Goal: Task Accomplishment & Management: Use online tool/utility

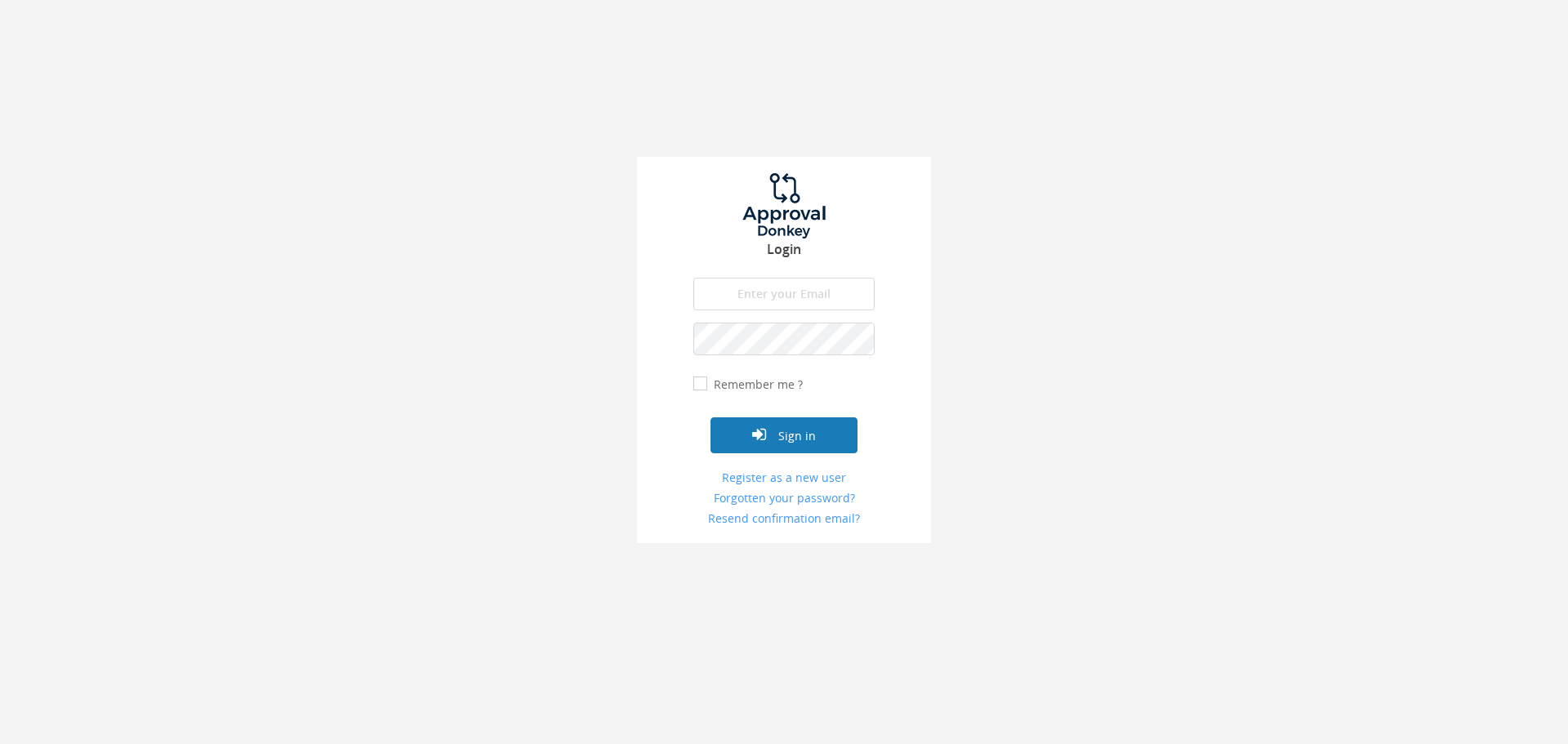
type input "[EMAIL_ADDRESS][DOMAIN_NAME]"
click at [788, 438] on button "Sign in" at bounding box center [784, 435] width 147 height 36
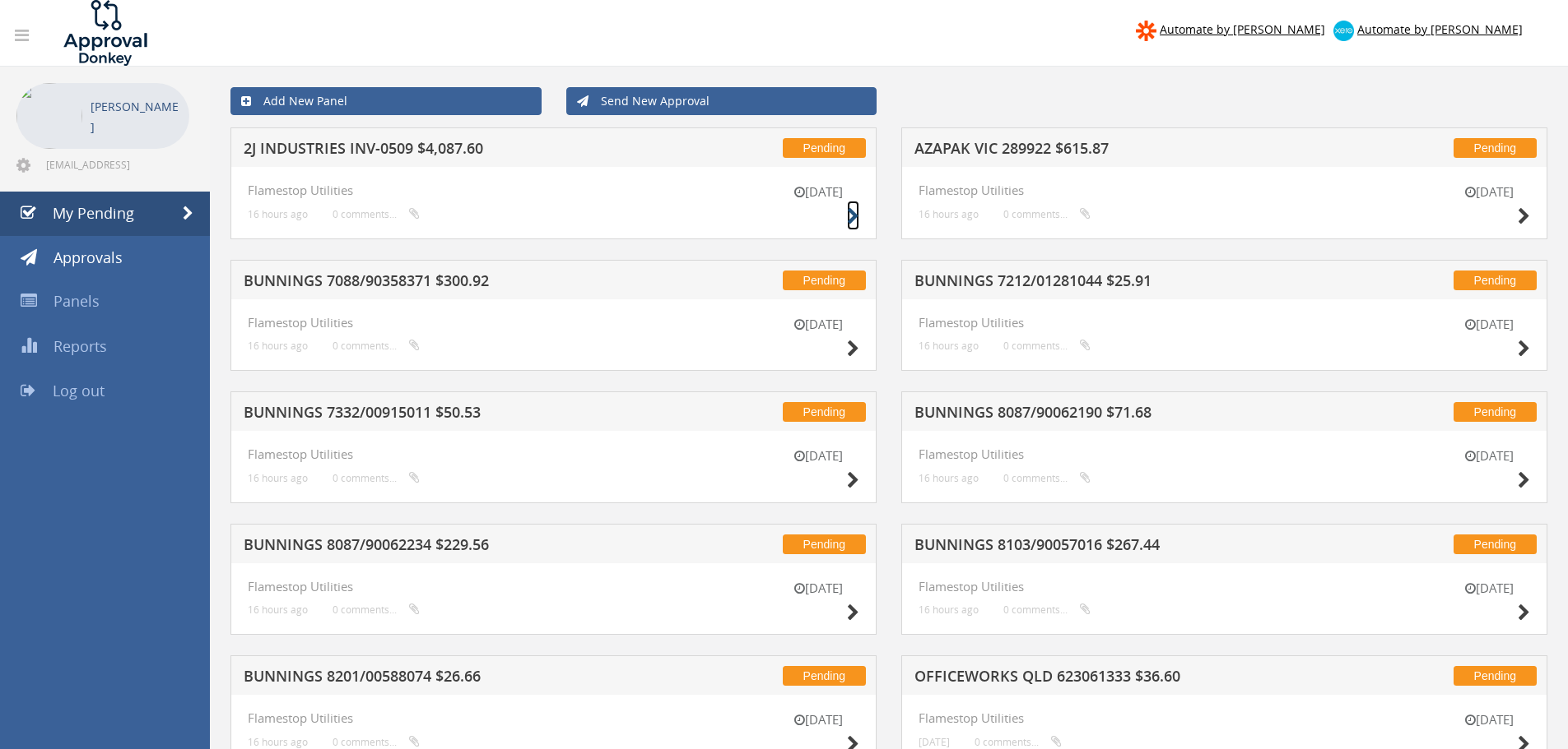
click at [853, 217] on icon at bounding box center [852, 216] width 12 height 18
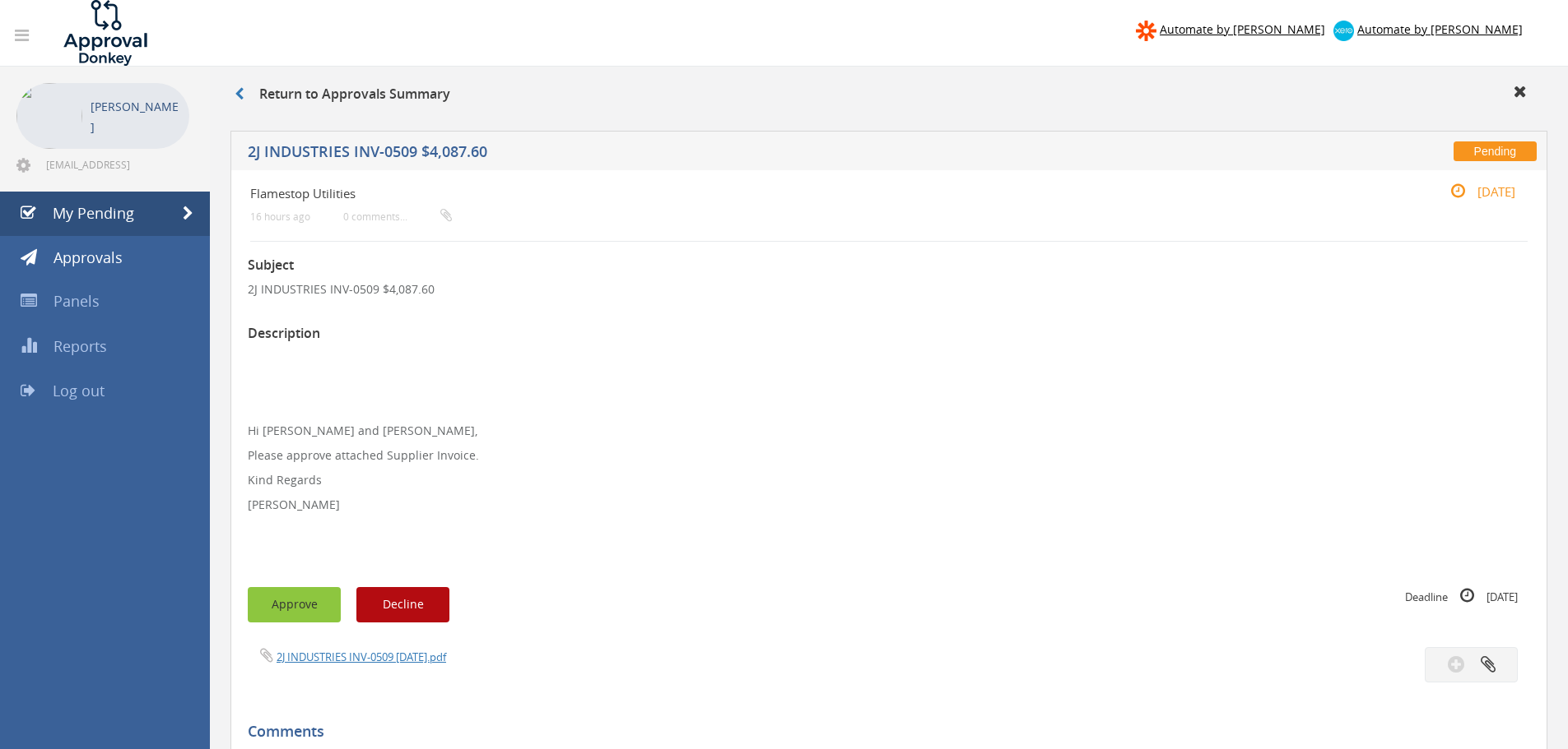
click at [301, 604] on button "Approve" at bounding box center [294, 605] width 93 height 35
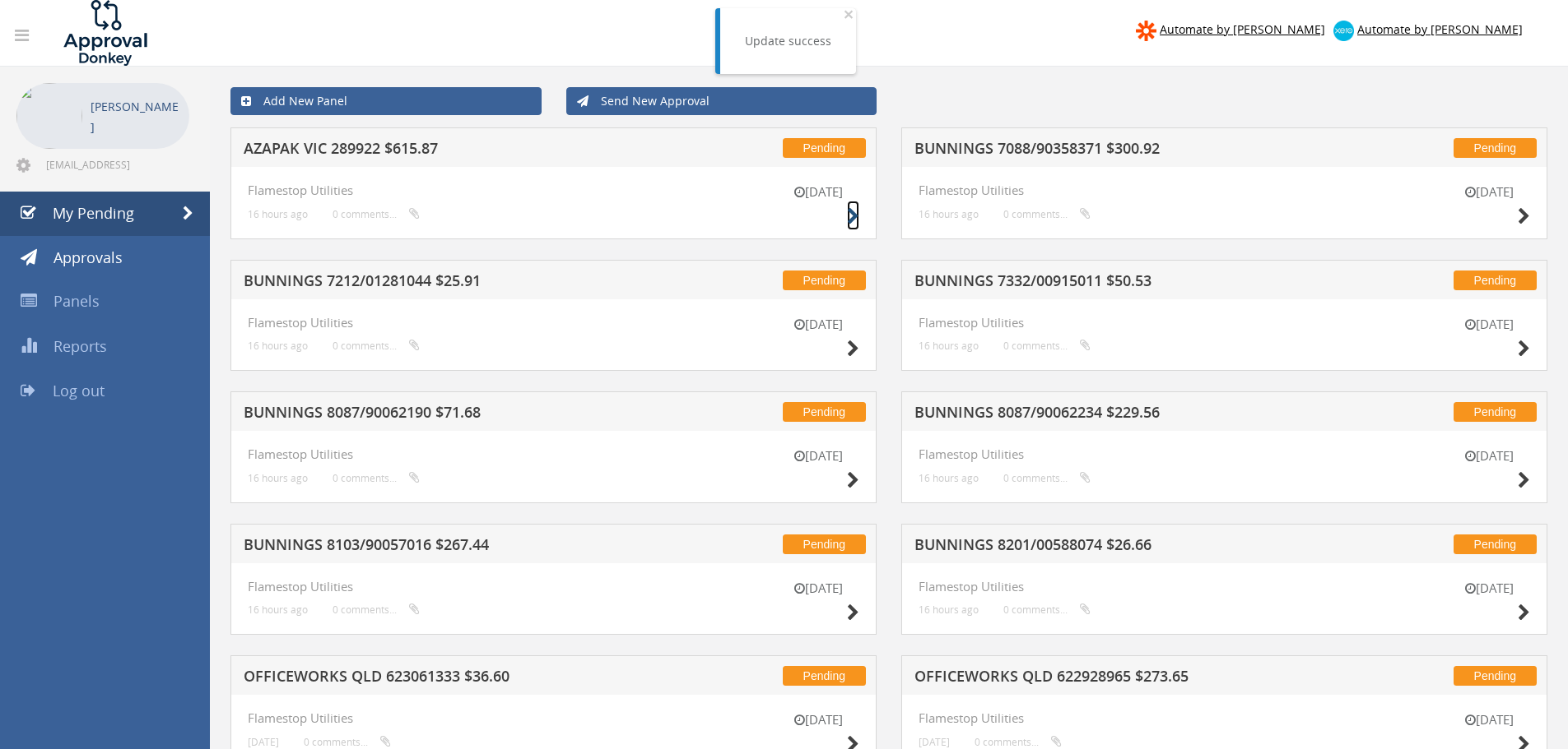
click at [851, 215] on icon at bounding box center [852, 216] width 12 height 18
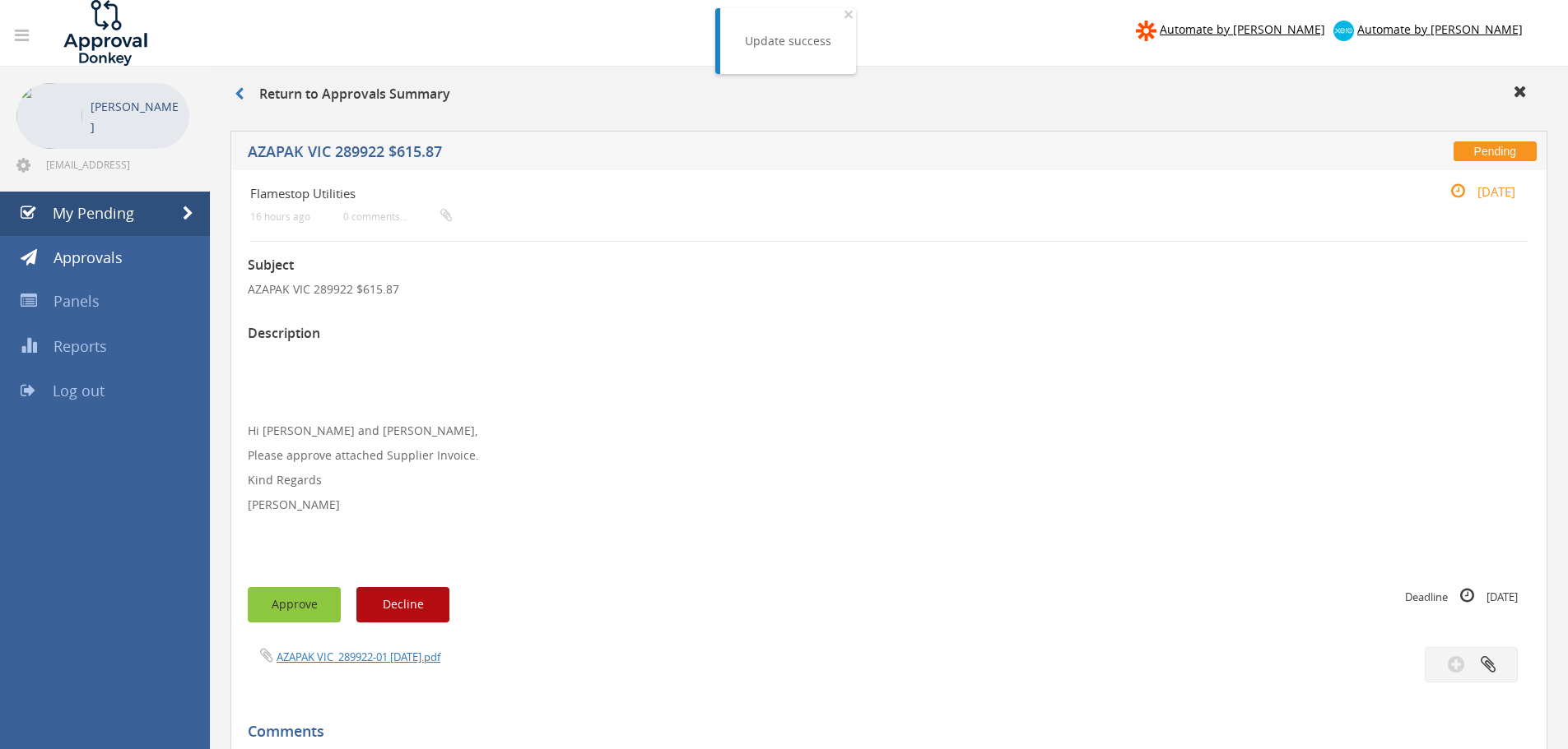
click at [273, 614] on button "Approve" at bounding box center [294, 605] width 93 height 35
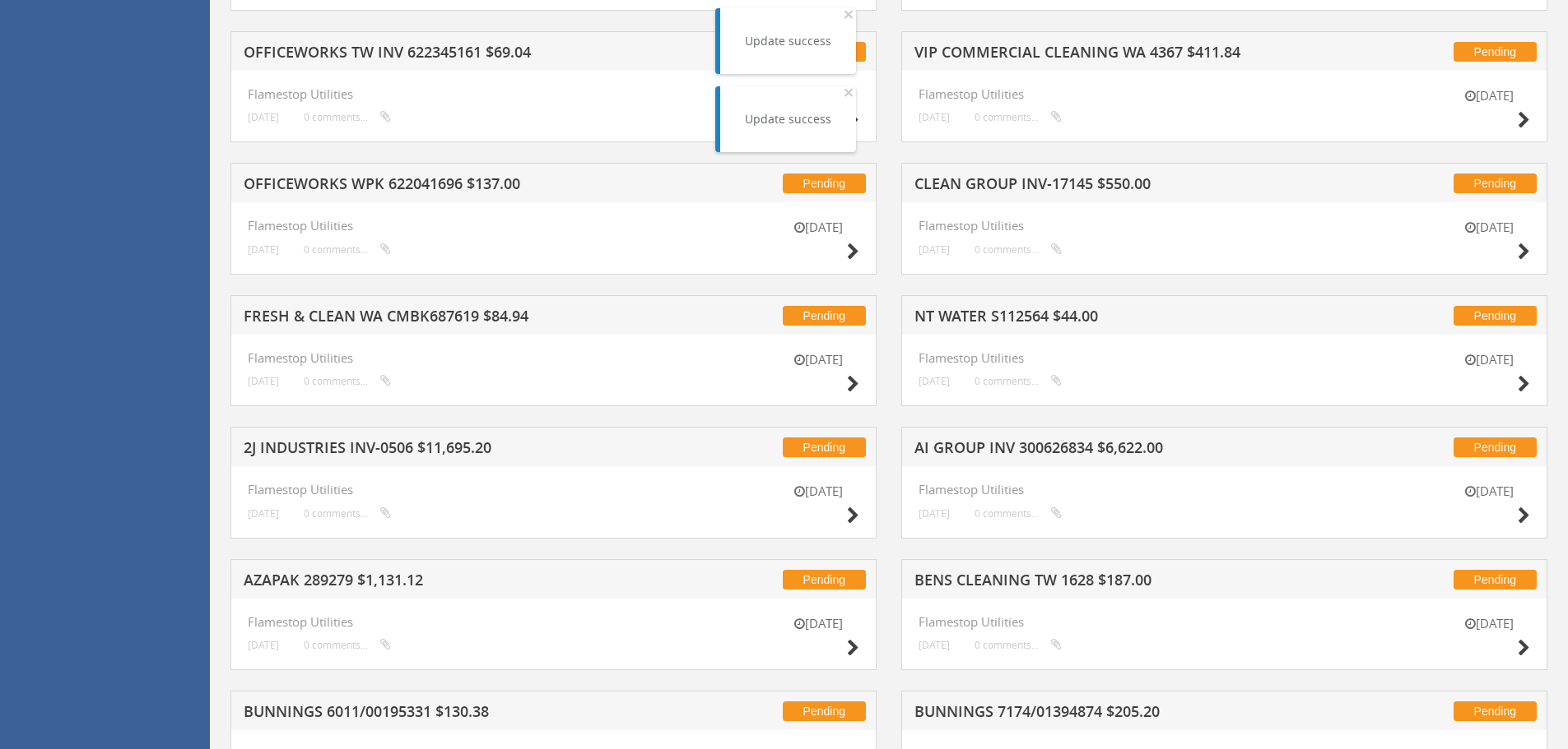
scroll to position [5017, 0]
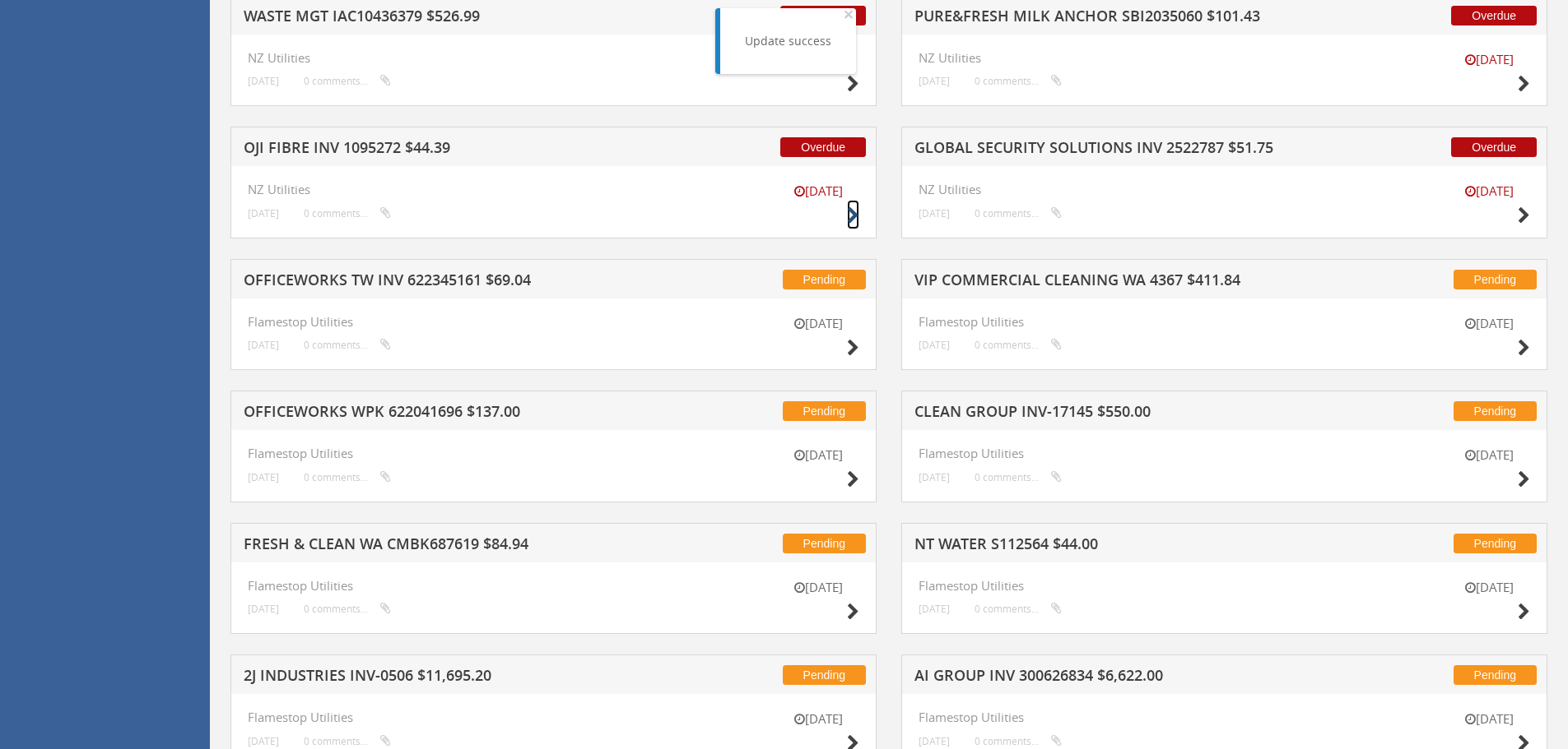
click at [856, 212] on icon at bounding box center [852, 215] width 12 height 18
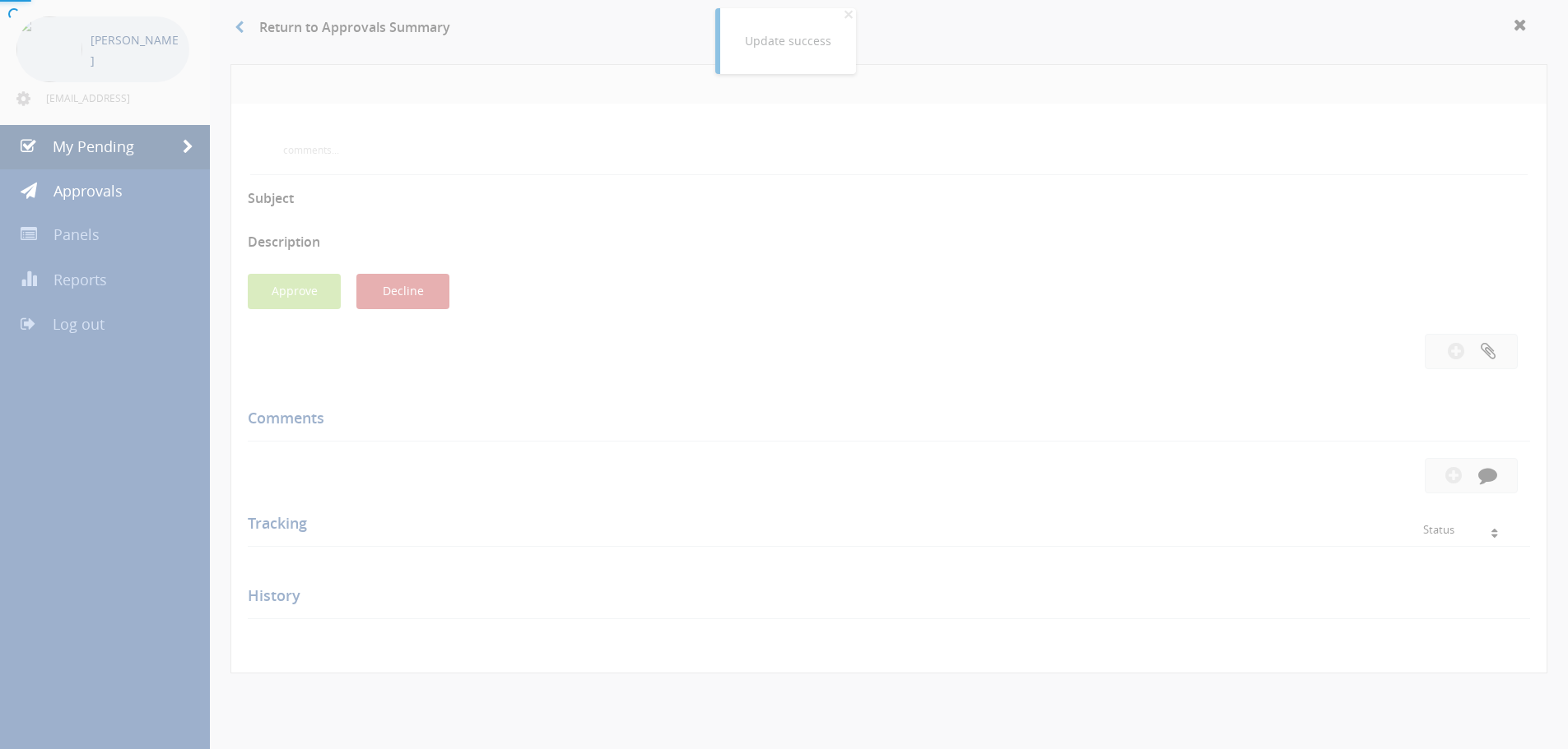
scroll to position [424, 0]
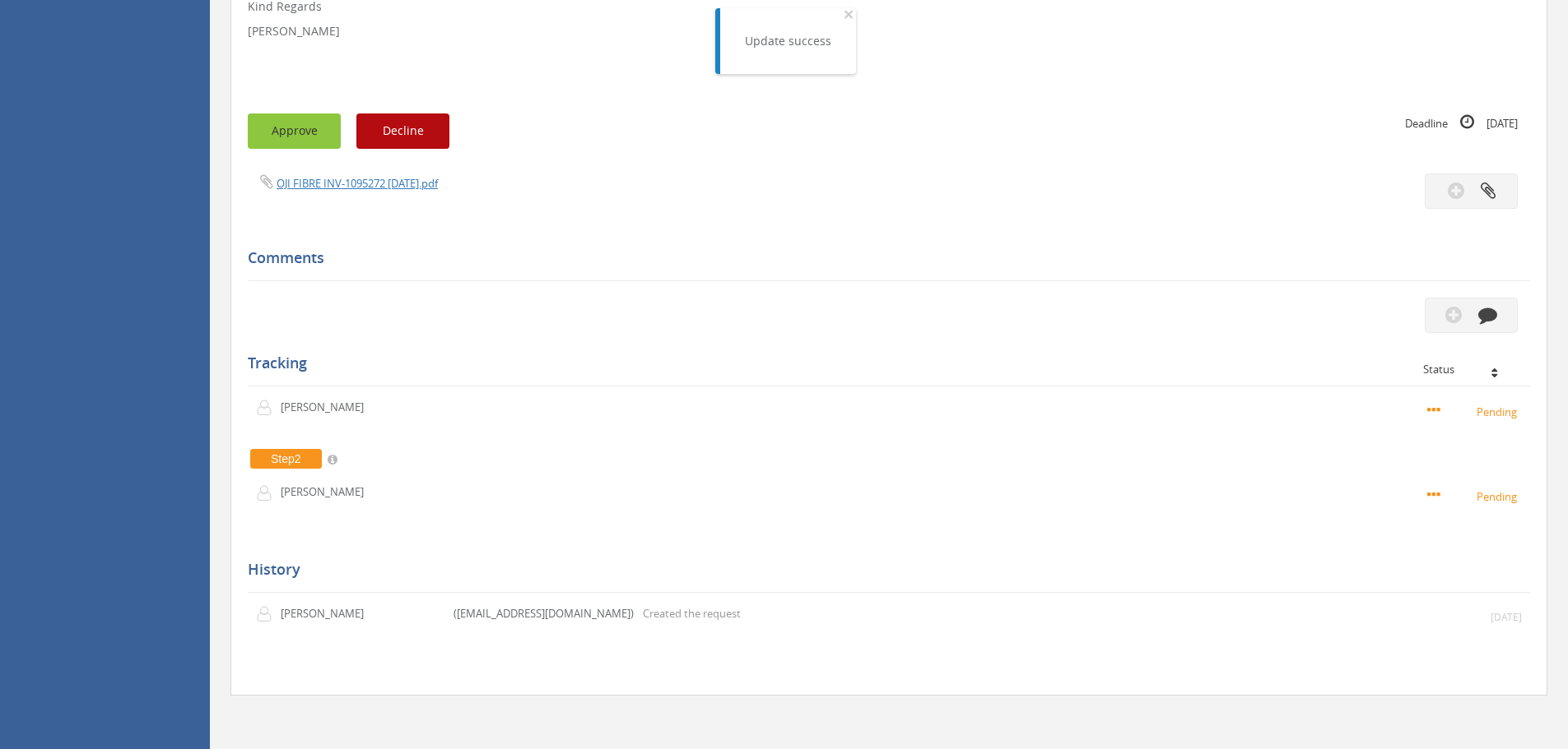
click at [298, 132] on button "Approve" at bounding box center [294, 132] width 93 height 35
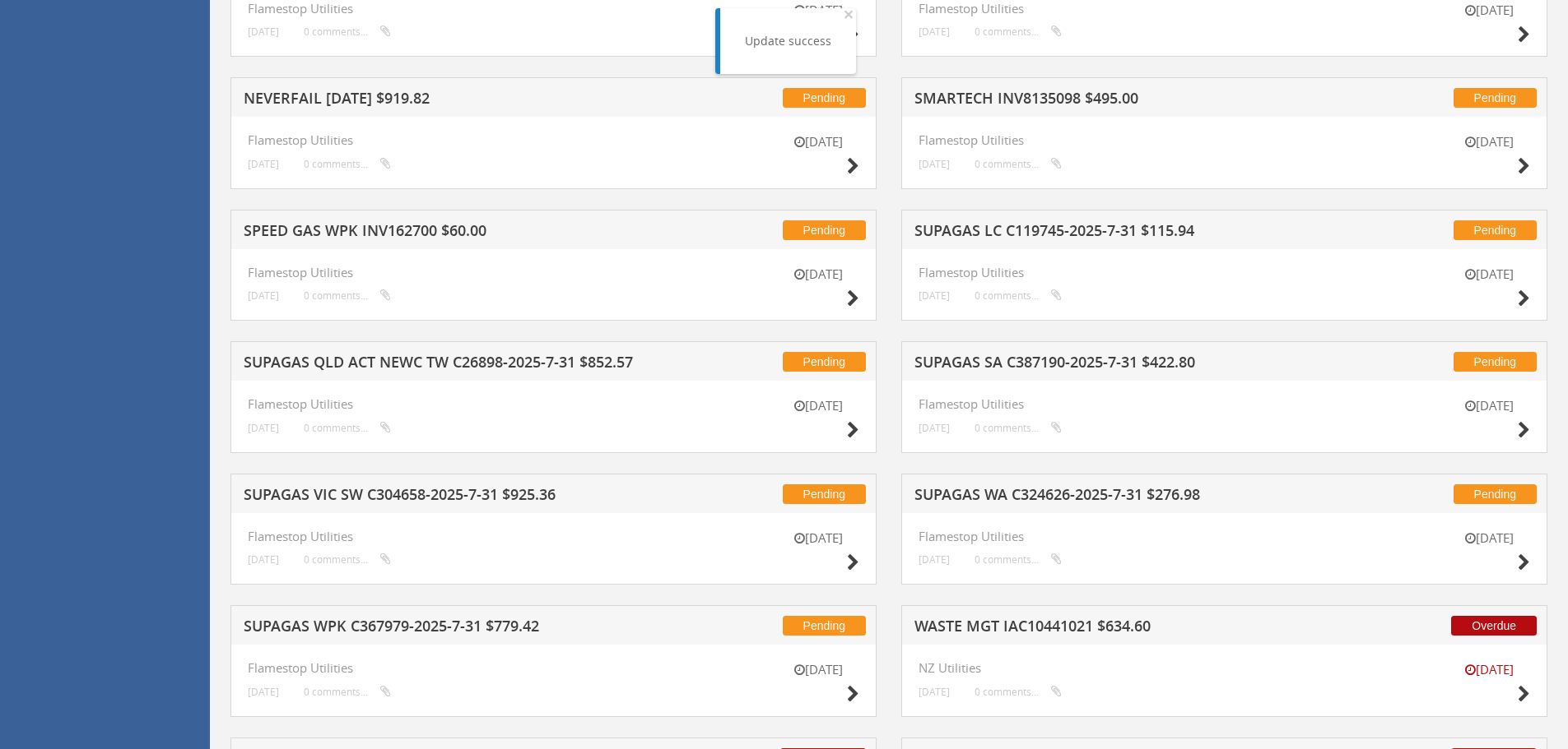
scroll to position [4537, 0]
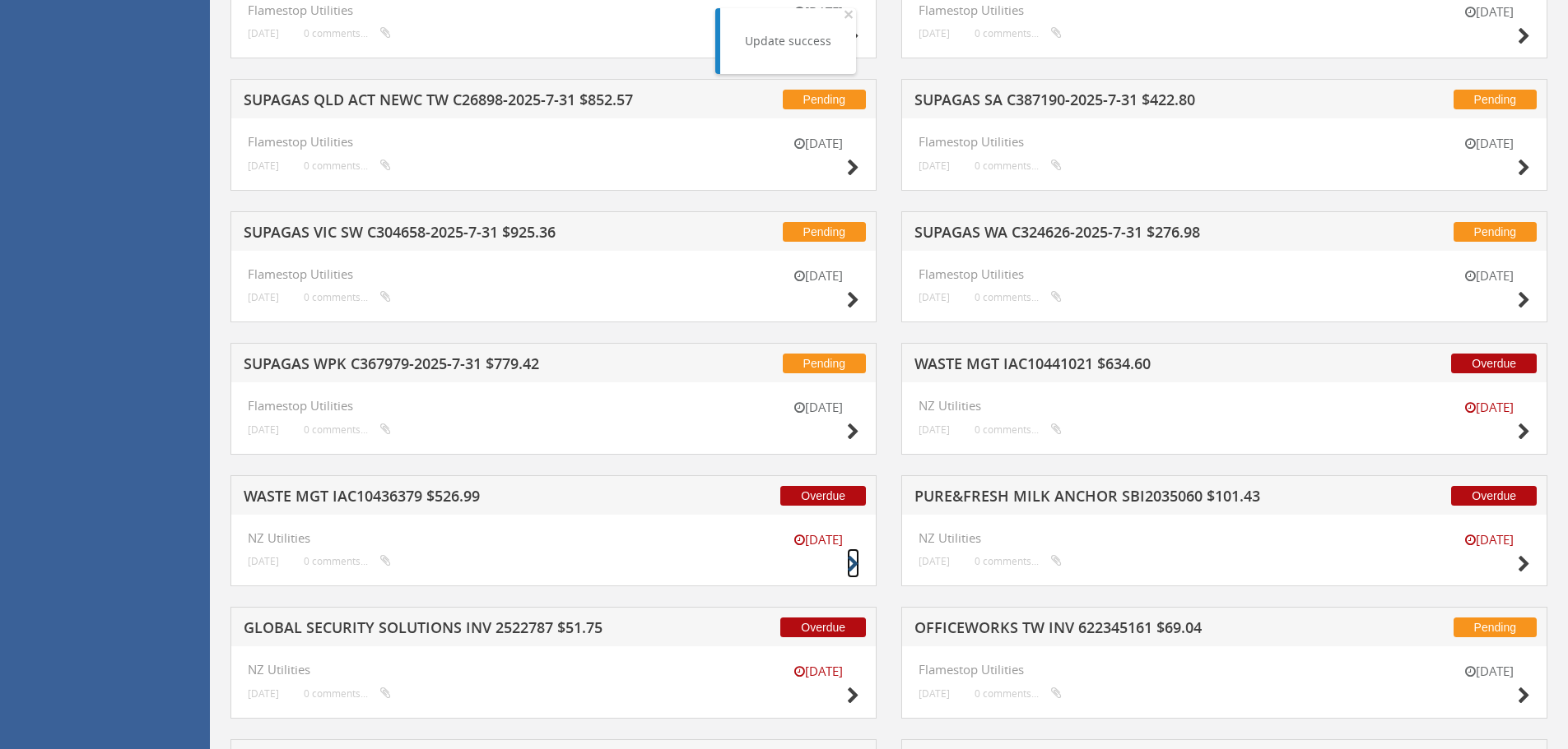
click at [851, 564] on icon at bounding box center [852, 564] width 12 height 18
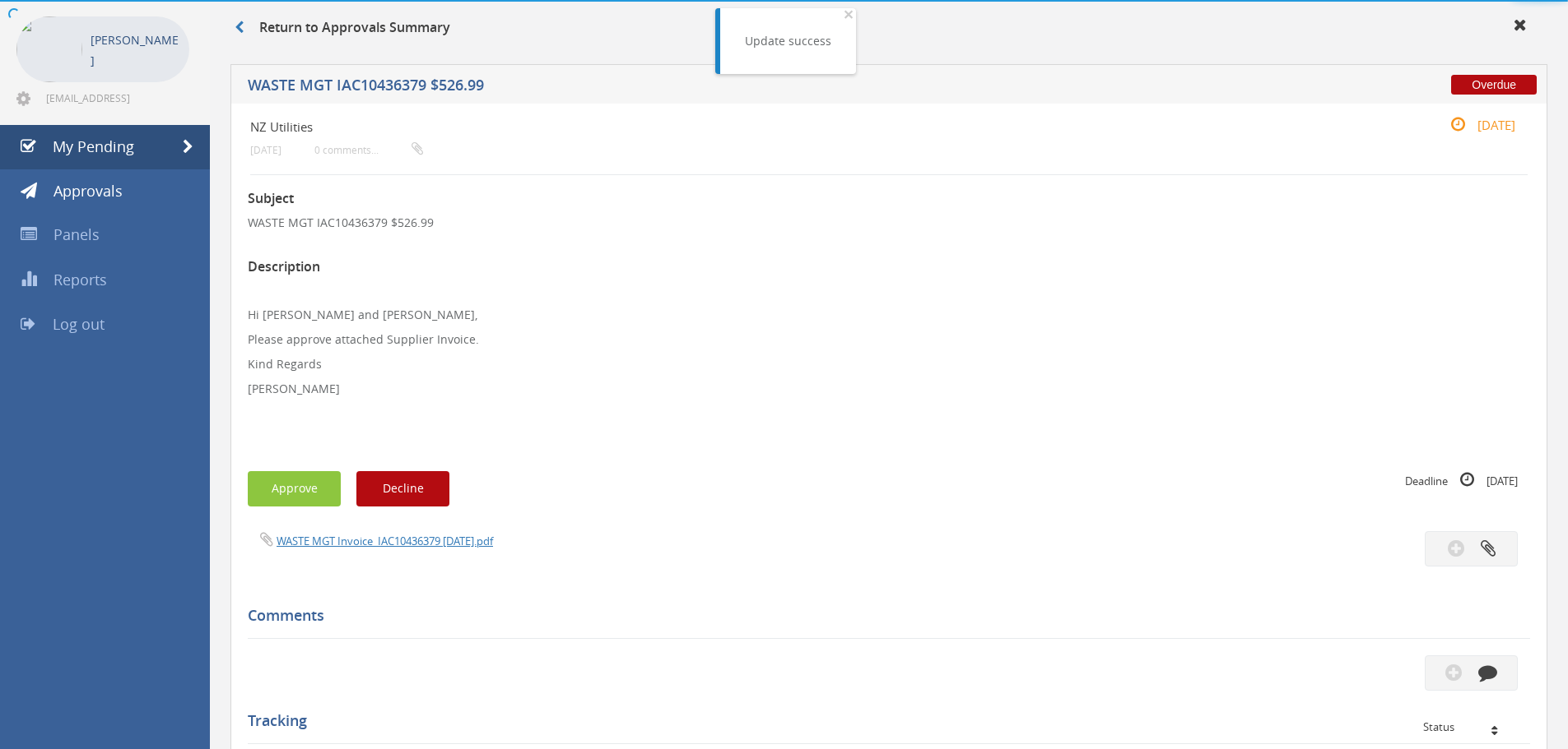
scroll to position [424, 0]
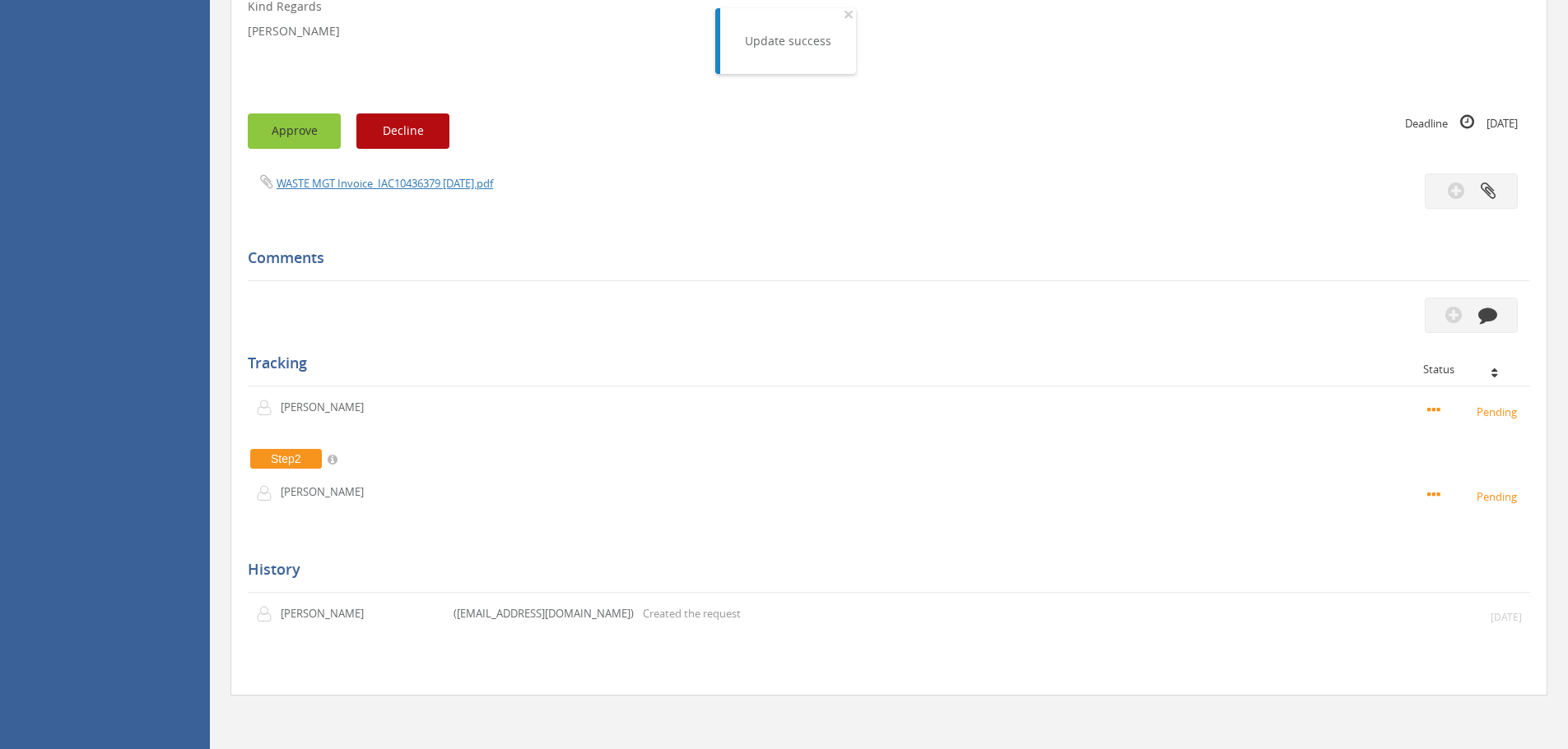
click at [296, 129] on button "Approve" at bounding box center [294, 132] width 93 height 35
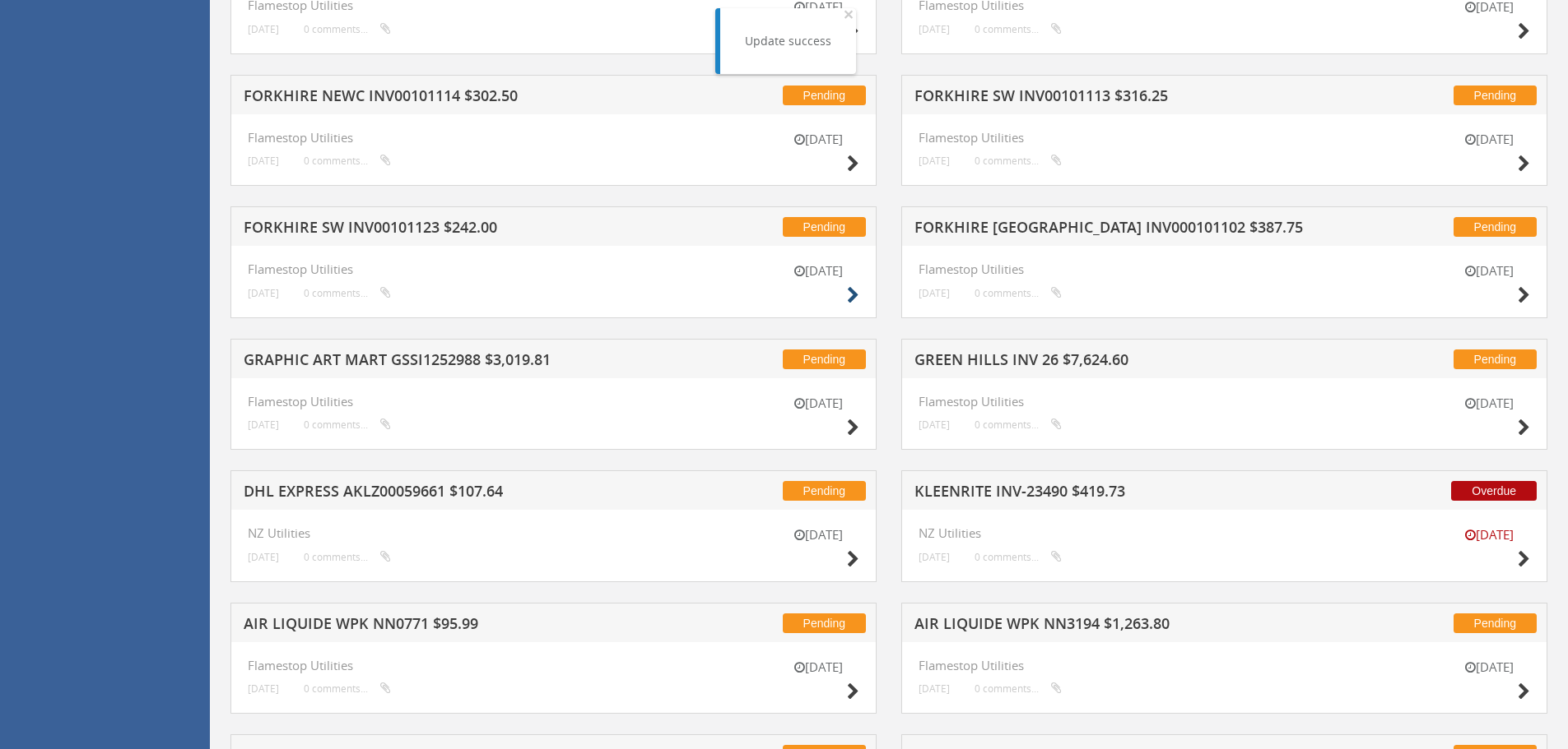
scroll to position [2481, 0]
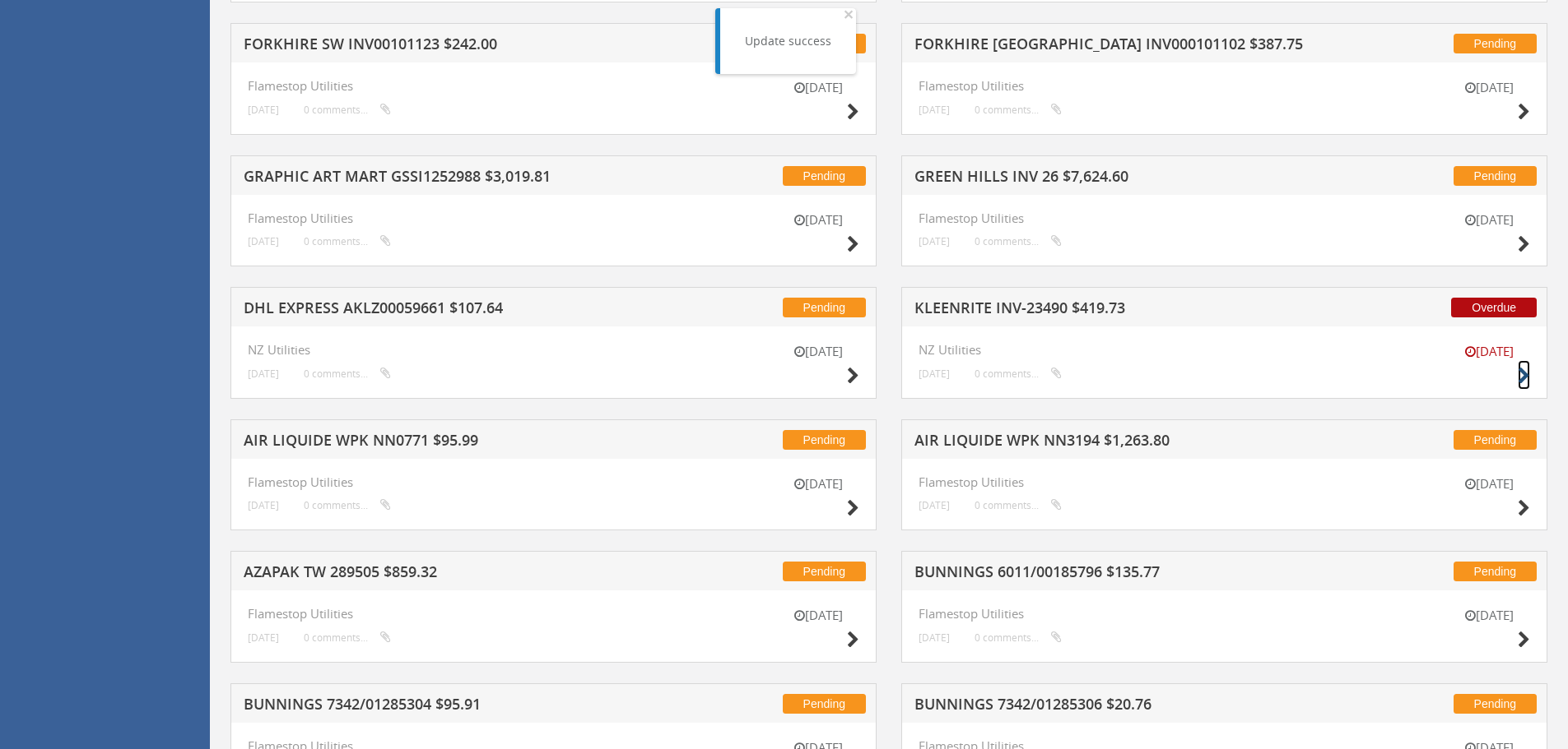
click at [1522, 375] on icon at bounding box center [1523, 376] width 12 height 18
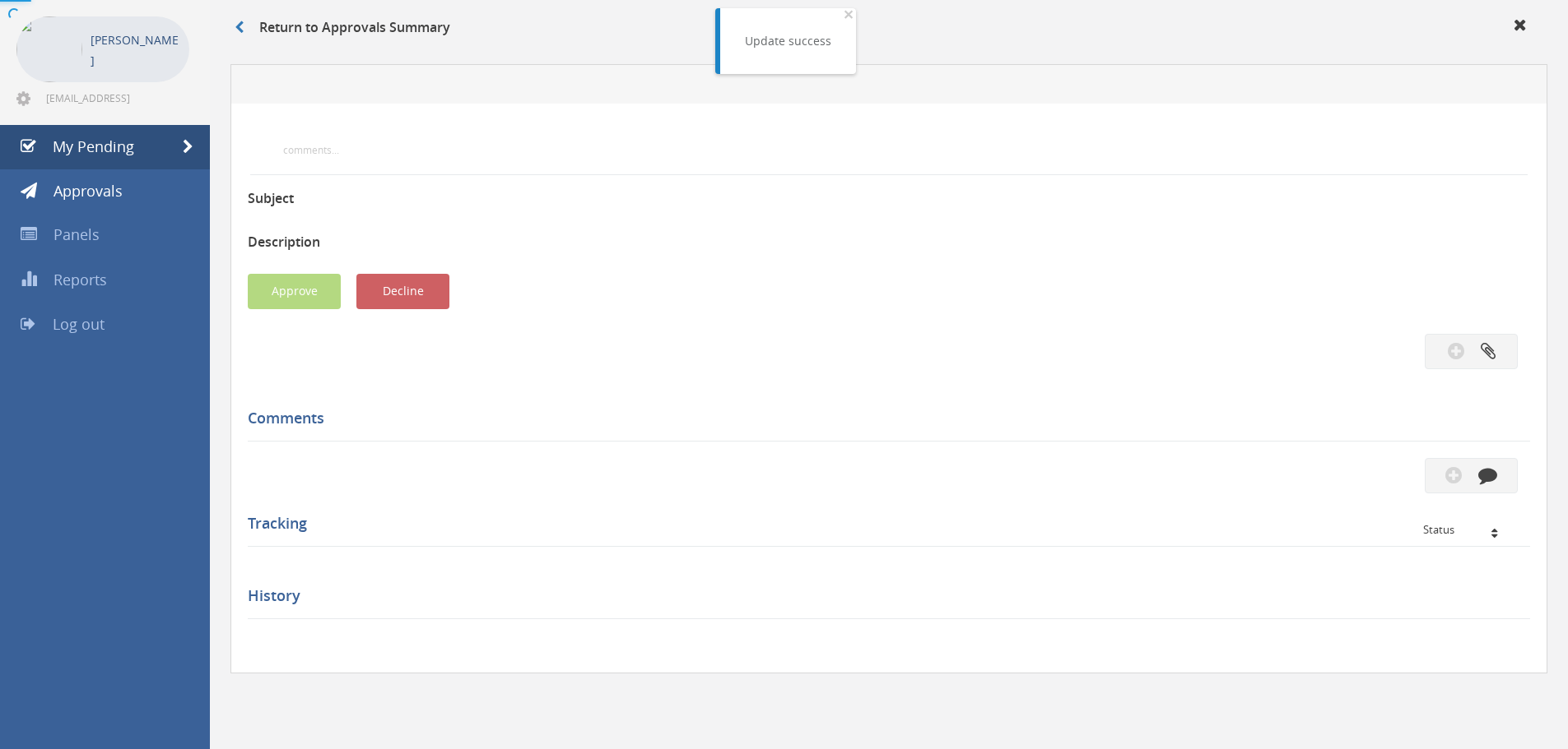
scroll to position [474, 0]
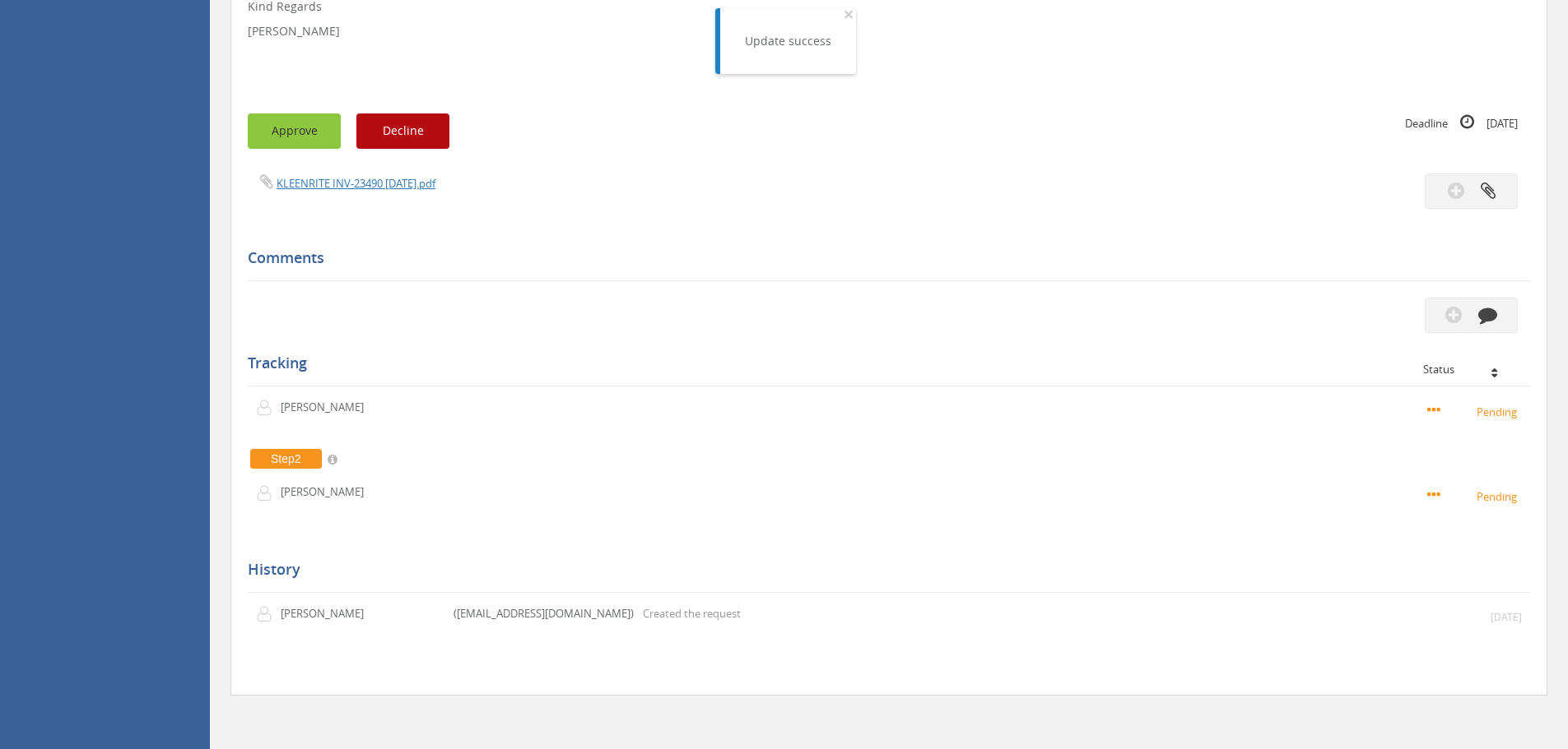
click at [317, 145] on button "Approve" at bounding box center [294, 132] width 93 height 35
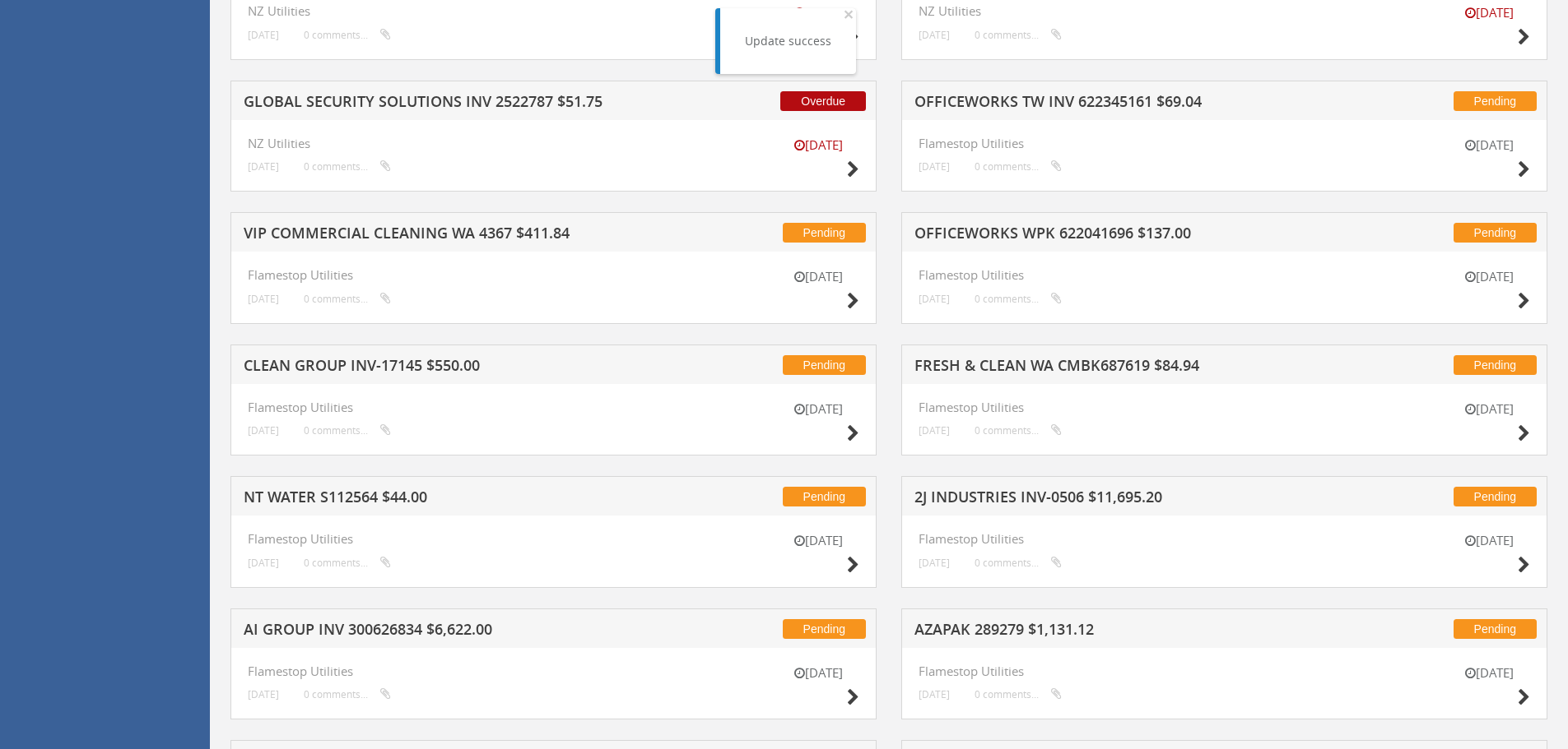
scroll to position [4834, 0]
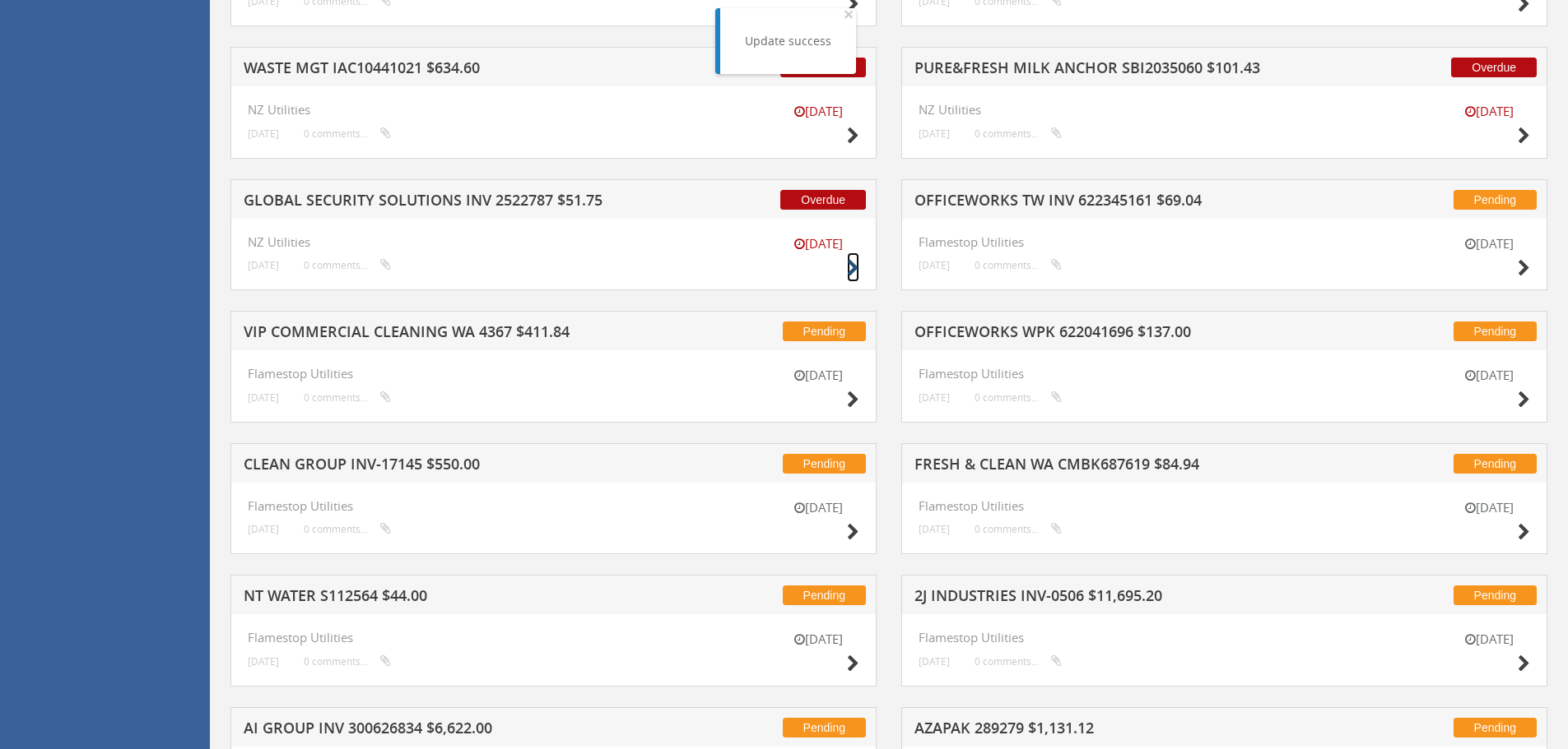
click at [851, 269] on icon at bounding box center [852, 269] width 12 height 18
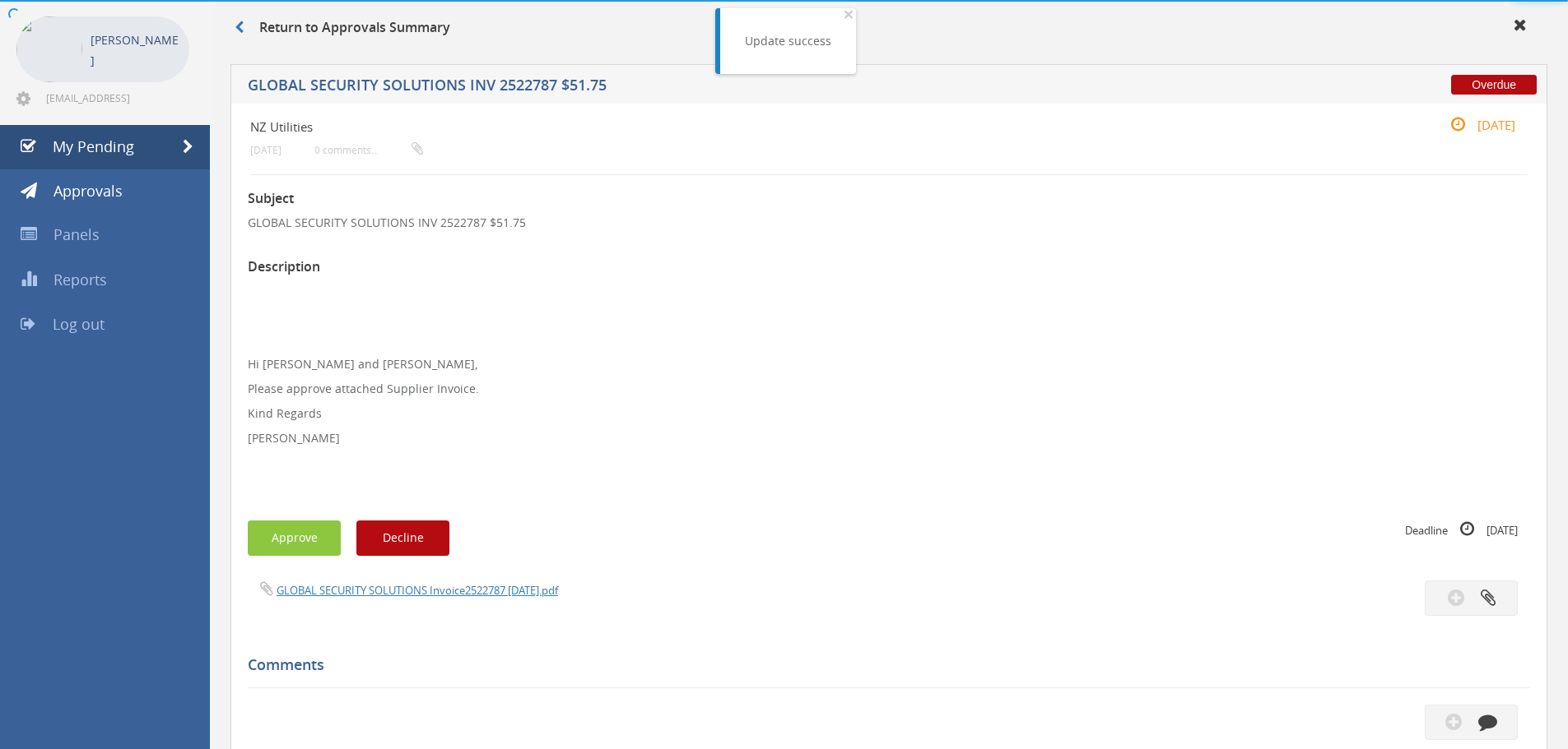
scroll to position [474, 0]
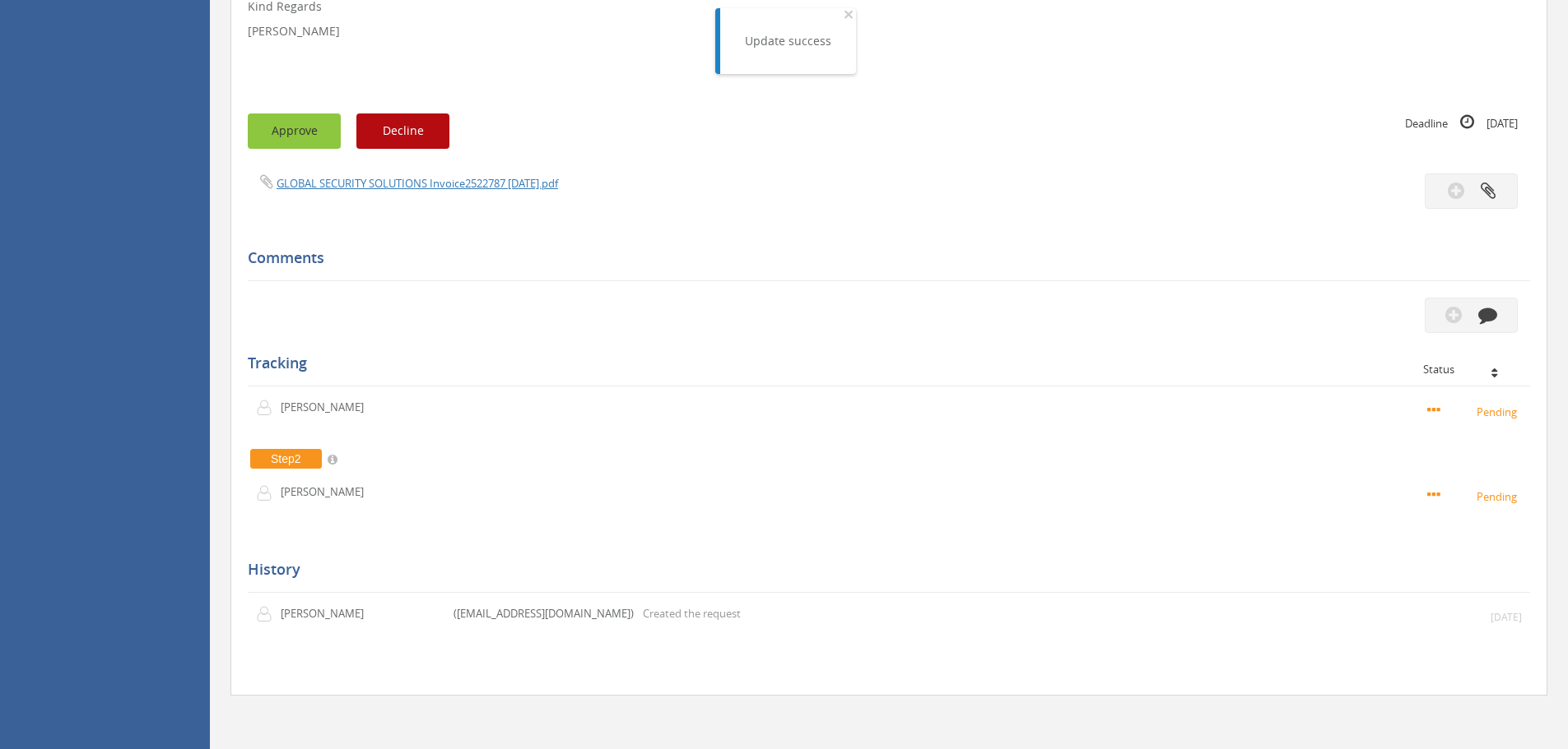
click at [322, 131] on button "Approve" at bounding box center [294, 132] width 93 height 35
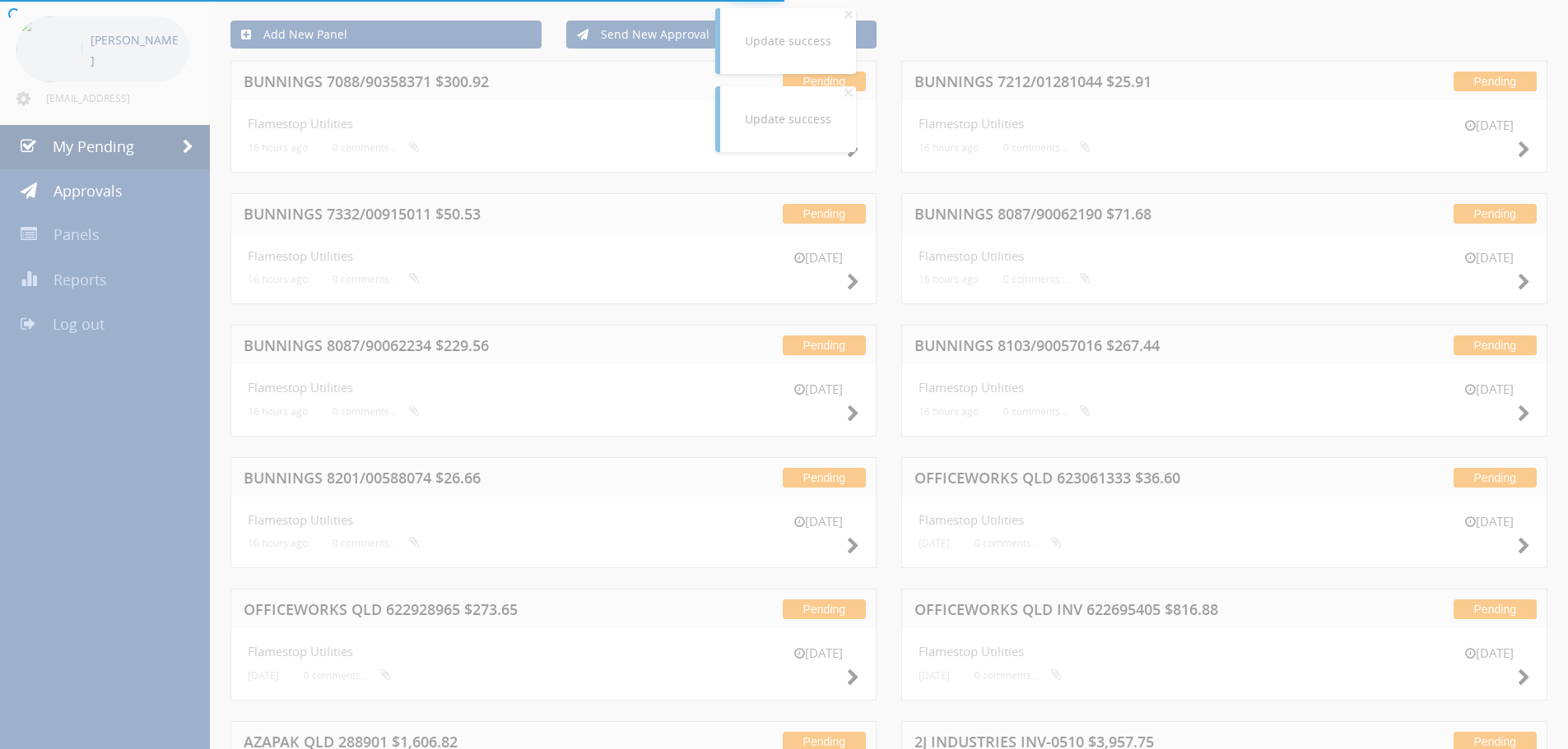
scroll to position [474, 0]
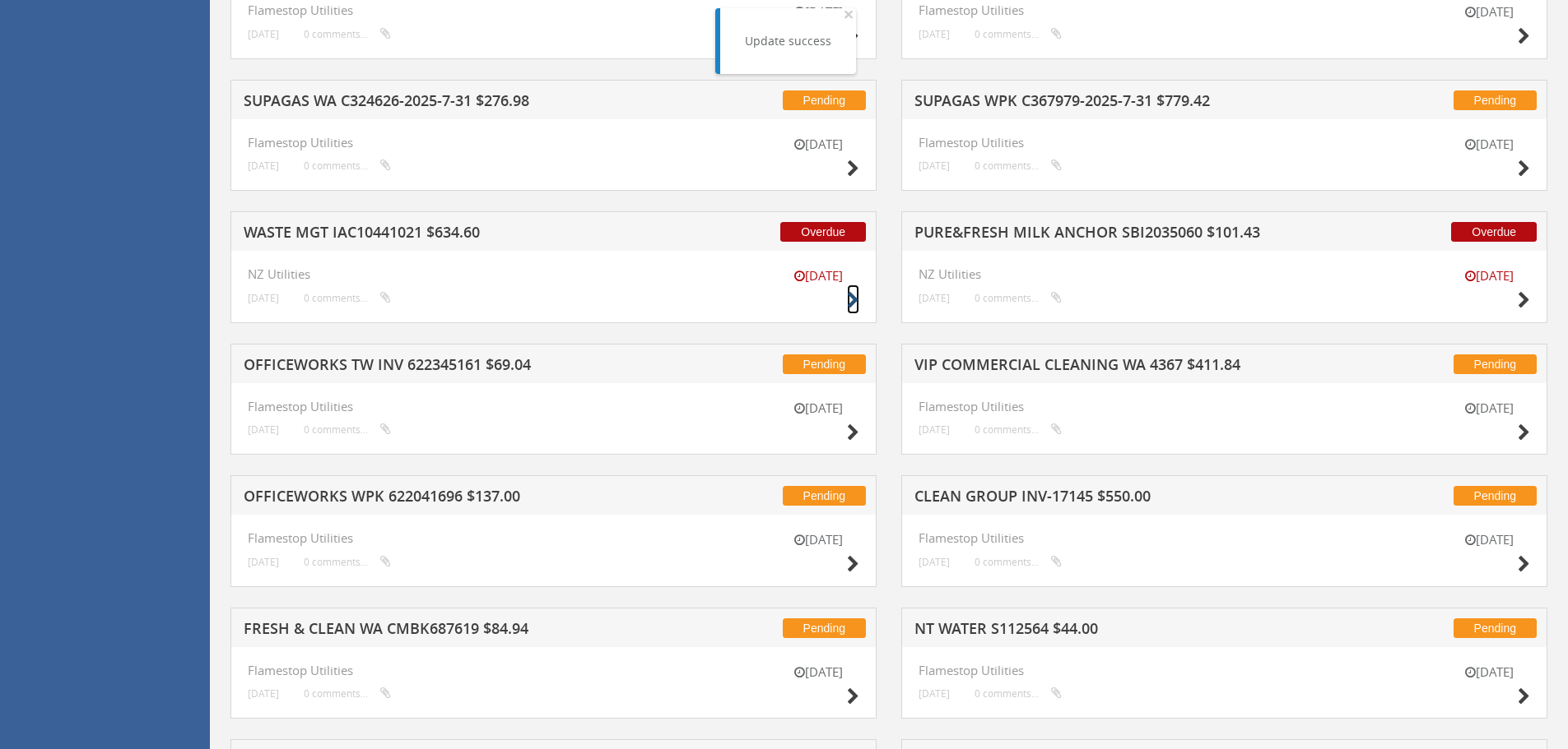
click at [849, 303] on icon at bounding box center [852, 300] width 12 height 18
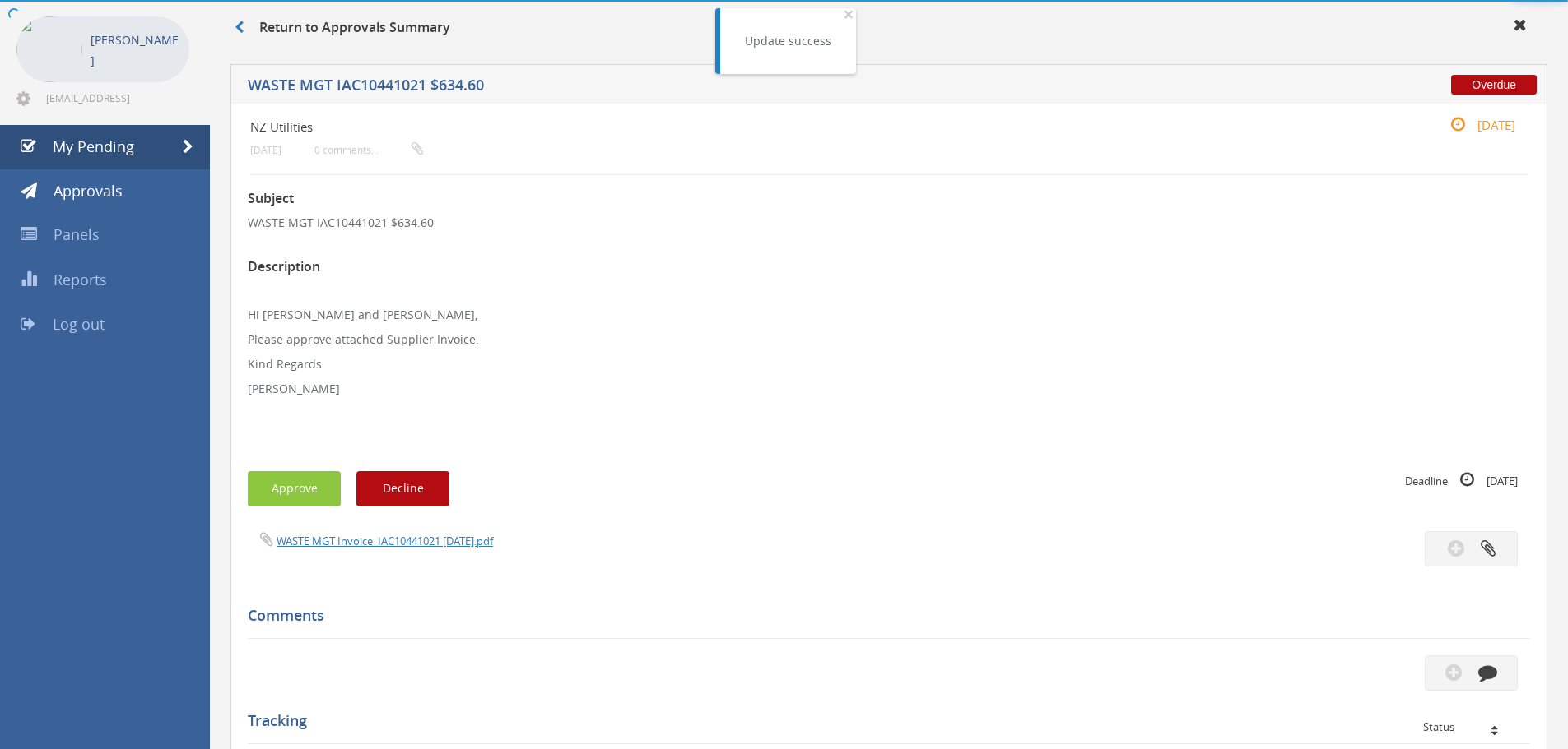
scroll to position [424, 0]
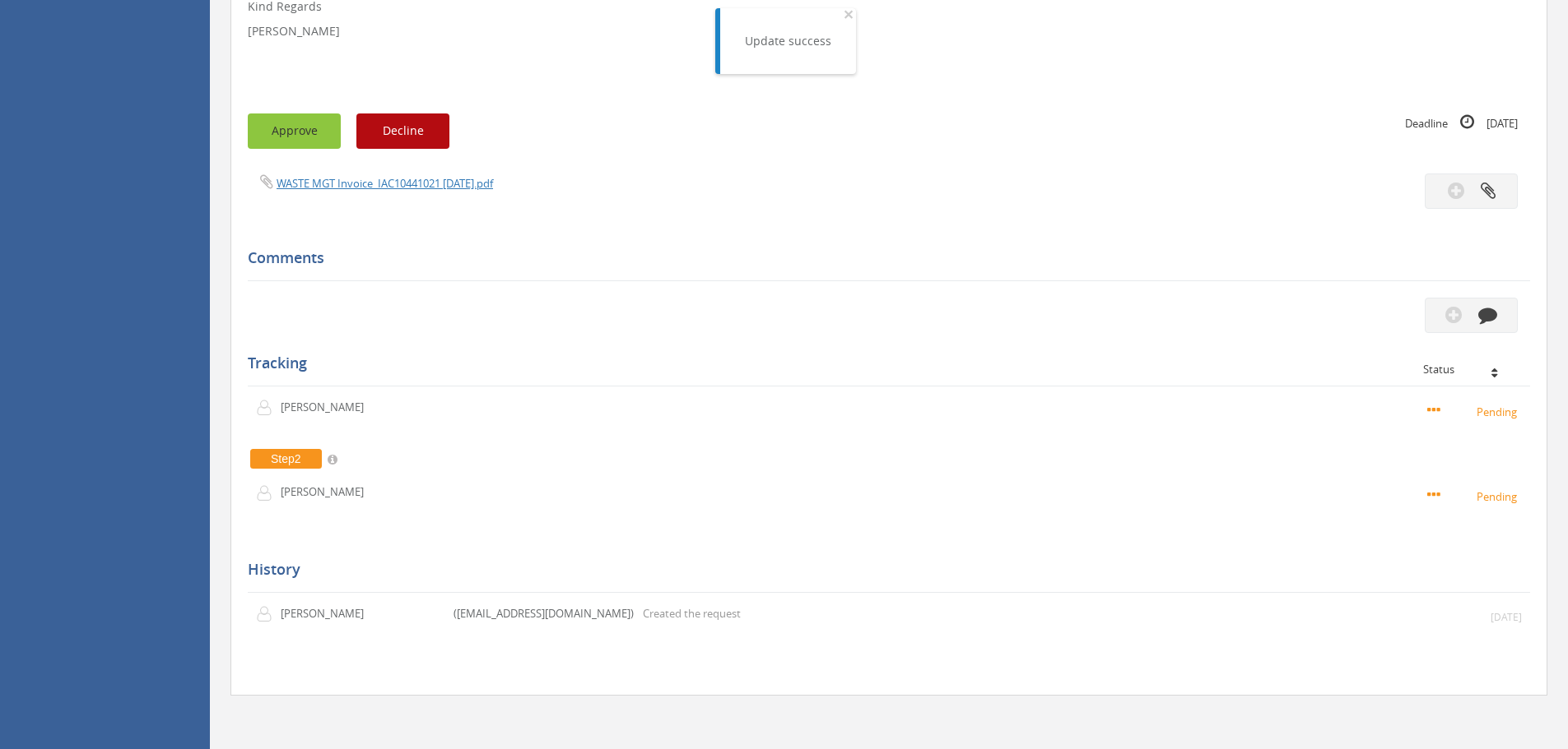
click at [278, 133] on button "Approve" at bounding box center [294, 132] width 93 height 35
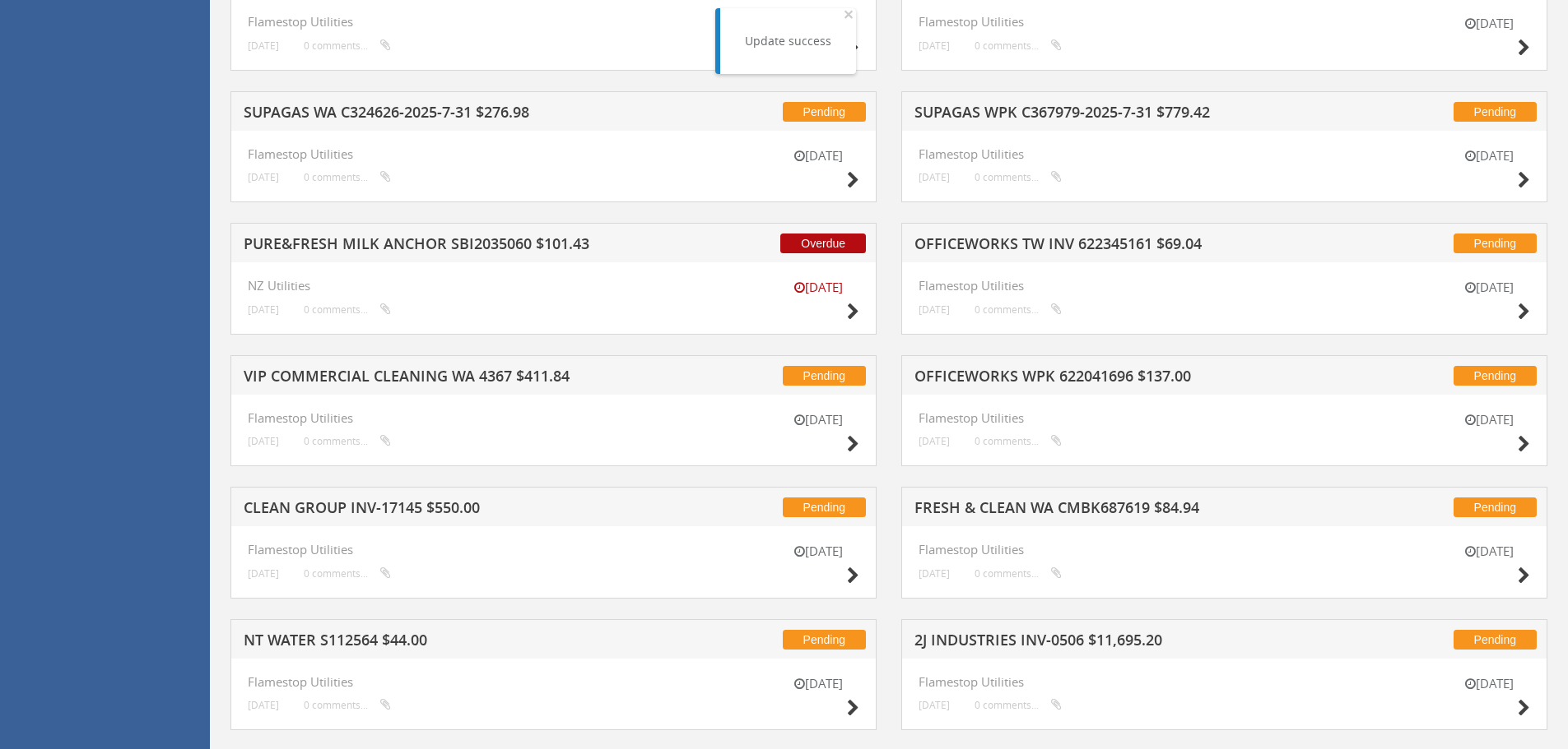
scroll to position [4455, 0]
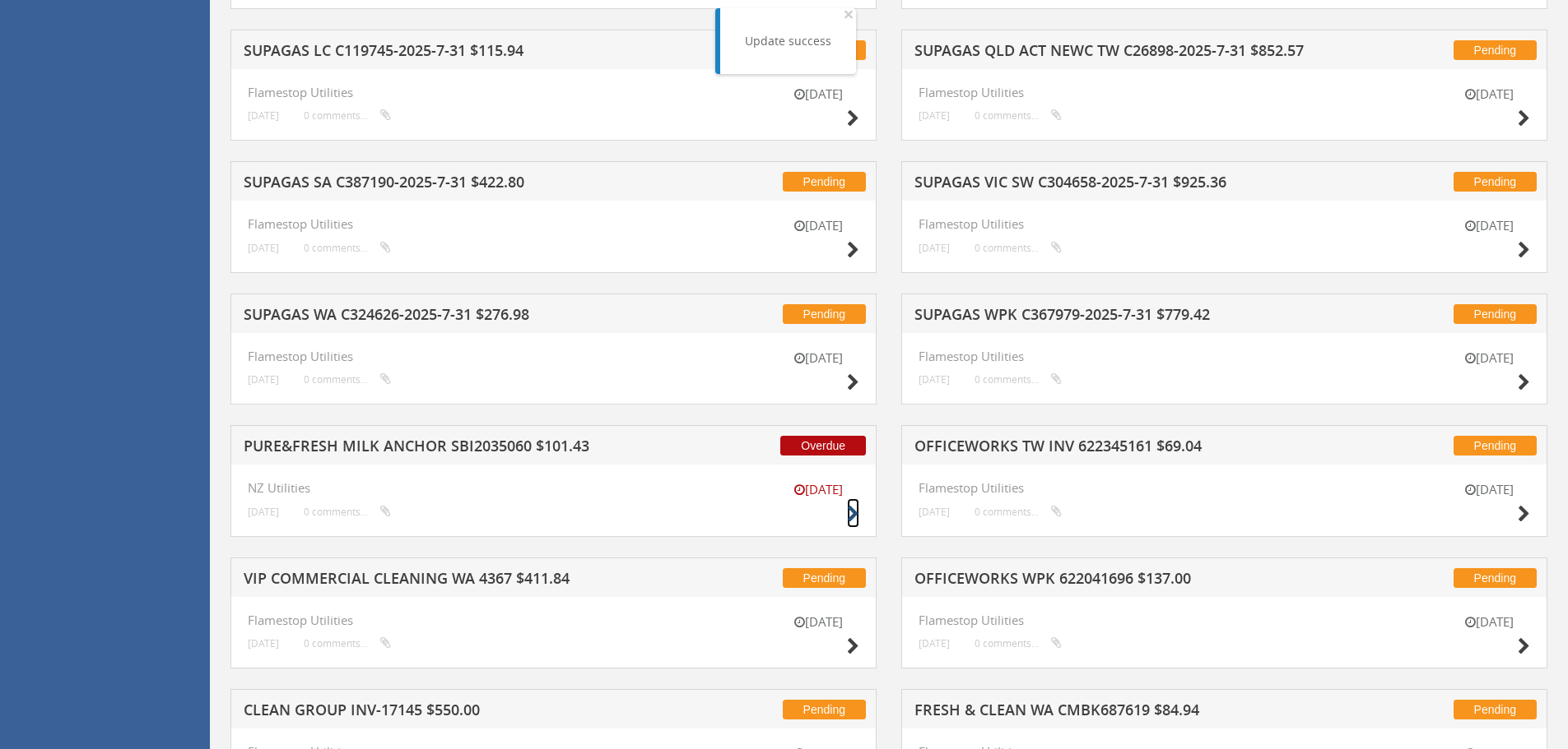
click at [853, 512] on icon at bounding box center [852, 514] width 12 height 18
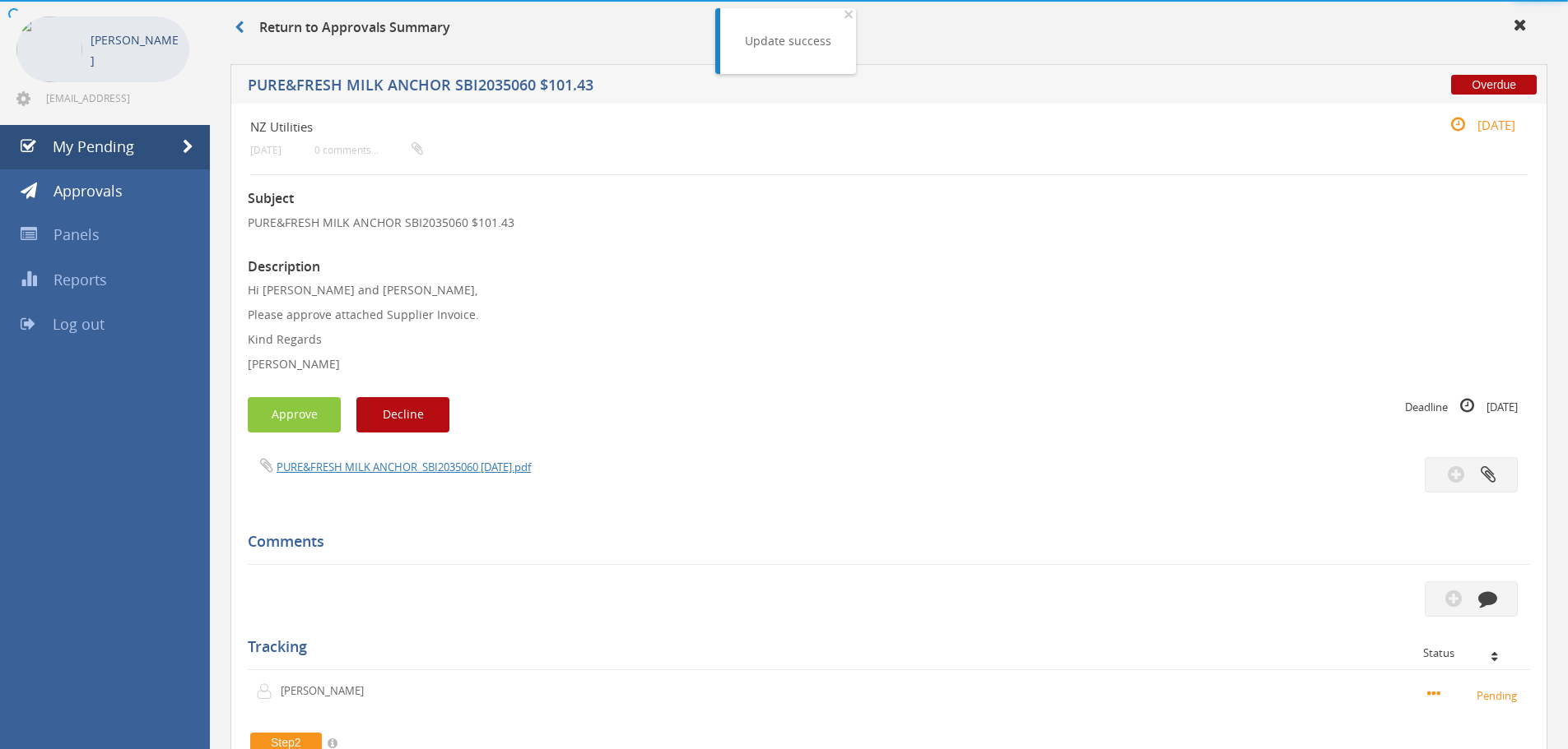
scroll to position [351, 0]
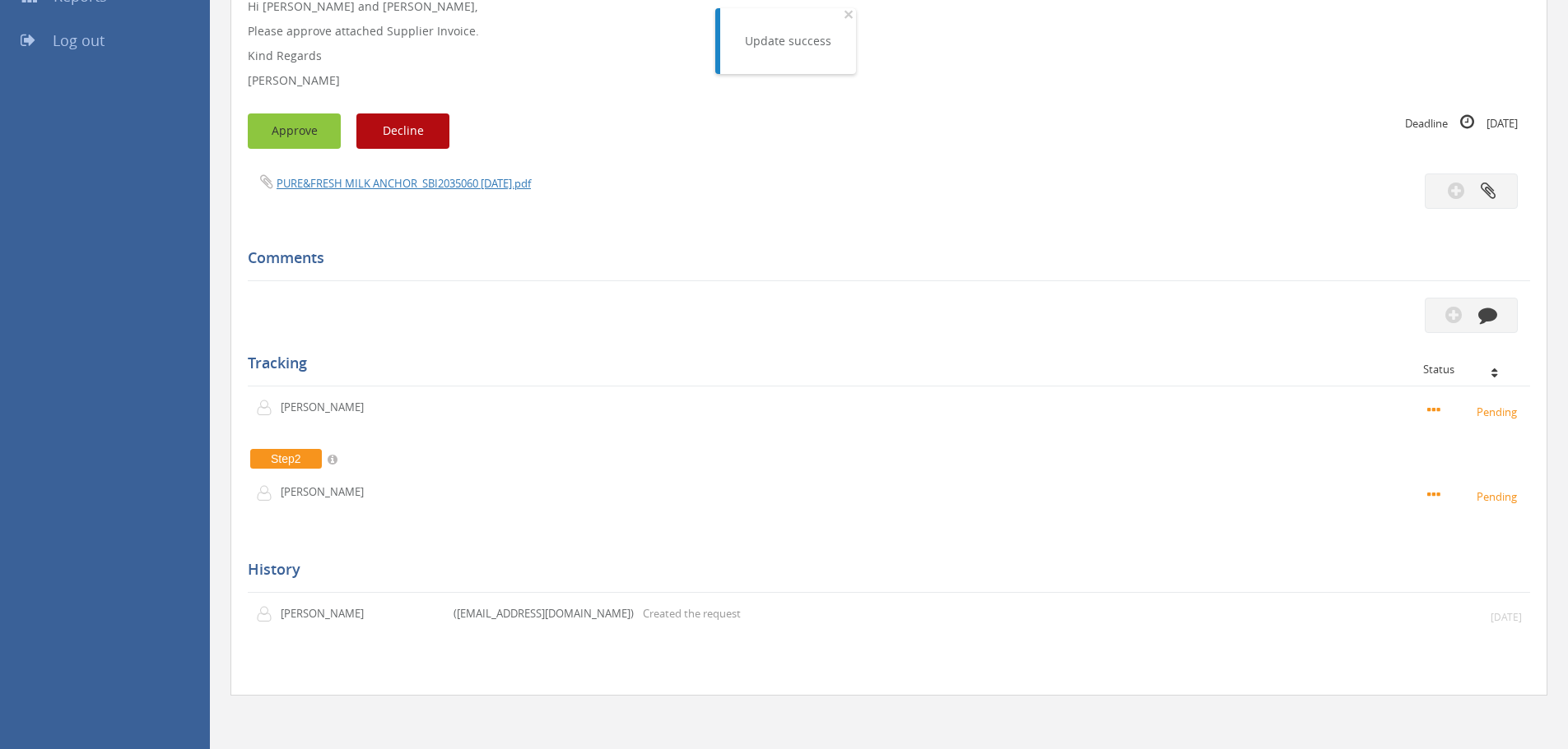
click at [296, 132] on button "Approve" at bounding box center [294, 132] width 93 height 35
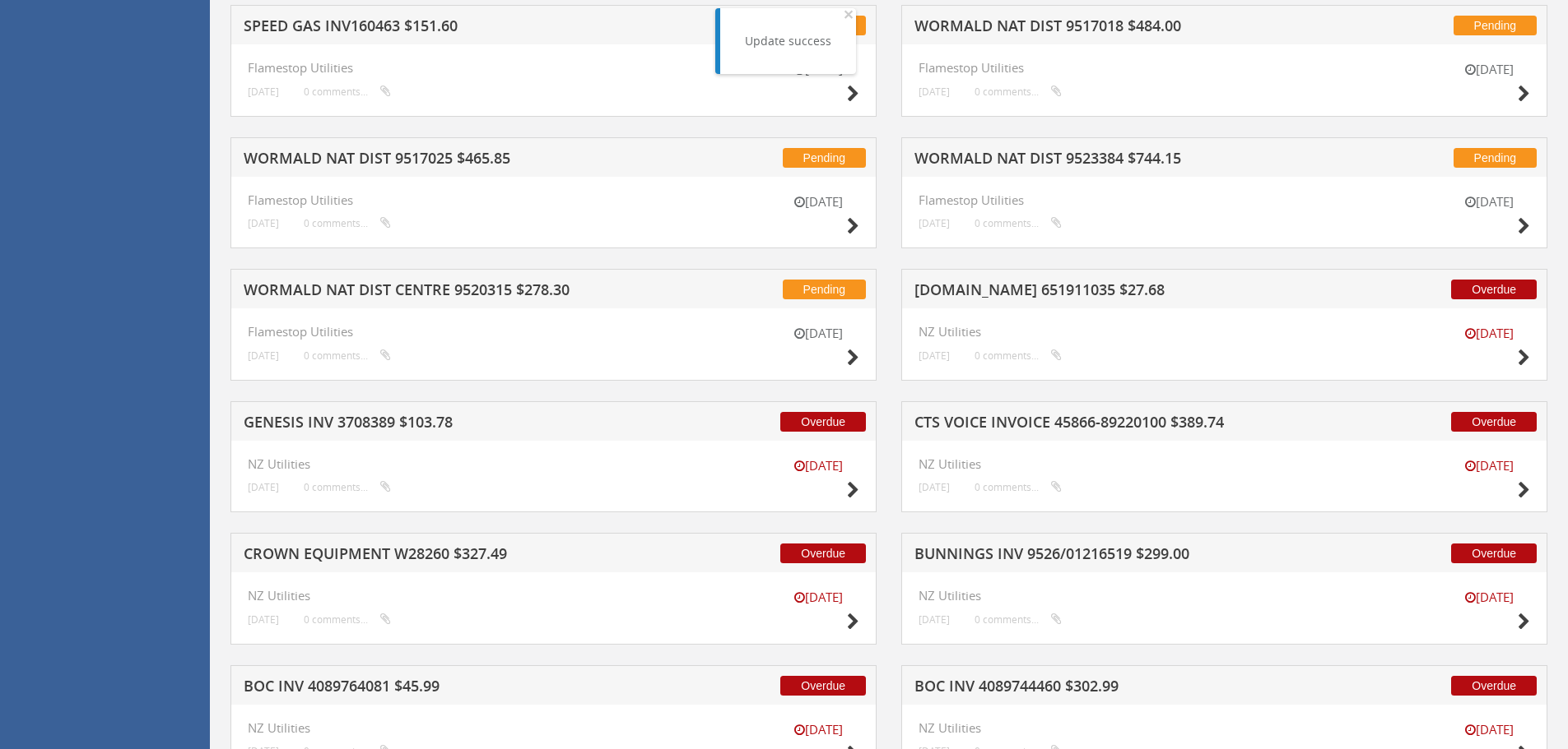
scroll to position [6804, 0]
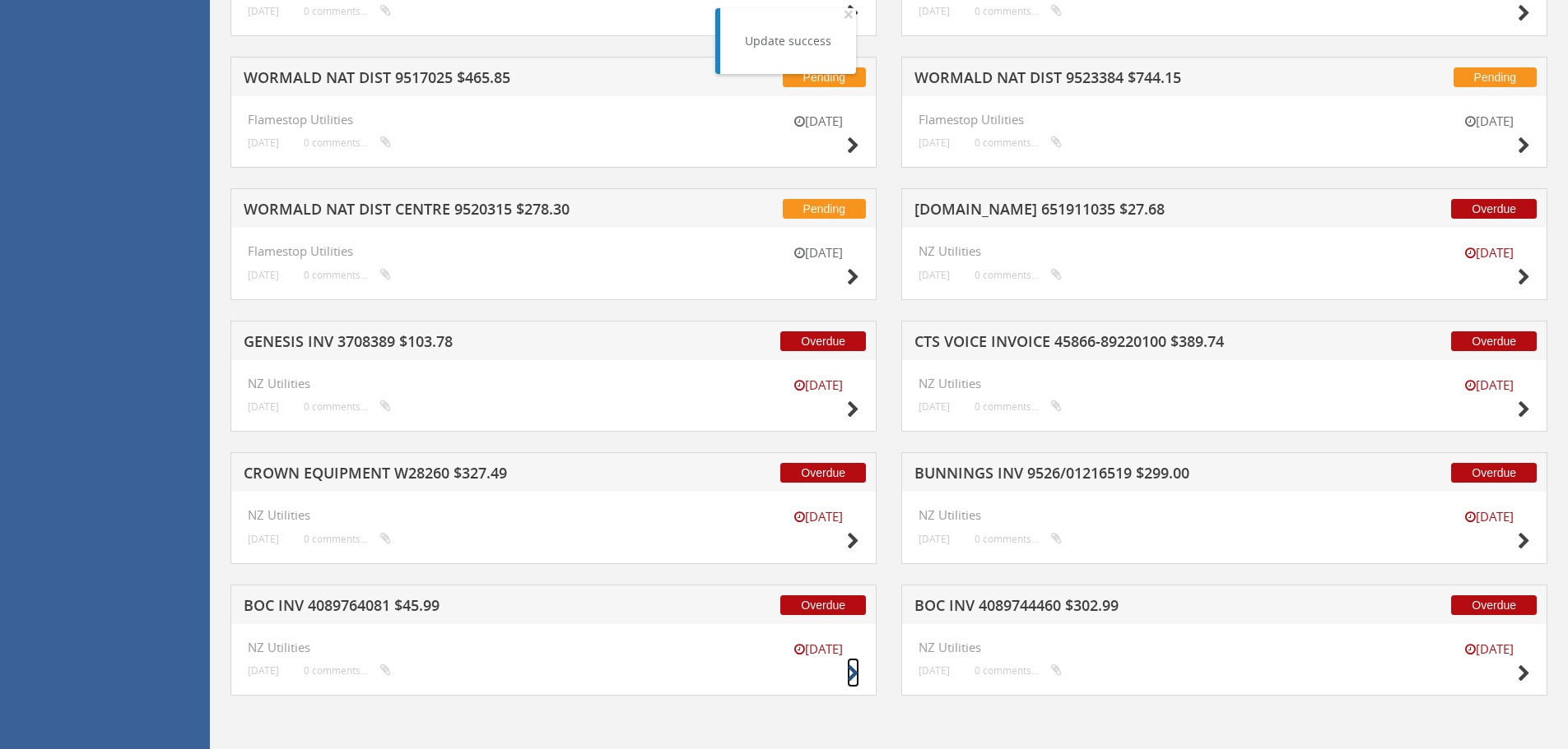
click at [849, 674] on icon at bounding box center [852, 673] width 12 height 18
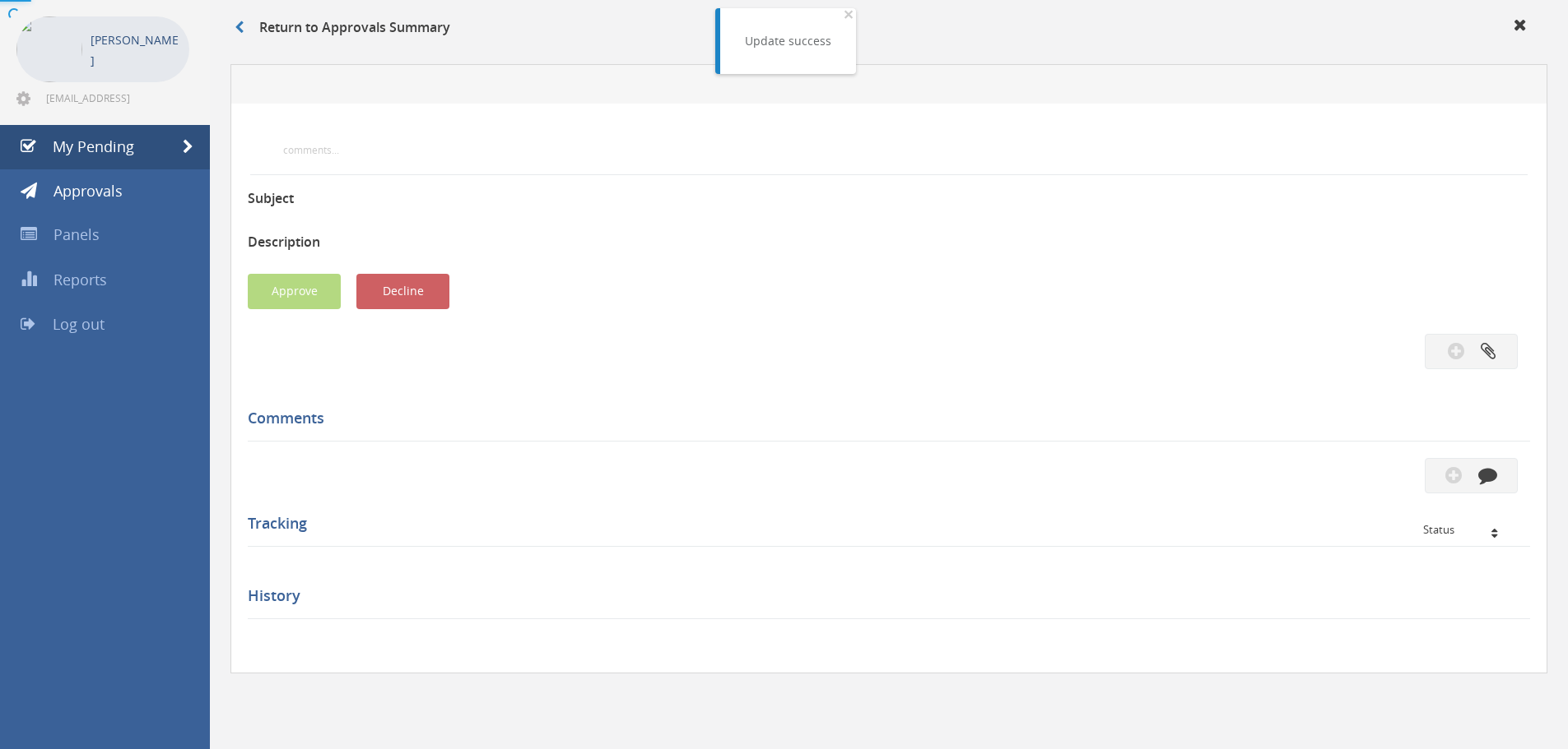
scroll to position [450, 0]
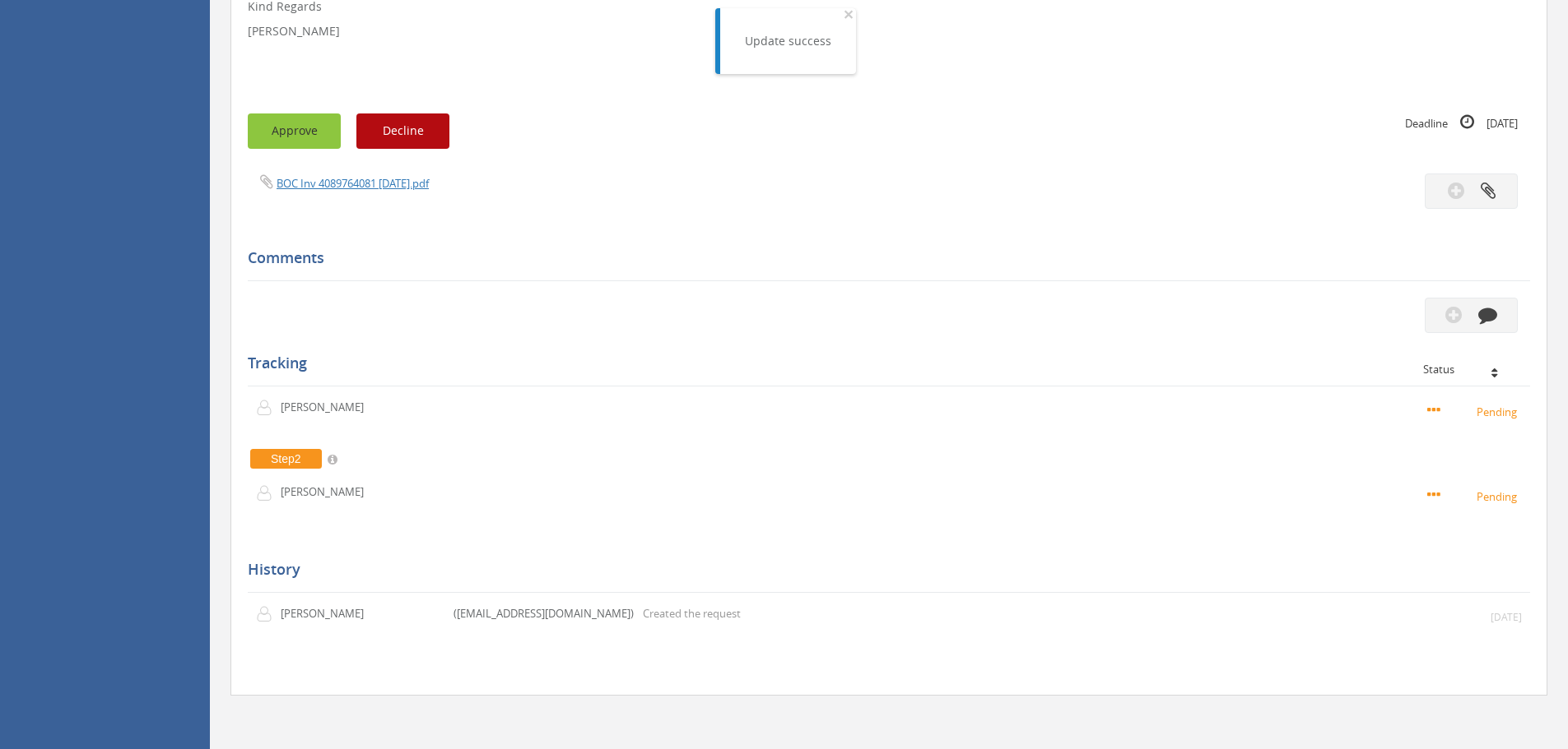
click at [273, 138] on button "Approve" at bounding box center [294, 132] width 93 height 35
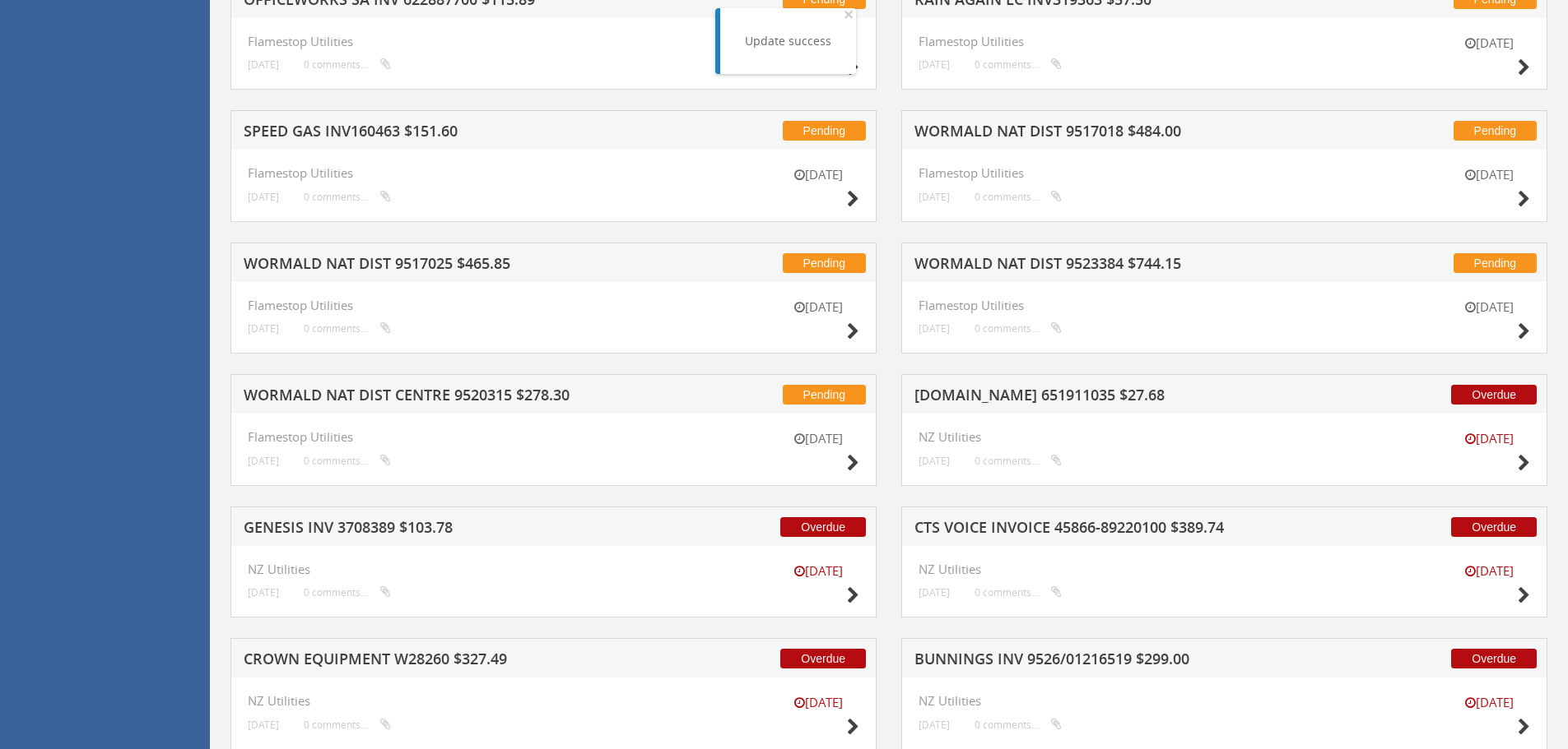
scroll to position [6804, 0]
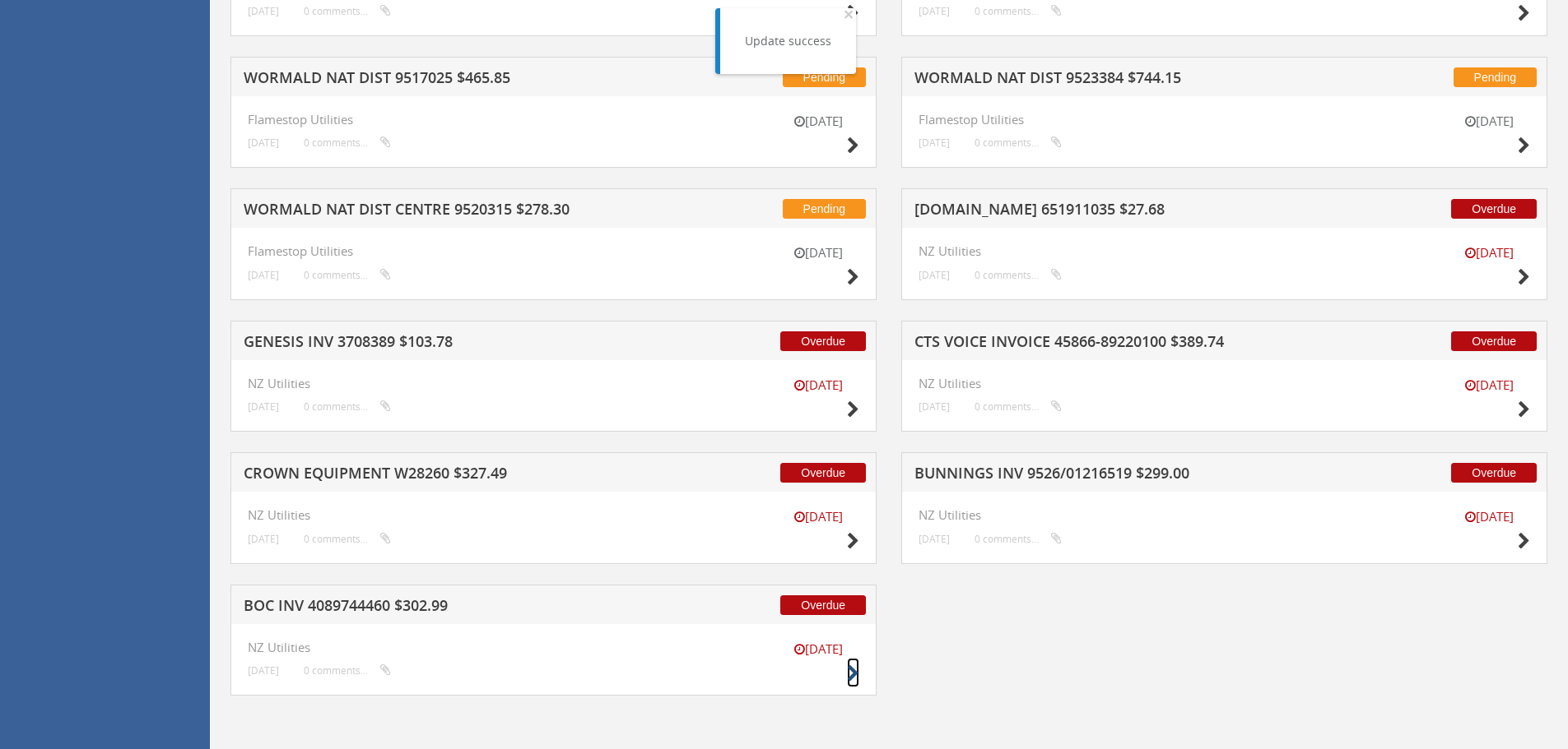
click at [852, 671] on icon at bounding box center [852, 673] width 12 height 18
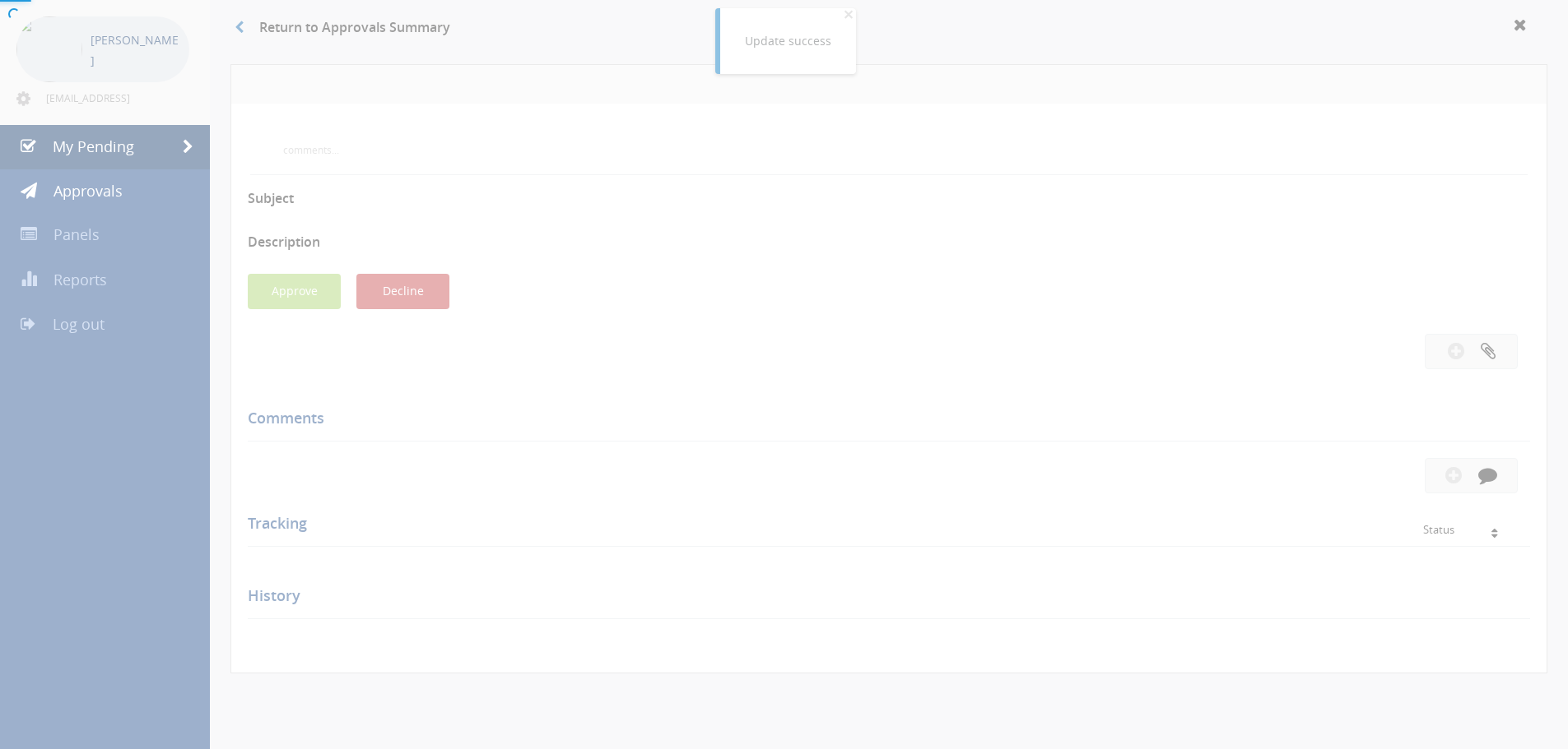
scroll to position [450, 0]
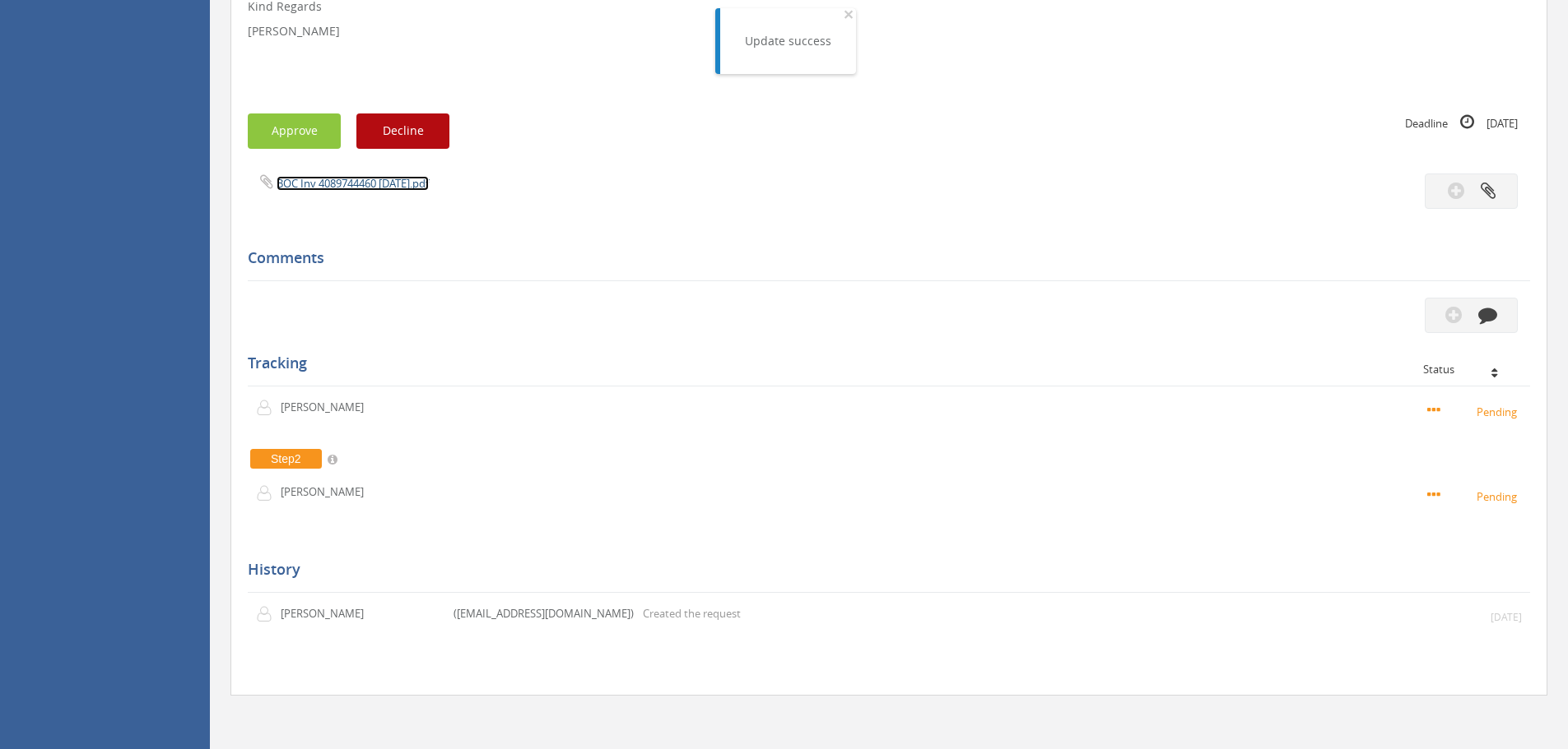
click at [361, 184] on link "BOC Inv 4089744460 [DATE].pdf" at bounding box center [352, 184] width 152 height 15
click at [303, 142] on button "Approve" at bounding box center [294, 132] width 93 height 35
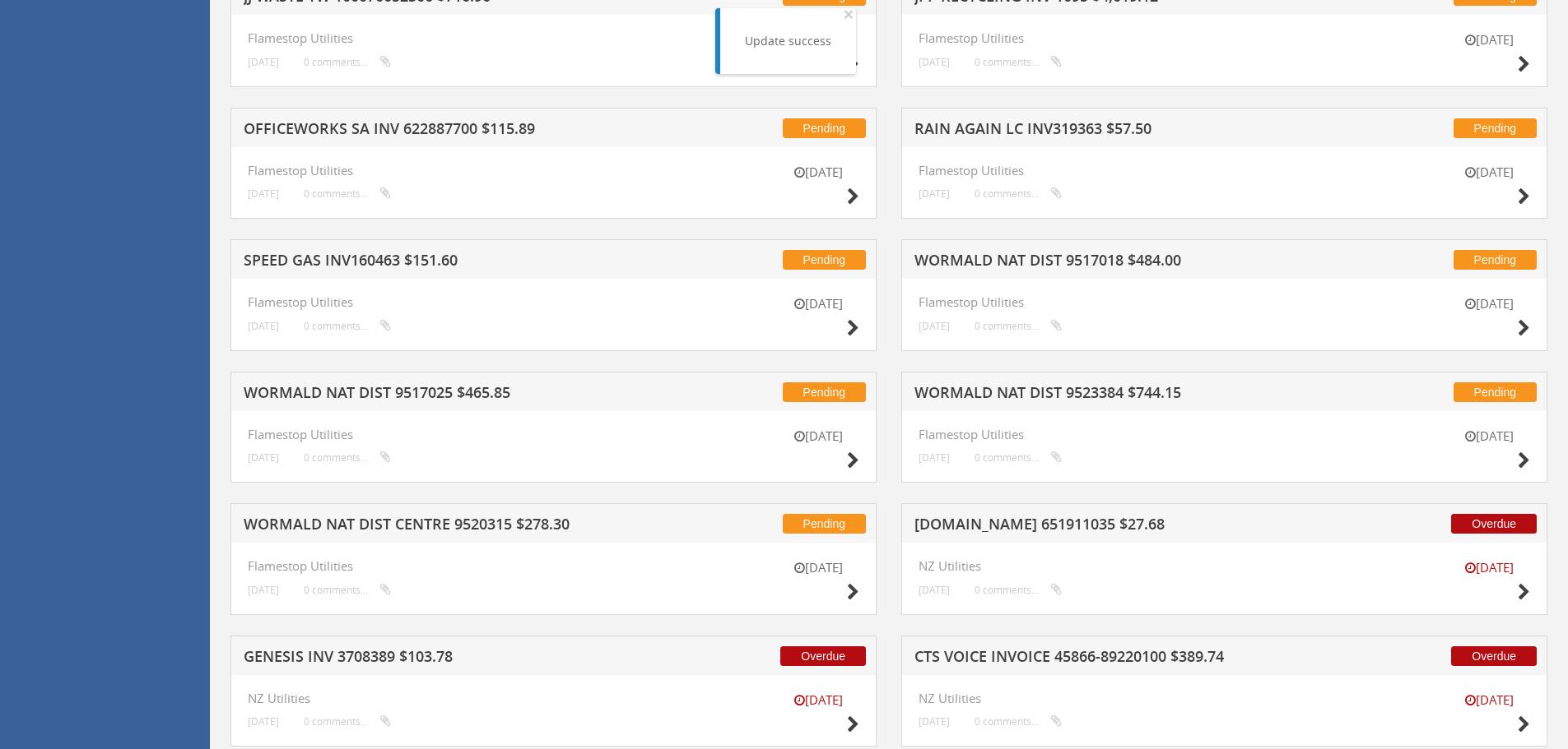
scroll to position [6673, 0]
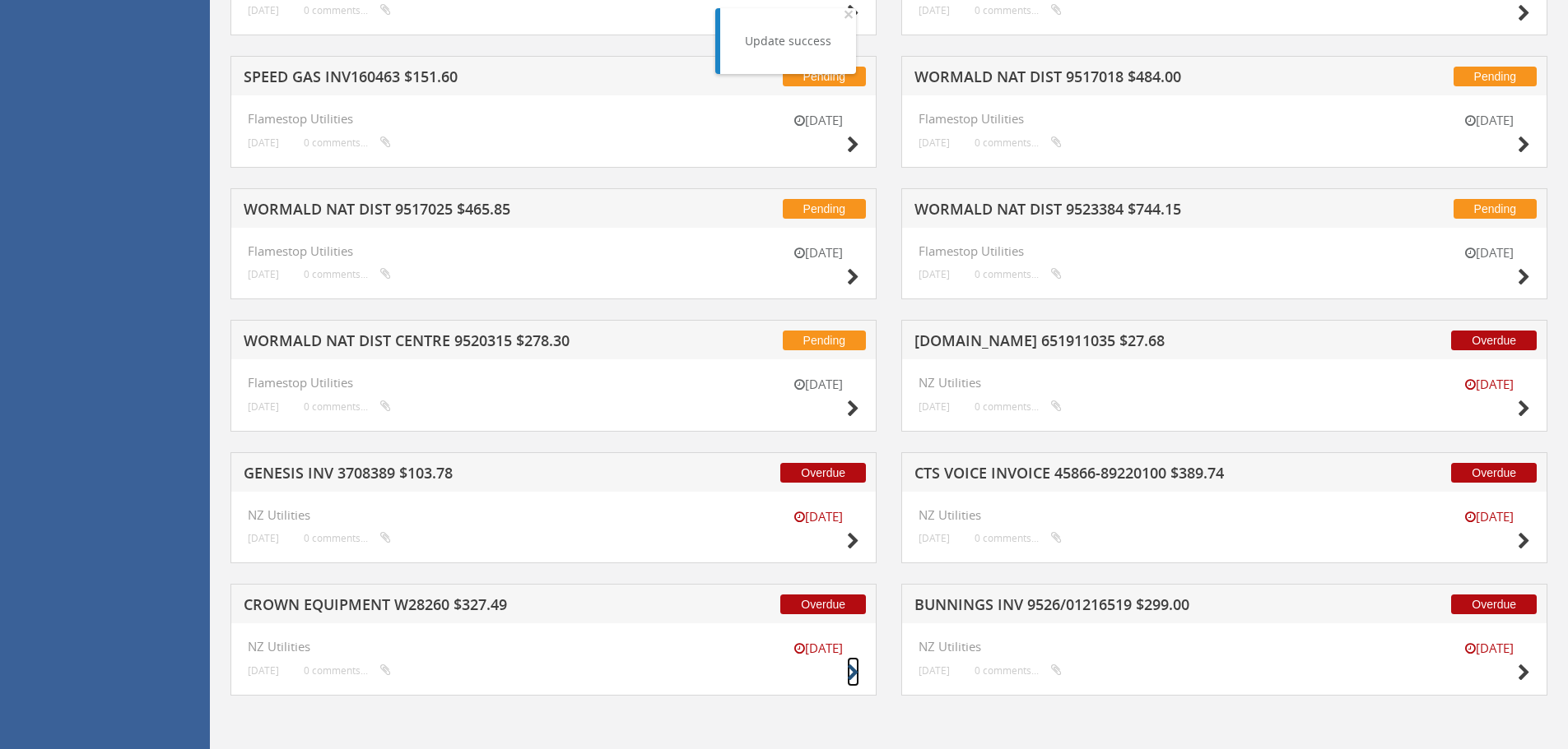
click at [850, 671] on icon at bounding box center [852, 673] width 12 height 18
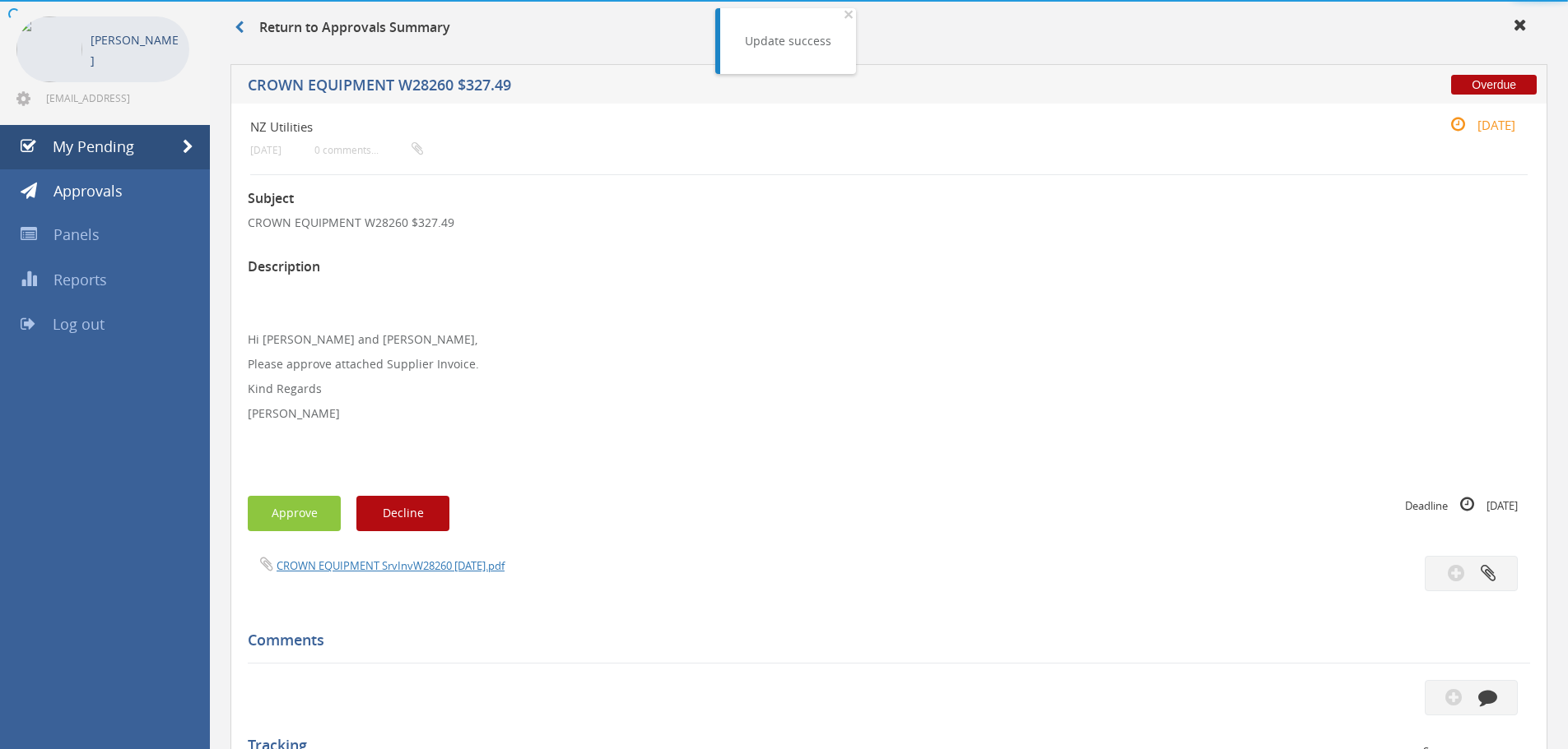
scroll to position [450, 0]
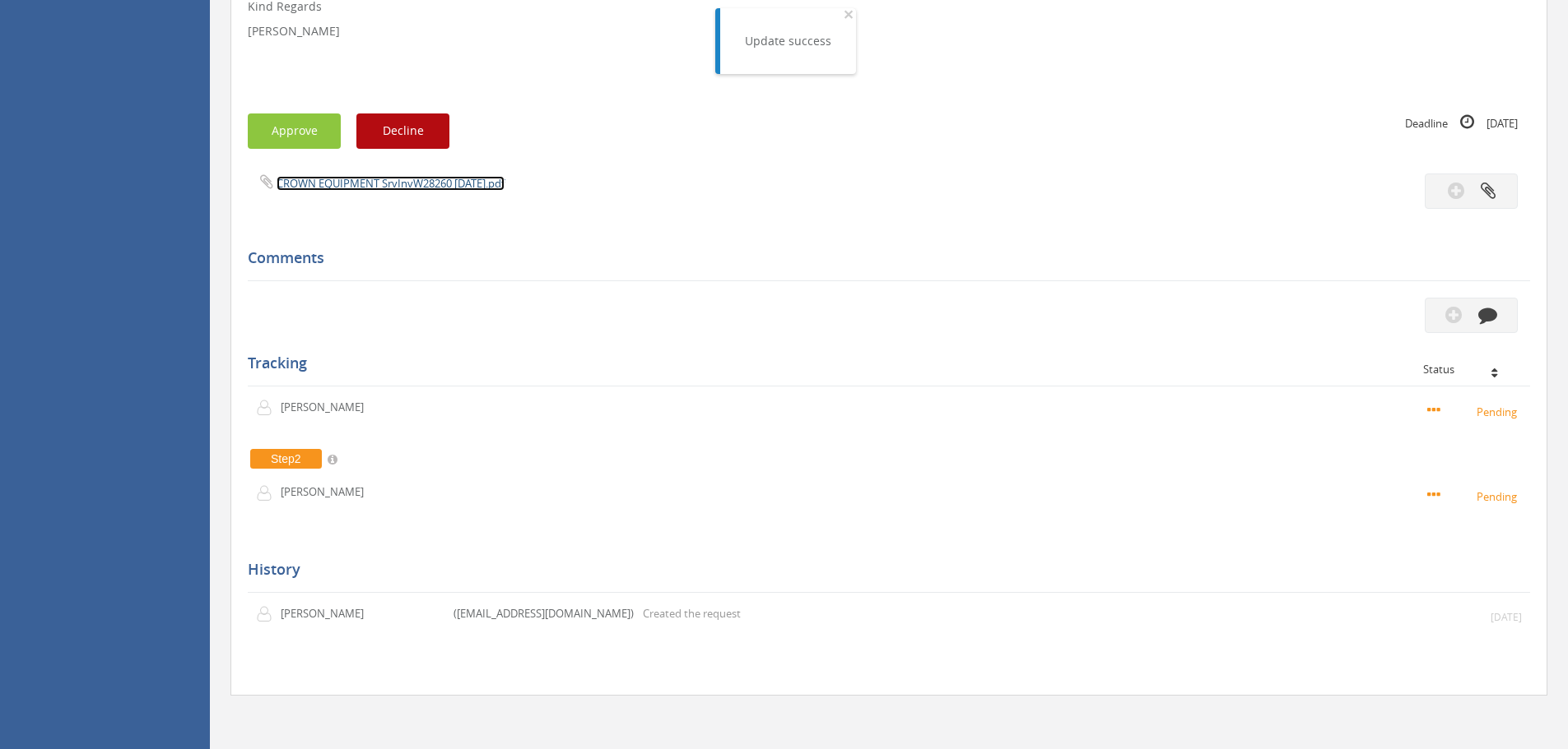
click at [371, 178] on link "CROWN EQUIPMENT SrvInvW28260 [DATE].pdf" at bounding box center [390, 184] width 228 height 15
click at [296, 142] on button "Approve" at bounding box center [294, 132] width 93 height 35
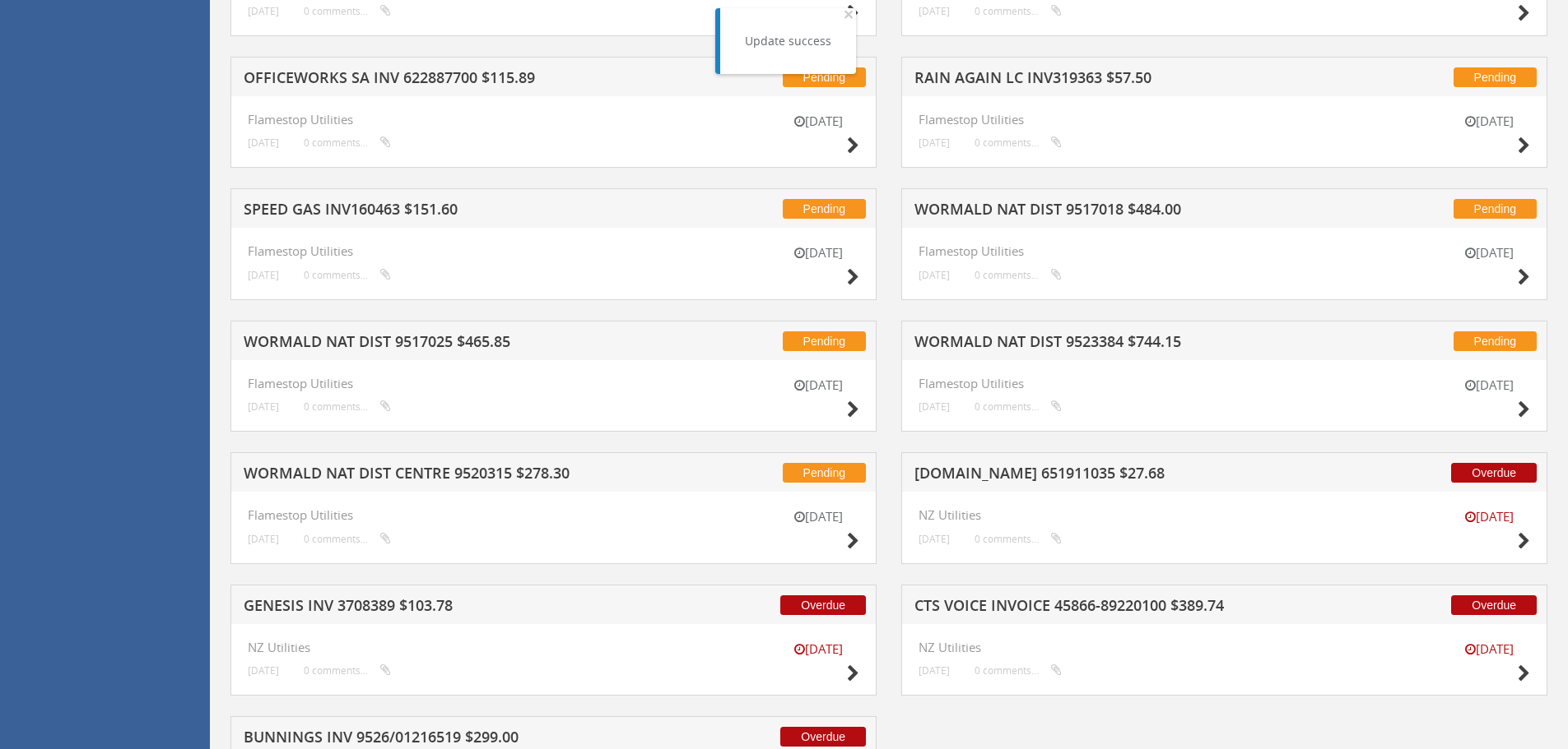
scroll to position [6673, 0]
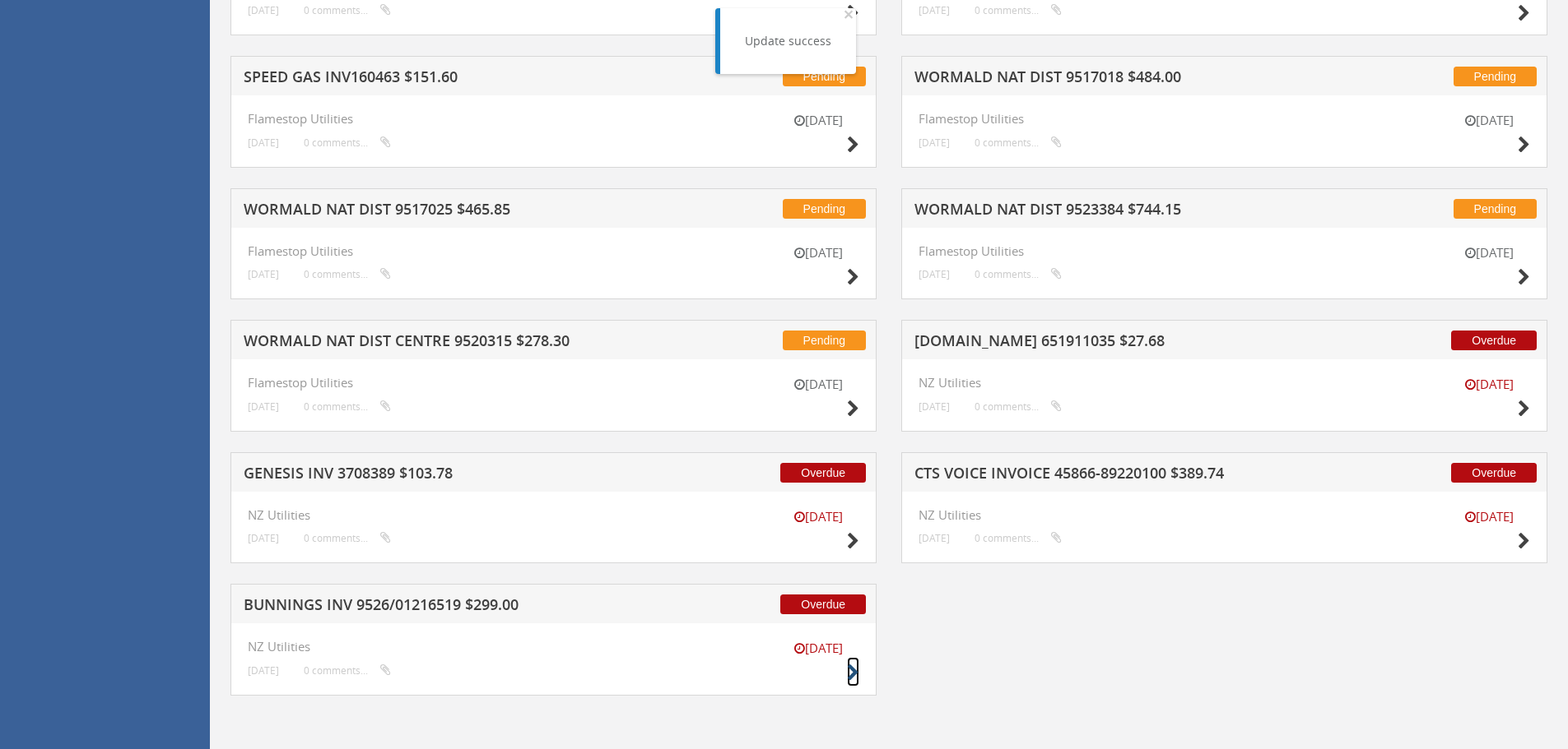
click at [853, 673] on icon at bounding box center [852, 673] width 12 height 18
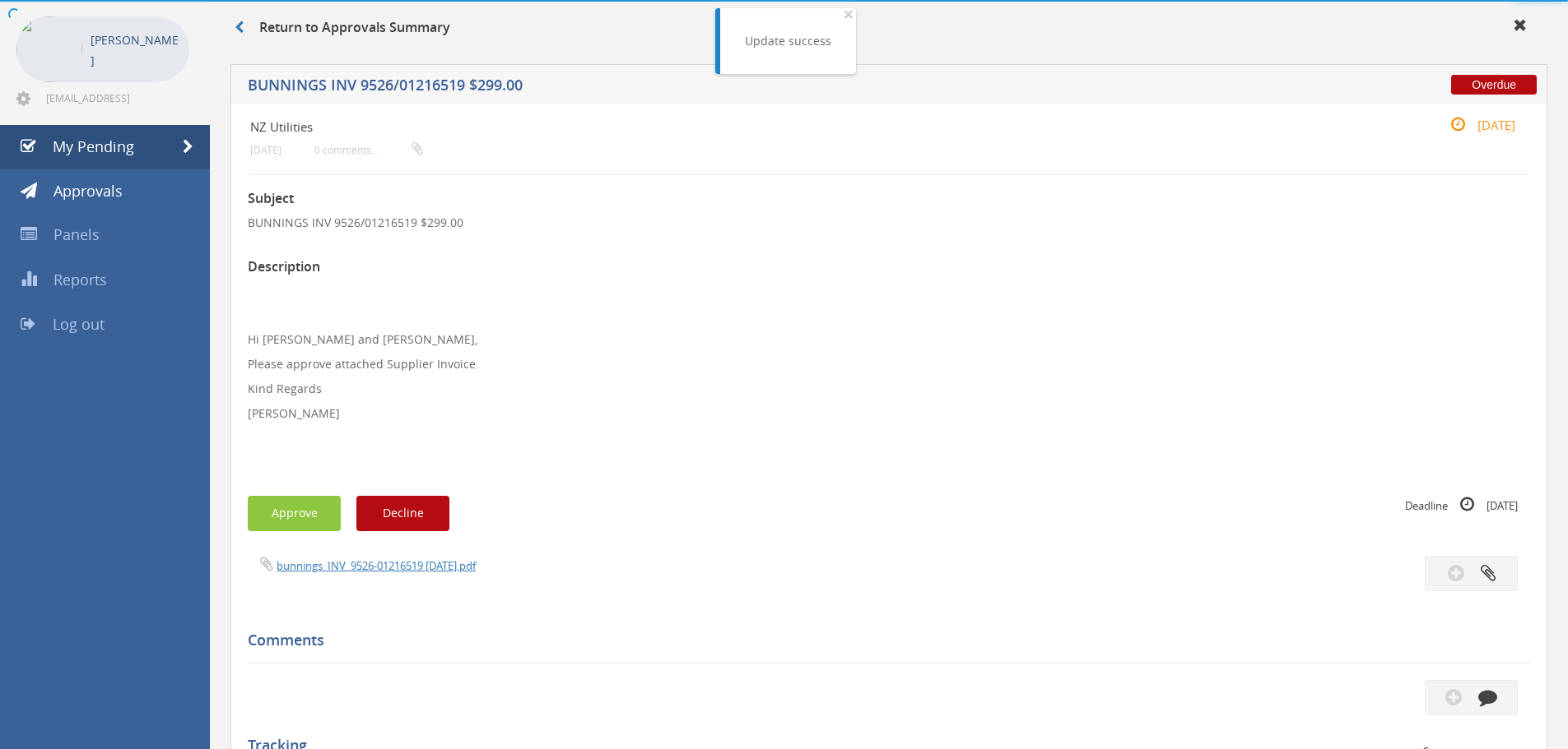
scroll to position [450, 0]
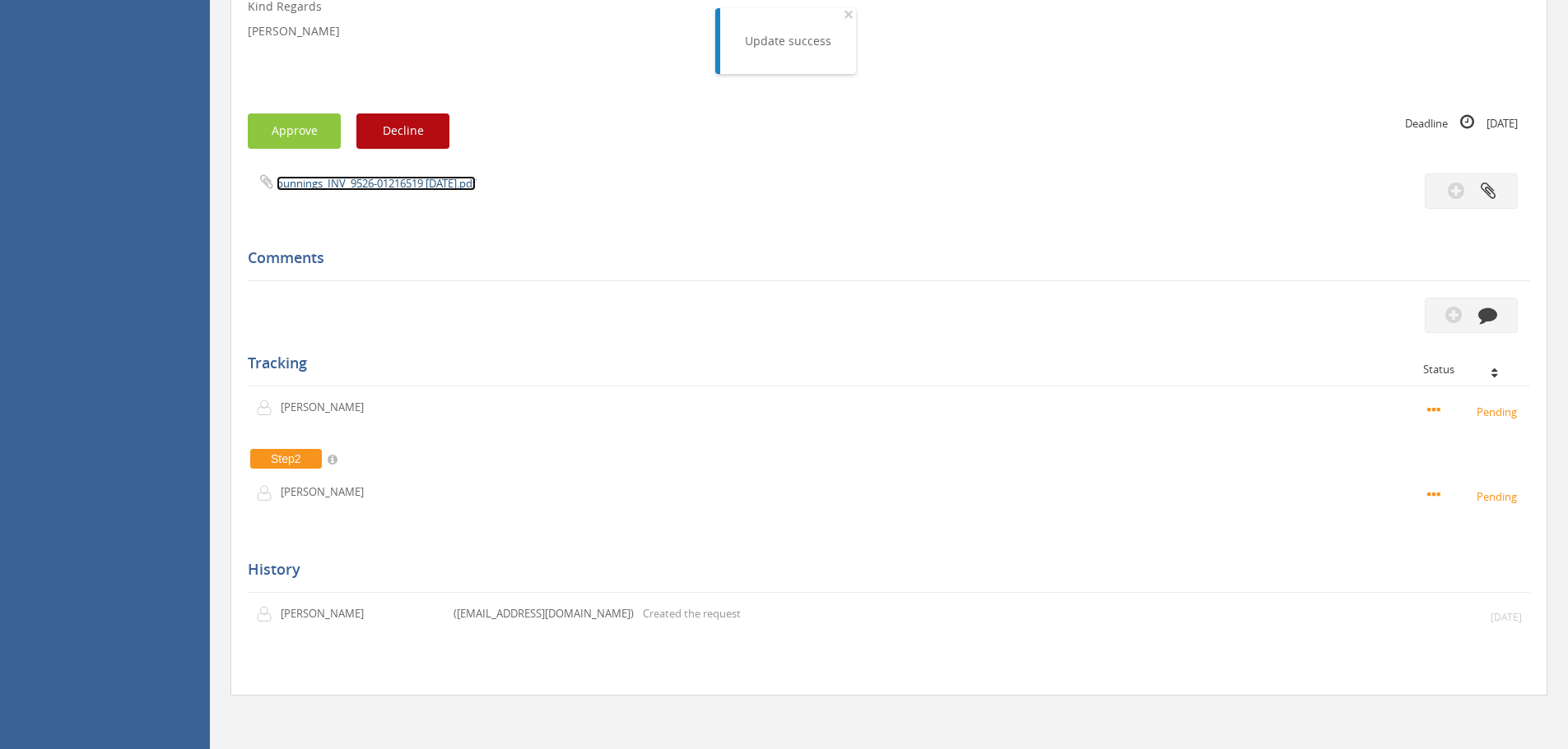
click at [324, 186] on link "bunnings_INV_9526-01216519 [DATE].pdf" at bounding box center [375, 184] width 199 height 15
click at [310, 142] on button "Approve" at bounding box center [294, 132] width 93 height 35
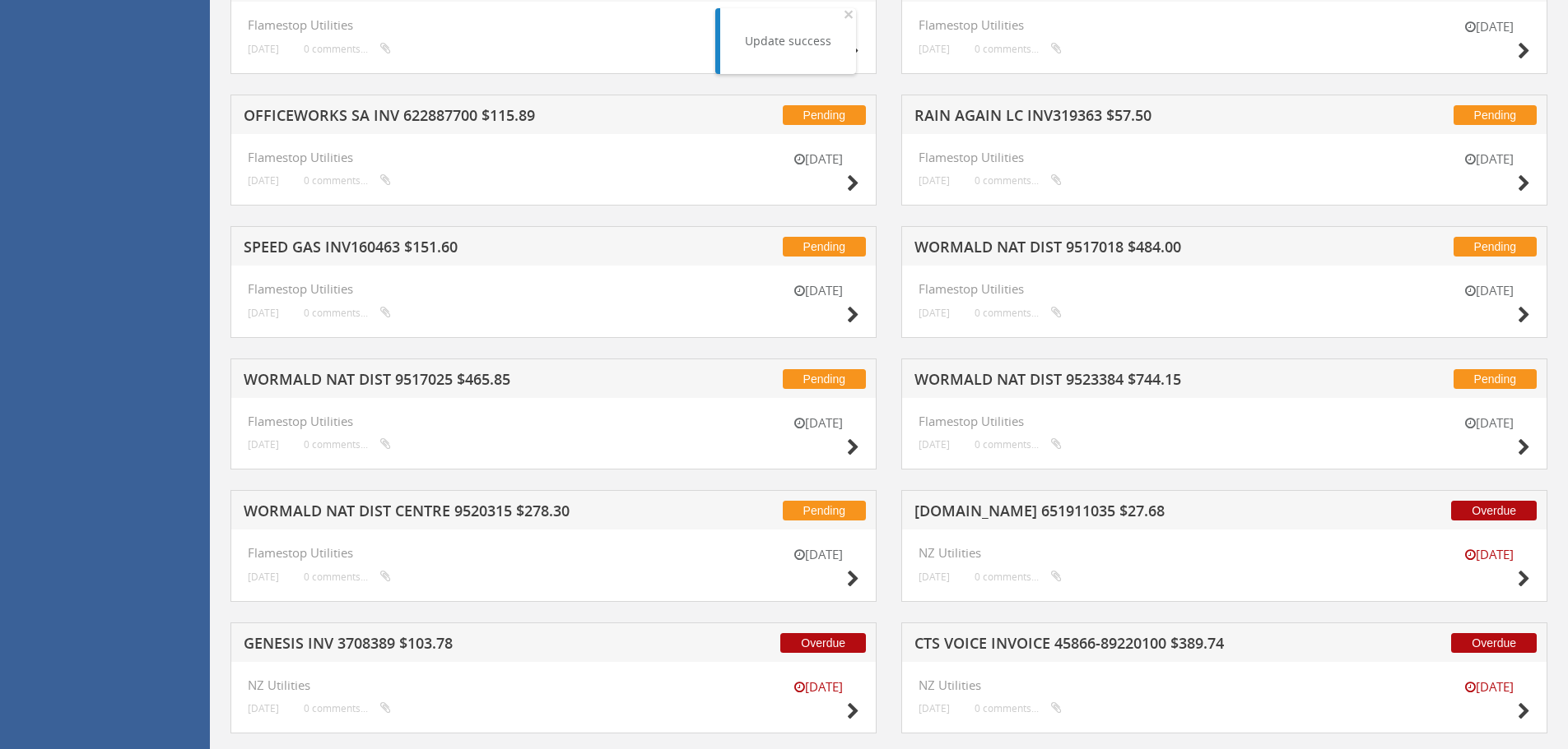
scroll to position [6540, 0]
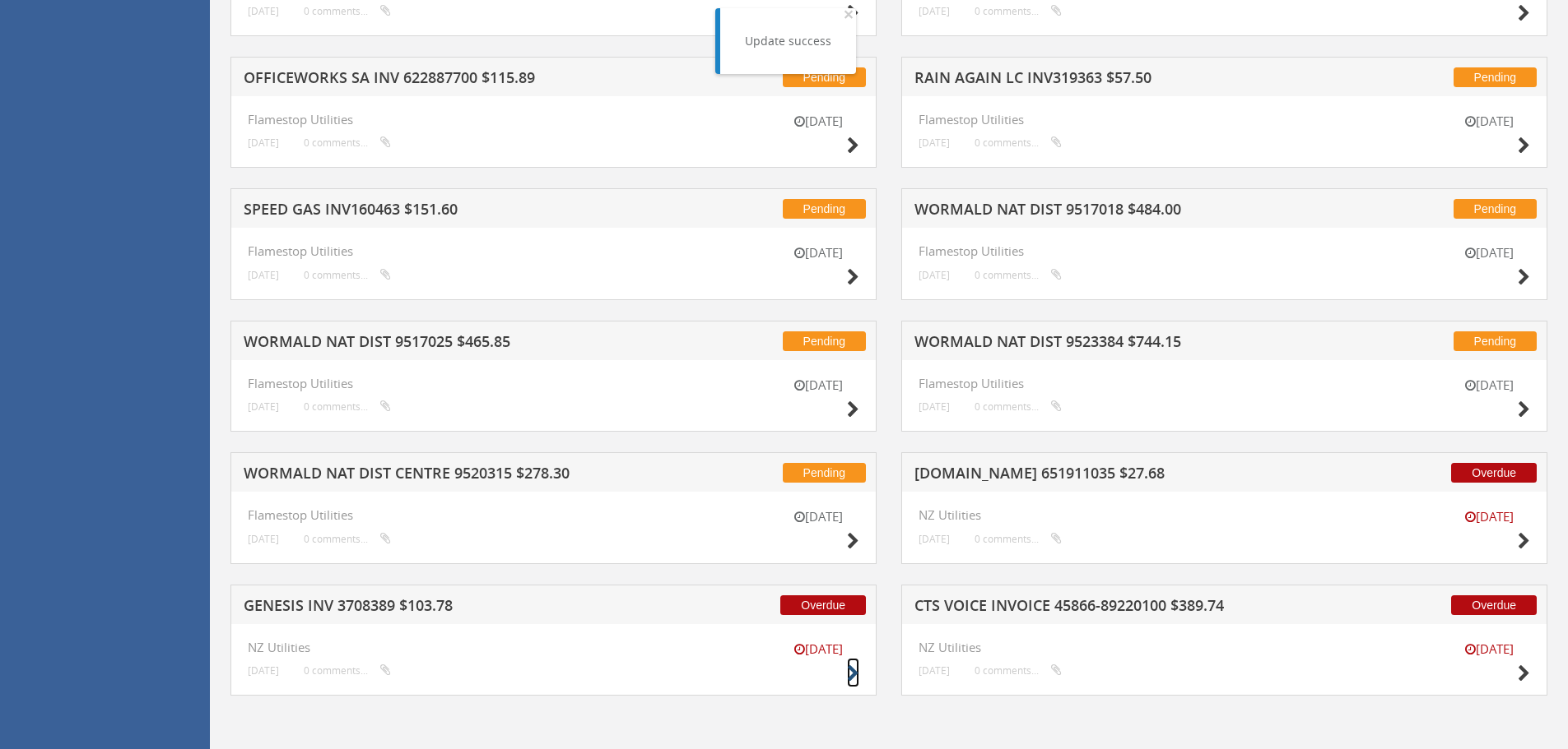
click at [849, 671] on icon at bounding box center [852, 673] width 12 height 18
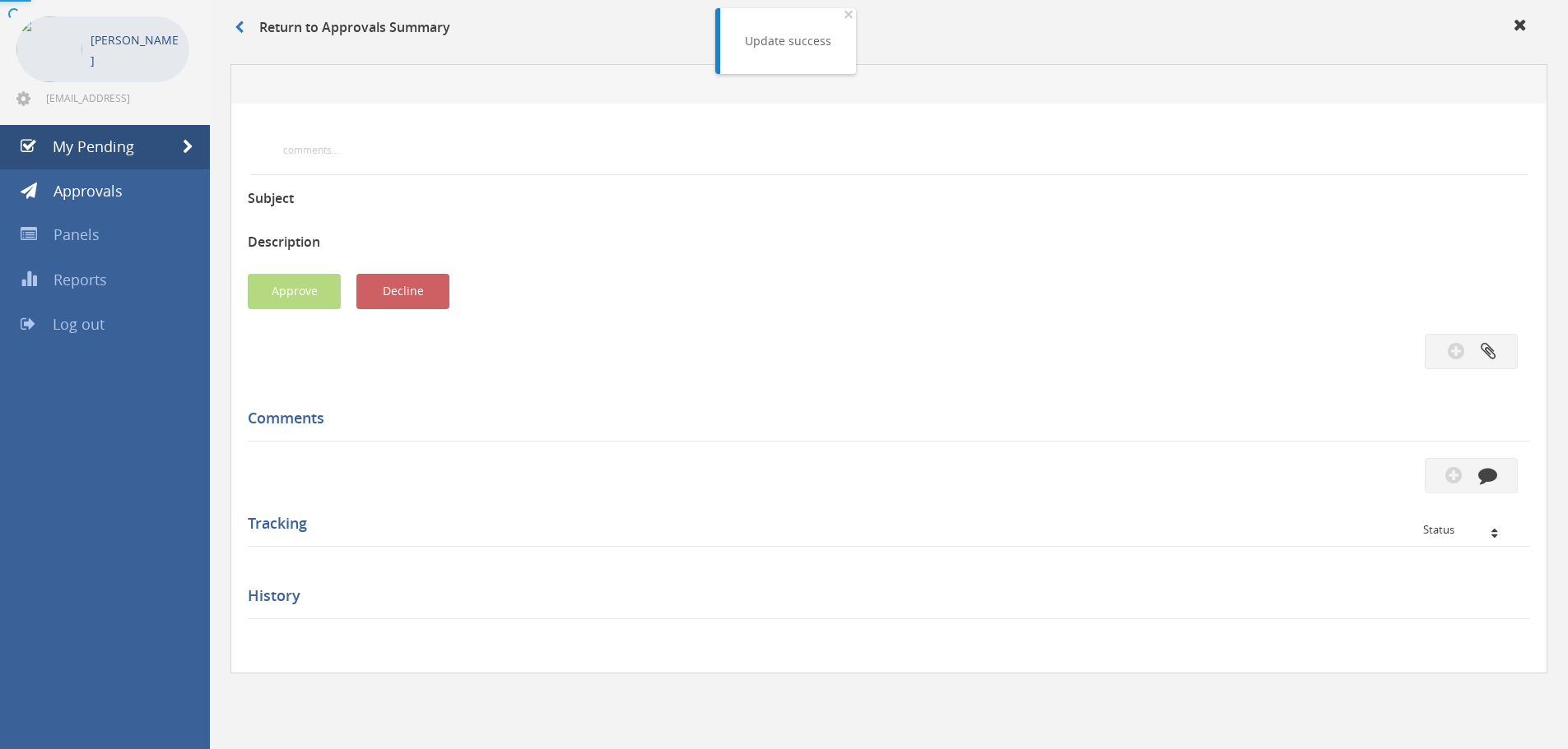
scroll to position [450, 0]
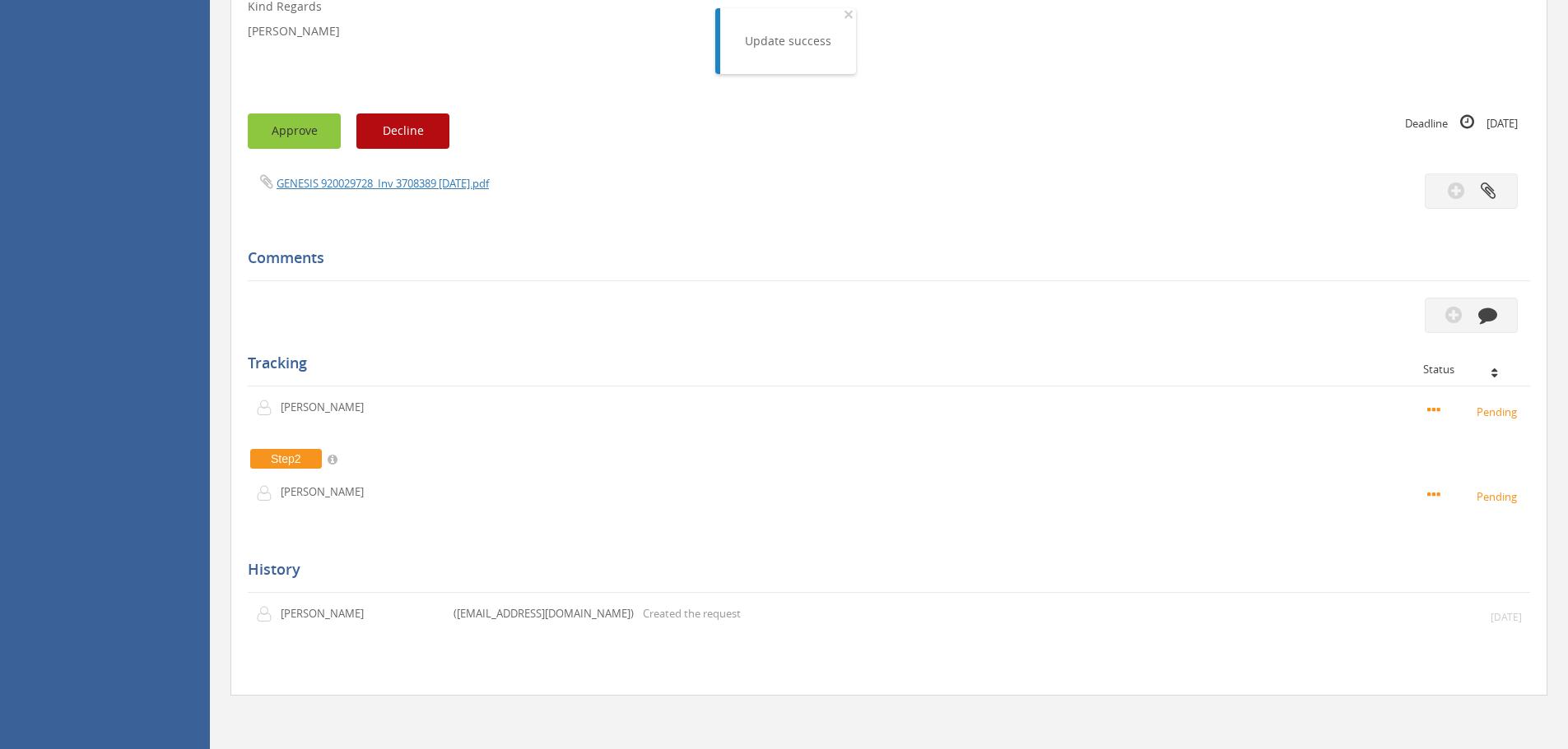
click at [280, 135] on button "Approve" at bounding box center [294, 132] width 93 height 35
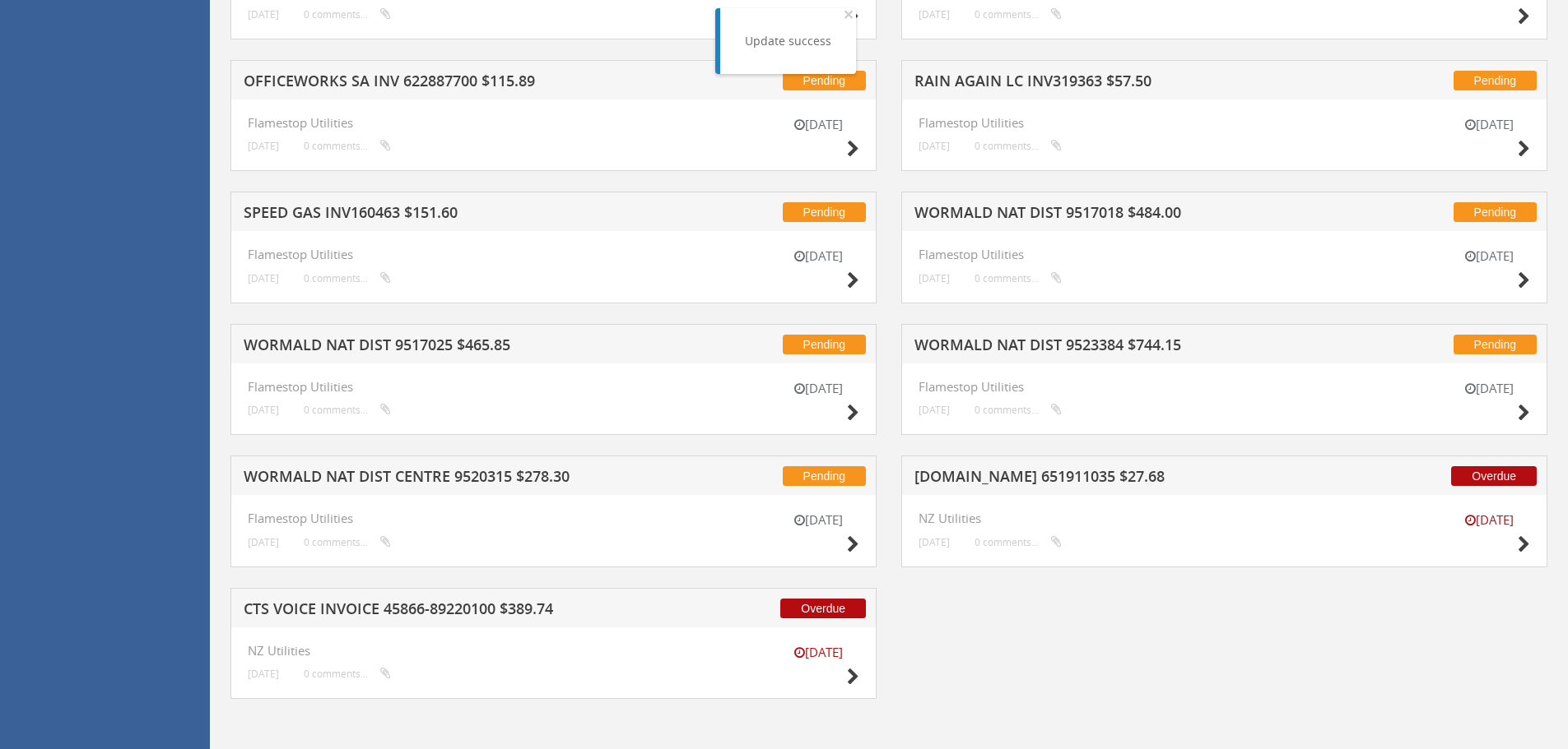
scroll to position [6540, 0]
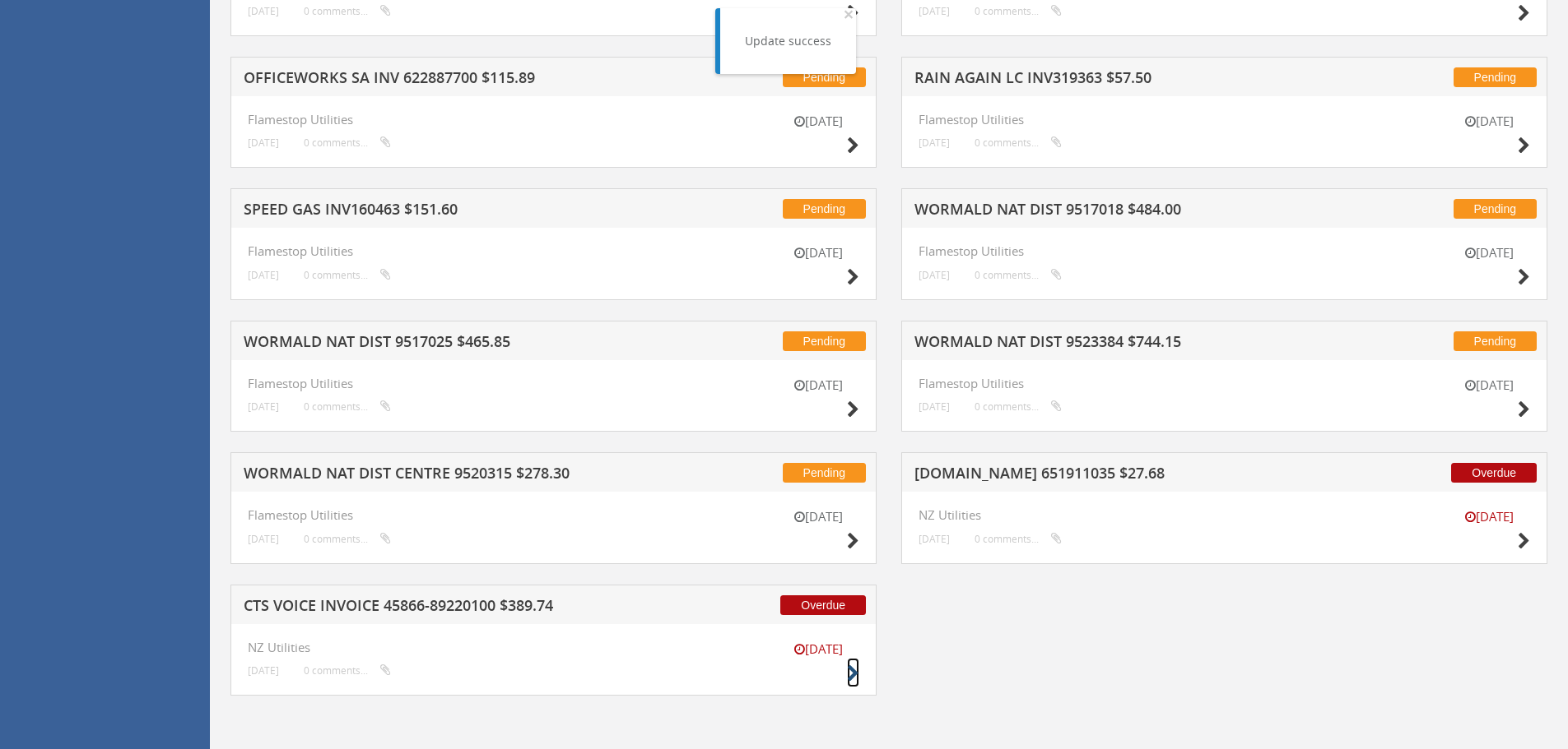
click at [857, 673] on icon at bounding box center [852, 673] width 12 height 18
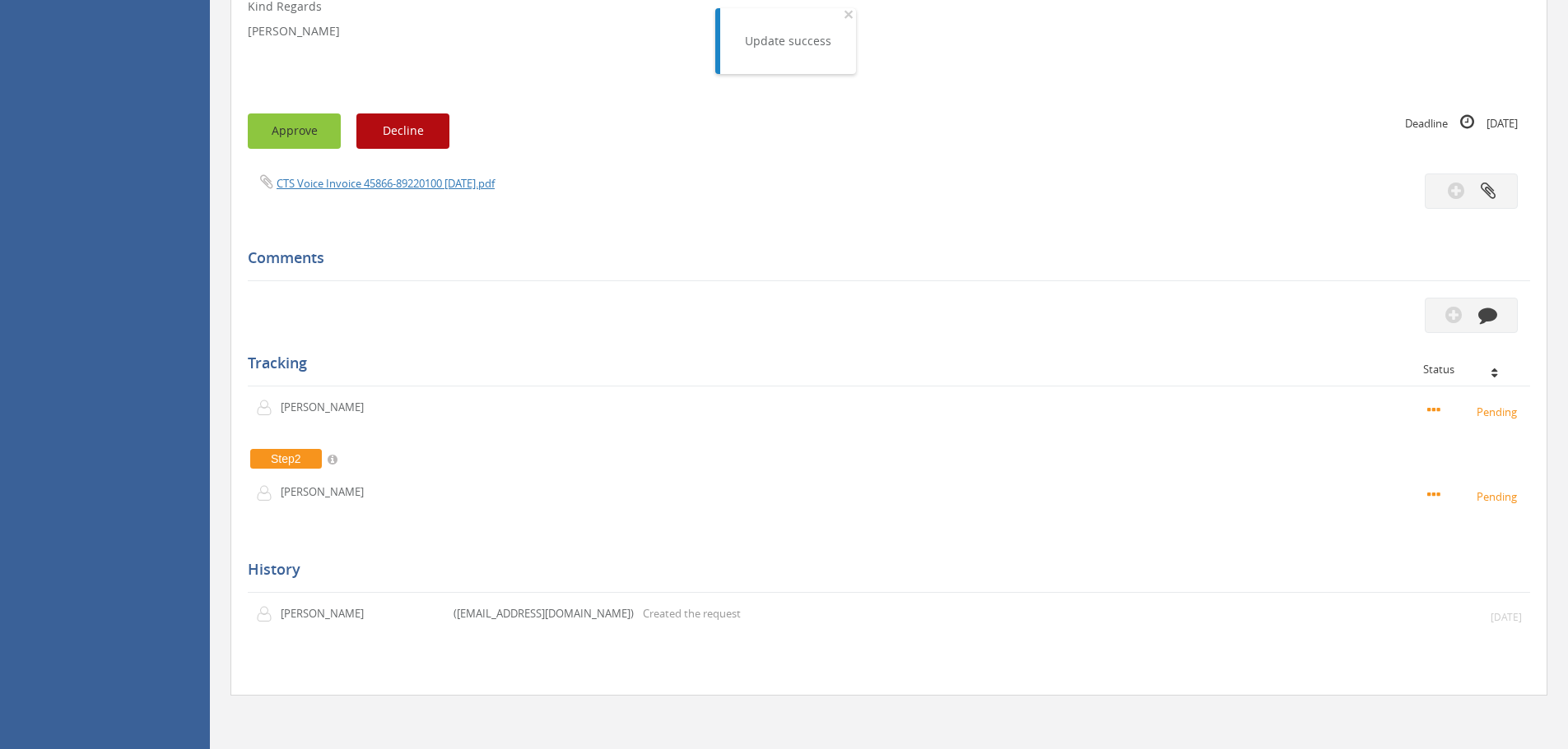
click at [282, 146] on button "Approve" at bounding box center [294, 132] width 93 height 35
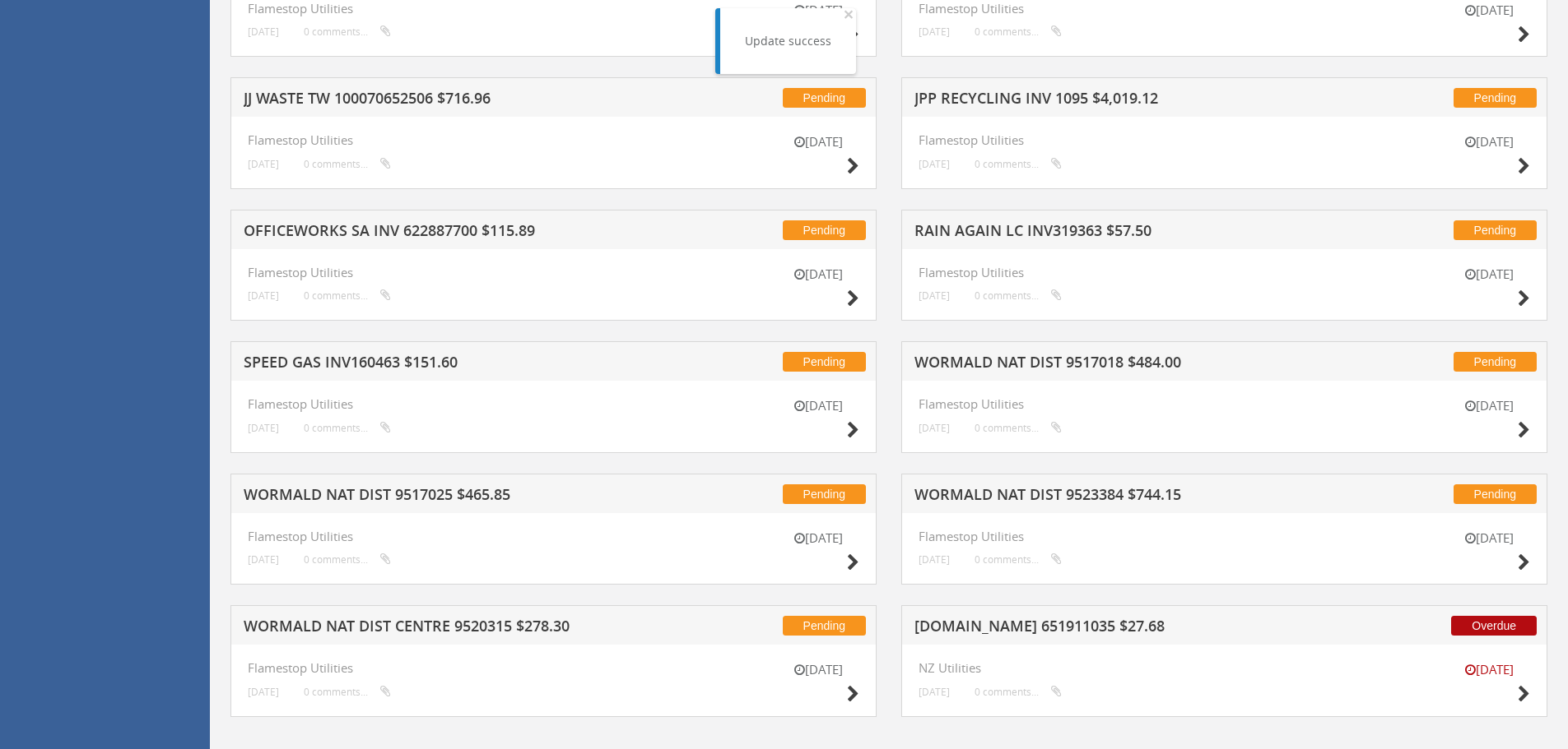
scroll to position [6409, 0]
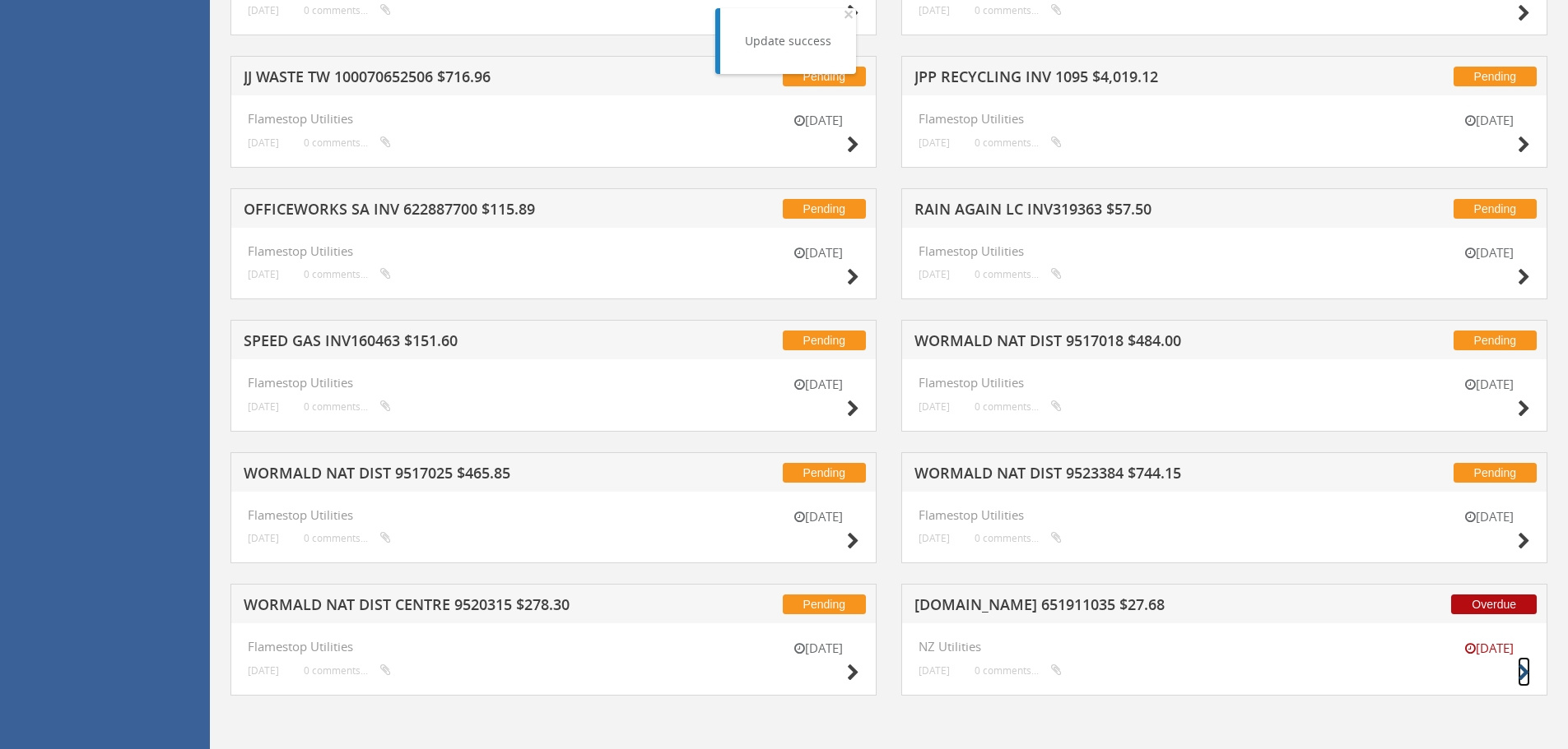
click at [1523, 672] on icon at bounding box center [1523, 673] width 12 height 18
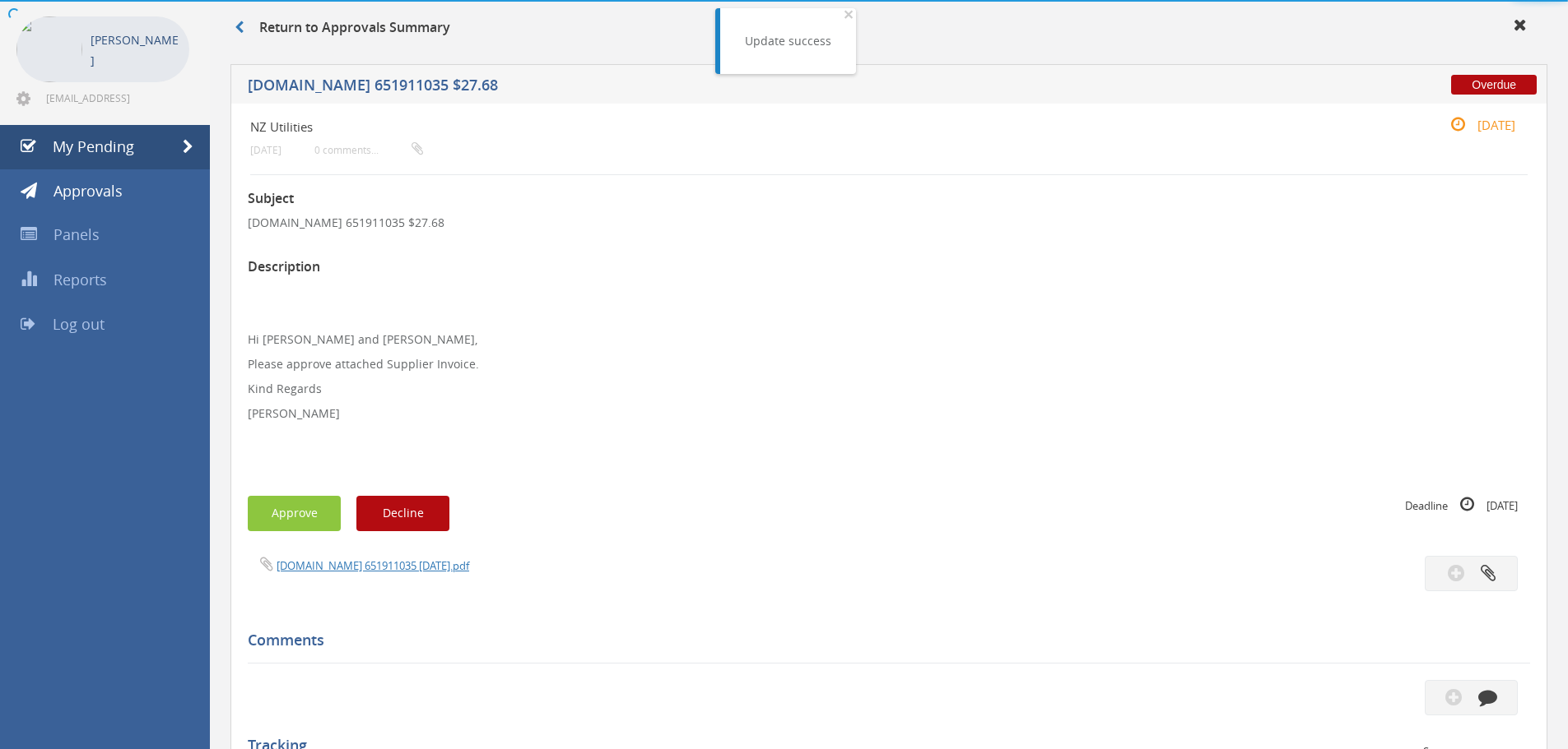
scroll to position [450, 0]
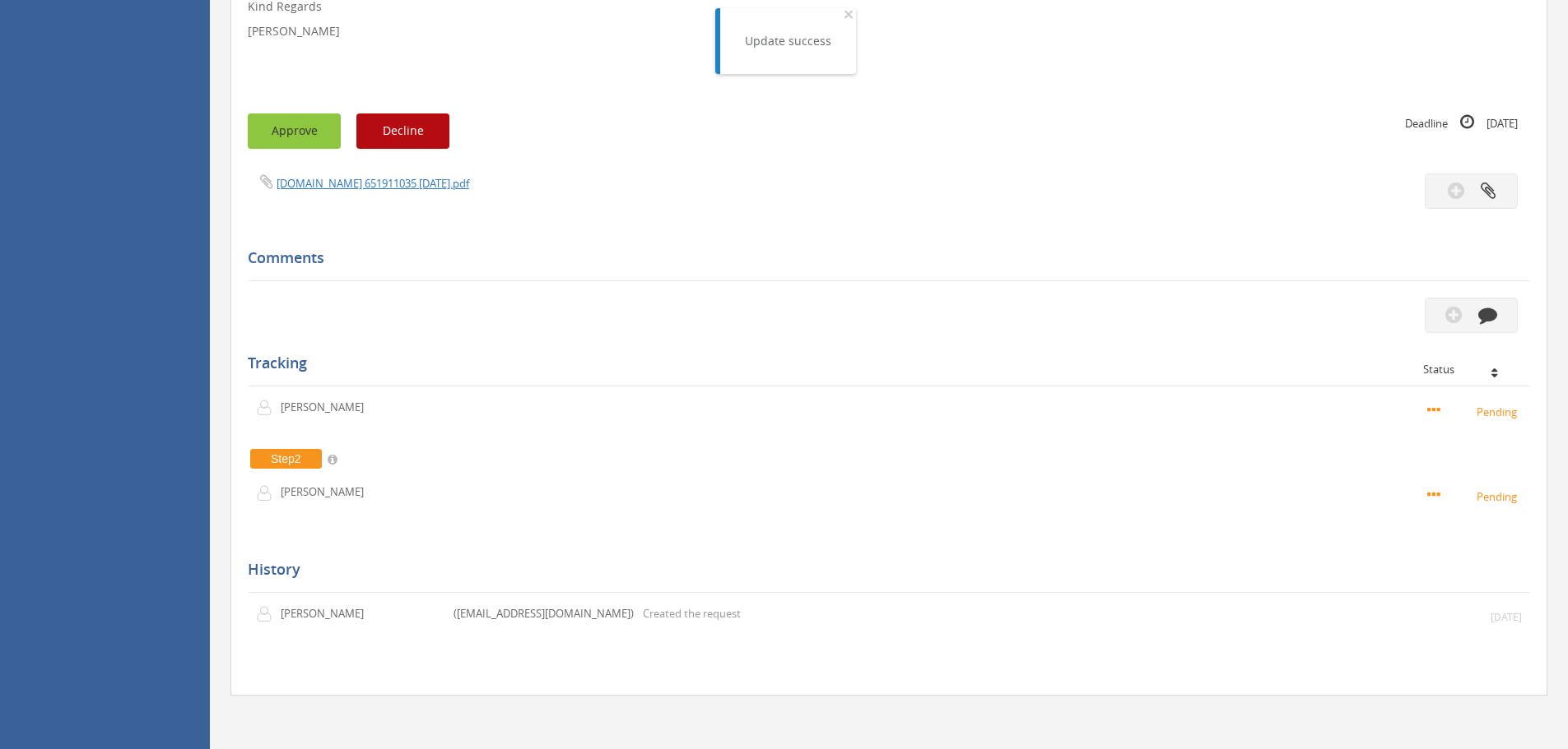
click at [314, 132] on button "Approve" at bounding box center [294, 132] width 93 height 35
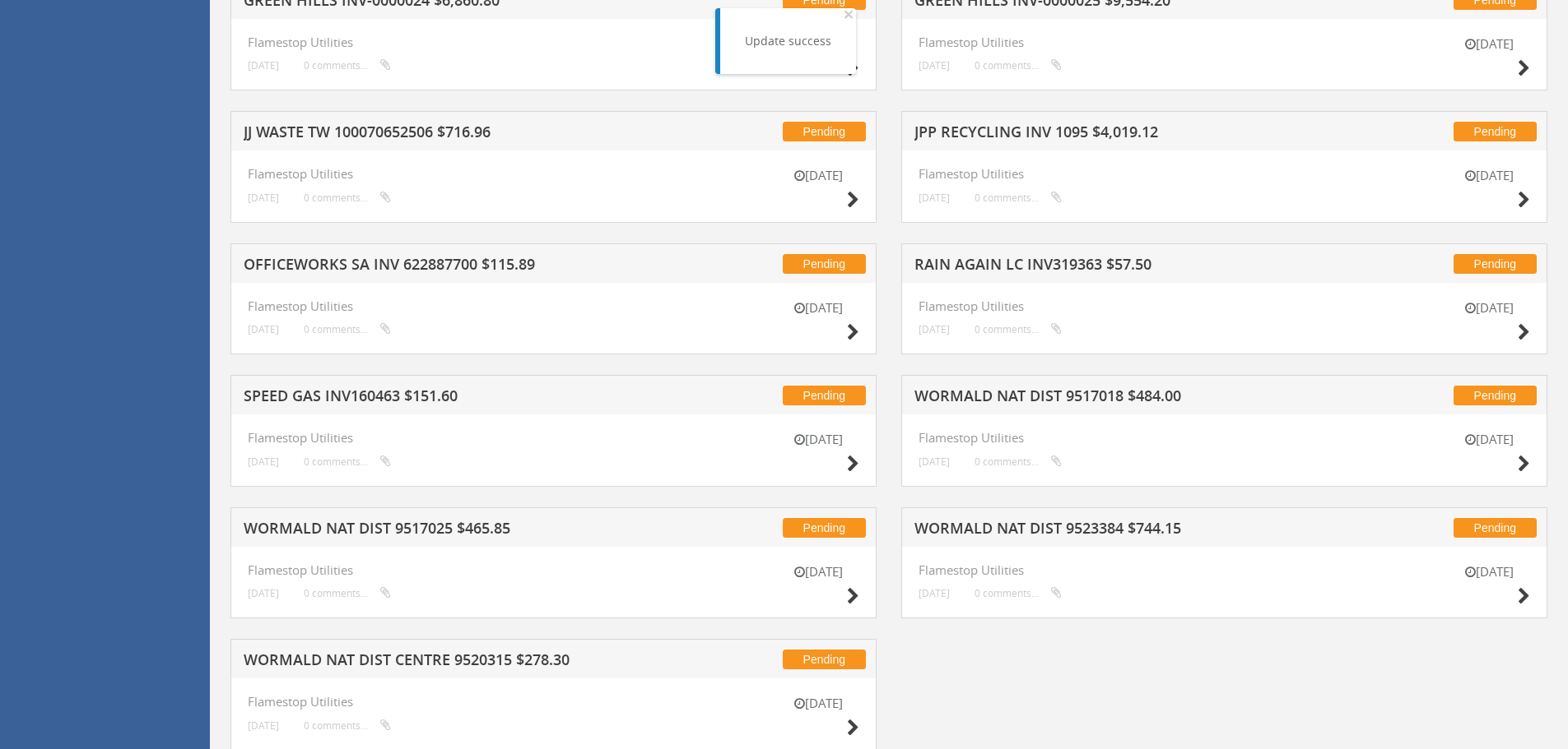
scroll to position [6409, 0]
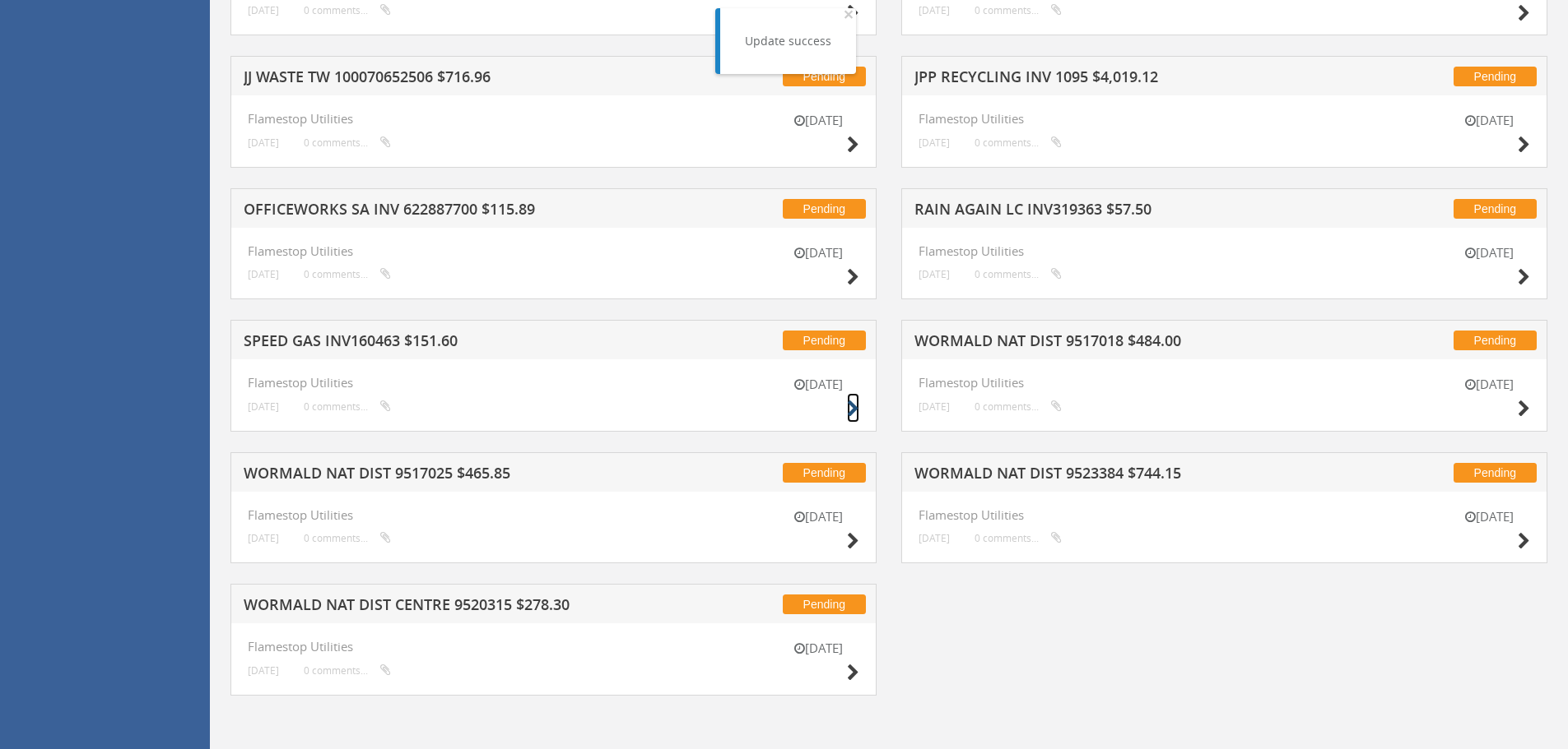
click at [854, 405] on icon at bounding box center [852, 409] width 12 height 18
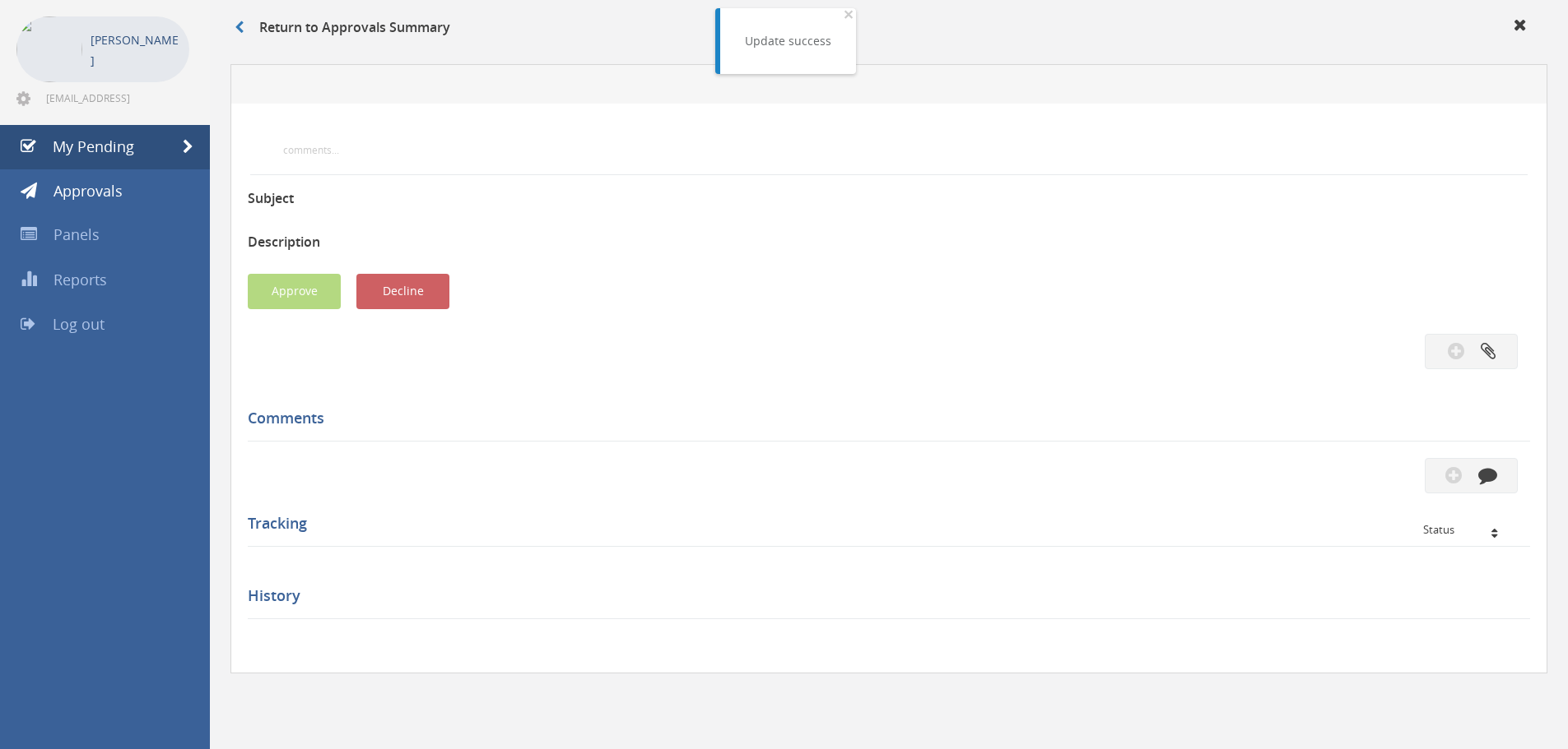
scroll to position [474, 0]
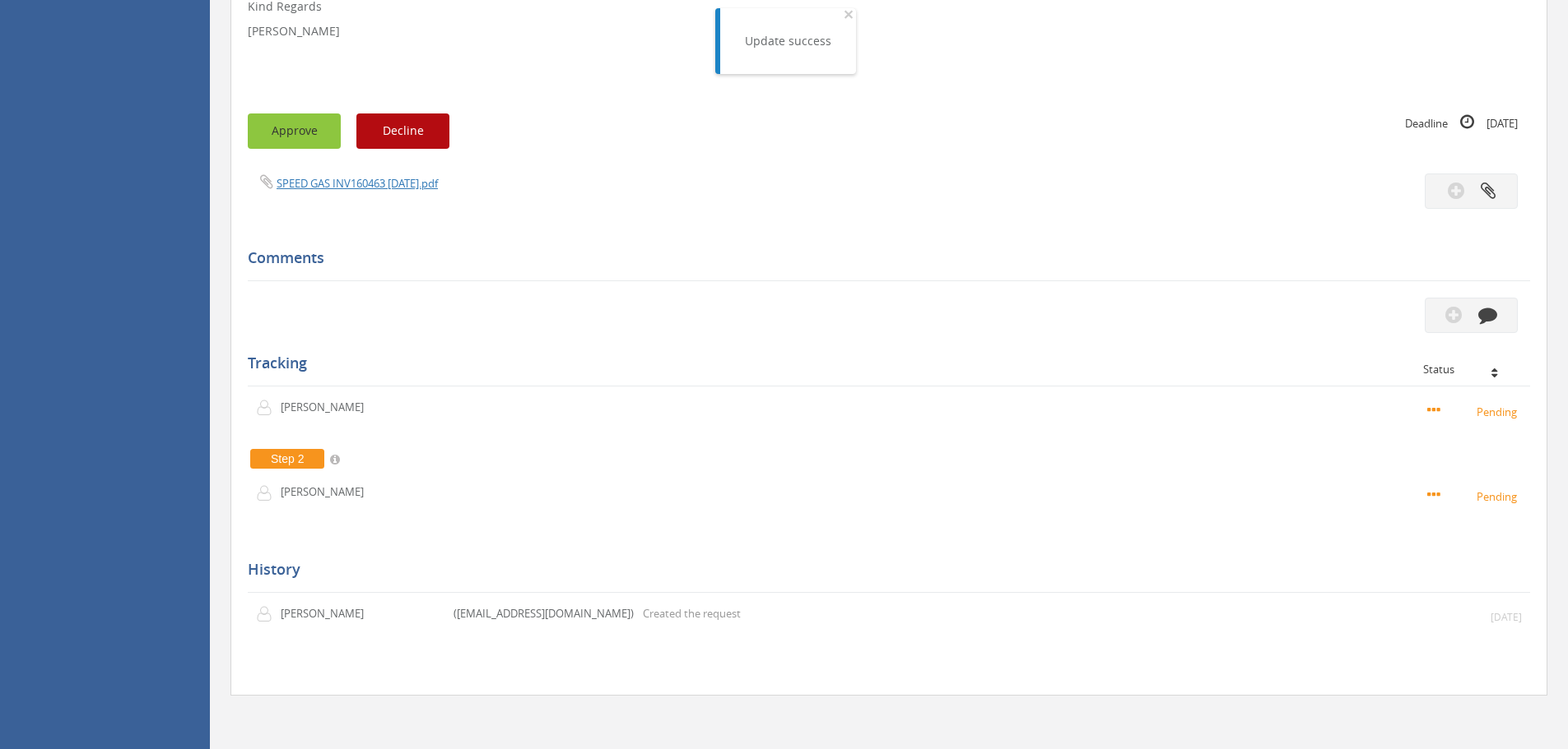
click at [291, 136] on button "Approve" at bounding box center [294, 132] width 93 height 35
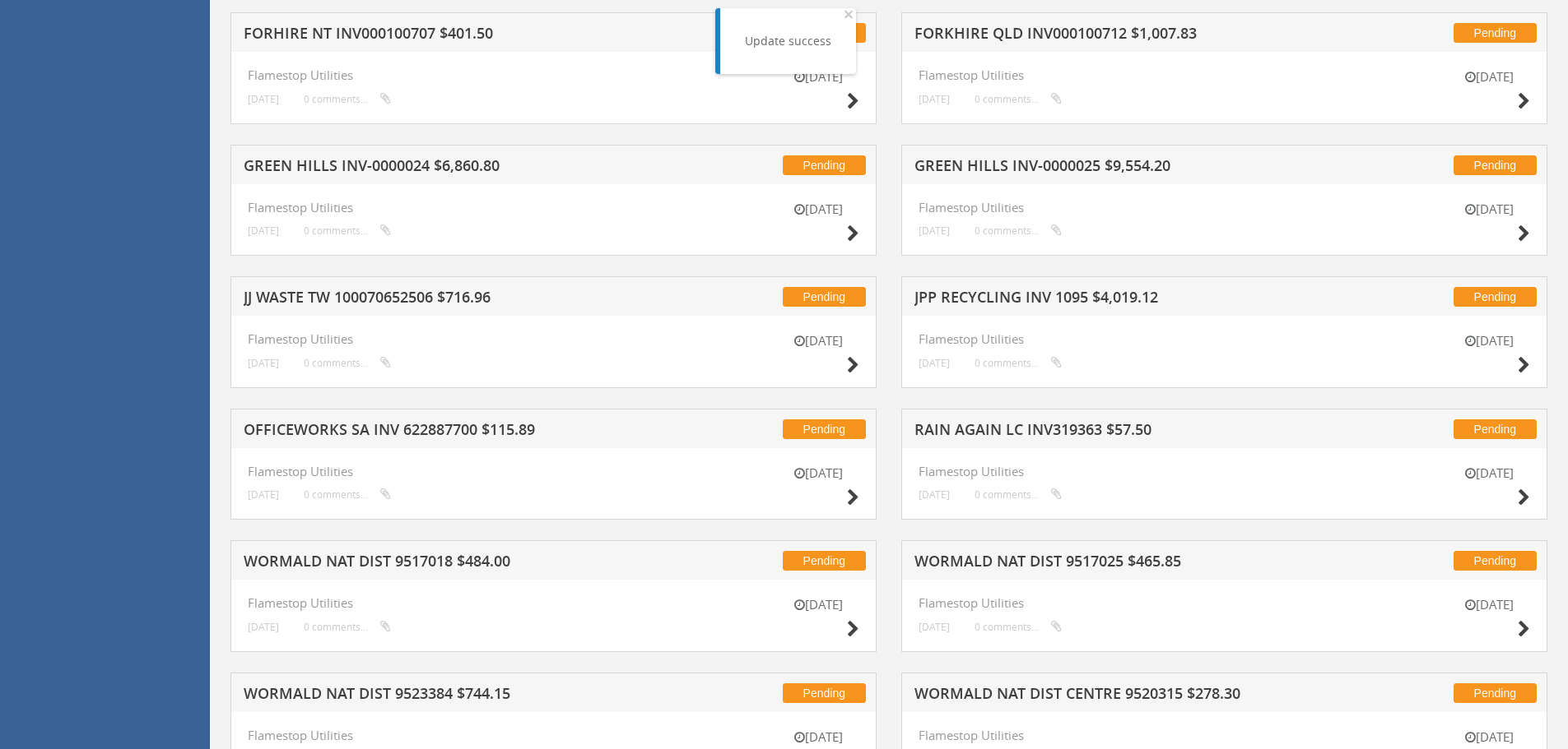
scroll to position [6276, 0]
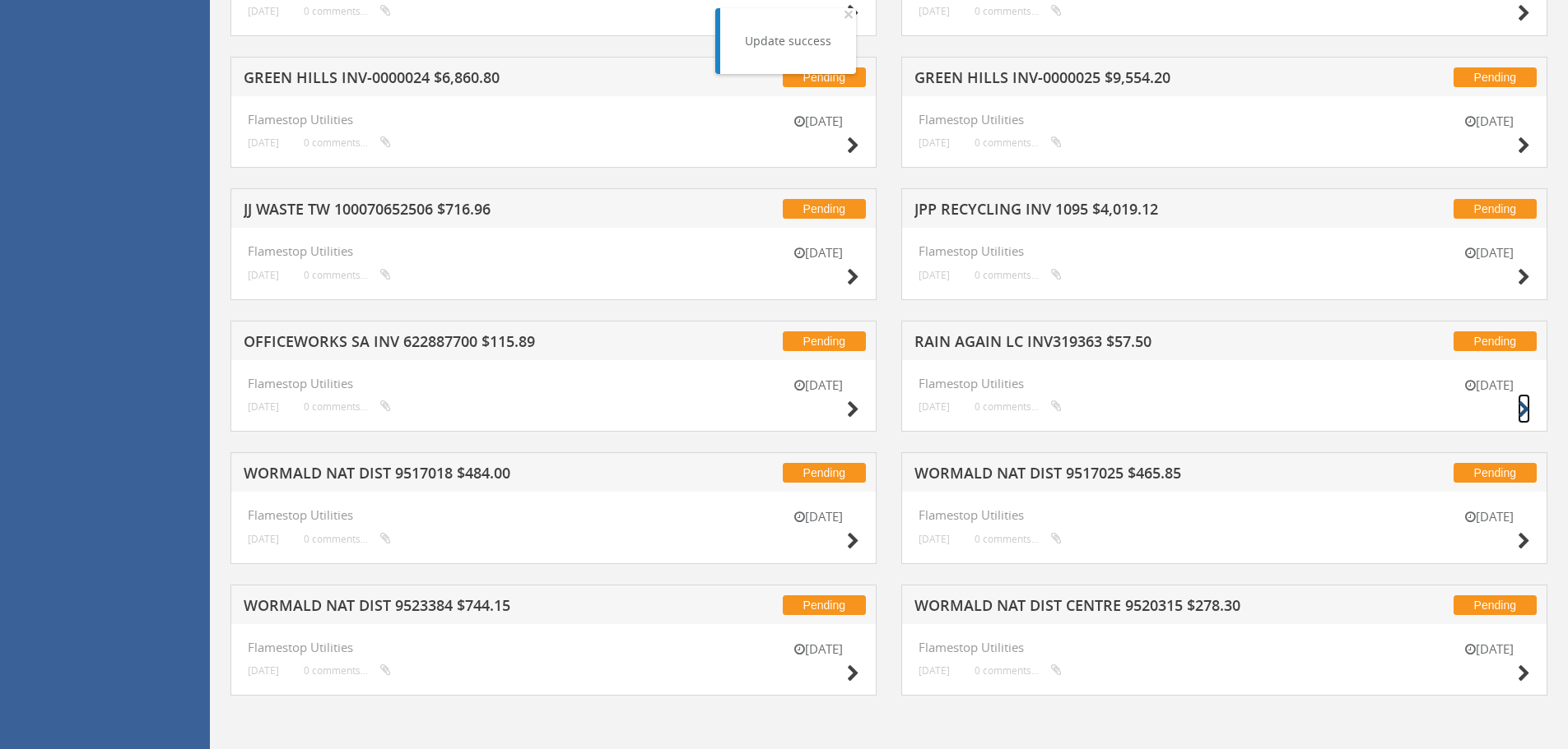
click at [1518, 406] on icon at bounding box center [1523, 409] width 12 height 18
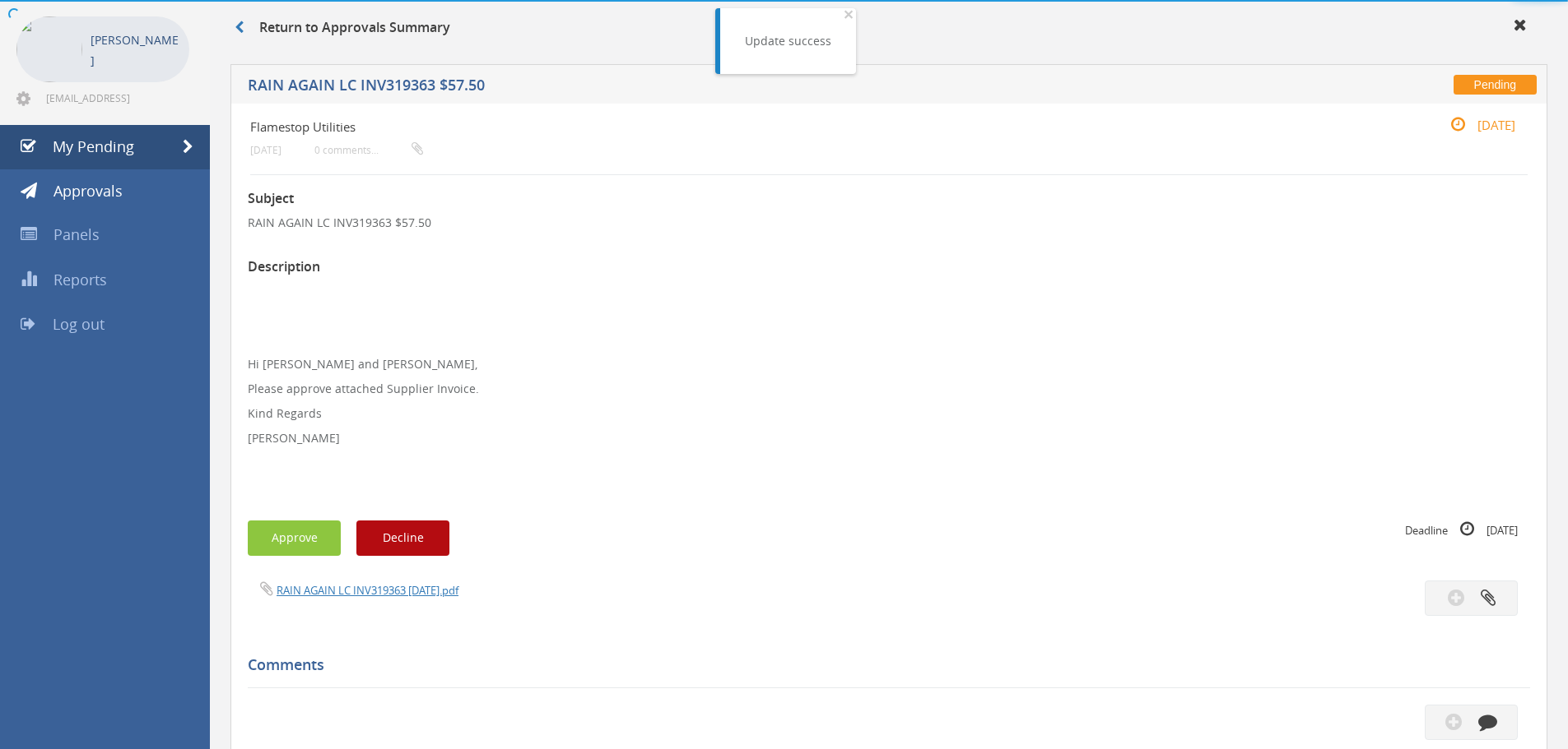
scroll to position [474, 0]
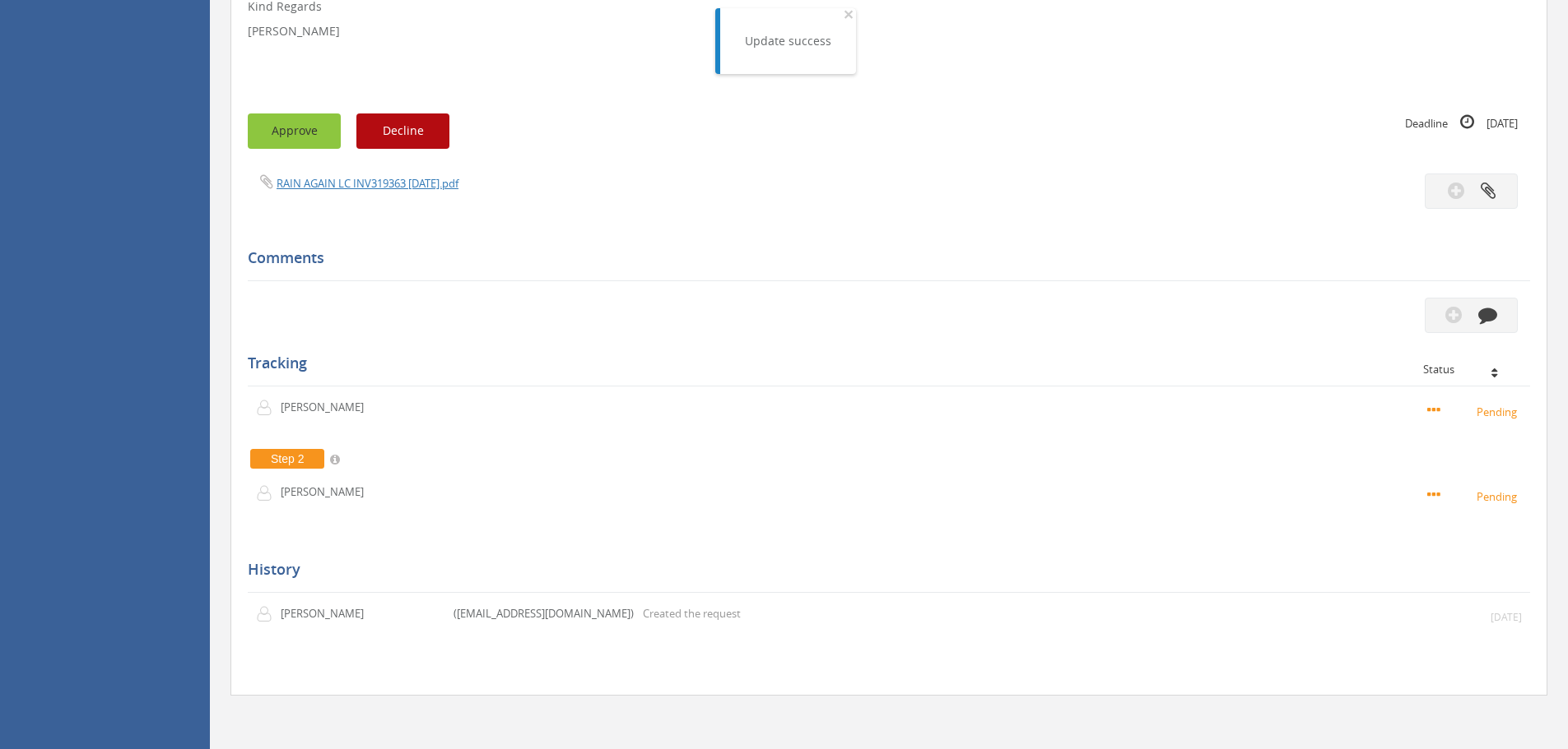
click at [277, 135] on button "Approve" at bounding box center [294, 132] width 93 height 35
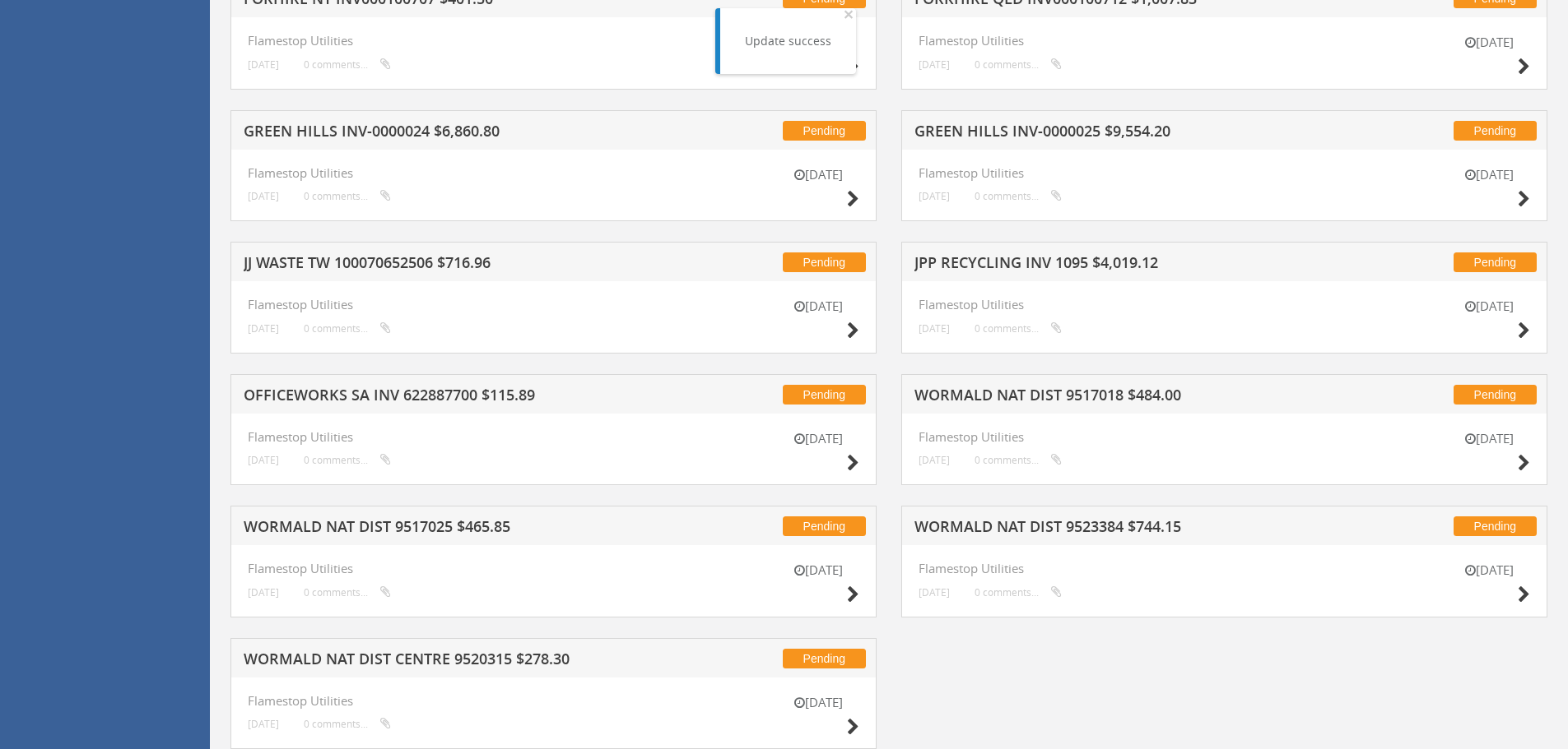
scroll to position [6276, 0]
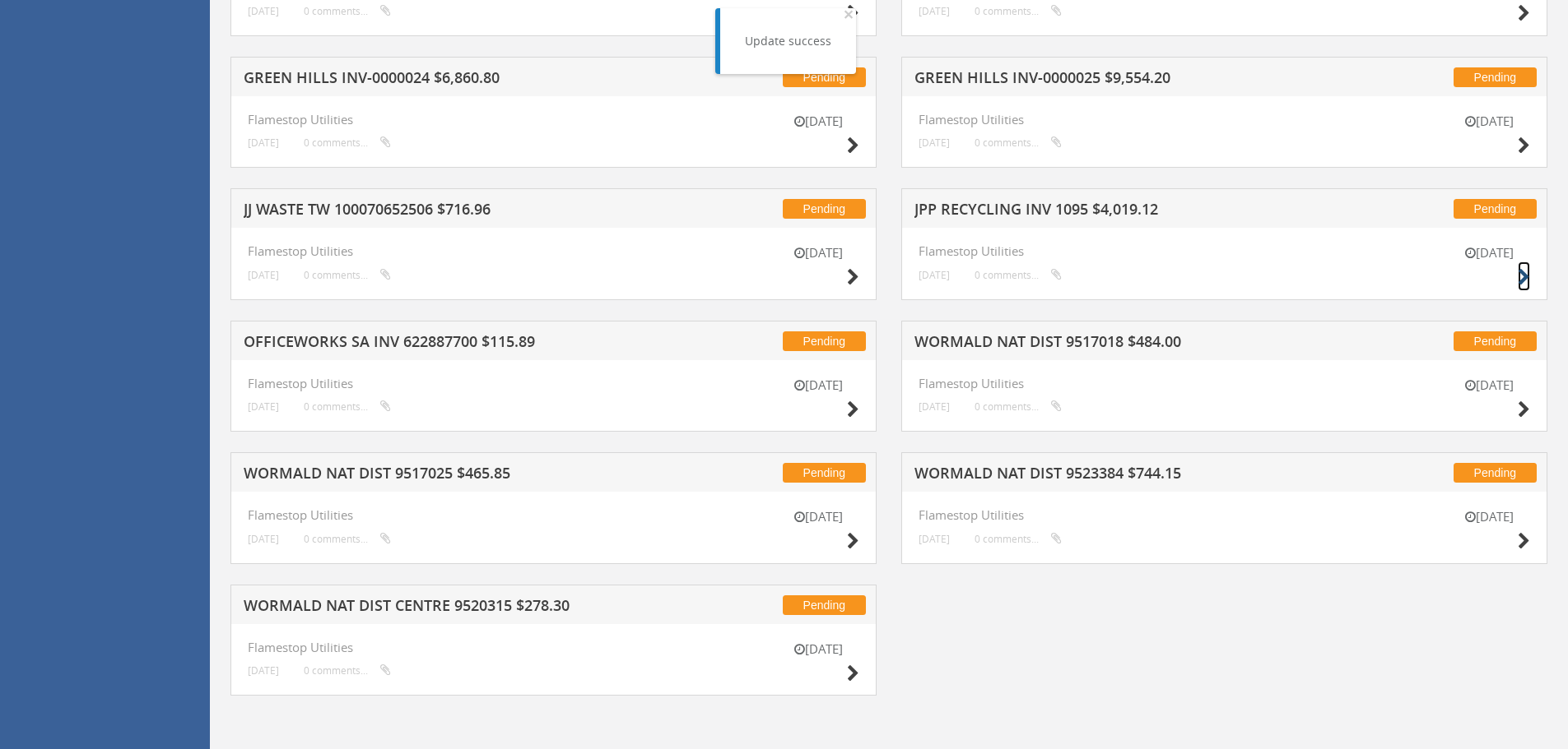
click at [1519, 273] on icon at bounding box center [1523, 277] width 12 height 18
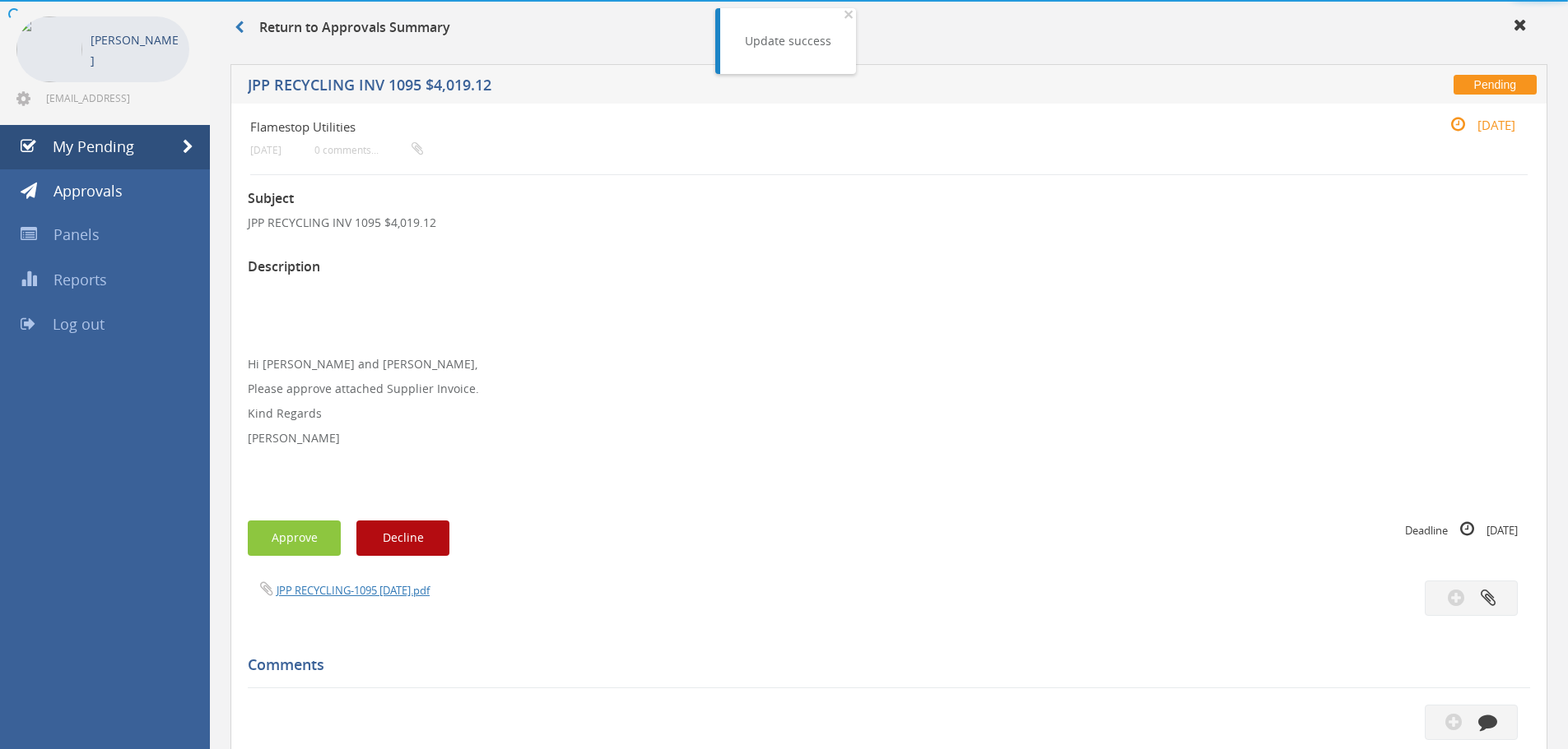
scroll to position [474, 0]
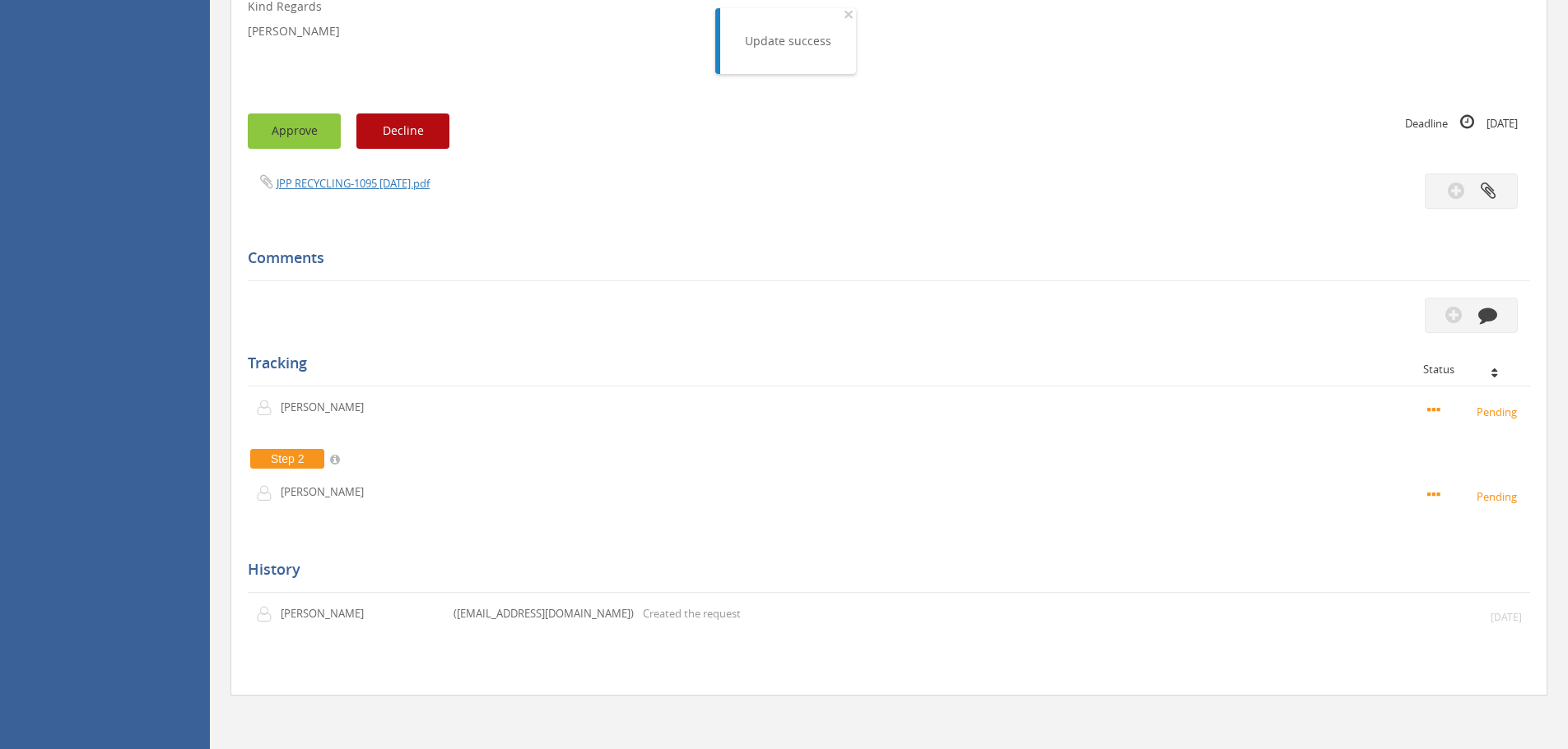
click at [298, 133] on button "Approve" at bounding box center [294, 132] width 93 height 35
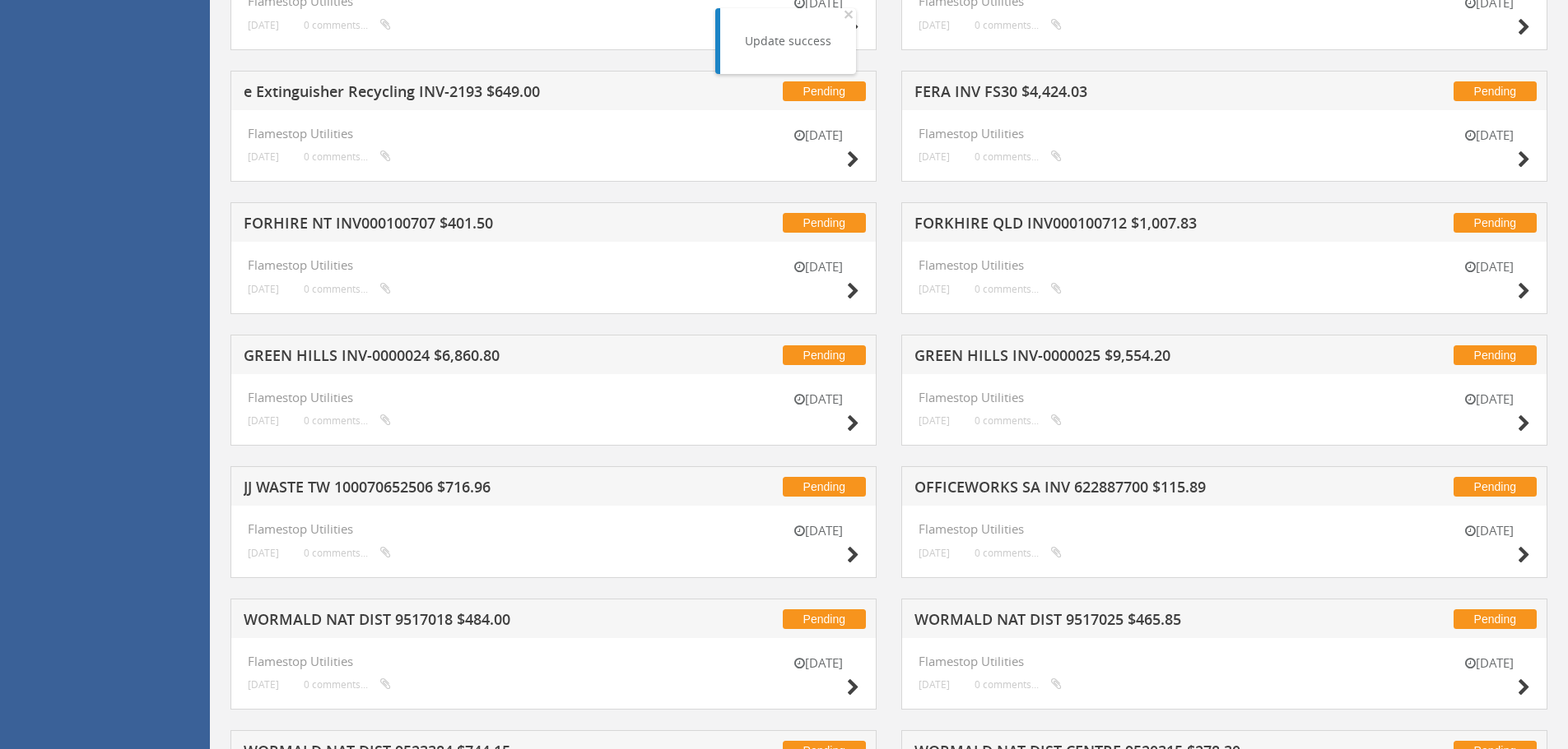
scroll to position [6145, 0]
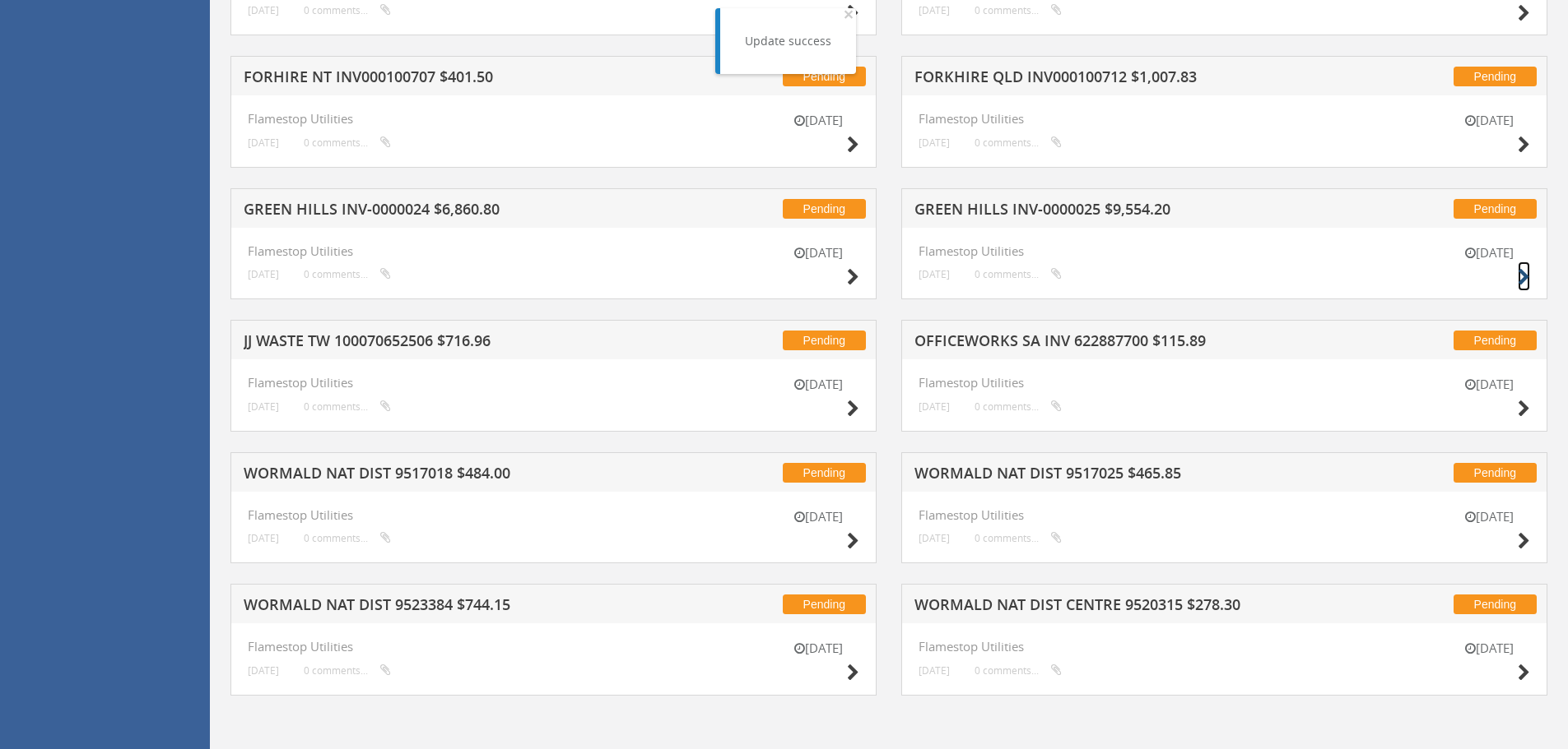
click at [1525, 275] on icon at bounding box center [1523, 277] width 12 height 18
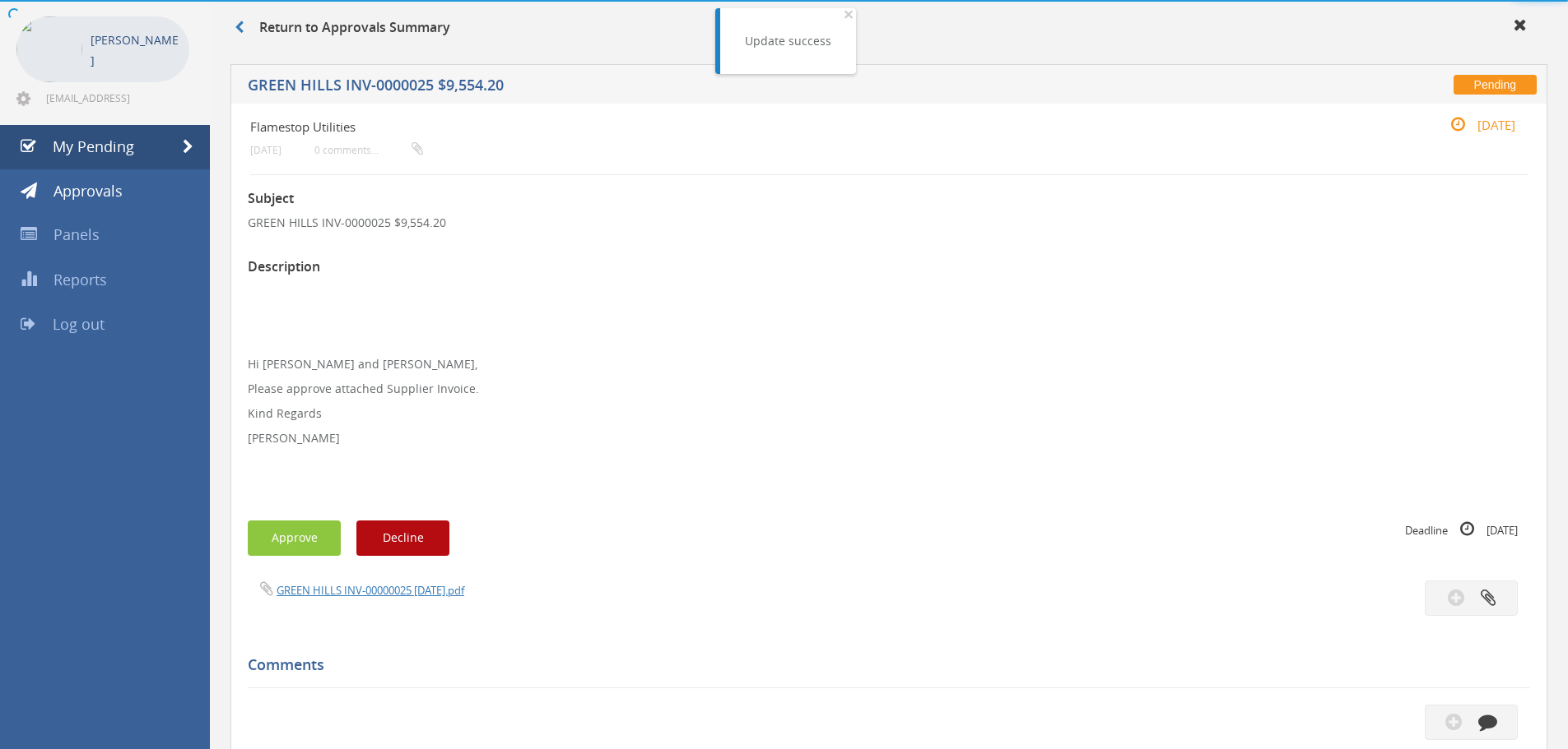
scroll to position [474, 0]
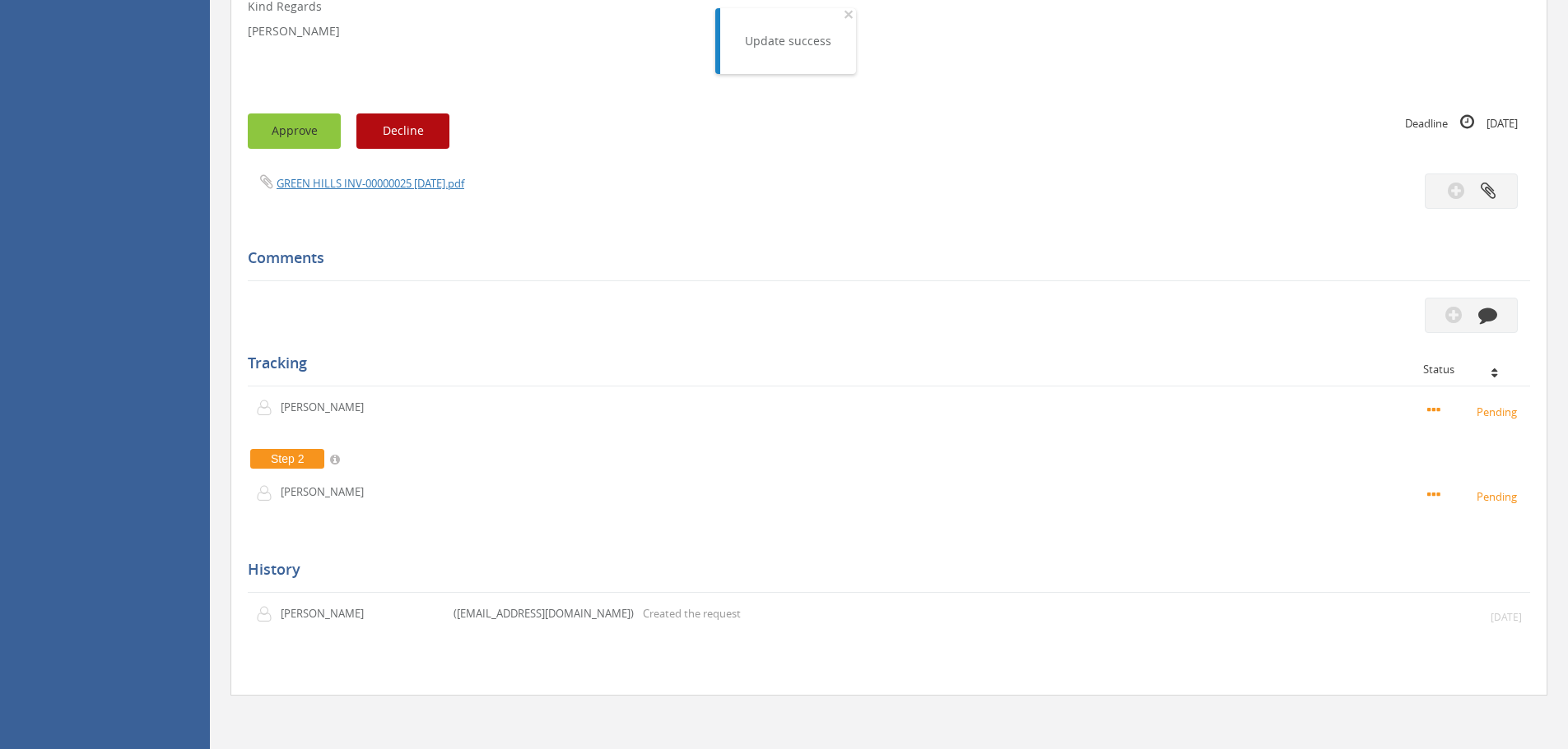
click at [315, 132] on button "Approve" at bounding box center [294, 132] width 93 height 35
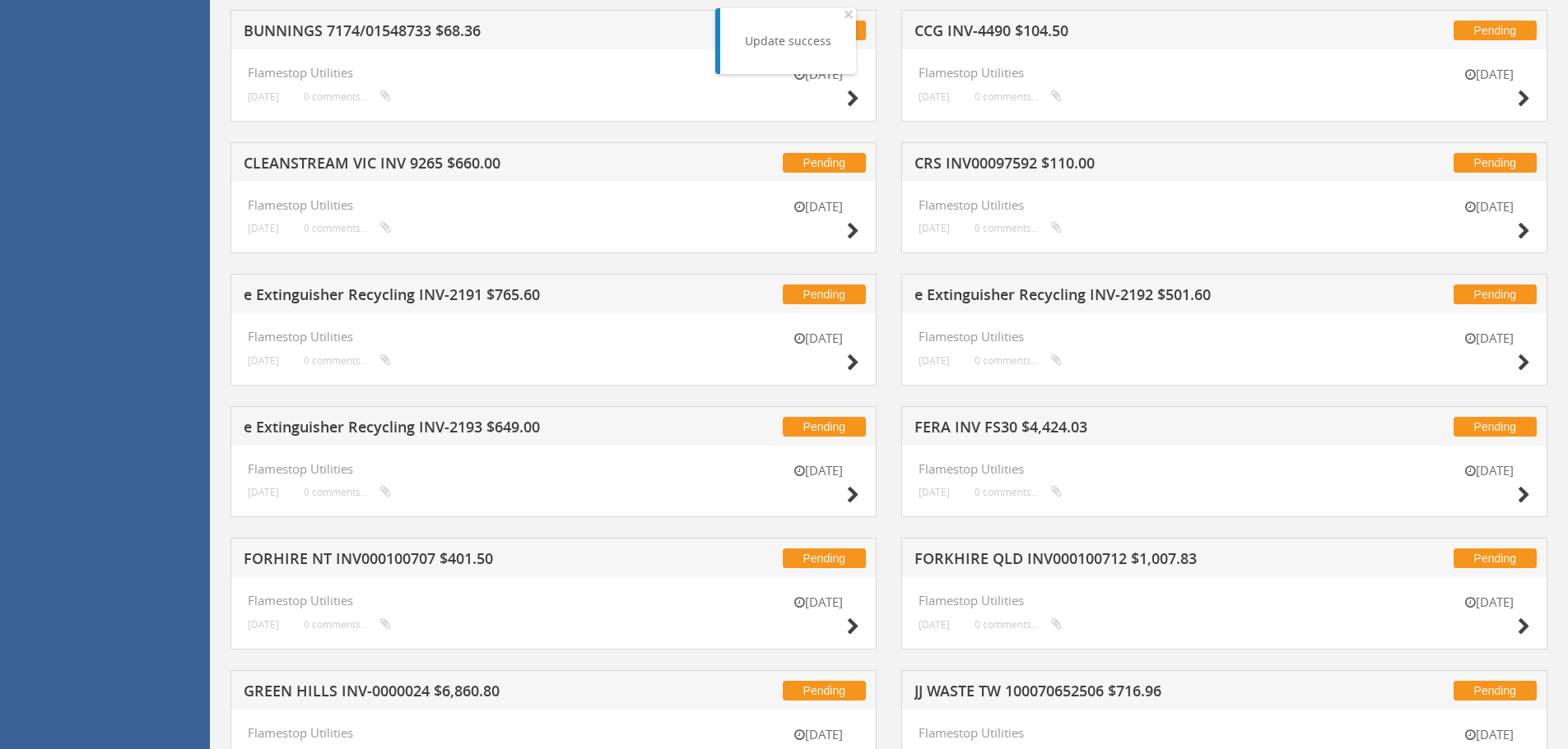
scroll to position [5651, 0]
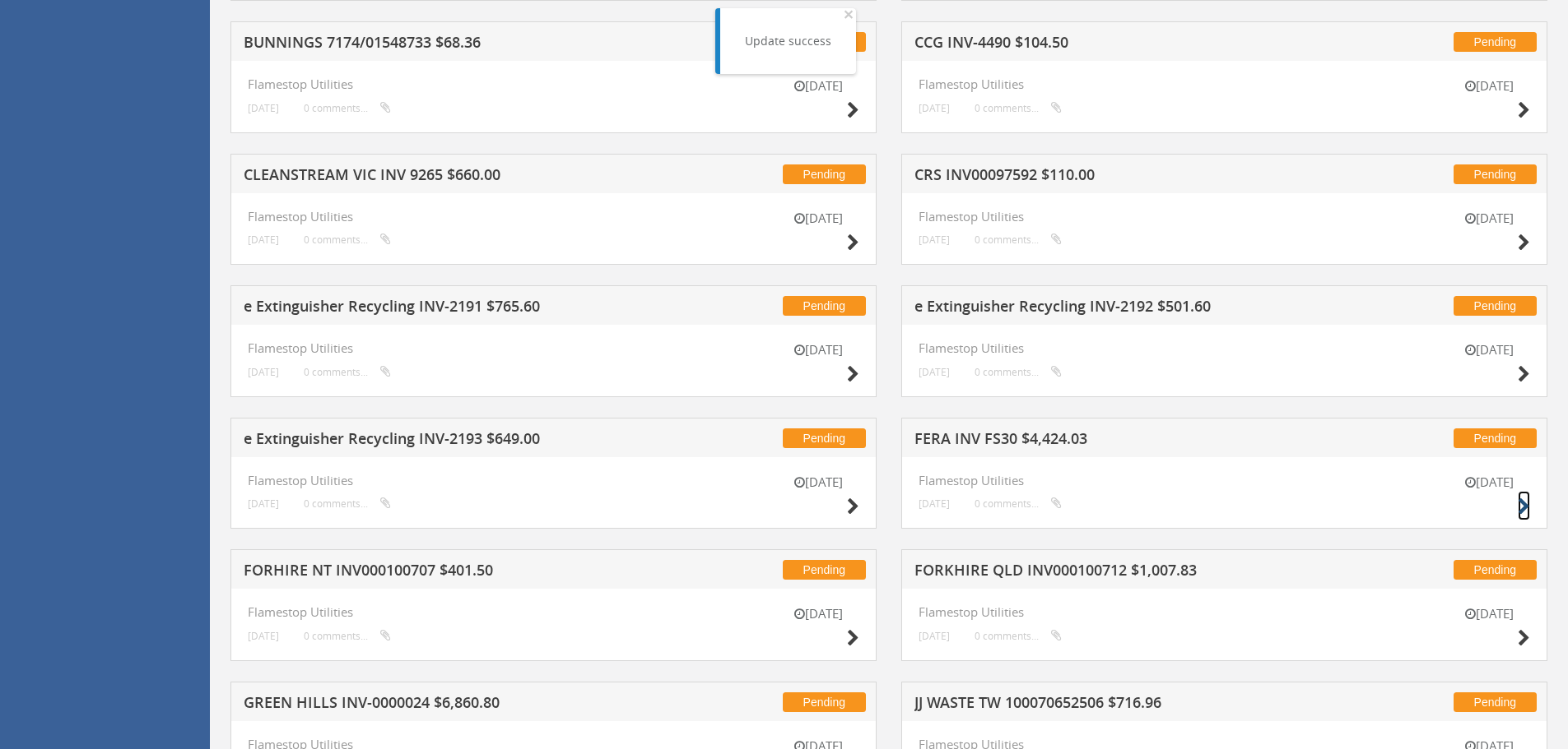
click at [1522, 506] on icon at bounding box center [1523, 506] width 12 height 18
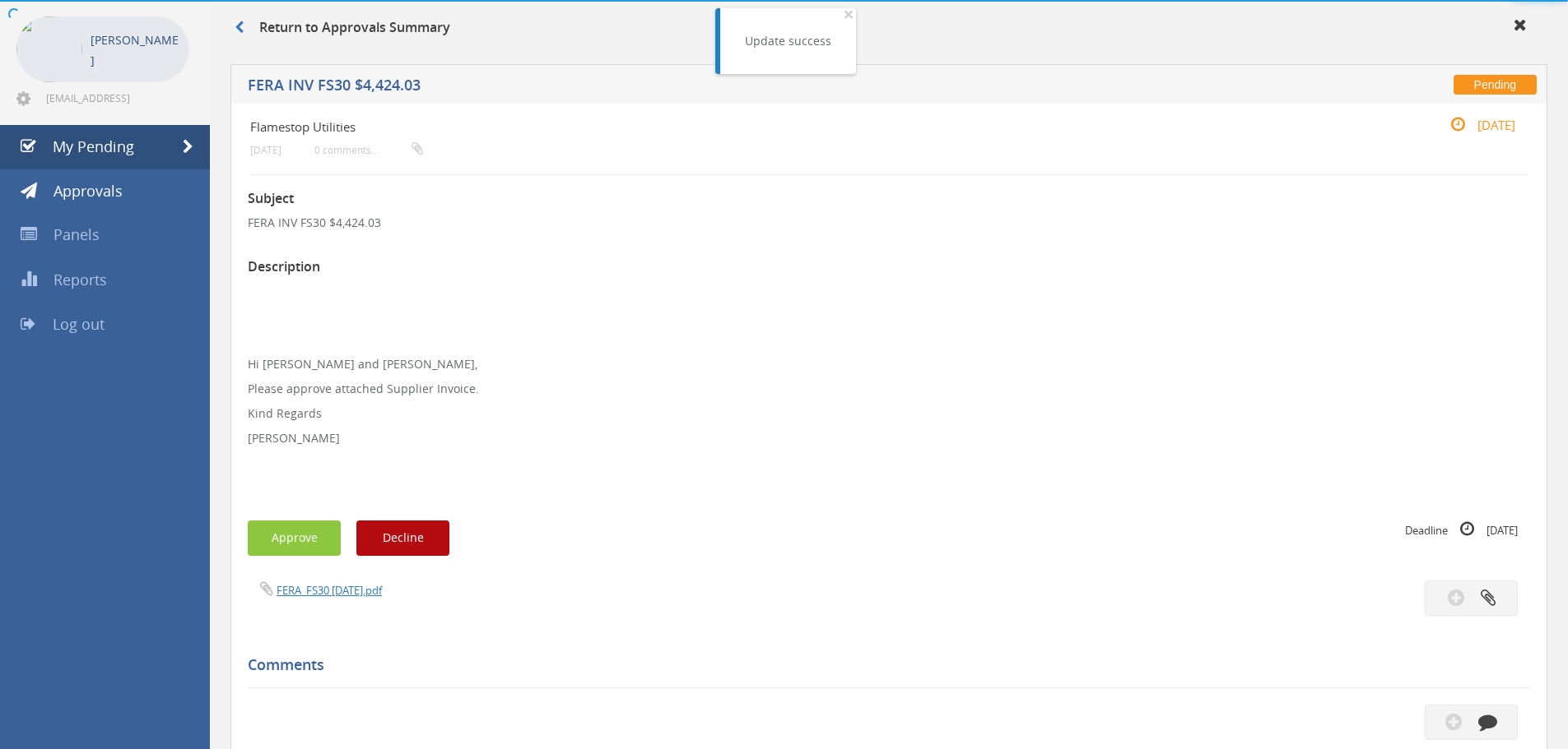
scroll to position [474, 0]
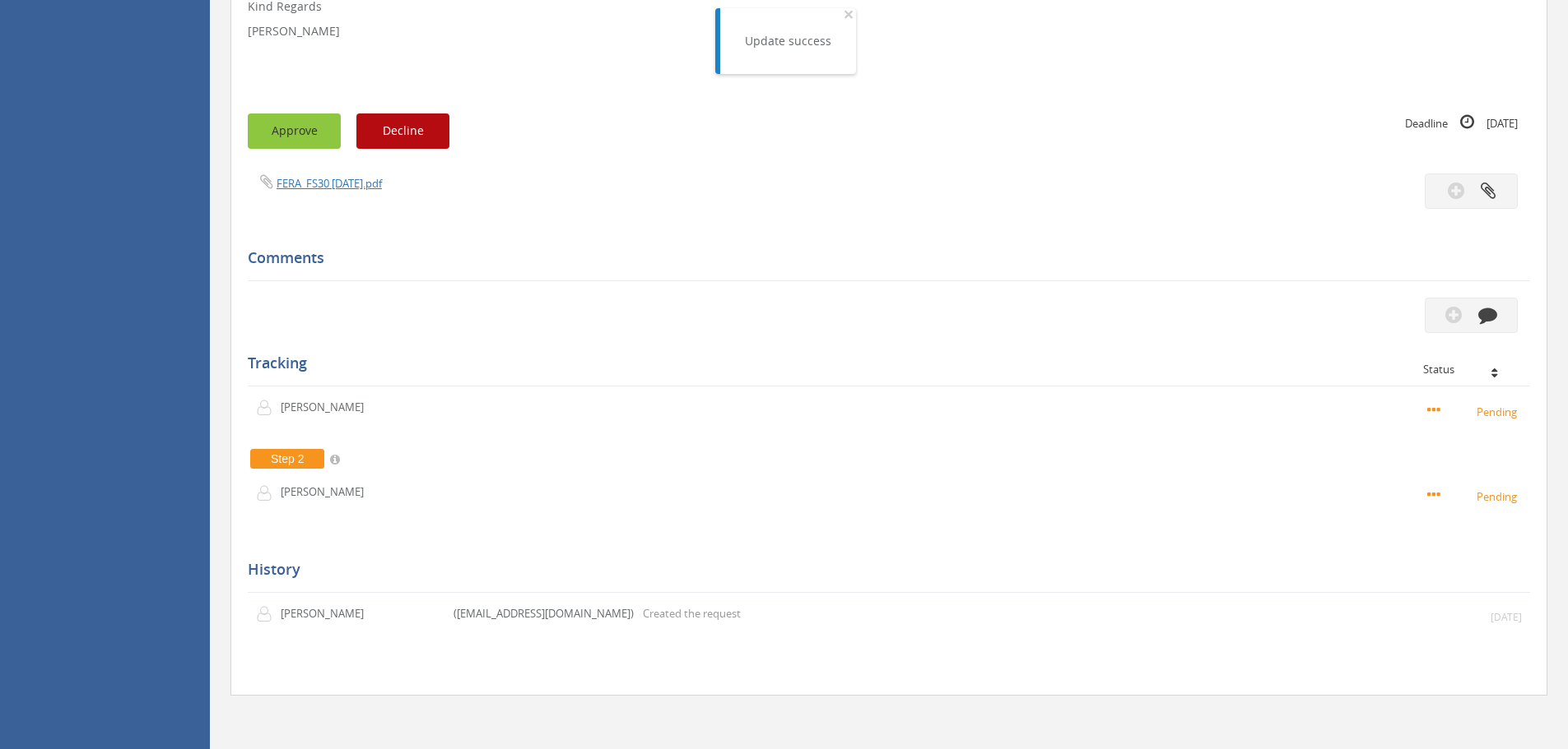
click at [315, 141] on button "Approve" at bounding box center [294, 132] width 93 height 35
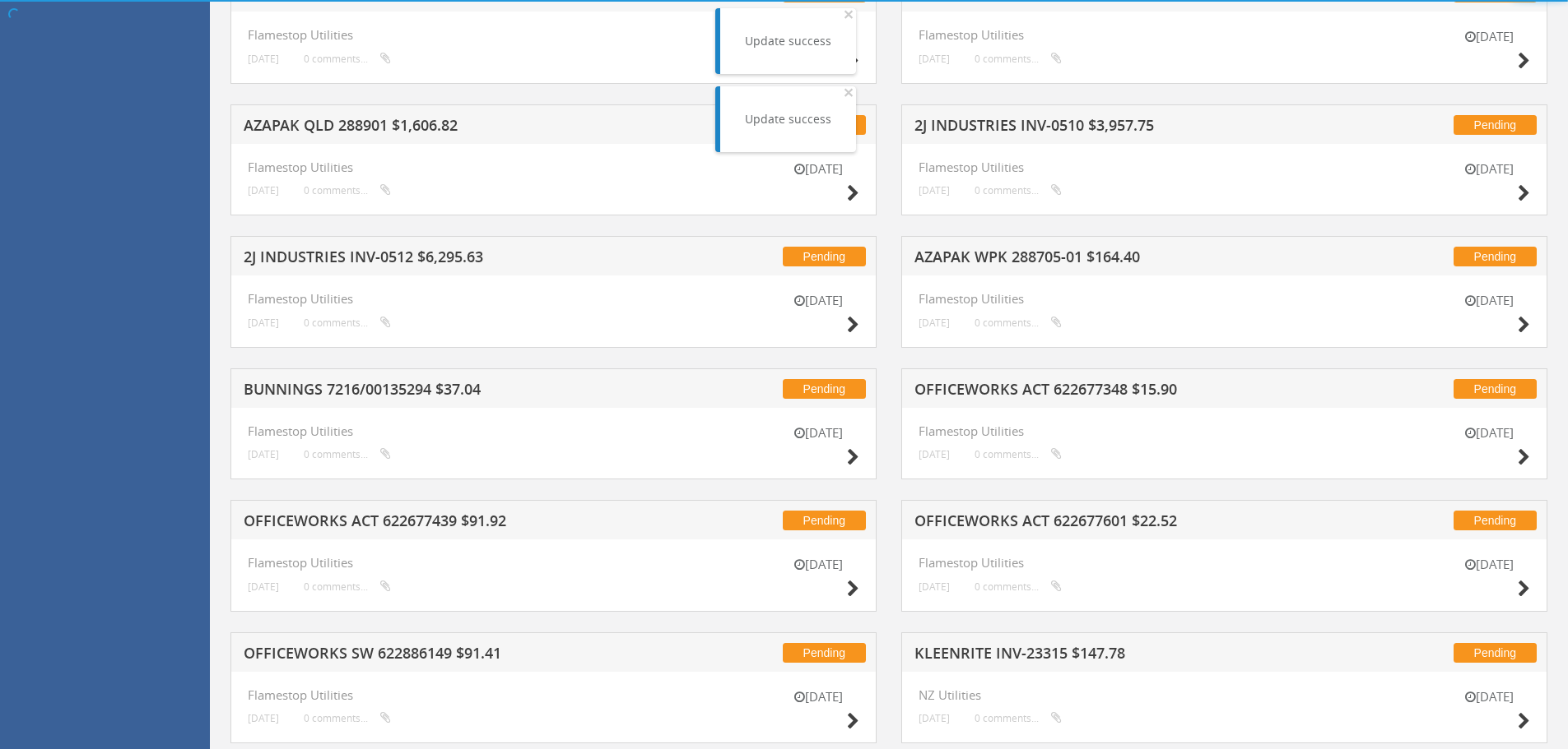
scroll to position [1131, 0]
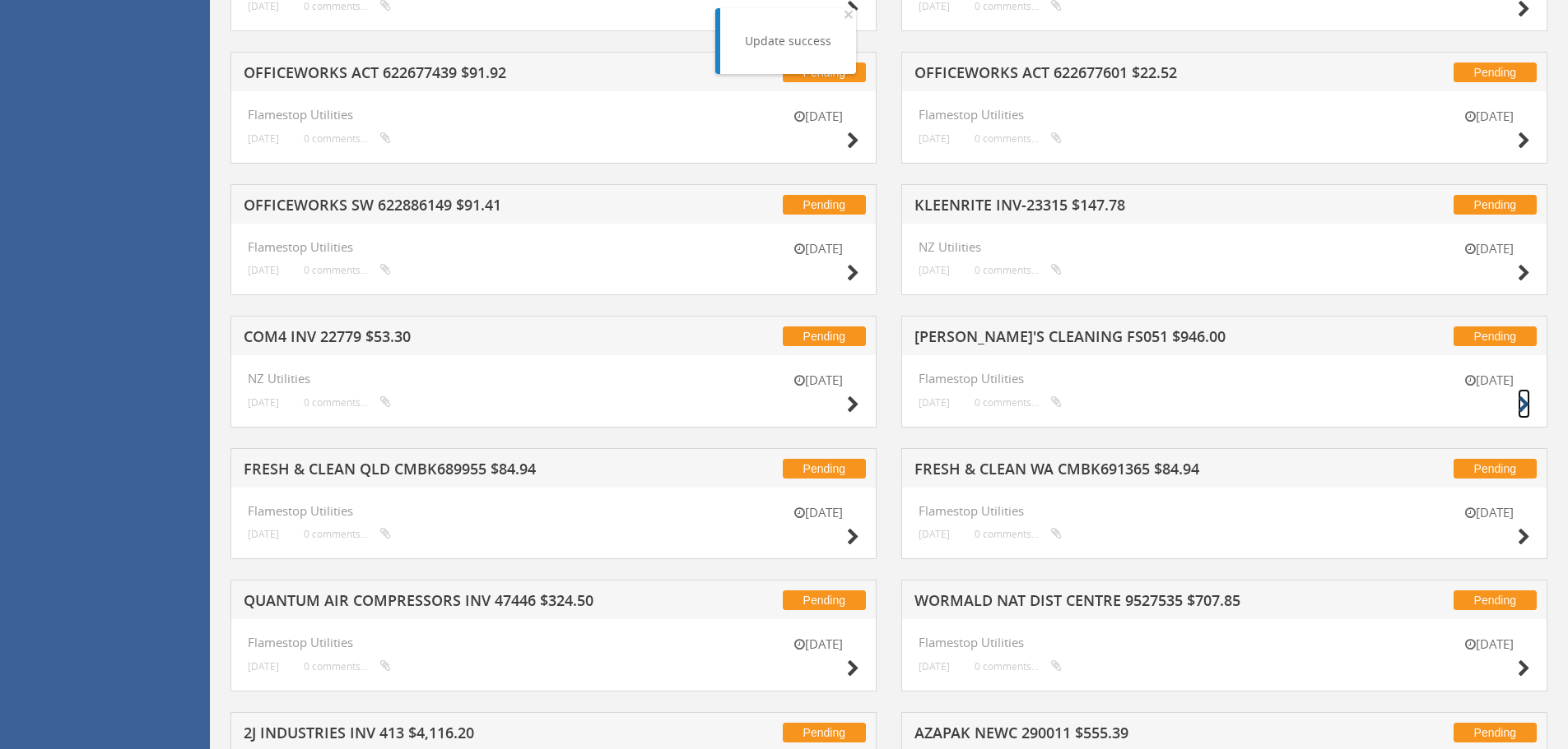
click at [1522, 404] on icon at bounding box center [1523, 405] width 12 height 18
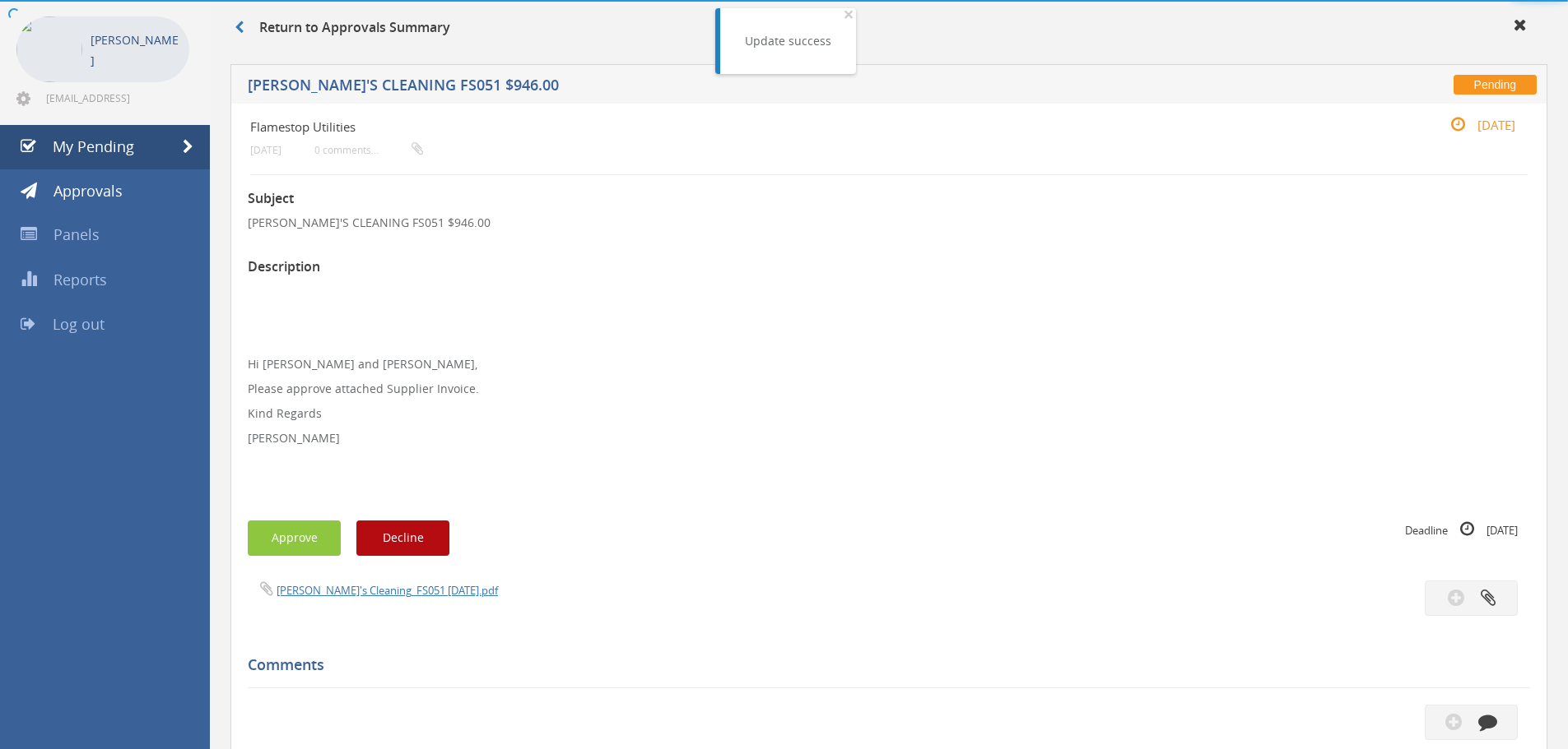
scroll to position [474, 0]
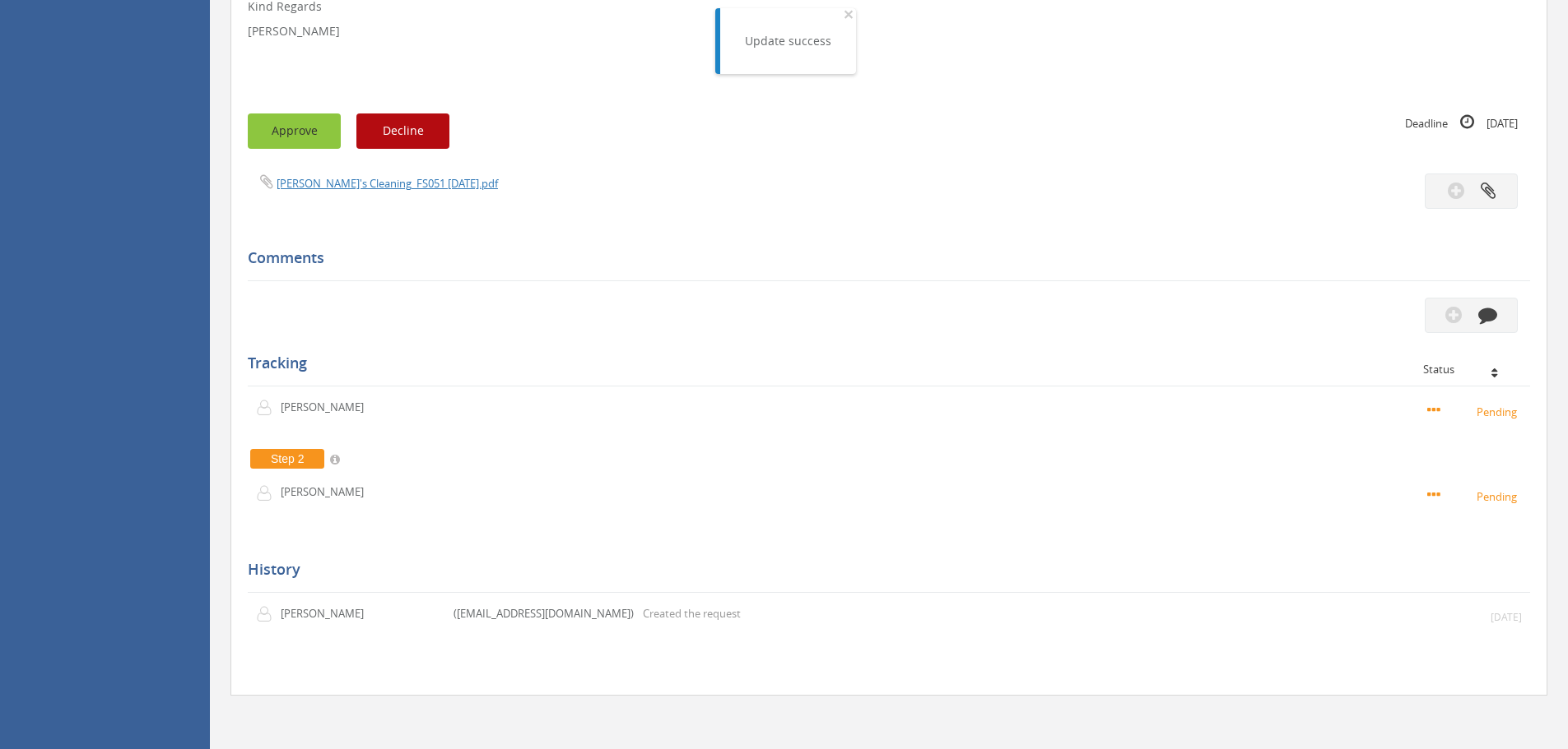
click at [284, 122] on button "Approve" at bounding box center [294, 132] width 93 height 35
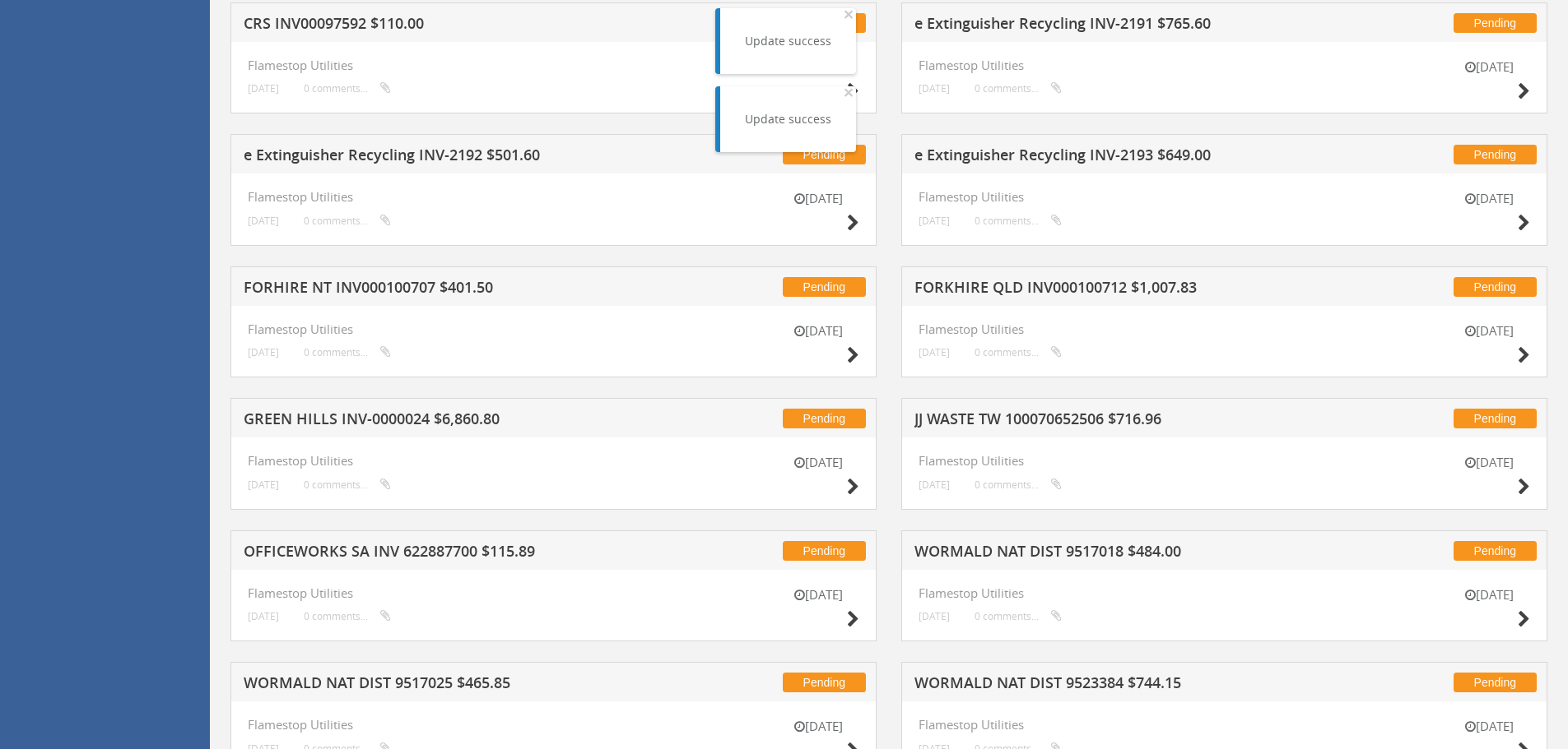
scroll to position [5765, 0]
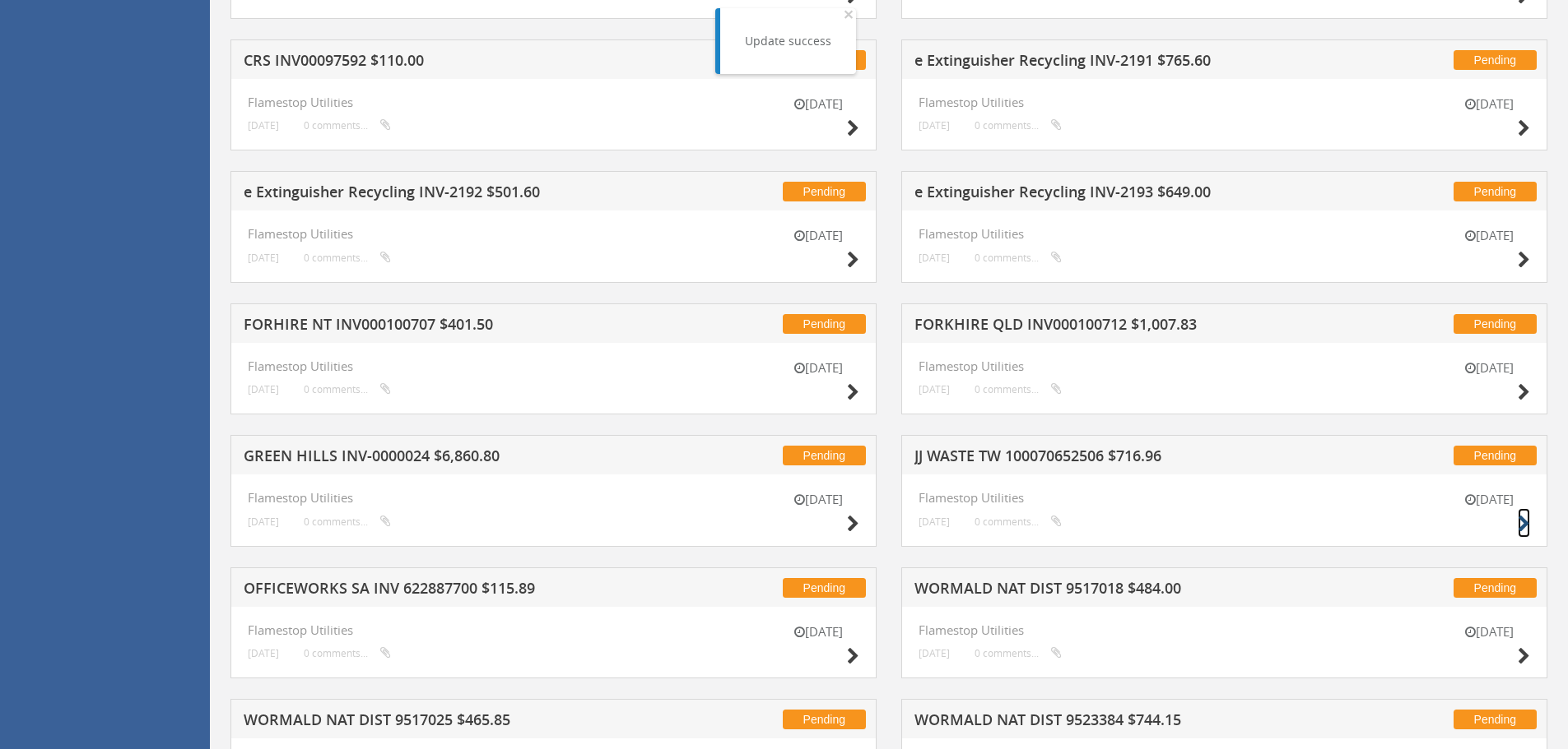
click at [1524, 525] on icon at bounding box center [1523, 524] width 12 height 18
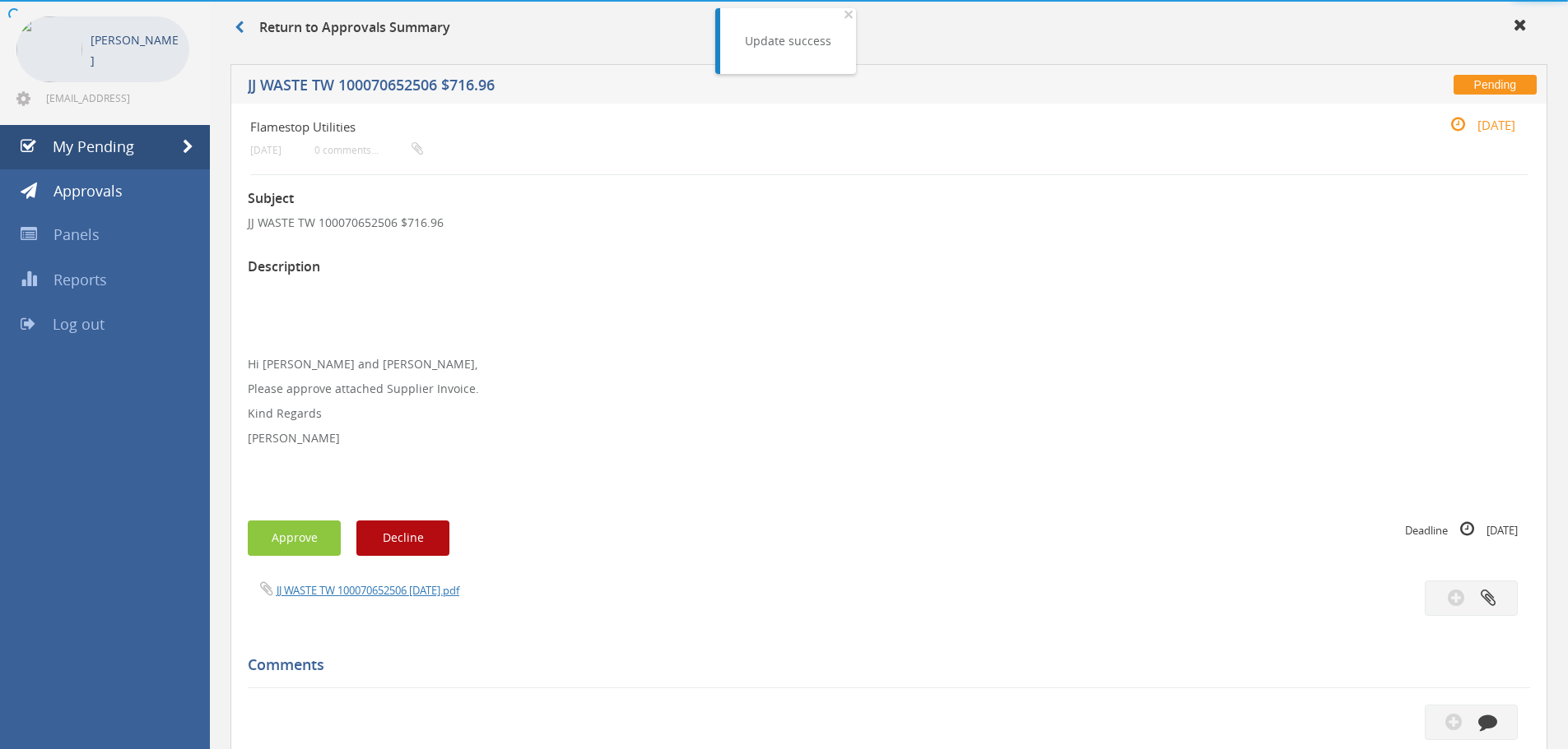
scroll to position [474, 0]
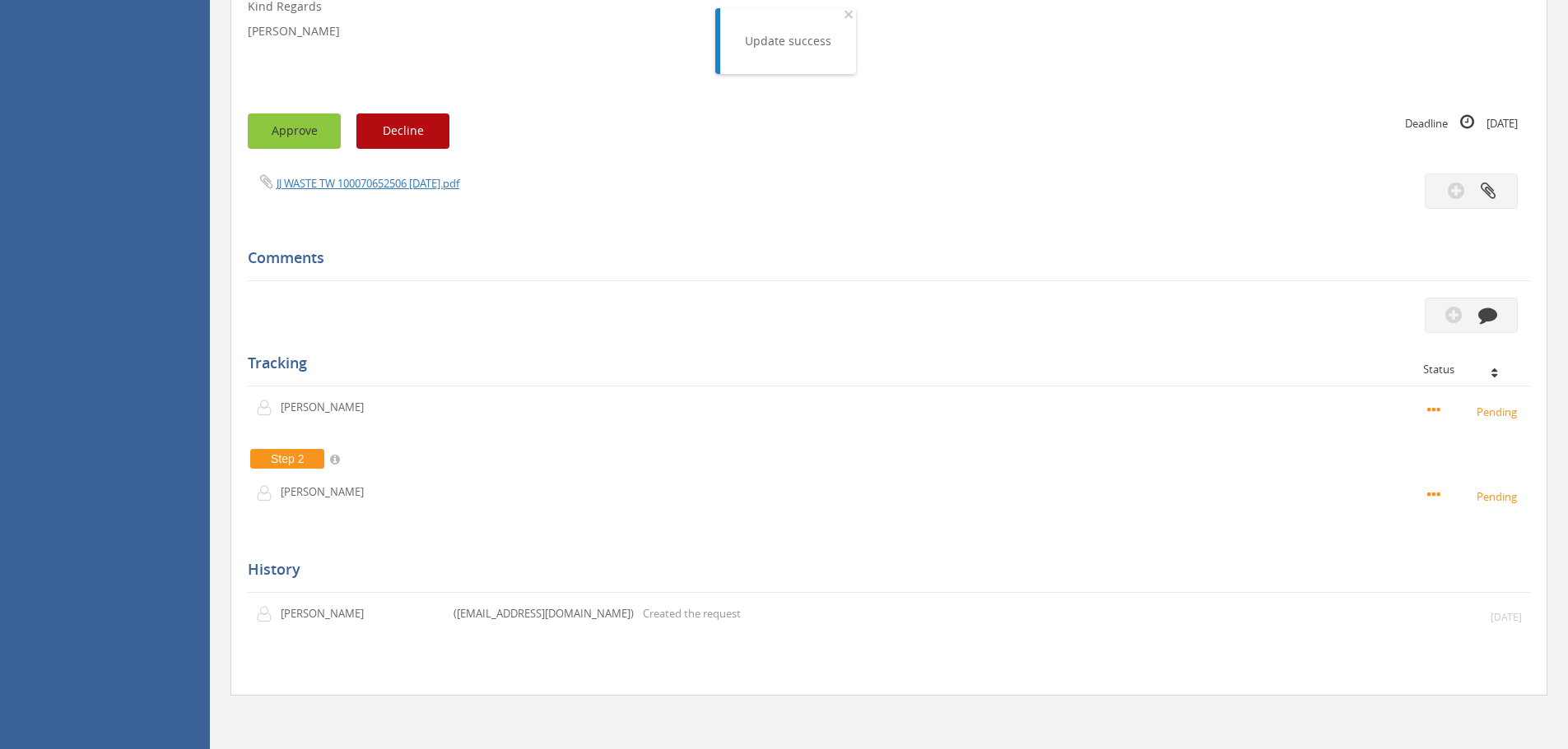
click at [294, 143] on button "Approve" at bounding box center [294, 132] width 93 height 35
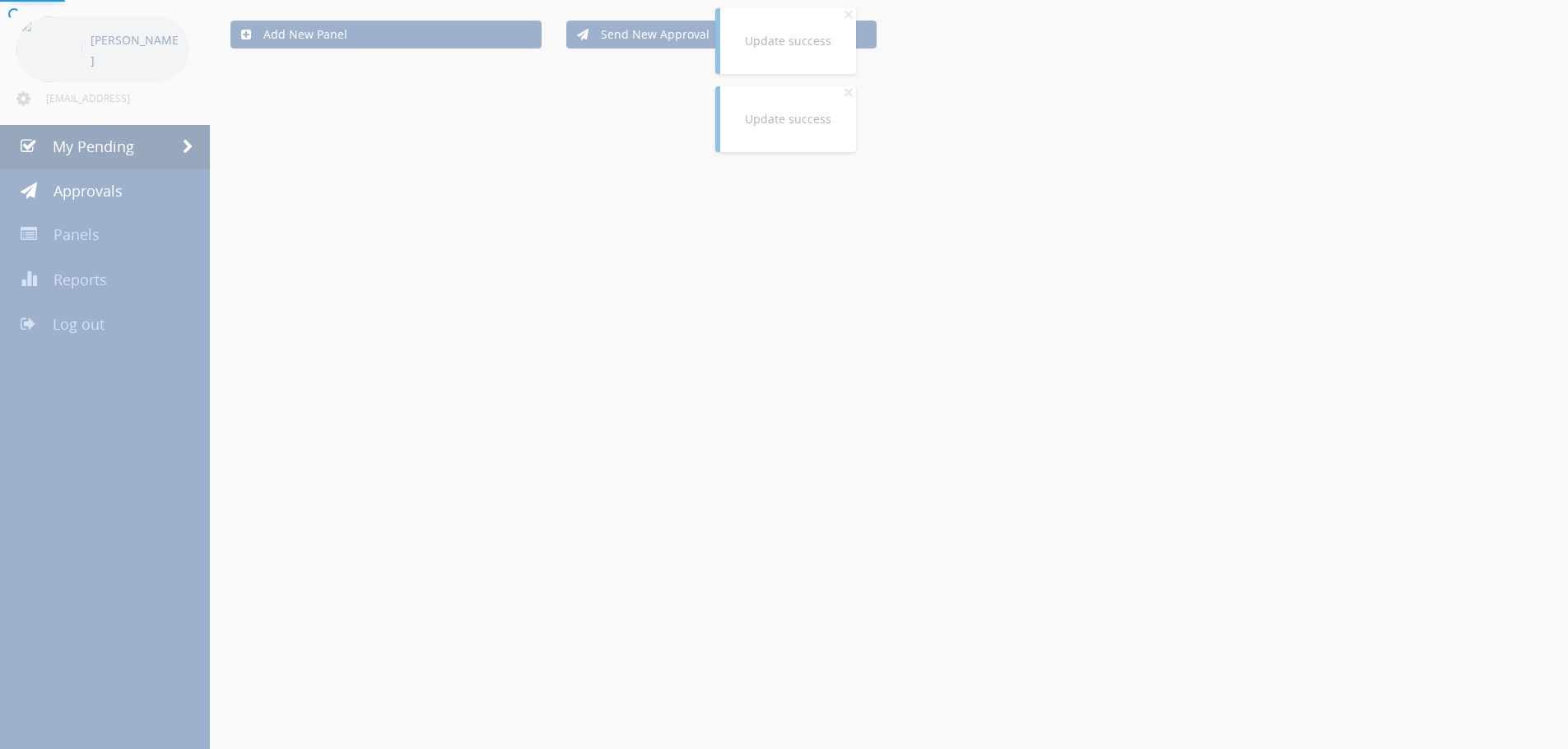
scroll to position [474, 0]
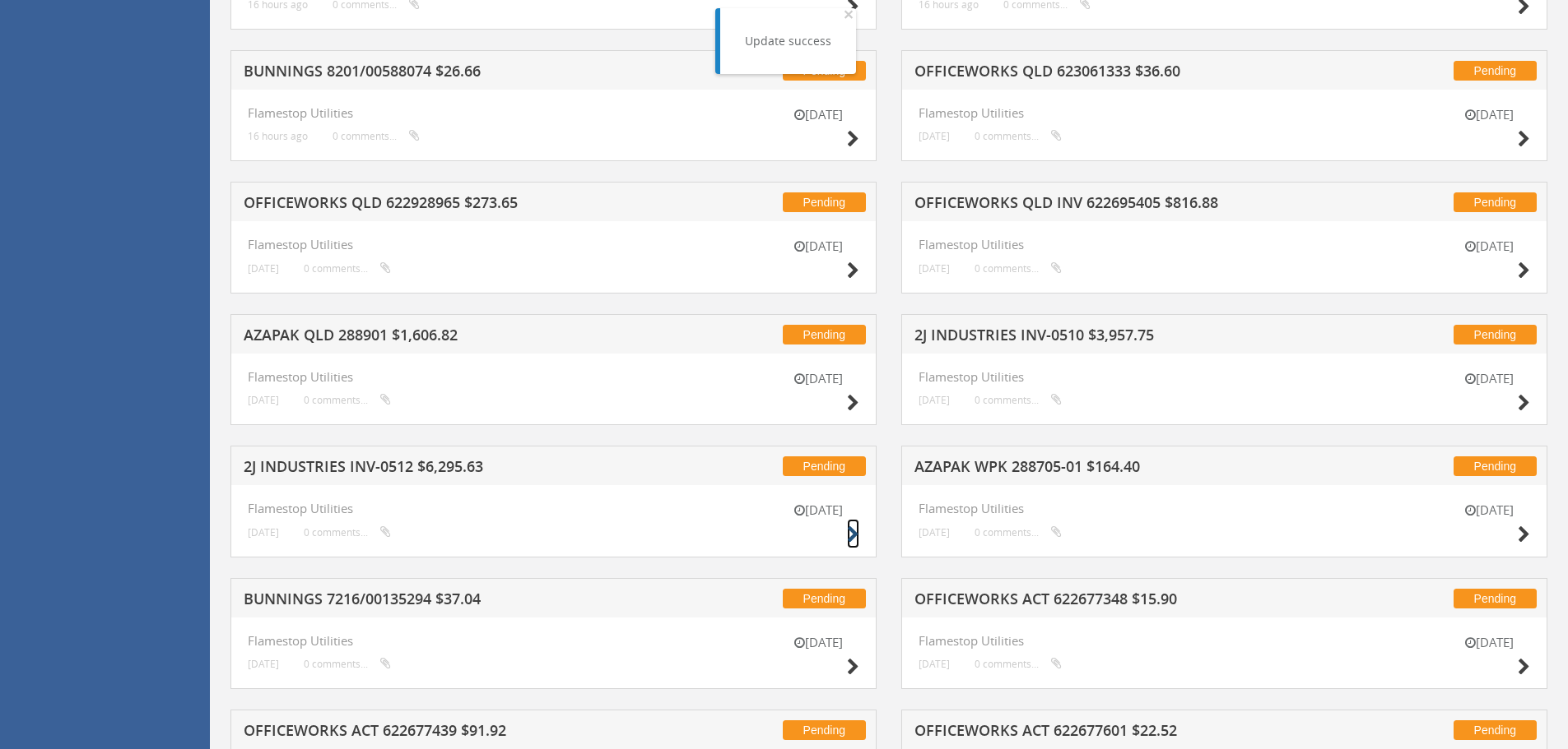
click at [849, 534] on icon at bounding box center [852, 534] width 12 height 18
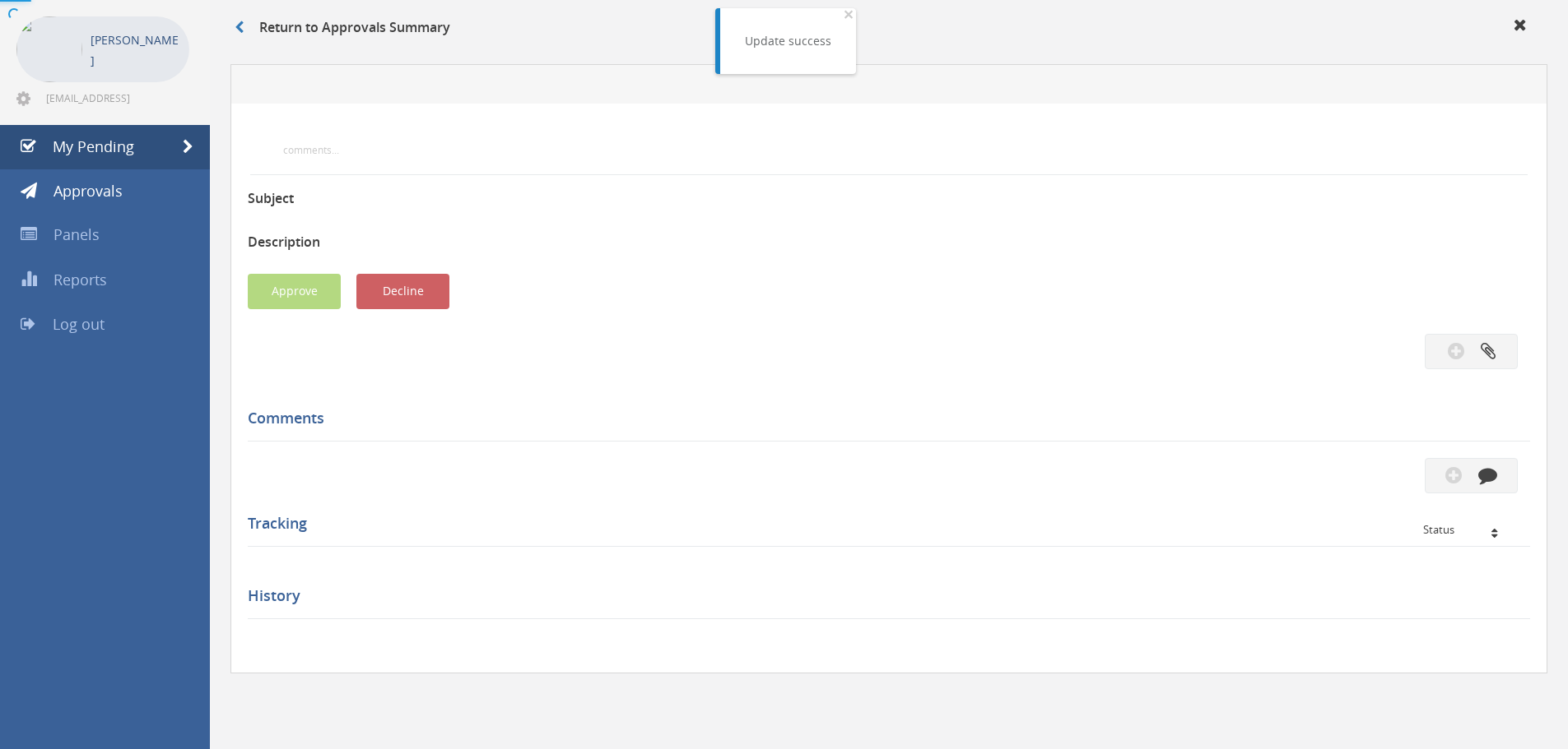
scroll to position [474, 0]
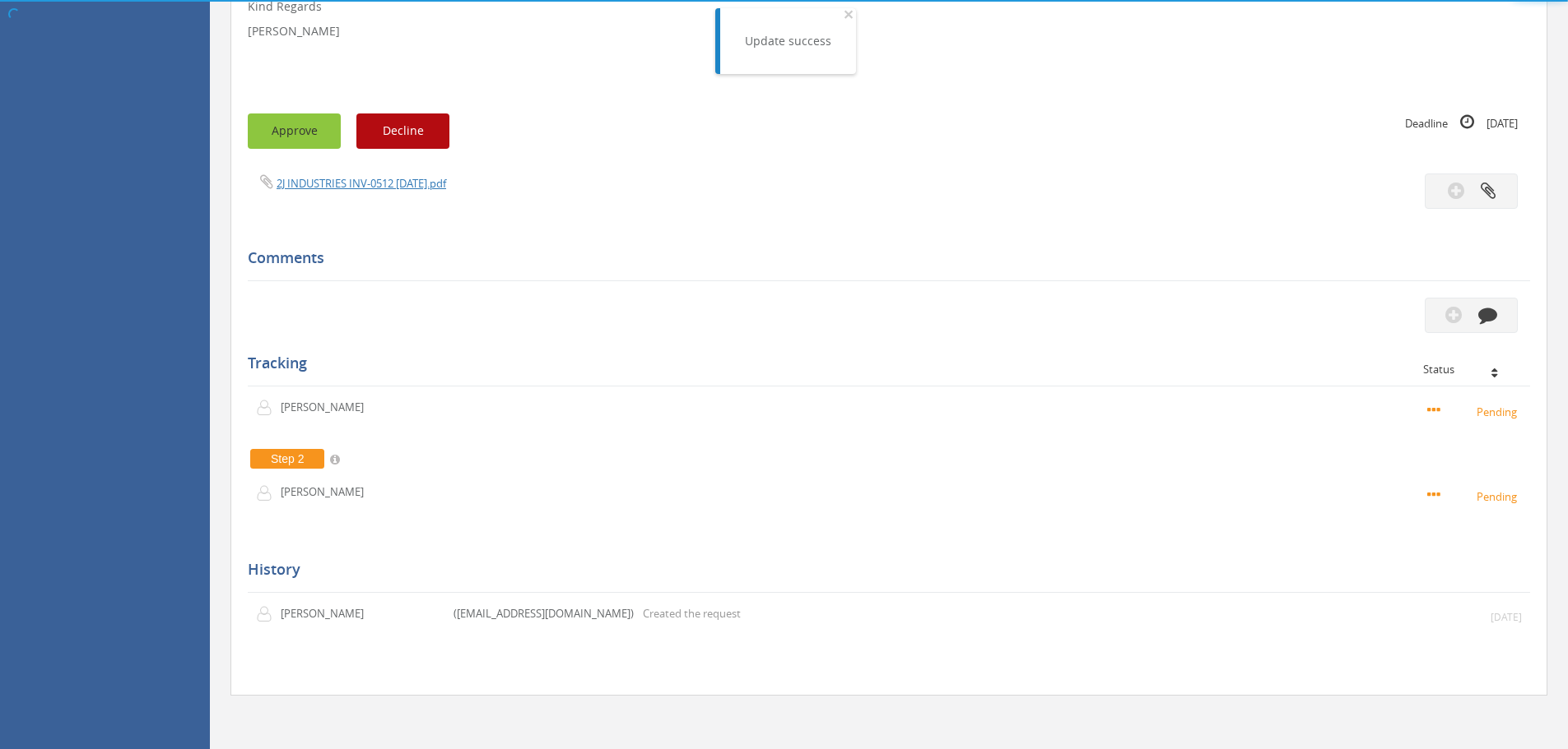
click at [277, 132] on button "Approve" at bounding box center [294, 132] width 93 height 35
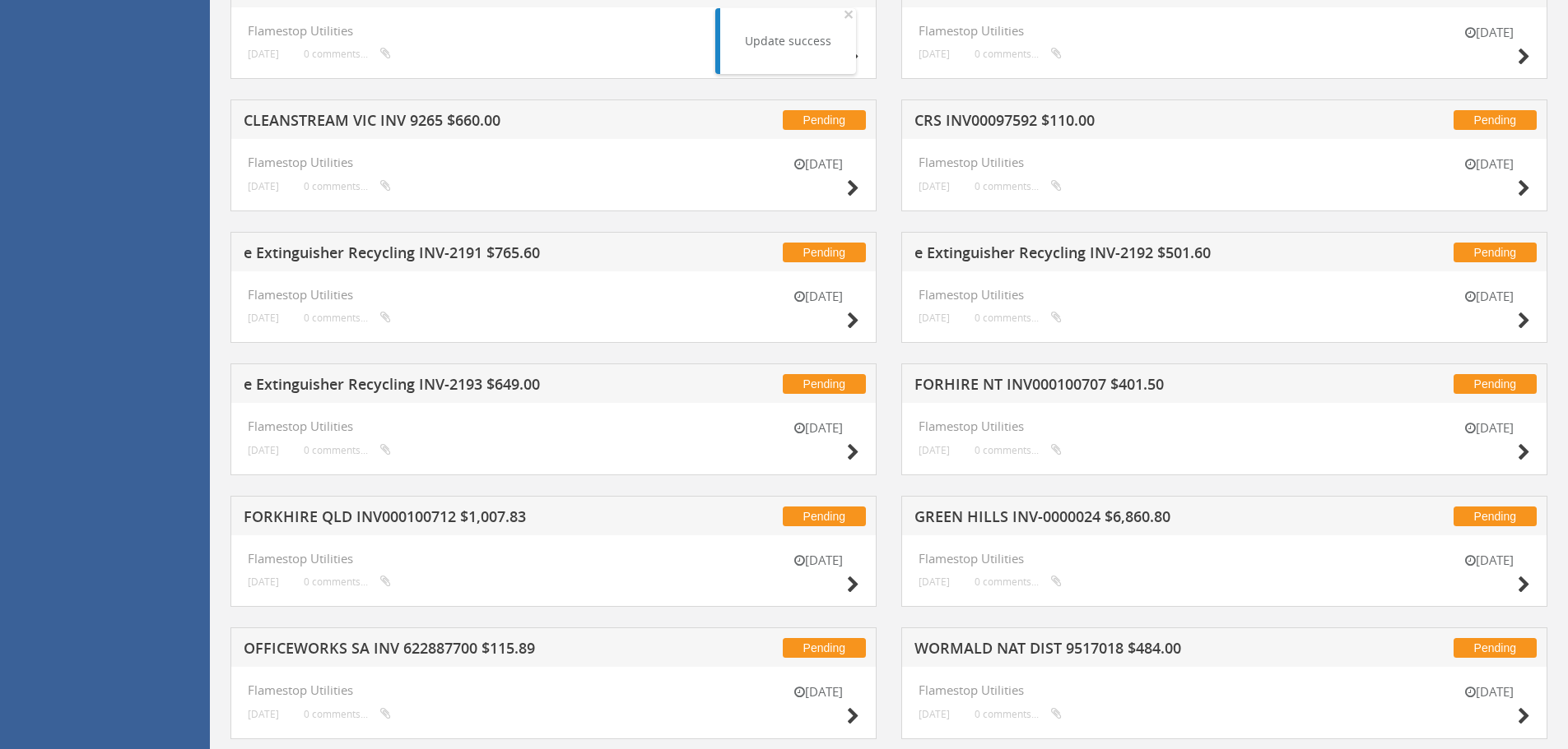
scroll to position [5552, 0]
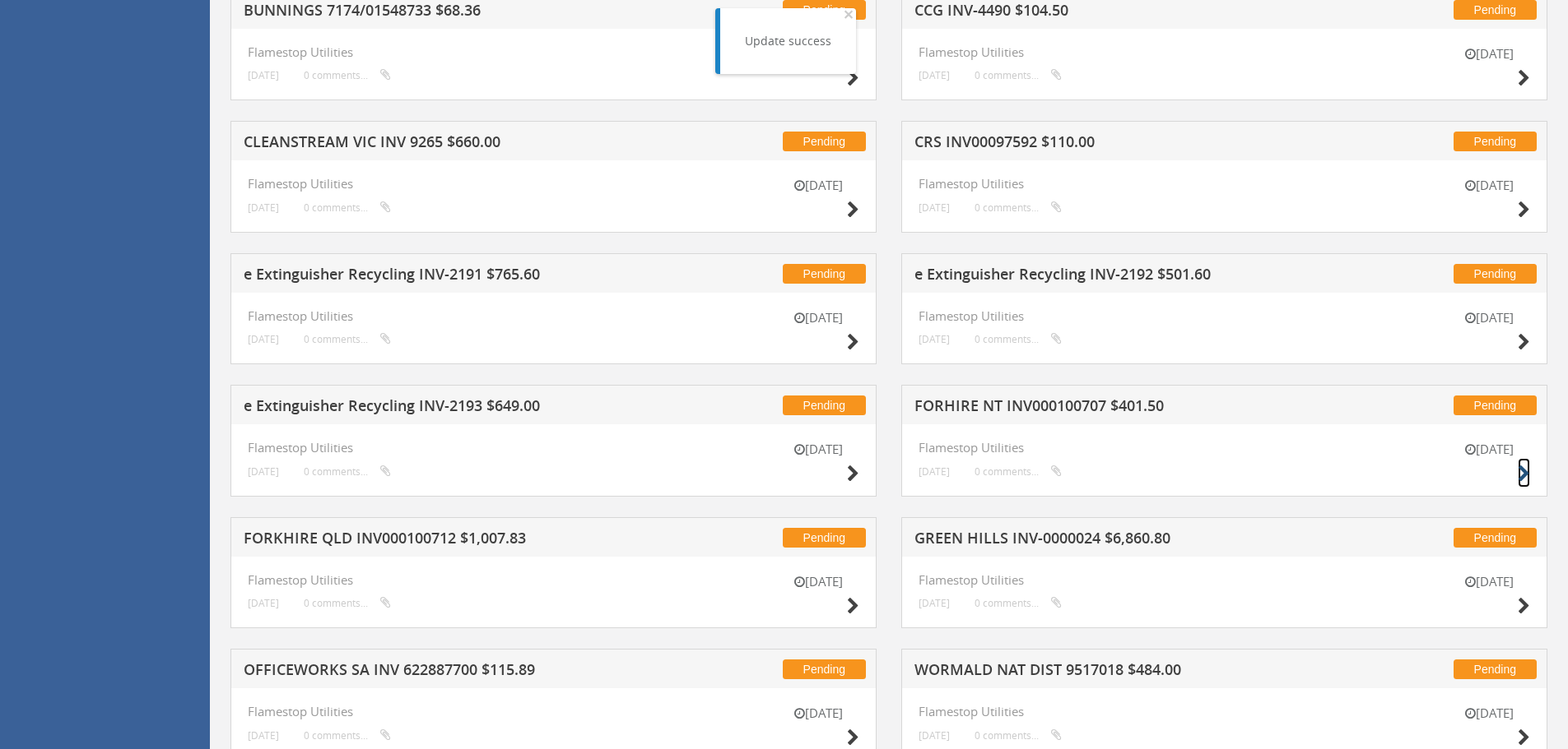
click at [1522, 474] on icon at bounding box center [1523, 474] width 12 height 18
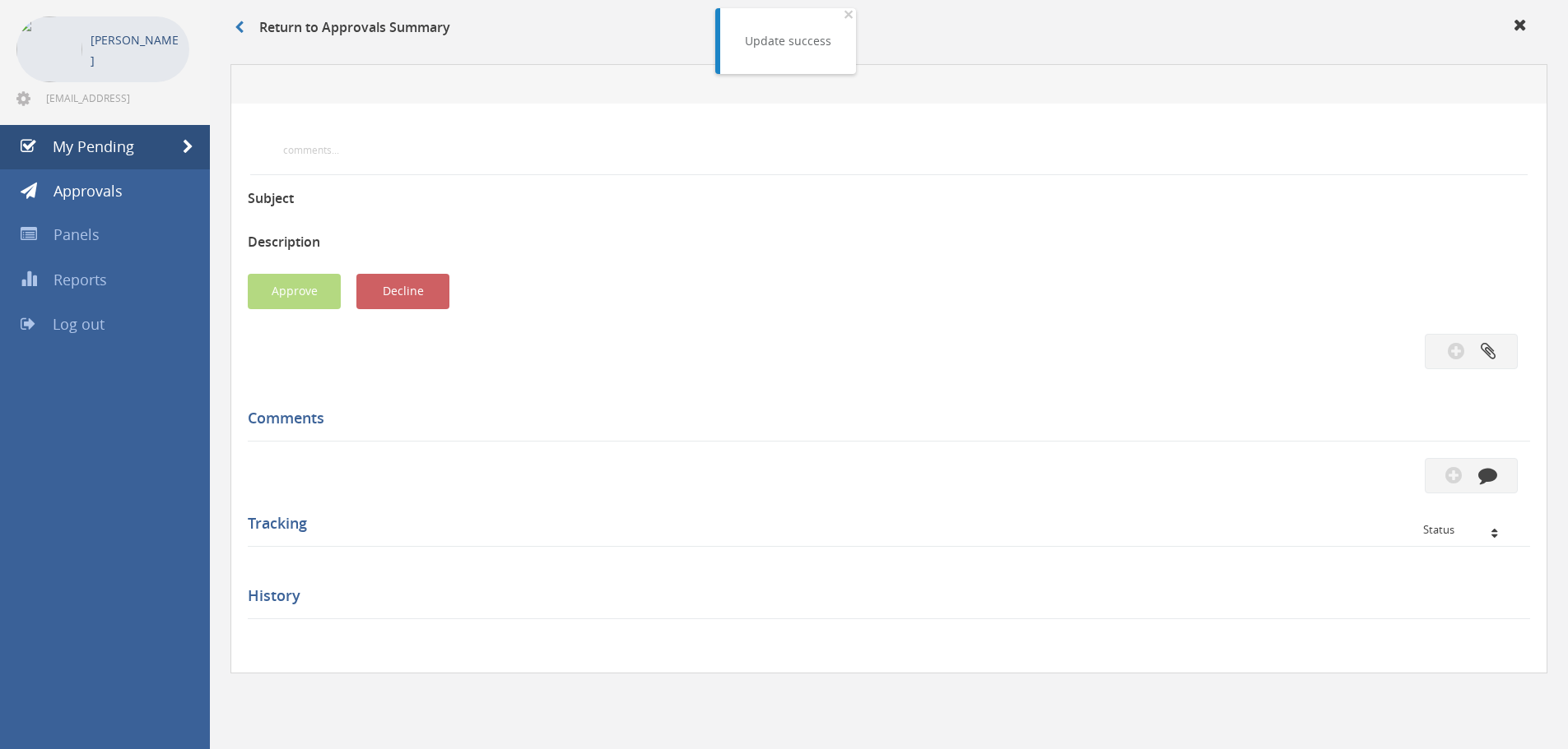
scroll to position [474, 0]
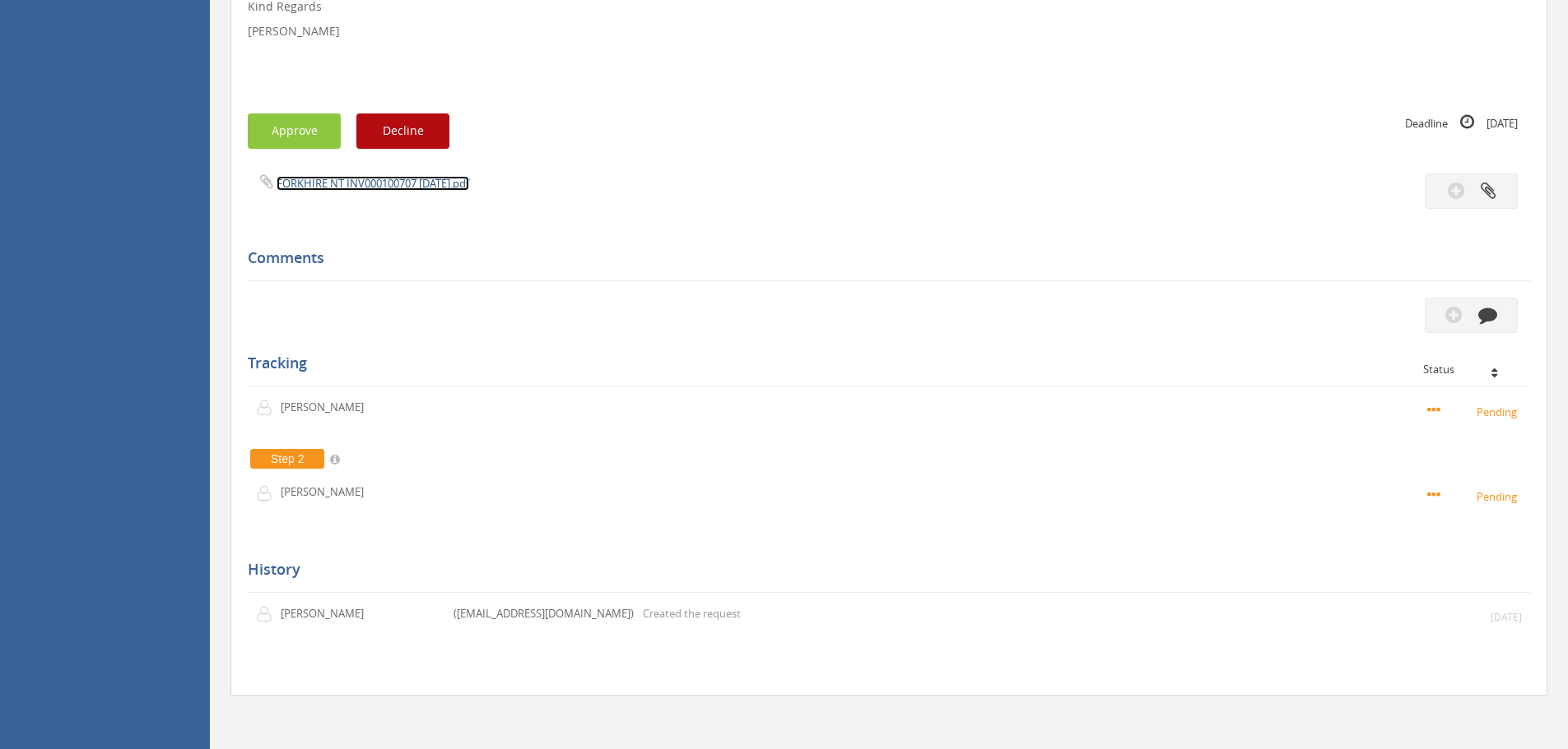
click at [361, 181] on link "FORKHIRE NT INV000100707 [DATE].pdf" at bounding box center [372, 184] width 192 height 15
click at [297, 130] on button "Approve" at bounding box center [294, 132] width 93 height 35
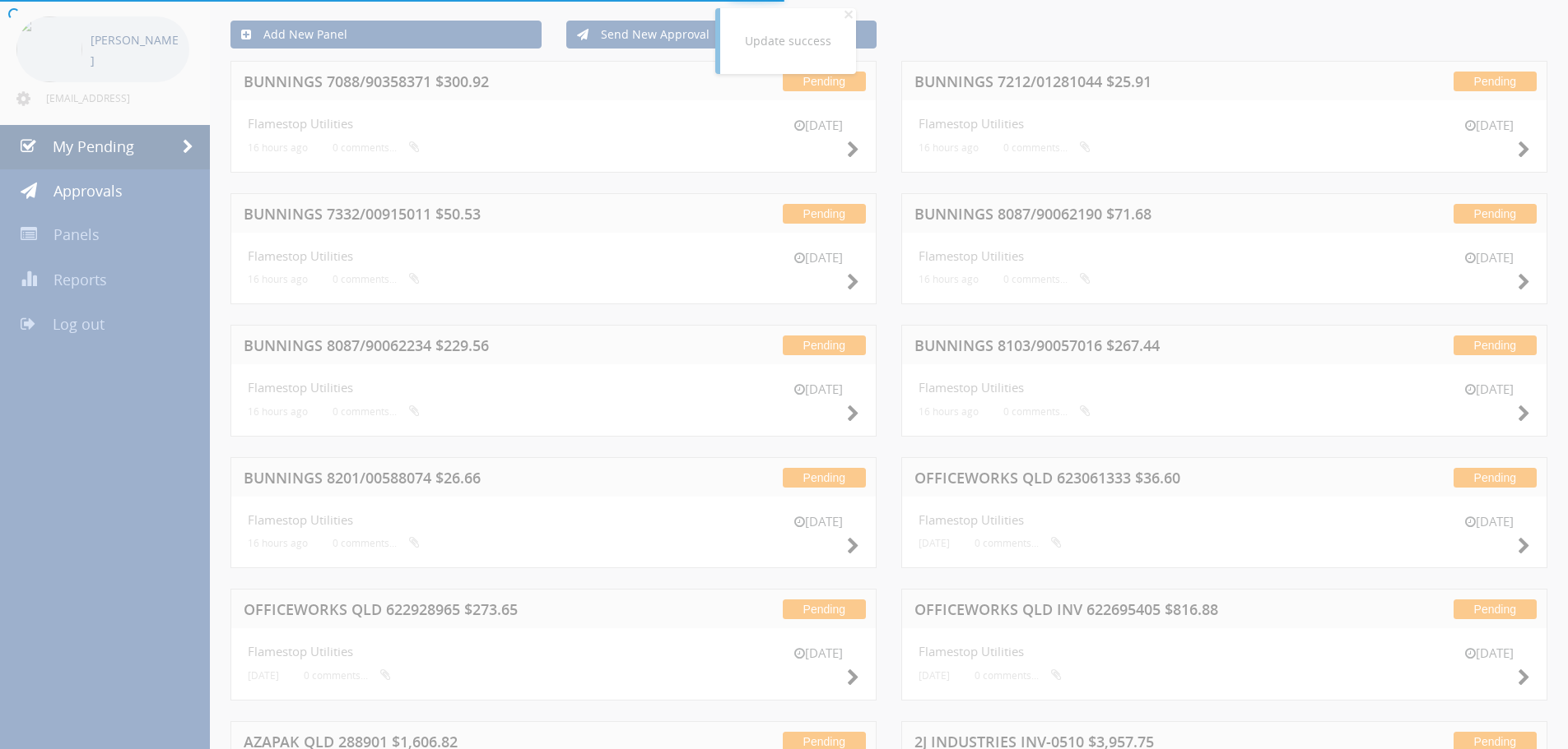
scroll to position [474, 0]
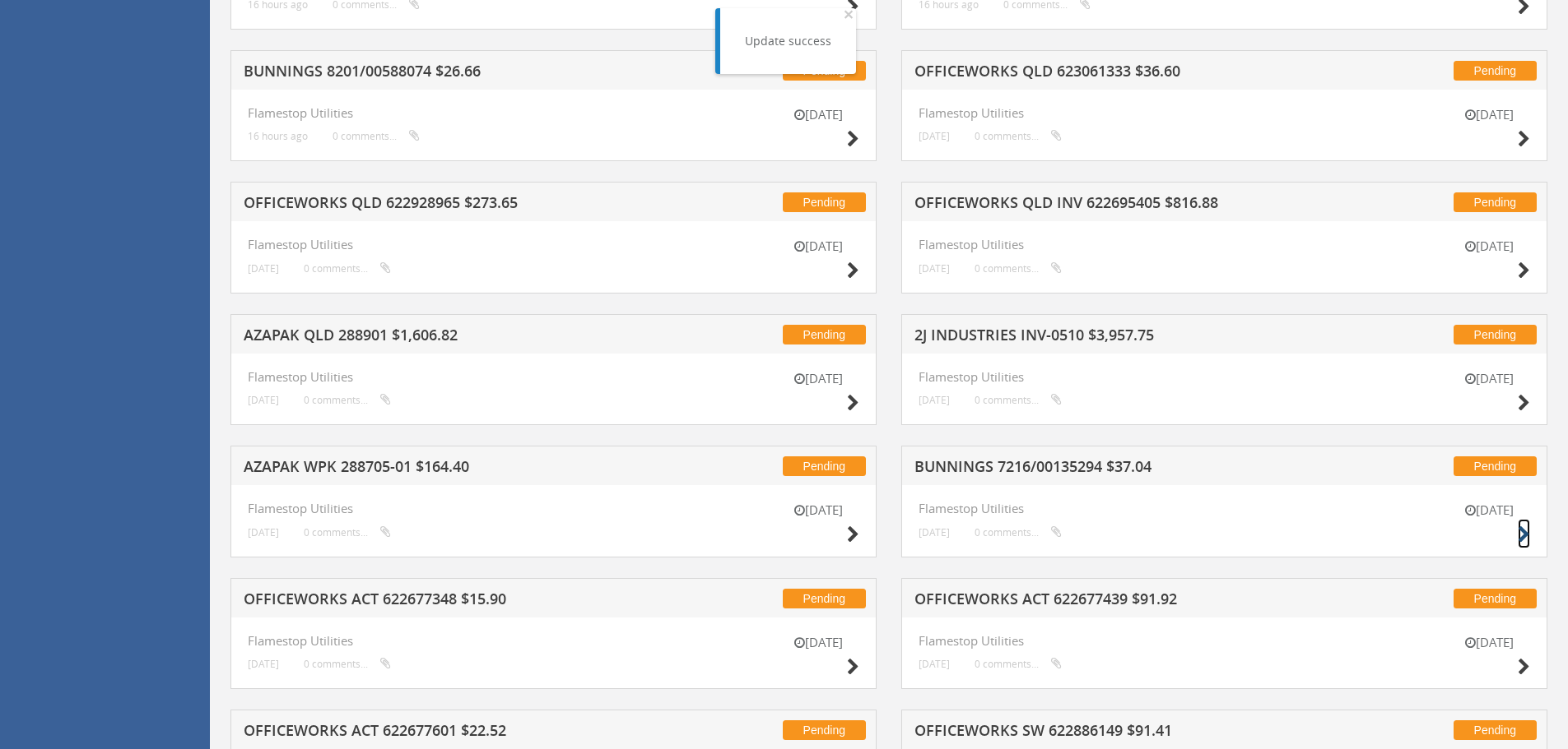
click at [1522, 532] on icon at bounding box center [1523, 534] width 12 height 18
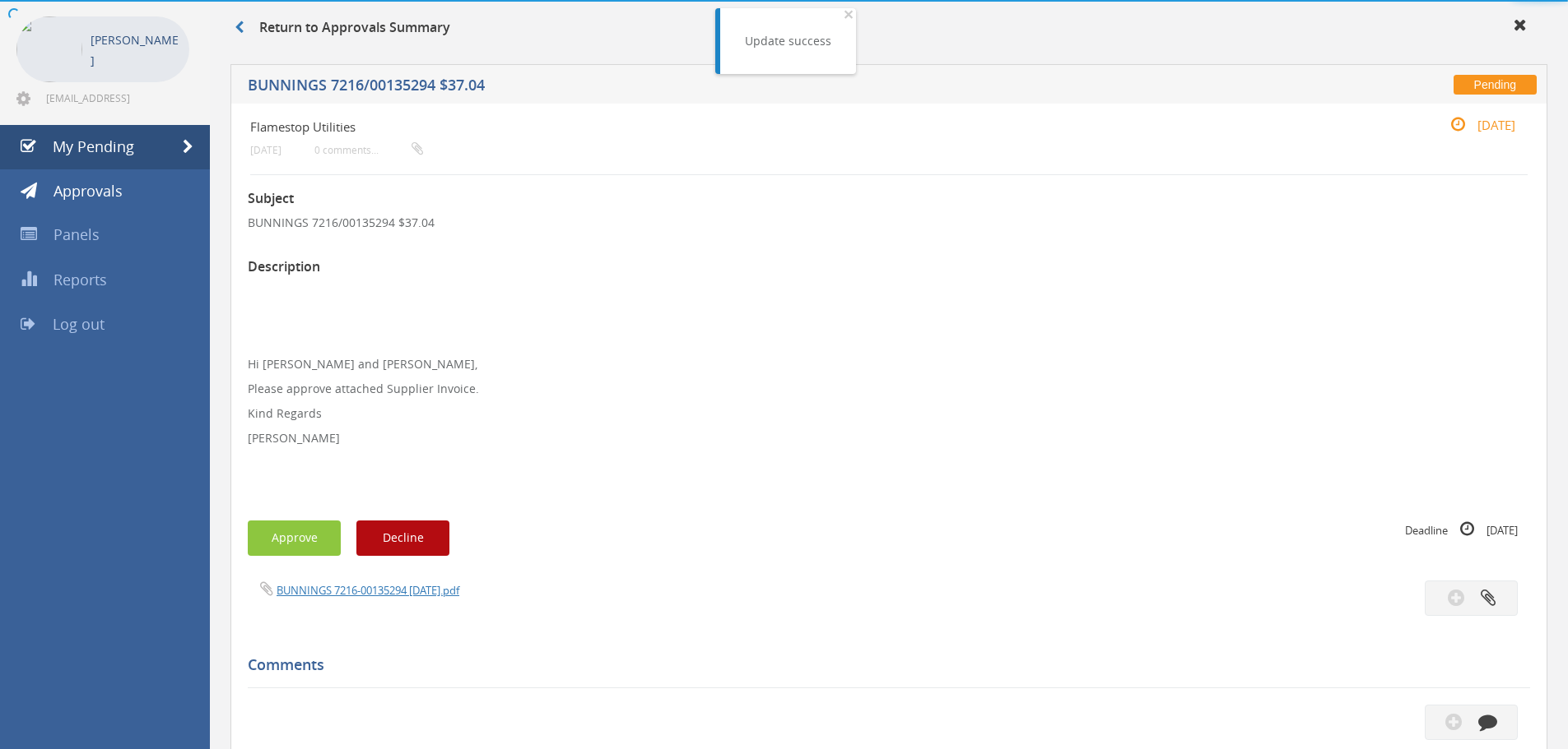
scroll to position [474, 0]
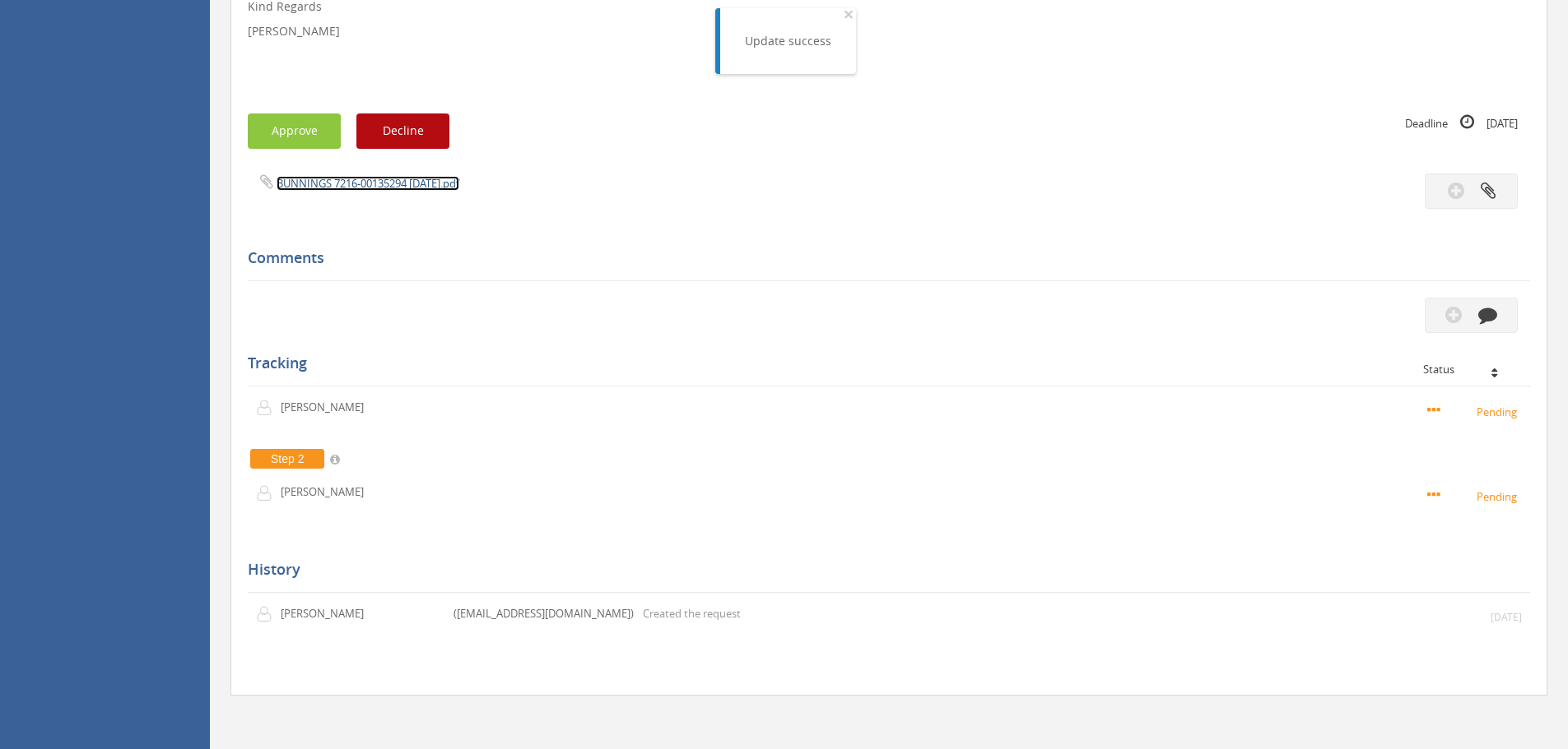
click at [328, 185] on link "BUNNINGS 7216-00135294 [DATE].pdf" at bounding box center [368, 184] width 183 height 15
click at [266, 131] on button "Approve" at bounding box center [294, 132] width 93 height 35
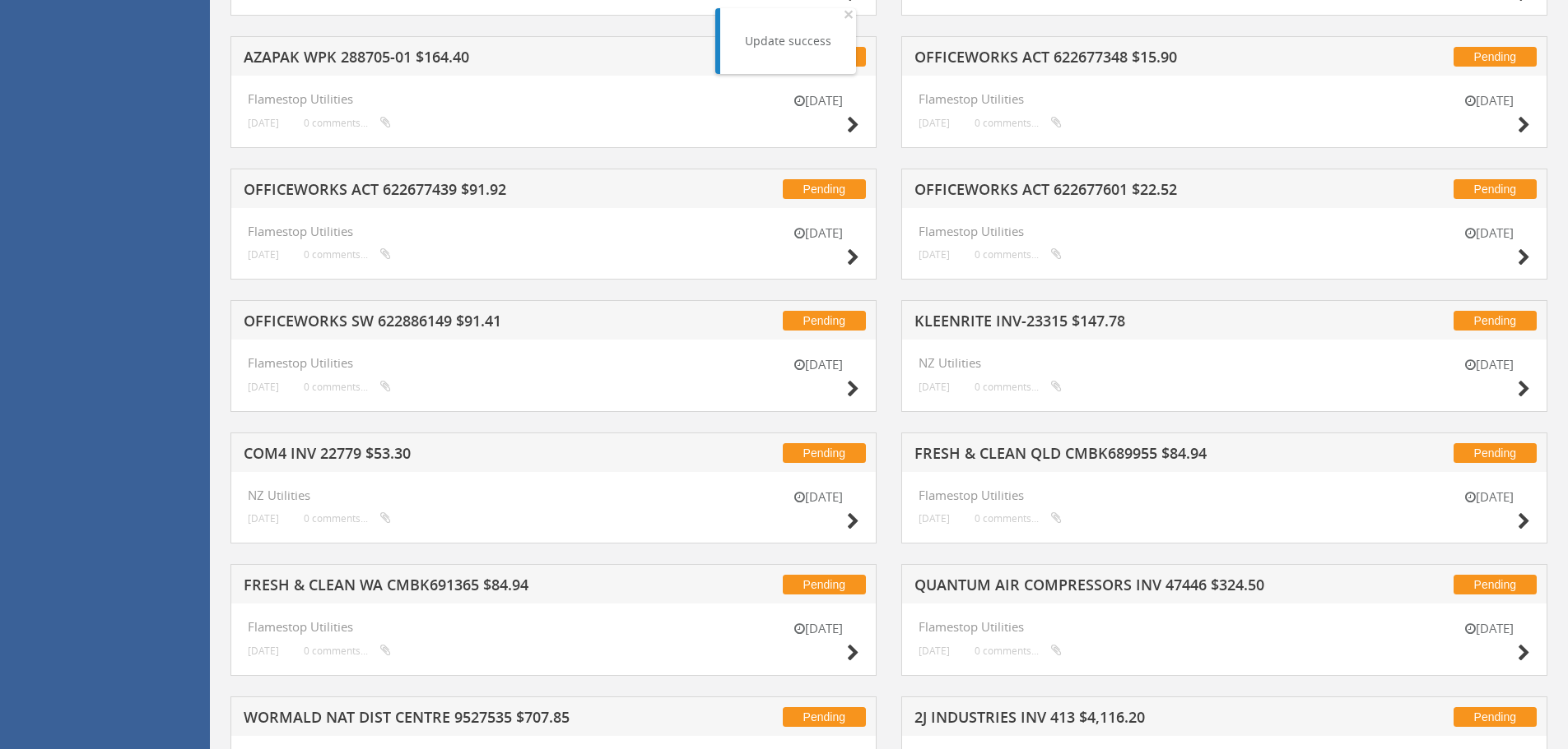
scroll to position [885, 0]
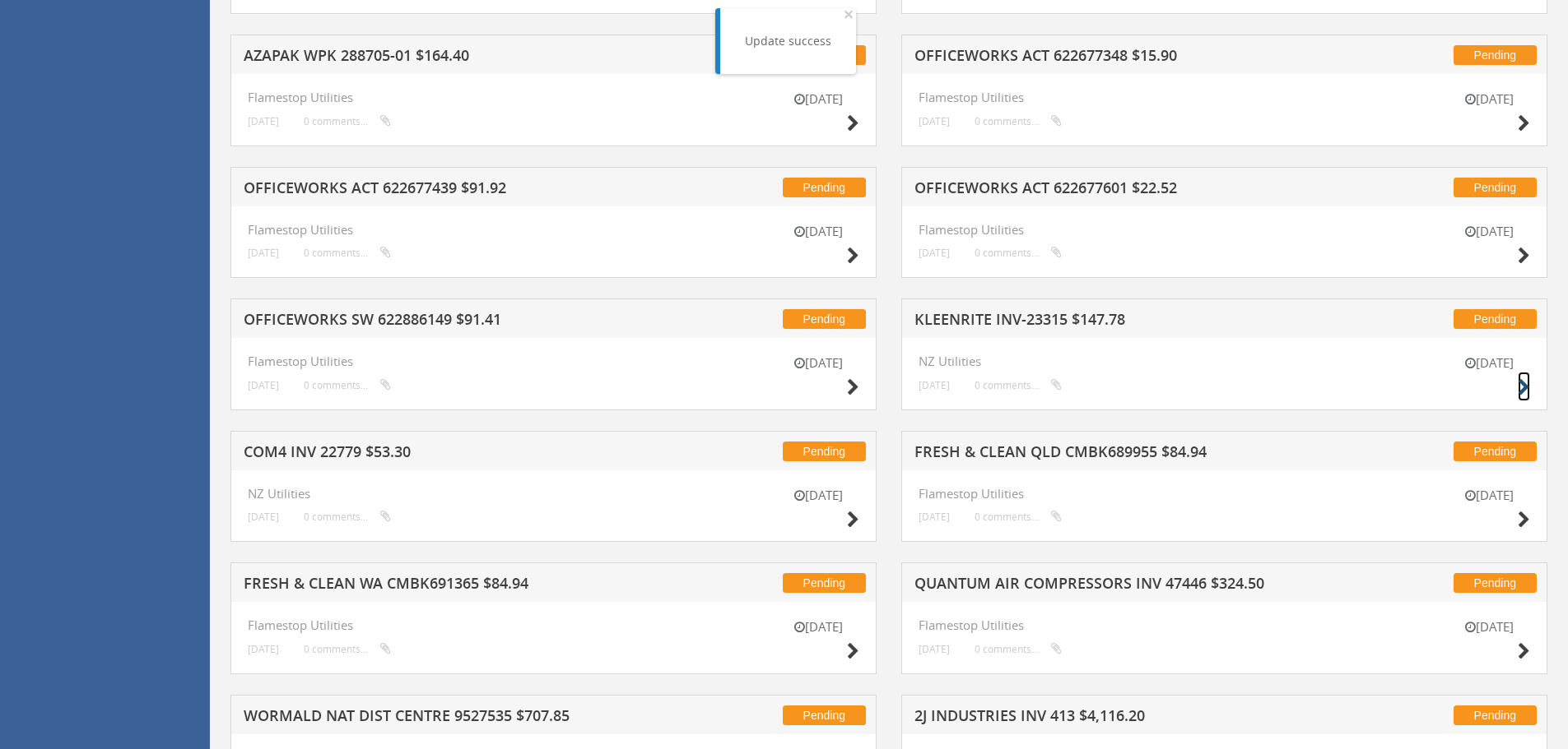
click at [1522, 384] on icon at bounding box center [1523, 388] width 12 height 18
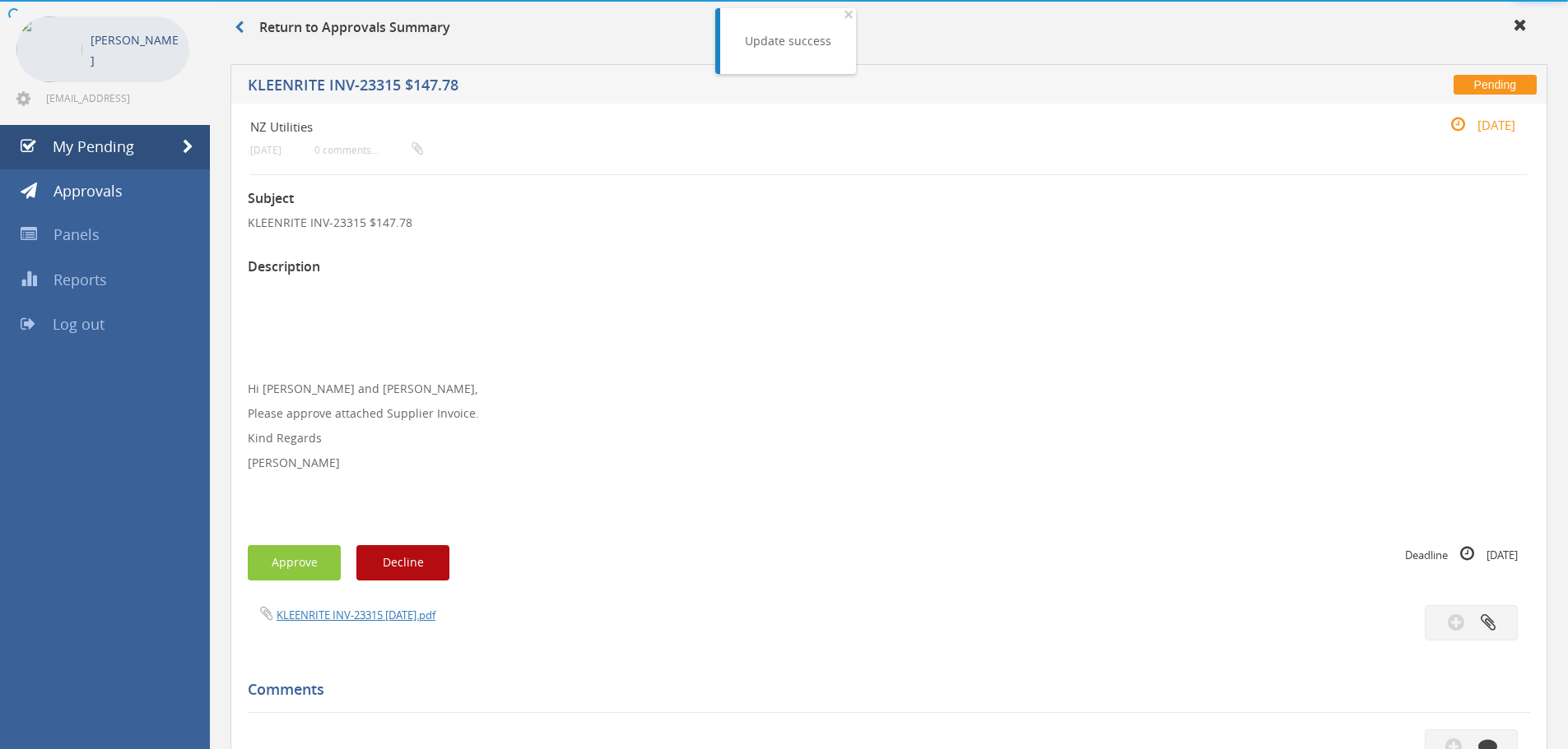
scroll to position [498, 0]
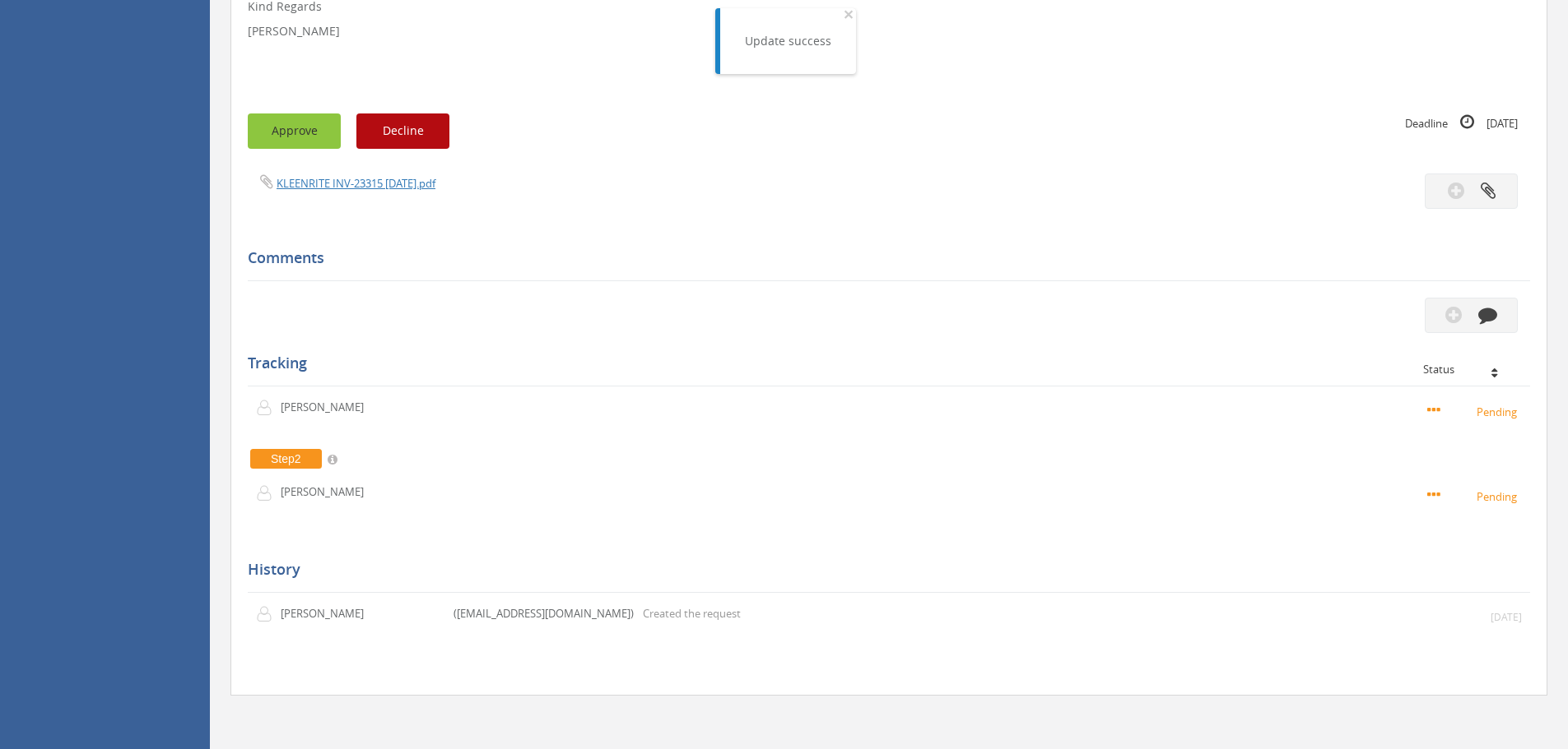
click at [283, 141] on button "Approve" at bounding box center [294, 132] width 93 height 35
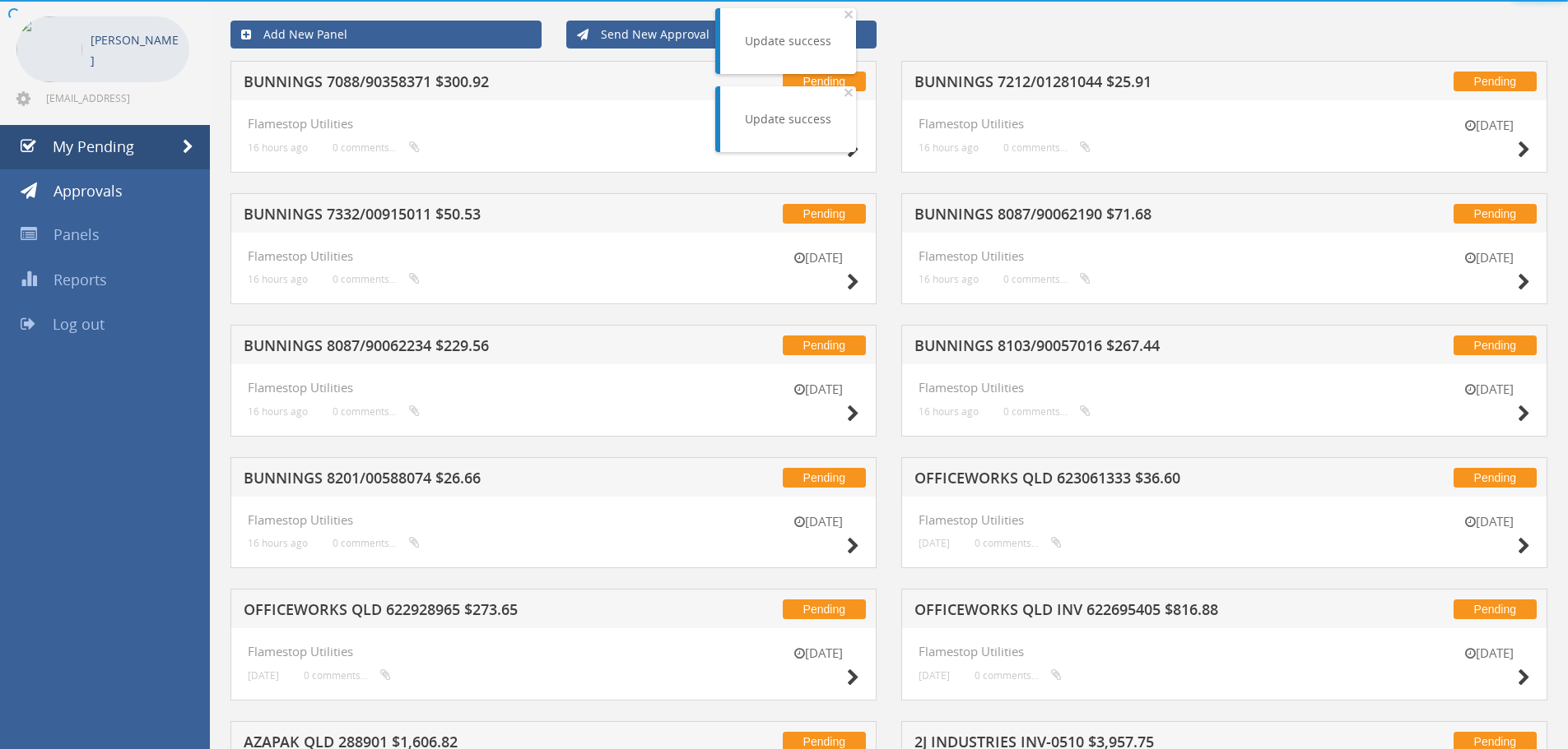
scroll to position [498, 0]
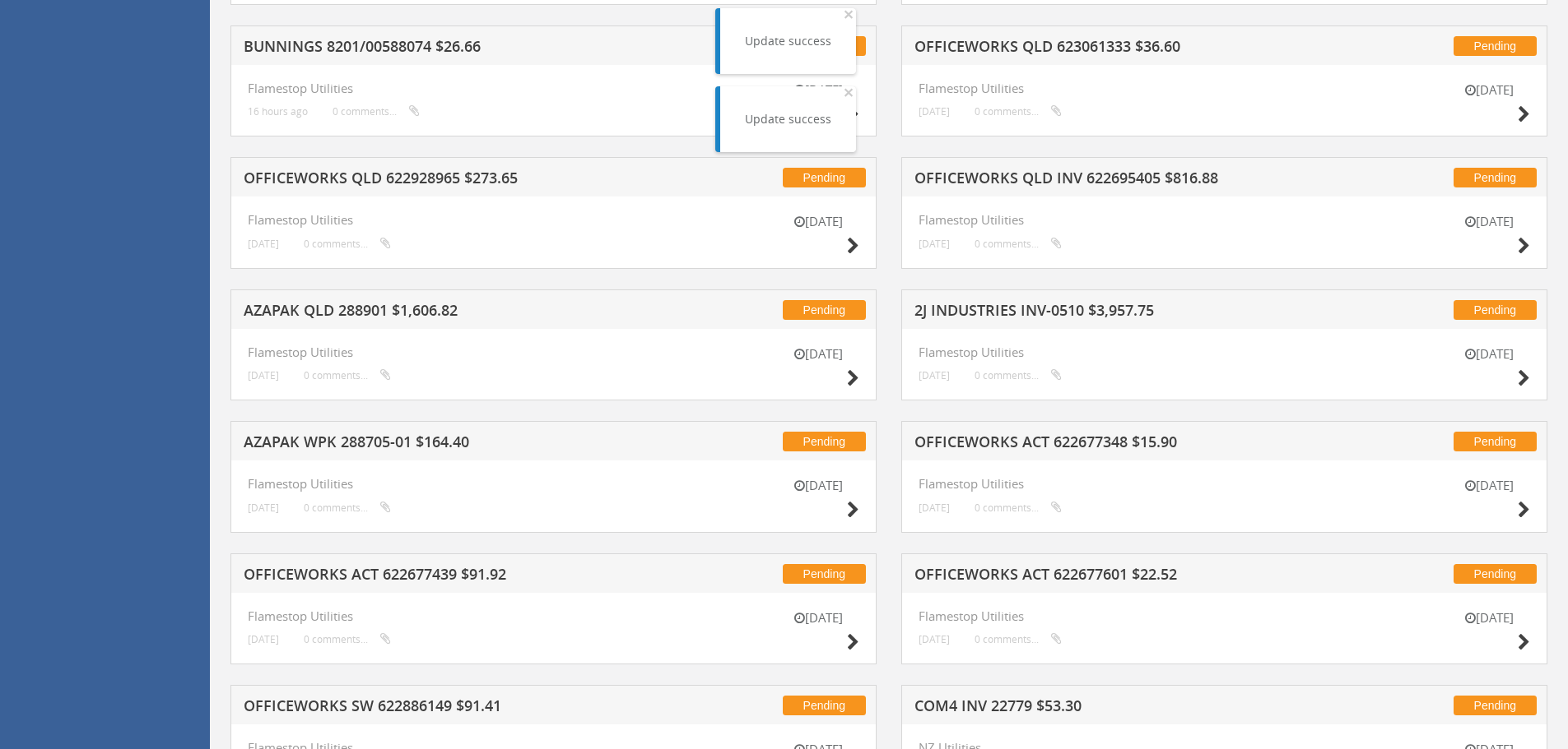
click at [844, 371] on div "[DATE]" at bounding box center [818, 368] width 82 height 47
click at [851, 379] on icon at bounding box center [852, 379] width 12 height 18
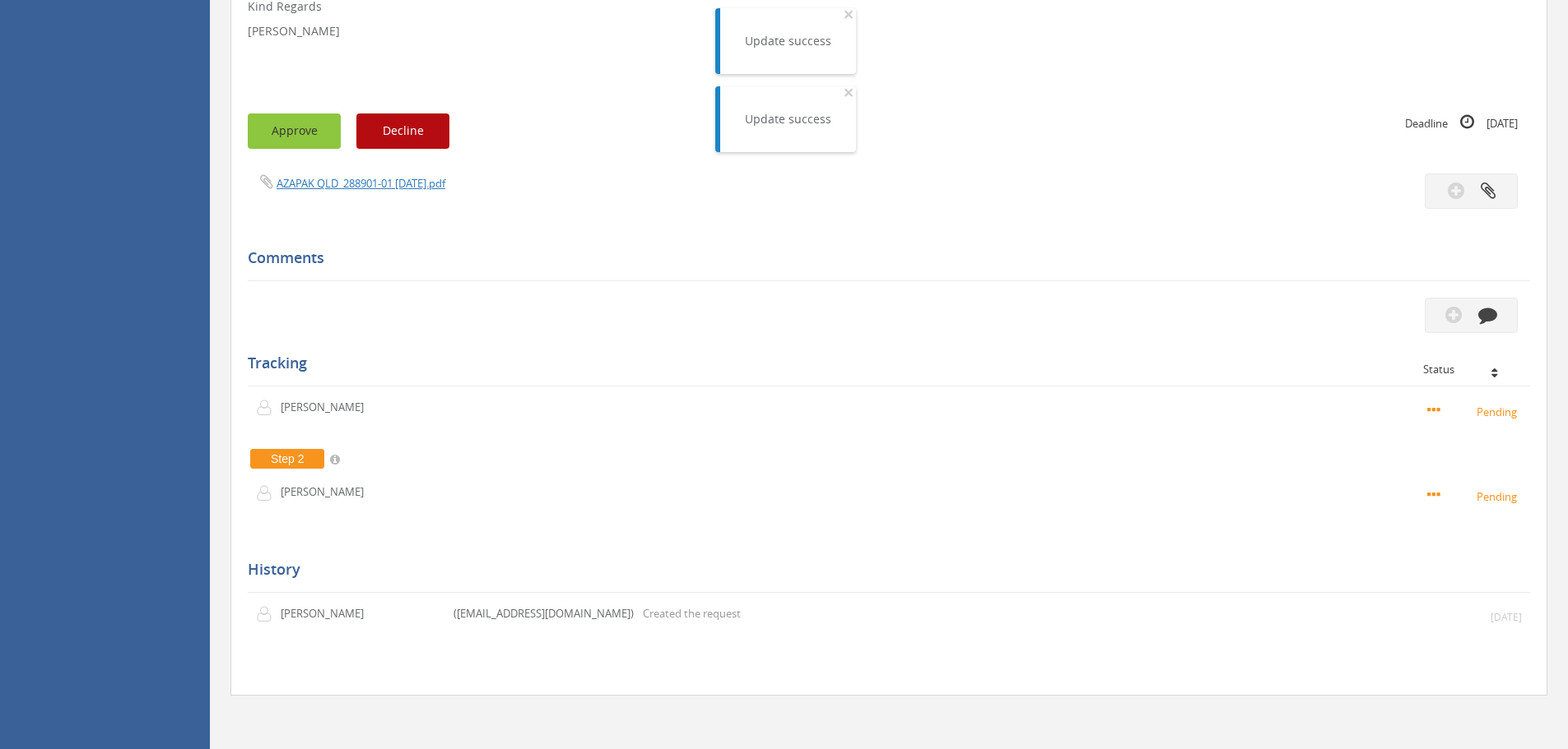
click at [282, 144] on button "Approve" at bounding box center [294, 132] width 93 height 35
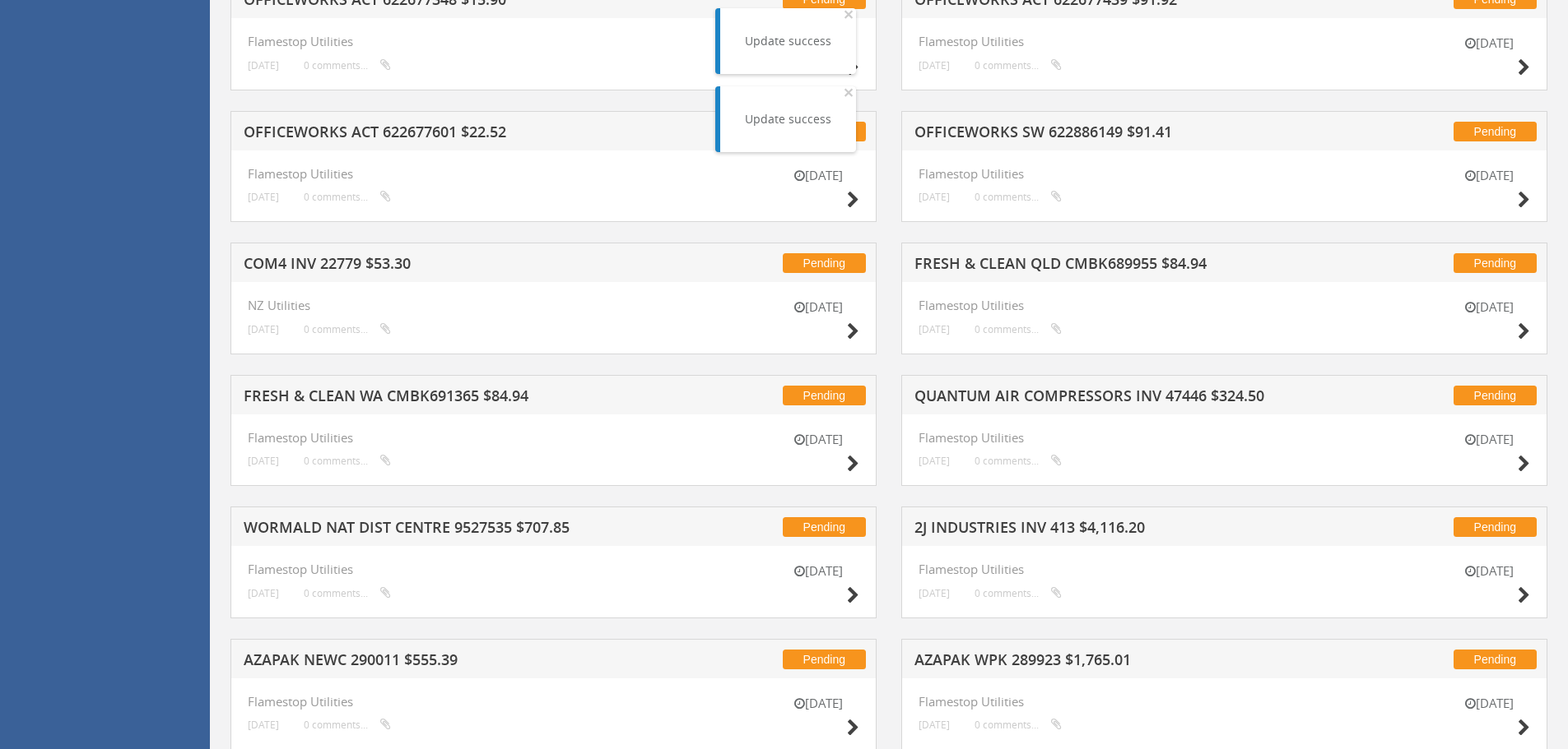
scroll to position [1049, 0]
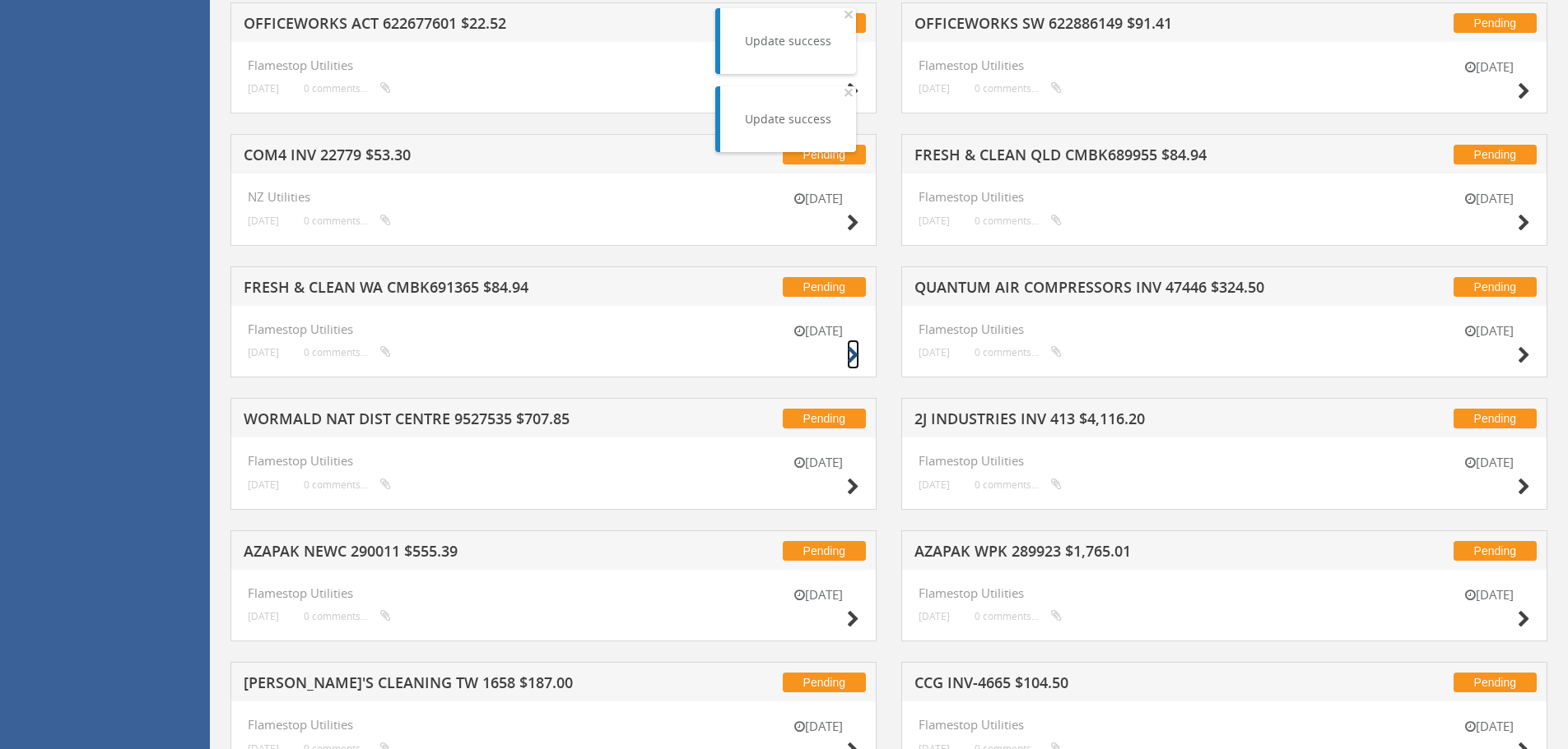
click at [853, 351] on icon at bounding box center [852, 355] width 12 height 18
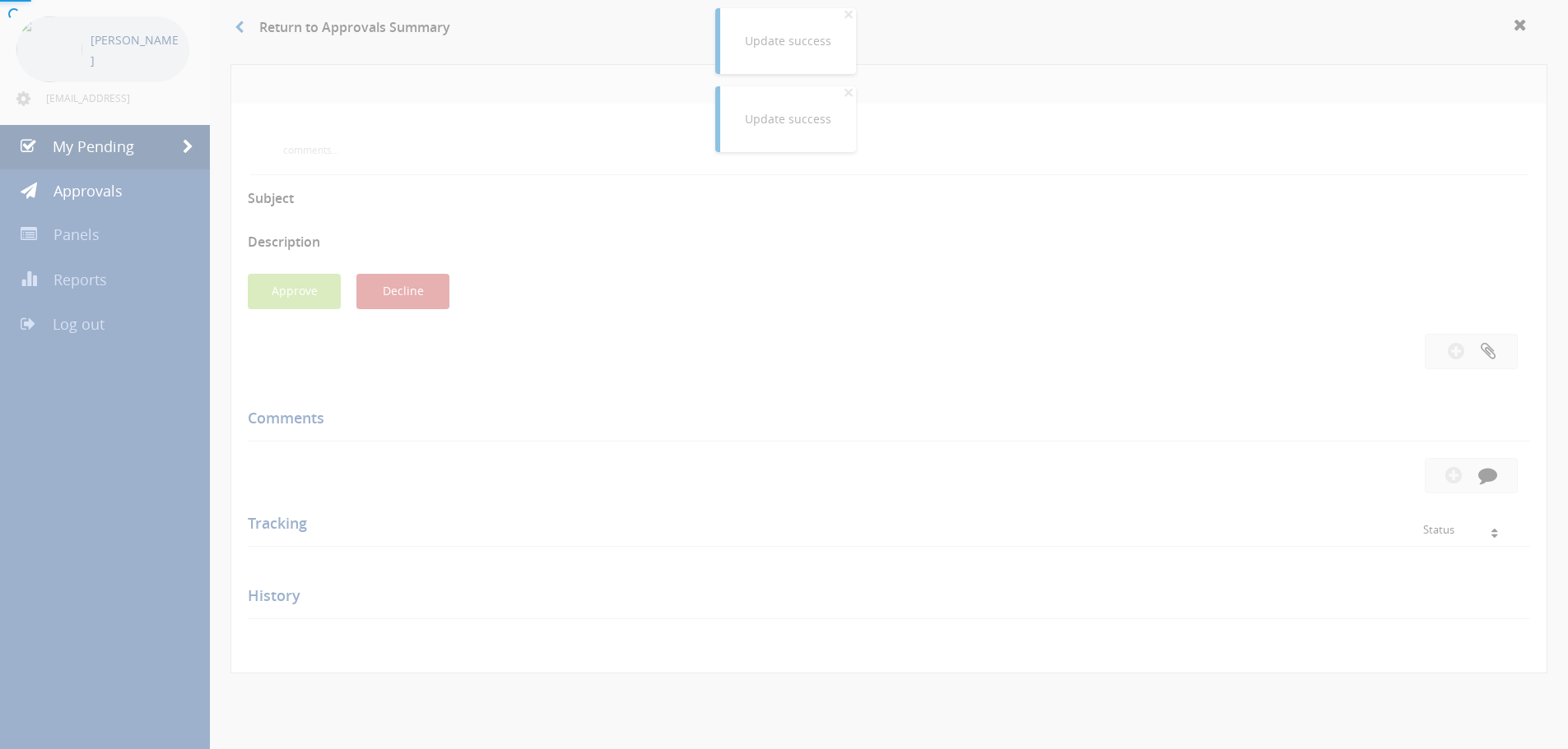
scroll to position [474, 0]
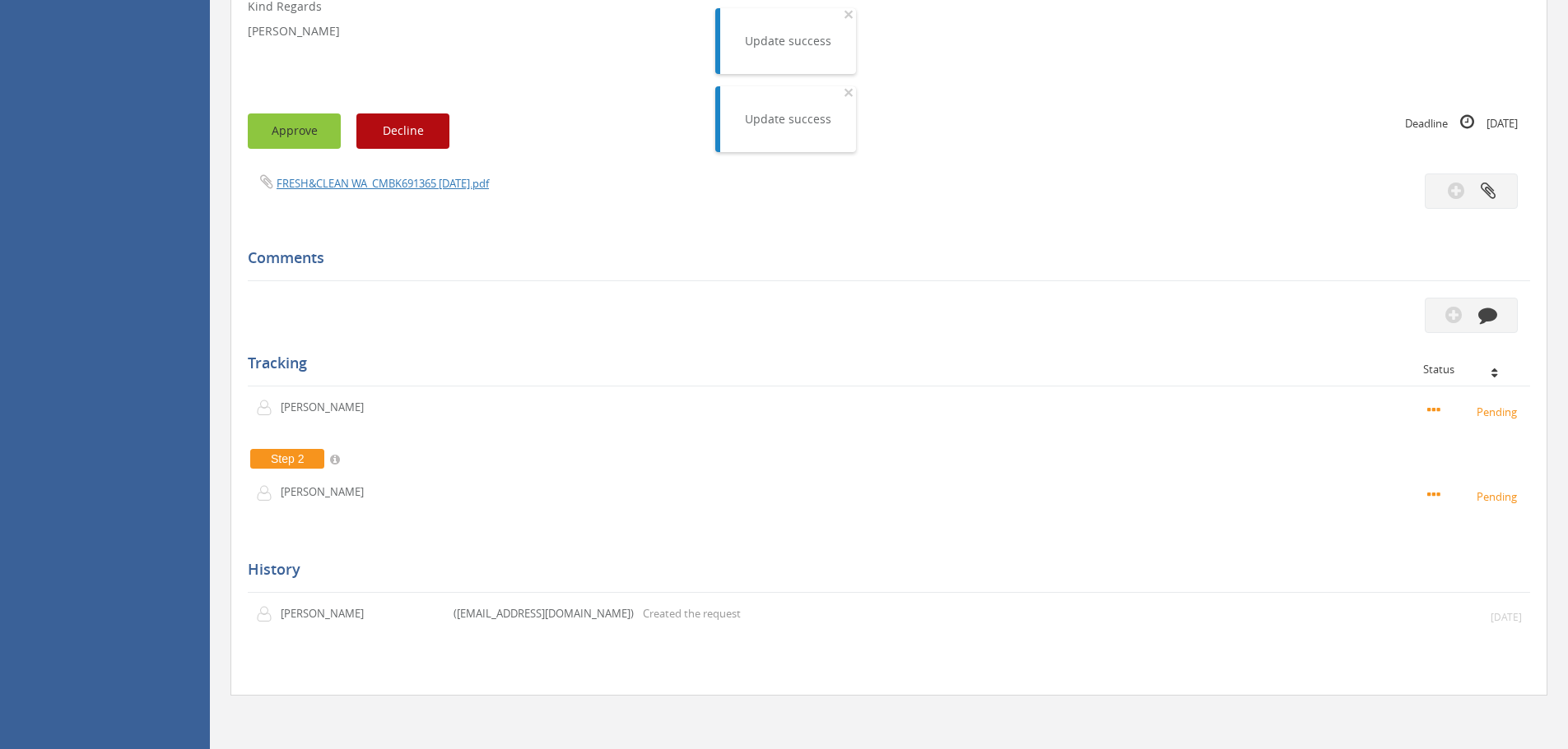
click at [297, 142] on button "Approve" at bounding box center [294, 132] width 93 height 35
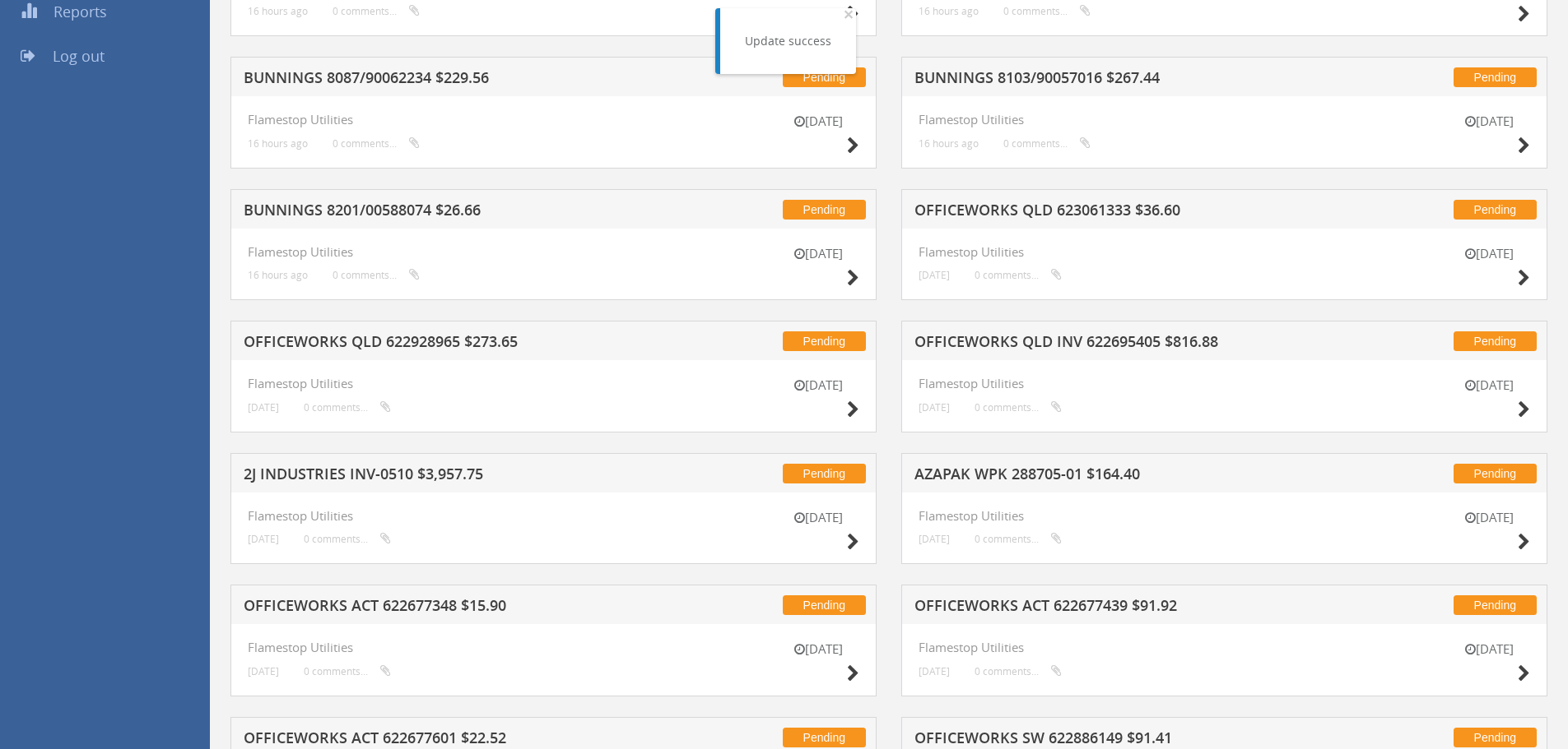
scroll to position [411, 0]
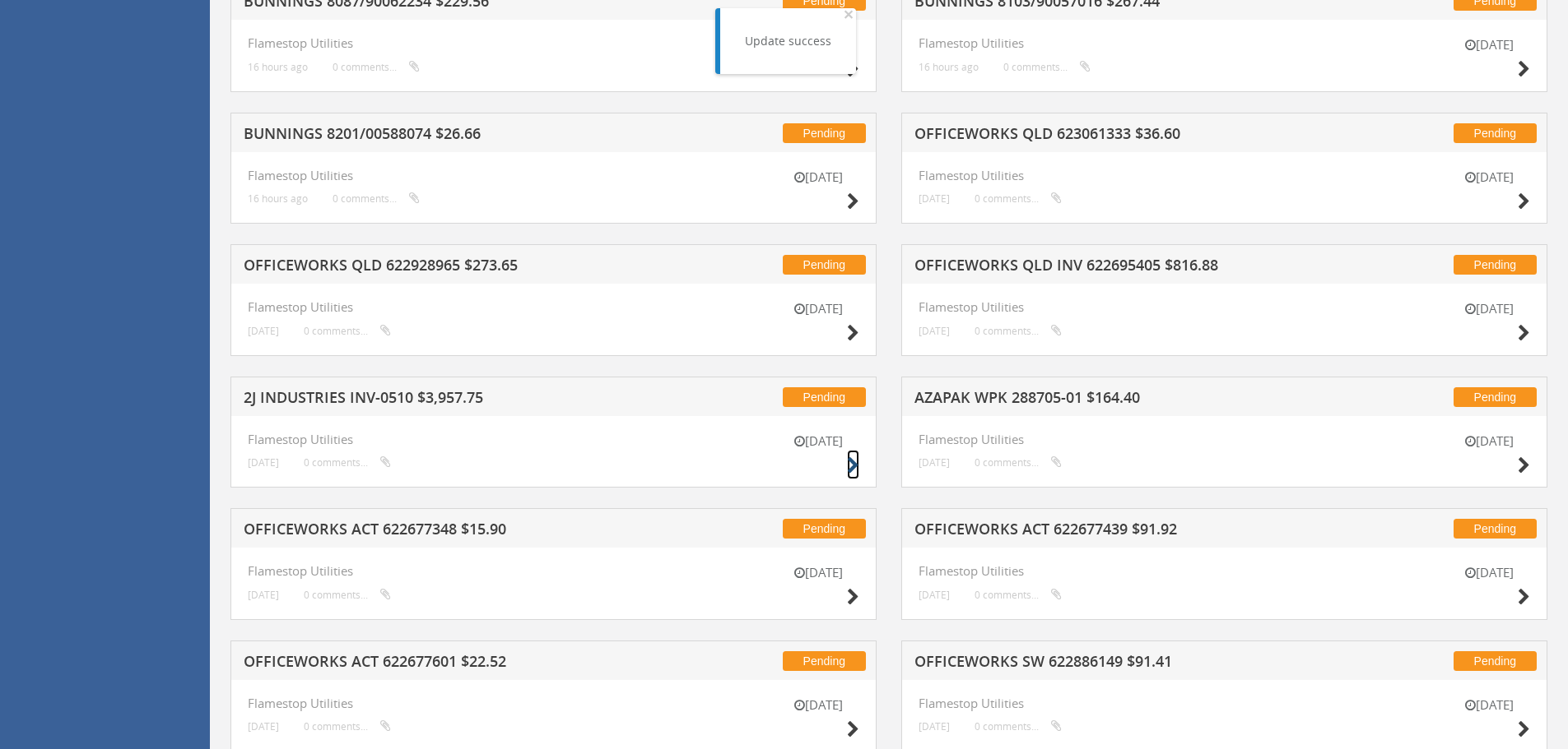
click at [849, 466] on icon at bounding box center [852, 465] width 12 height 18
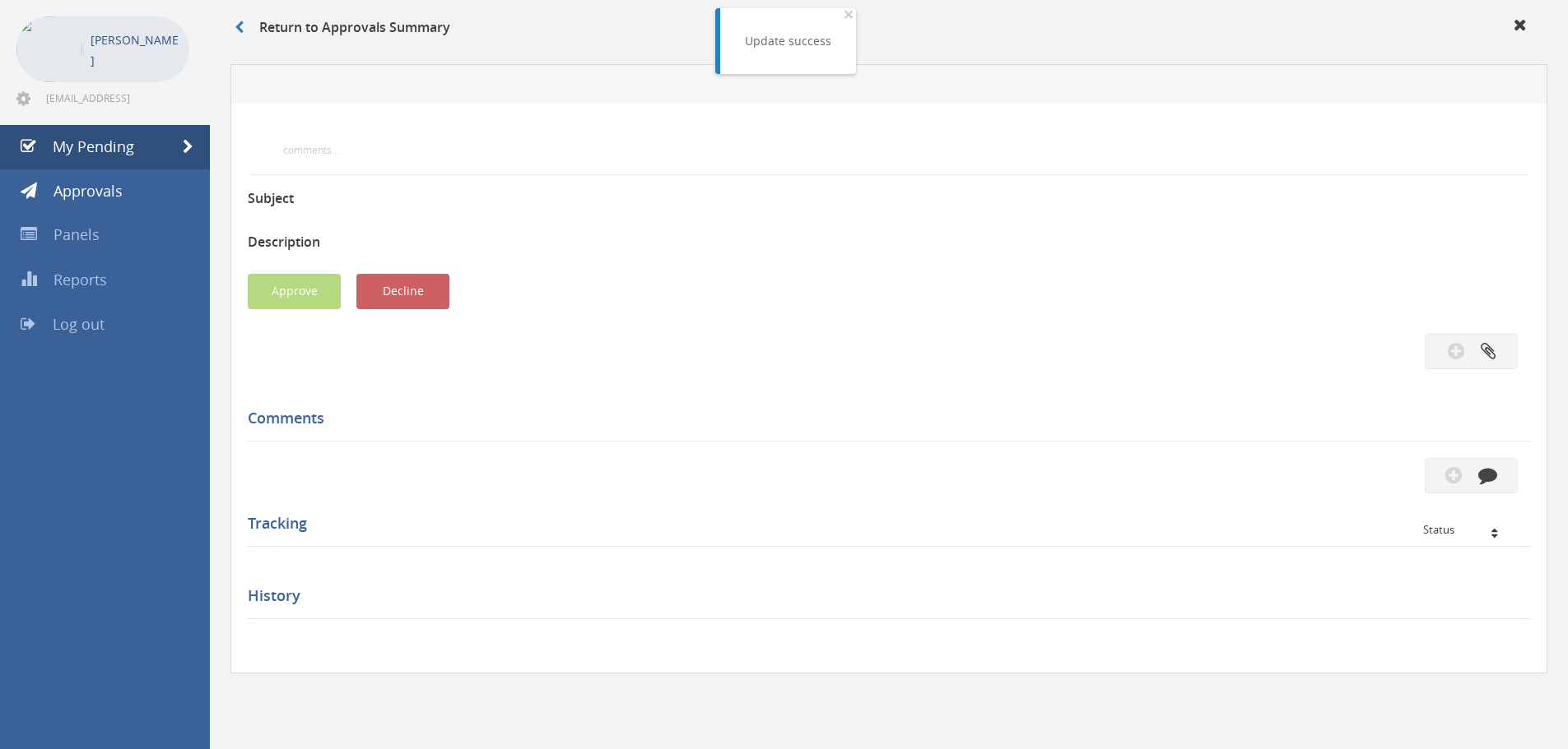
scroll to position [411, 0]
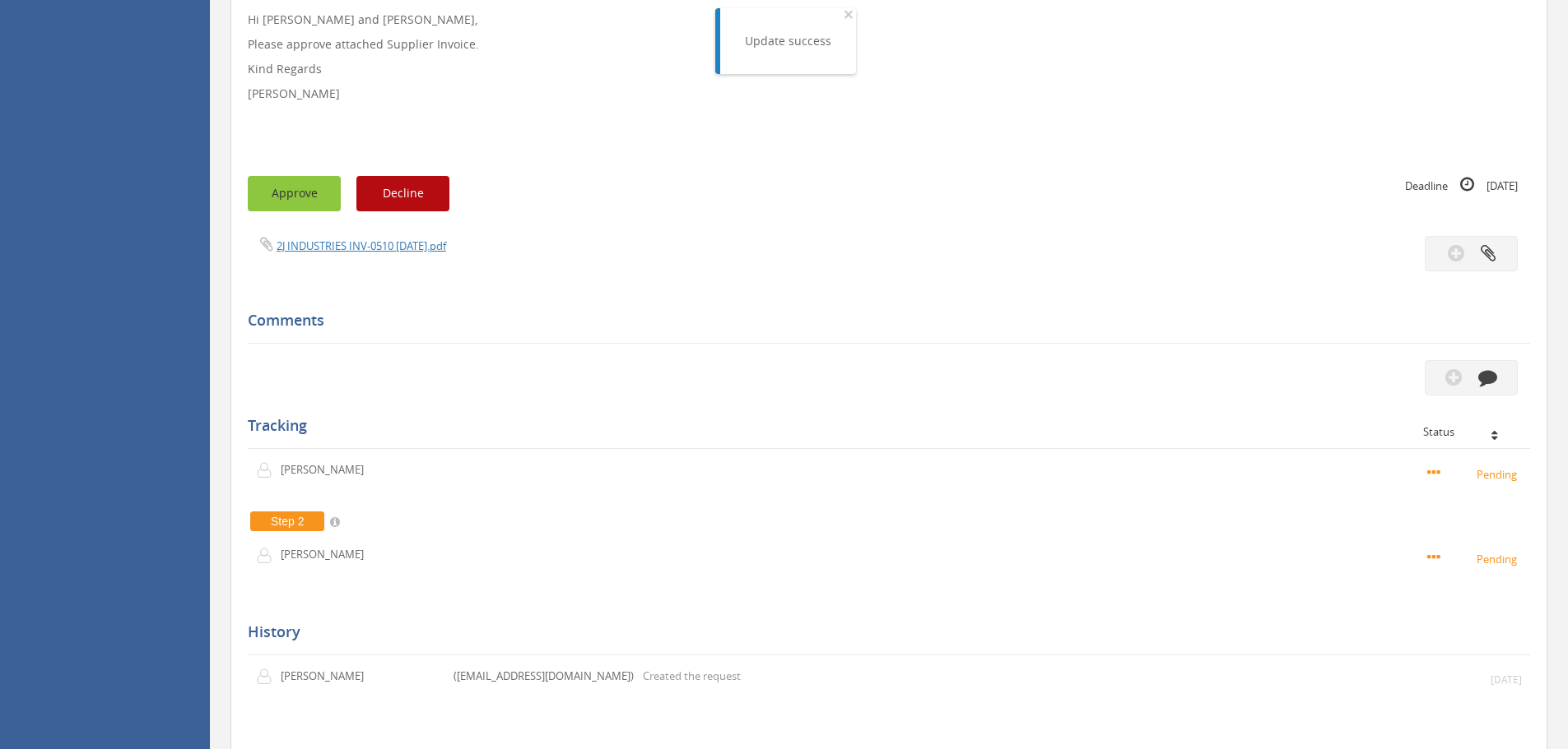
click at [293, 202] on button "Approve" at bounding box center [294, 194] width 93 height 35
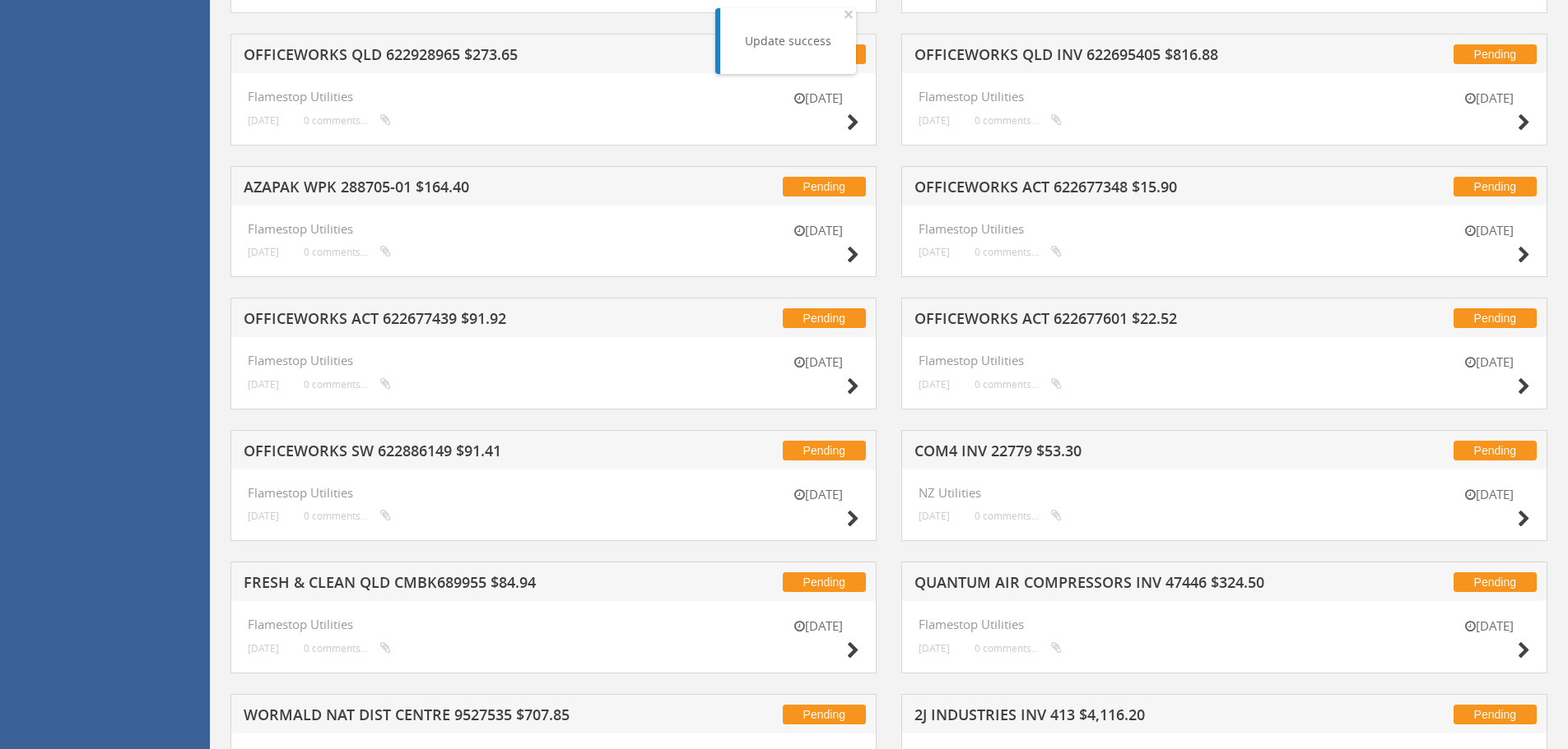
scroll to position [658, 0]
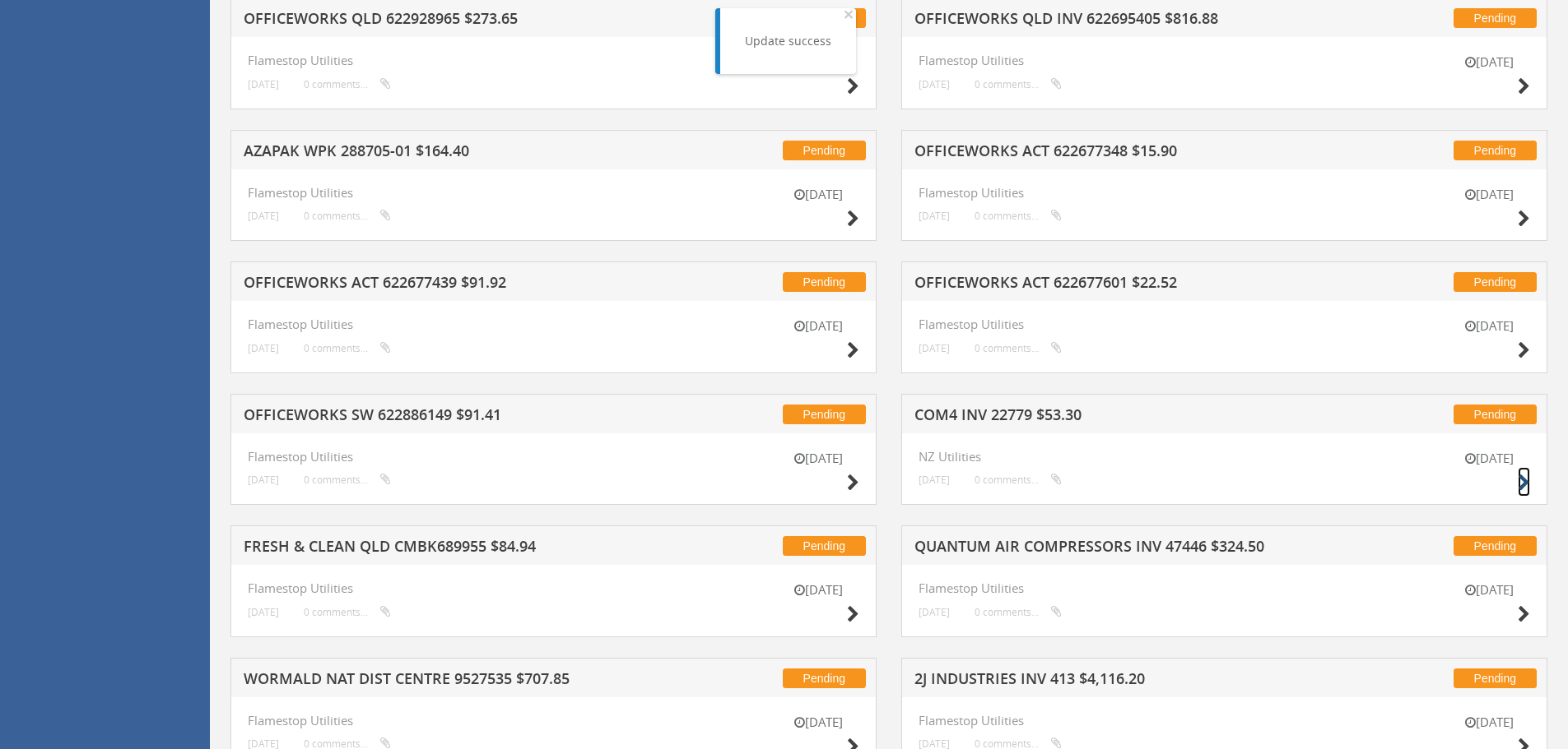
click at [1523, 479] on icon at bounding box center [1523, 483] width 12 height 18
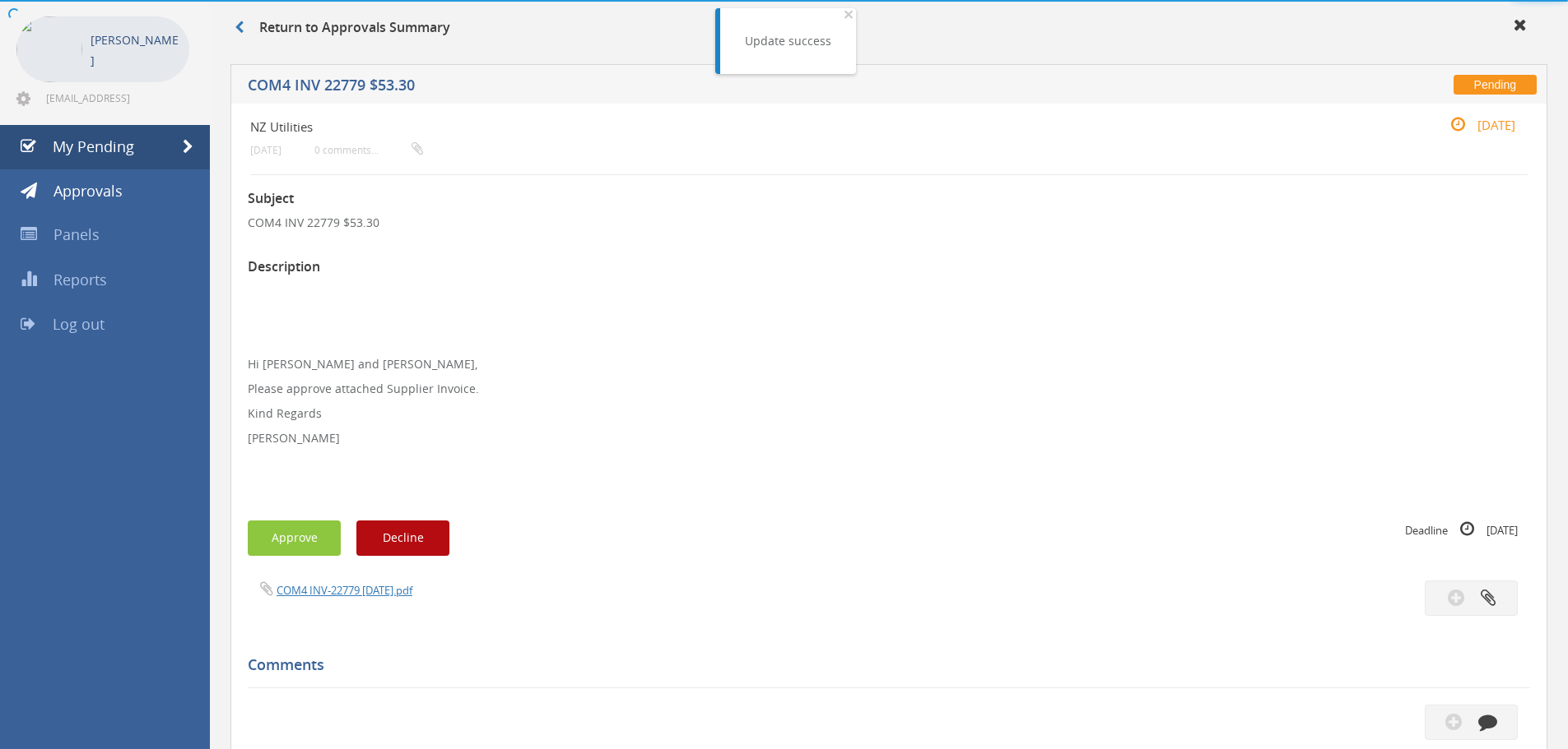
scroll to position [474, 0]
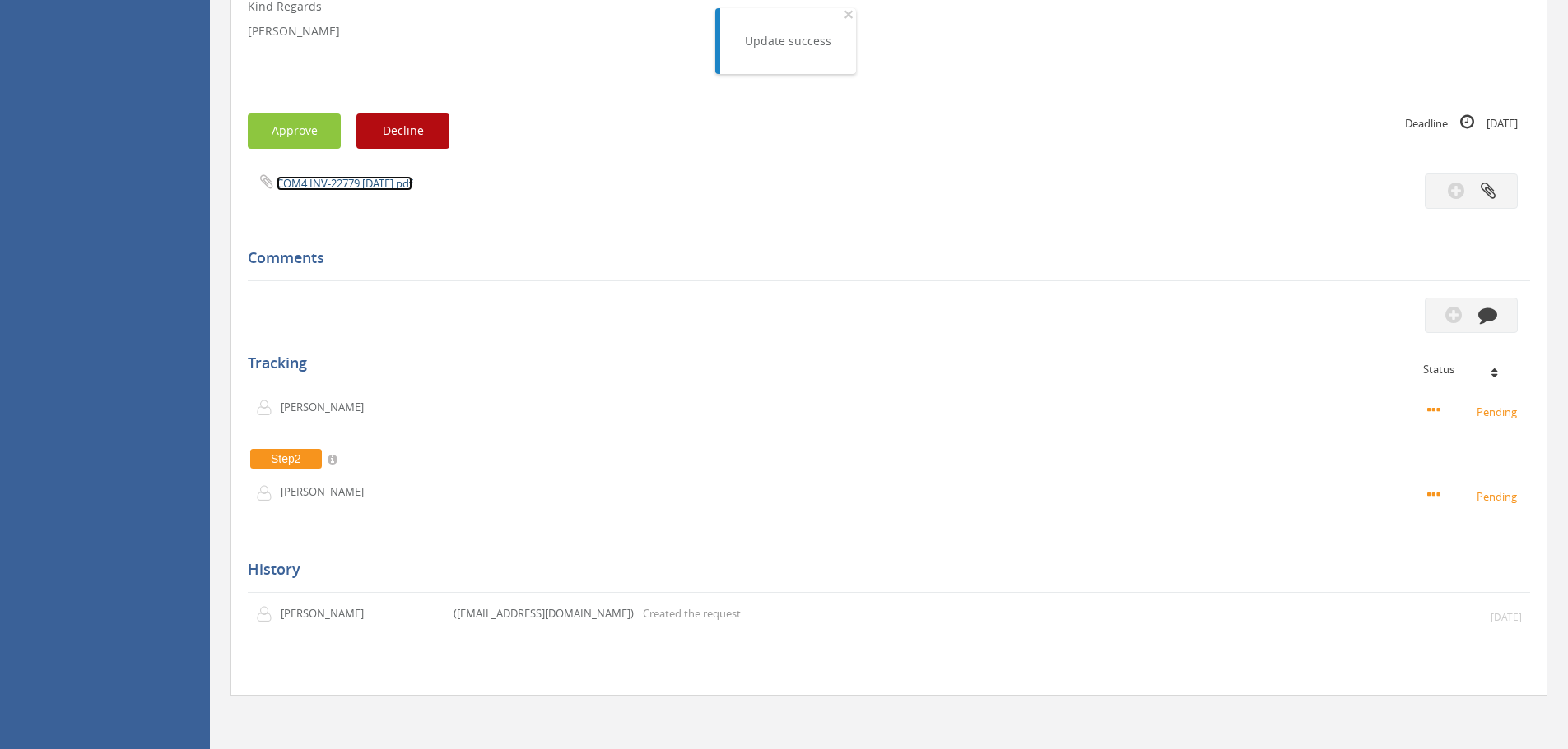
click at [339, 183] on link "COM4 INV-22779 [DATE].pdf" at bounding box center [344, 184] width 136 height 15
click at [291, 129] on button "Approve" at bounding box center [294, 132] width 93 height 35
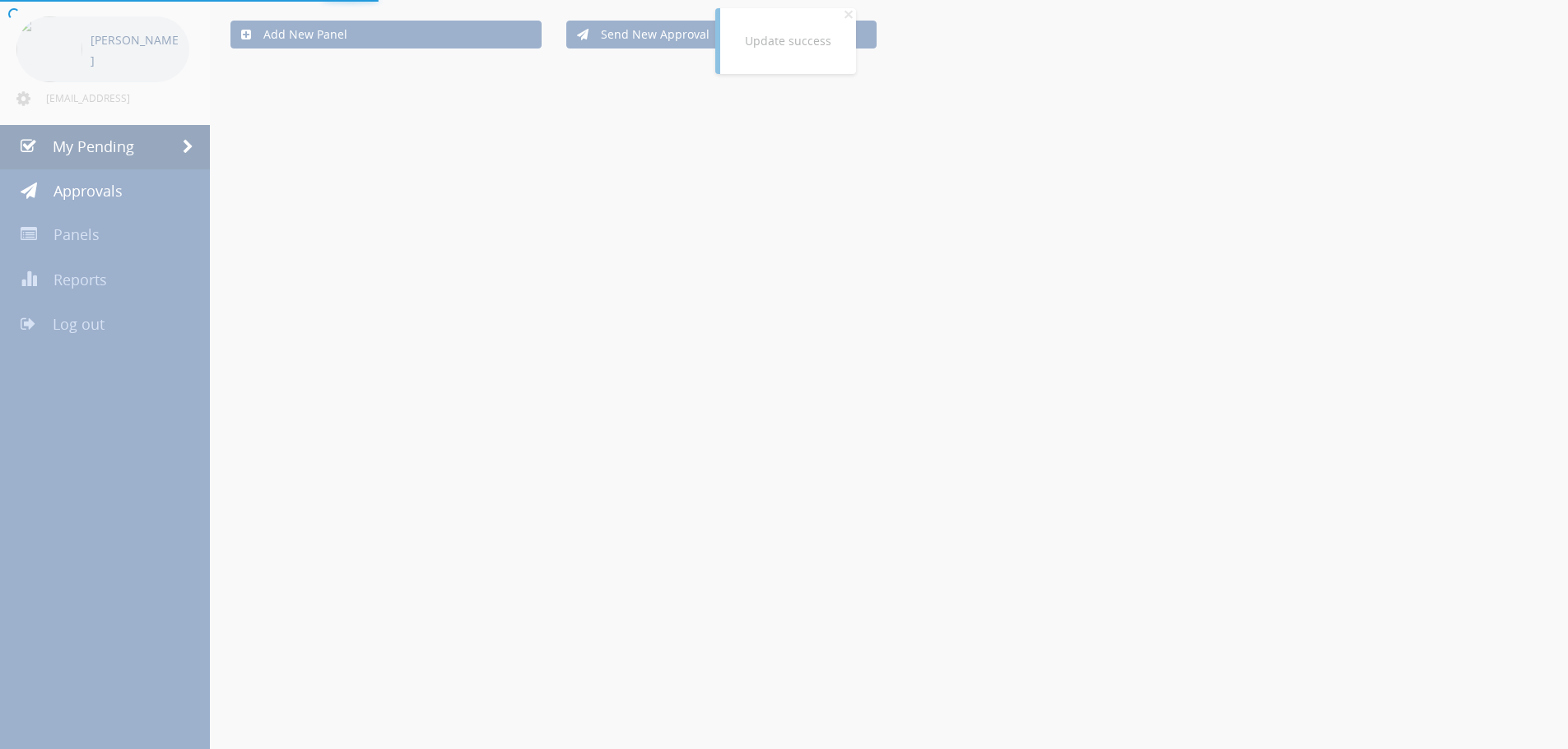
scroll to position [474, 0]
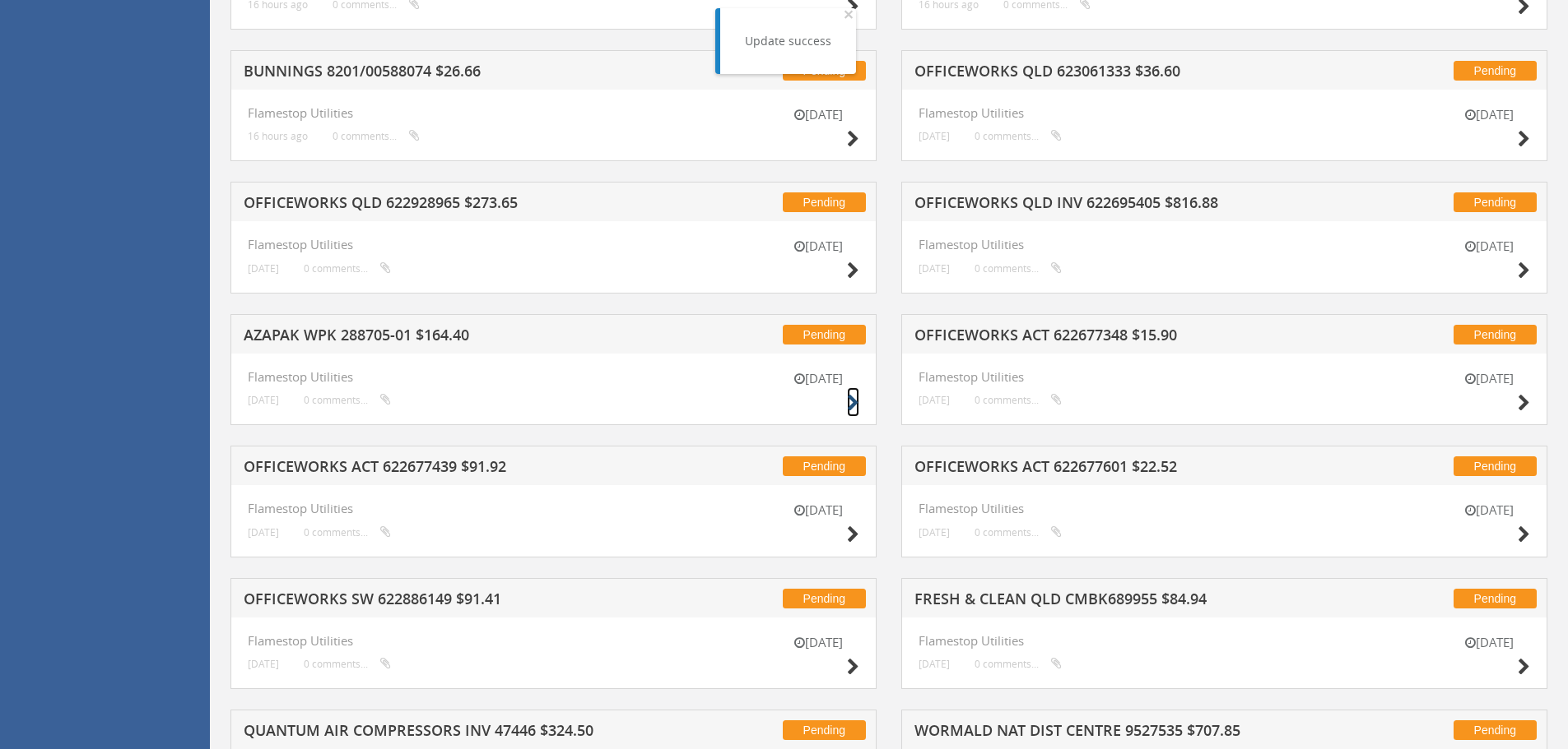
click at [851, 399] on icon at bounding box center [852, 403] width 12 height 18
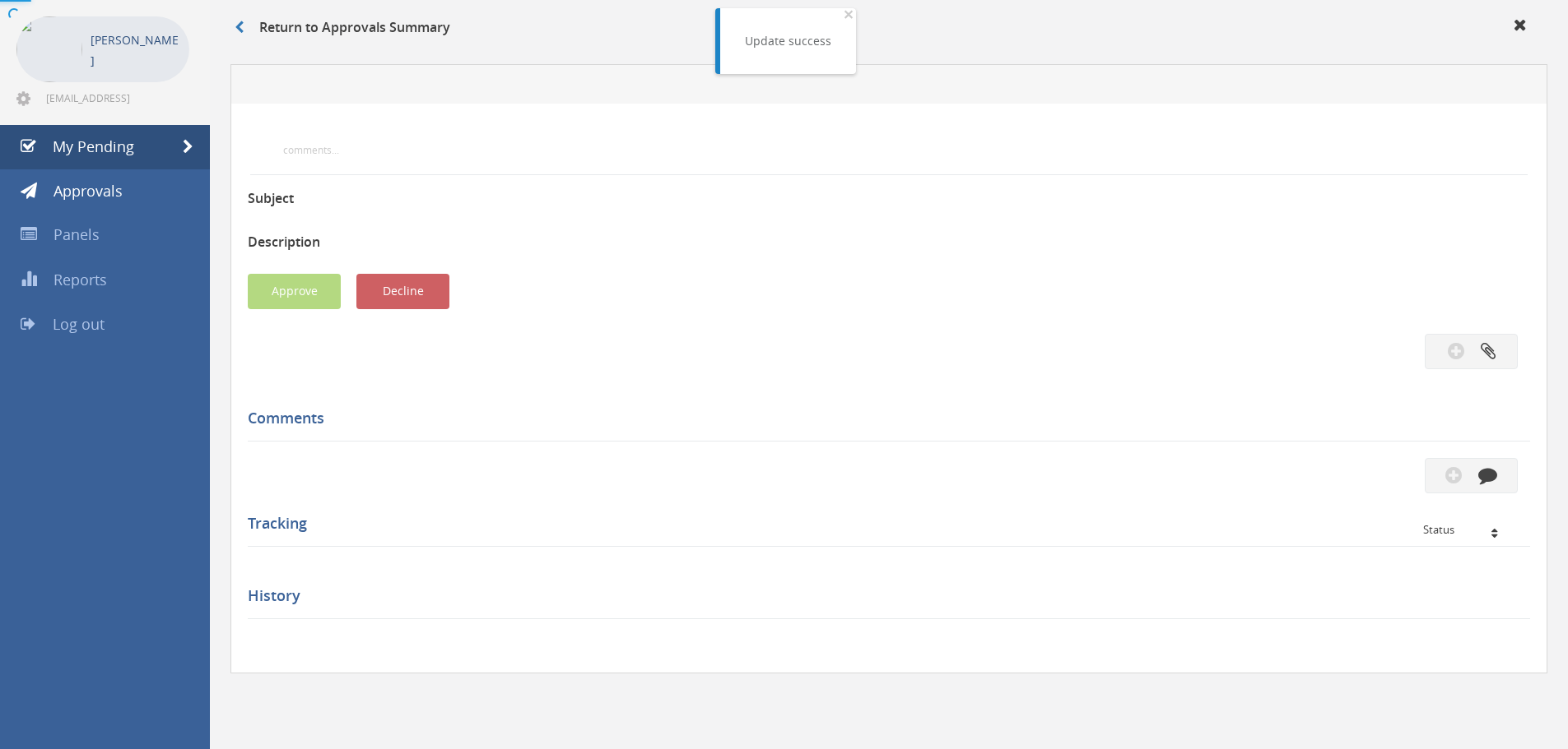
scroll to position [474, 0]
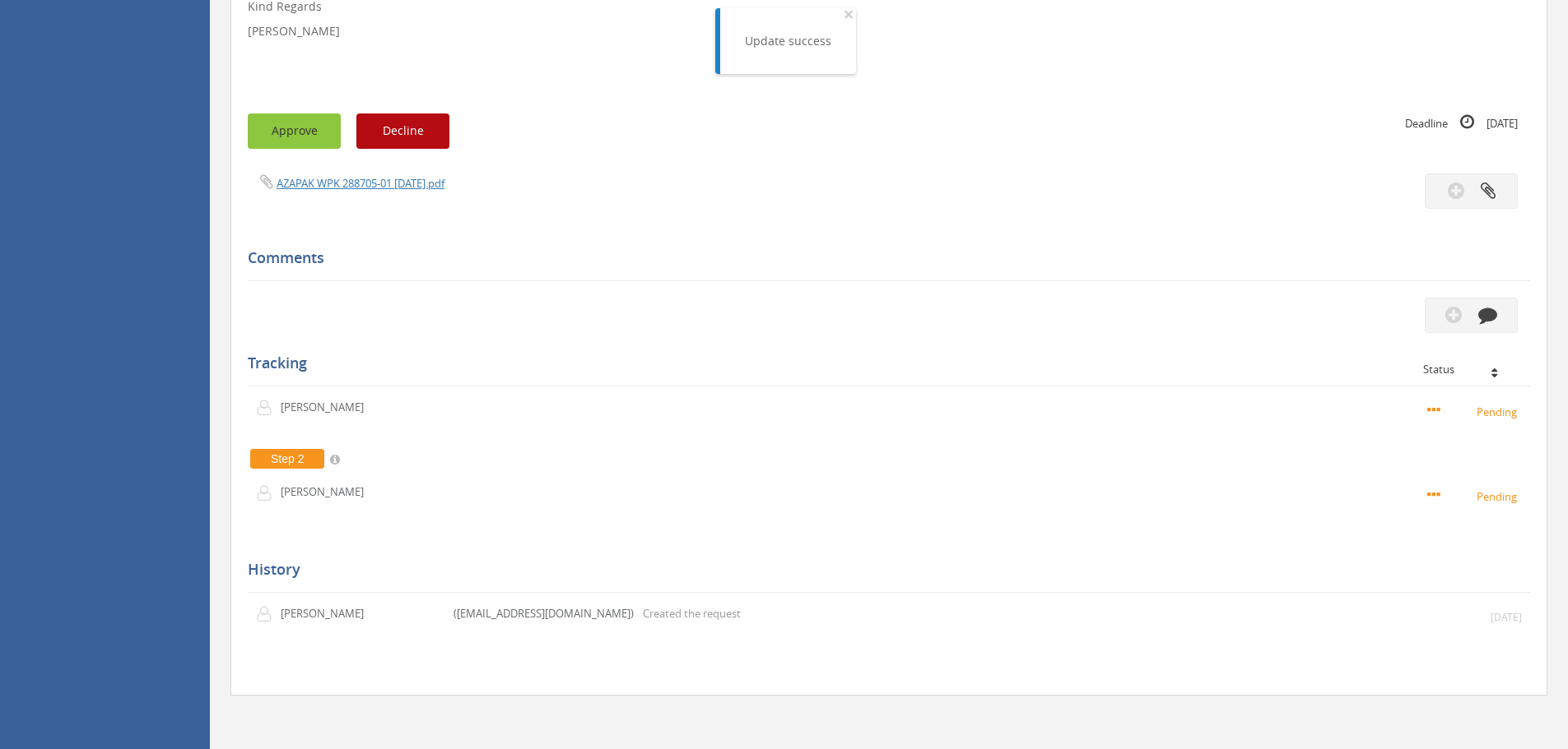
click at [272, 136] on button "Approve" at bounding box center [294, 132] width 93 height 35
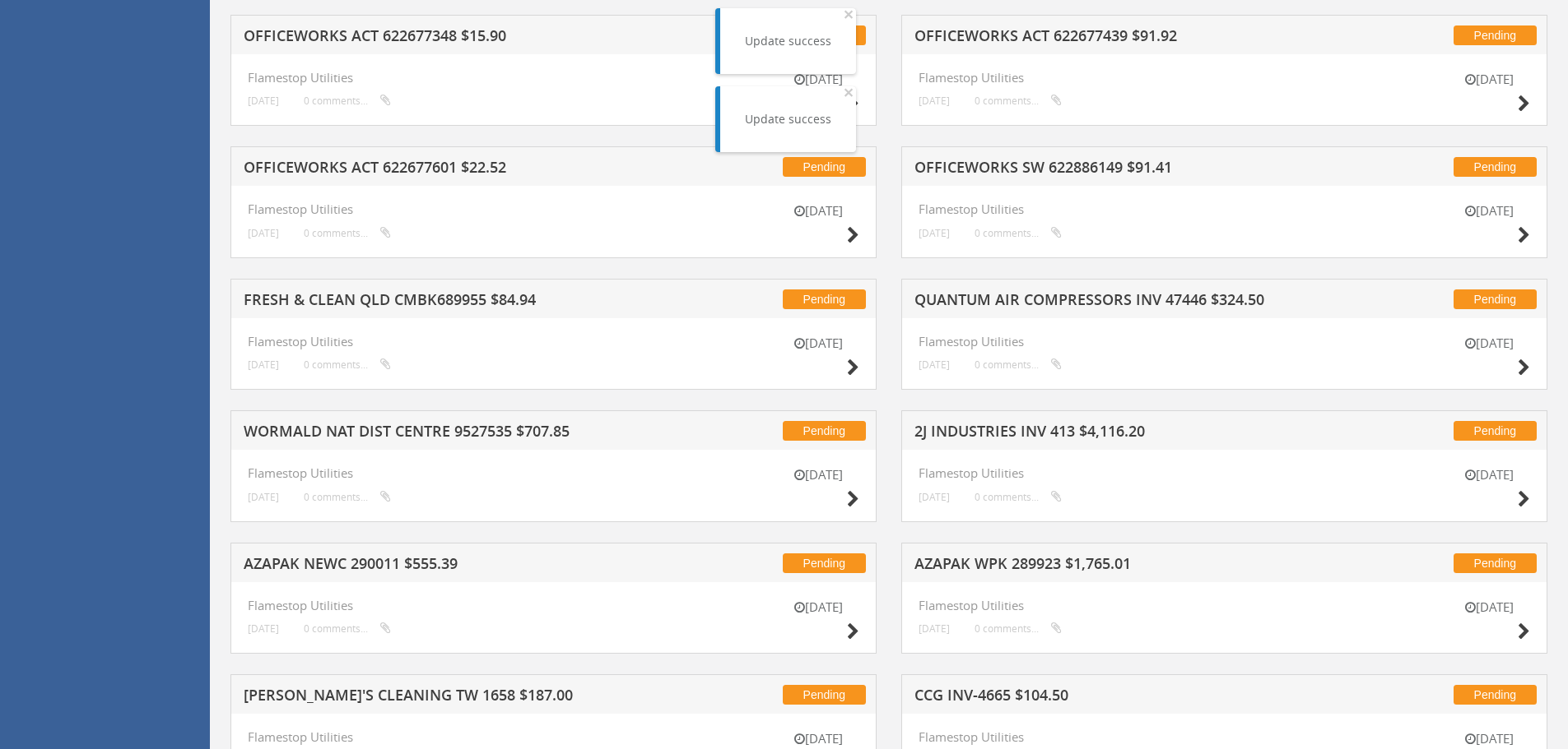
scroll to position [803, 0]
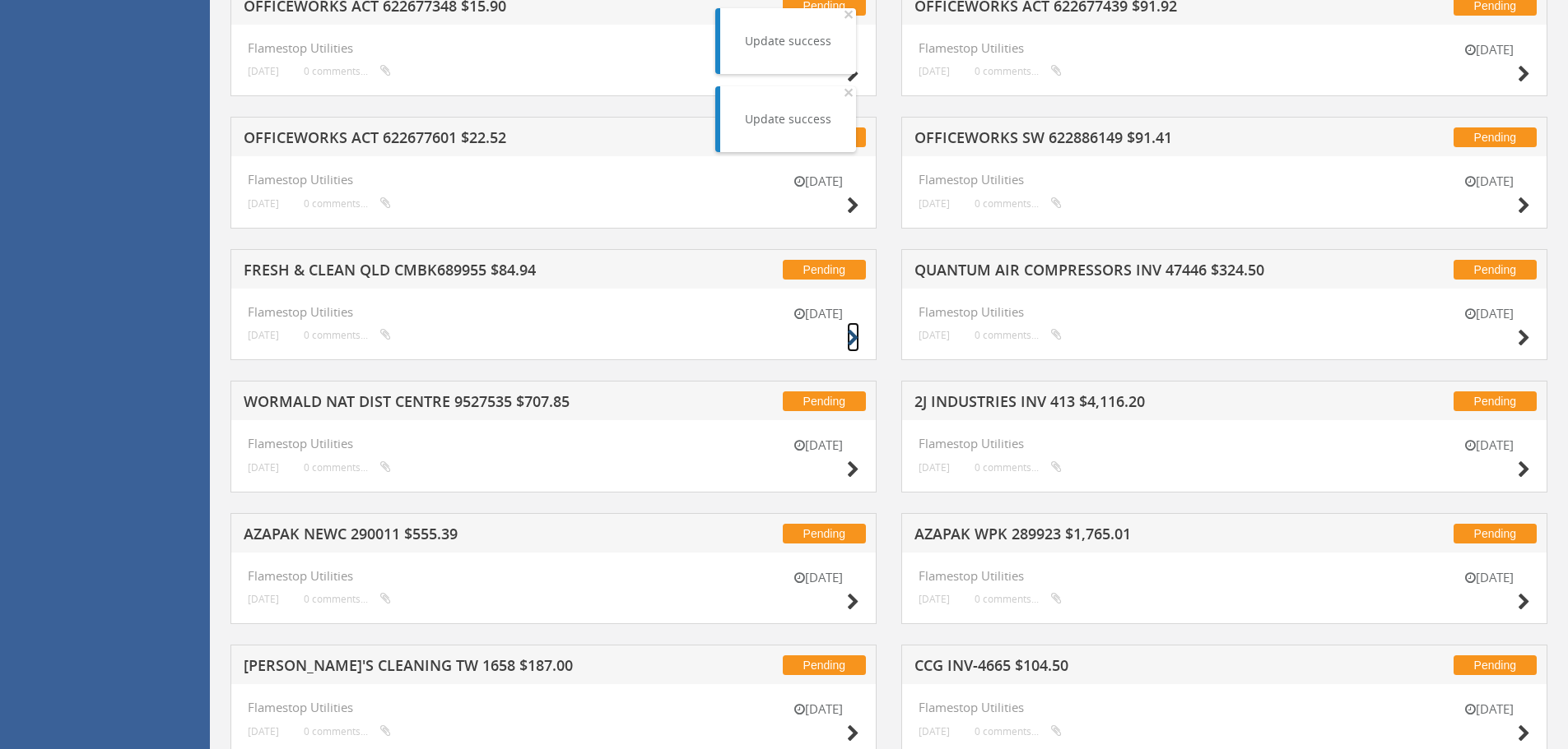
click at [849, 337] on icon at bounding box center [852, 339] width 12 height 18
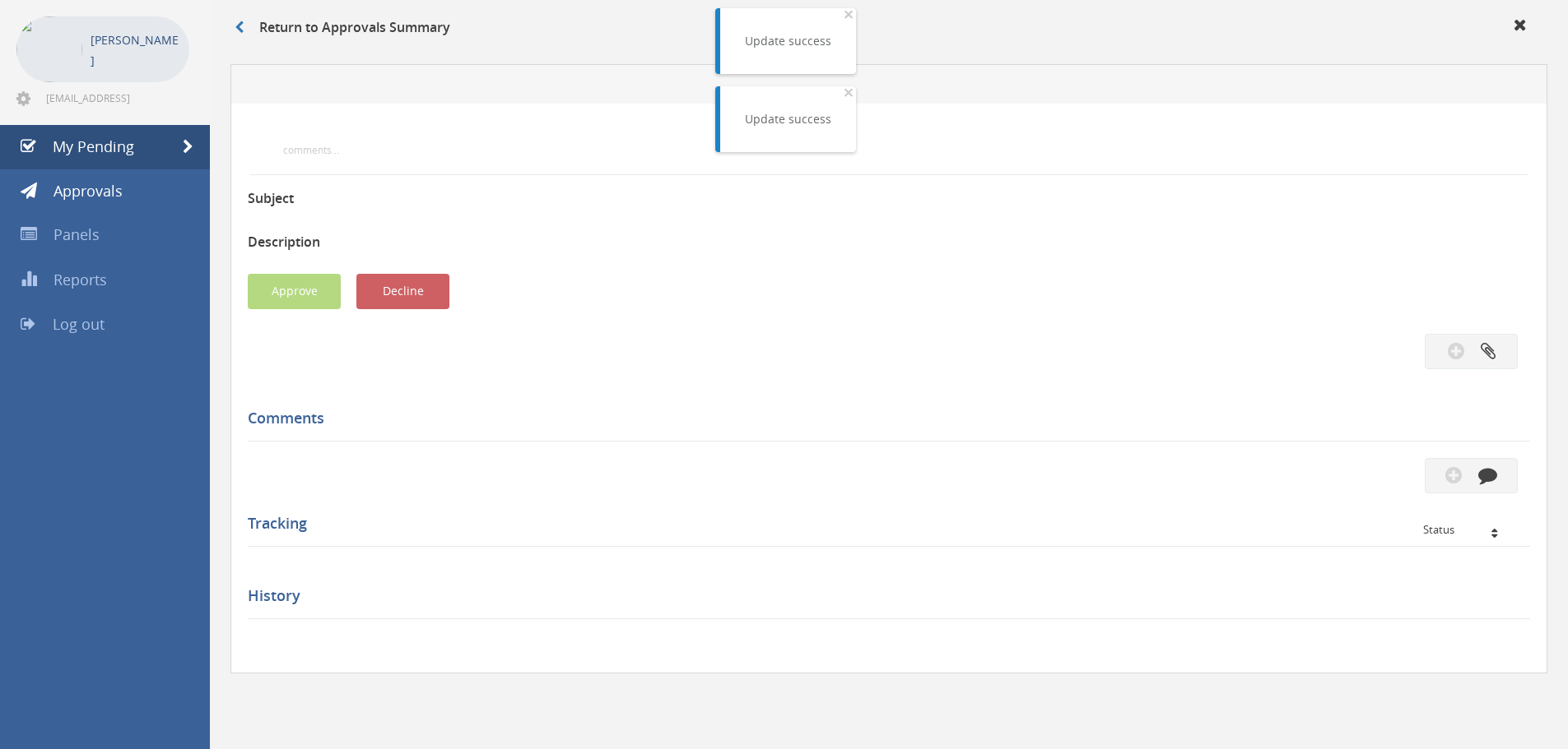
scroll to position [474, 0]
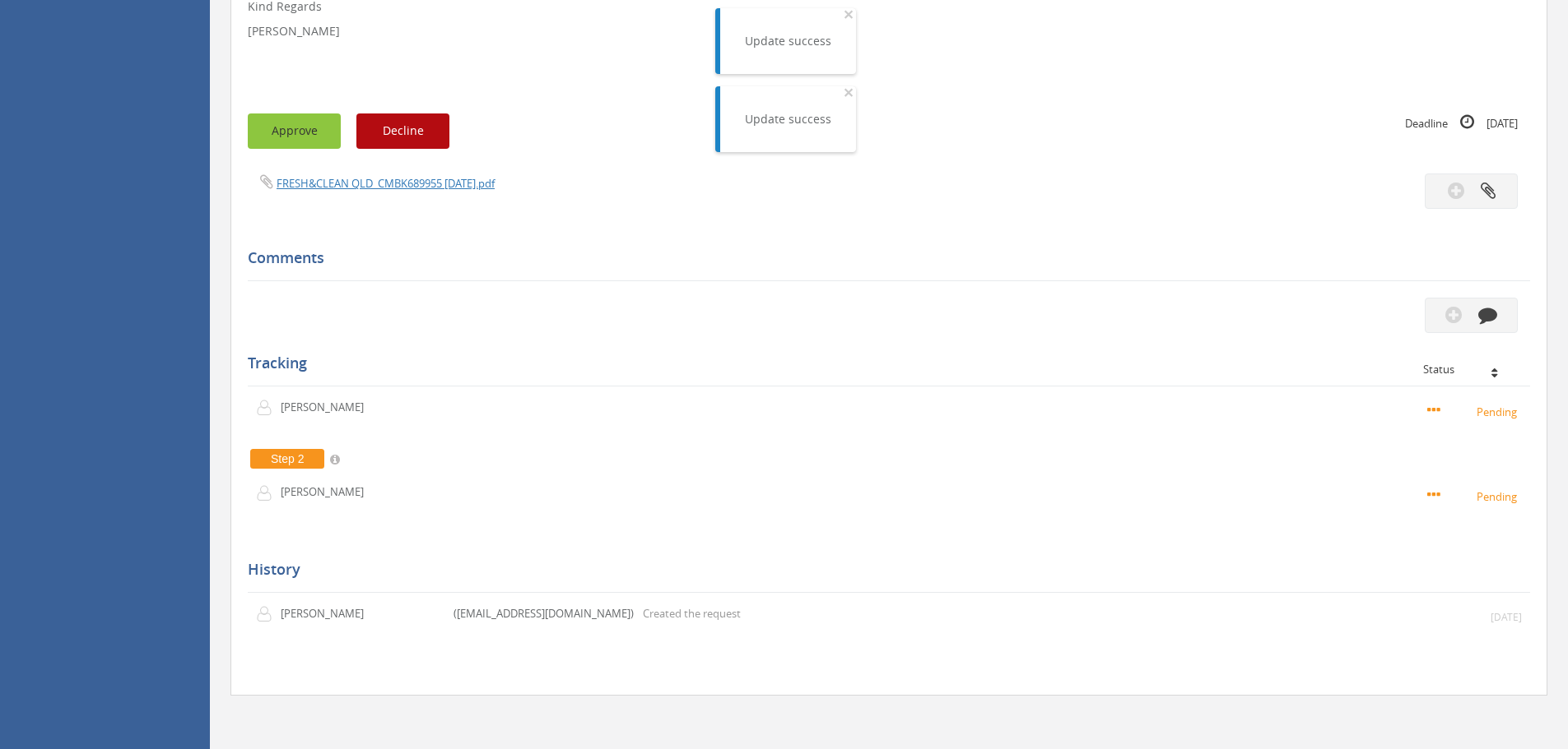
click at [282, 124] on button "Approve" at bounding box center [294, 132] width 93 height 35
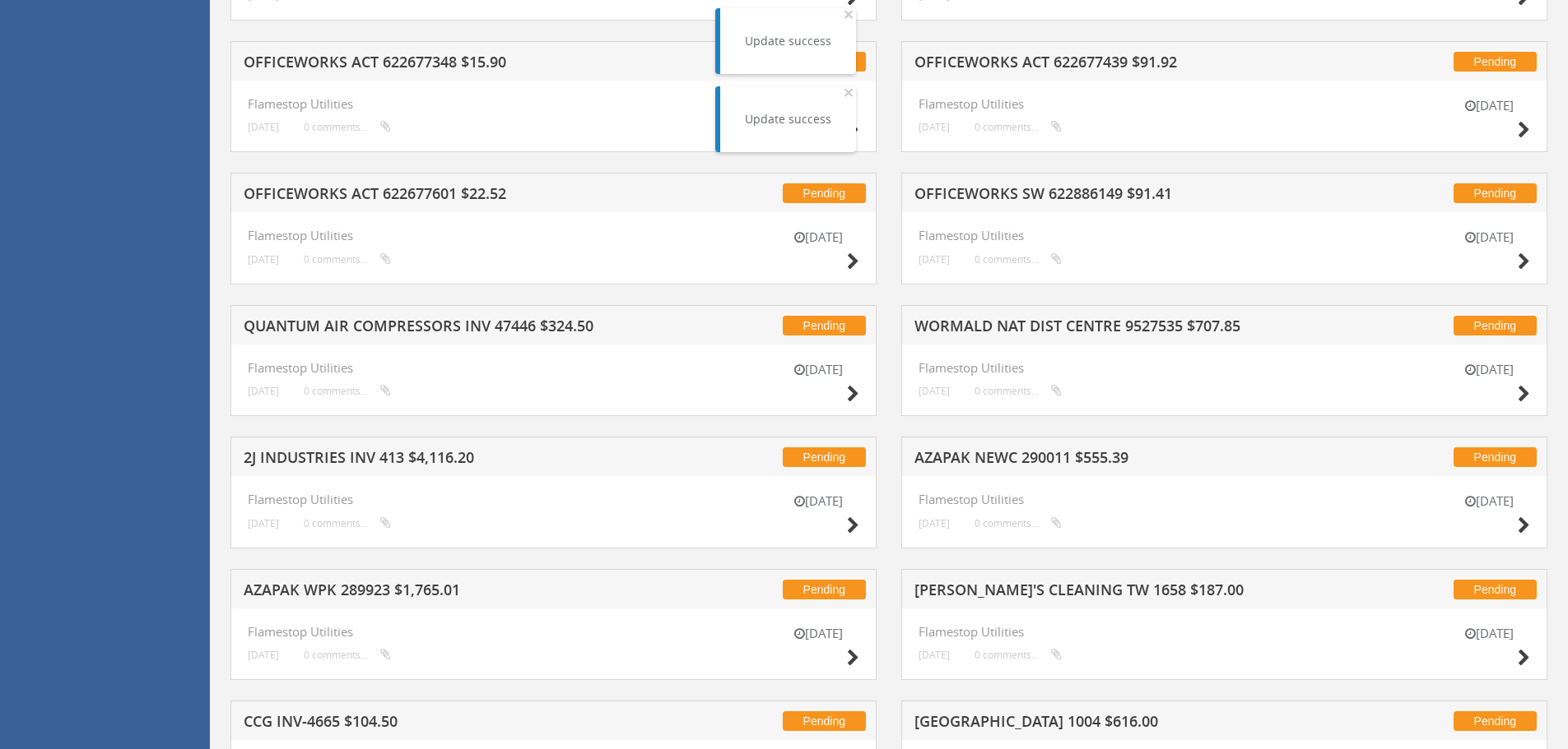
scroll to position [803, 0]
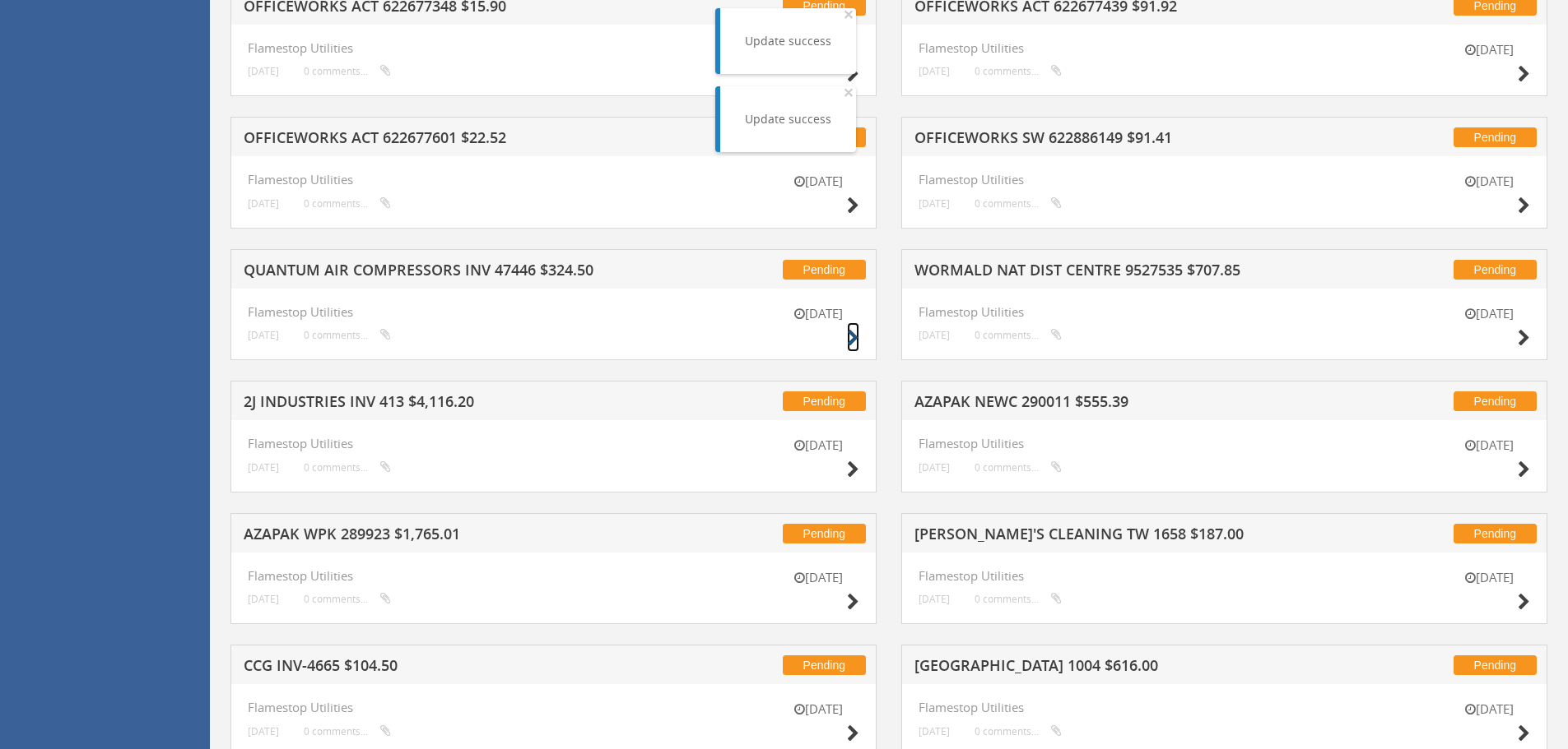
click at [854, 340] on icon at bounding box center [852, 339] width 12 height 18
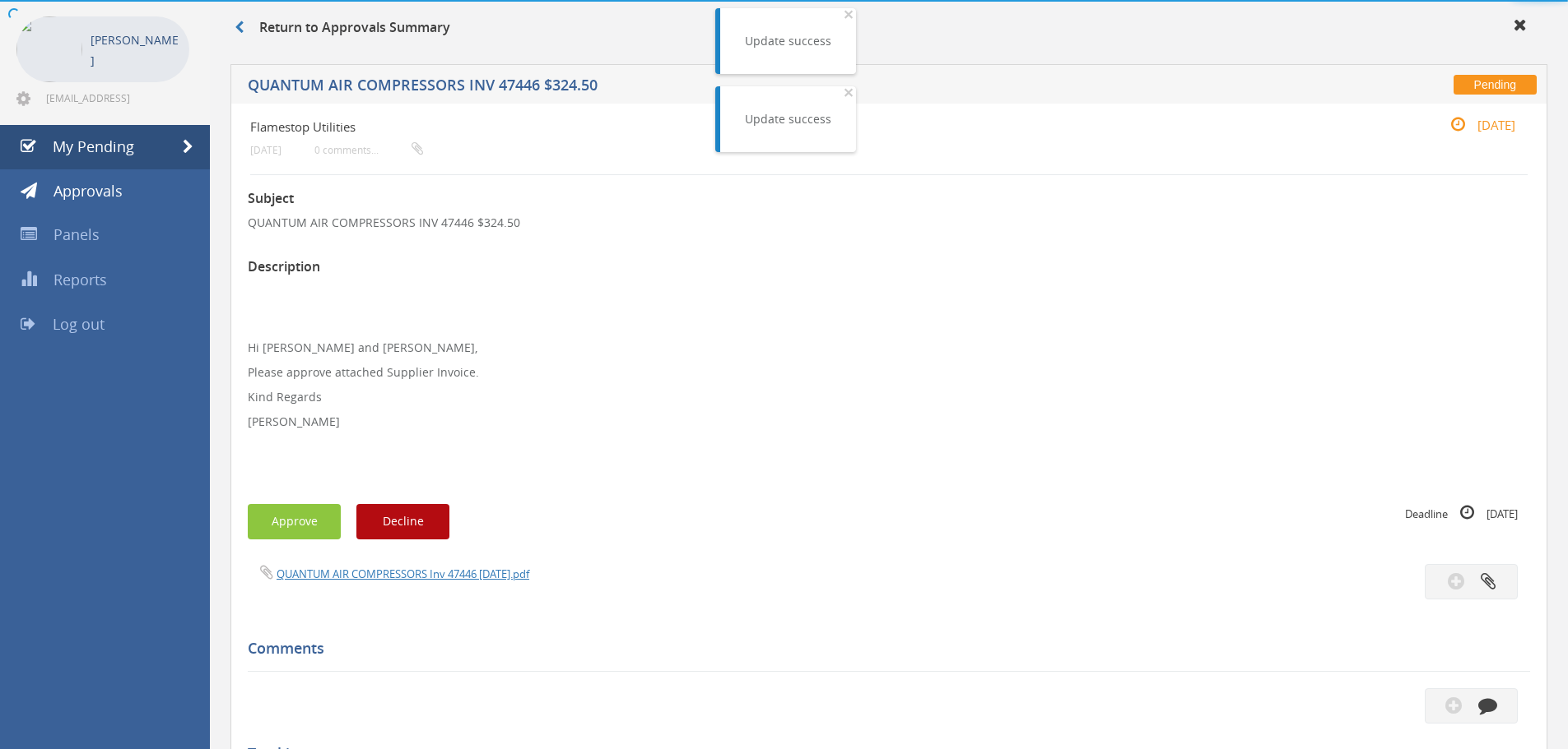
scroll to position [457, 0]
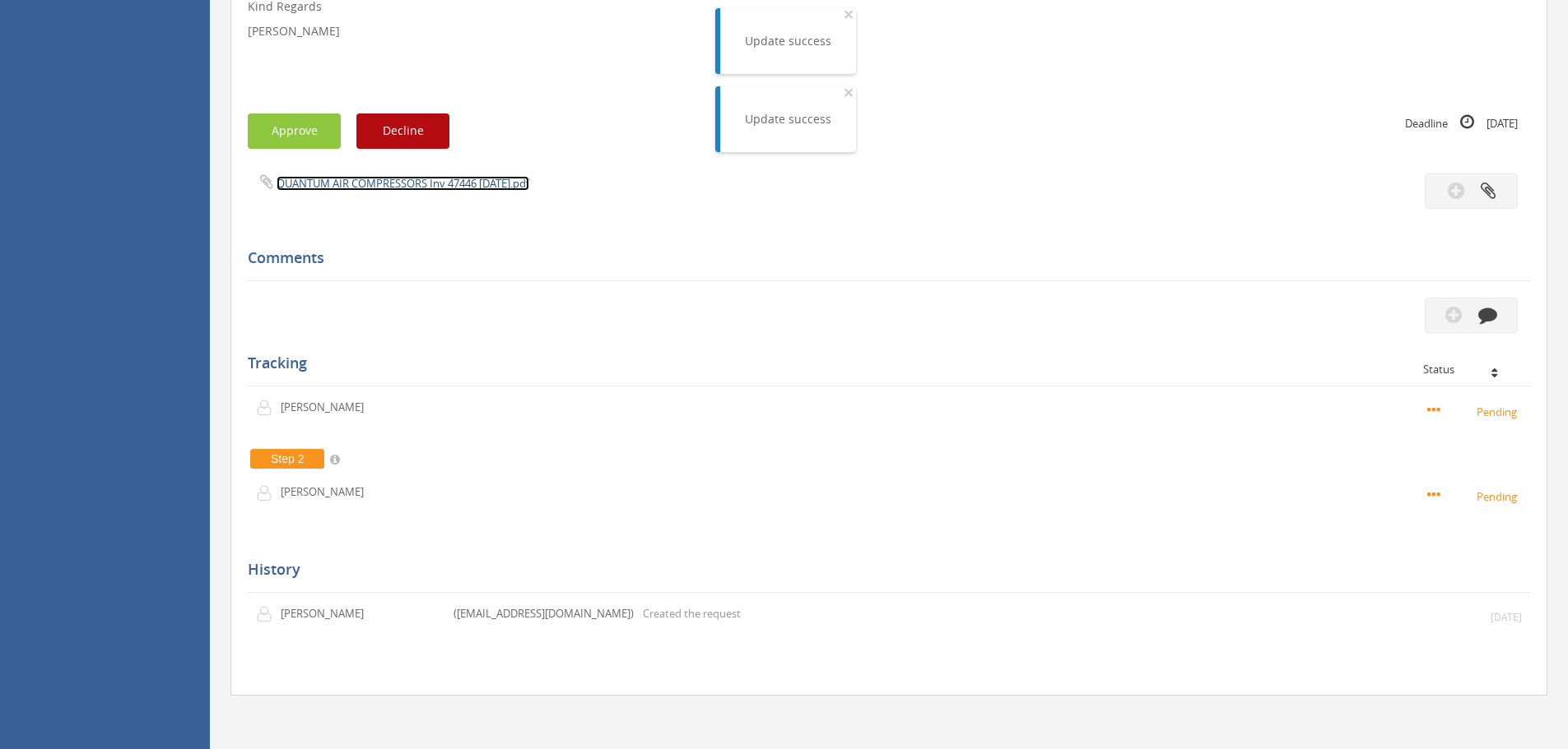
click at [327, 179] on link "QUANTUM AIR COMPRESSORS Inv 47446 [DATE].pdf" at bounding box center [402, 184] width 253 height 15
click at [296, 136] on button "Approve" at bounding box center [294, 132] width 93 height 35
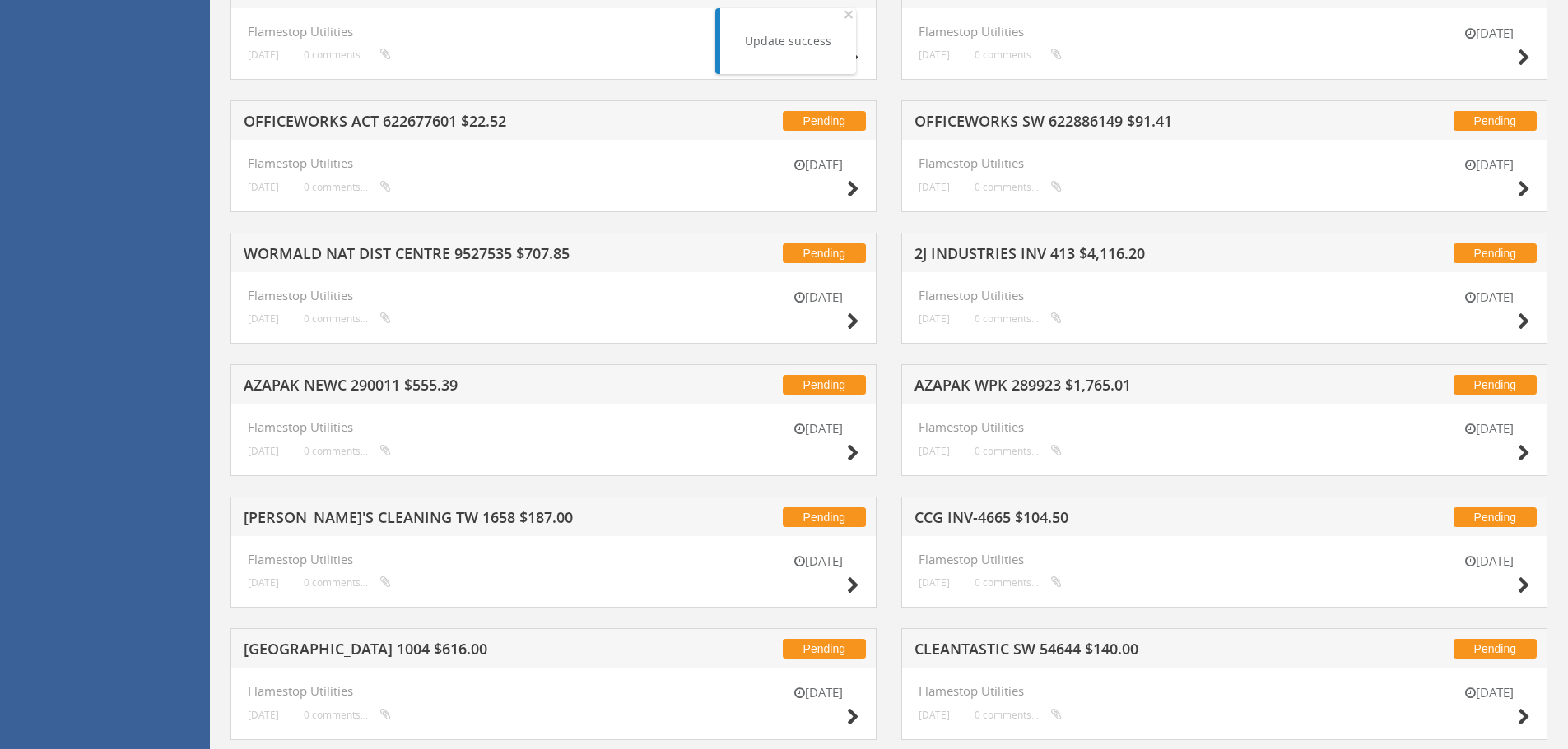
scroll to position [823, 0]
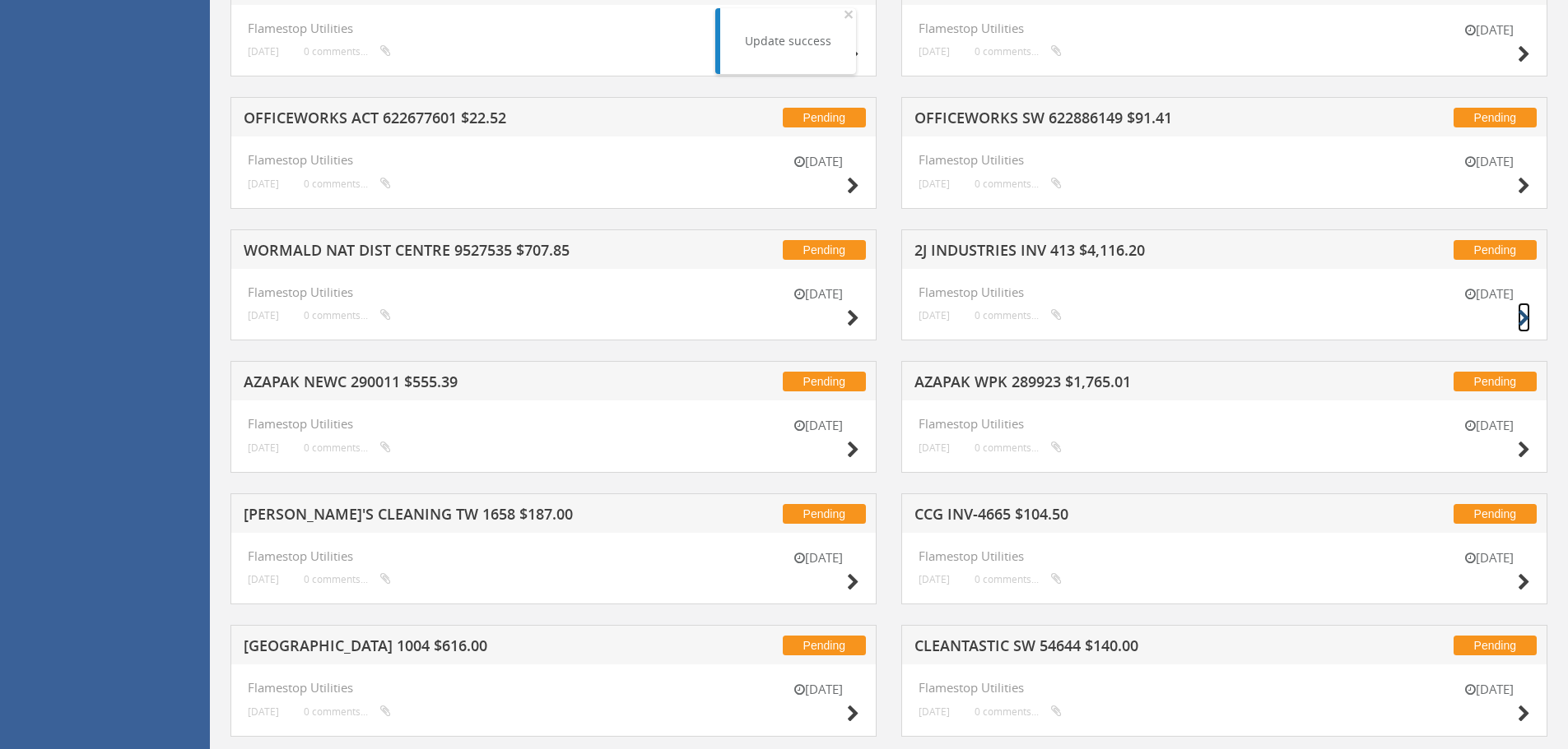
click at [1522, 317] on icon at bounding box center [1523, 318] width 12 height 18
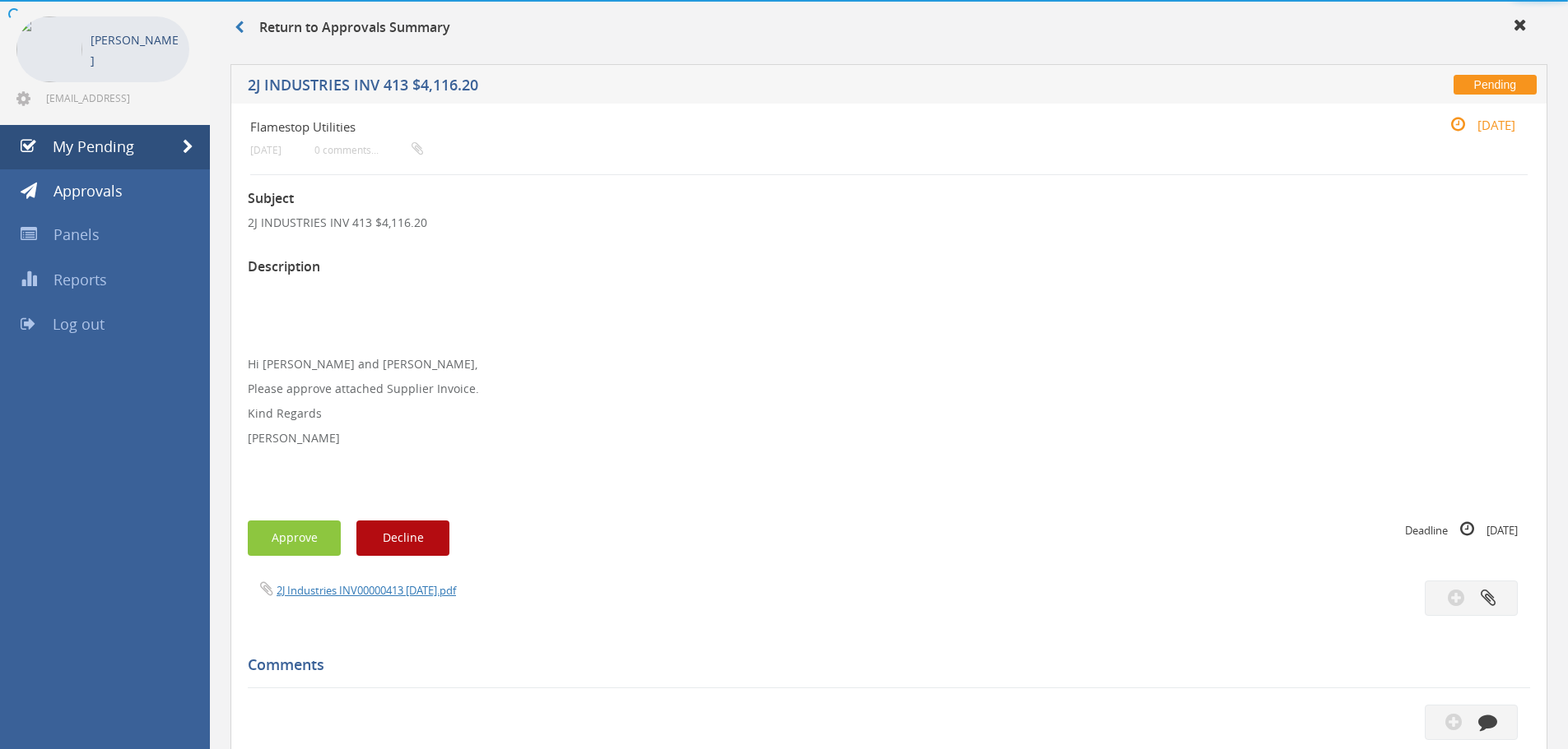
scroll to position [474, 0]
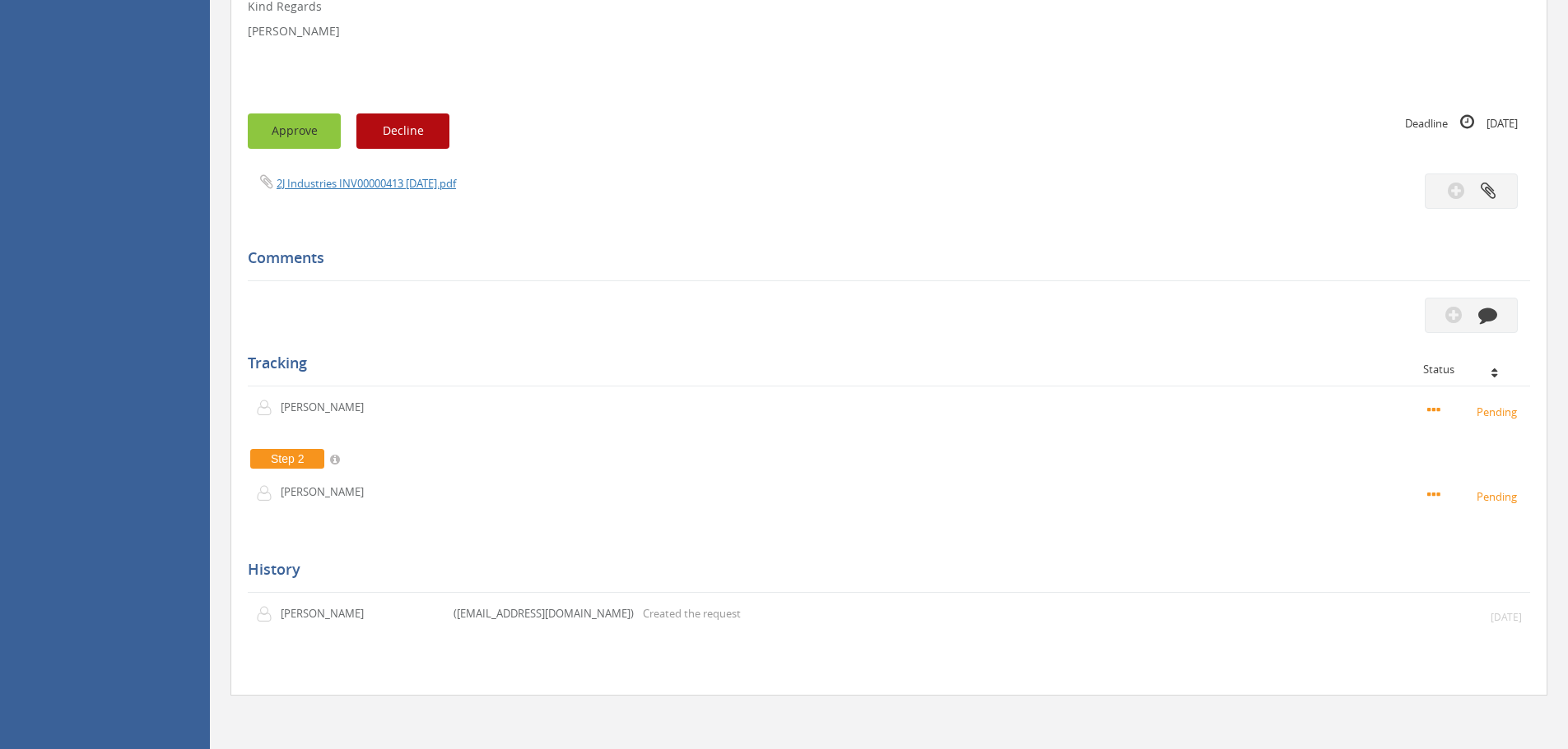
click at [300, 139] on button "Approve" at bounding box center [294, 132] width 93 height 35
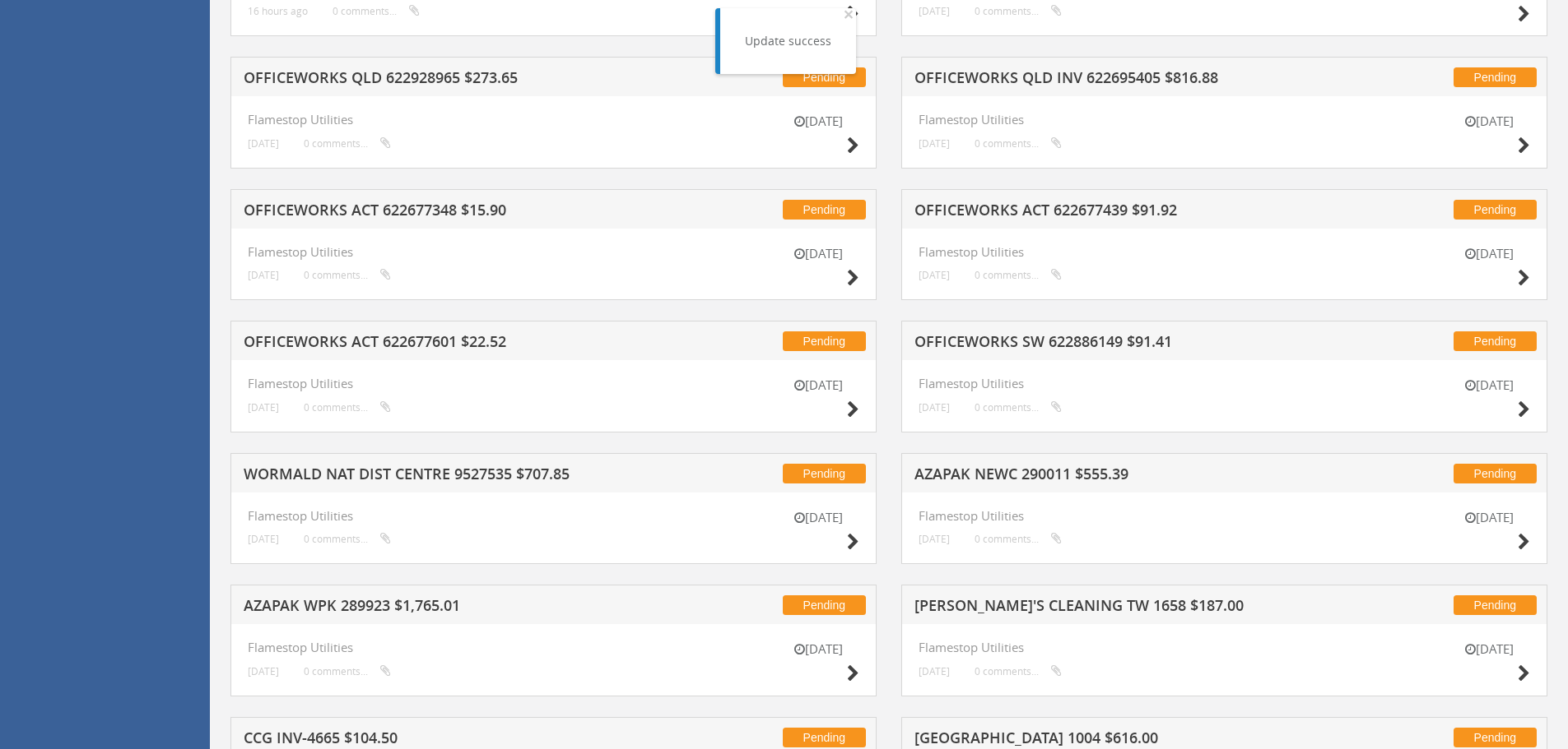
scroll to position [803, 0]
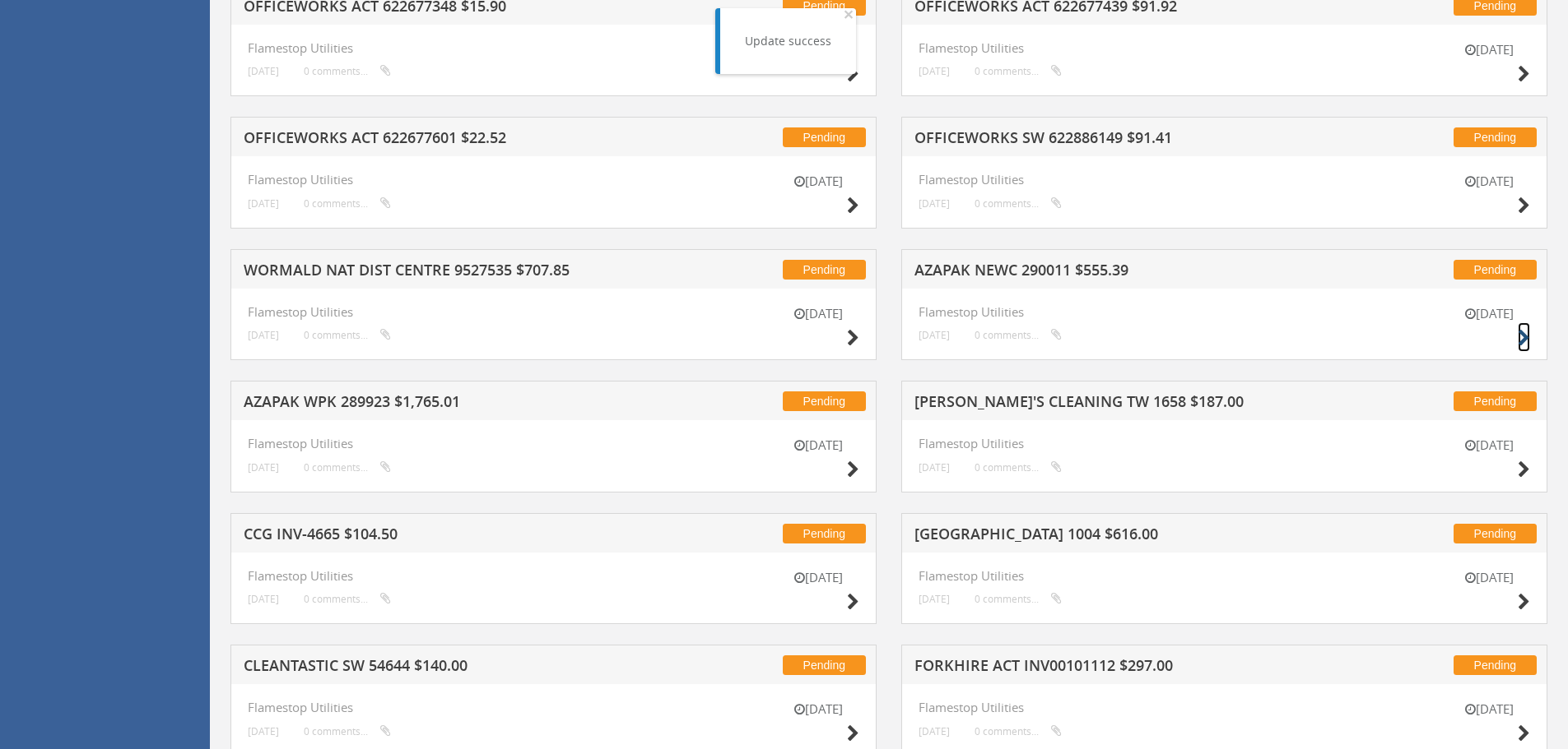
click at [1524, 336] on icon at bounding box center [1523, 339] width 12 height 18
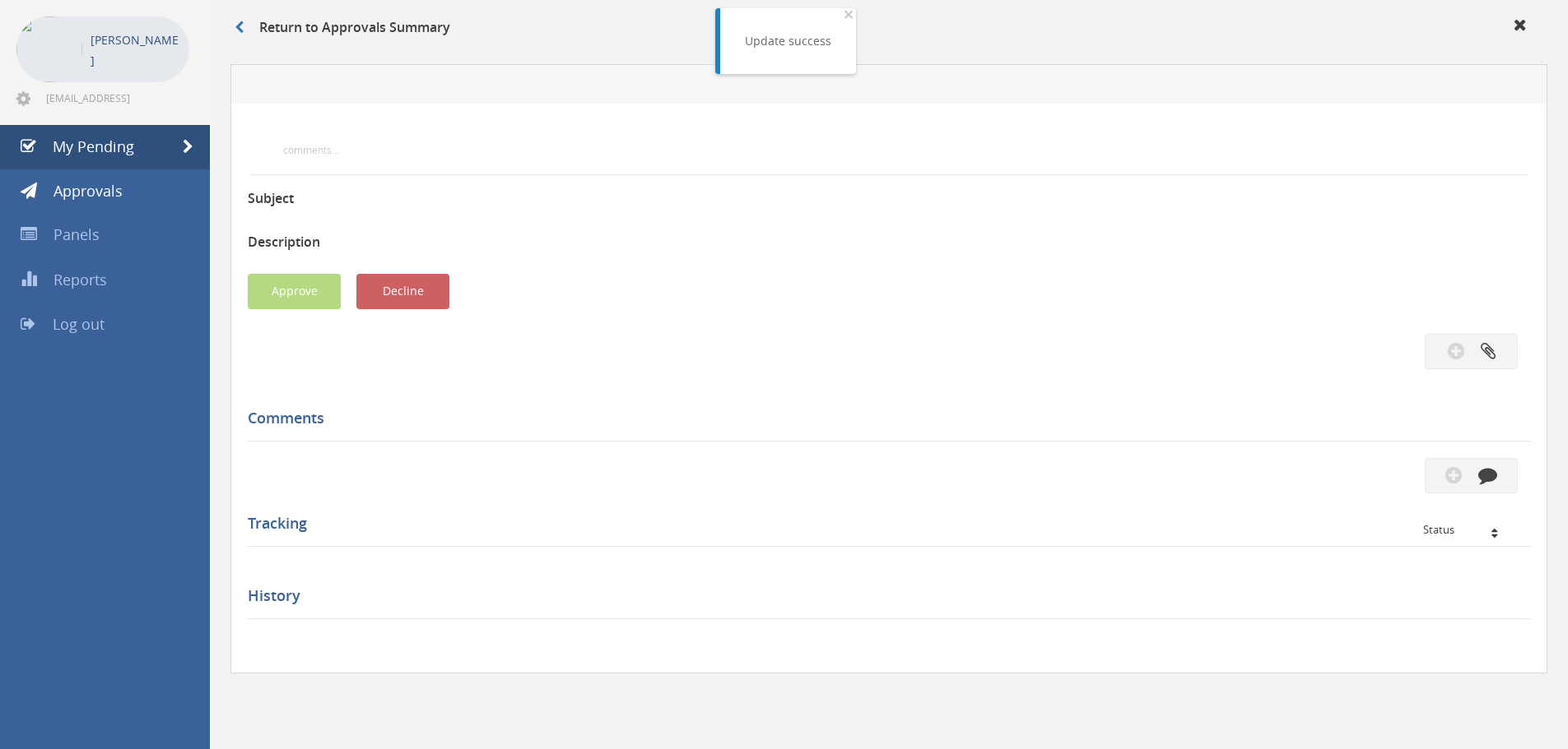
scroll to position [474, 0]
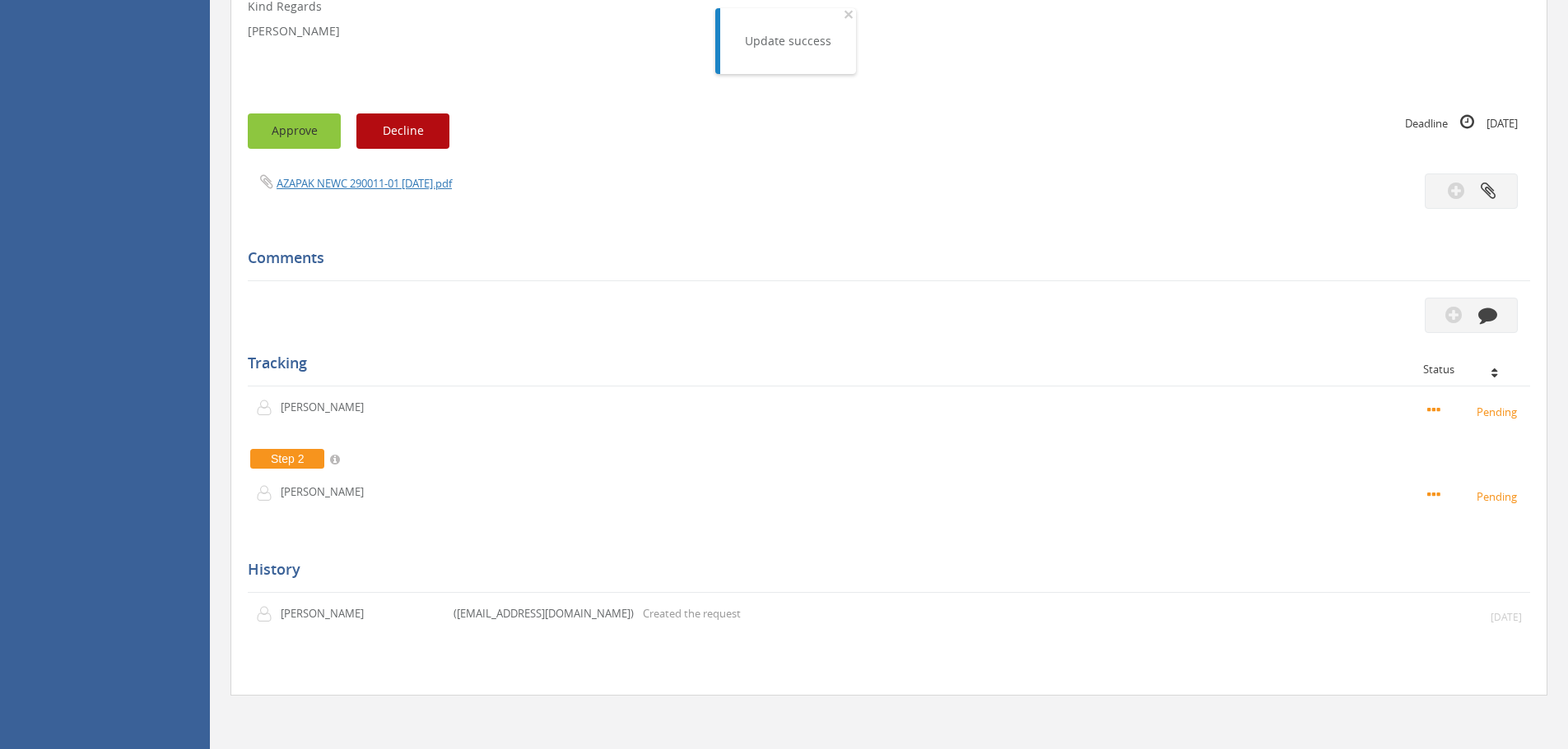
click at [319, 138] on button "Approve" at bounding box center [294, 132] width 93 height 35
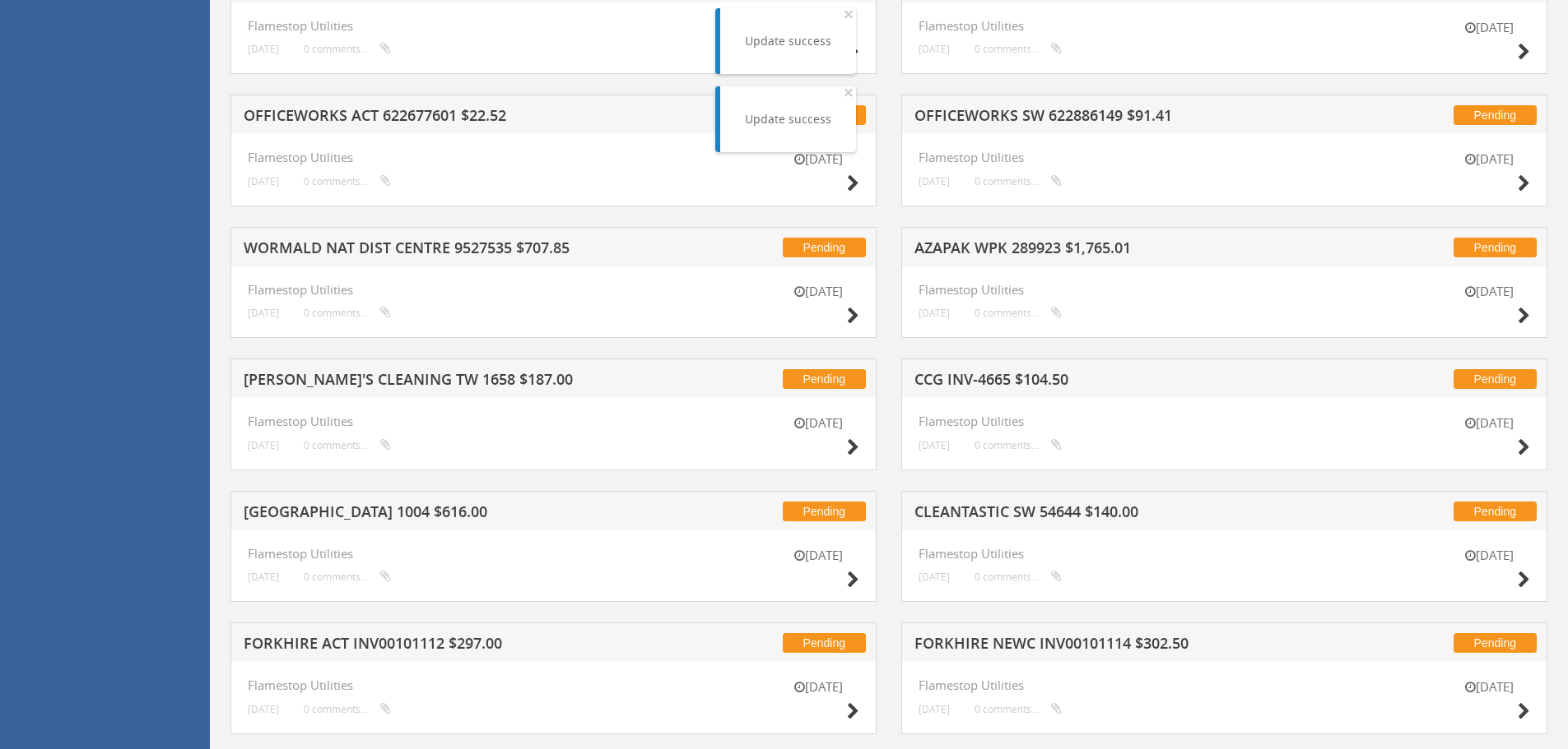
scroll to position [885, 0]
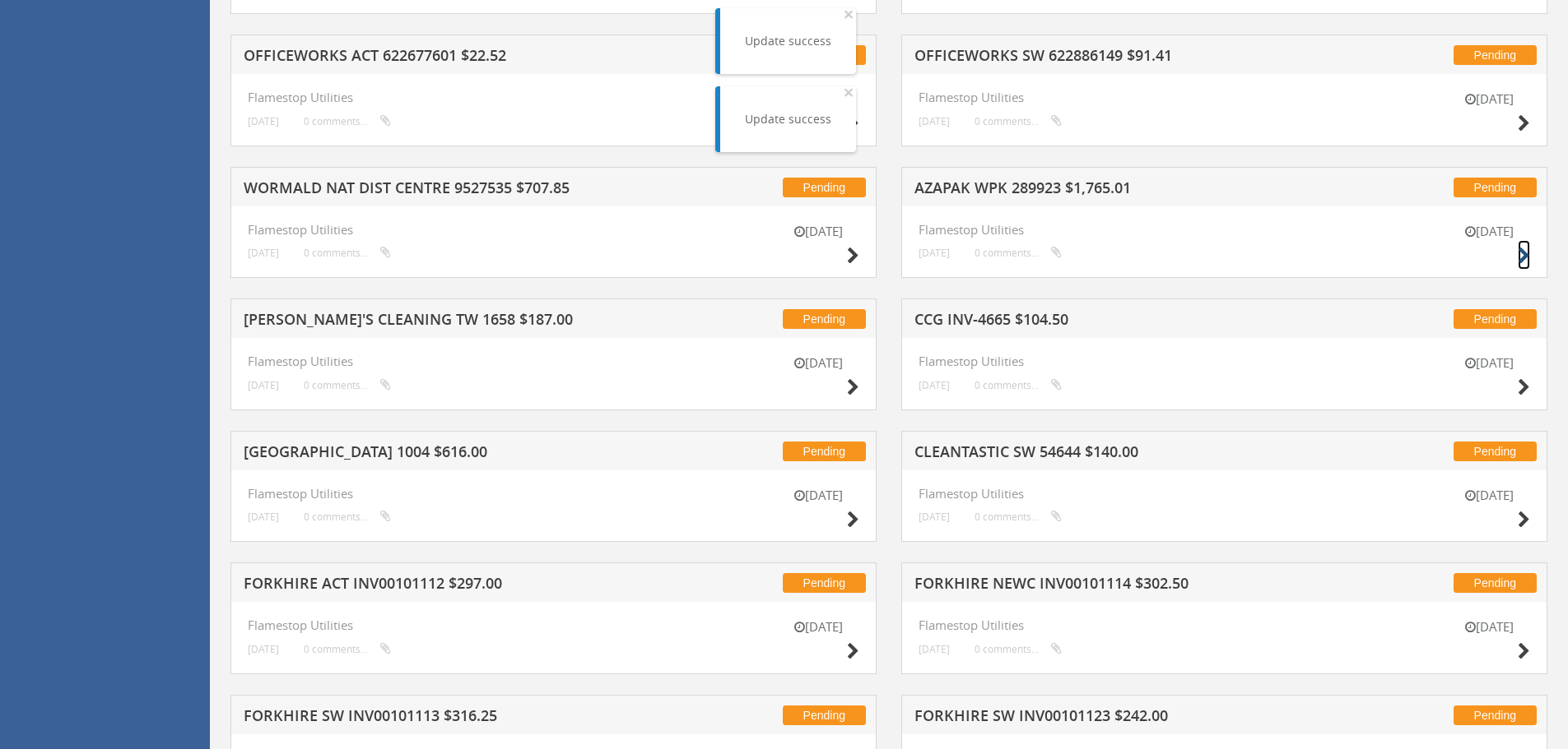
click at [1526, 254] on icon at bounding box center [1523, 256] width 12 height 18
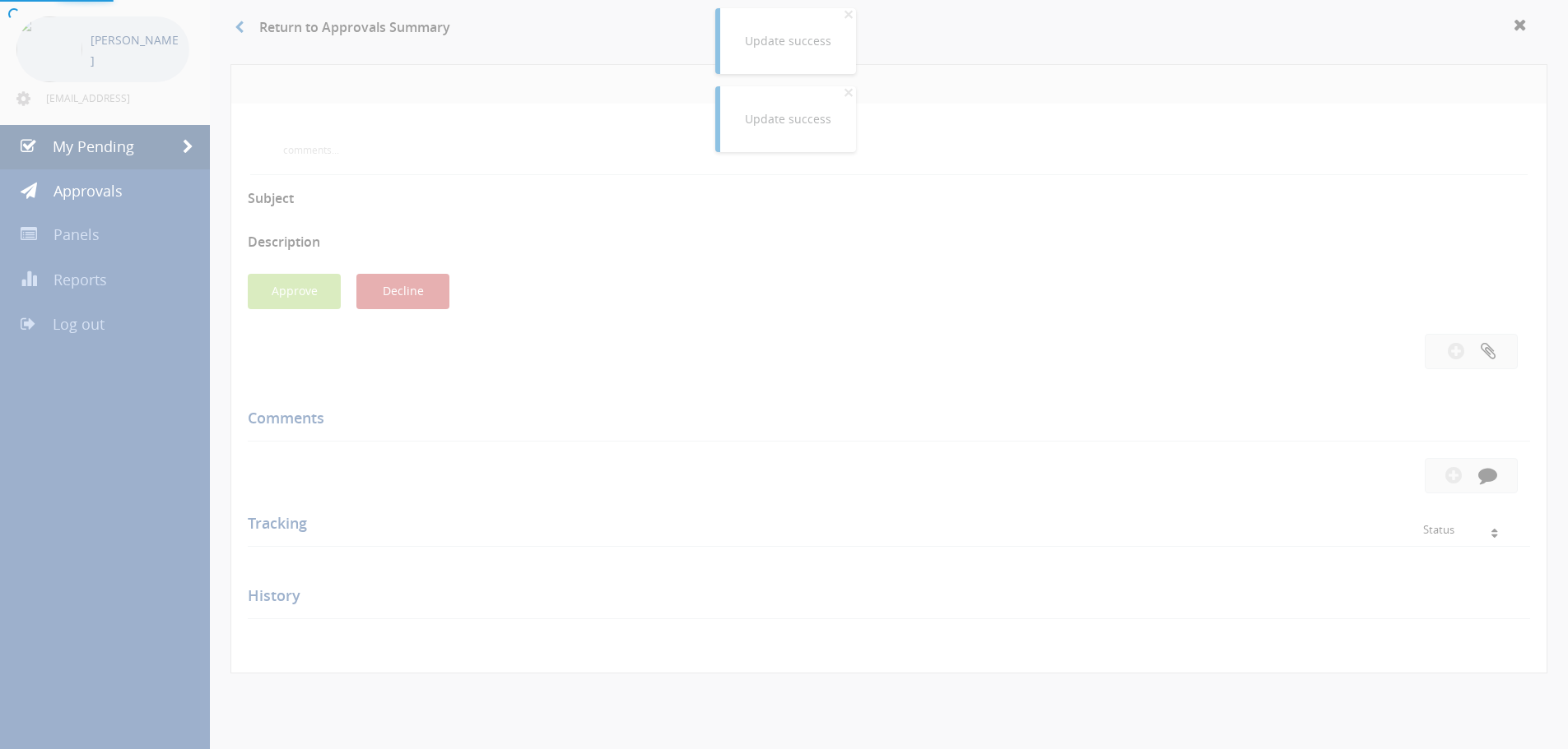
scroll to position [474, 0]
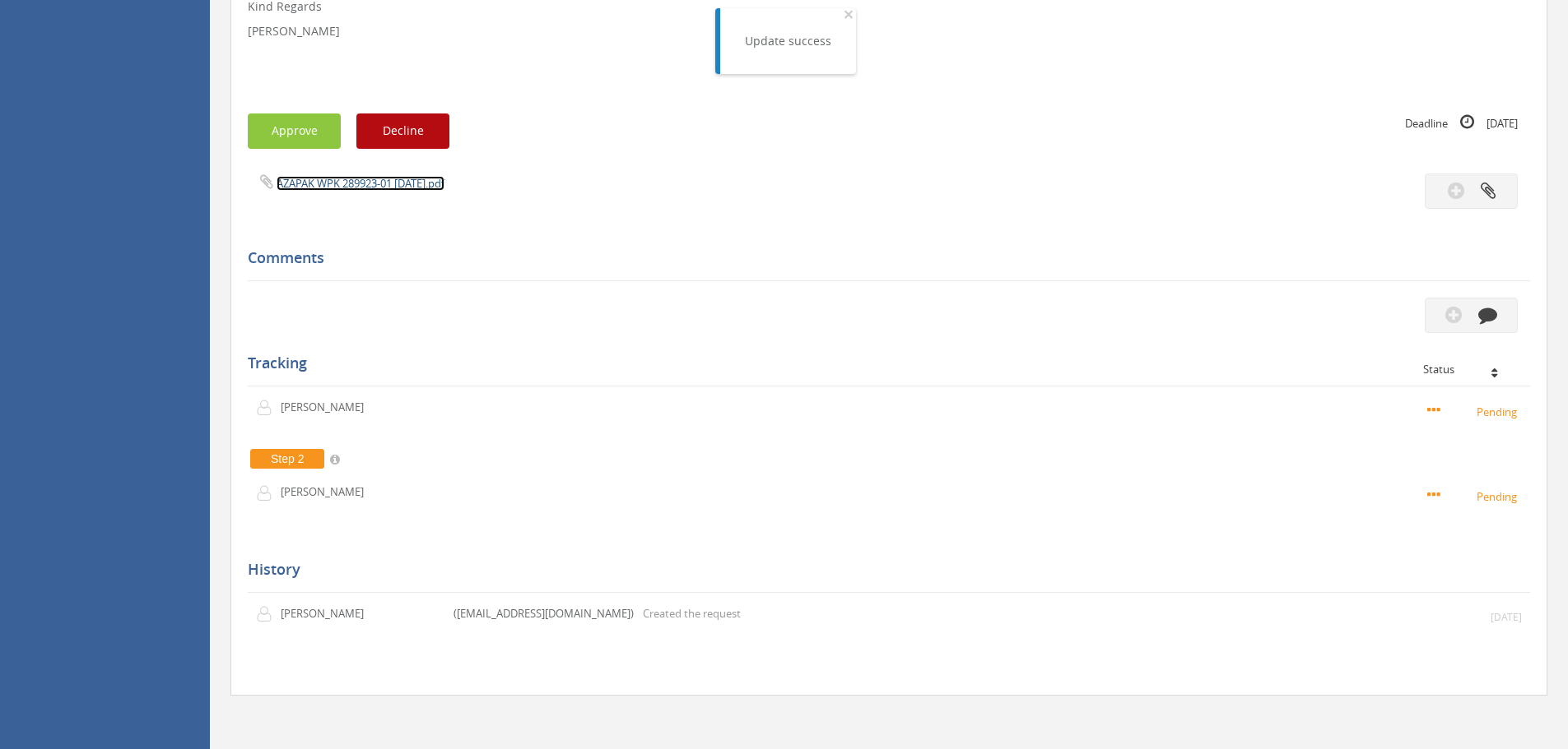
click at [363, 185] on link "AZAPAK WPK 289923-01 [DATE].pdf" at bounding box center [360, 184] width 168 height 15
click at [289, 130] on button "Approve" at bounding box center [294, 132] width 93 height 35
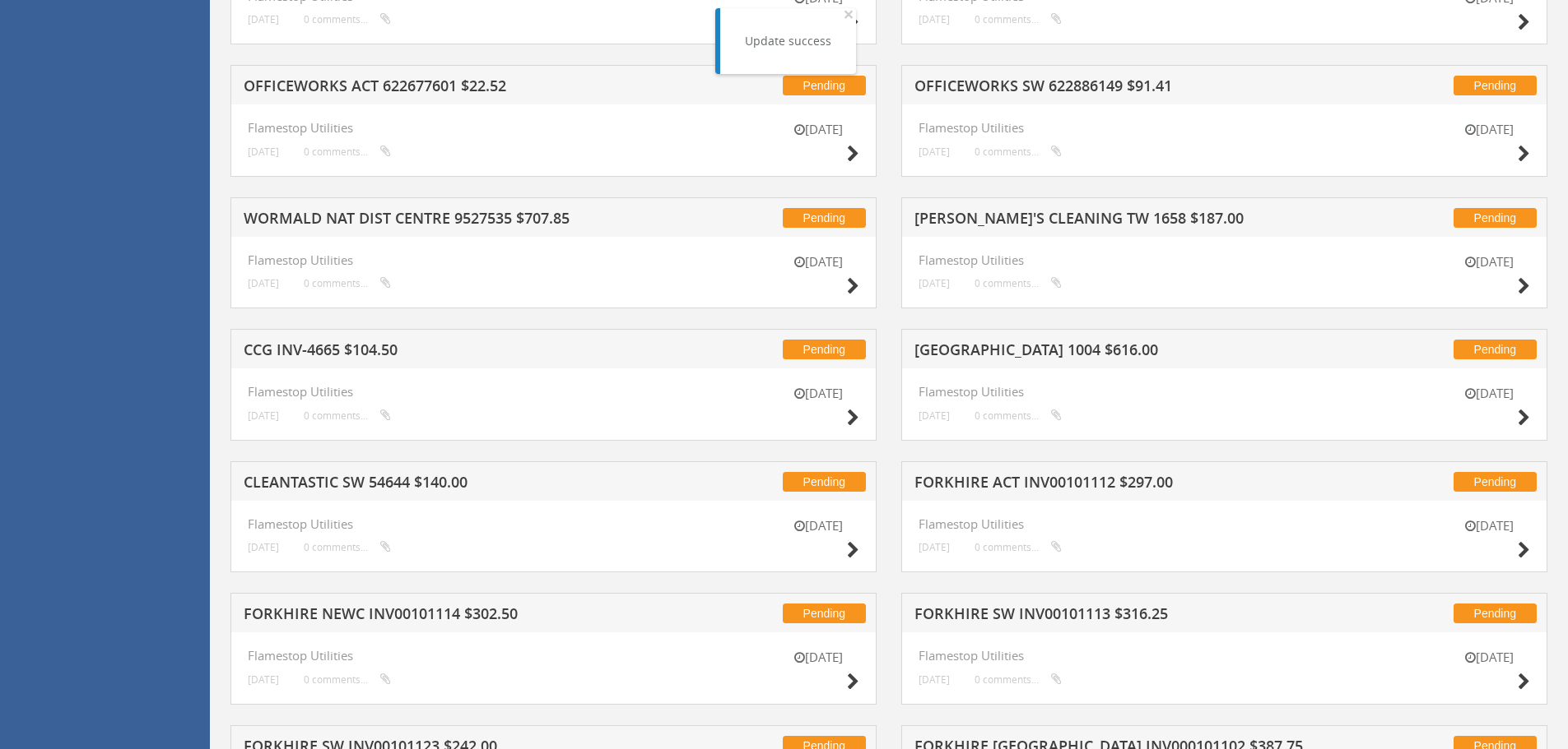
scroll to position [885, 0]
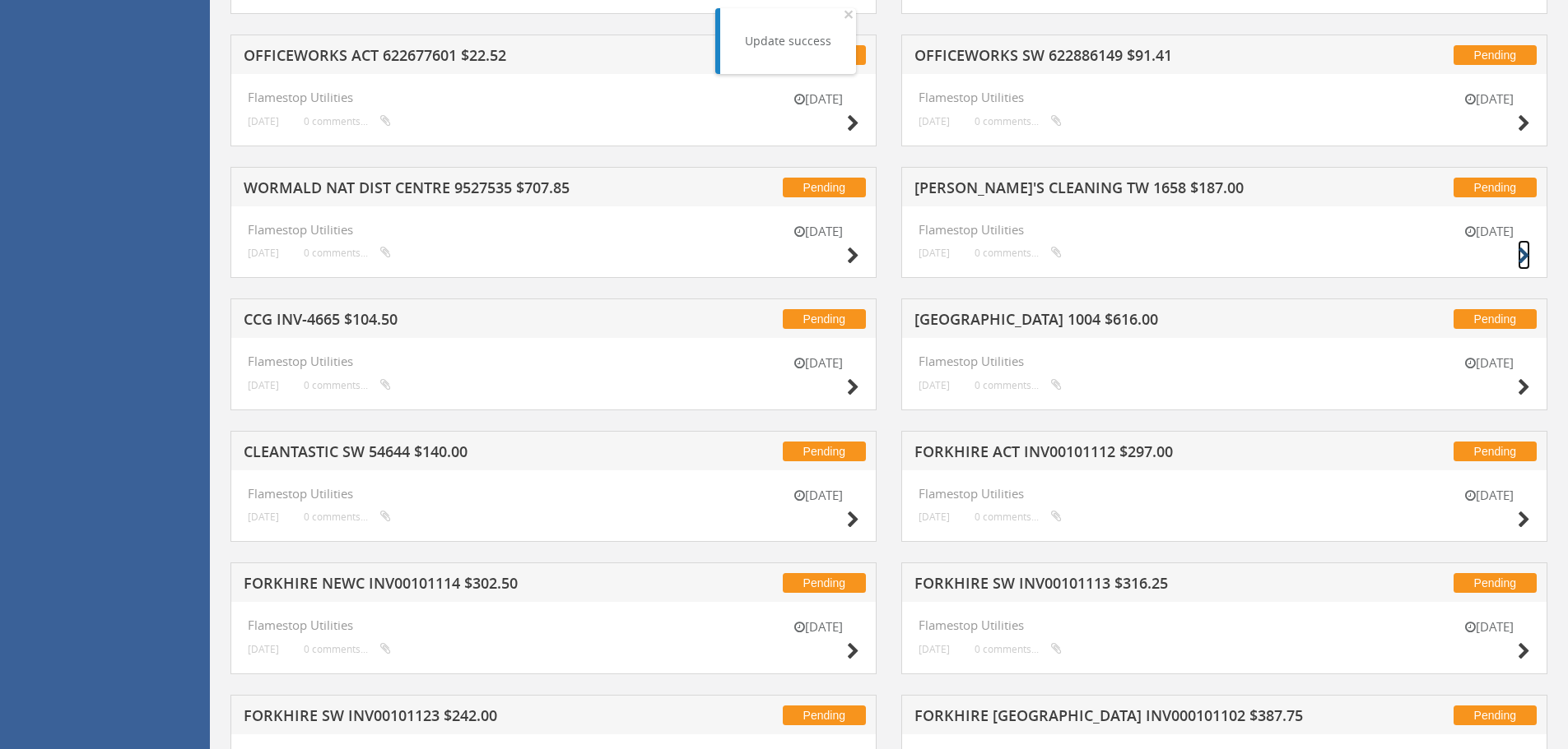
click at [1525, 254] on icon at bounding box center [1523, 256] width 12 height 18
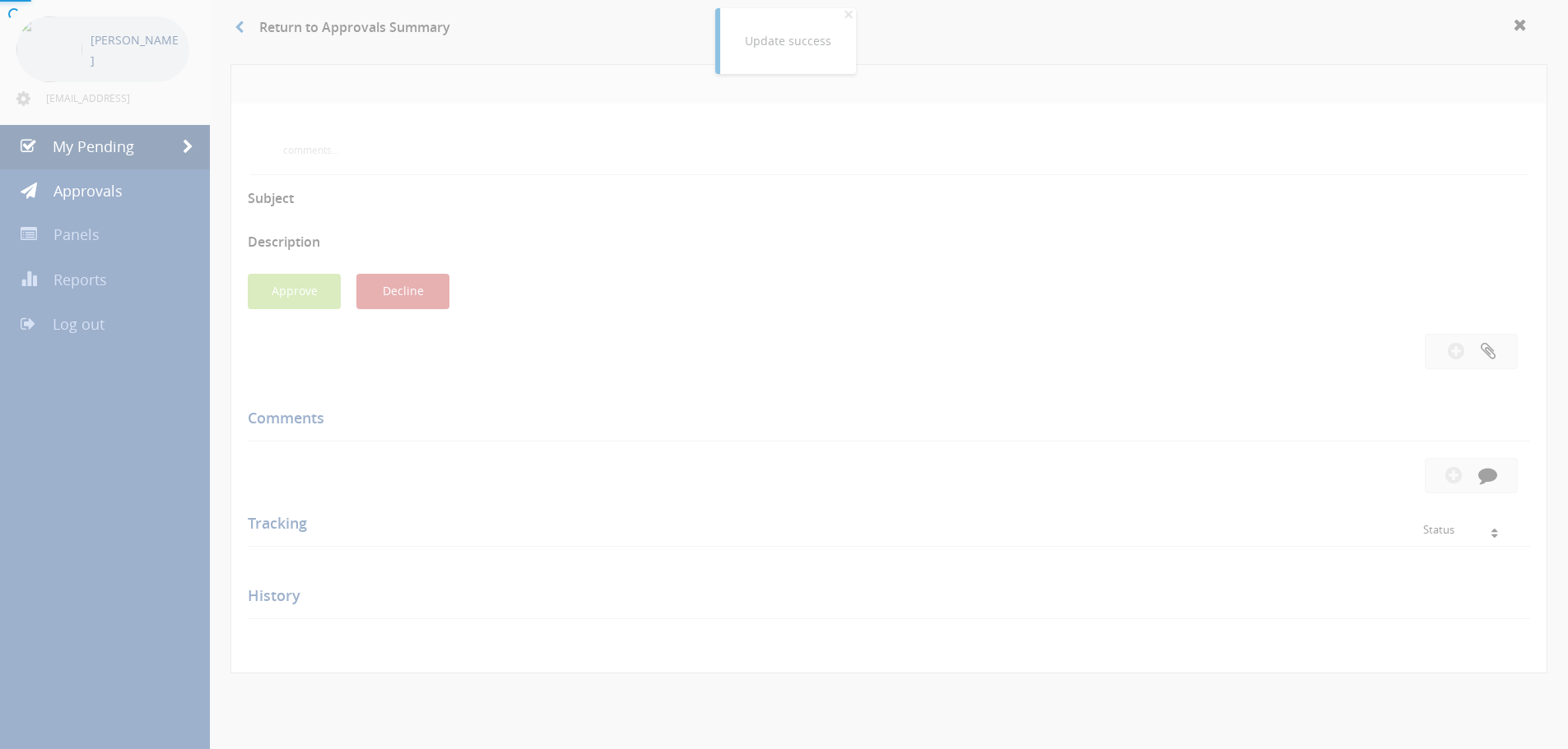
scroll to position [474, 0]
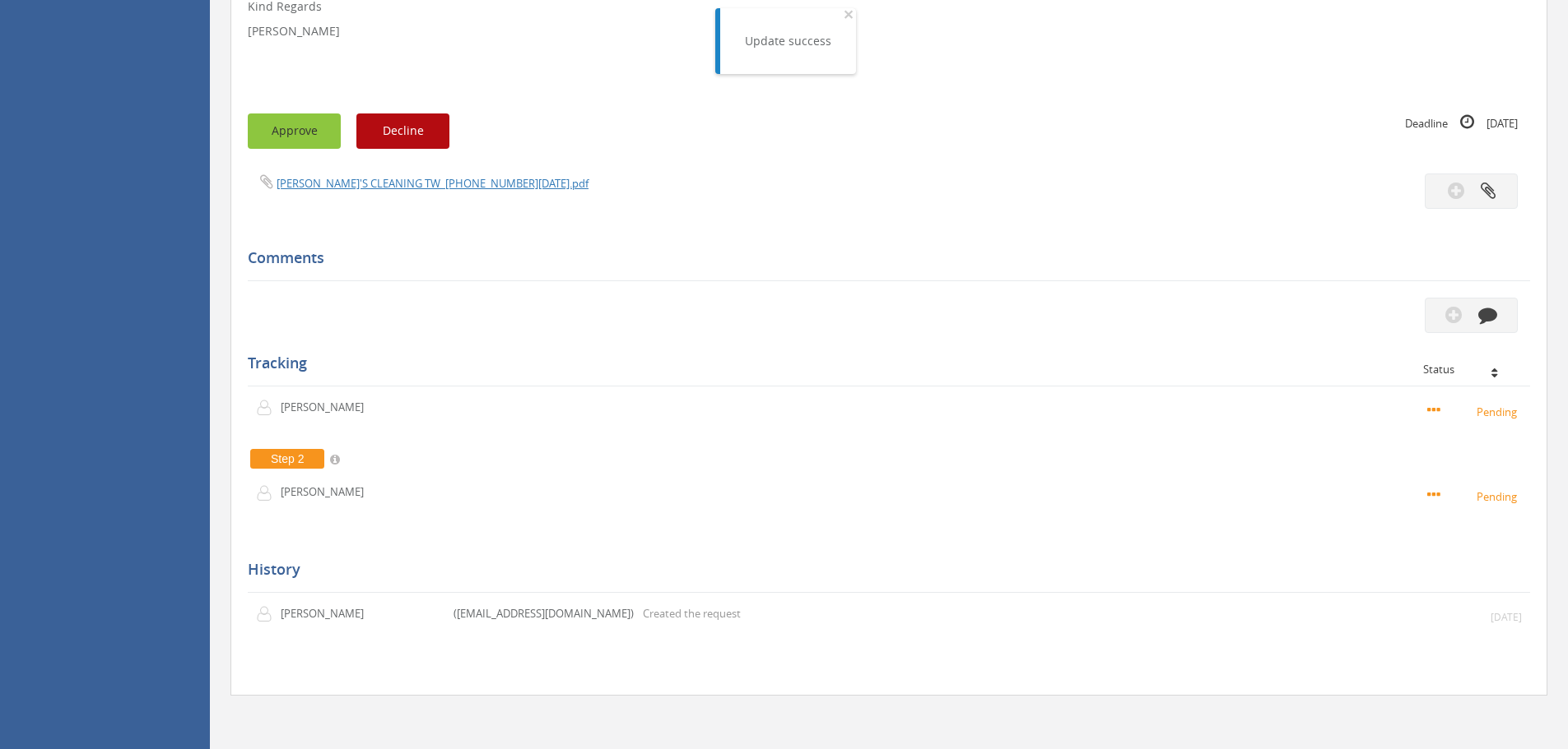
click at [301, 132] on button "Approve" at bounding box center [294, 132] width 93 height 35
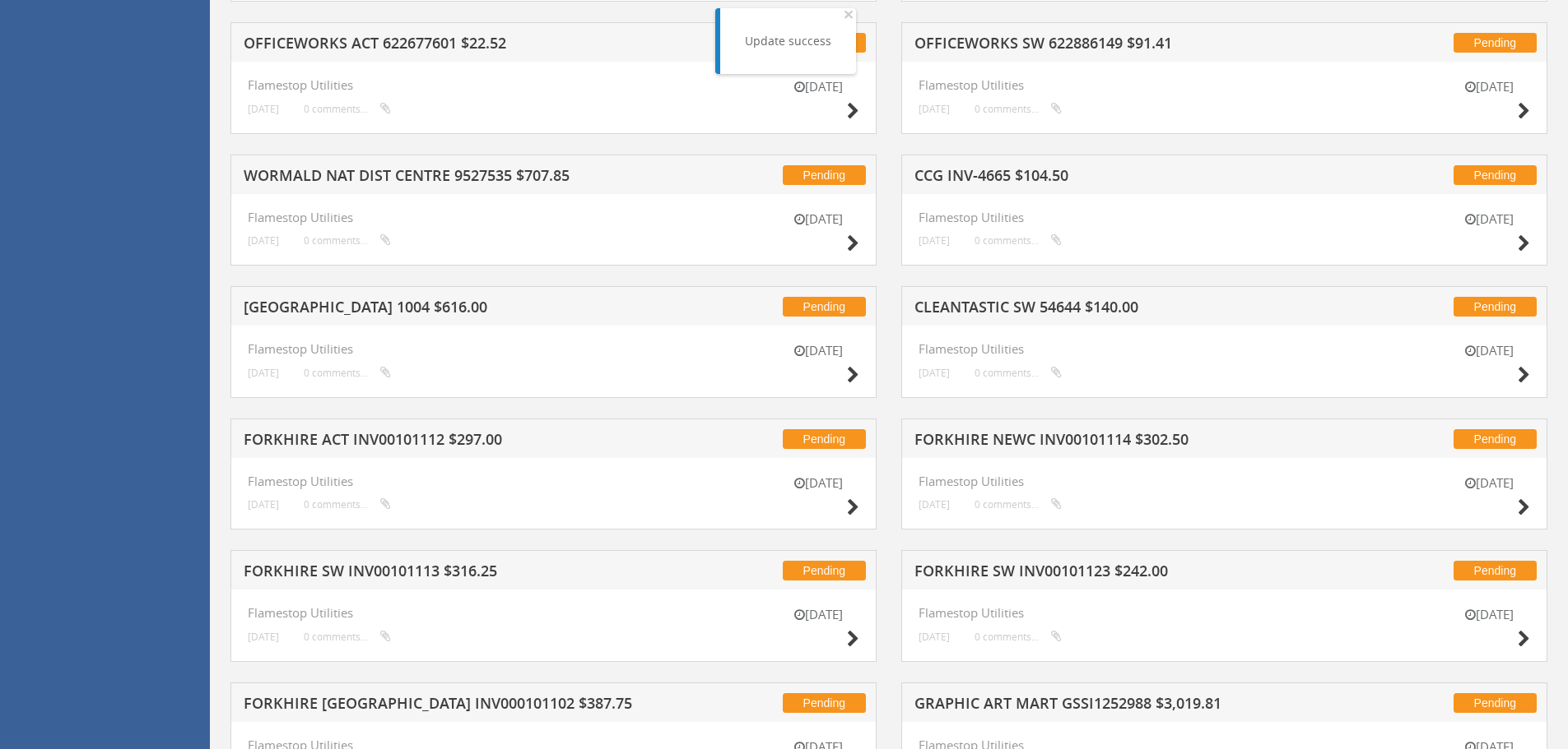
scroll to position [885, 0]
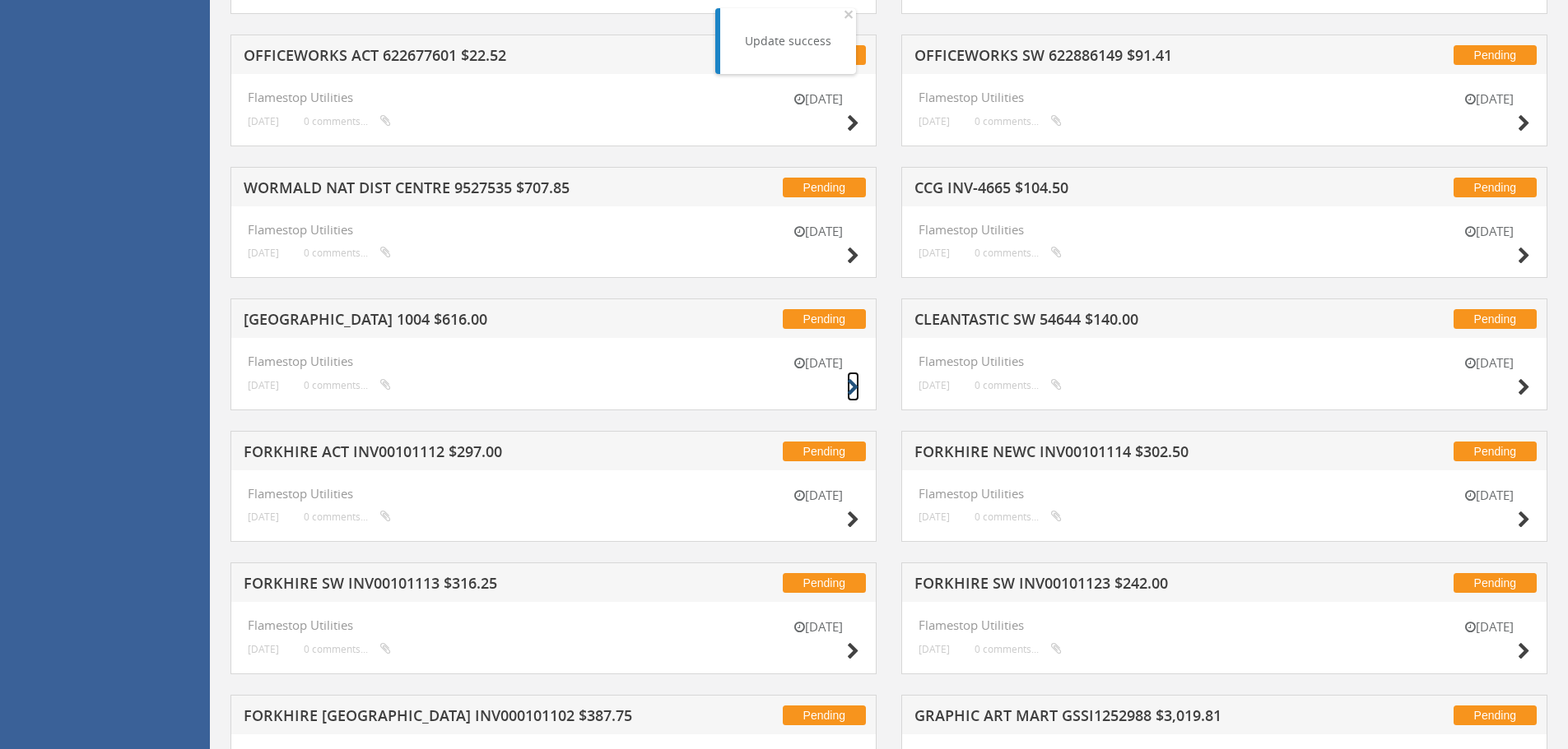
click at [852, 384] on icon at bounding box center [852, 388] width 12 height 18
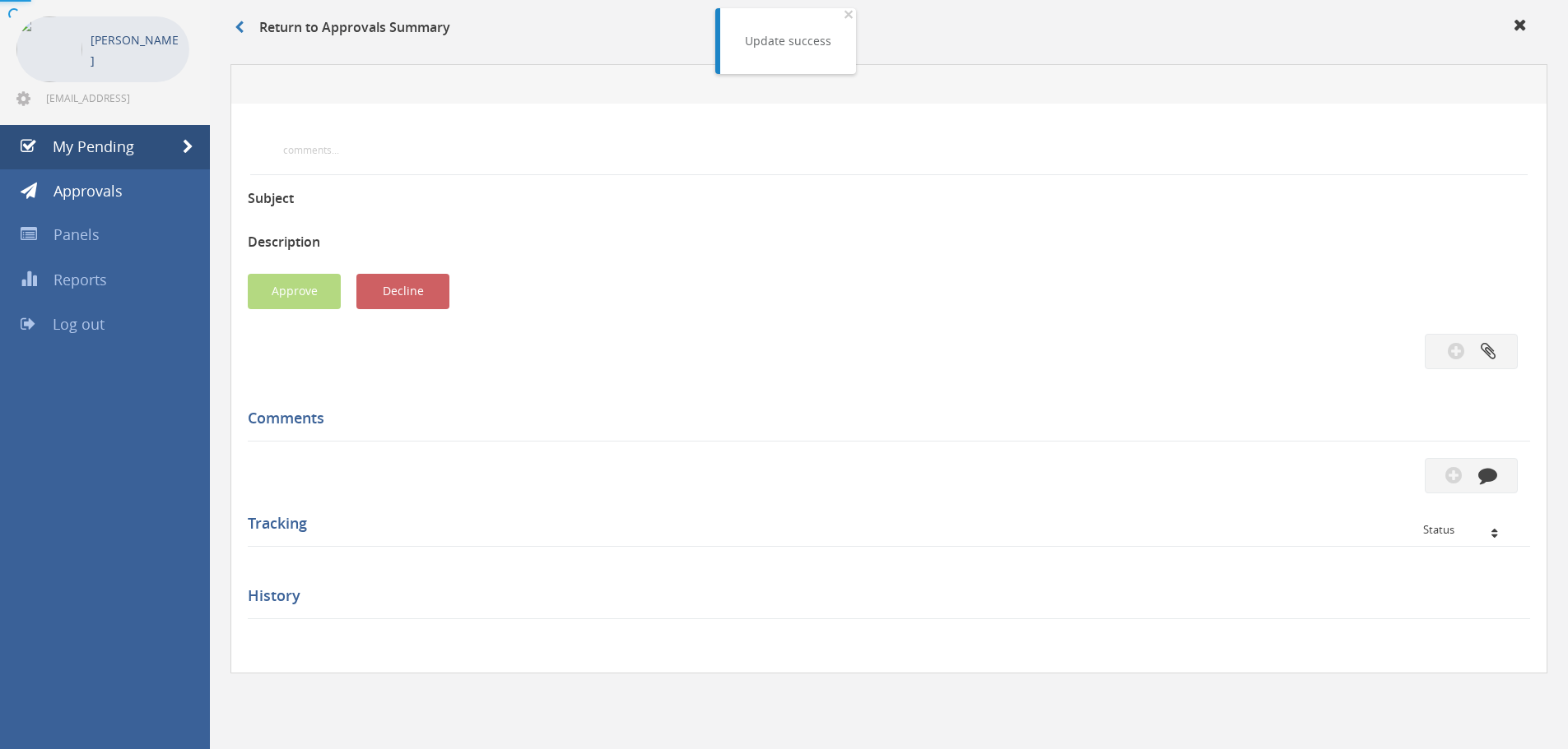
scroll to position [474, 0]
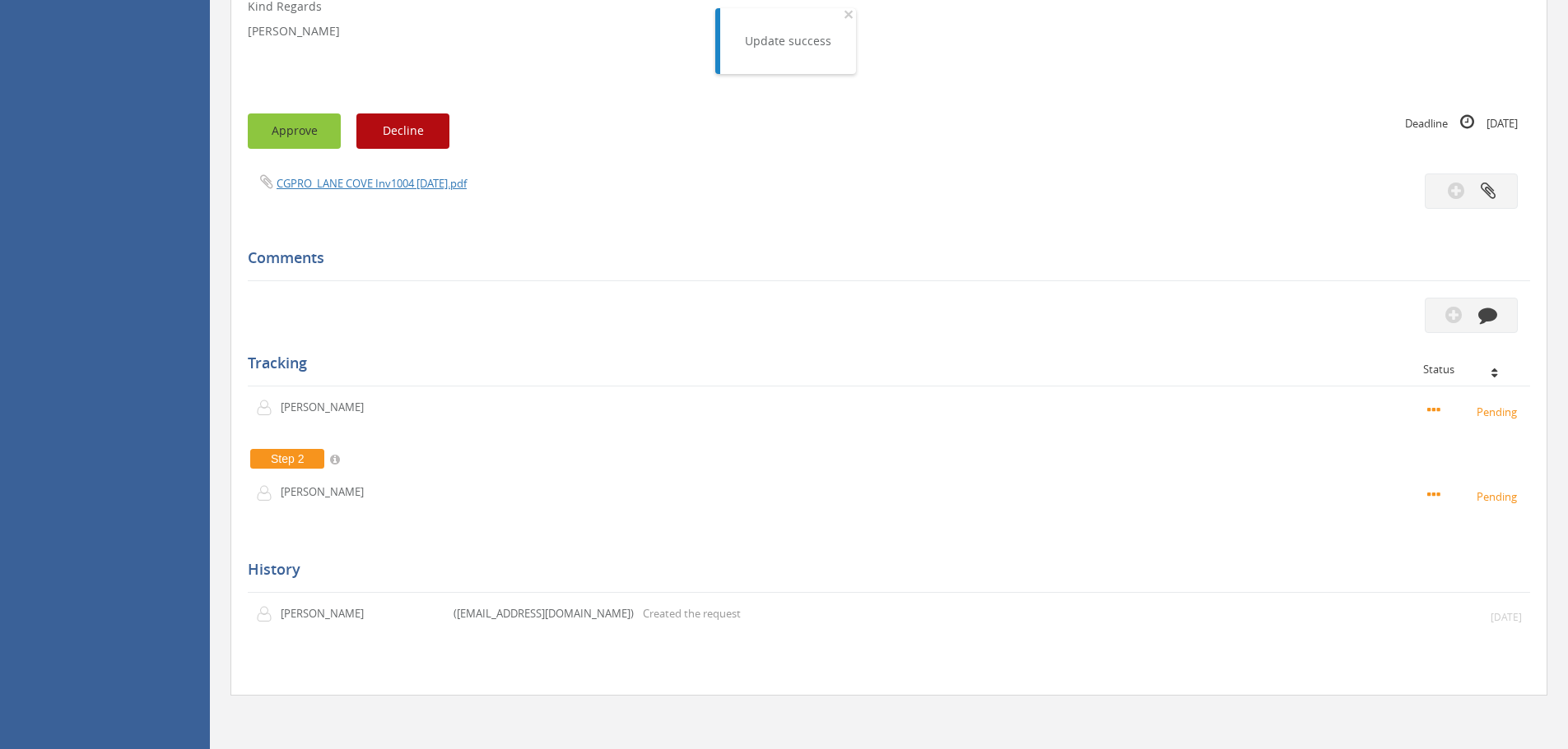
click at [282, 136] on button "Approve" at bounding box center [294, 132] width 93 height 35
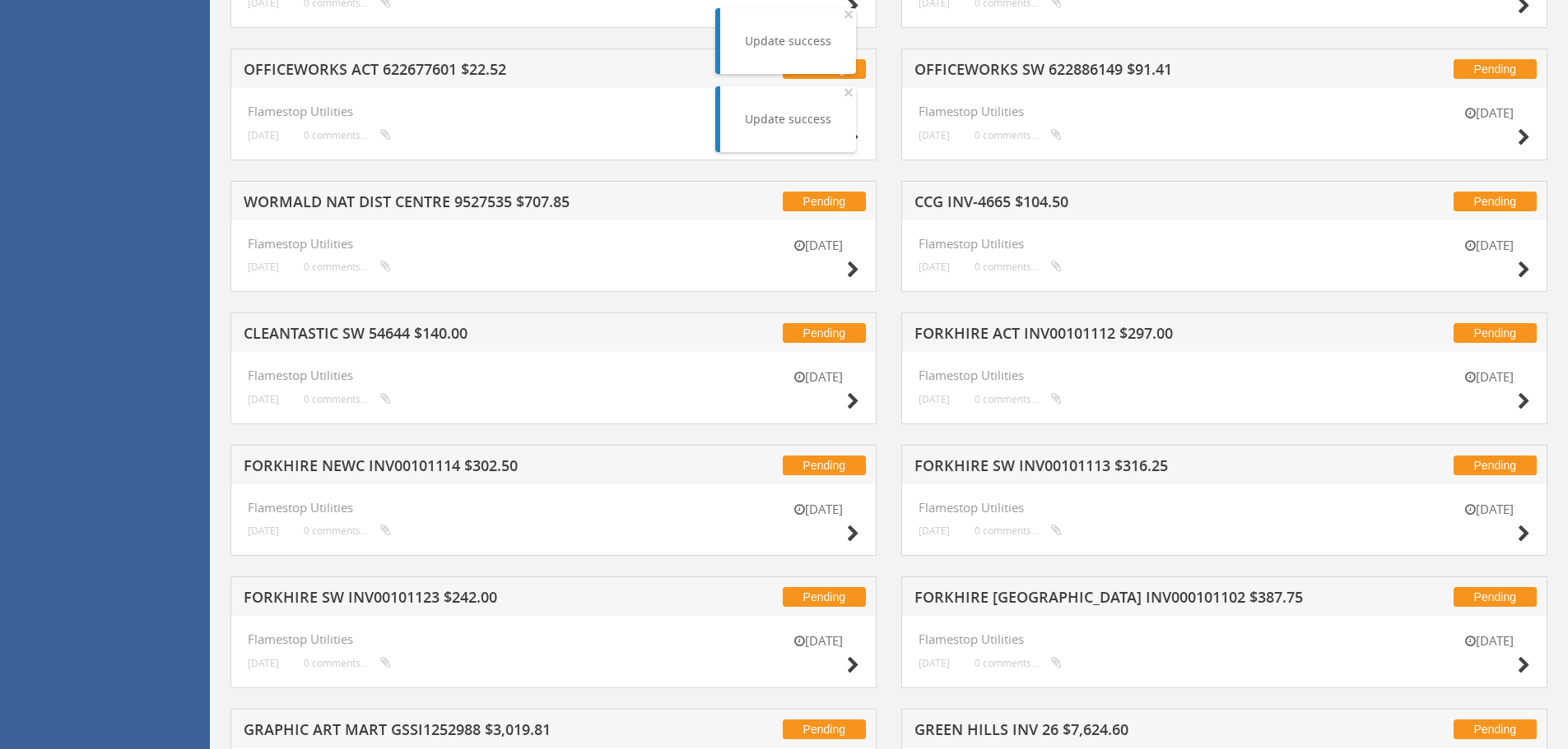
scroll to position [885, 0]
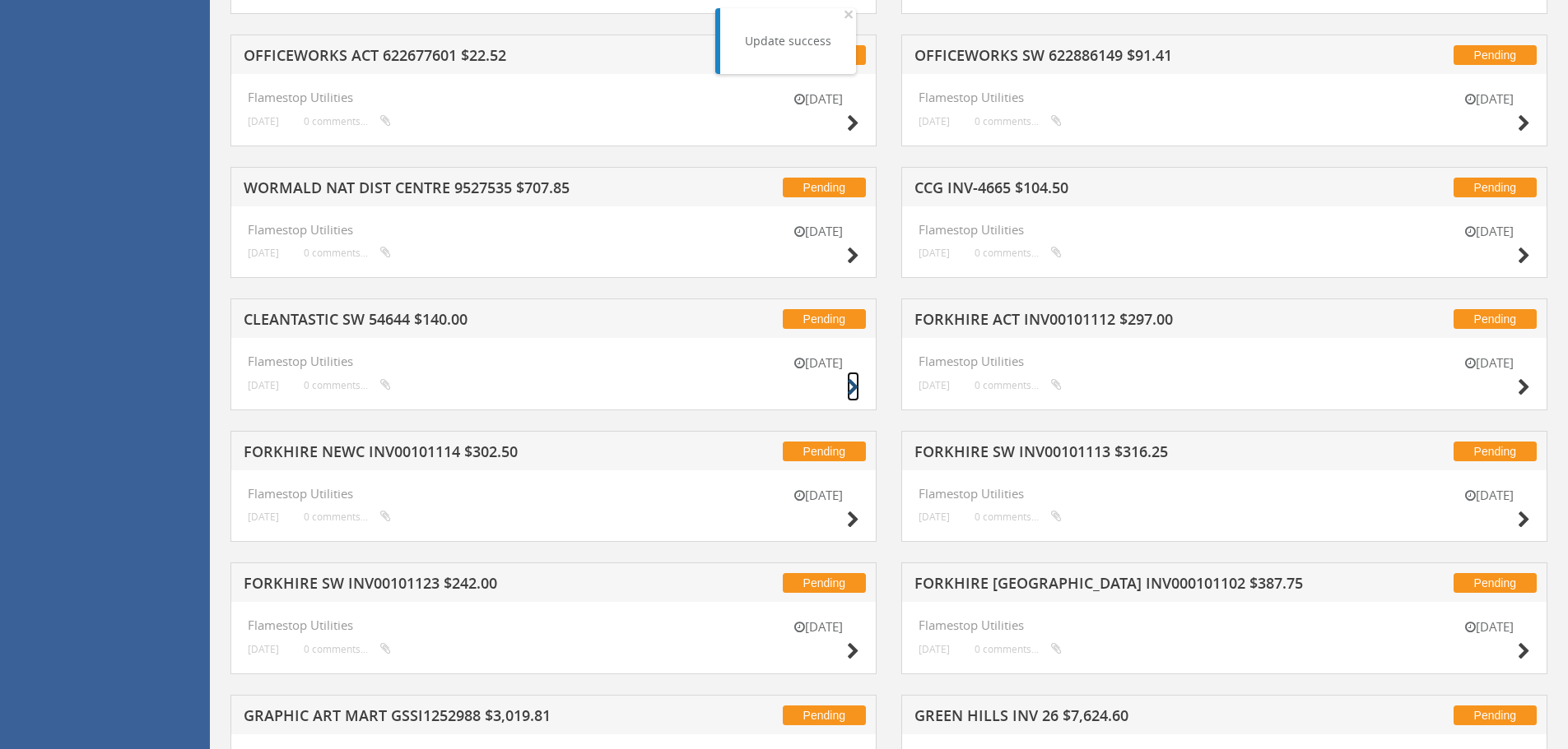
click at [855, 386] on icon at bounding box center [852, 388] width 12 height 18
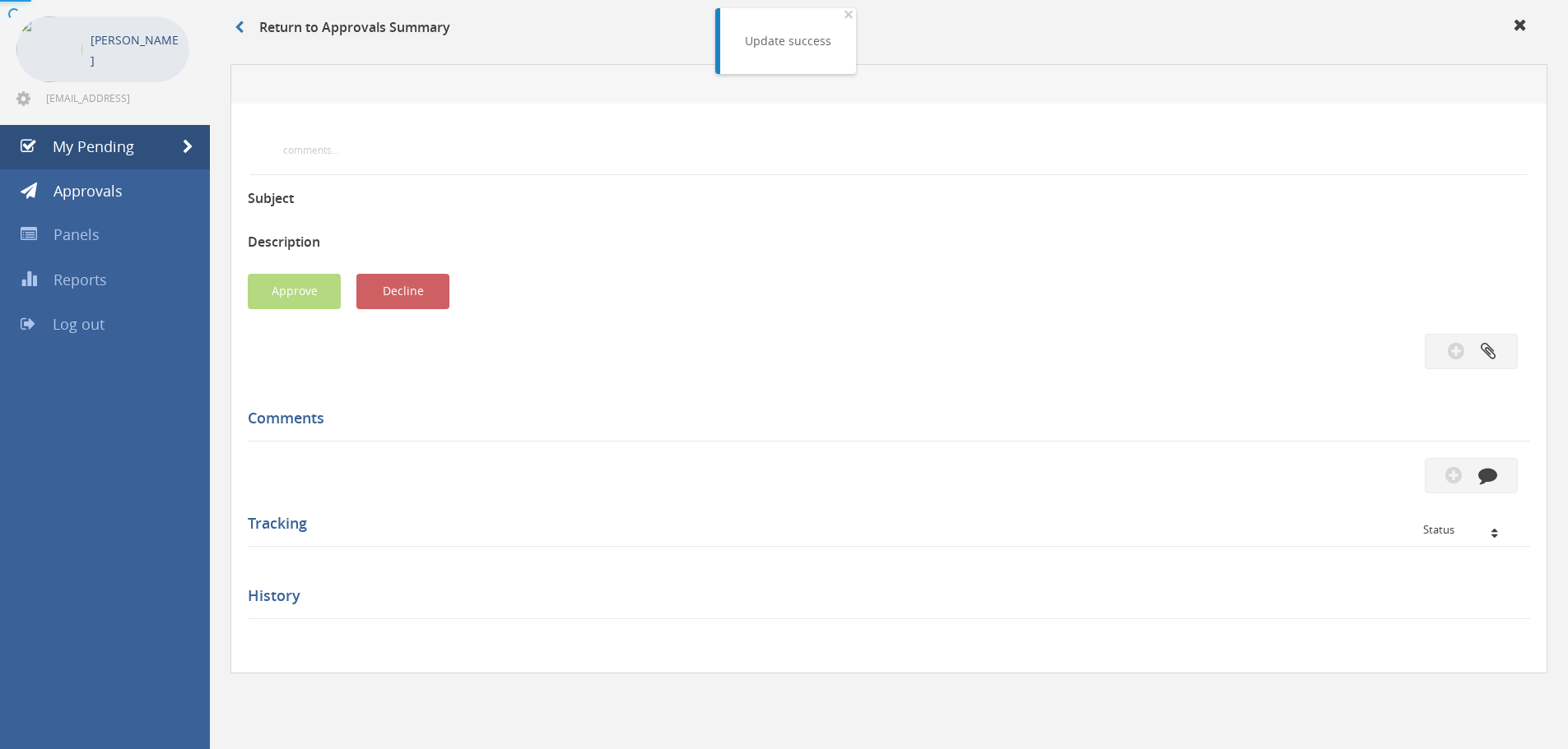
scroll to position [474, 0]
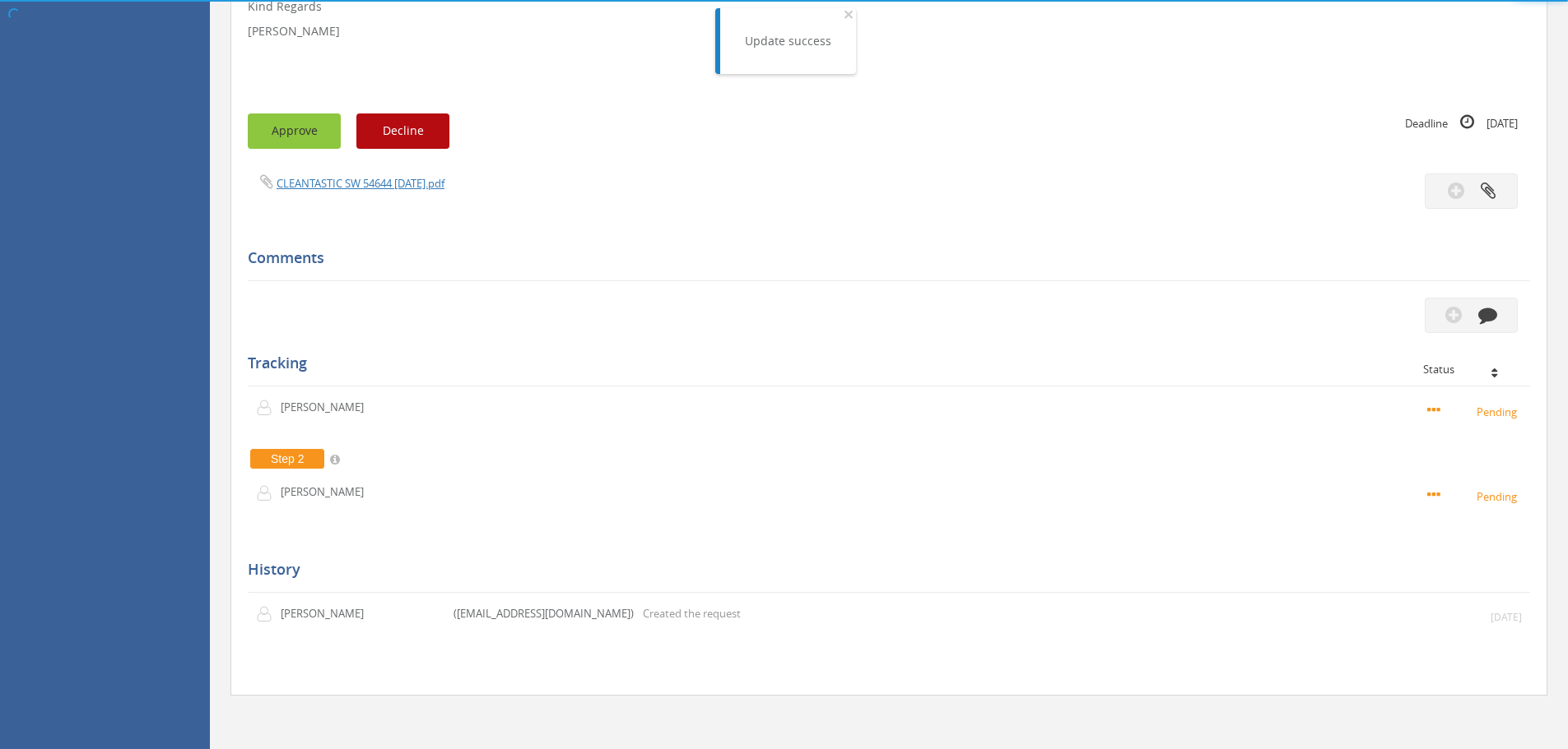
click at [310, 131] on button "Approve" at bounding box center [294, 132] width 93 height 35
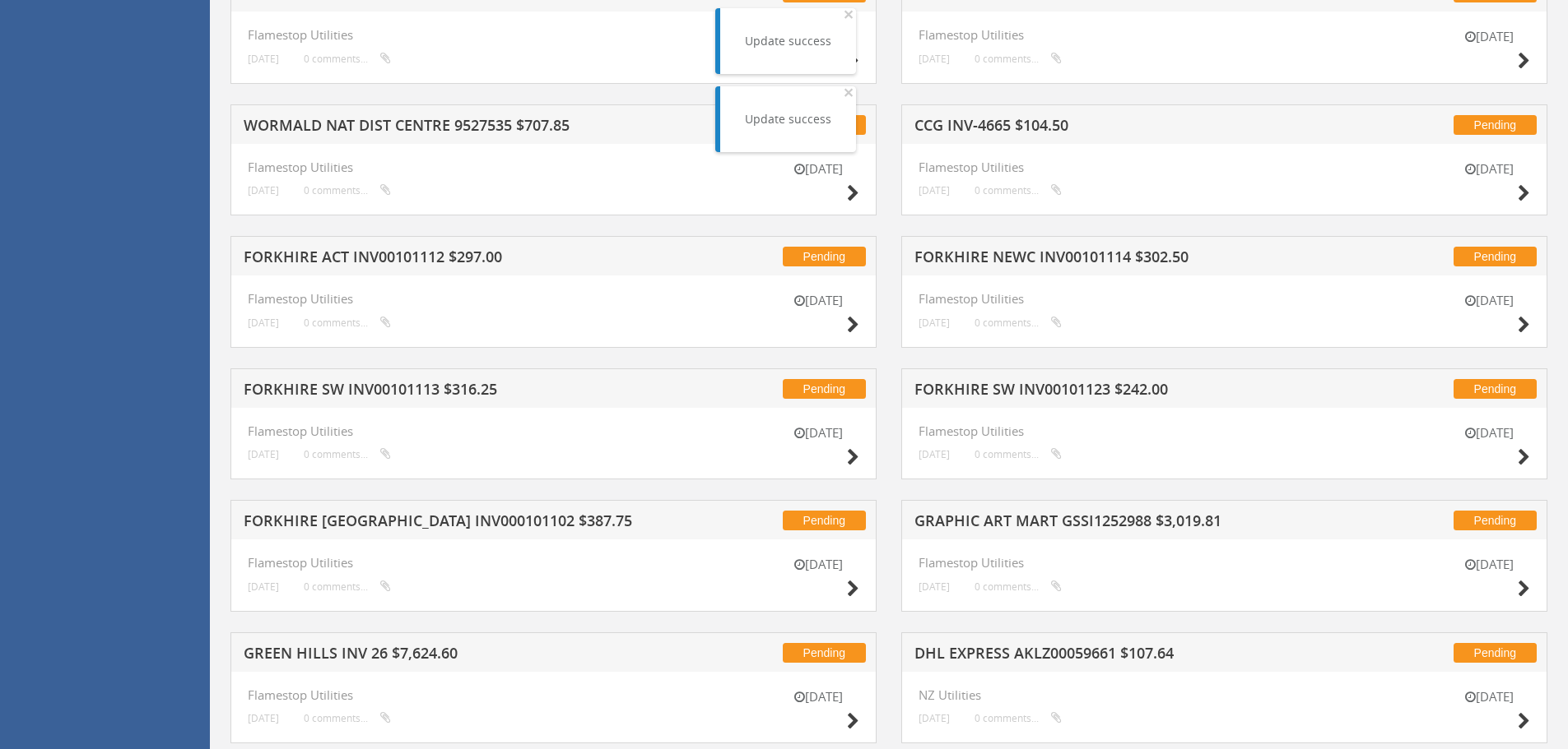
scroll to position [1049, 0]
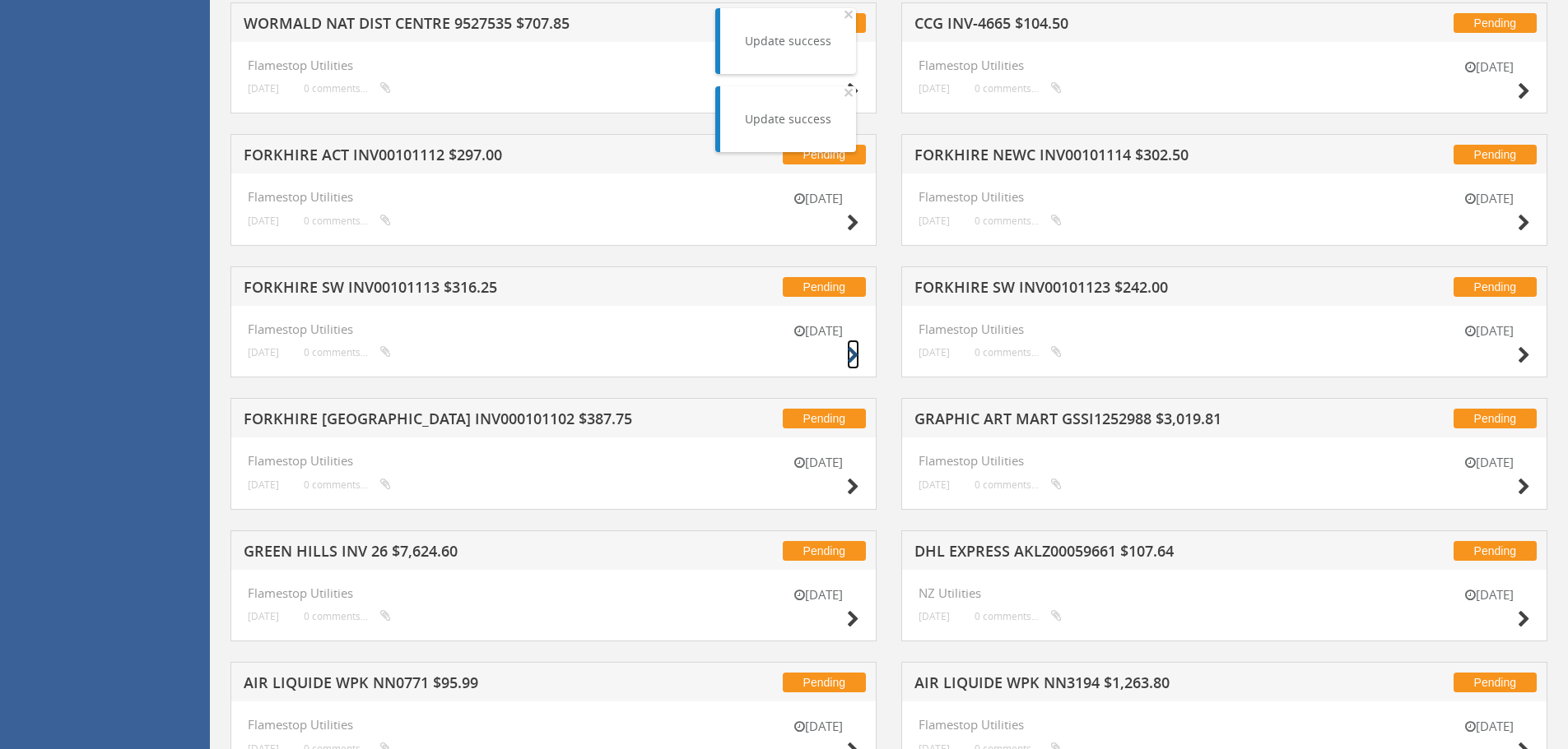
click at [851, 354] on icon at bounding box center [852, 355] width 12 height 18
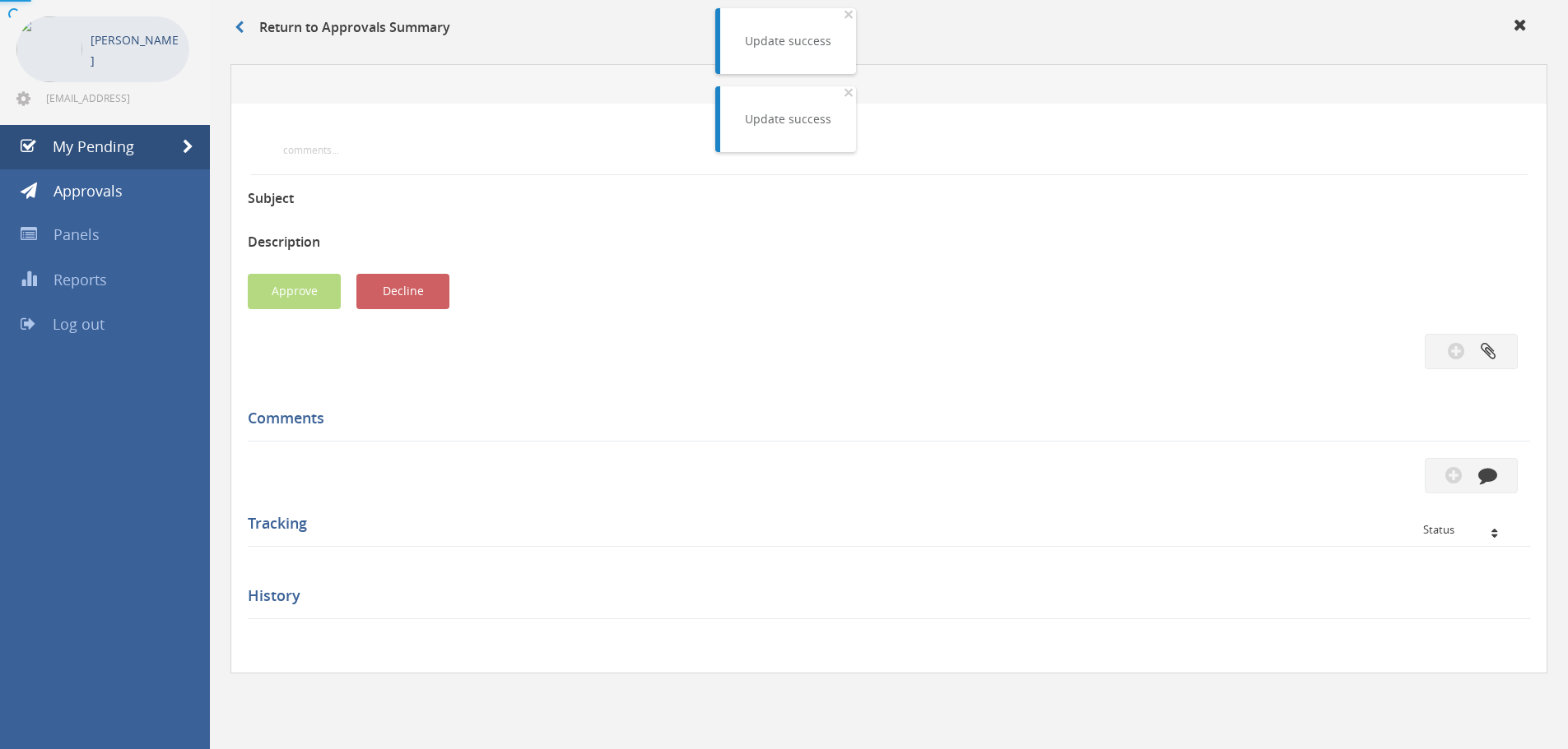
scroll to position [474, 0]
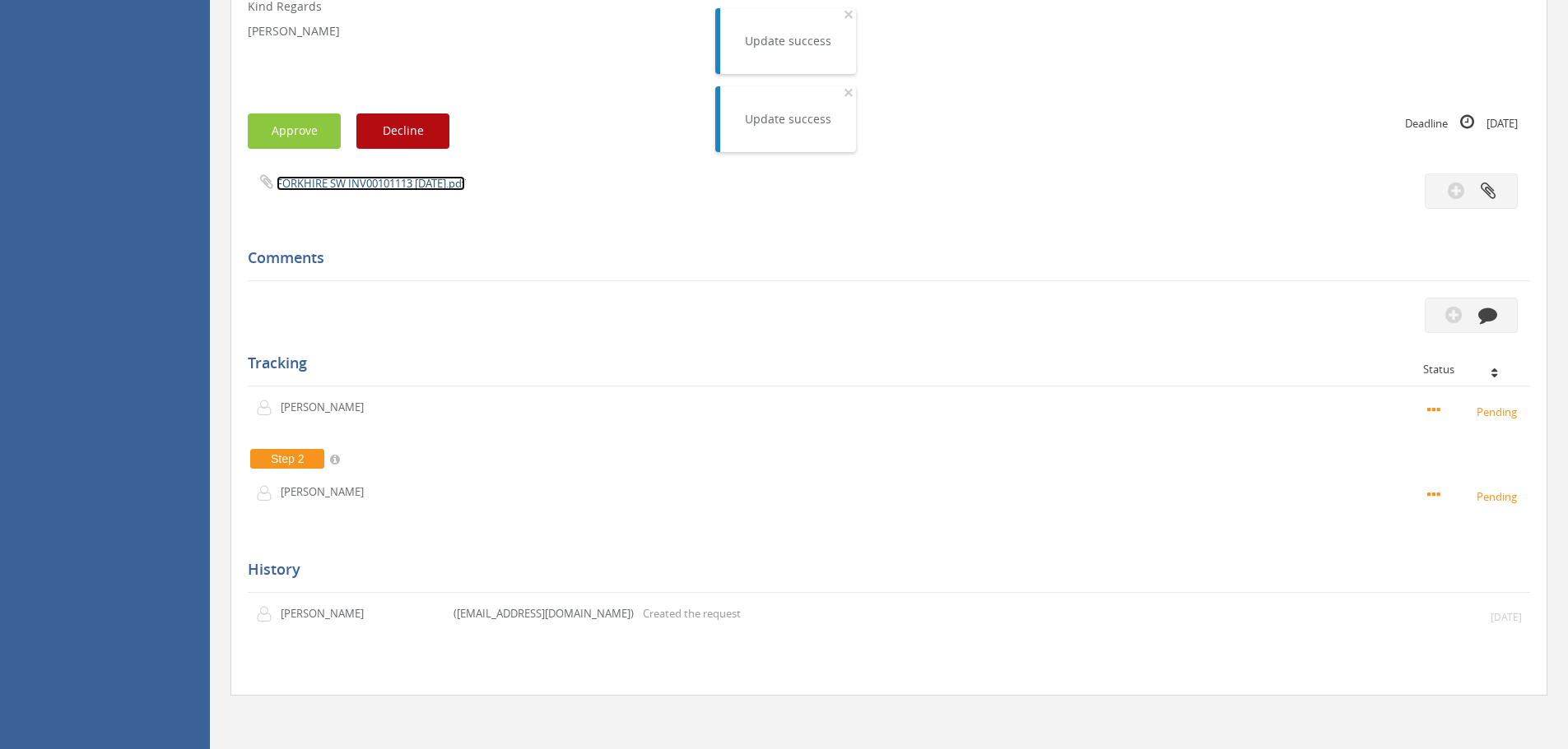
click at [322, 185] on link "FORKHIRE SW INV00101113 [DATE].pdf" at bounding box center [371, 184] width 189 height 15
click at [282, 135] on button "Approve" at bounding box center [294, 132] width 93 height 35
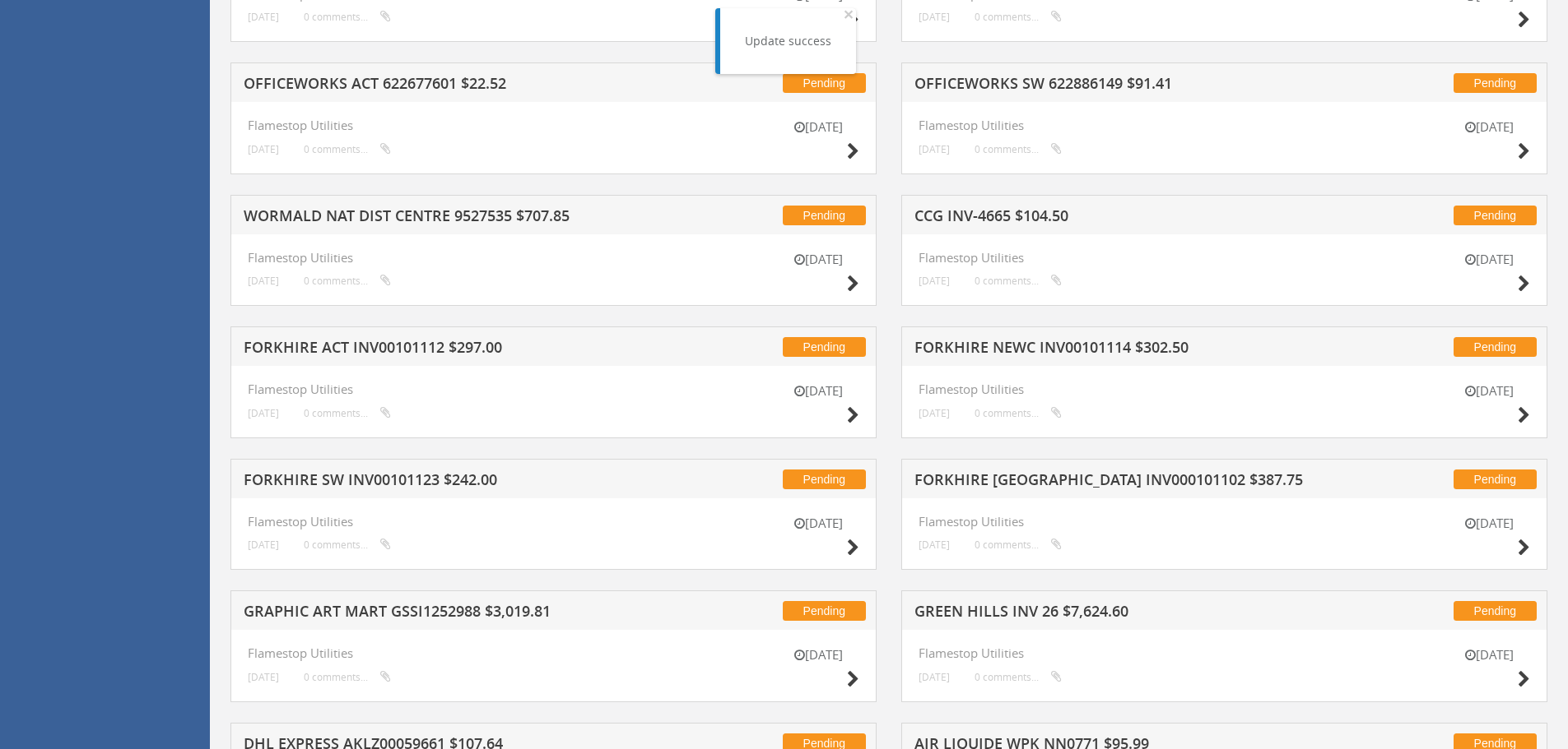
scroll to position [885, 0]
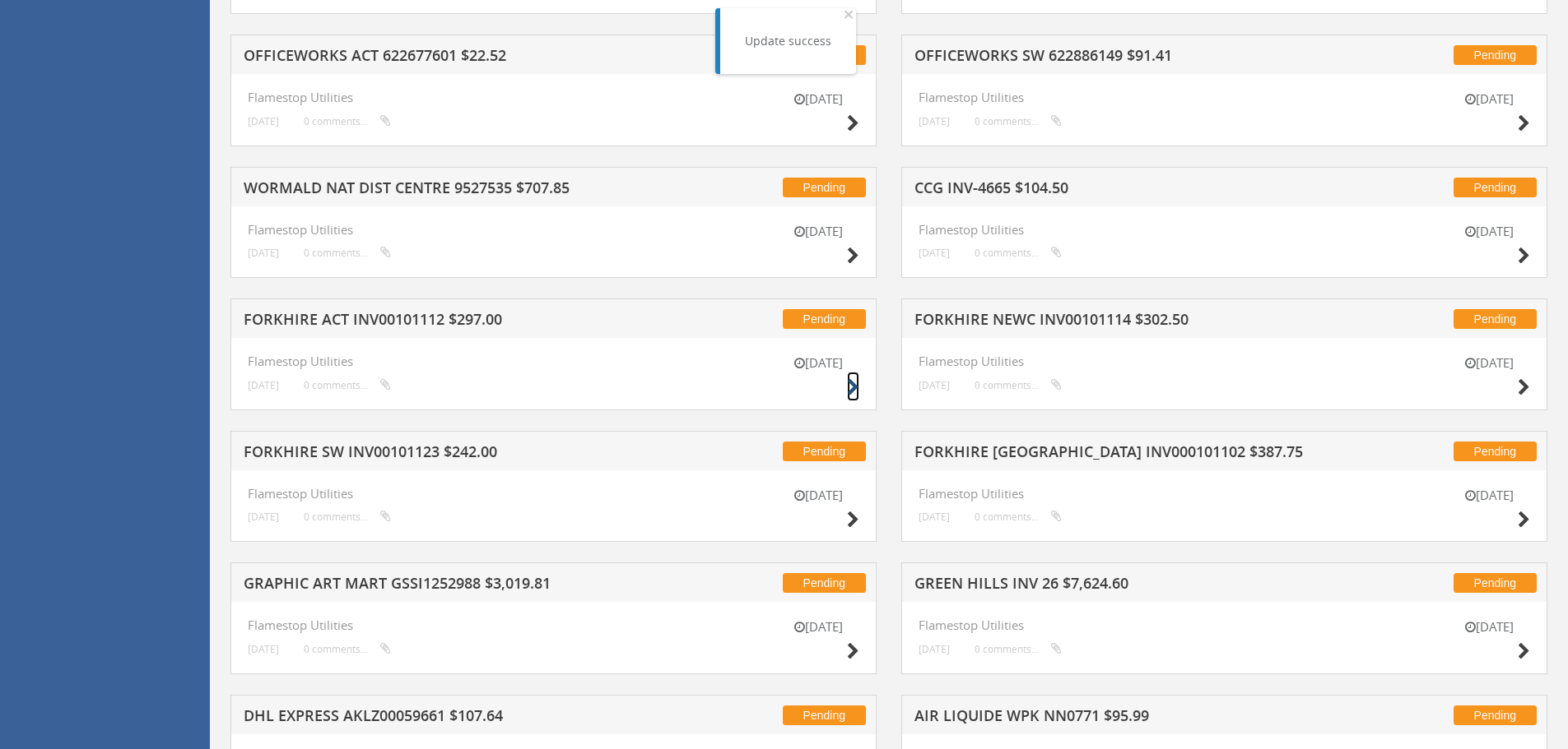
click at [850, 385] on icon at bounding box center [852, 388] width 12 height 18
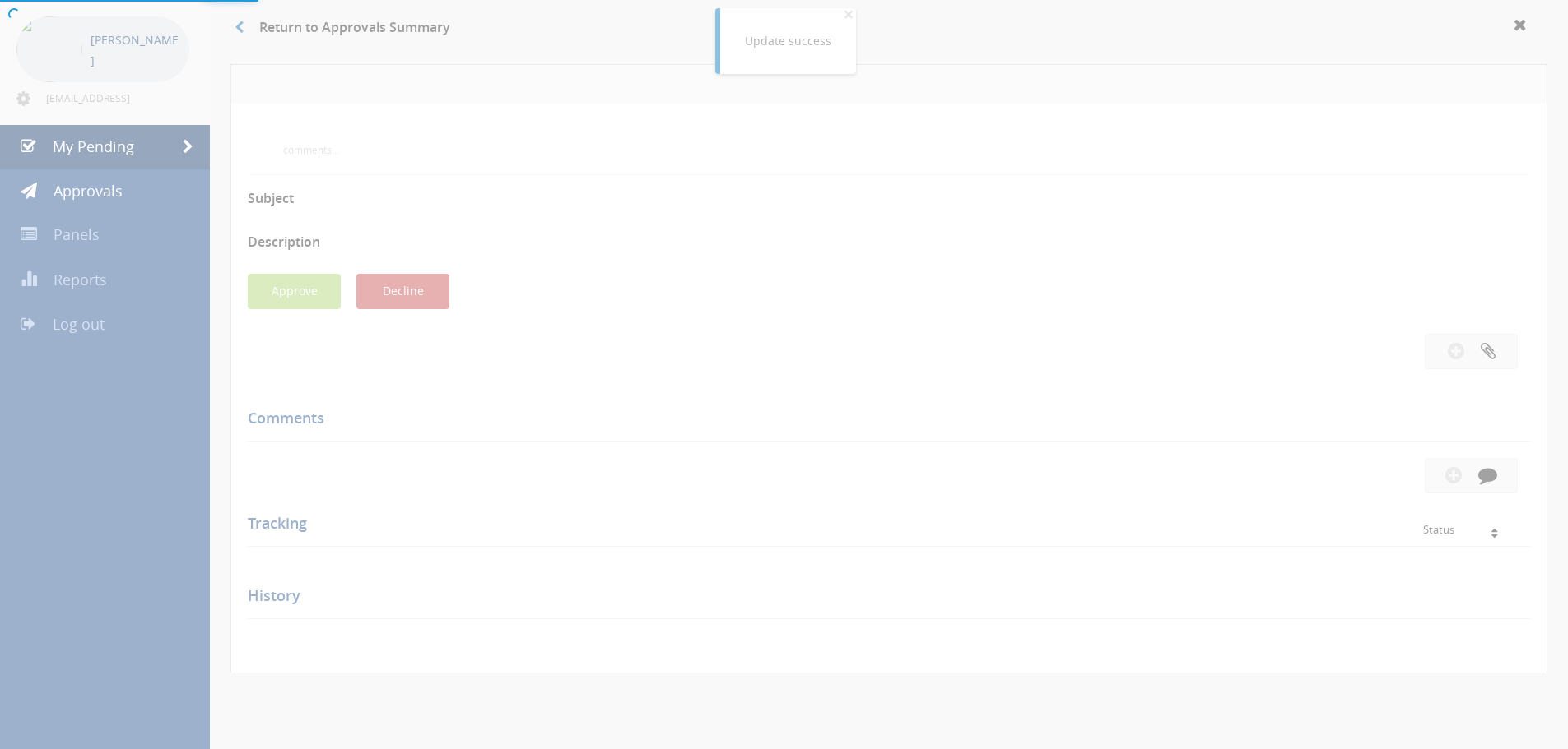
scroll to position [474, 0]
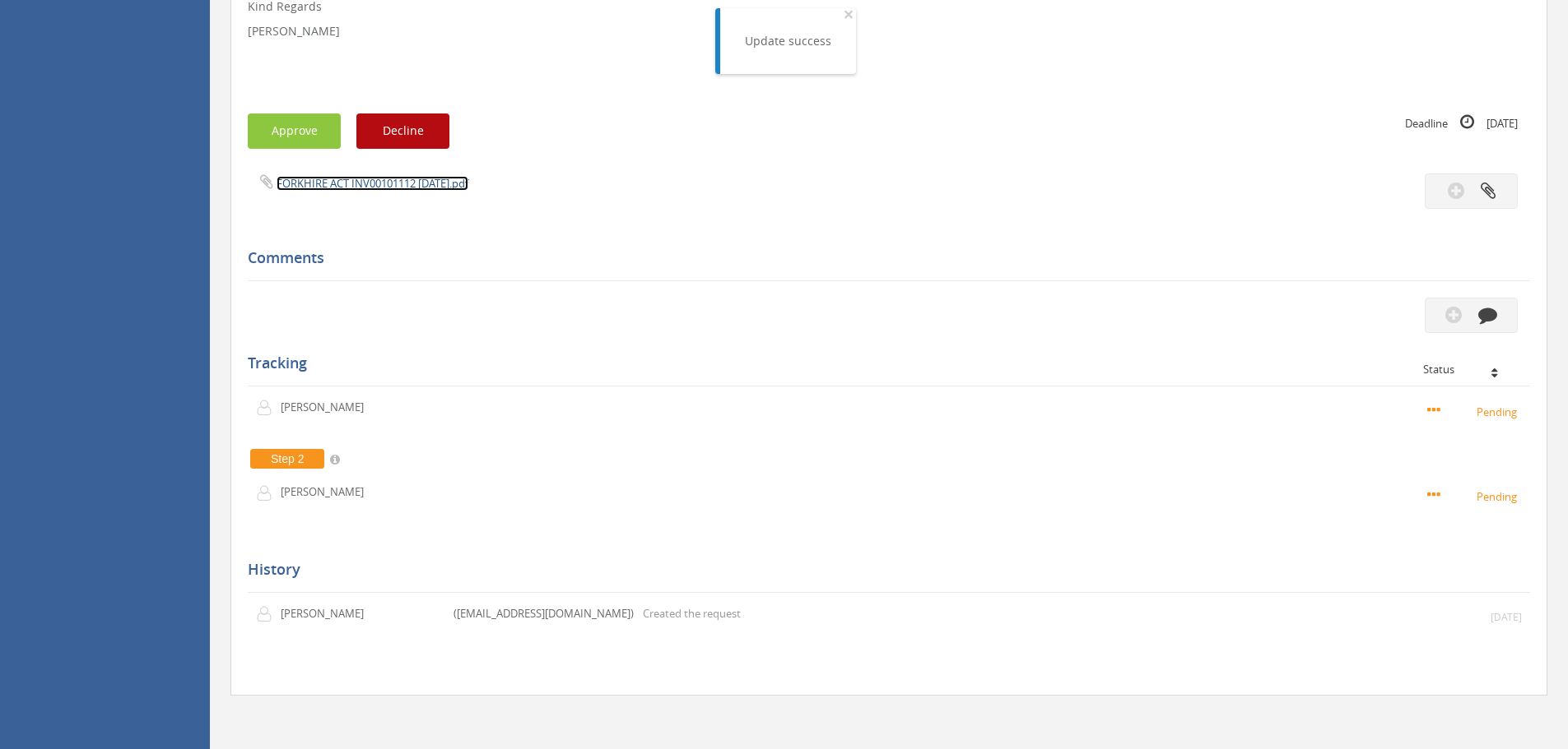
click at [318, 185] on link "FORKHIRE ACT INV00101112 [DATE].pdf" at bounding box center [371, 184] width 191 height 15
click at [287, 136] on button "Approve" at bounding box center [294, 132] width 93 height 35
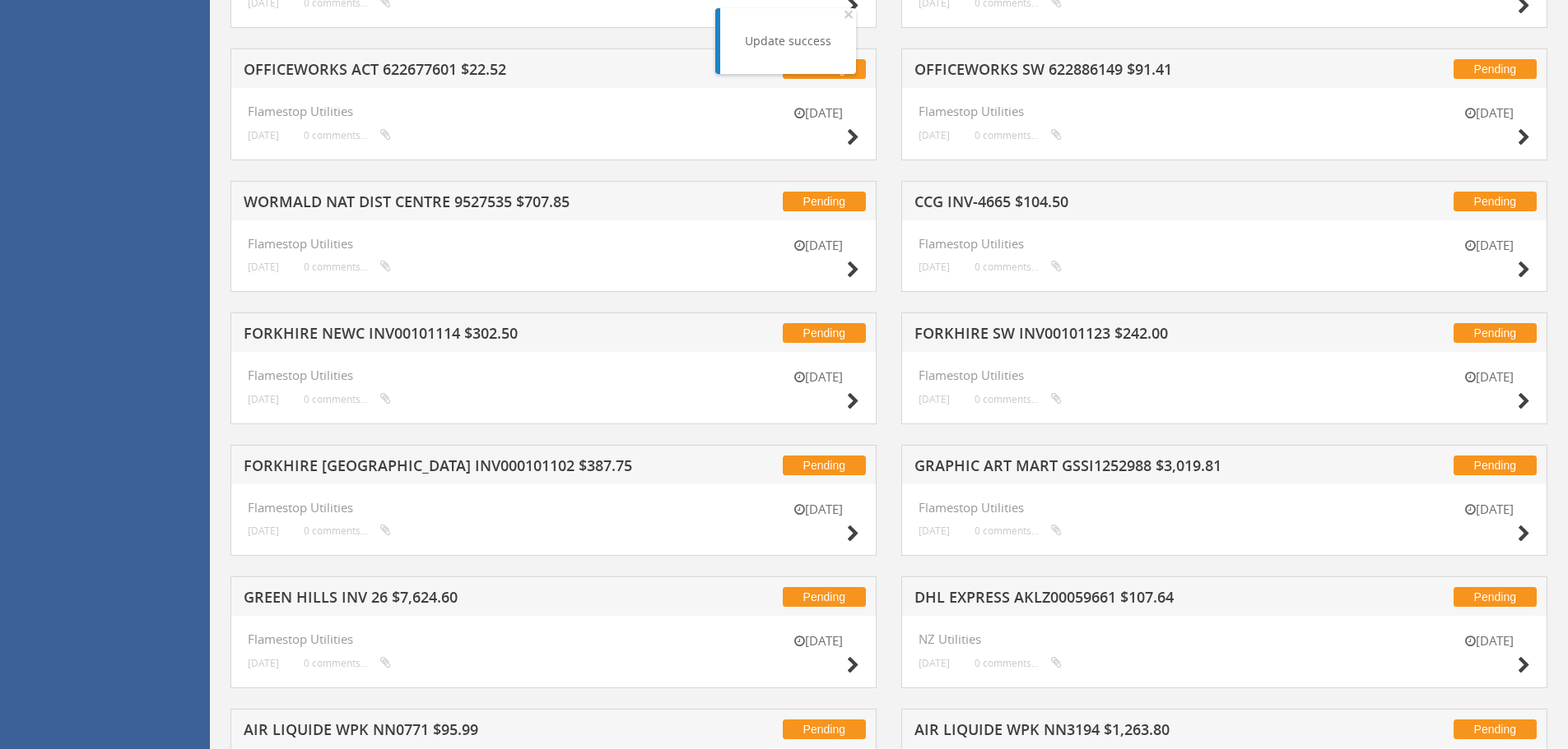
scroll to position [885, 0]
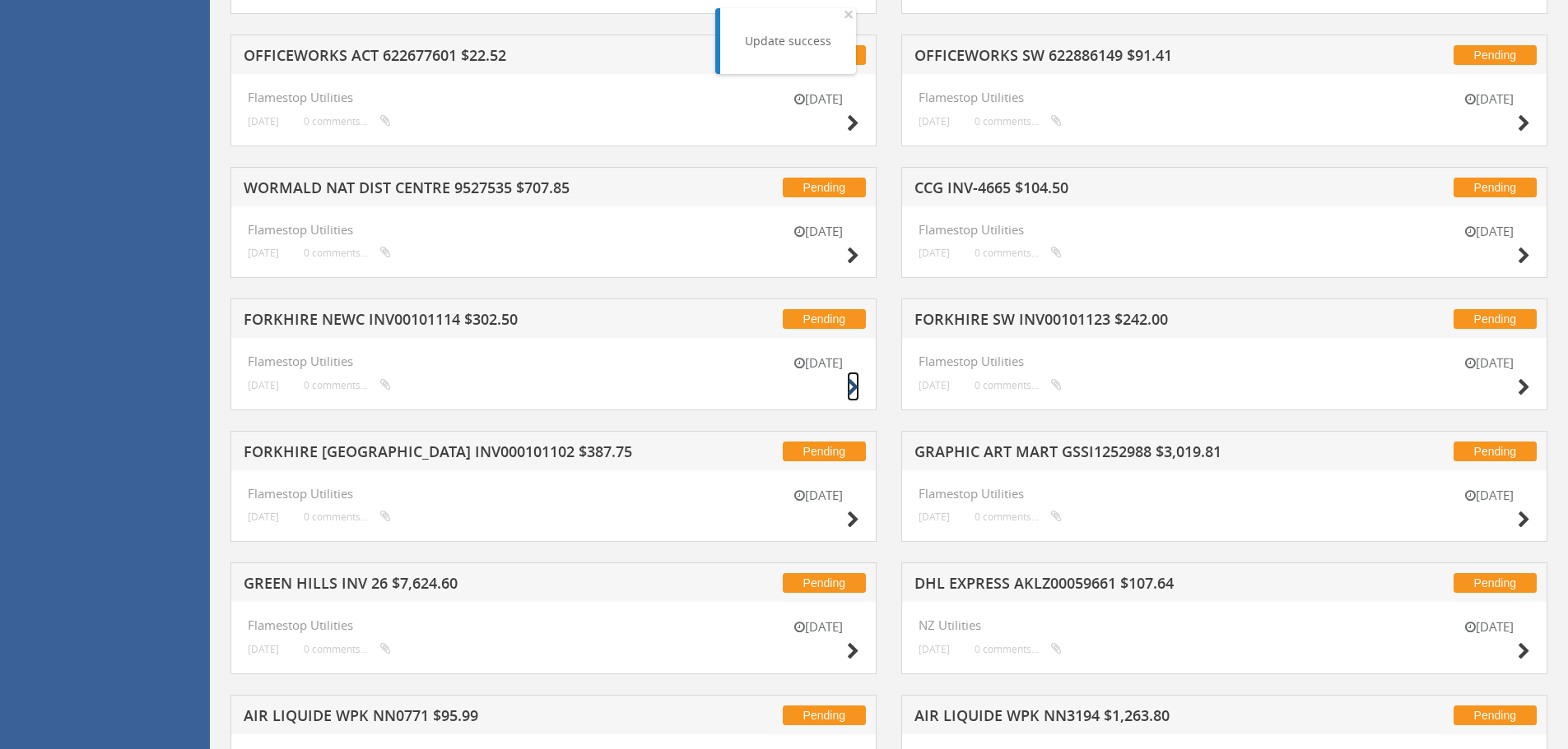
click at [850, 386] on icon at bounding box center [852, 388] width 12 height 18
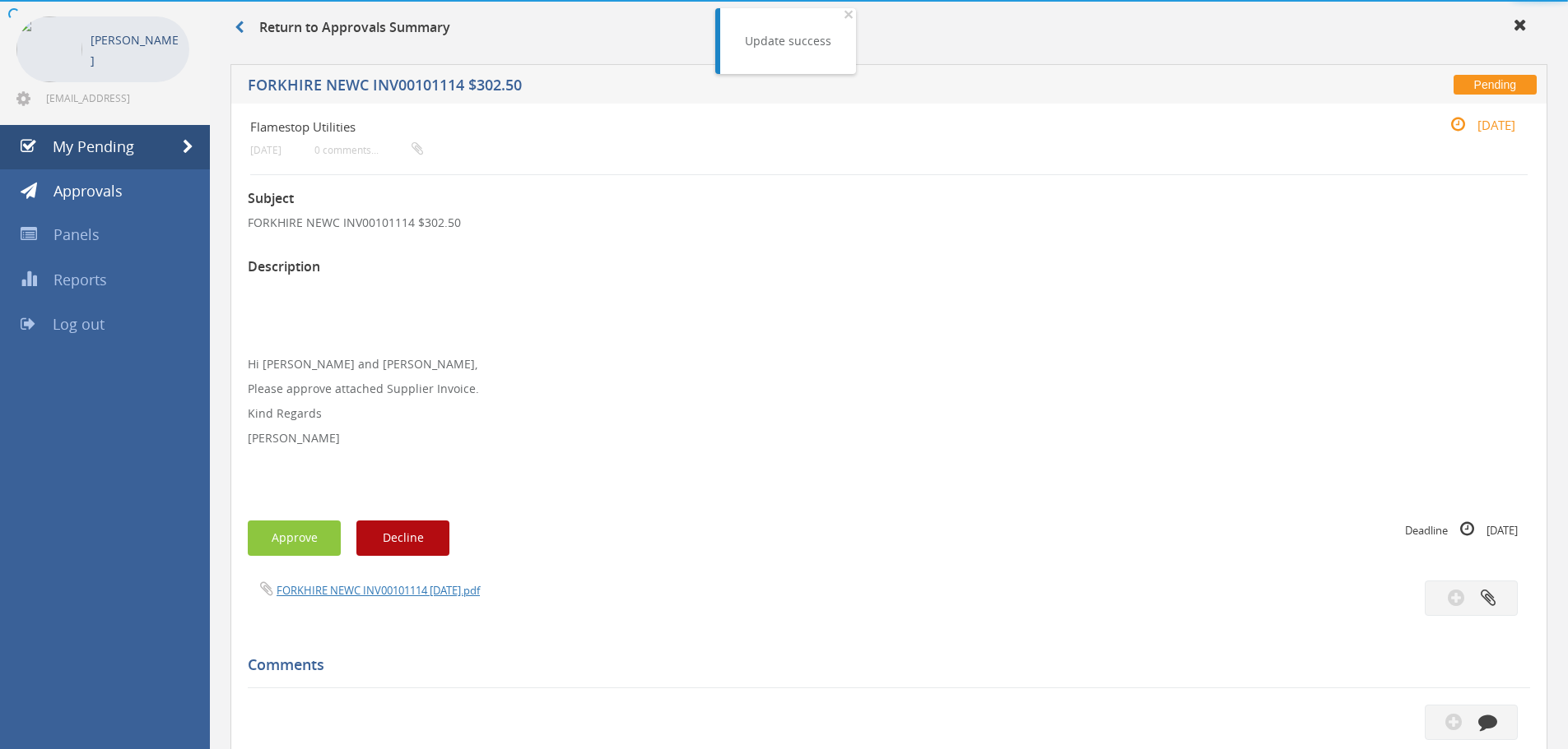
scroll to position [474, 0]
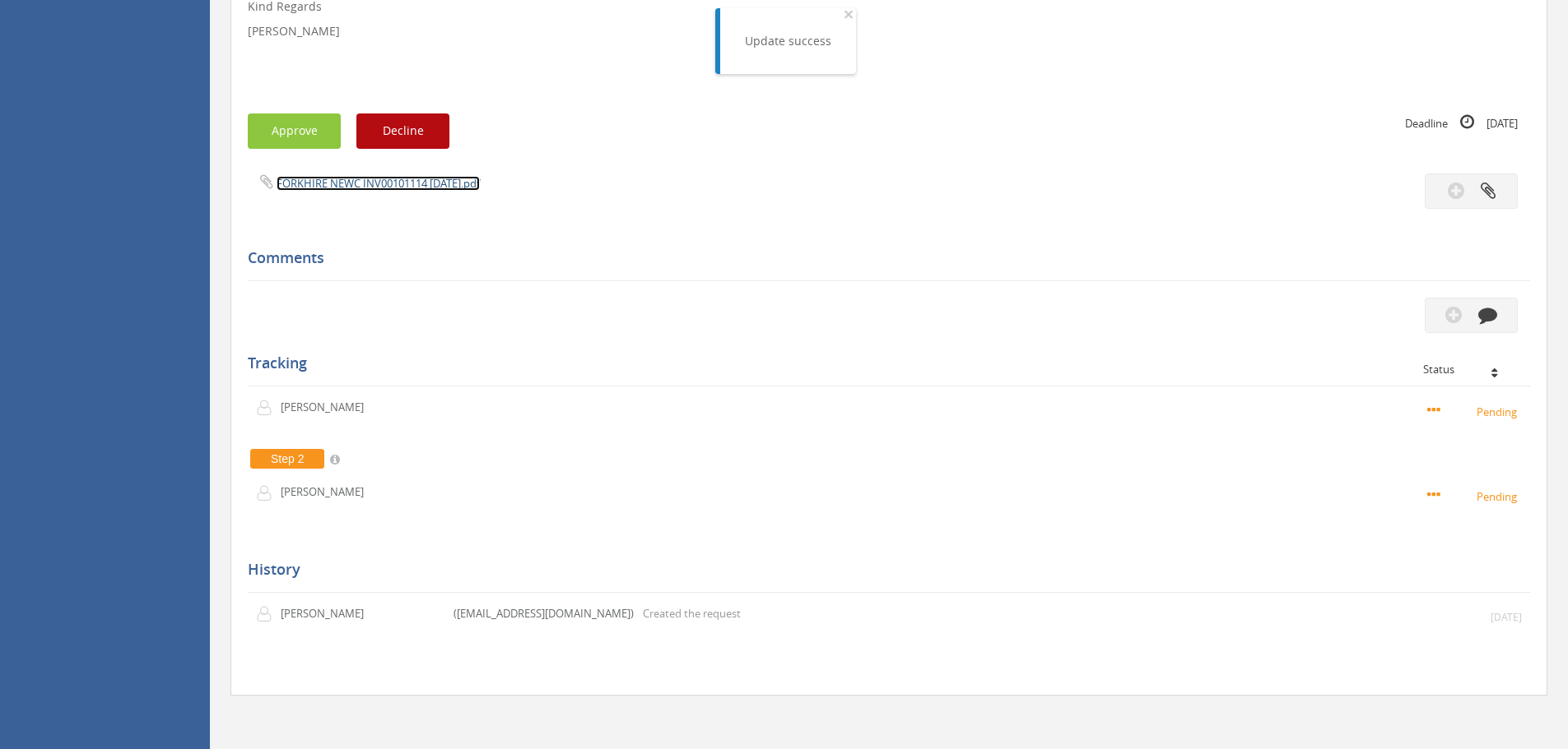
click at [368, 186] on link "FORKHIRE NEWC INV00101114 [DATE].pdf" at bounding box center [378, 184] width 203 height 15
drag, startPoint x: 267, startPoint y: 96, endPoint x: 267, endPoint y: 136, distance: 40.0
click at [267, 129] on div "Subject FORKHIRE NEWC INV00101114 $302.50 Description Hi [PERSON_NAME] and [PER…" at bounding box center [889, 223] width 1282 height 910
click at [268, 136] on button "Approve" at bounding box center [294, 132] width 93 height 35
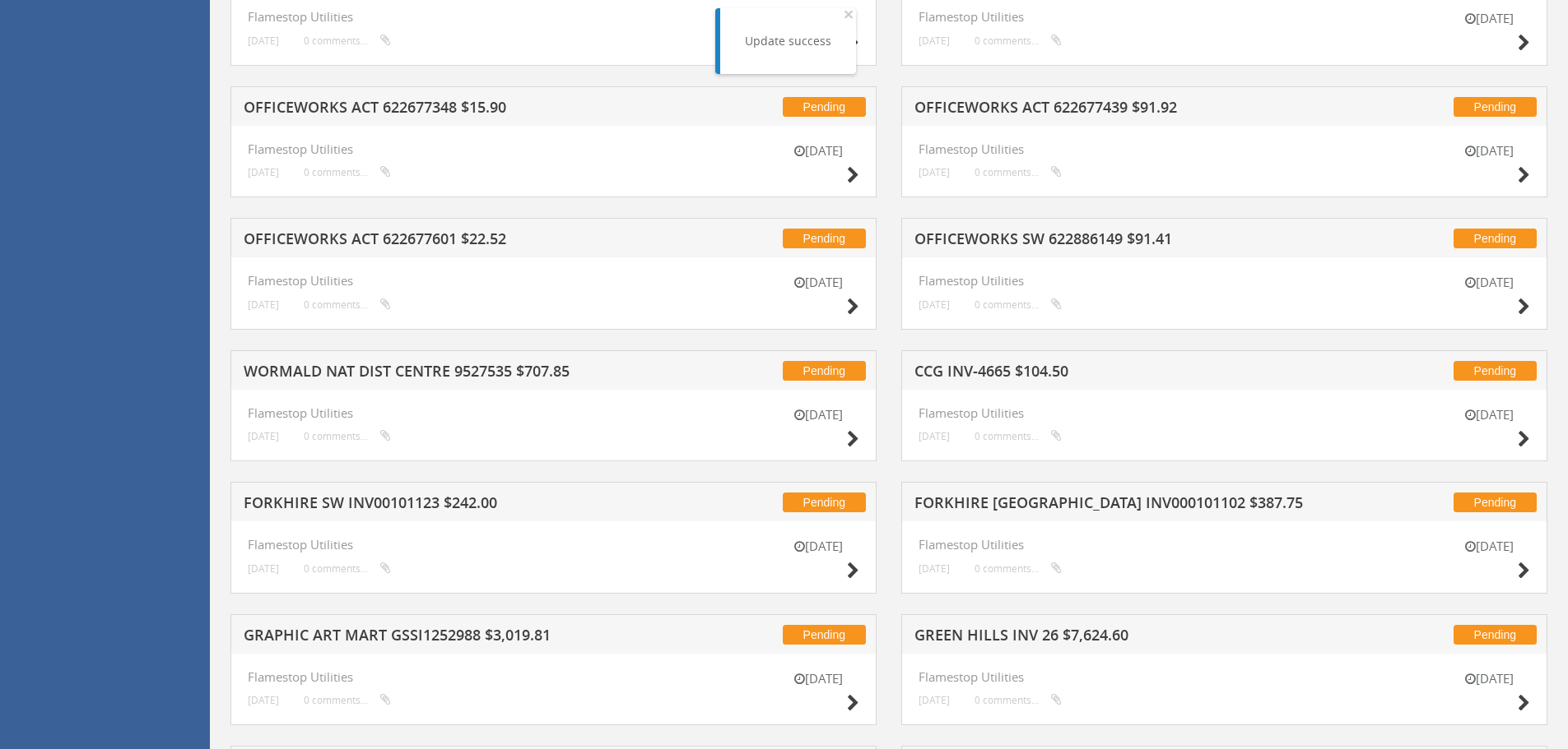
scroll to position [885, 0]
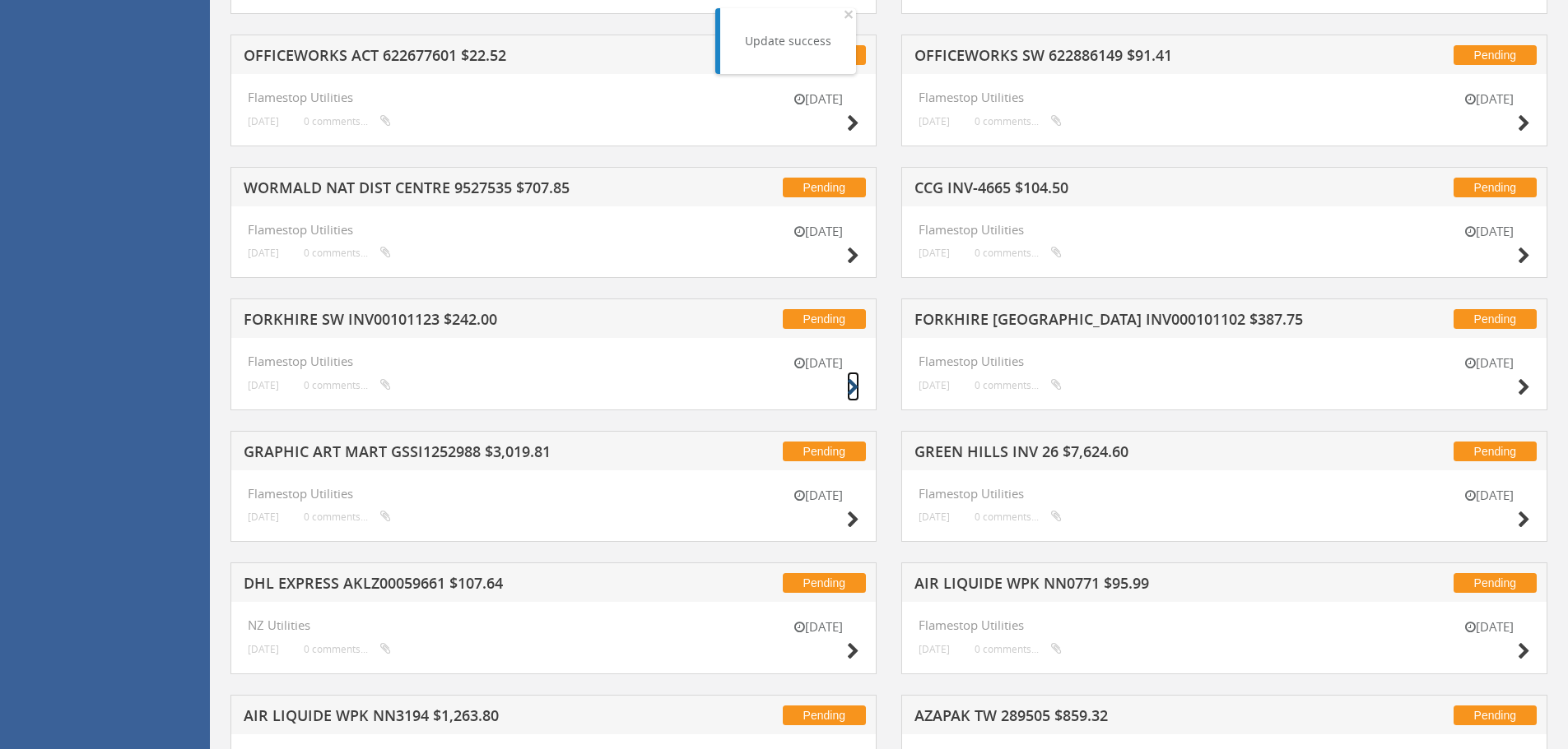
click at [848, 384] on icon at bounding box center [852, 388] width 12 height 18
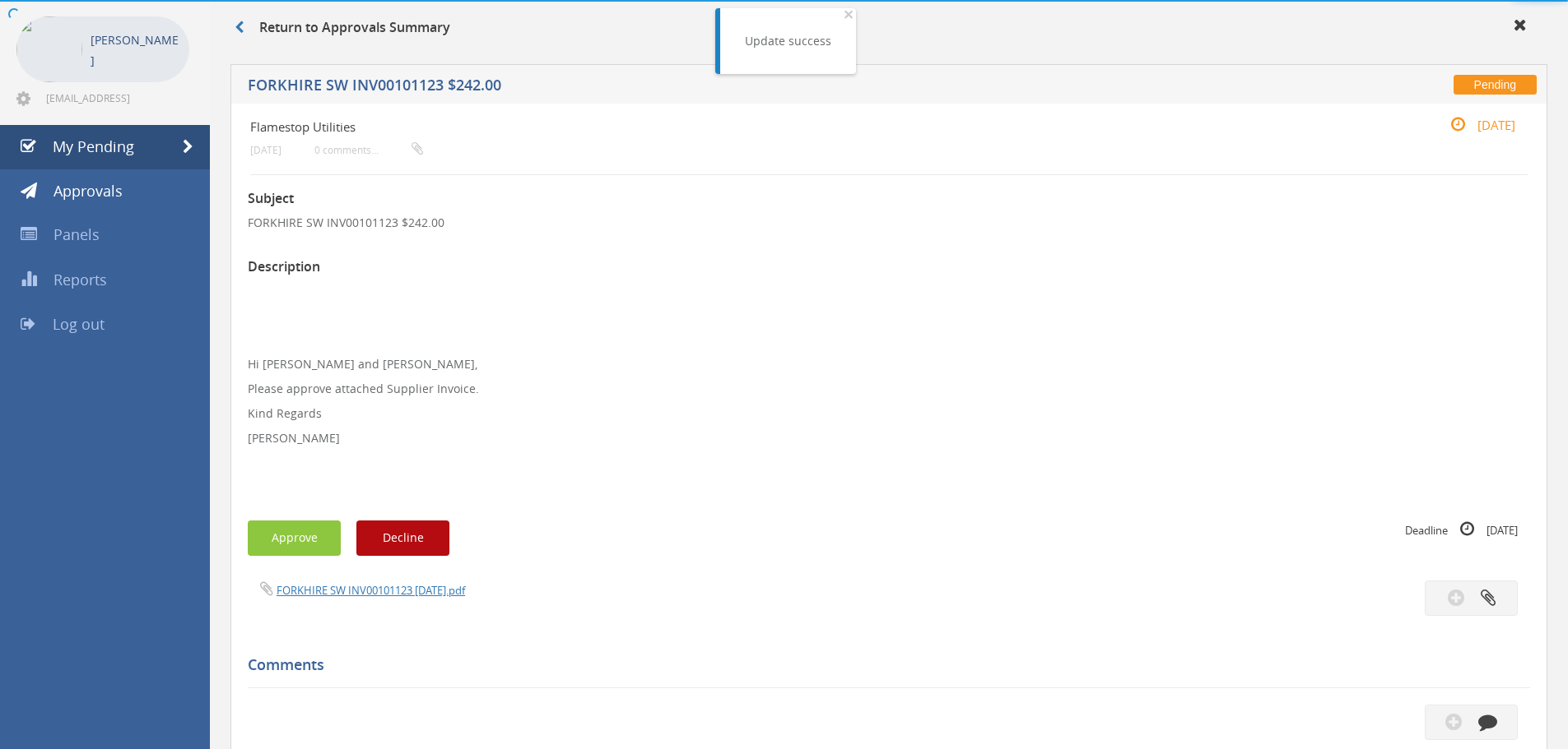
scroll to position [474, 0]
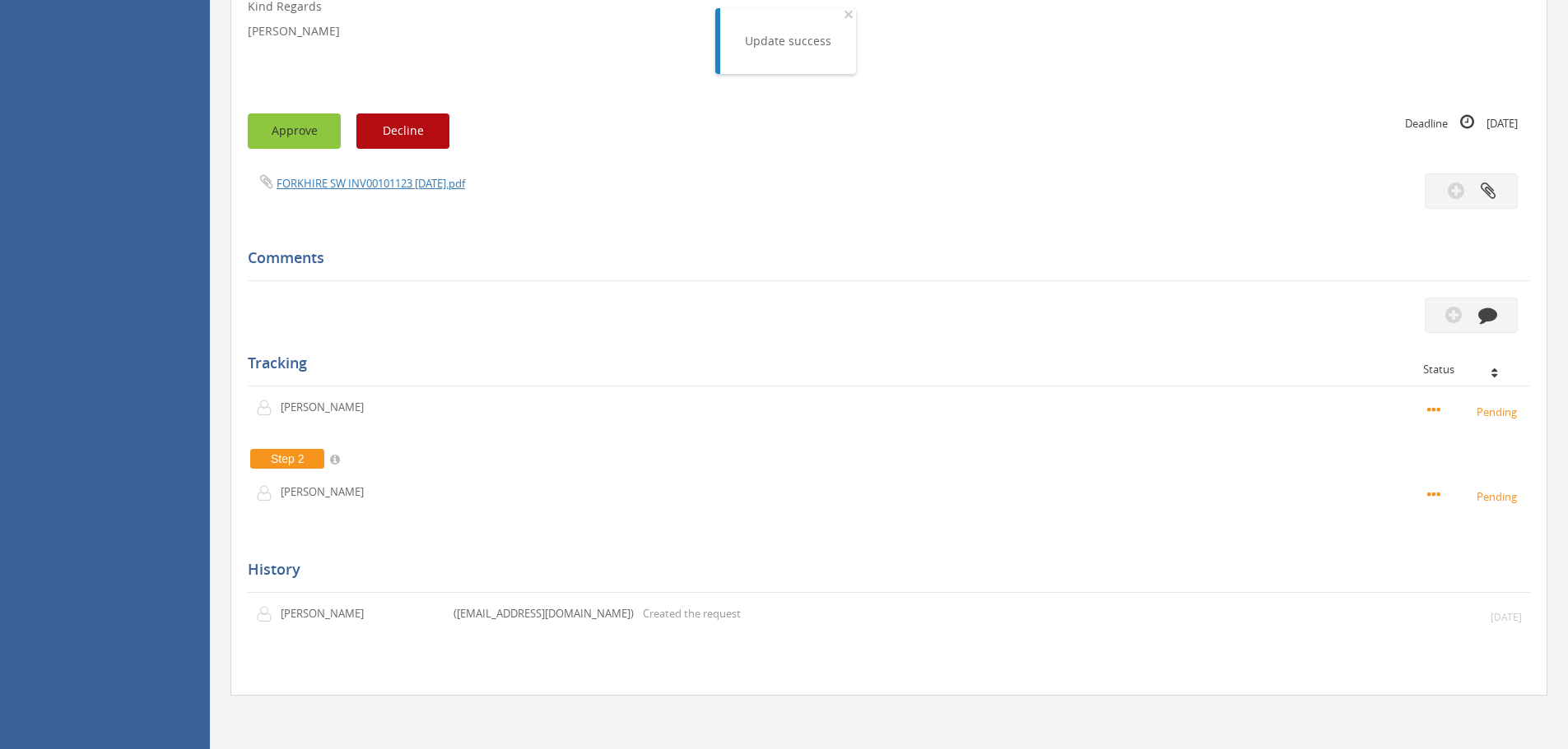
click at [311, 142] on button "Approve" at bounding box center [294, 132] width 93 height 35
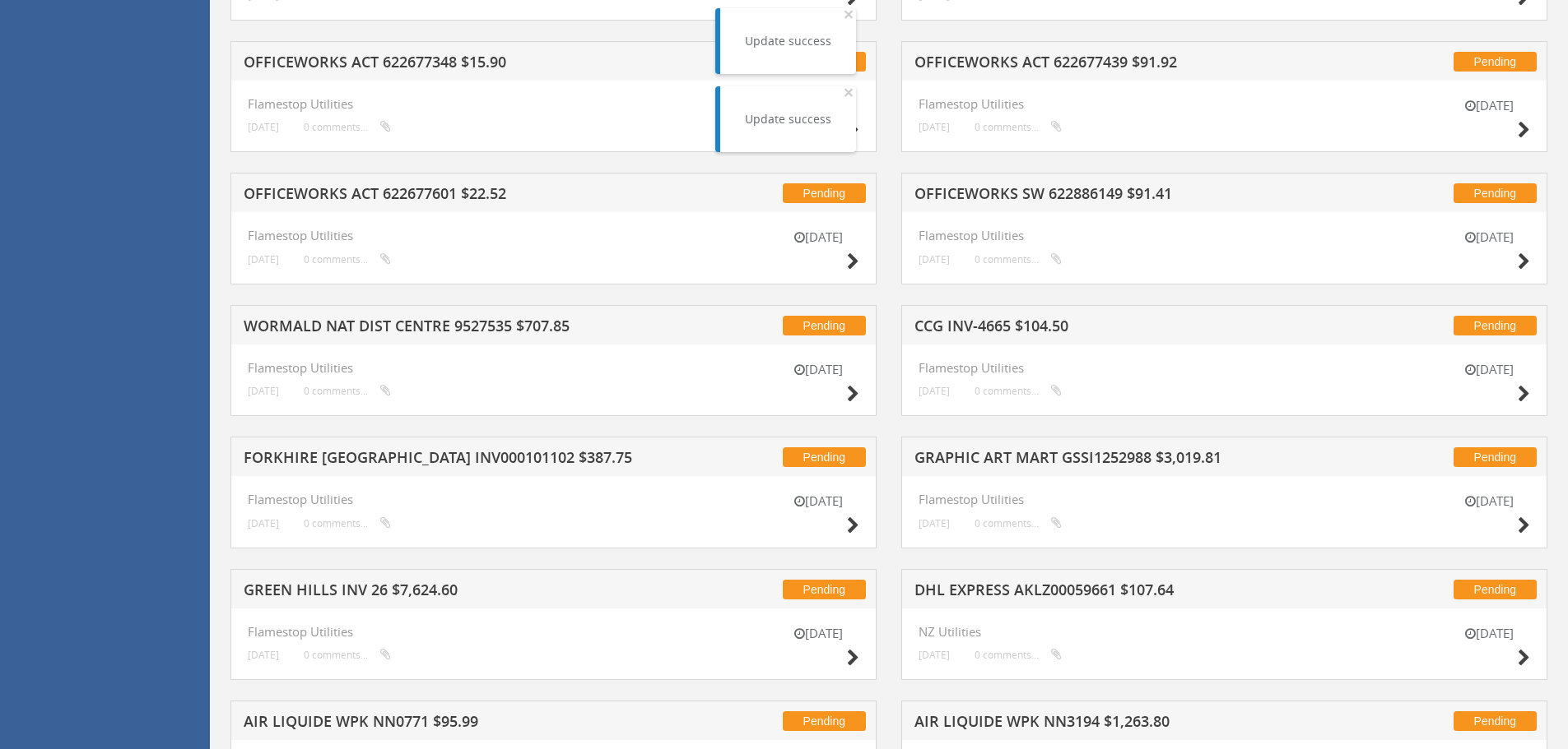
scroll to position [885, 0]
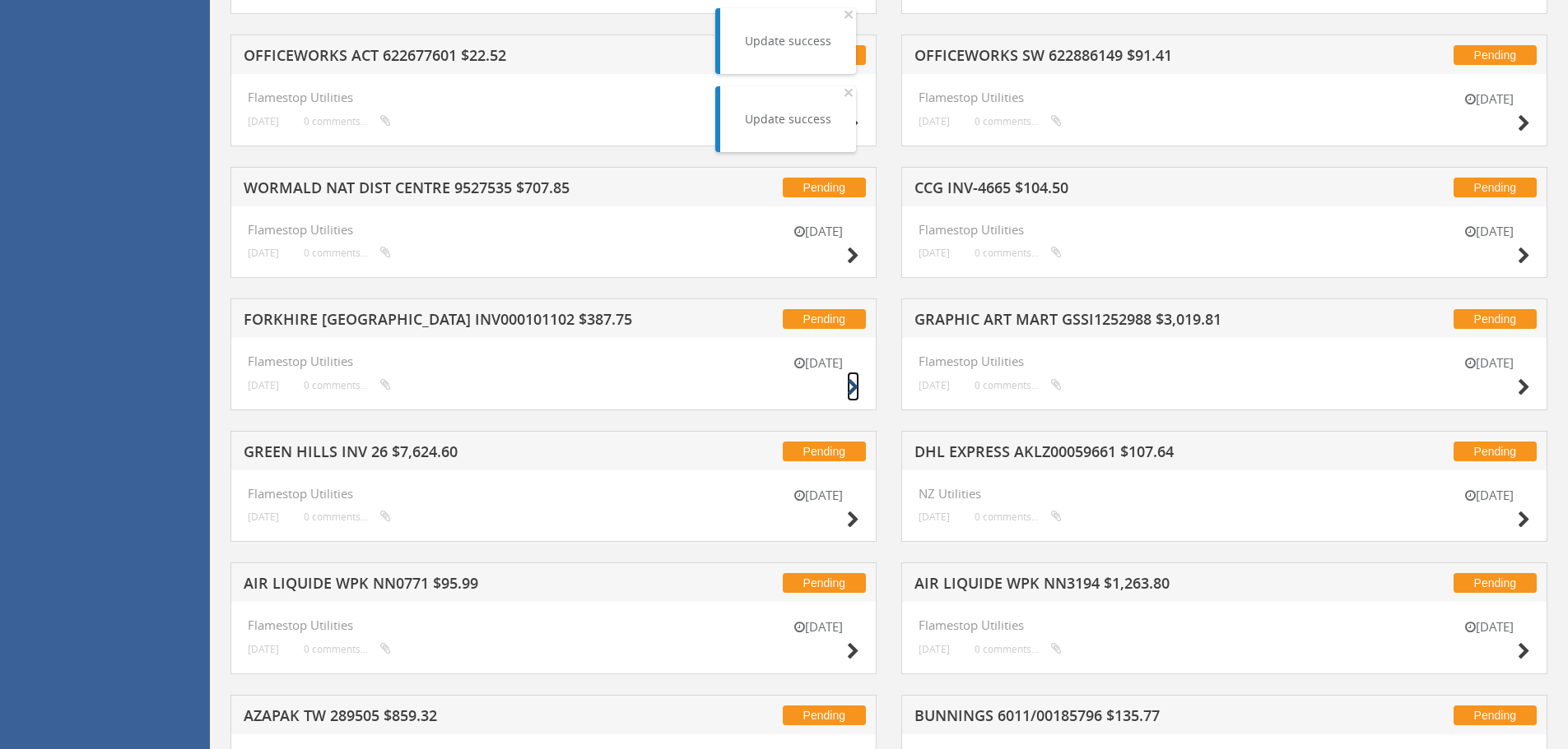
click at [848, 387] on icon at bounding box center [852, 388] width 12 height 18
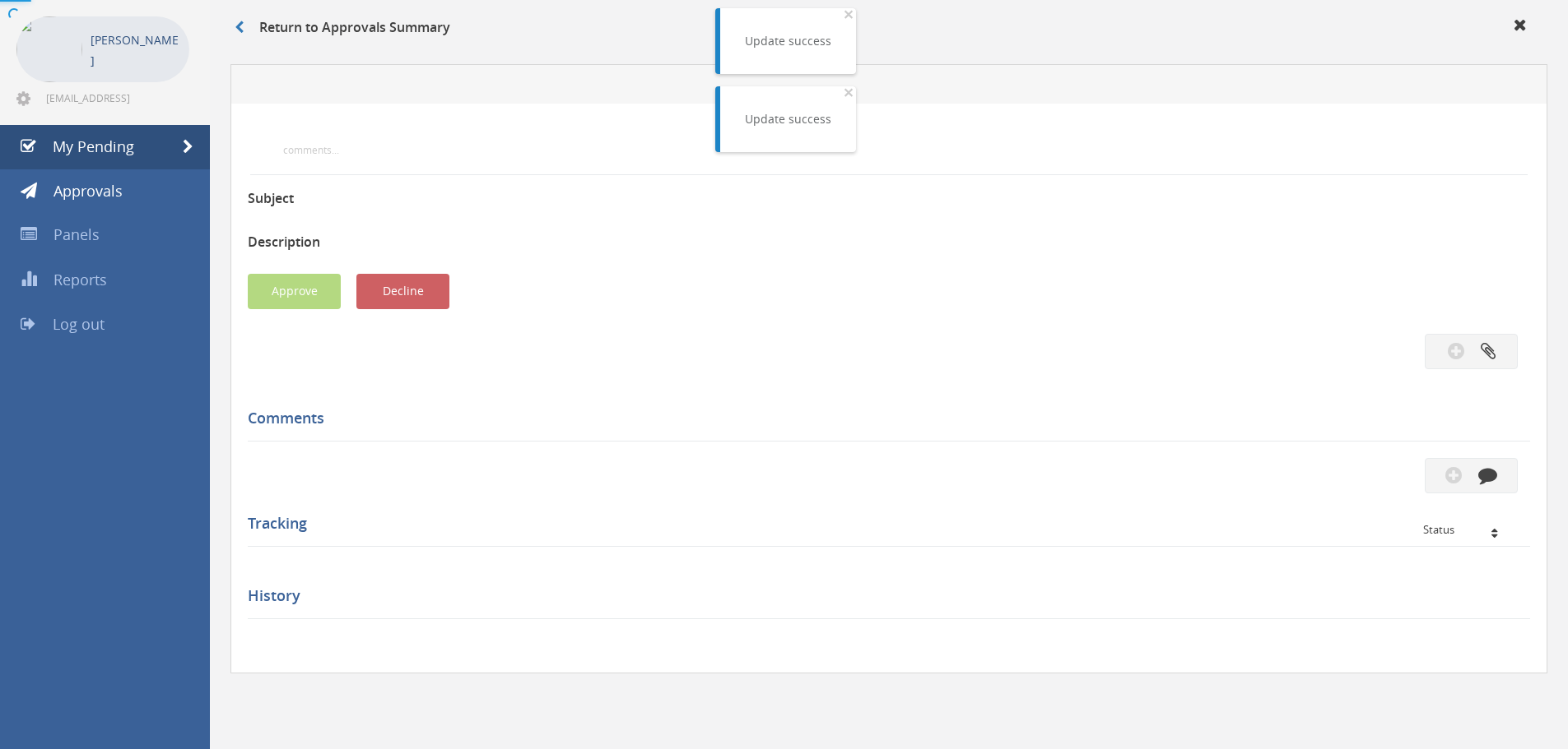
scroll to position [474, 0]
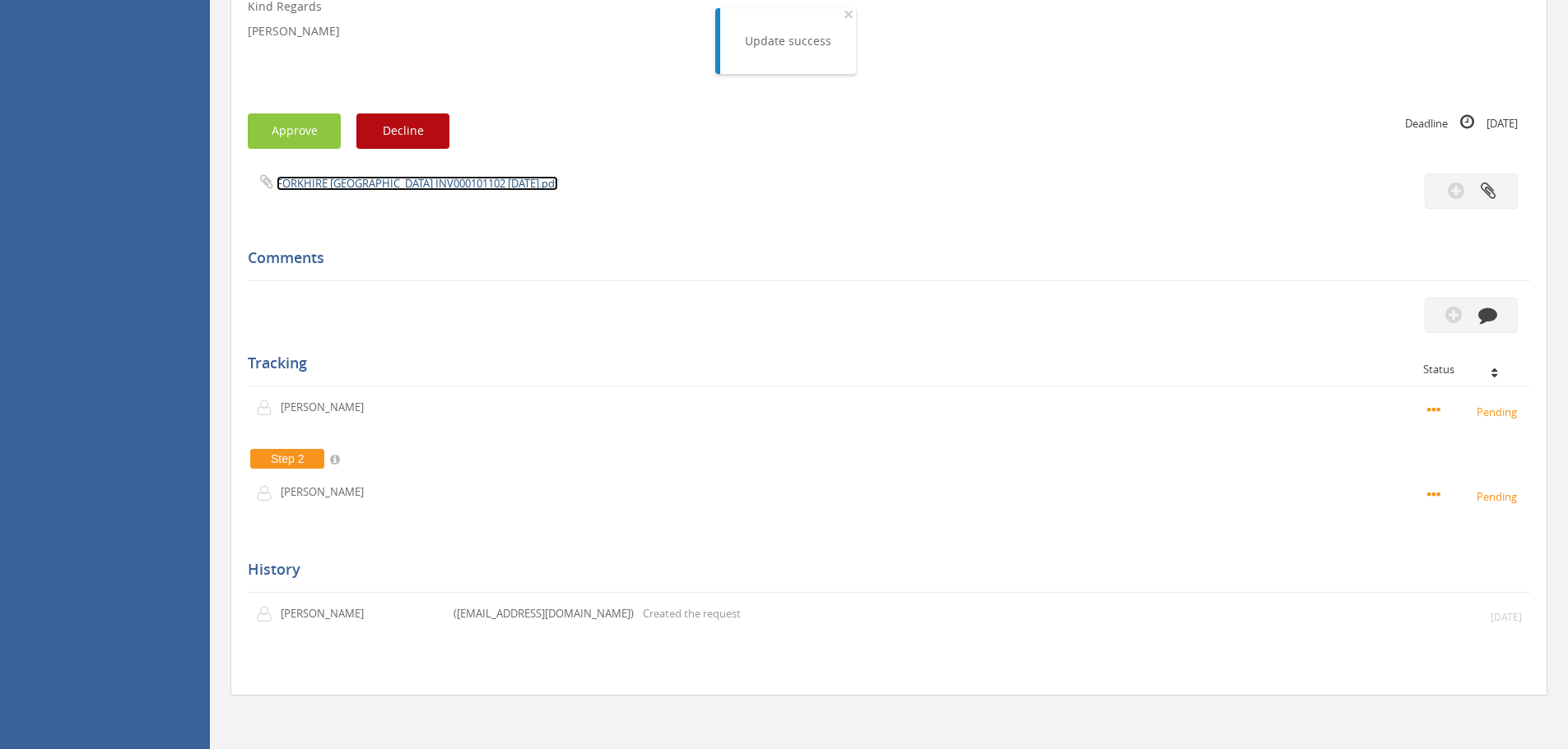
click at [314, 179] on link "FORKHIRE [GEOGRAPHIC_DATA] INV000101102 [DATE].pdf" at bounding box center [417, 184] width 282 height 15
click at [301, 138] on button "Approve" at bounding box center [294, 132] width 93 height 35
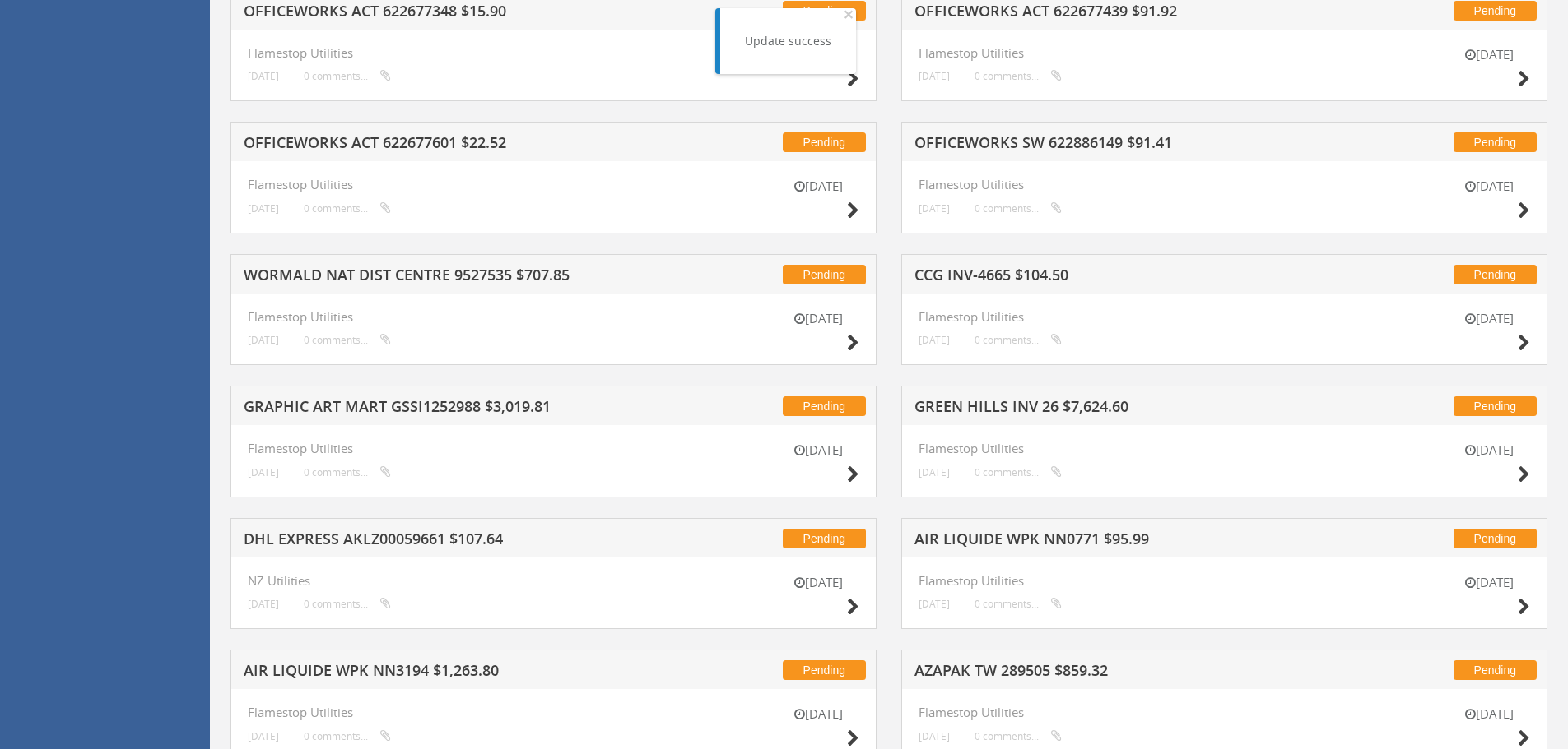
scroll to position [803, 0]
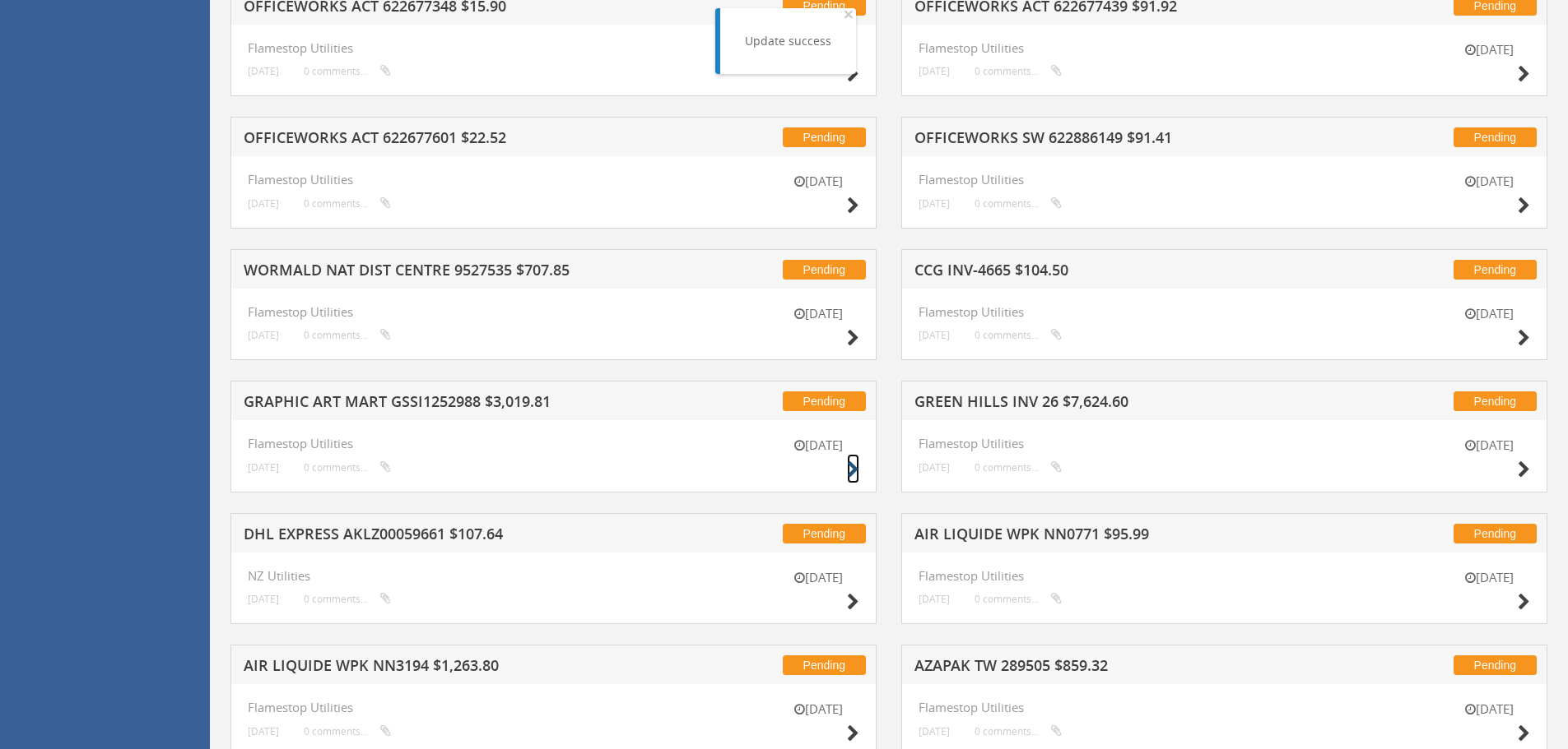
click at [848, 467] on icon at bounding box center [852, 470] width 12 height 18
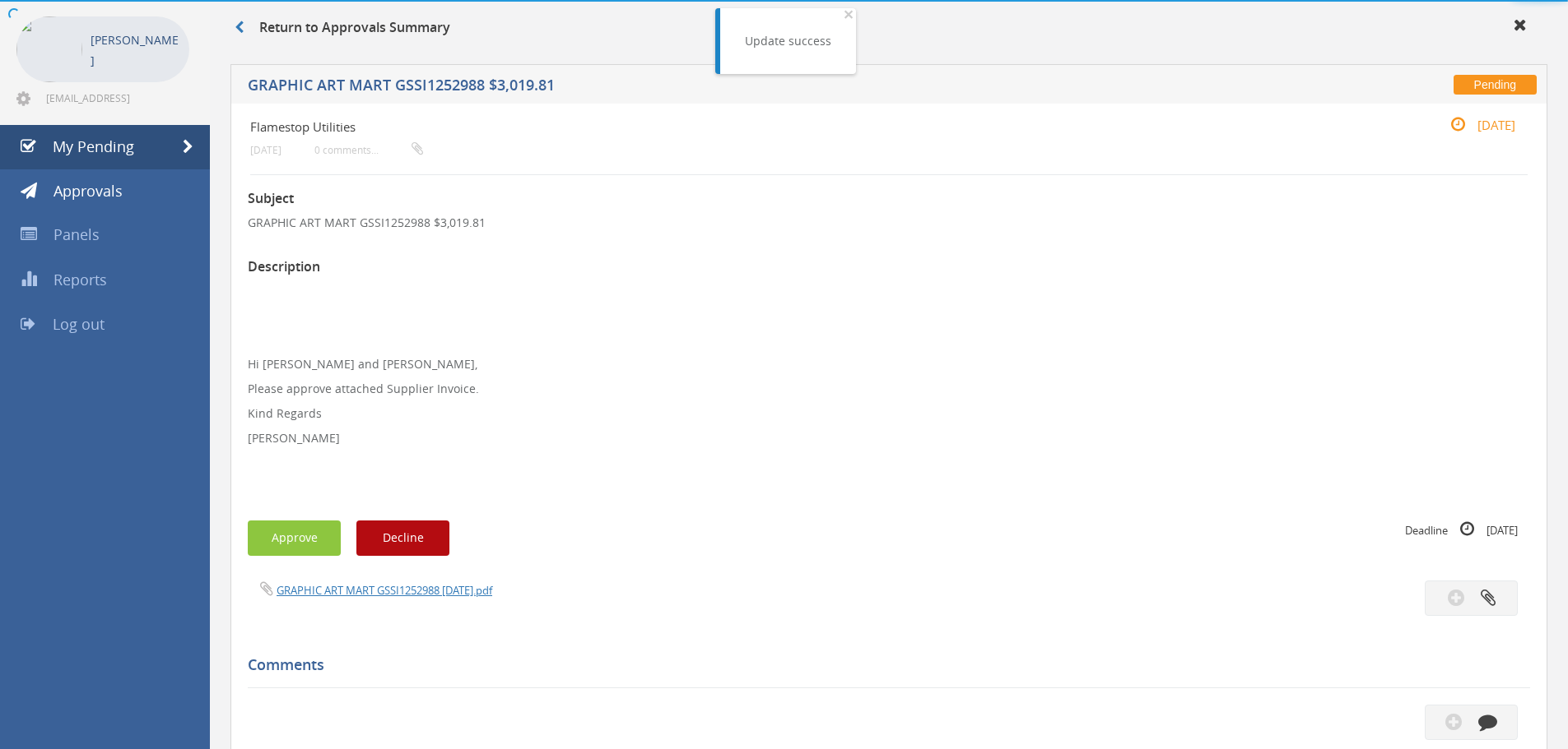
scroll to position [474, 0]
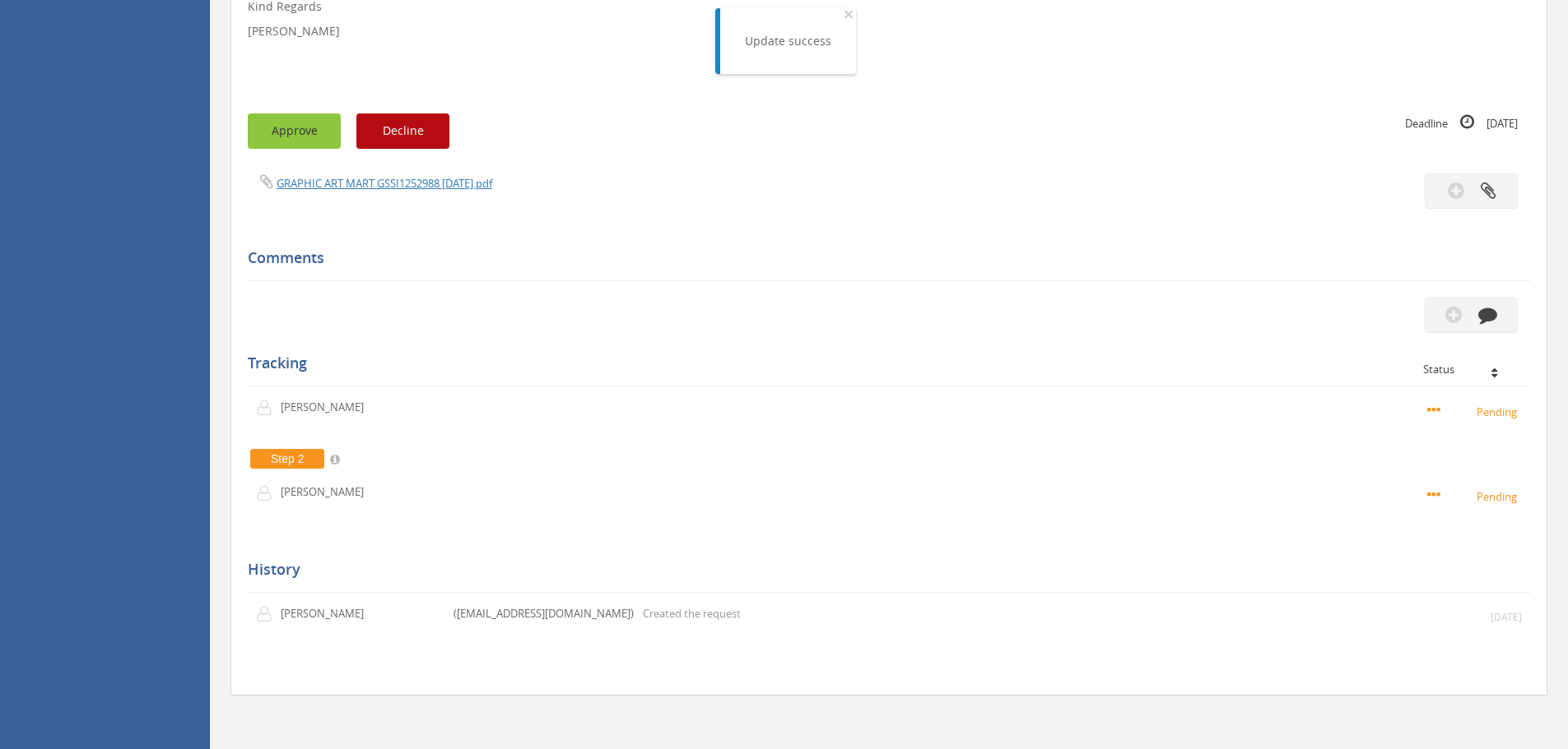
click at [296, 122] on button "Approve" at bounding box center [294, 132] width 93 height 35
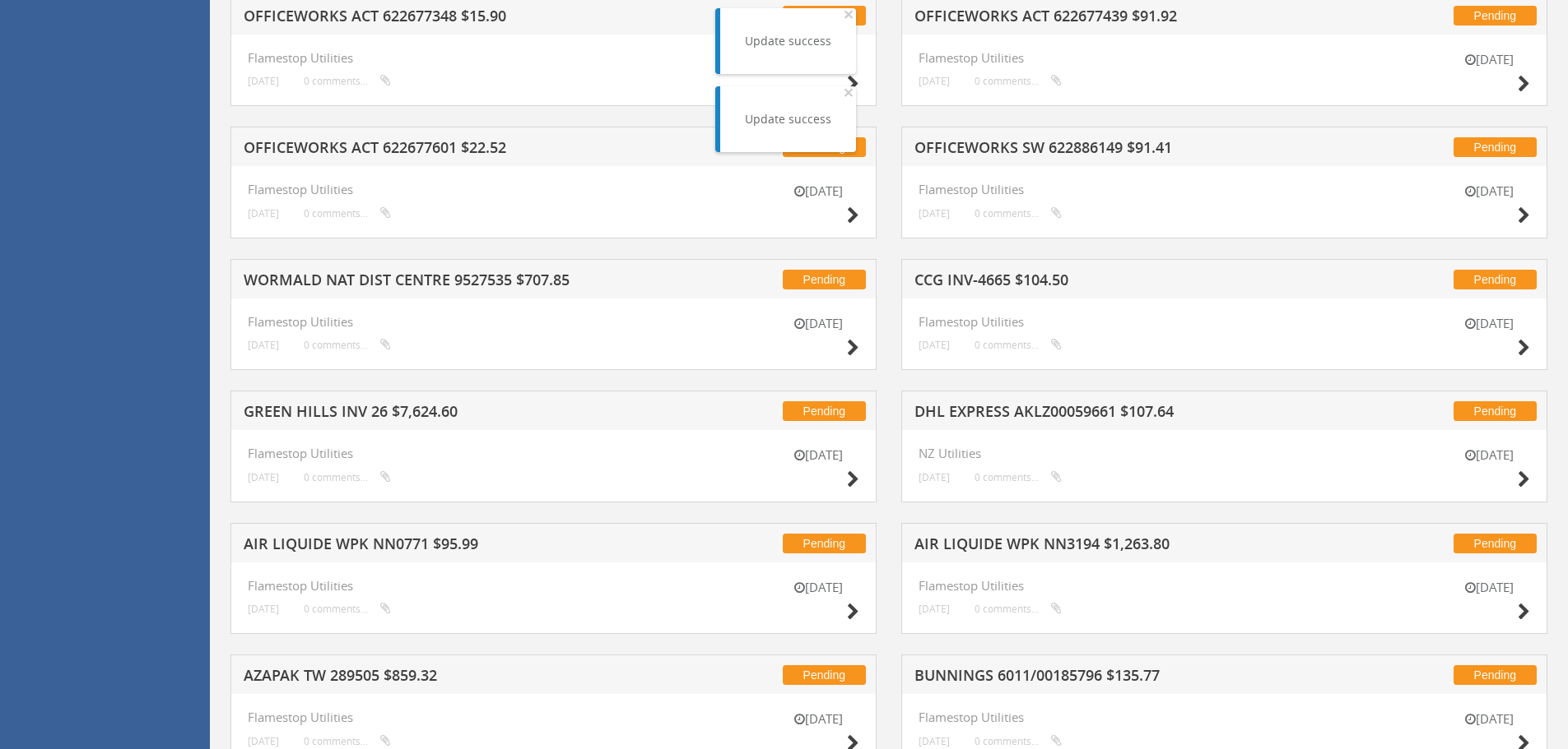
scroll to position [803, 0]
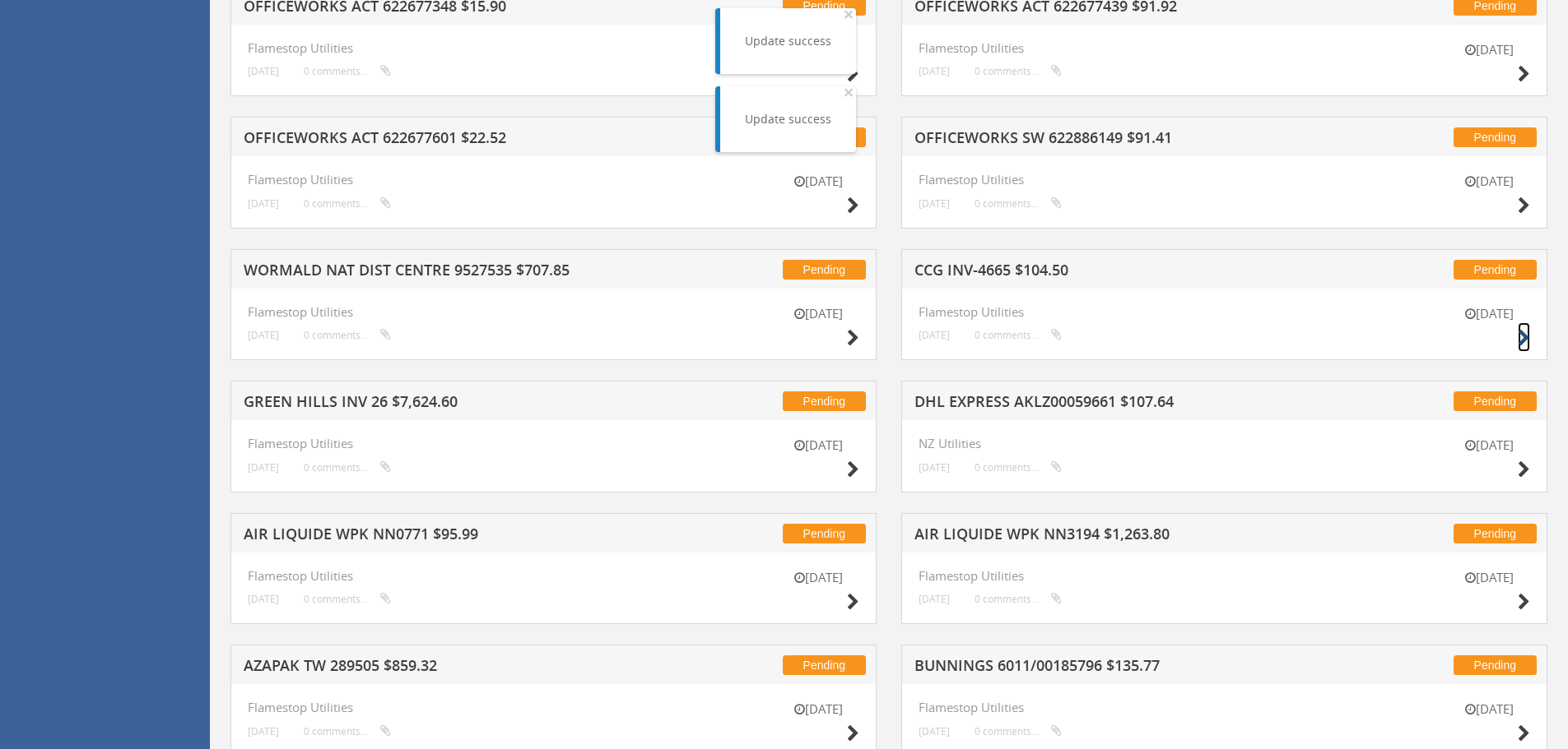
click at [1522, 334] on icon at bounding box center [1523, 339] width 12 height 18
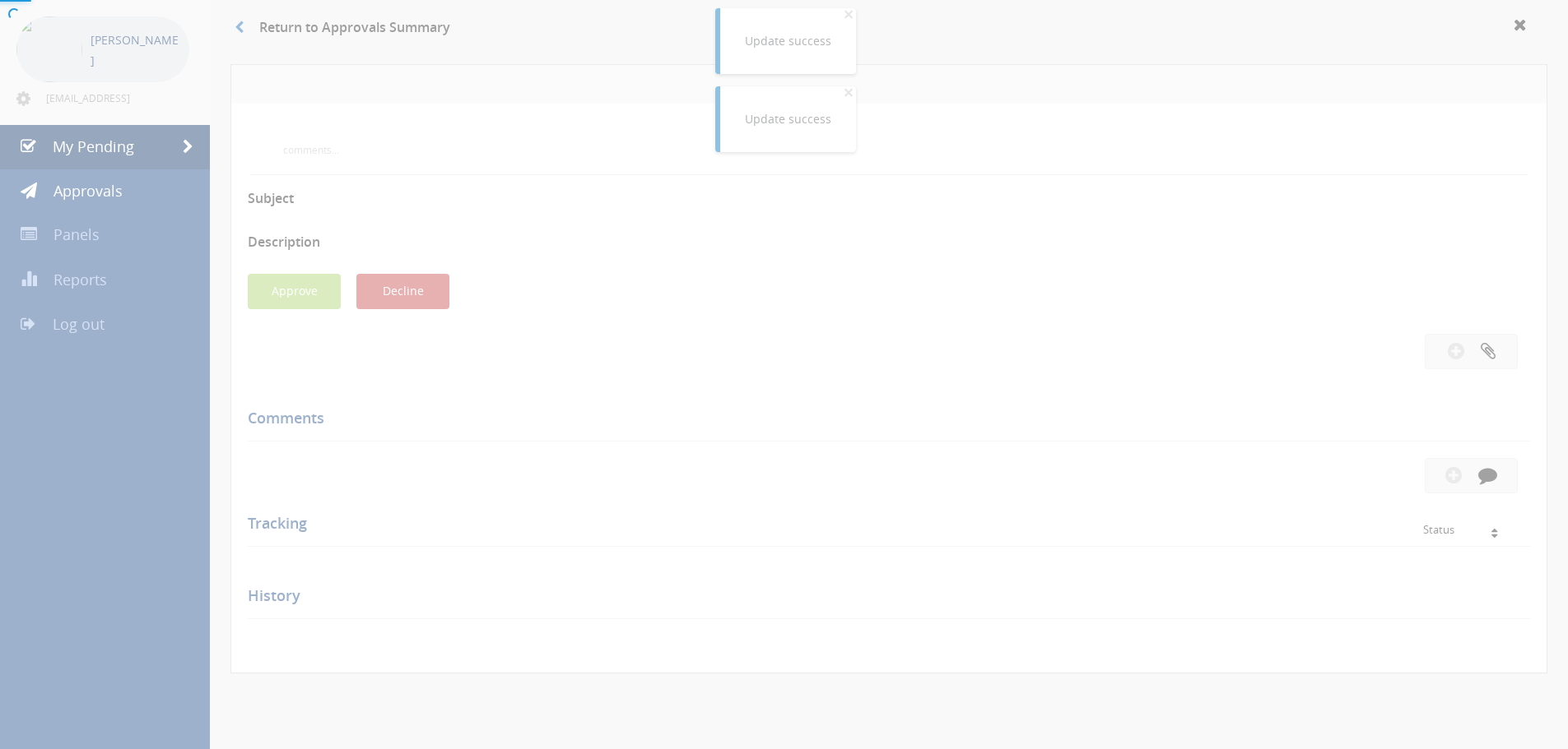
scroll to position [474, 0]
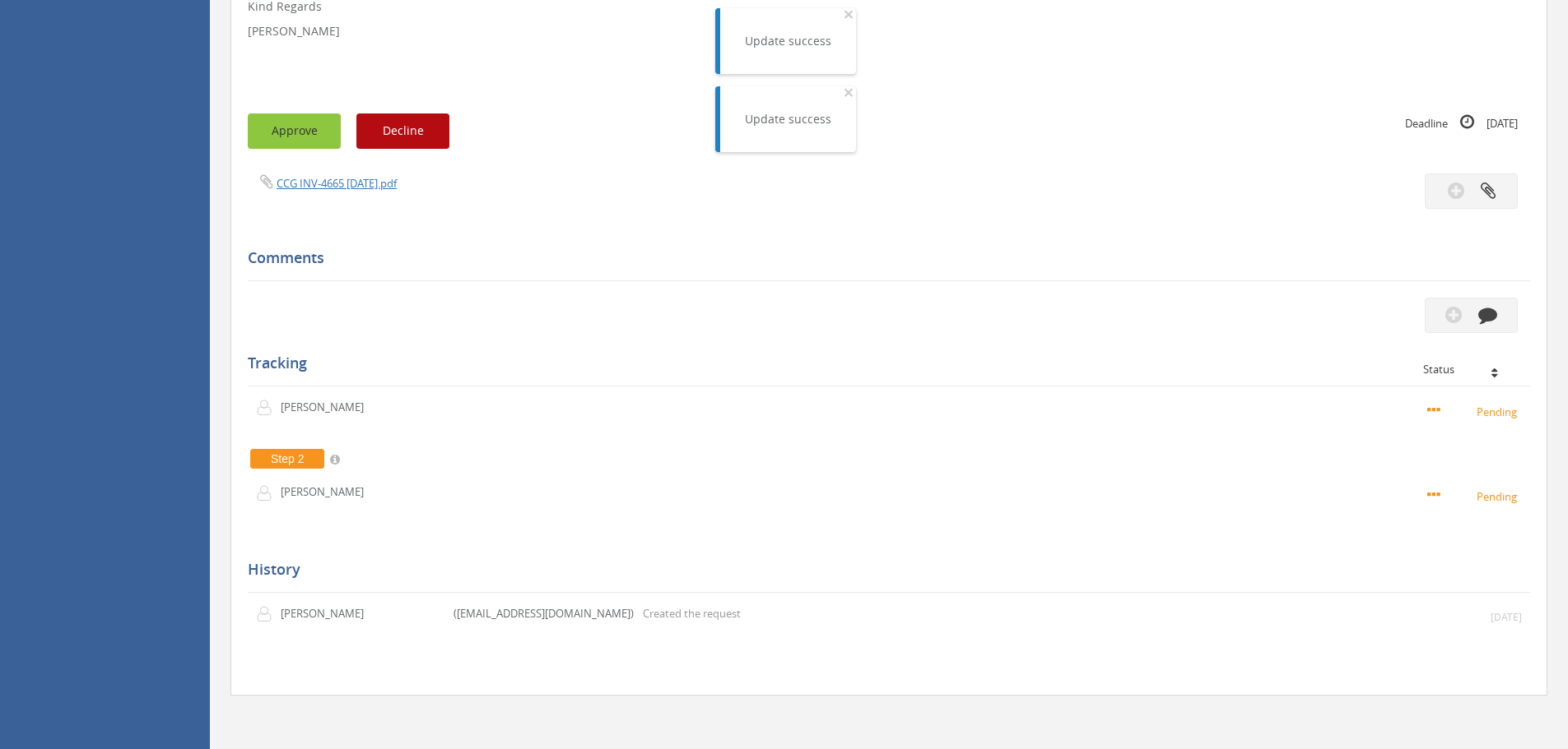
click at [290, 146] on button "Approve" at bounding box center [294, 132] width 93 height 35
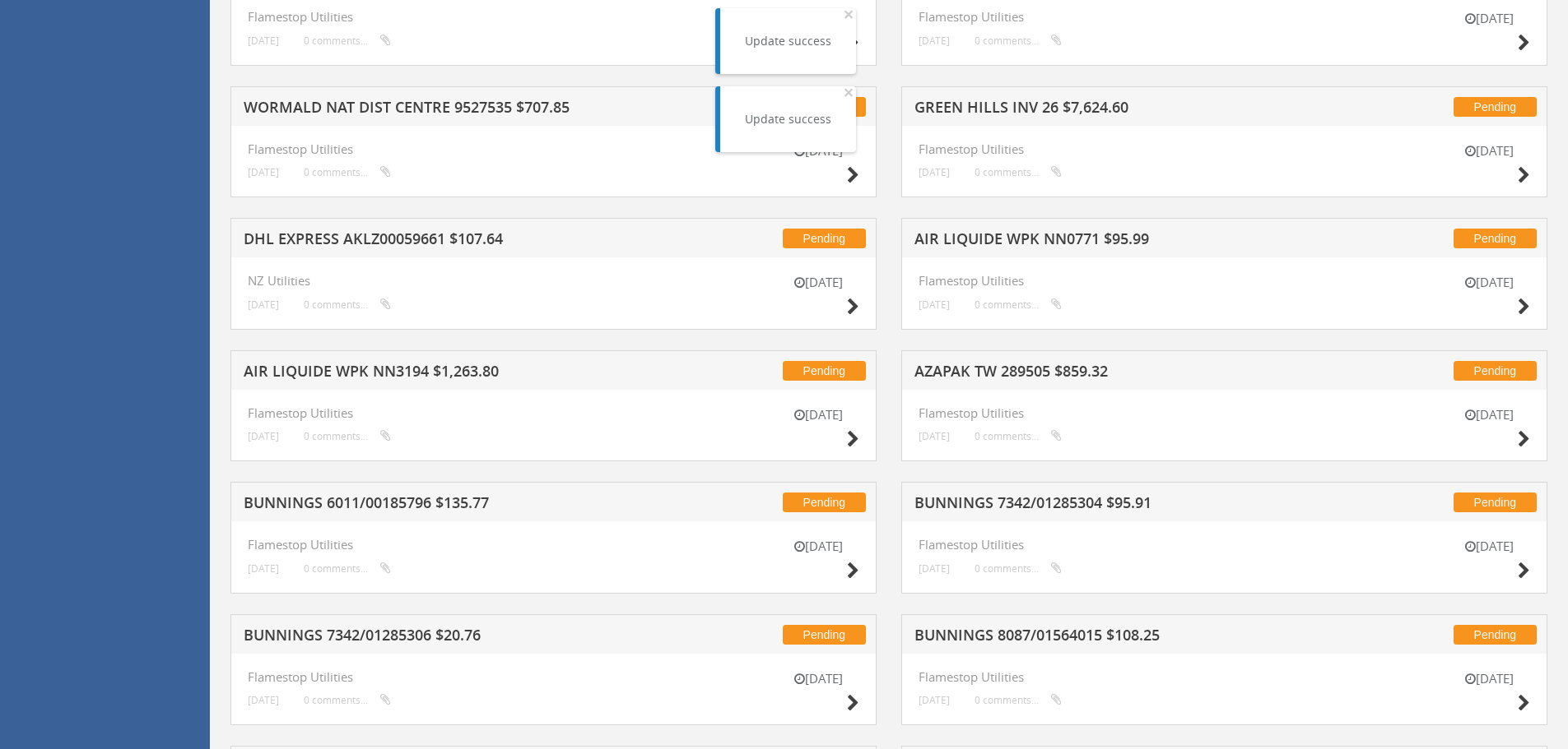
scroll to position [967, 0]
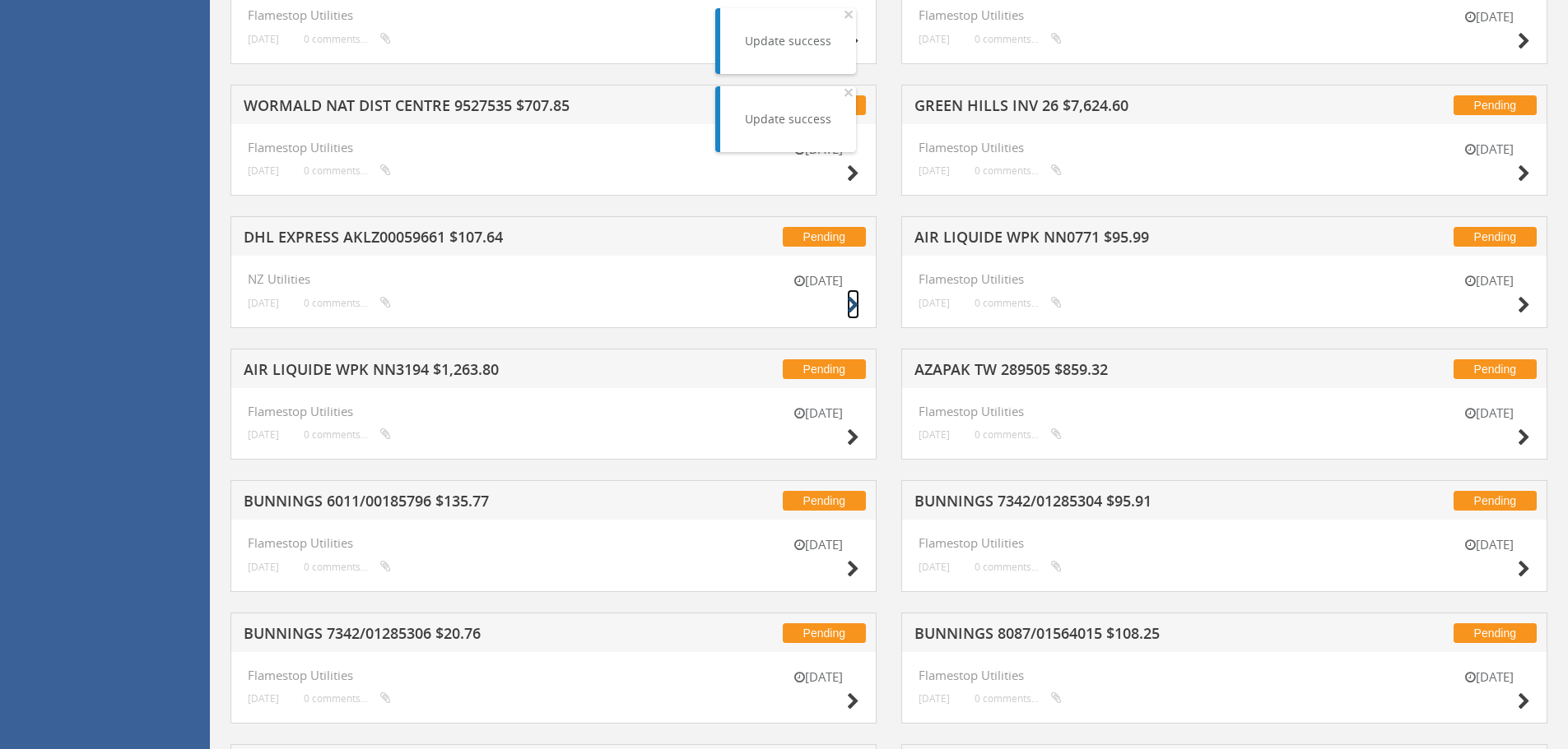
click at [849, 305] on icon at bounding box center [852, 305] width 12 height 18
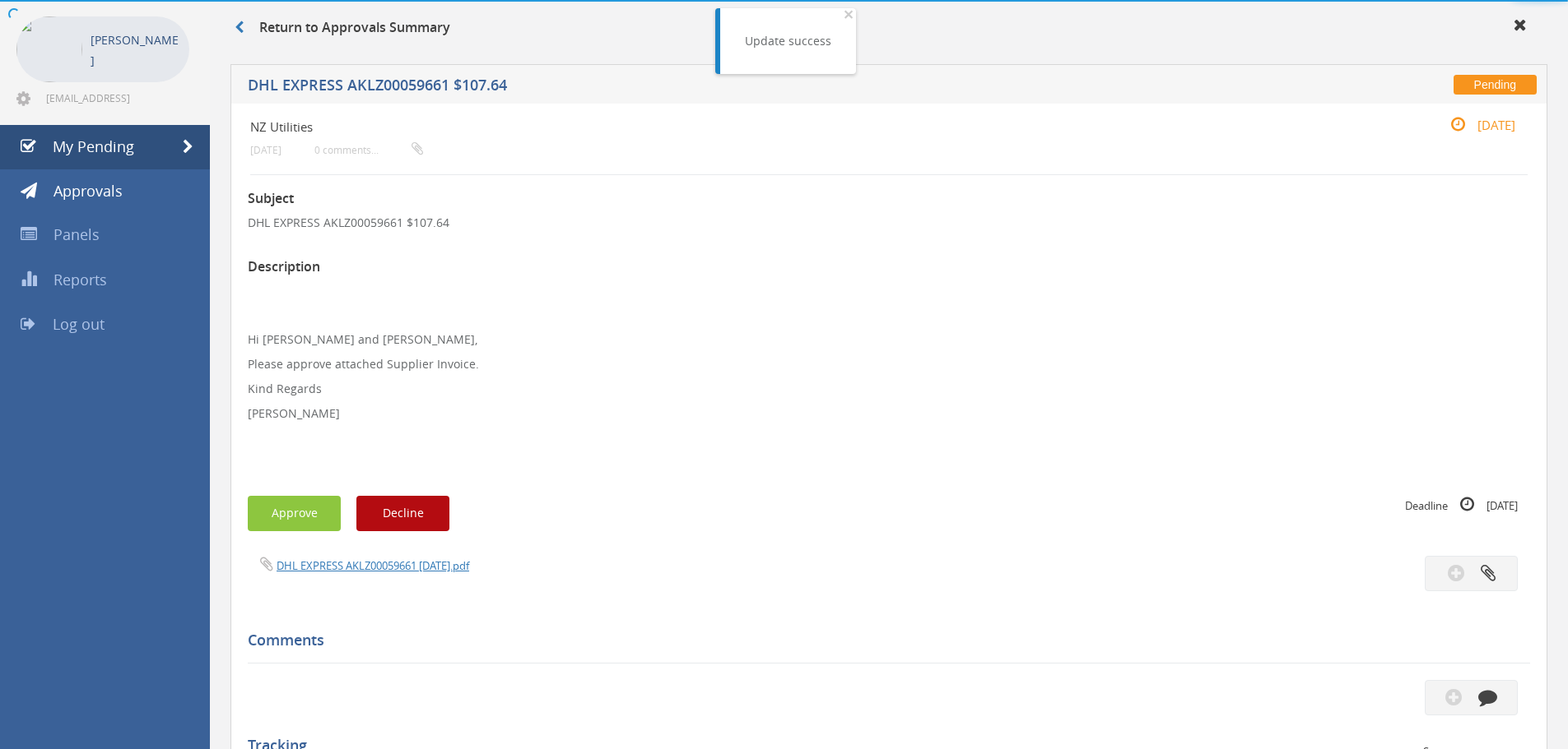
scroll to position [450, 0]
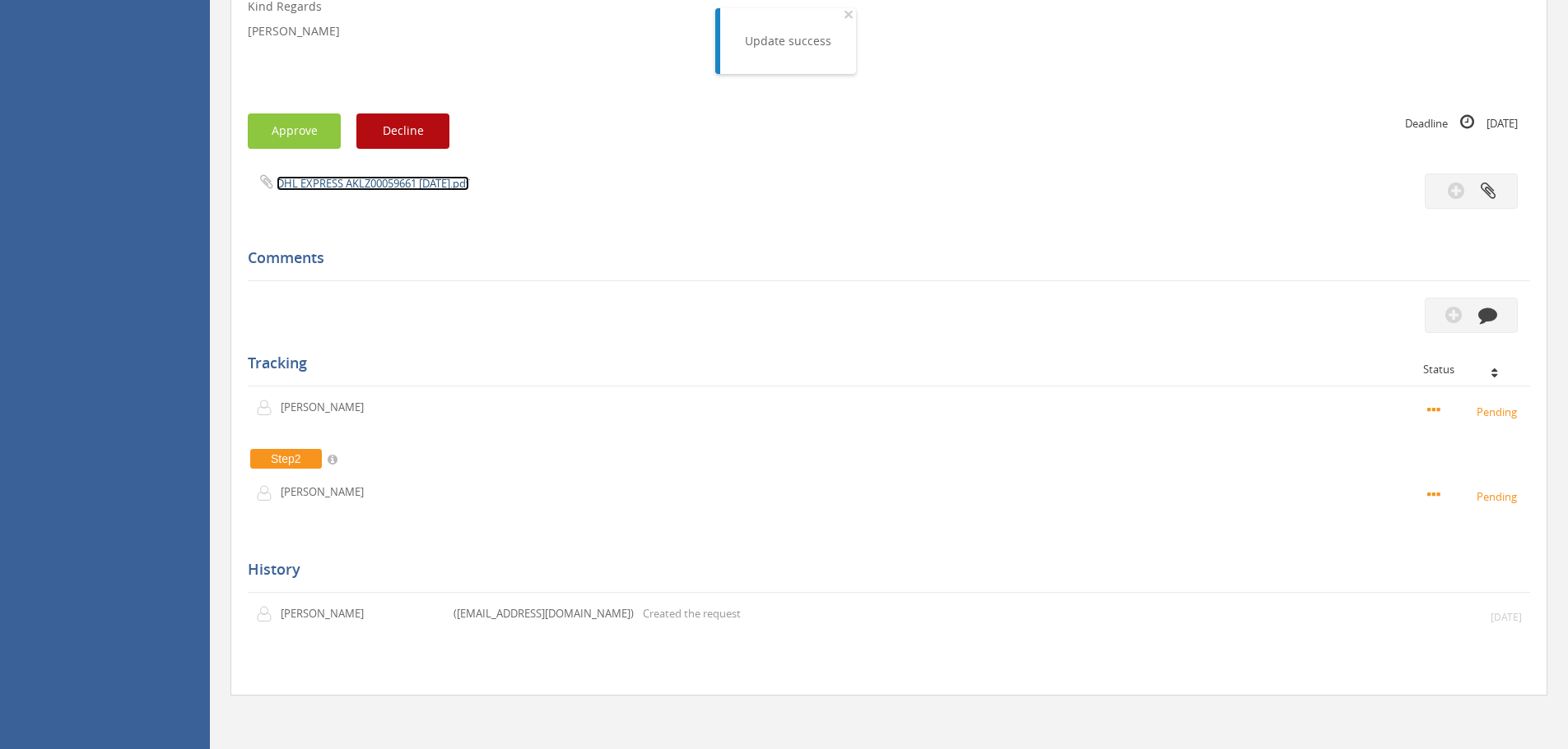
click at [385, 187] on link "DHL EXPRESS AKLZ00059661 [DATE].pdf" at bounding box center [372, 184] width 192 height 15
click at [297, 141] on button "Approve" at bounding box center [294, 132] width 93 height 35
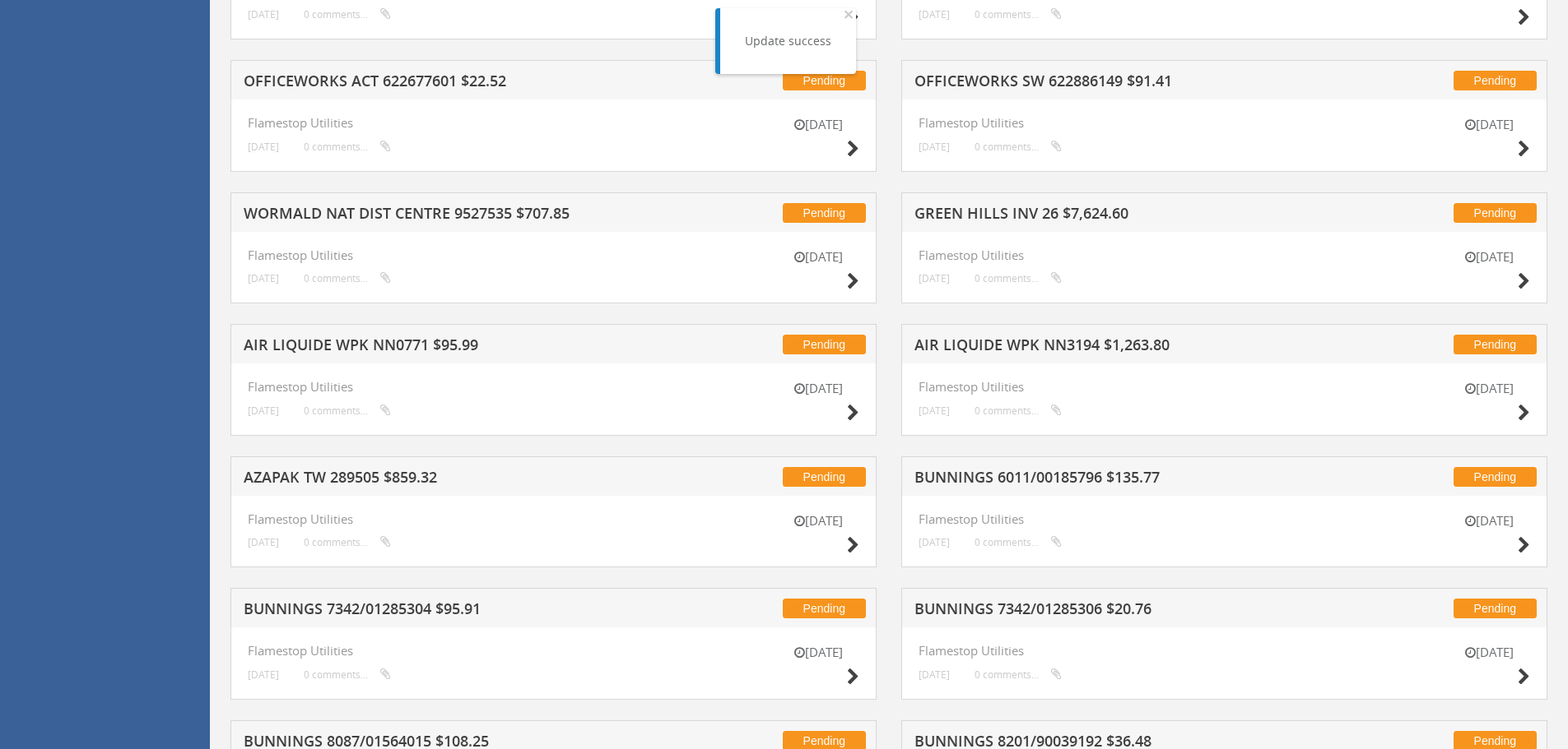
scroll to position [860, 0]
click at [853, 543] on icon at bounding box center [852, 545] width 12 height 18
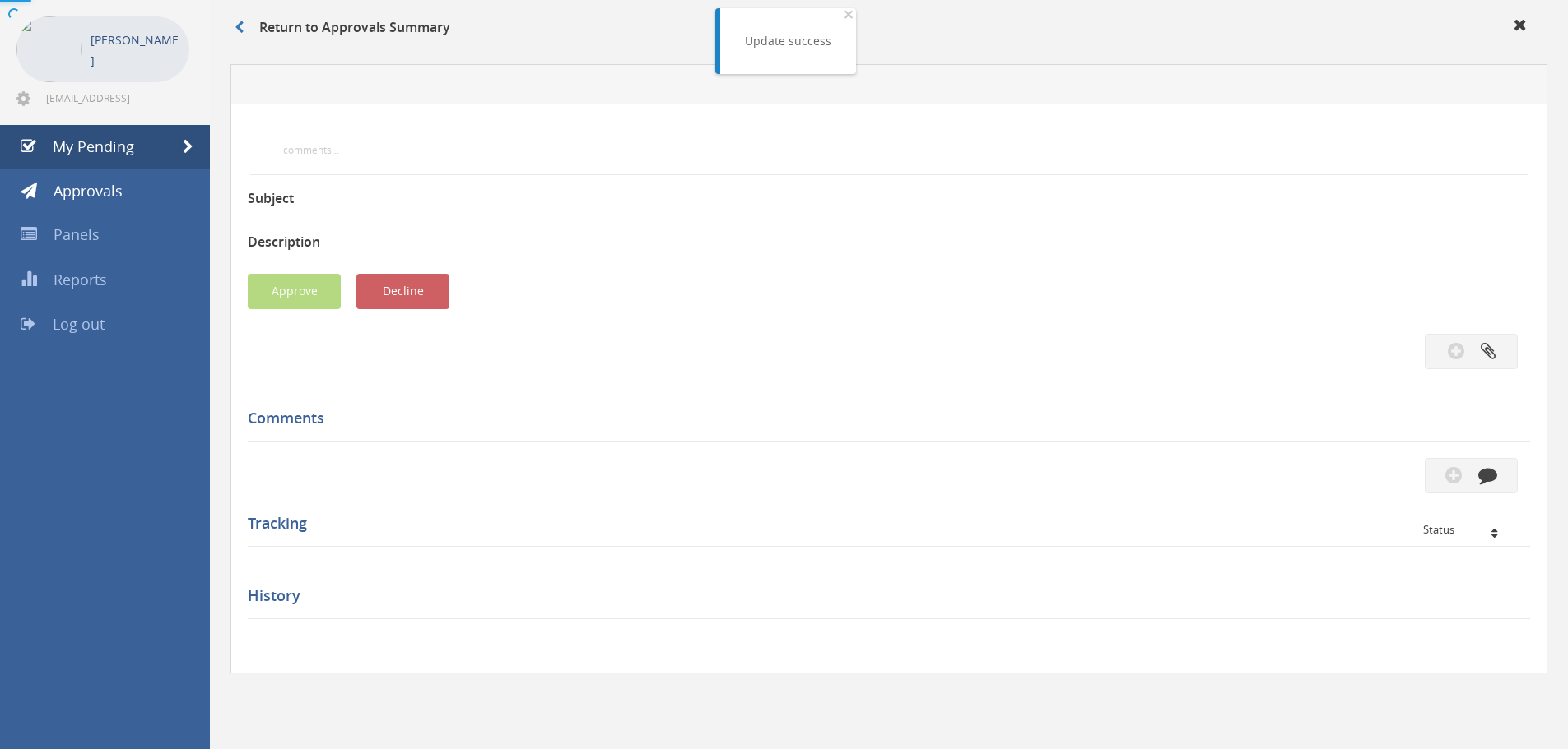
scroll to position [474, 0]
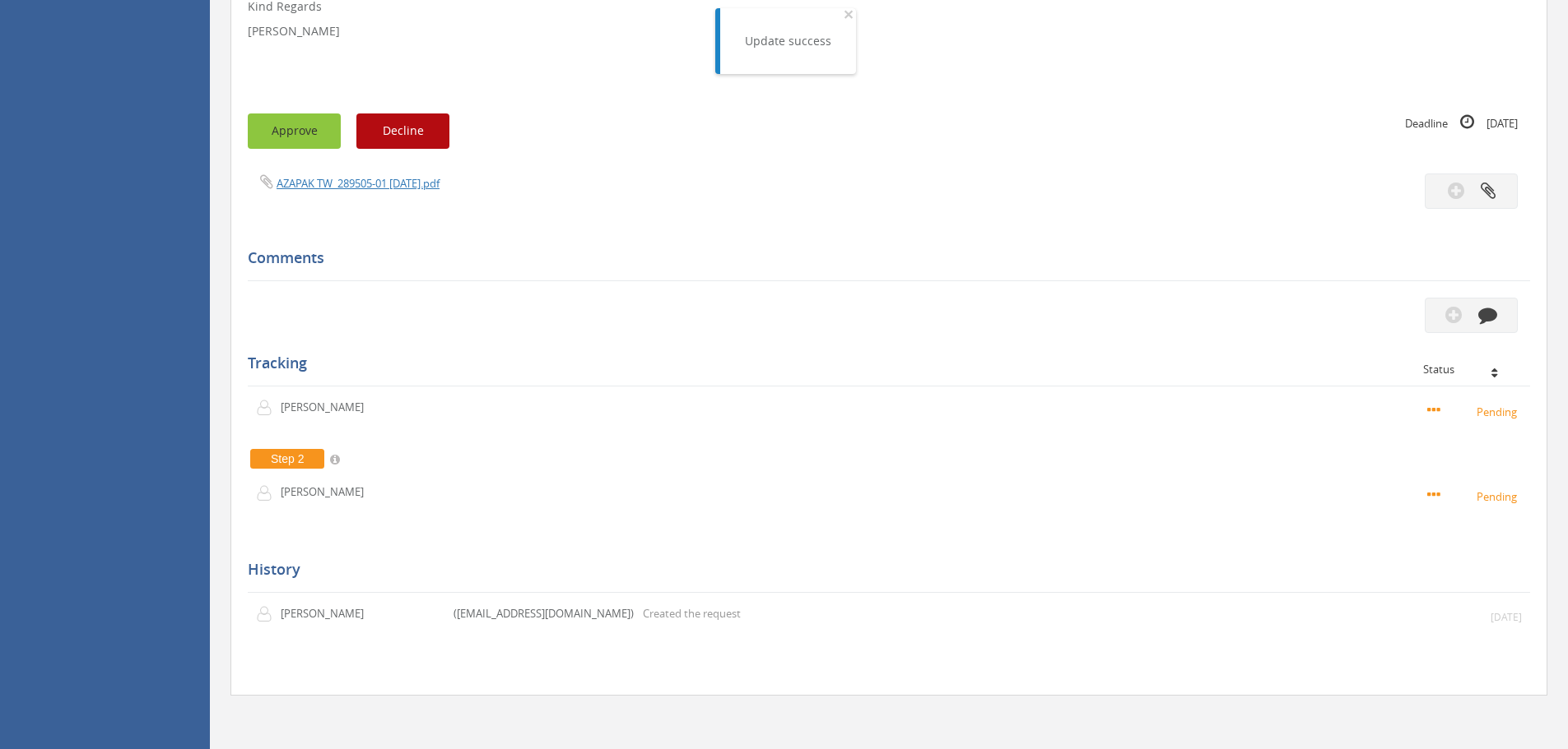
click at [296, 135] on button "Approve" at bounding box center [294, 132] width 93 height 35
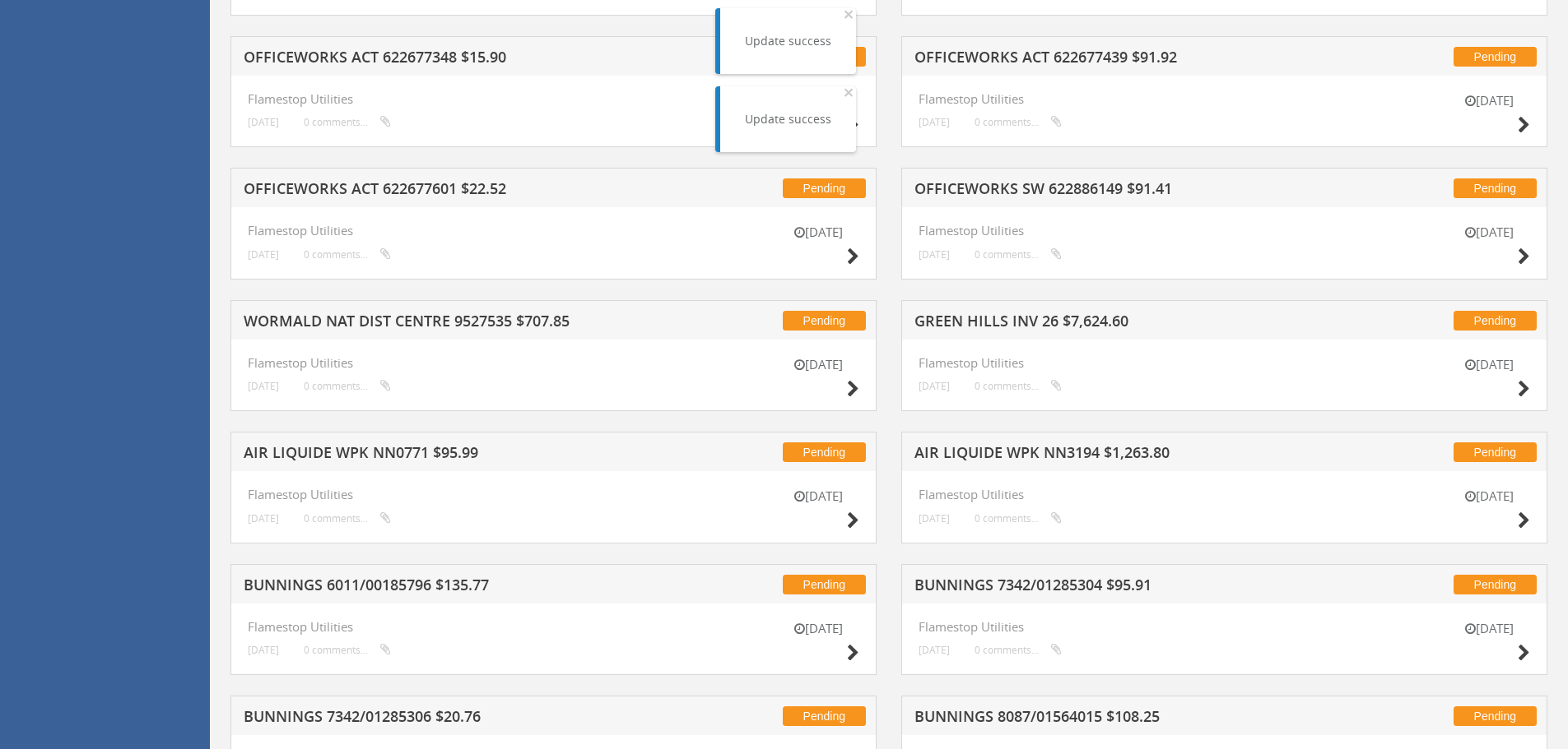
scroll to position [803, 0]
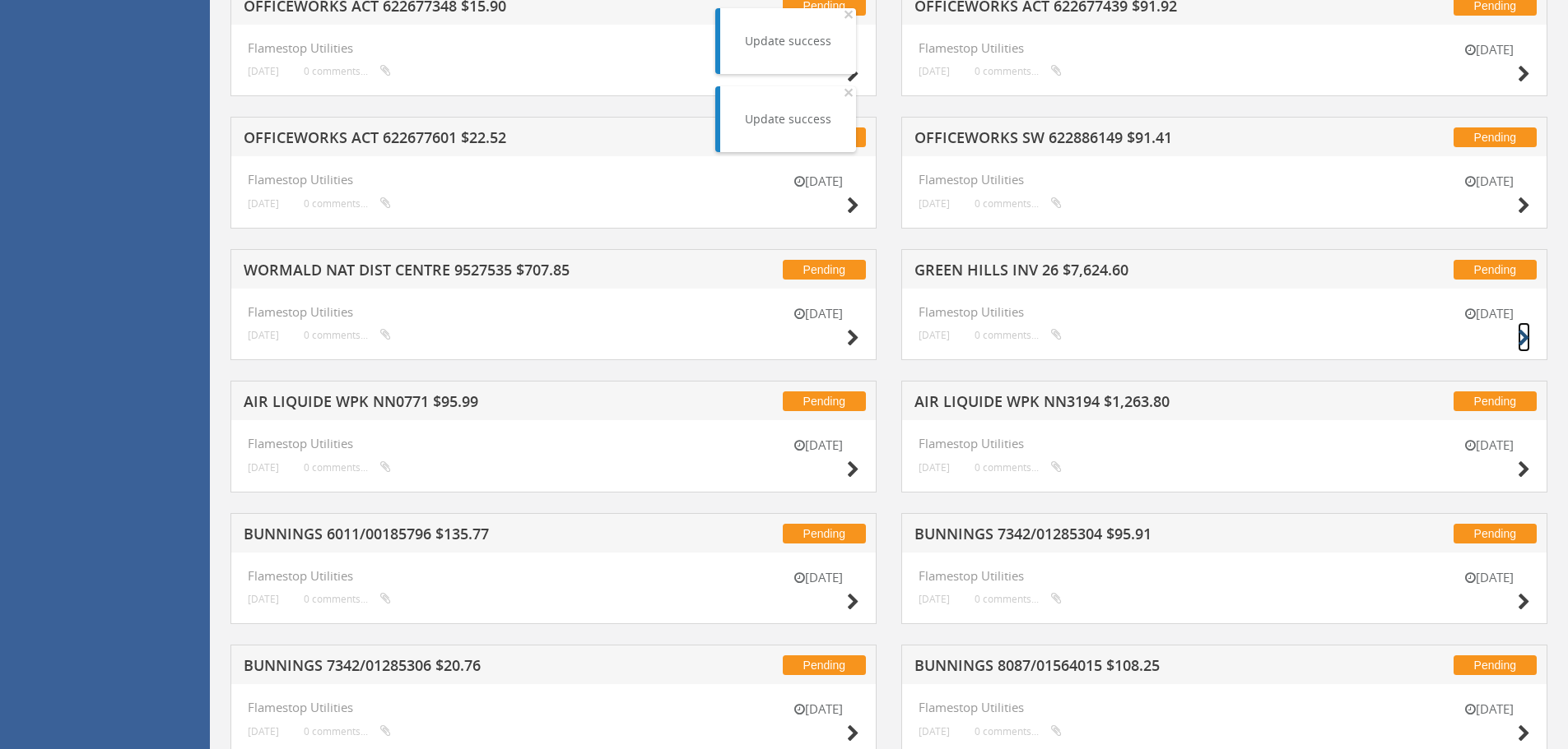
click at [1522, 336] on icon at bounding box center [1523, 339] width 12 height 18
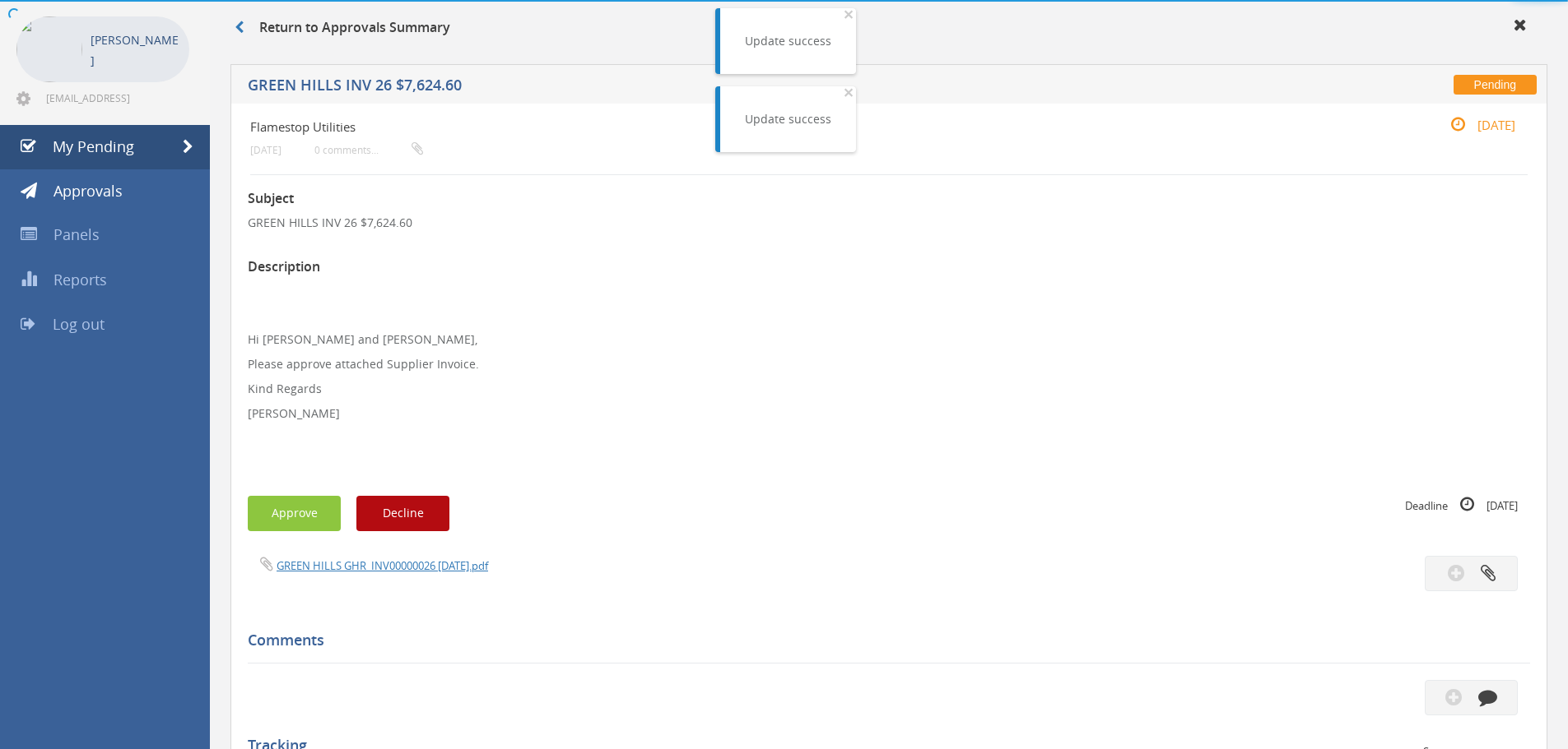
scroll to position [450, 0]
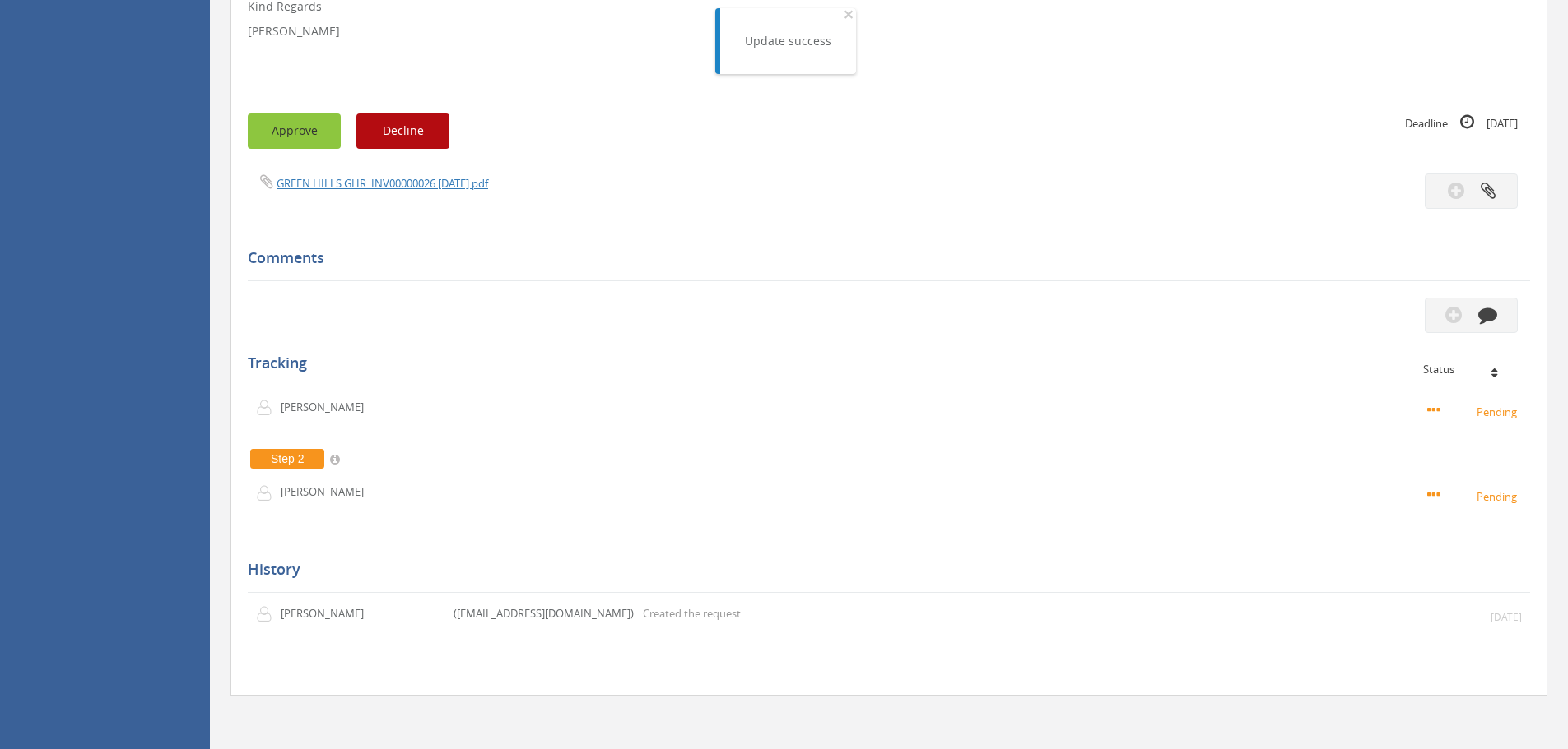
click at [283, 129] on button "Approve" at bounding box center [294, 132] width 93 height 35
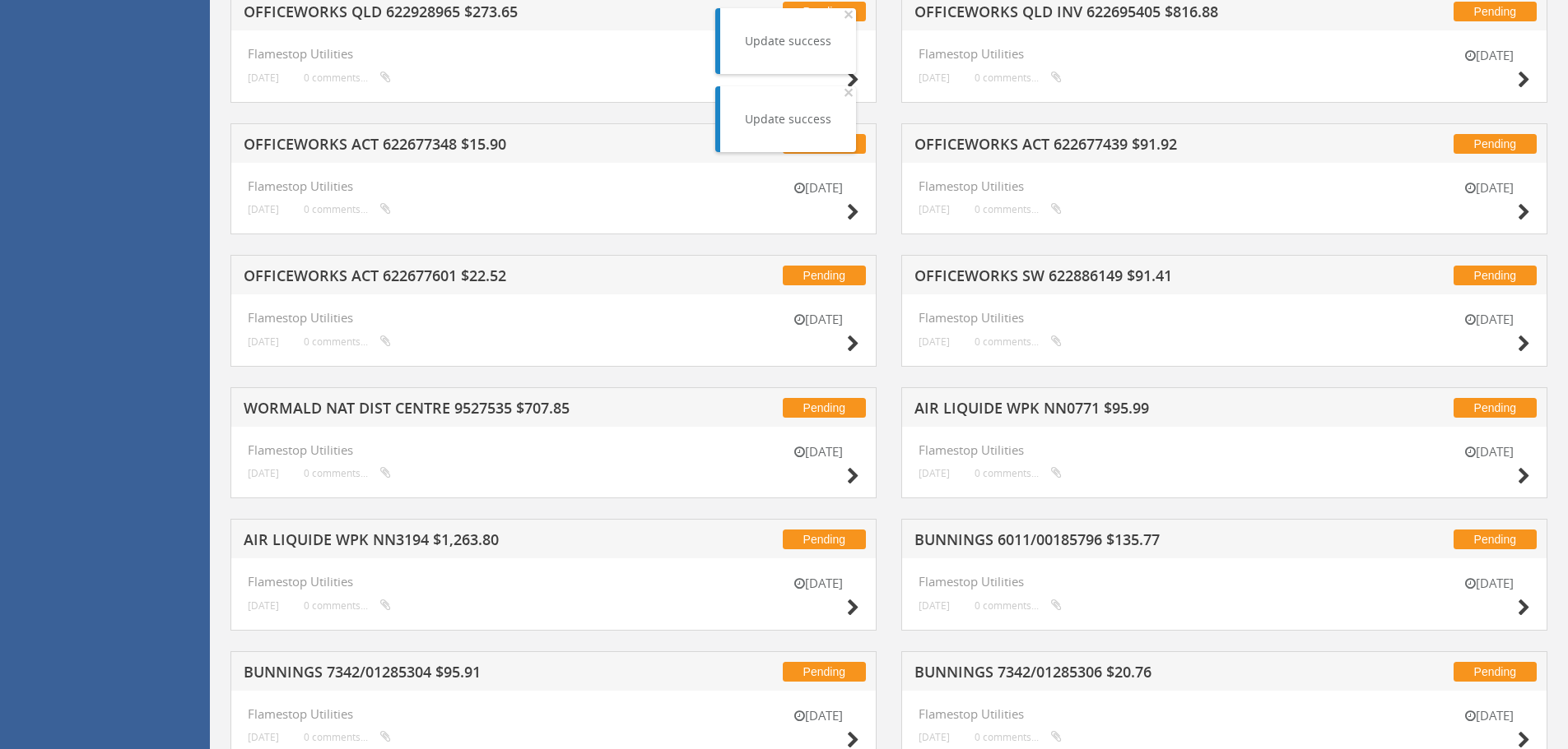
scroll to position [778, 0]
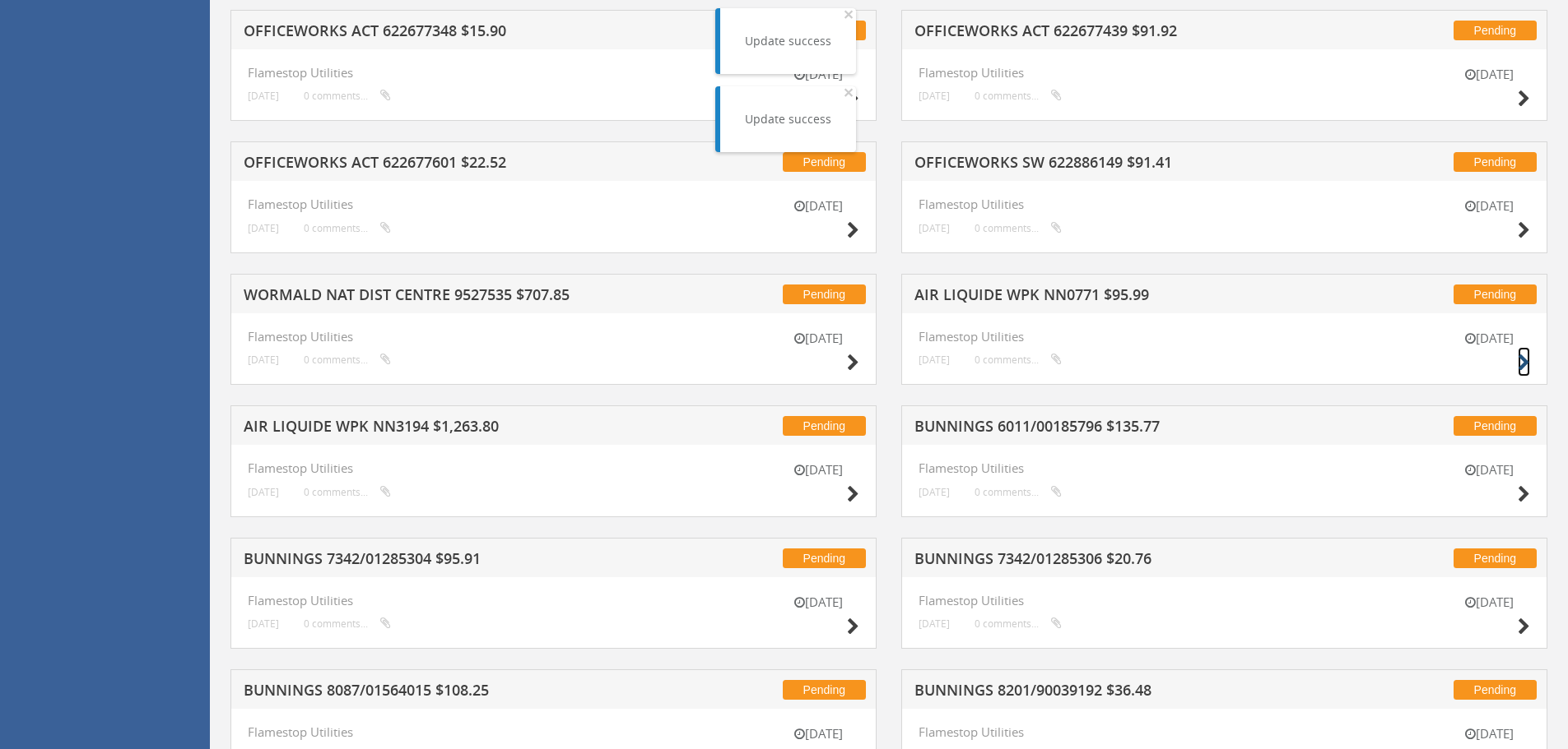
click at [1522, 362] on icon at bounding box center [1523, 363] width 12 height 18
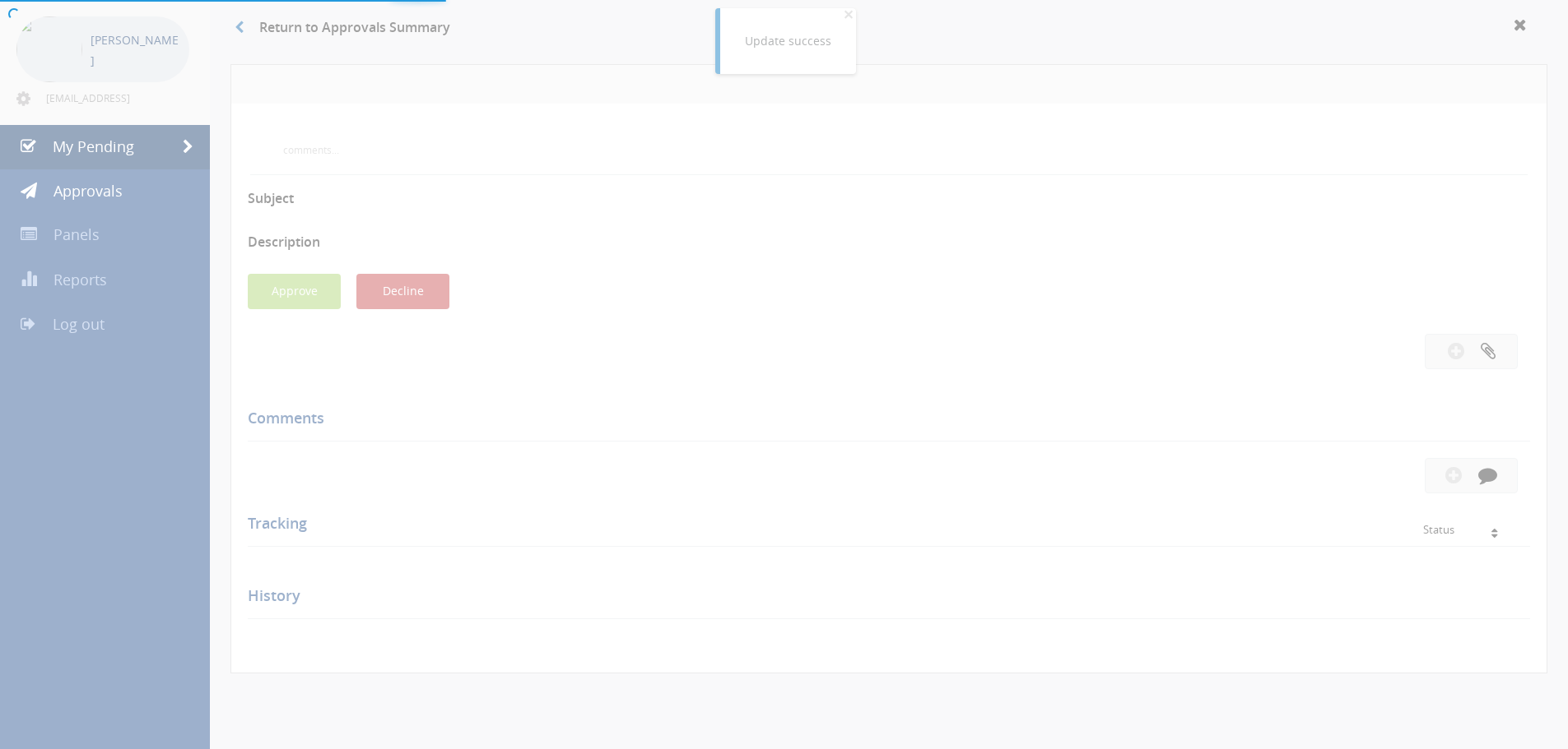
scroll to position [474, 0]
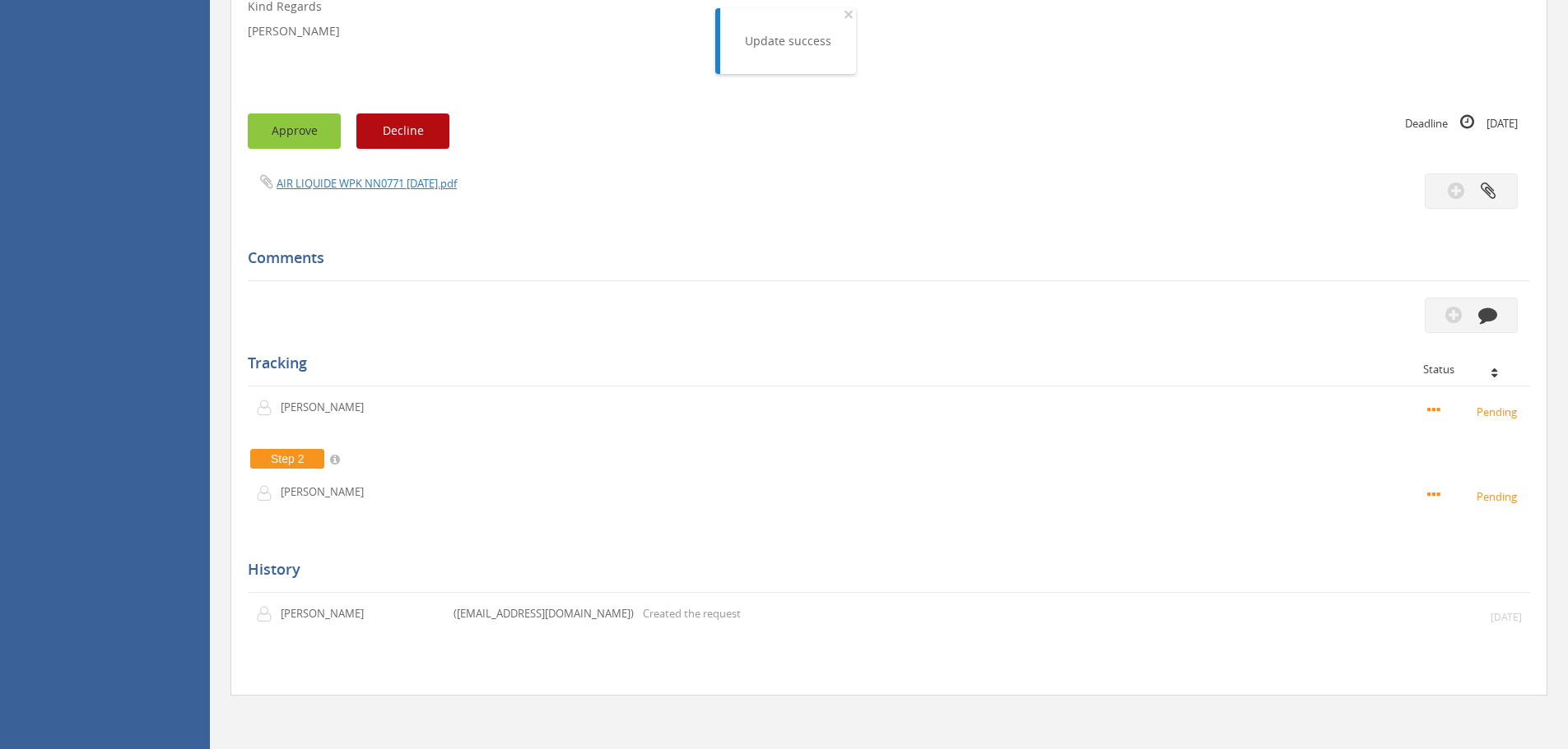
click at [307, 137] on button "Approve" at bounding box center [294, 132] width 93 height 35
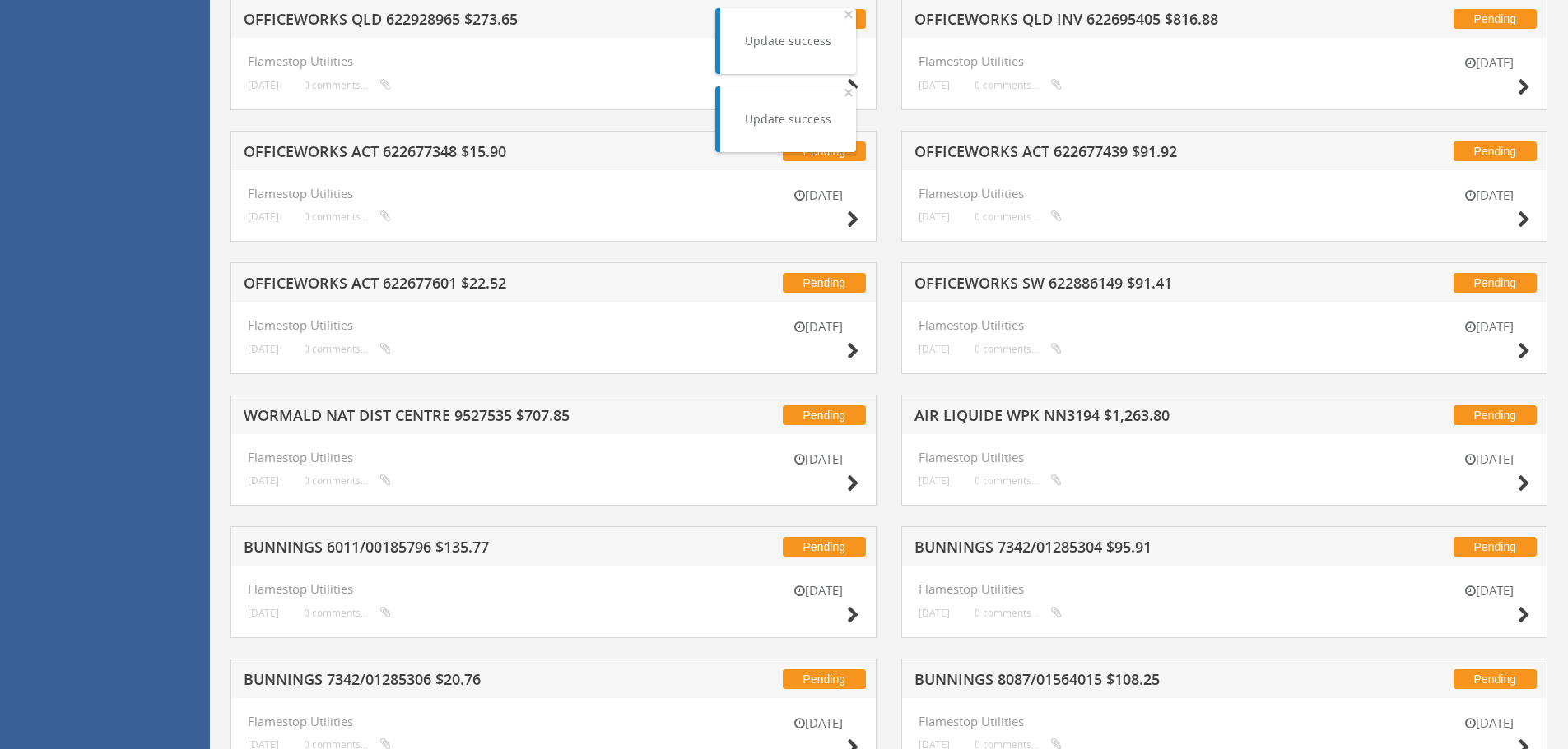
scroll to position [721, 0]
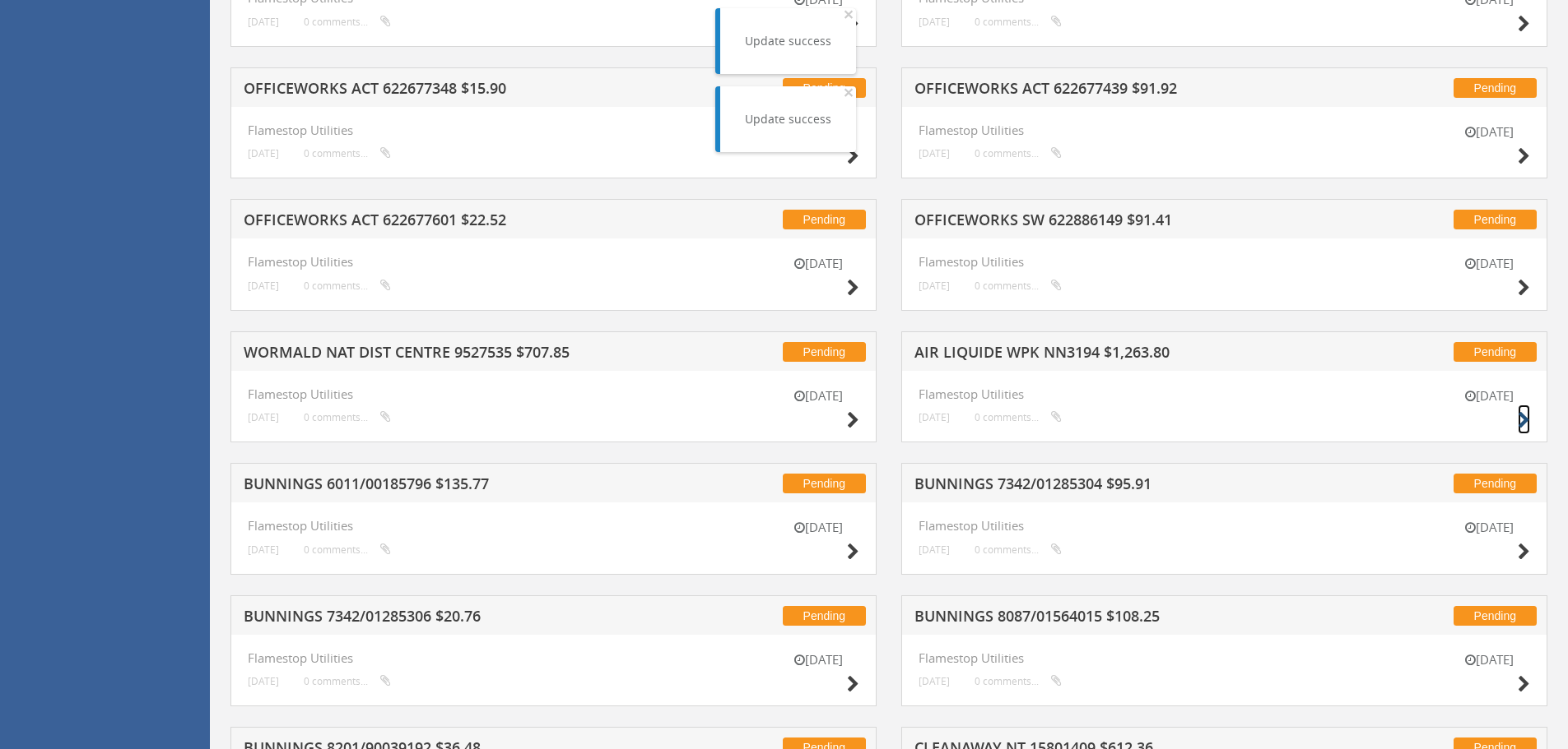
click at [1522, 421] on icon at bounding box center [1523, 421] width 12 height 18
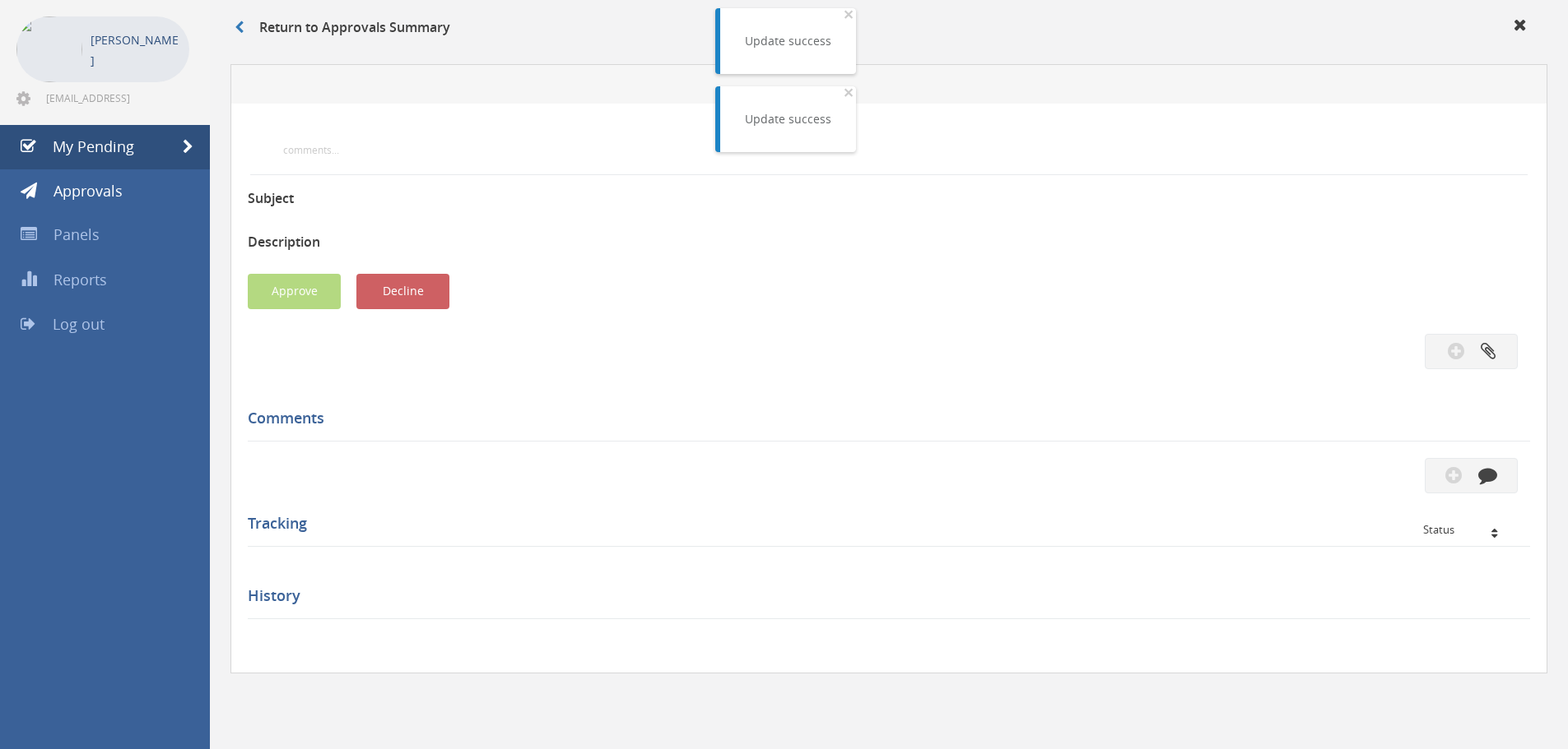
scroll to position [474, 0]
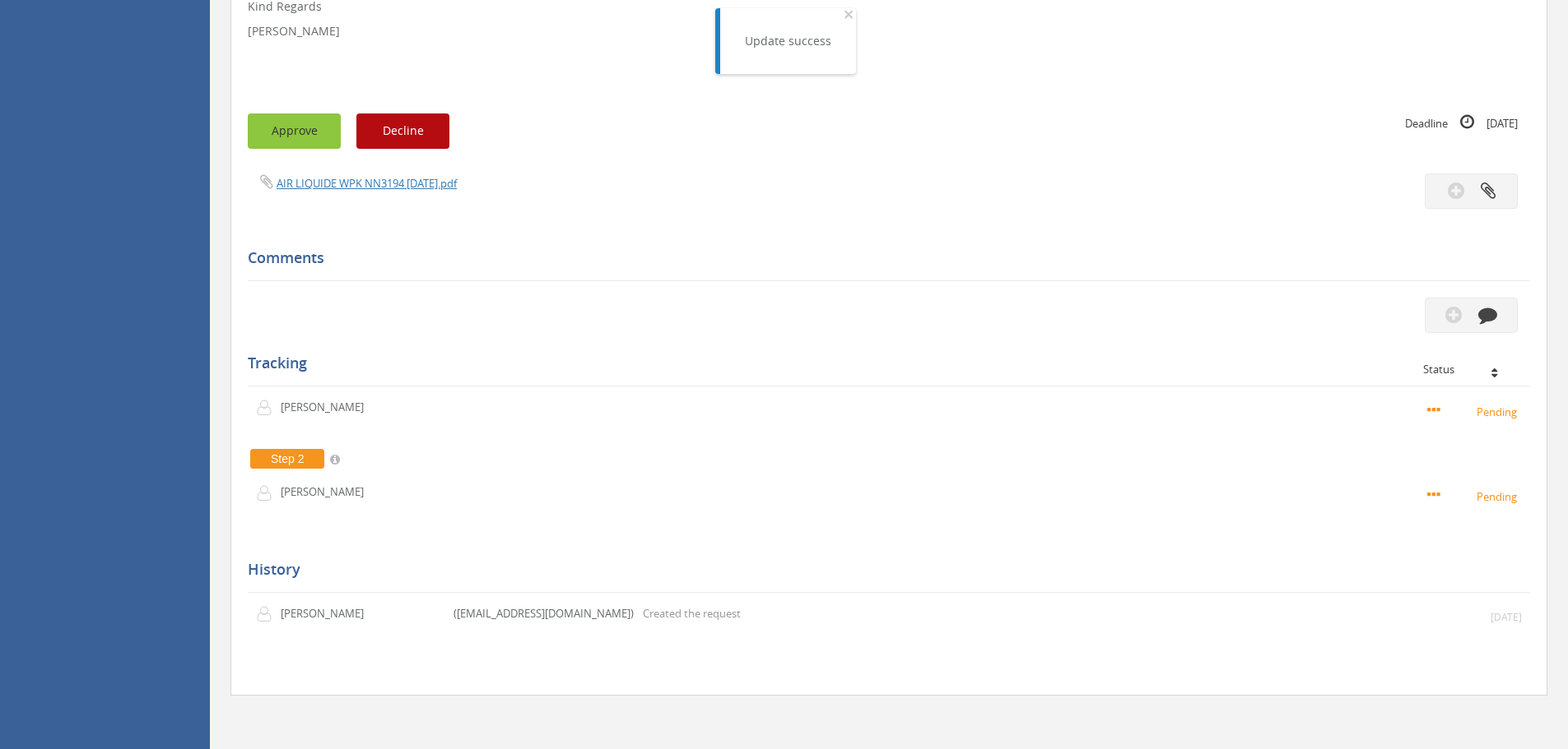
click at [279, 131] on button "Approve" at bounding box center [294, 132] width 93 height 35
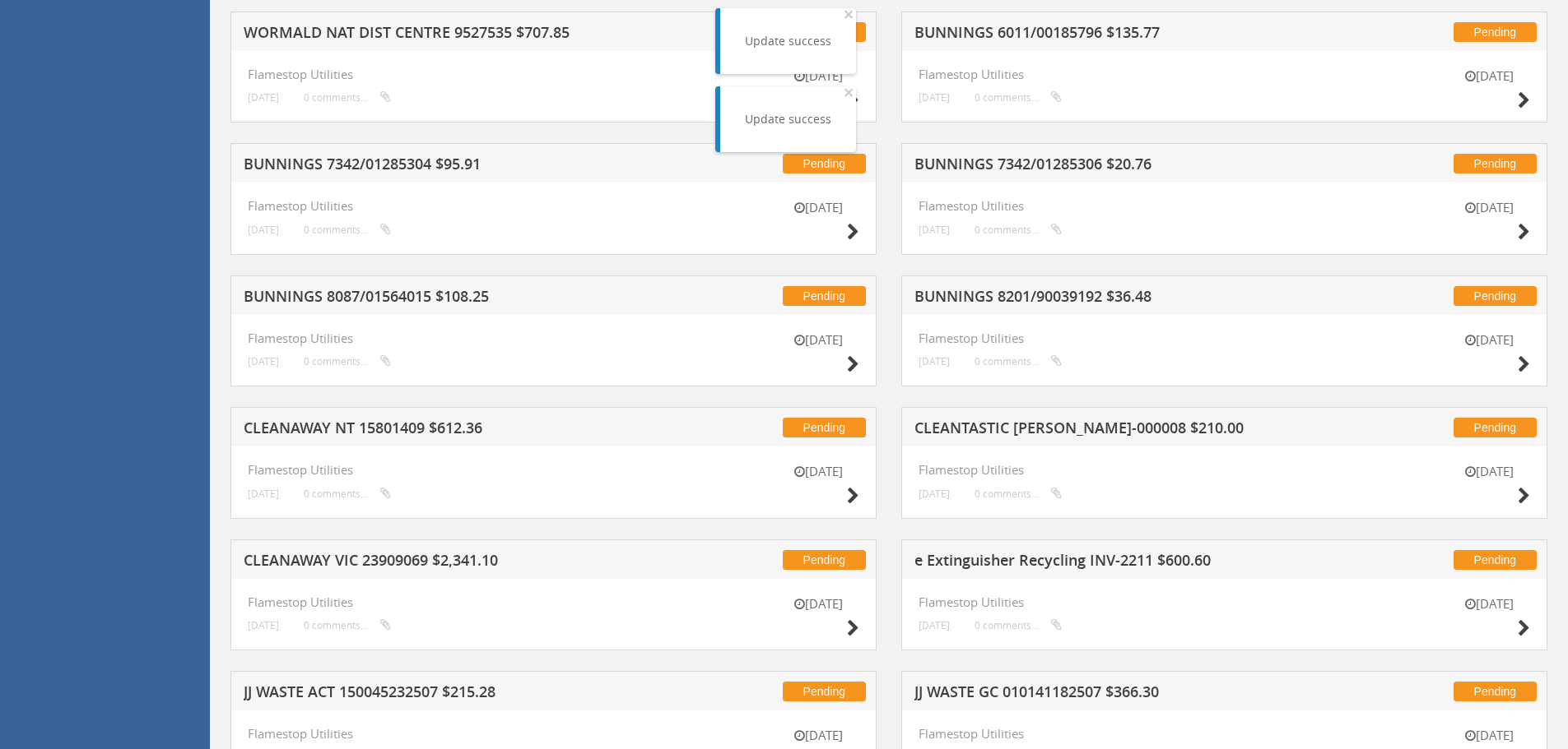
scroll to position [1049, 0]
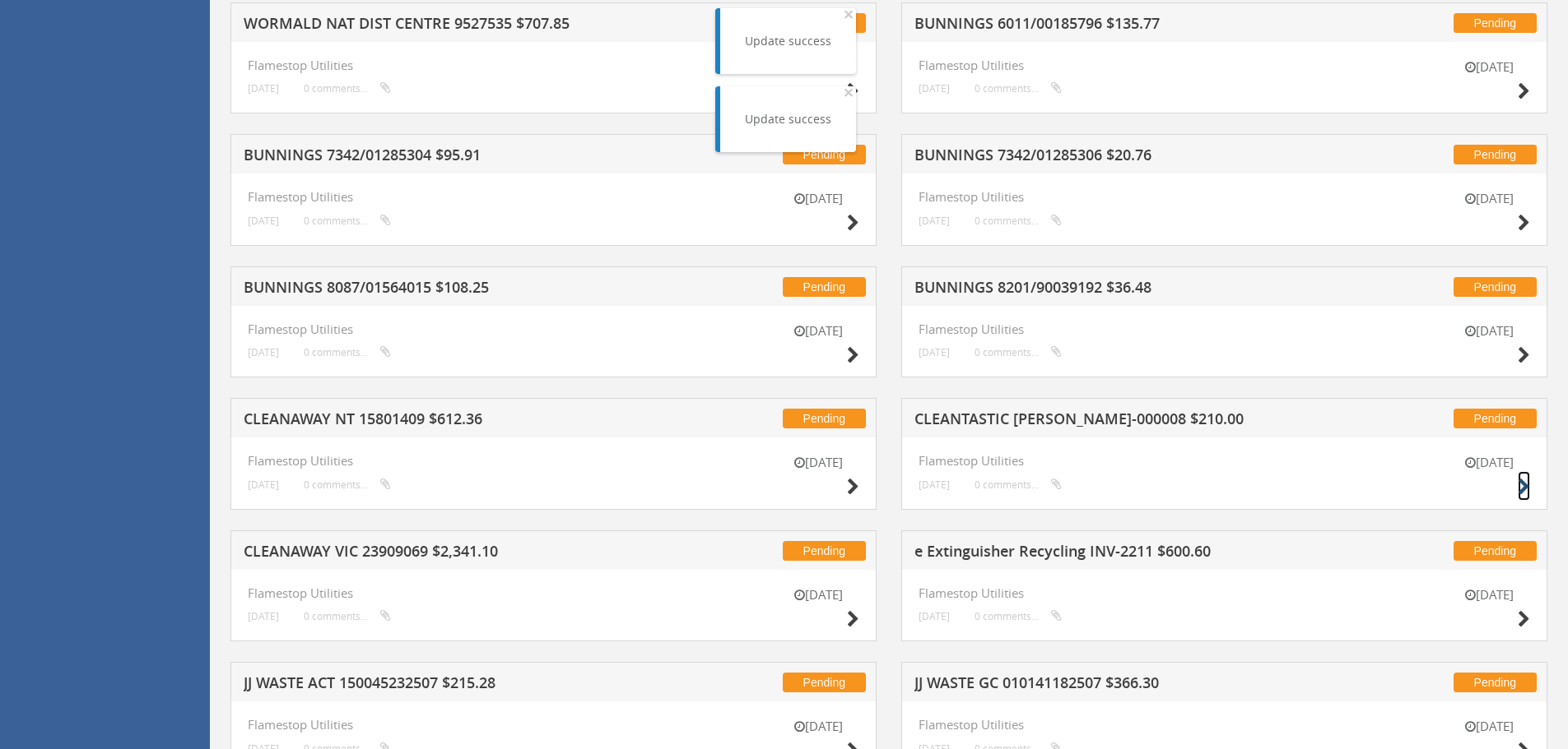
click at [1522, 488] on icon at bounding box center [1523, 487] width 12 height 18
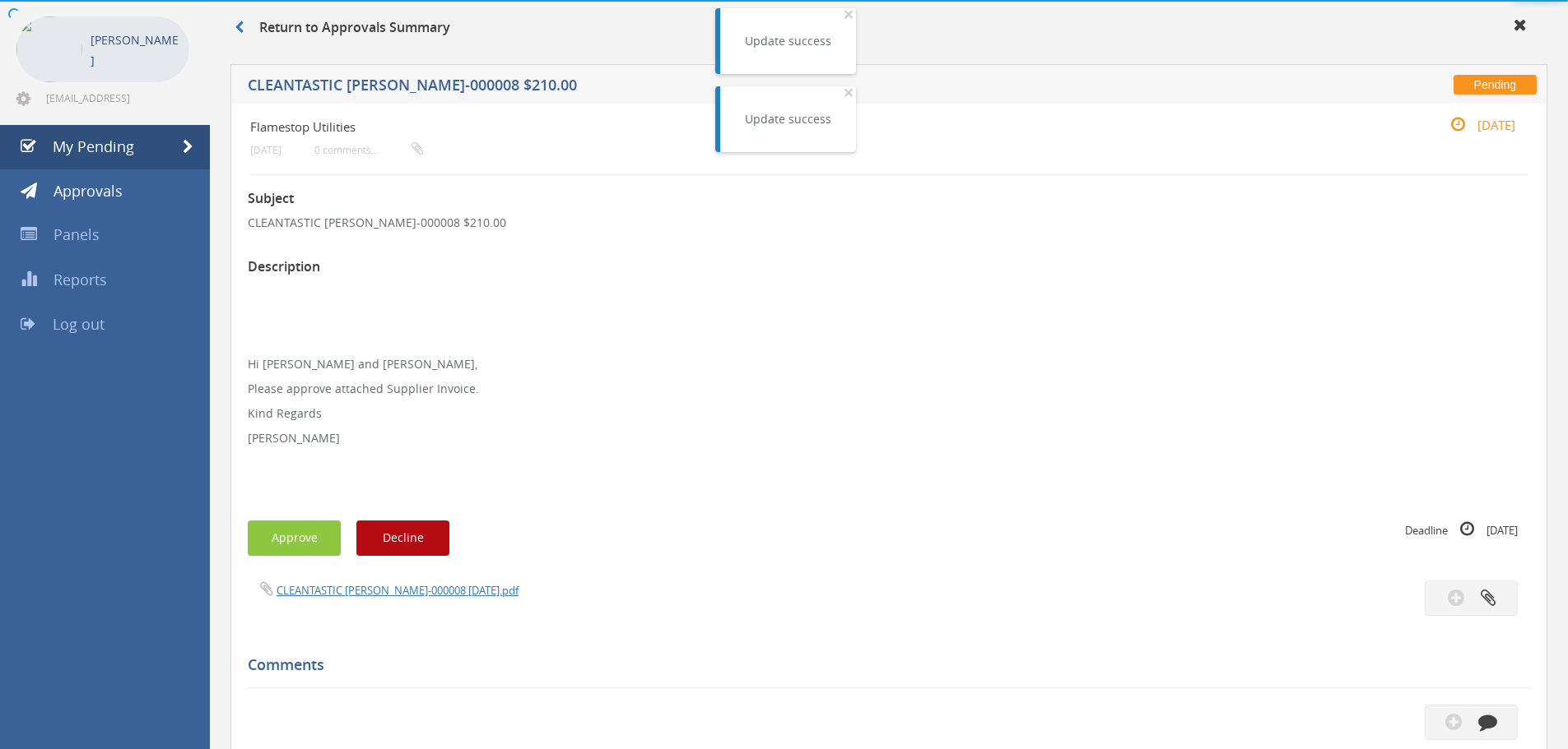
scroll to position [474, 0]
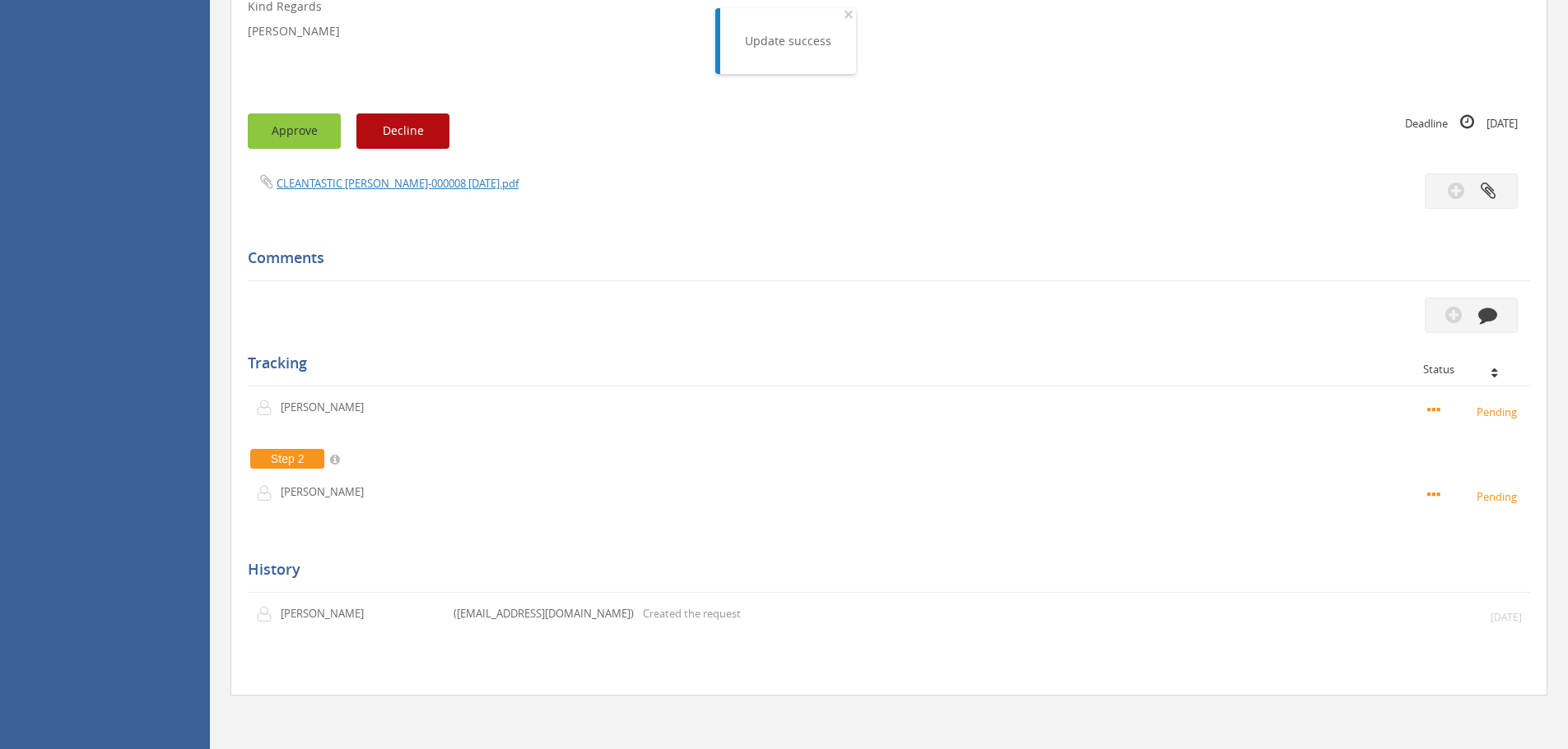
click at [303, 132] on button "Approve" at bounding box center [294, 132] width 93 height 35
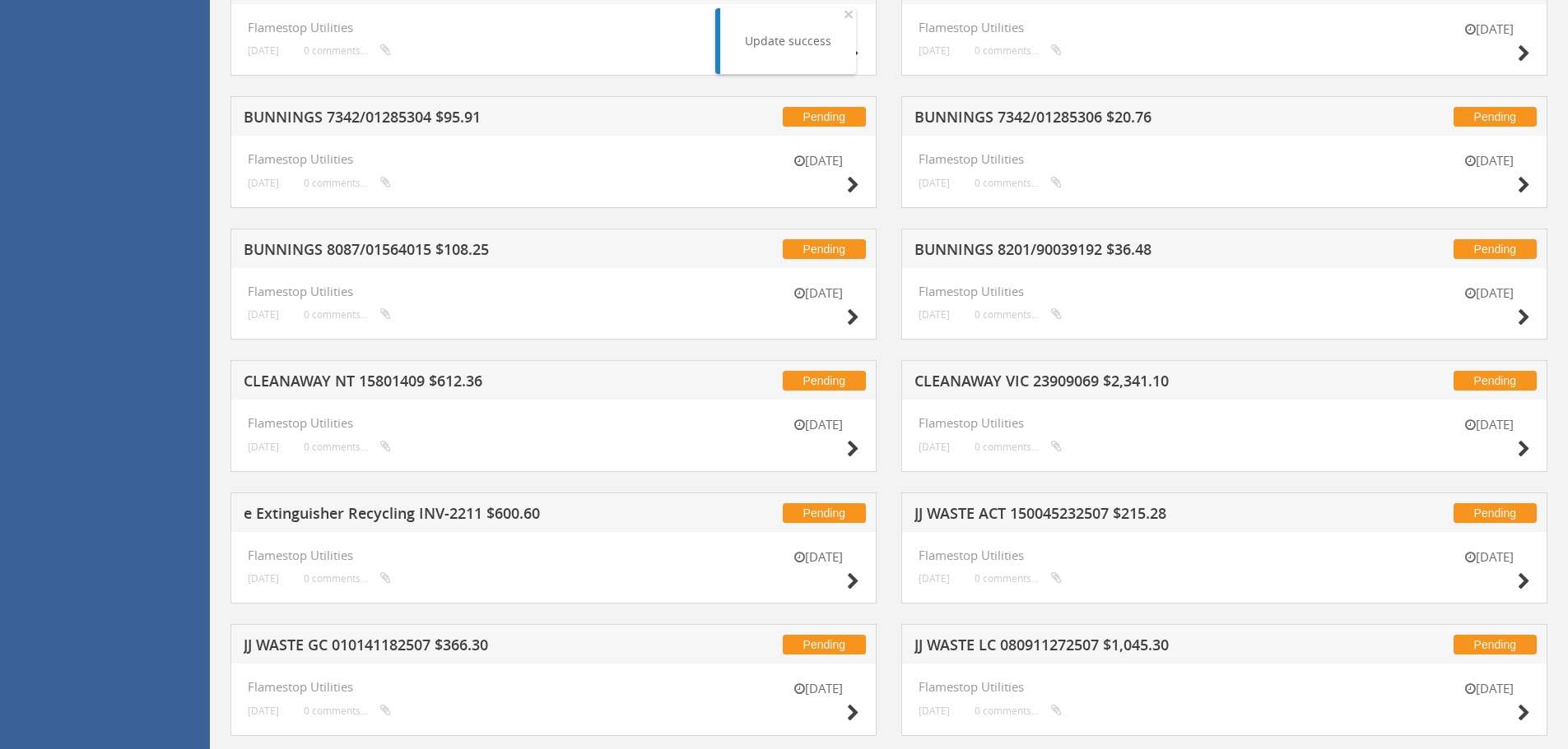
scroll to position [1131, 0]
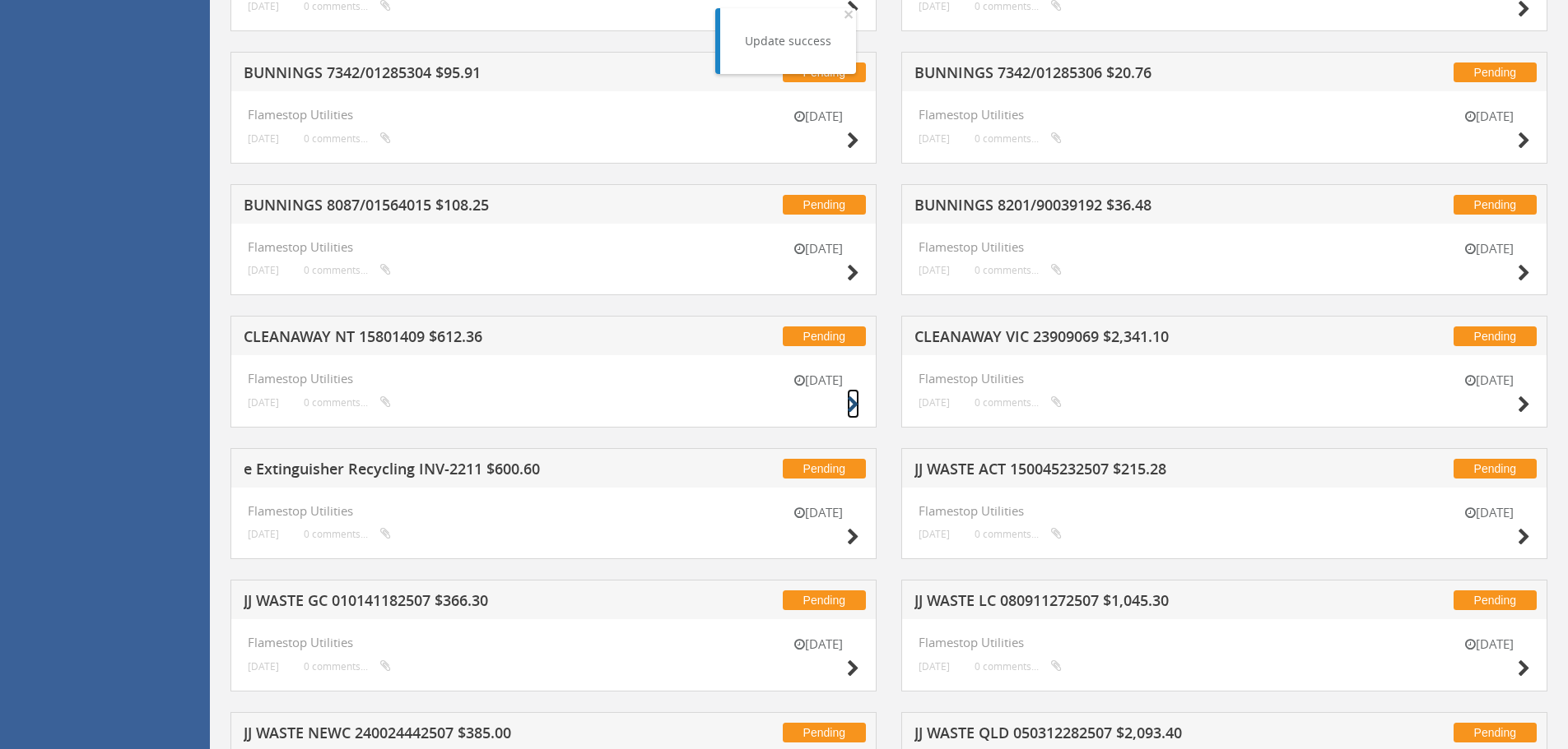
click at [856, 403] on icon at bounding box center [852, 405] width 12 height 18
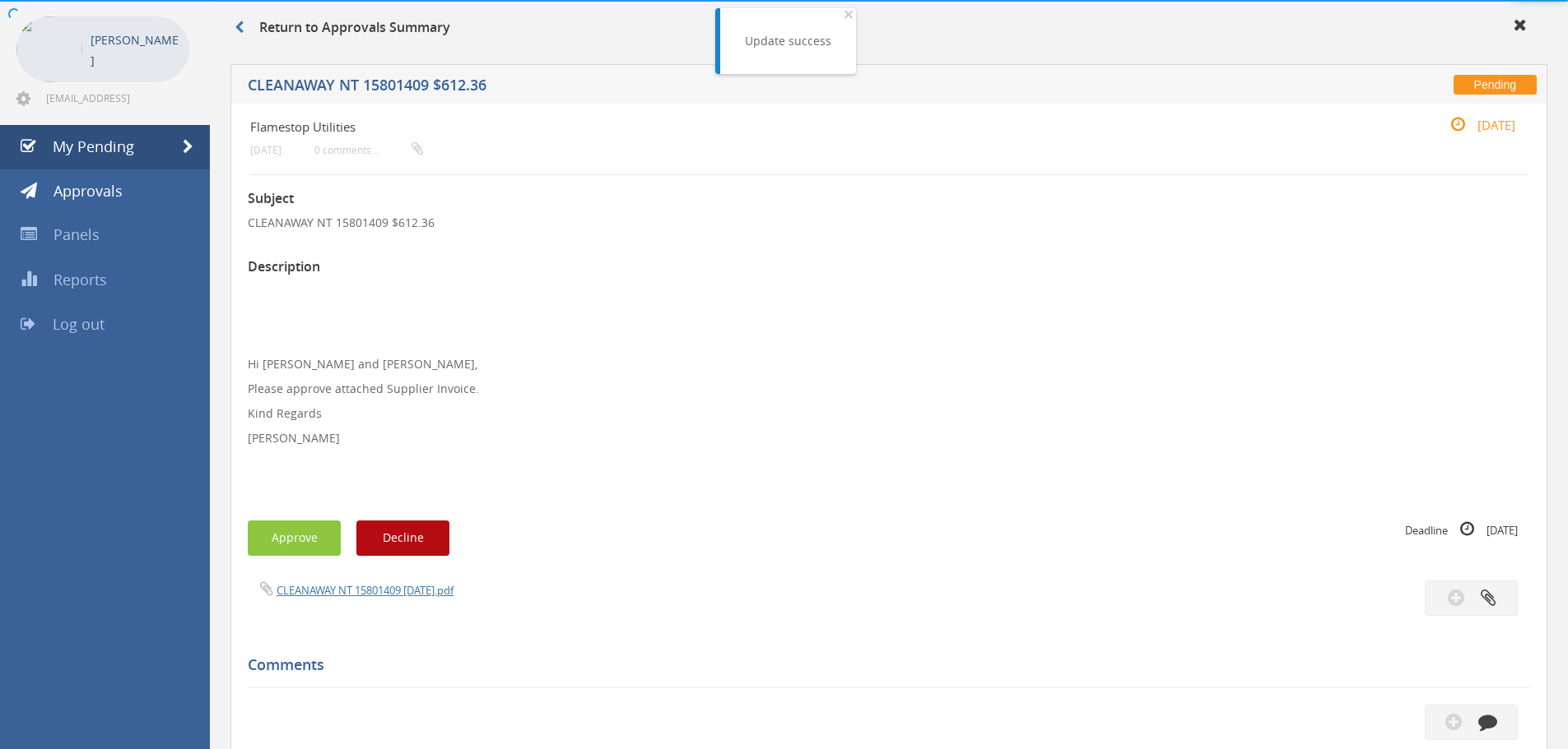
scroll to position [474, 0]
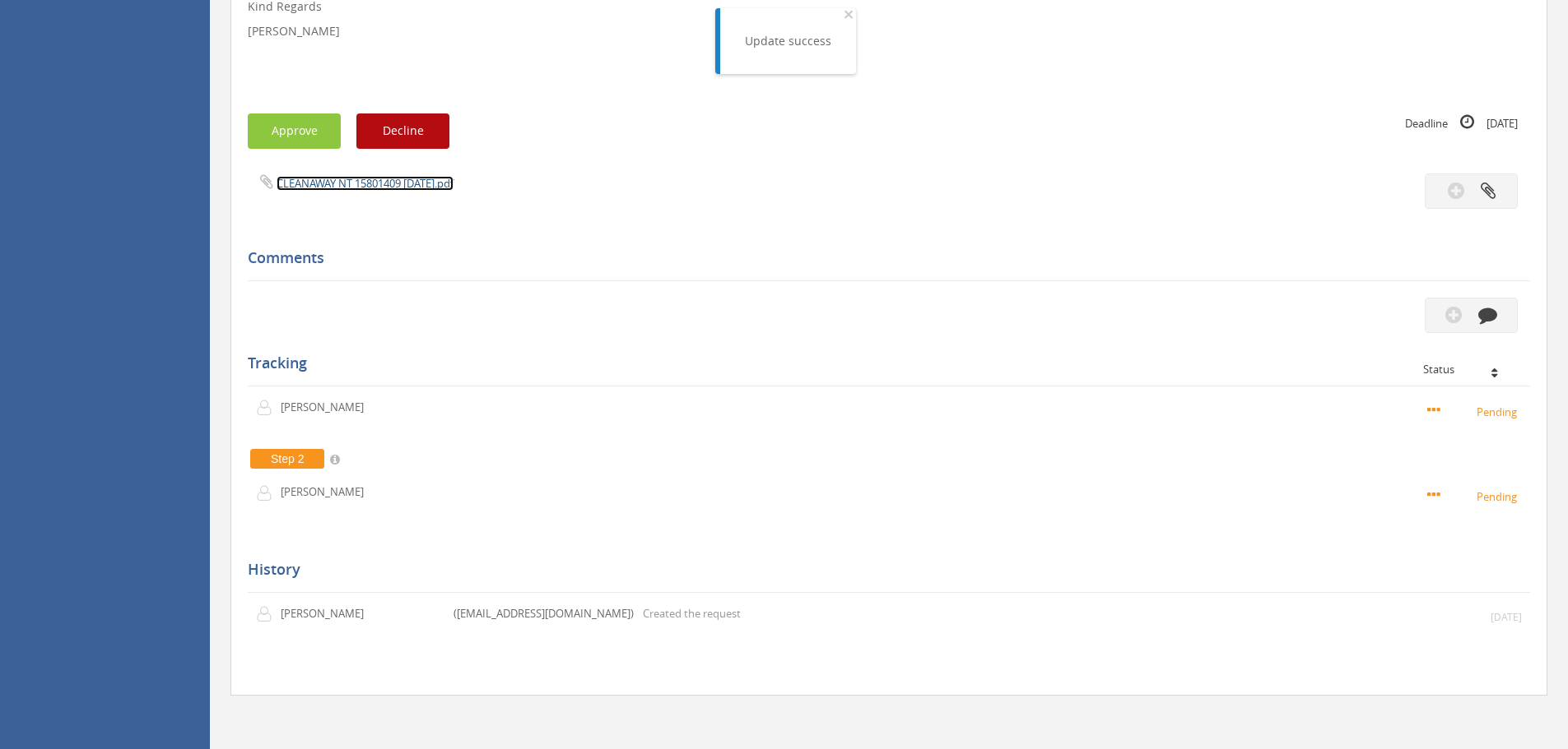
click at [328, 183] on link "CLEANAWAY NT 15801409 [DATE].pdf" at bounding box center [365, 184] width 177 height 15
click at [282, 131] on button "Approve" at bounding box center [294, 132] width 93 height 35
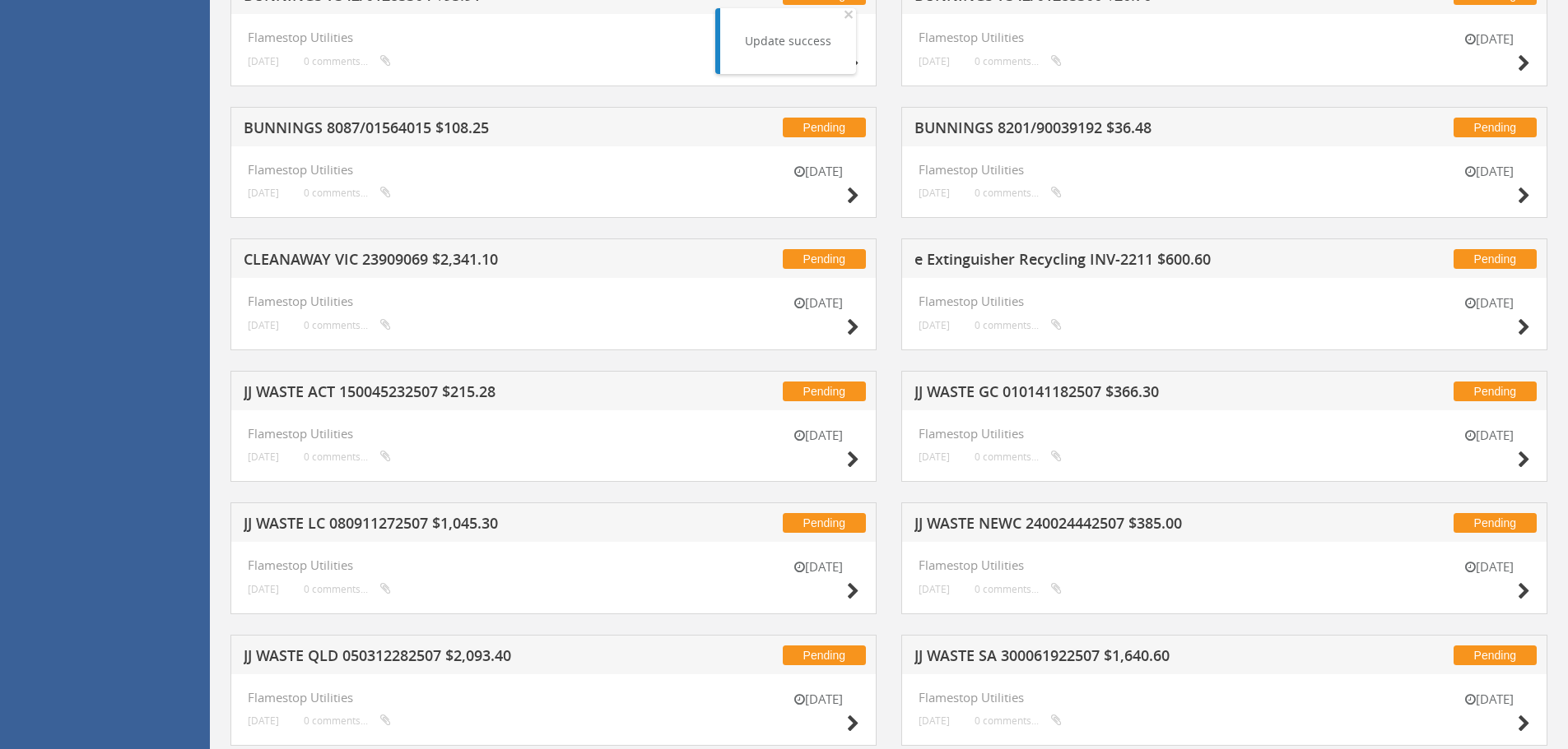
scroll to position [1214, 0]
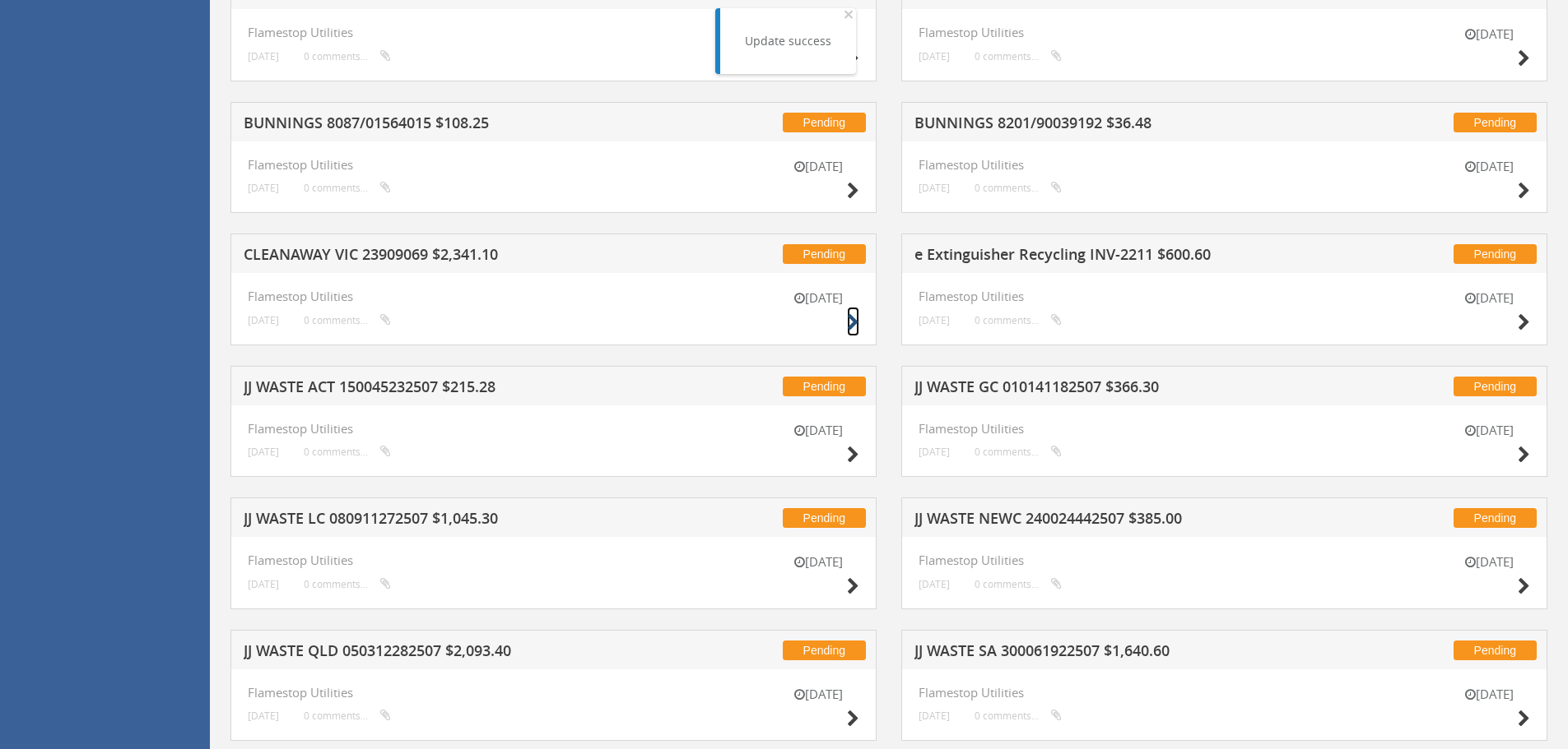
click at [853, 319] on icon at bounding box center [852, 323] width 12 height 18
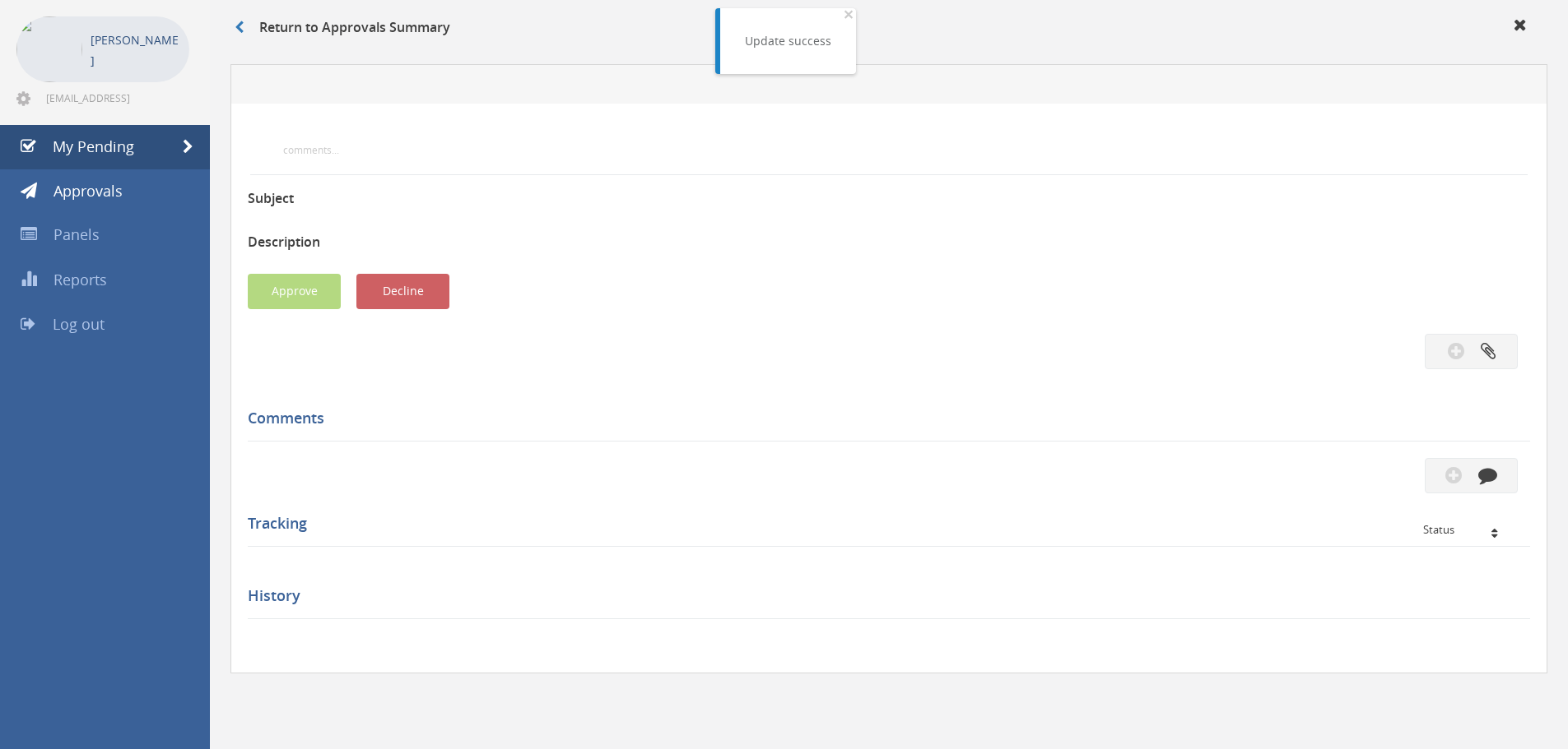
scroll to position [474, 0]
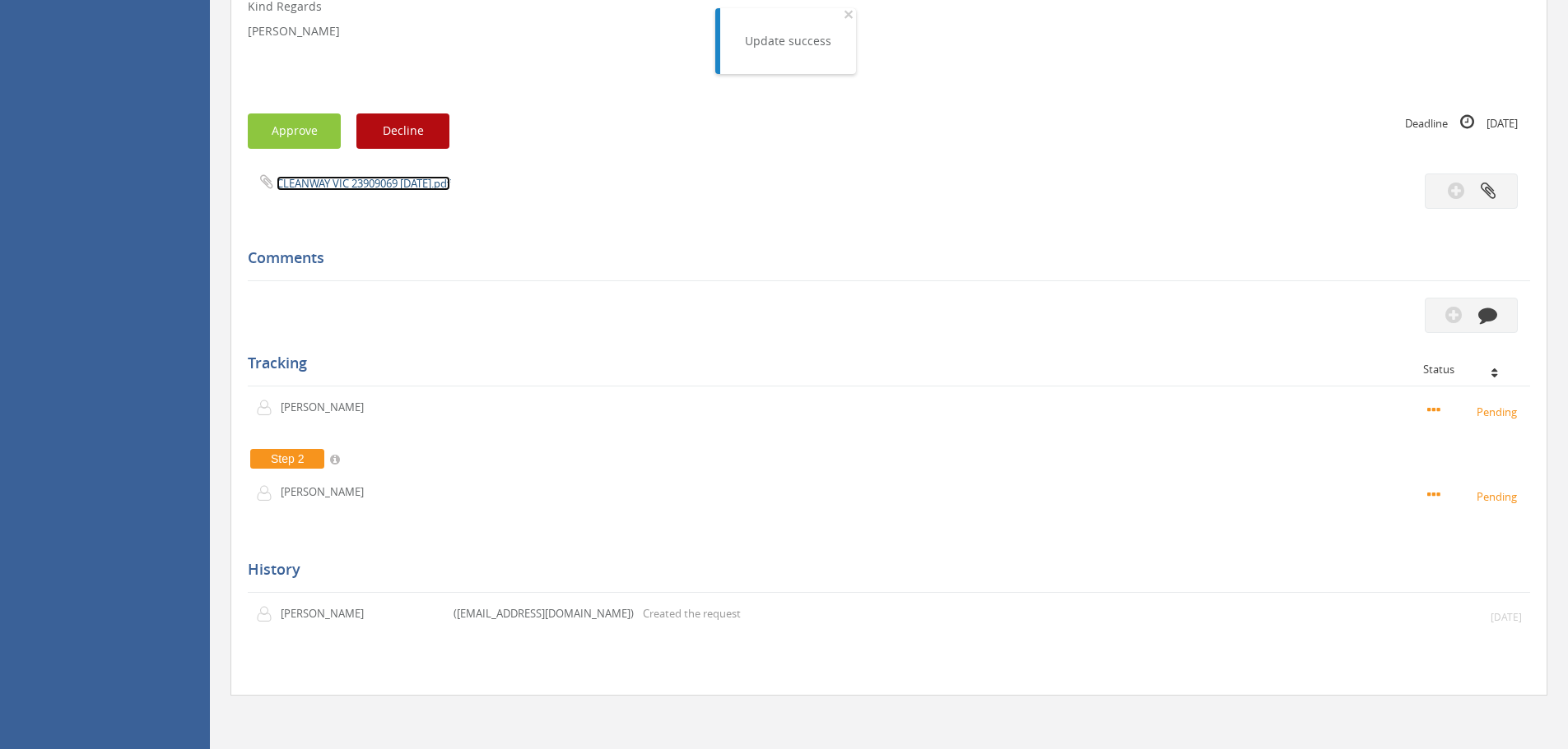
click at [319, 184] on link "CLEANWAY VIC 23909069 [DATE].pdf" at bounding box center [363, 184] width 174 height 15
click at [286, 129] on button "Approve" at bounding box center [294, 132] width 93 height 35
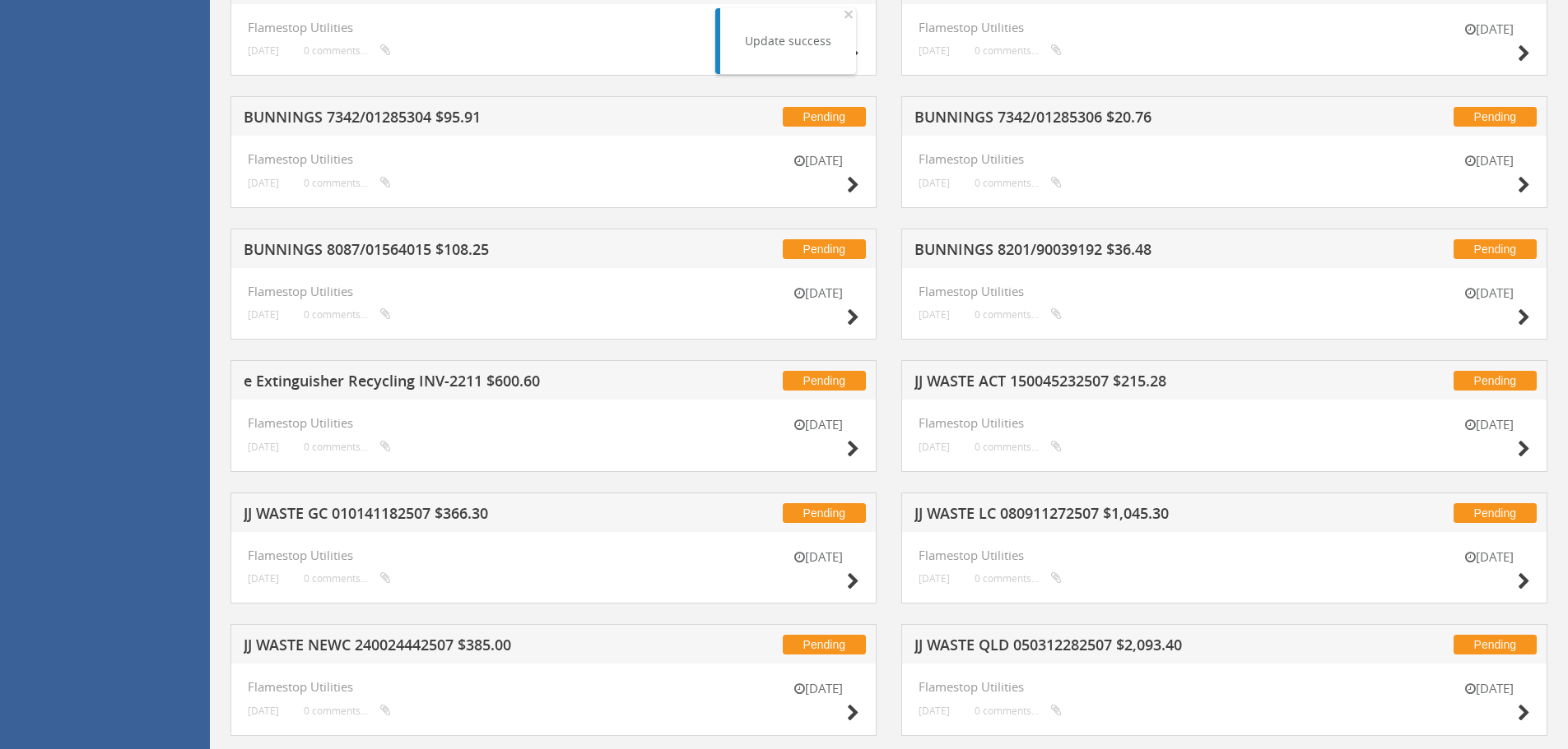
scroll to position [1131, 0]
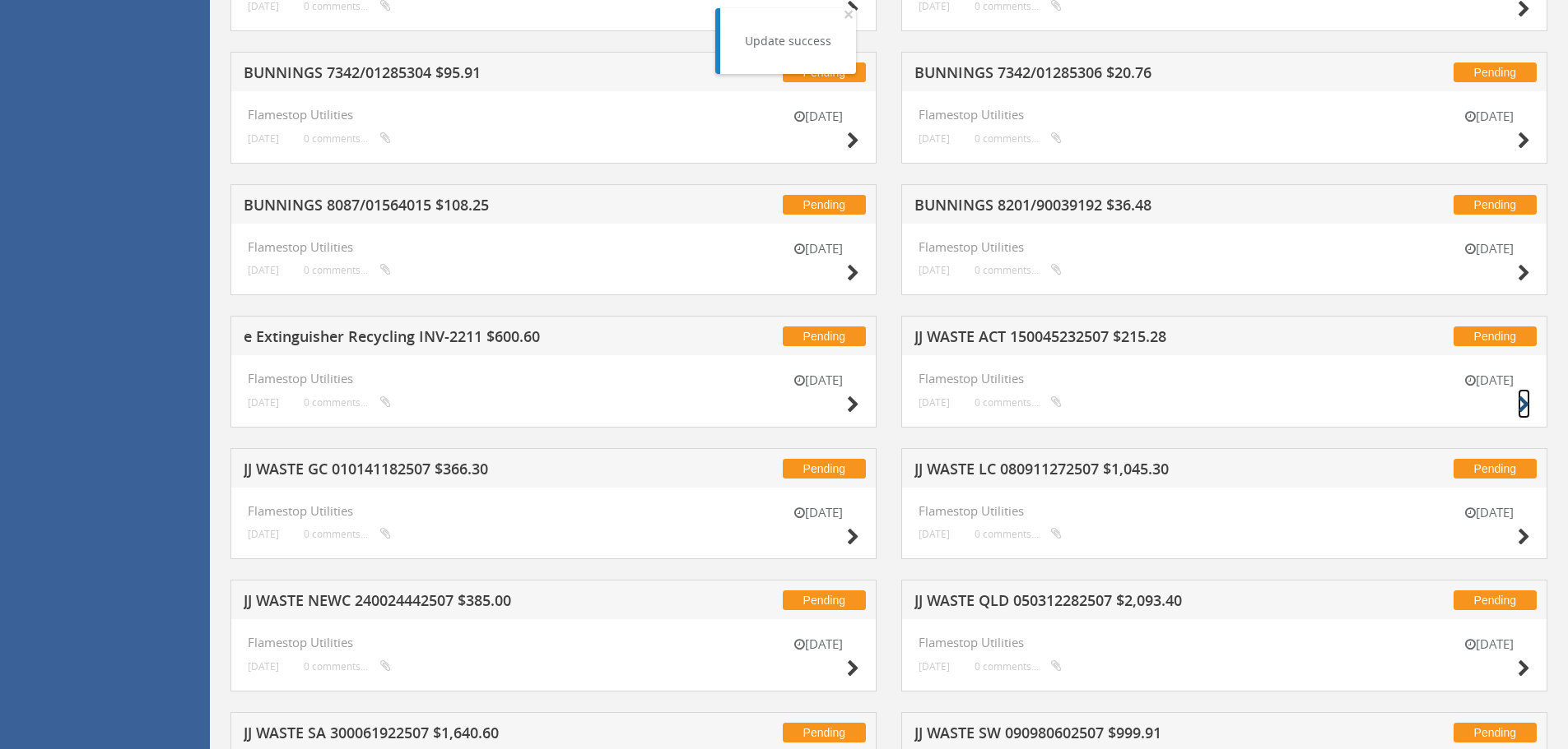
click at [1518, 400] on icon at bounding box center [1523, 405] width 12 height 18
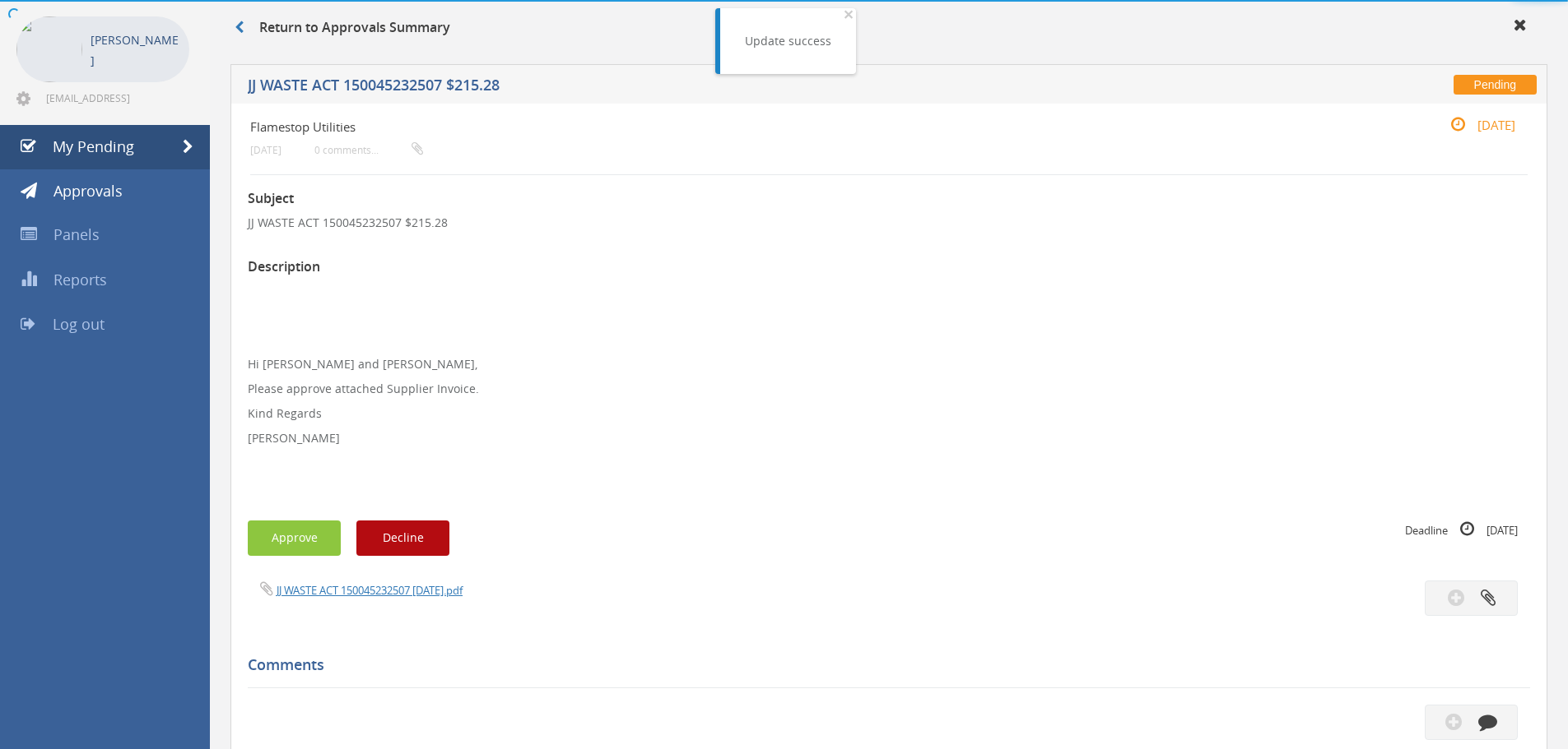
scroll to position [474, 0]
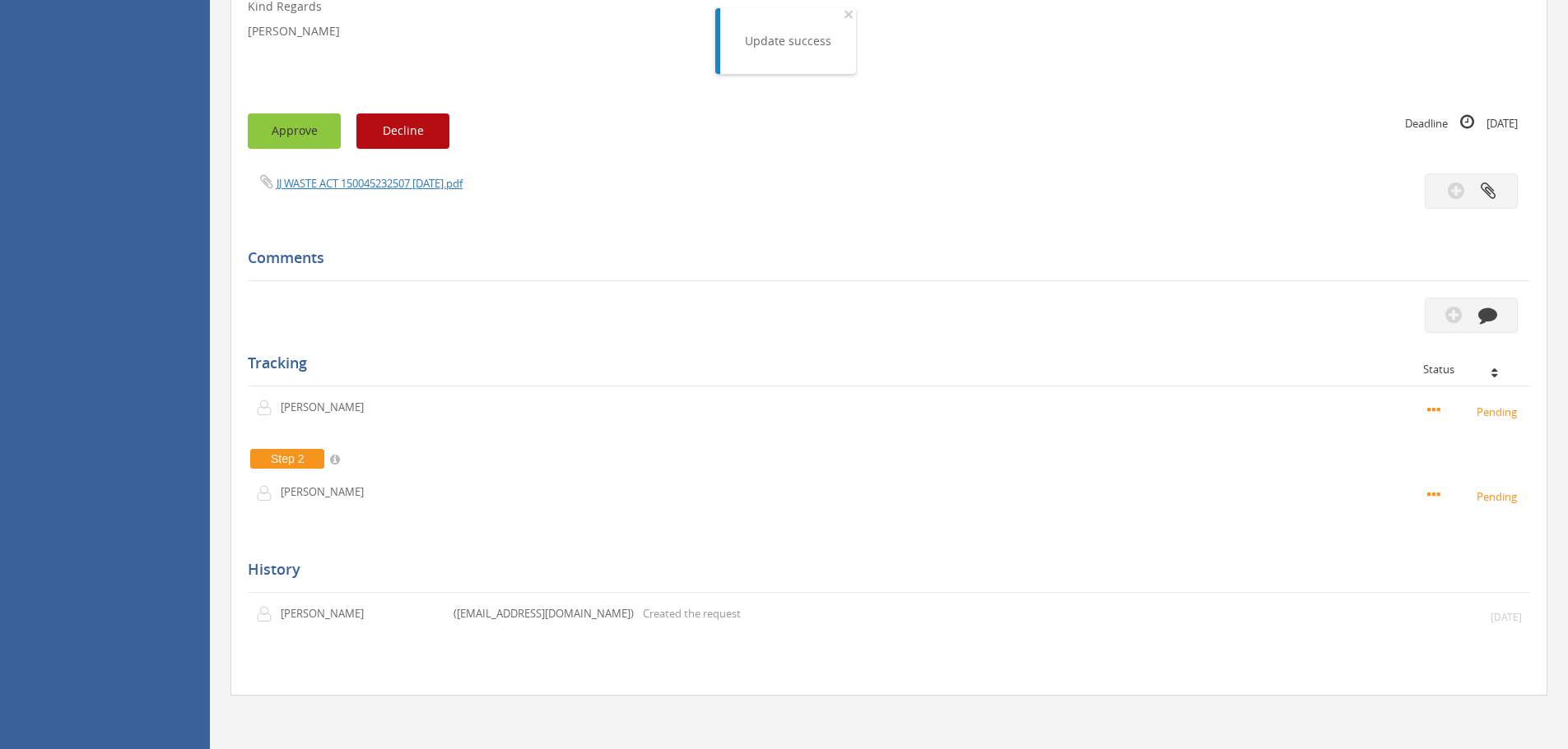
click at [293, 129] on button "Approve" at bounding box center [294, 132] width 93 height 35
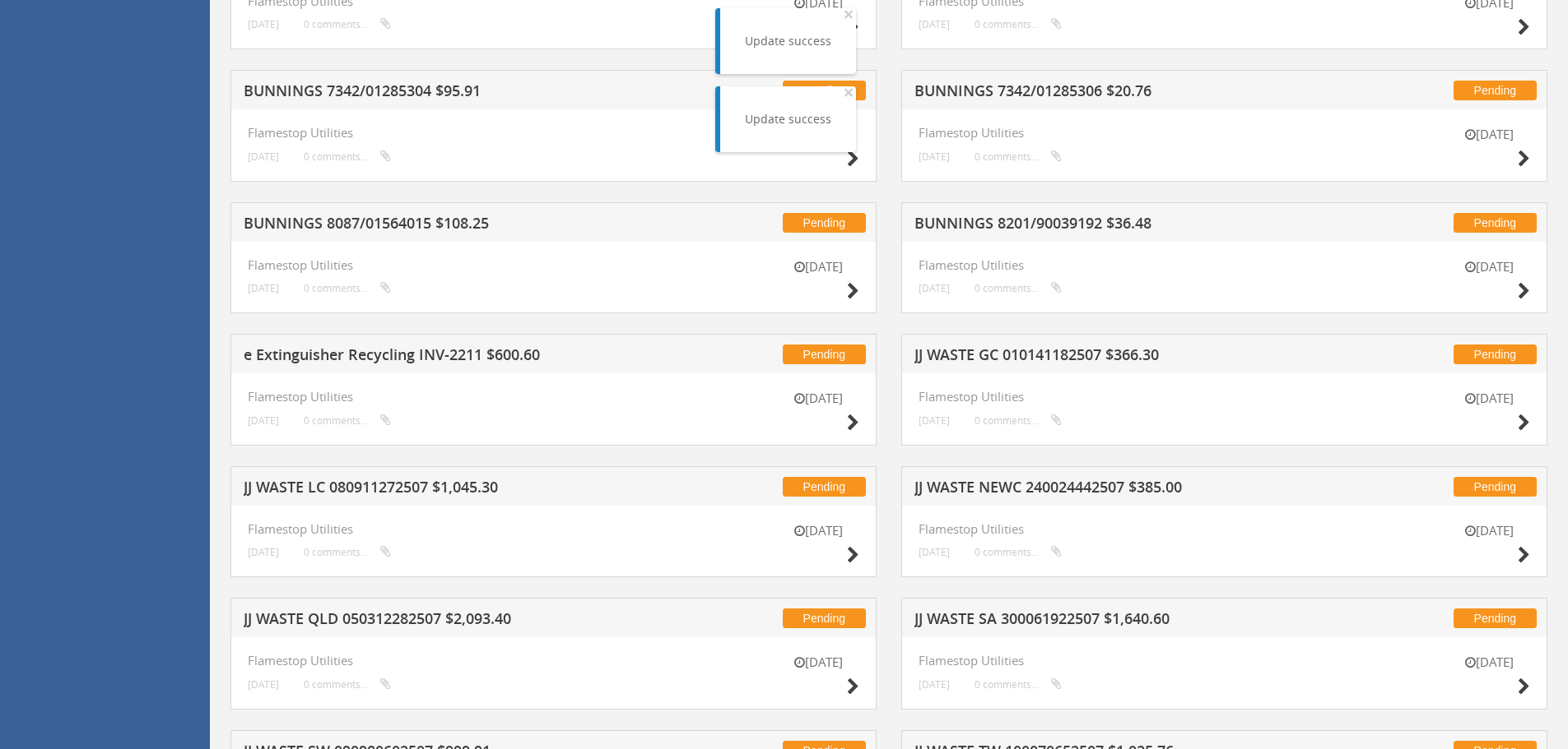
scroll to position [1214, 0]
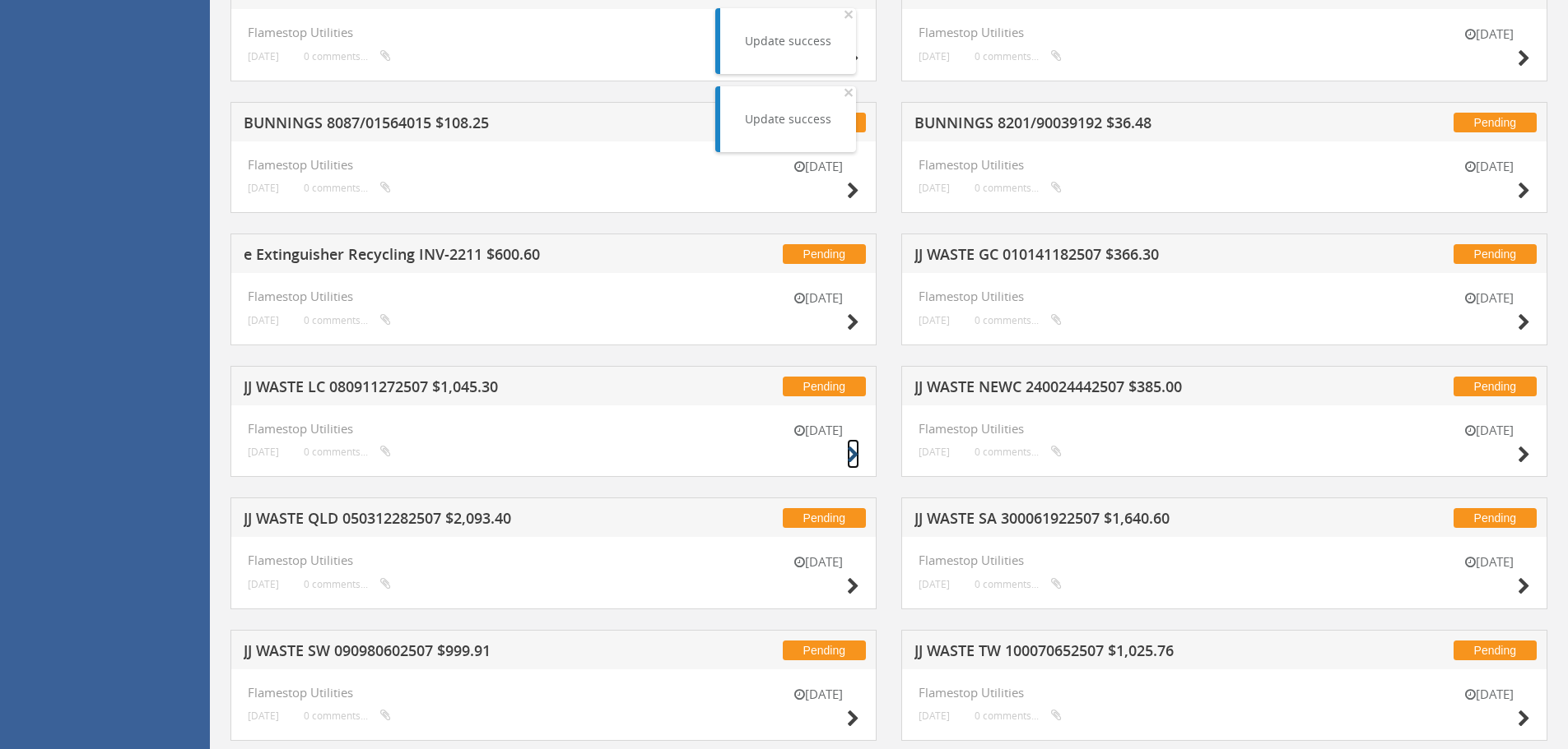
click at [851, 453] on icon at bounding box center [852, 455] width 12 height 18
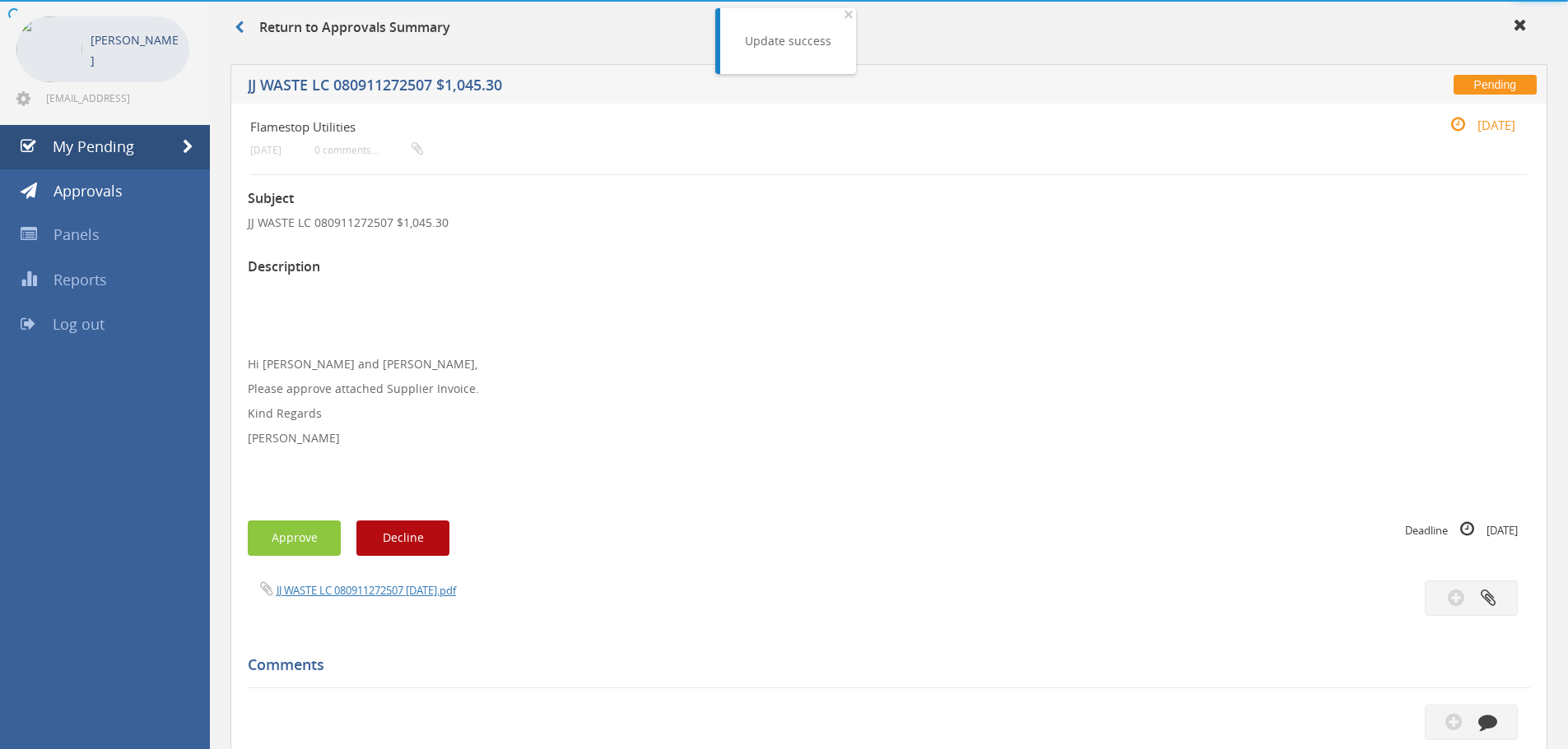
scroll to position [474, 0]
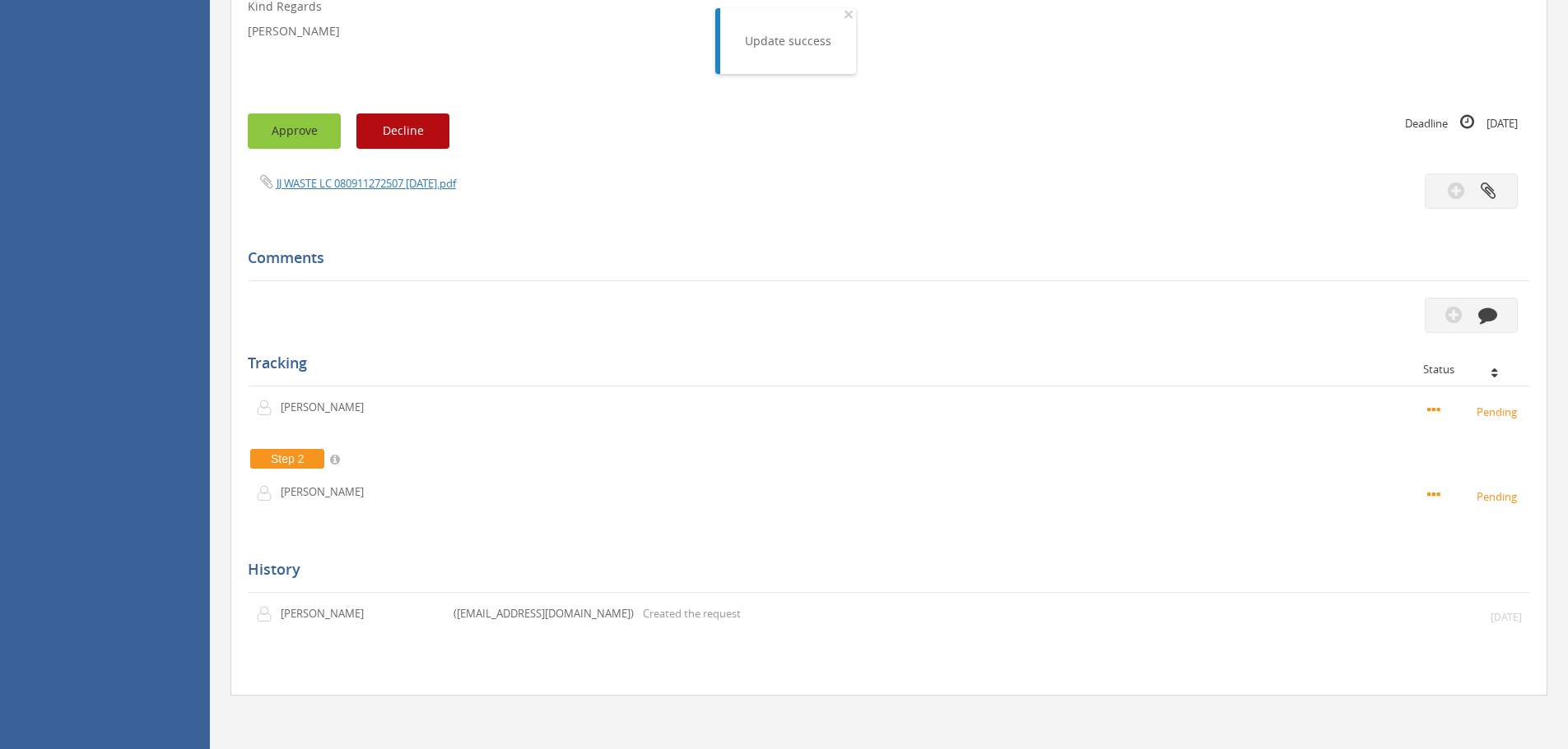
click at [311, 131] on button "Approve" at bounding box center [294, 132] width 93 height 35
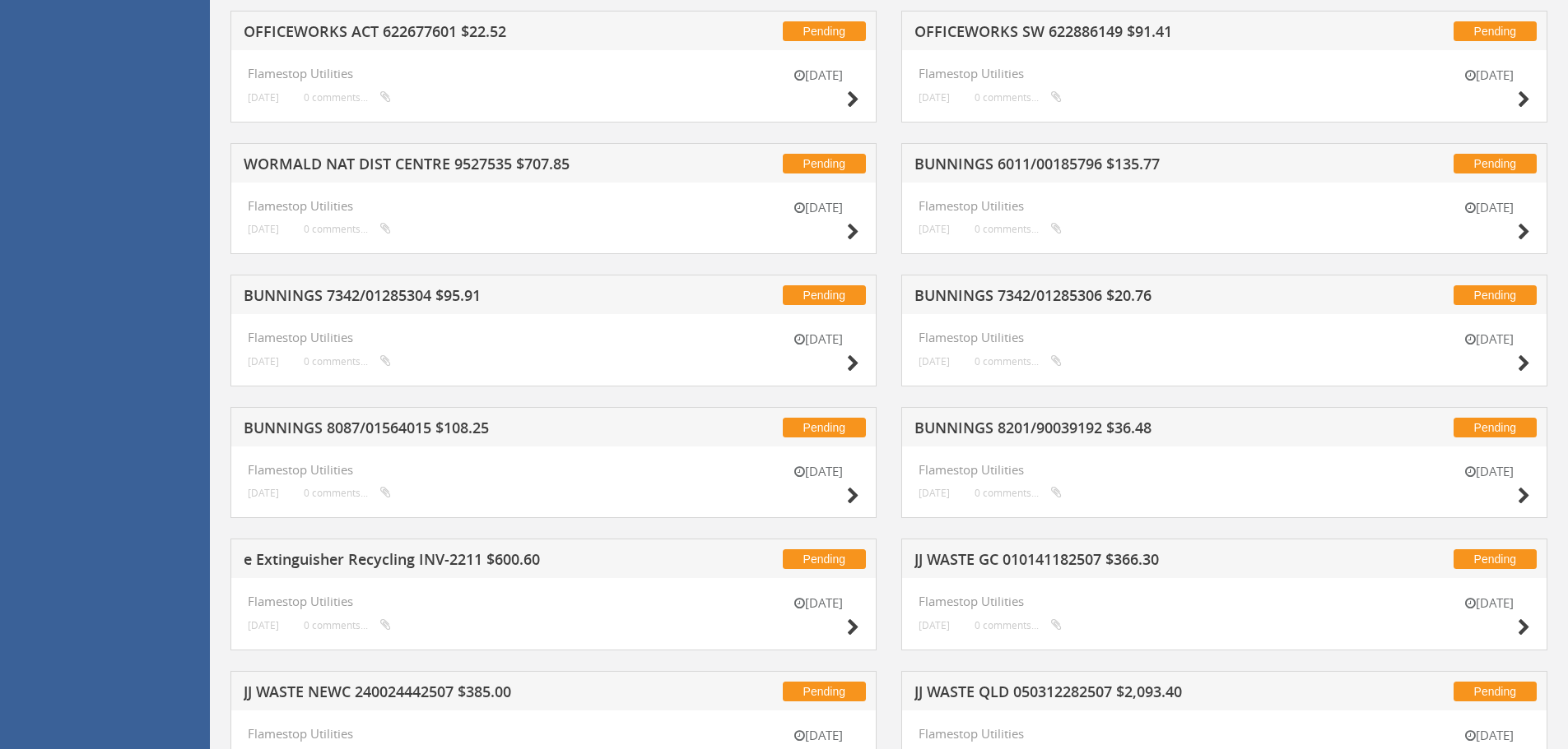
scroll to position [1214, 0]
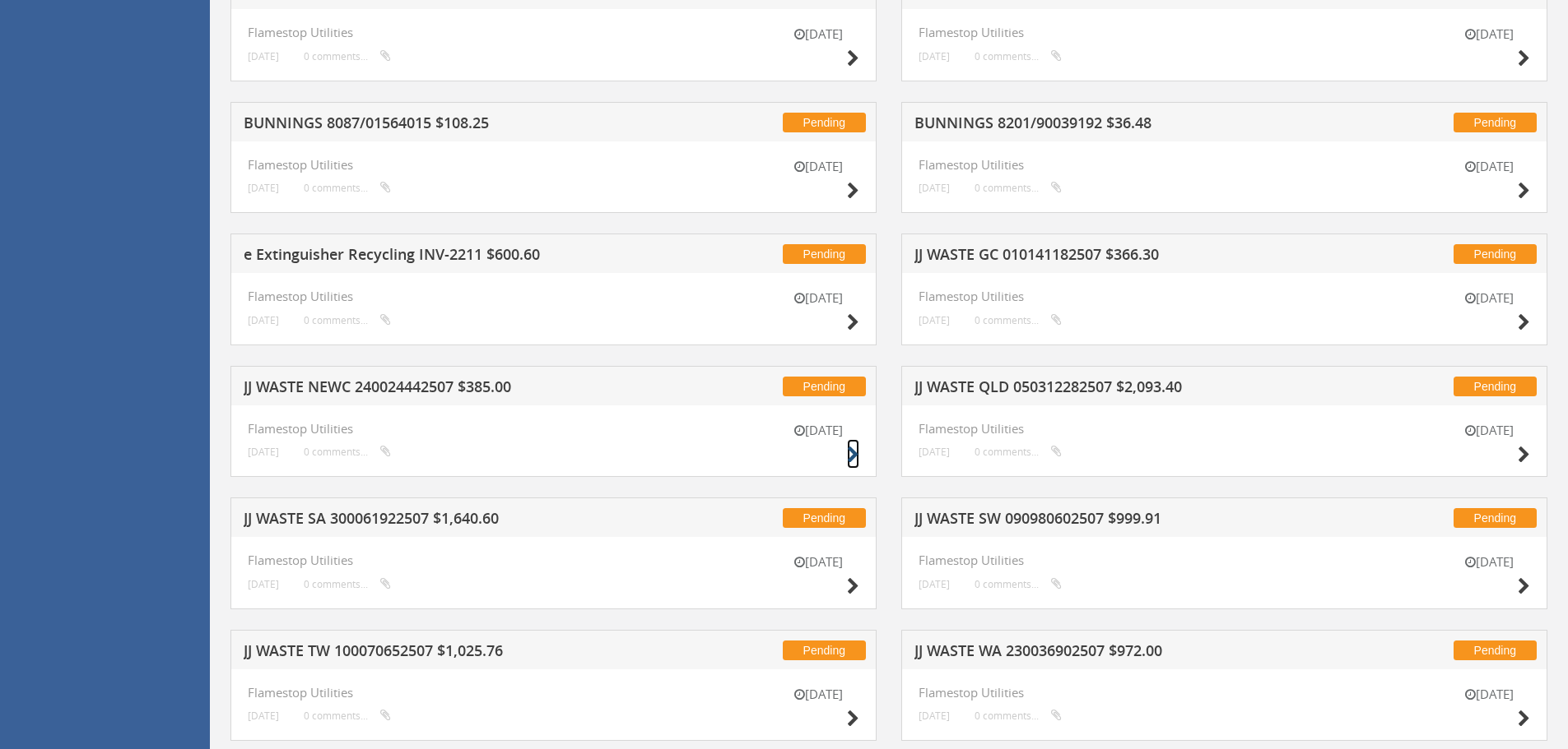
click at [853, 456] on icon at bounding box center [852, 455] width 12 height 18
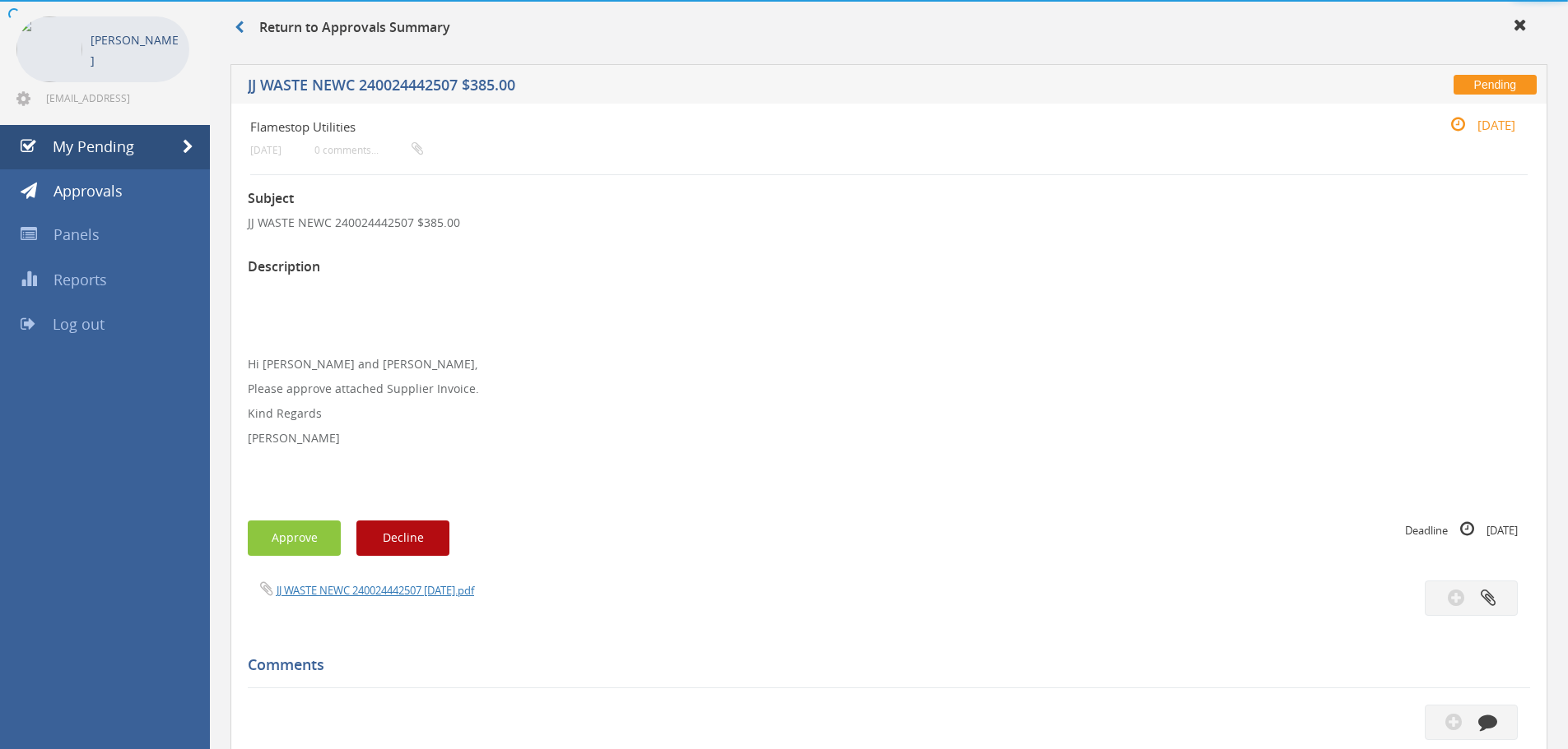
scroll to position [474, 0]
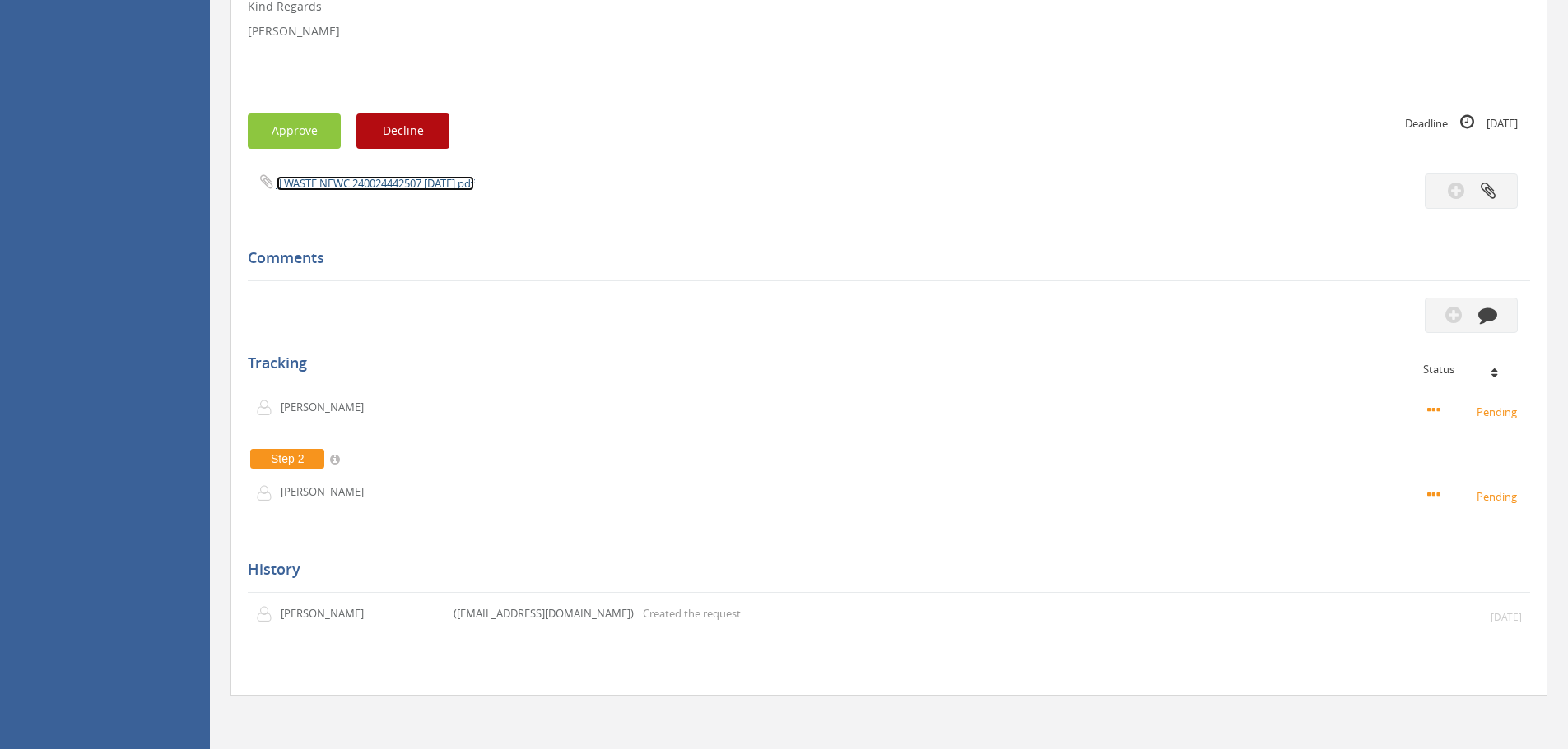
click at [377, 178] on link "JJ WASTE NEWC 240024442507 [DATE].pdf" at bounding box center [375, 184] width 198 height 15
click at [291, 127] on button "Approve" at bounding box center [294, 132] width 93 height 35
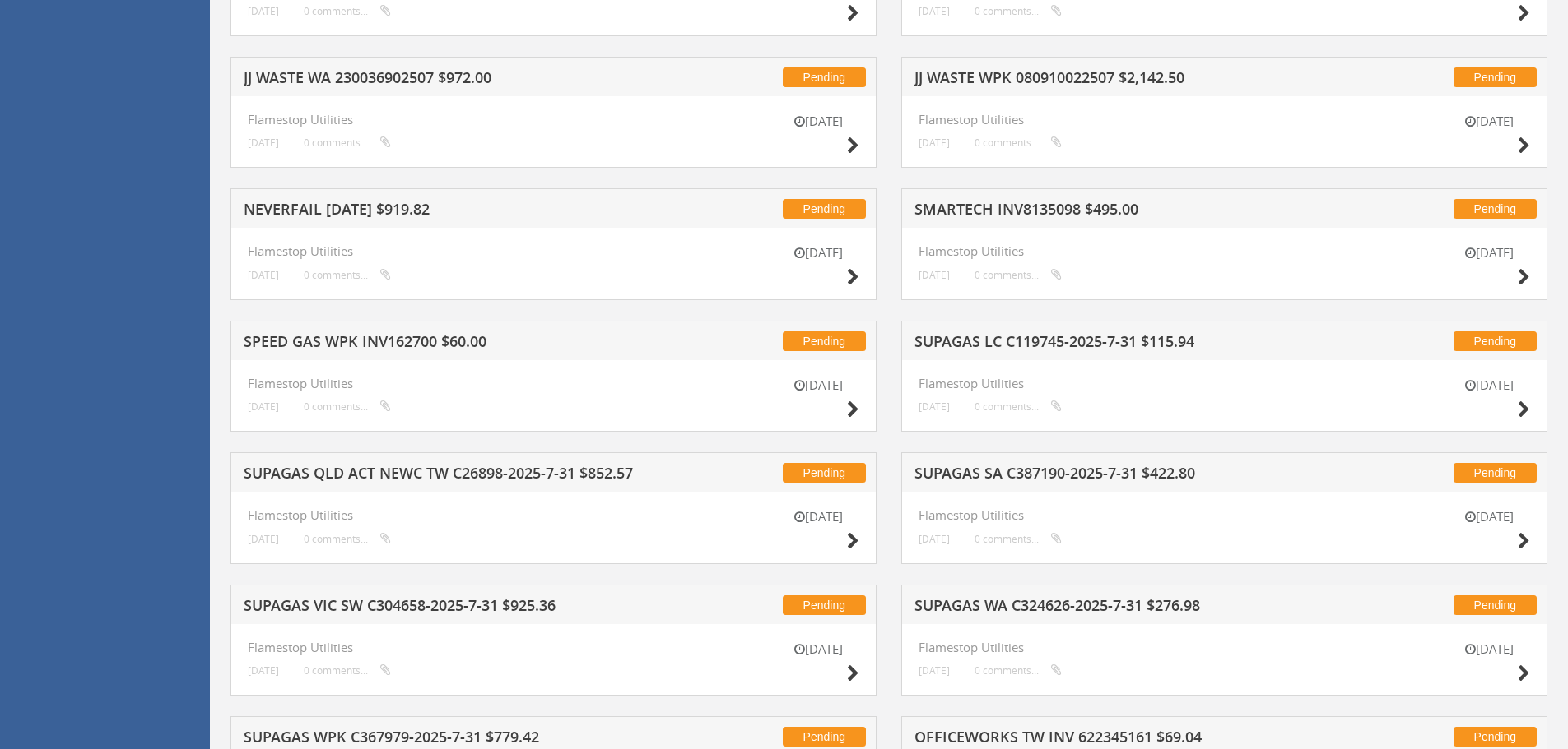
scroll to position [1790, 0]
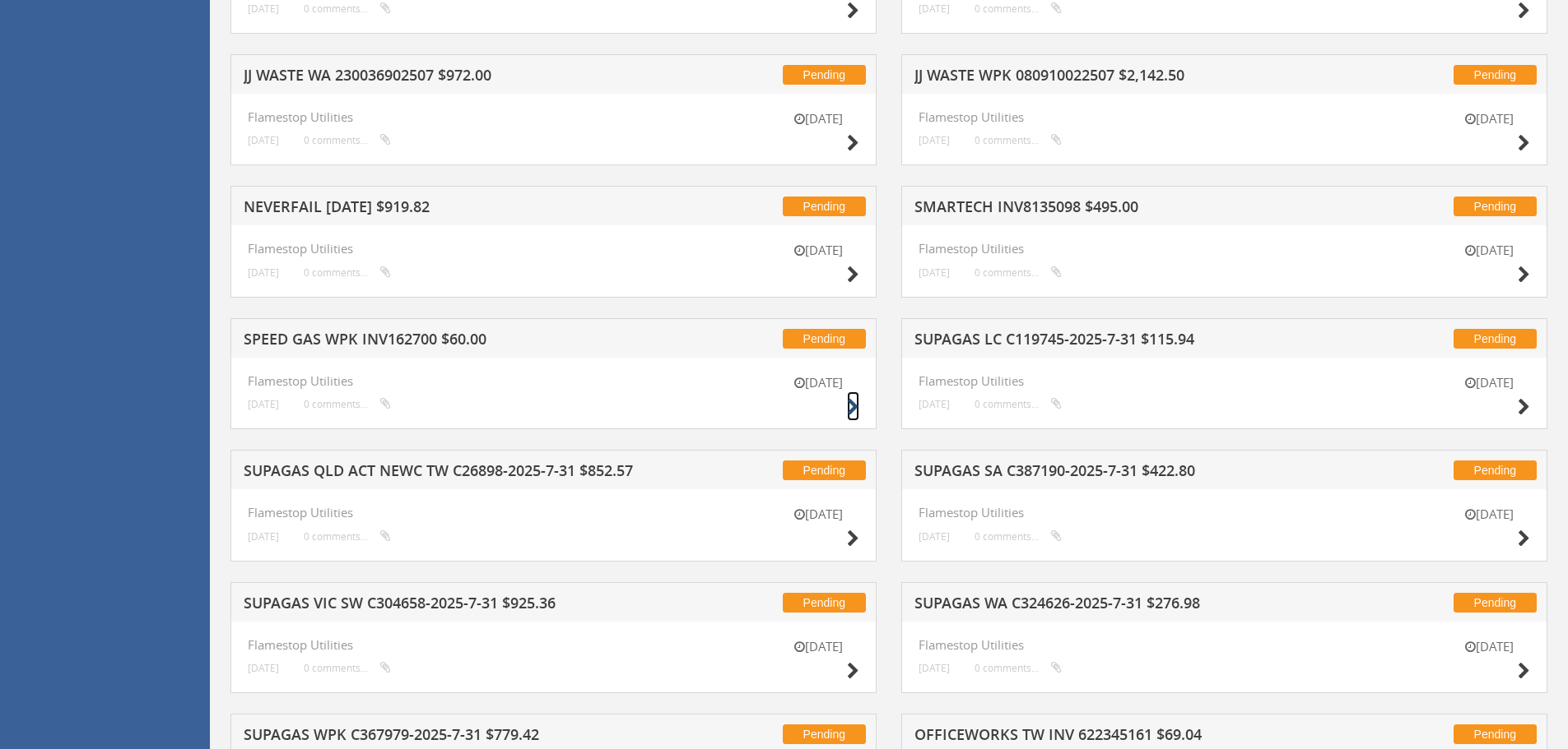
click at [851, 407] on icon at bounding box center [852, 408] width 12 height 18
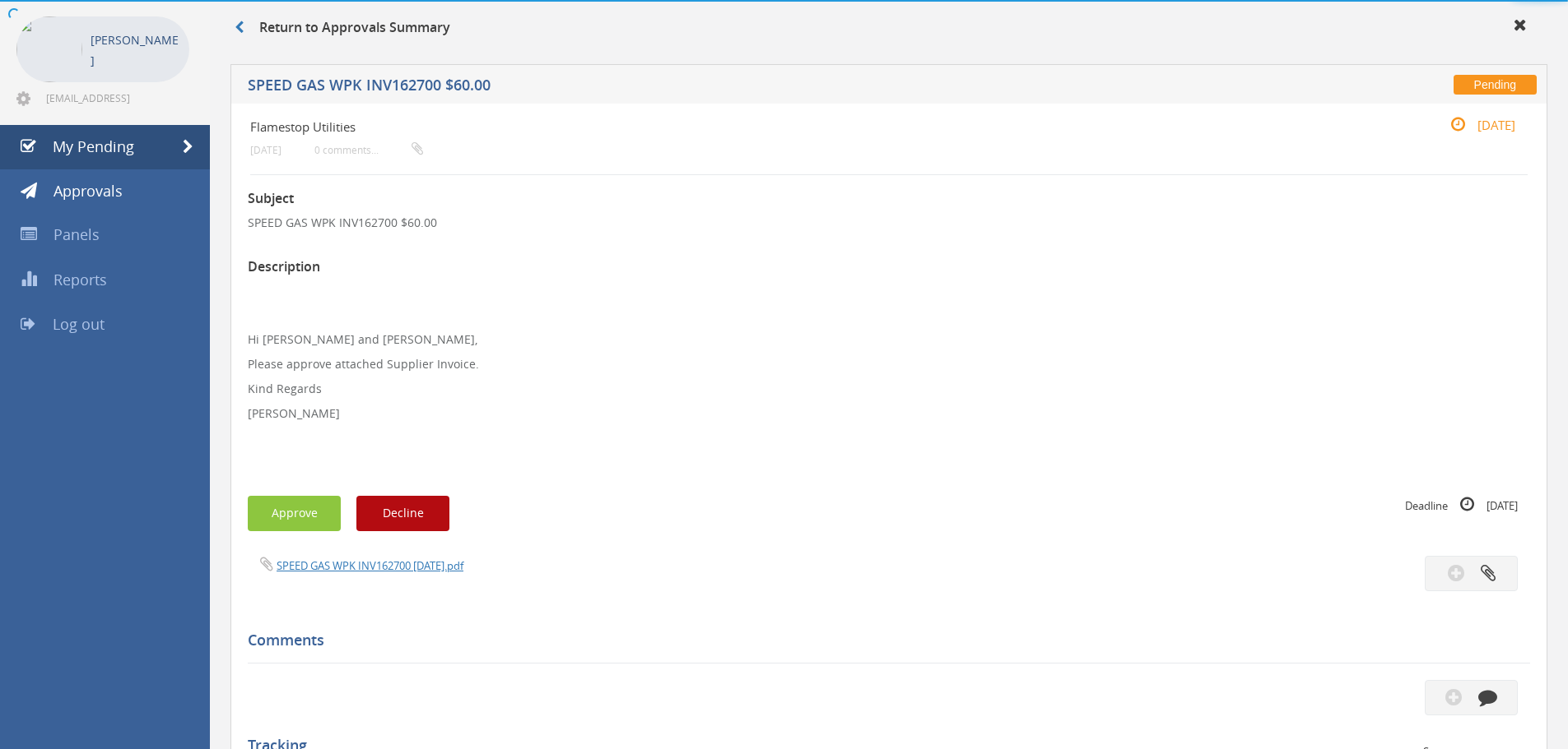
scroll to position [450, 0]
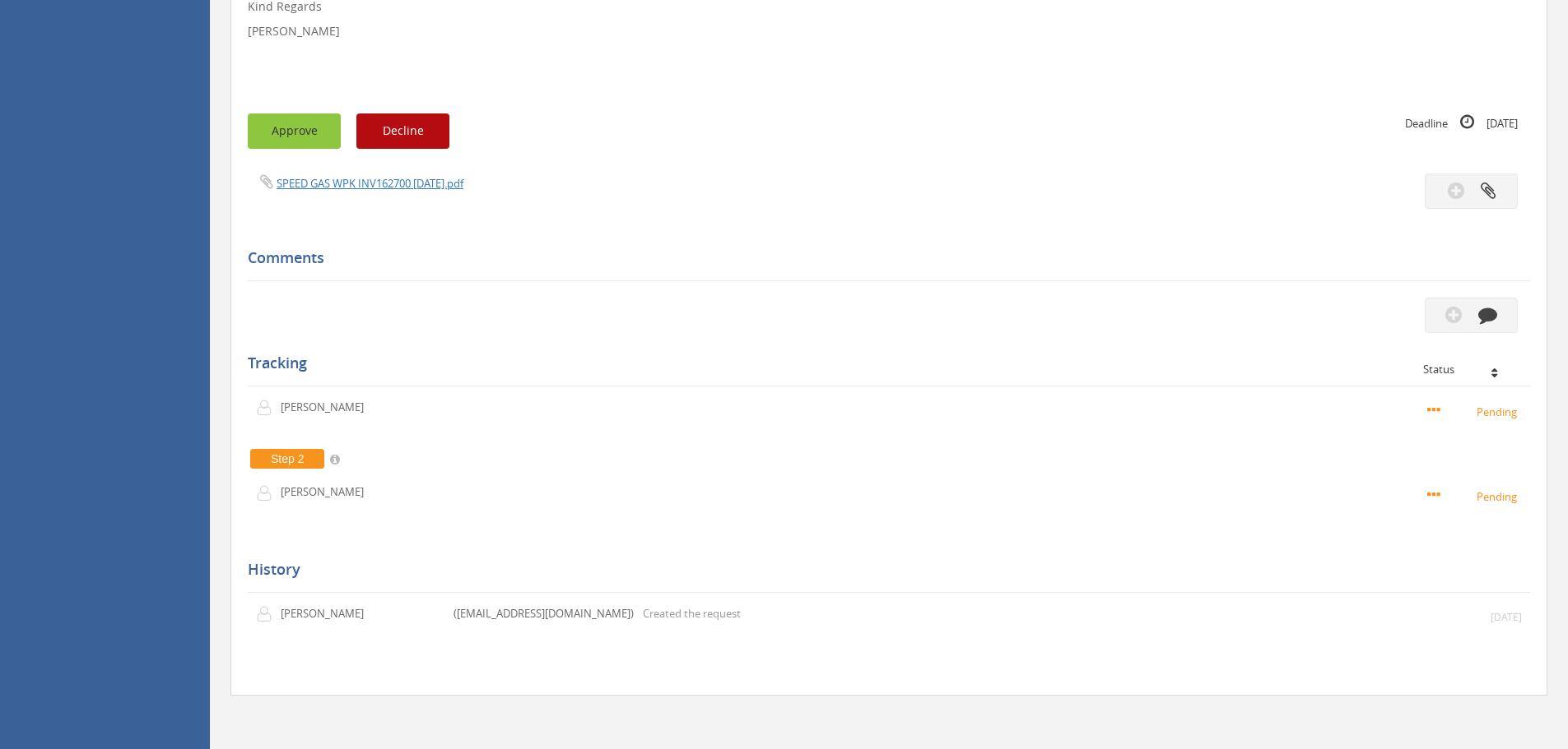
click at [301, 129] on button "Approve" at bounding box center [294, 132] width 93 height 35
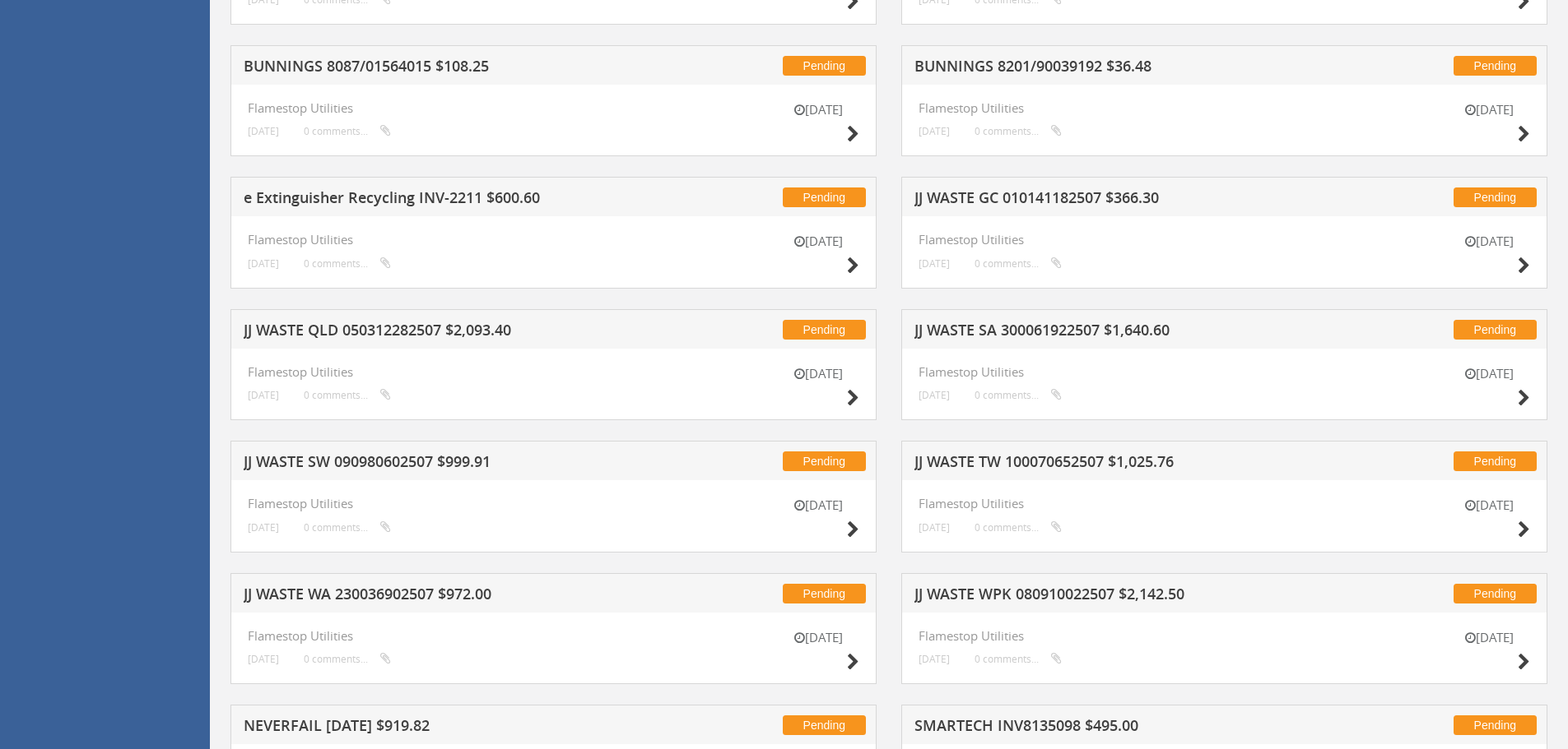
scroll to position [1271, 0]
click at [852, 395] on icon at bounding box center [852, 397] width 12 height 18
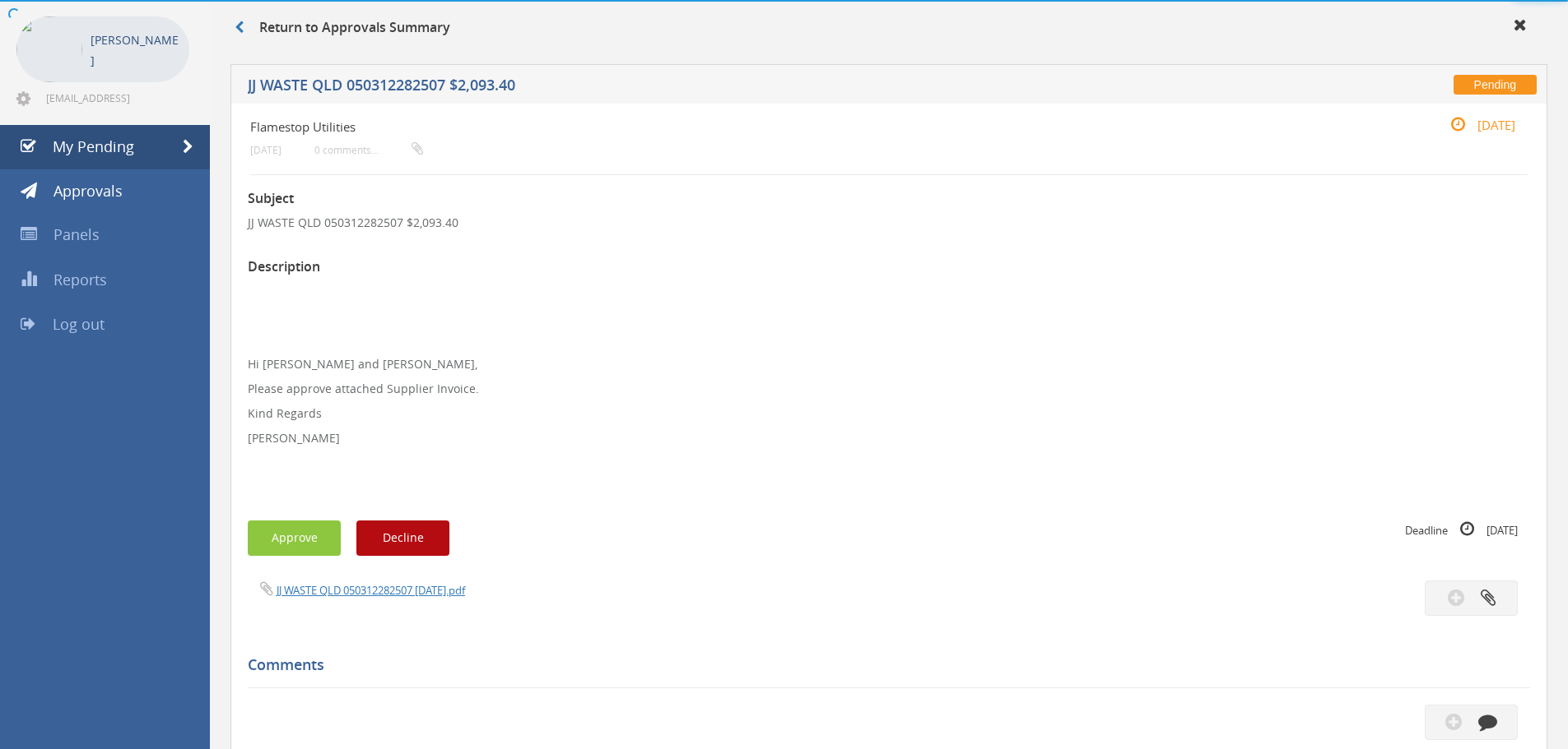
scroll to position [474, 0]
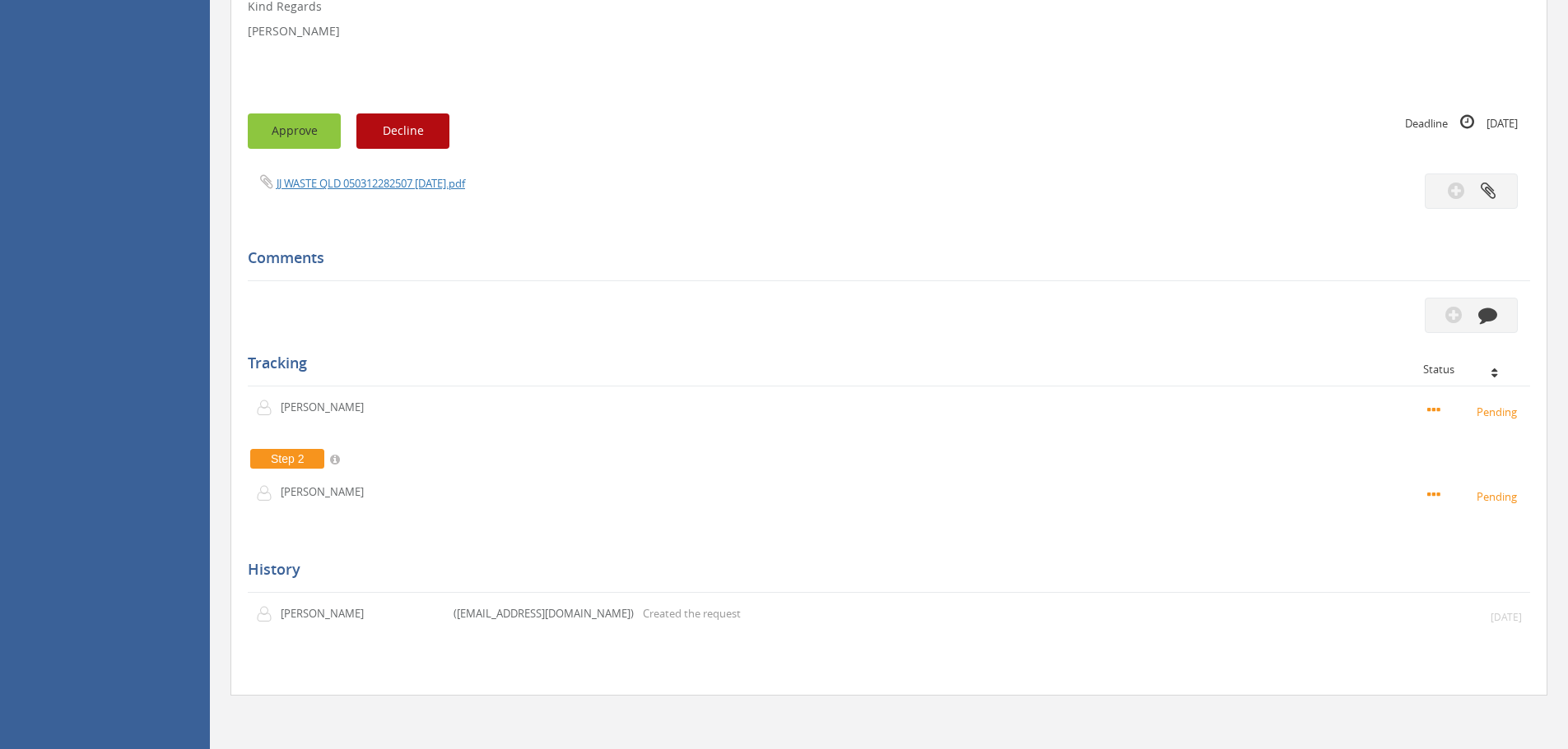
click at [296, 132] on button "Approve" at bounding box center [294, 132] width 93 height 35
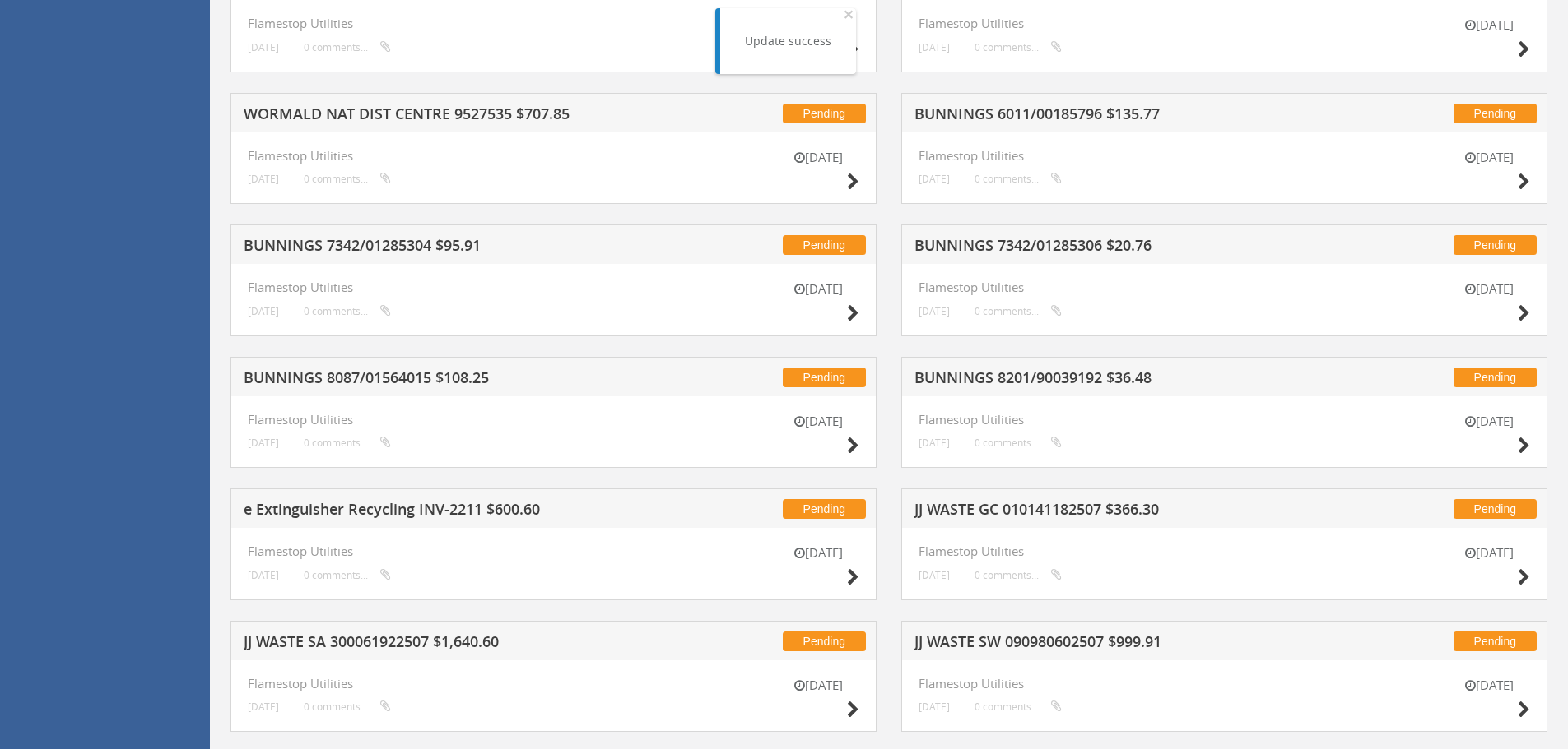
scroll to position [1214, 0]
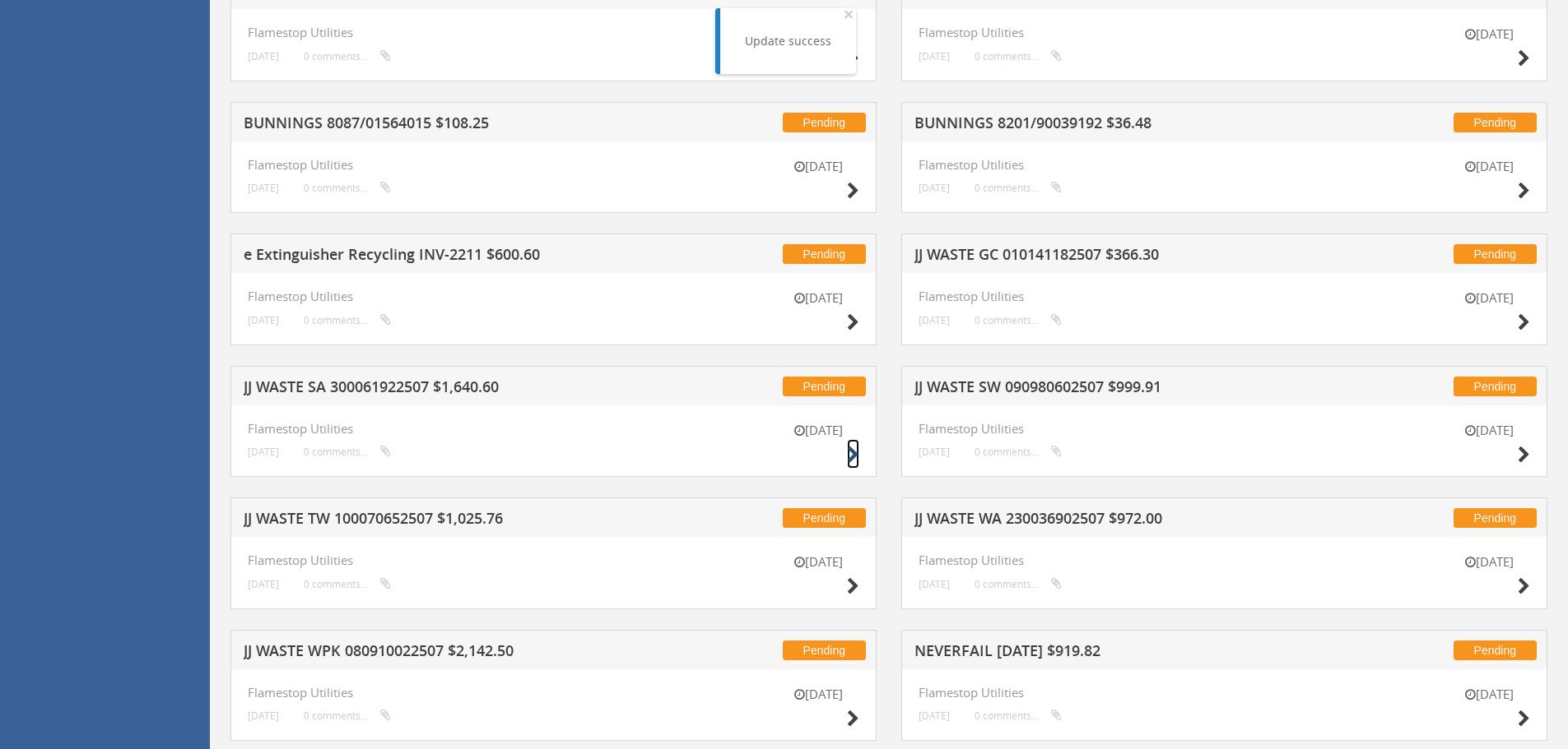
click at [854, 451] on icon at bounding box center [852, 455] width 12 height 18
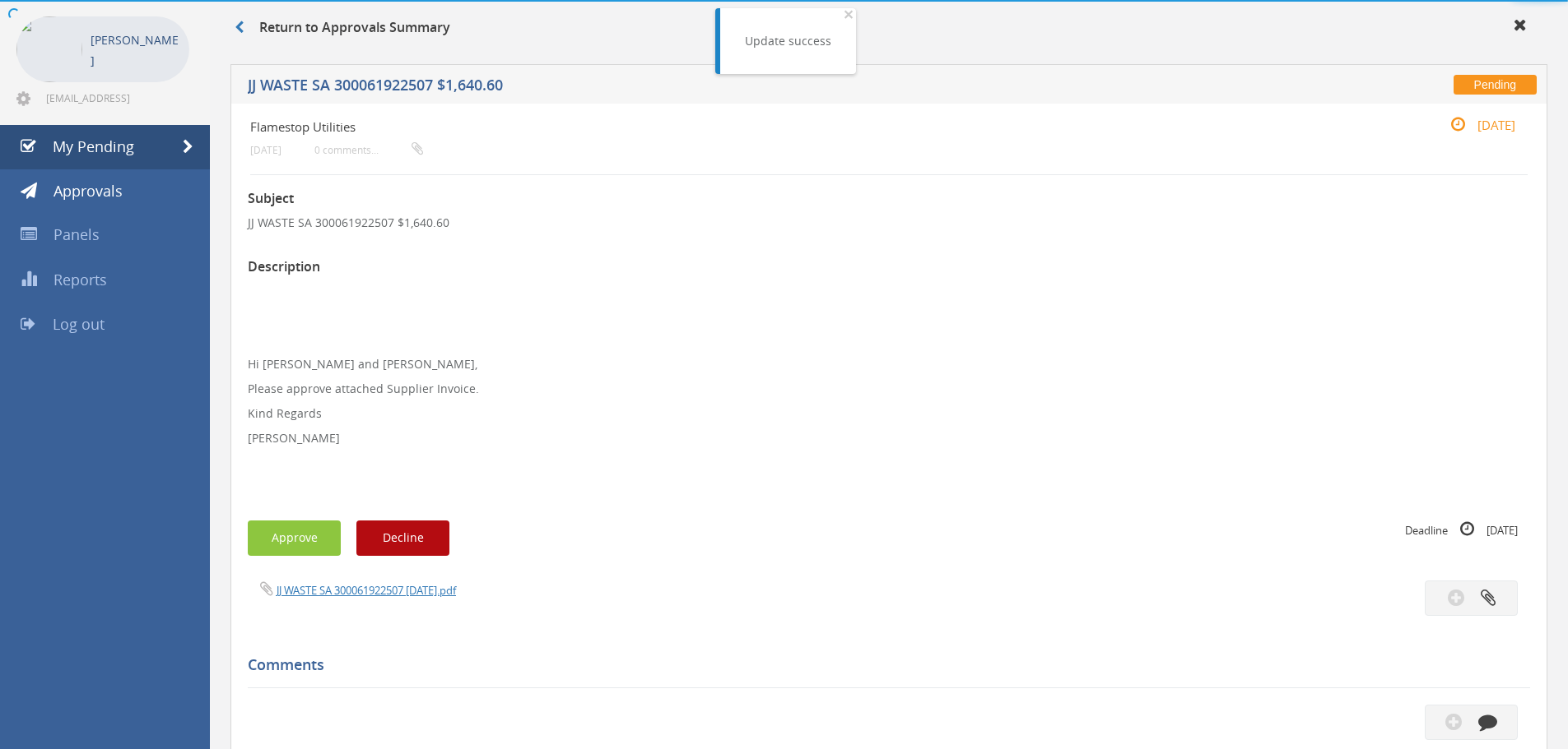
scroll to position [474, 0]
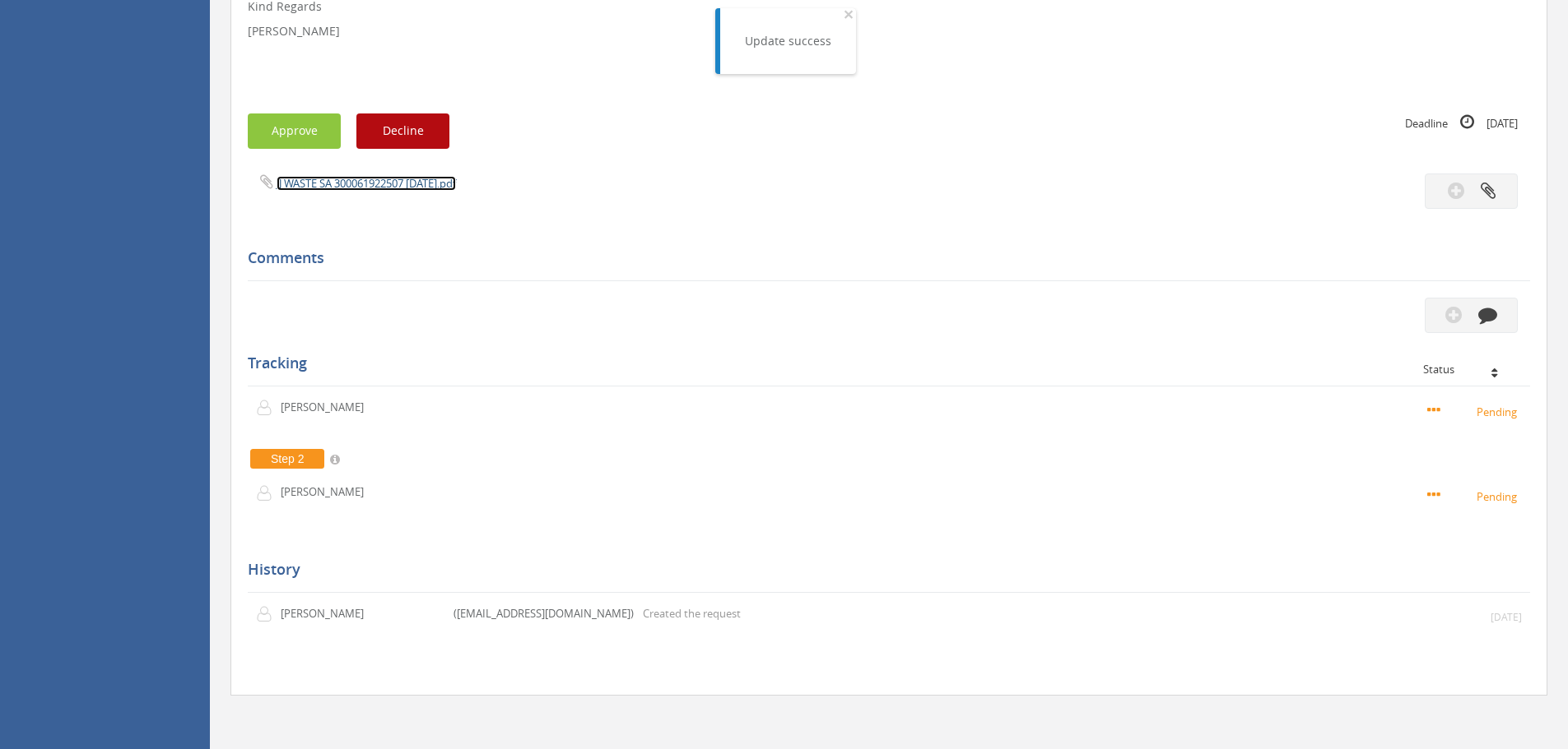
click at [352, 187] on link "JJ WASTE SA 300061922507 [DATE].pdf" at bounding box center [366, 184] width 179 height 15
click at [304, 133] on button "Approve" at bounding box center [294, 132] width 93 height 35
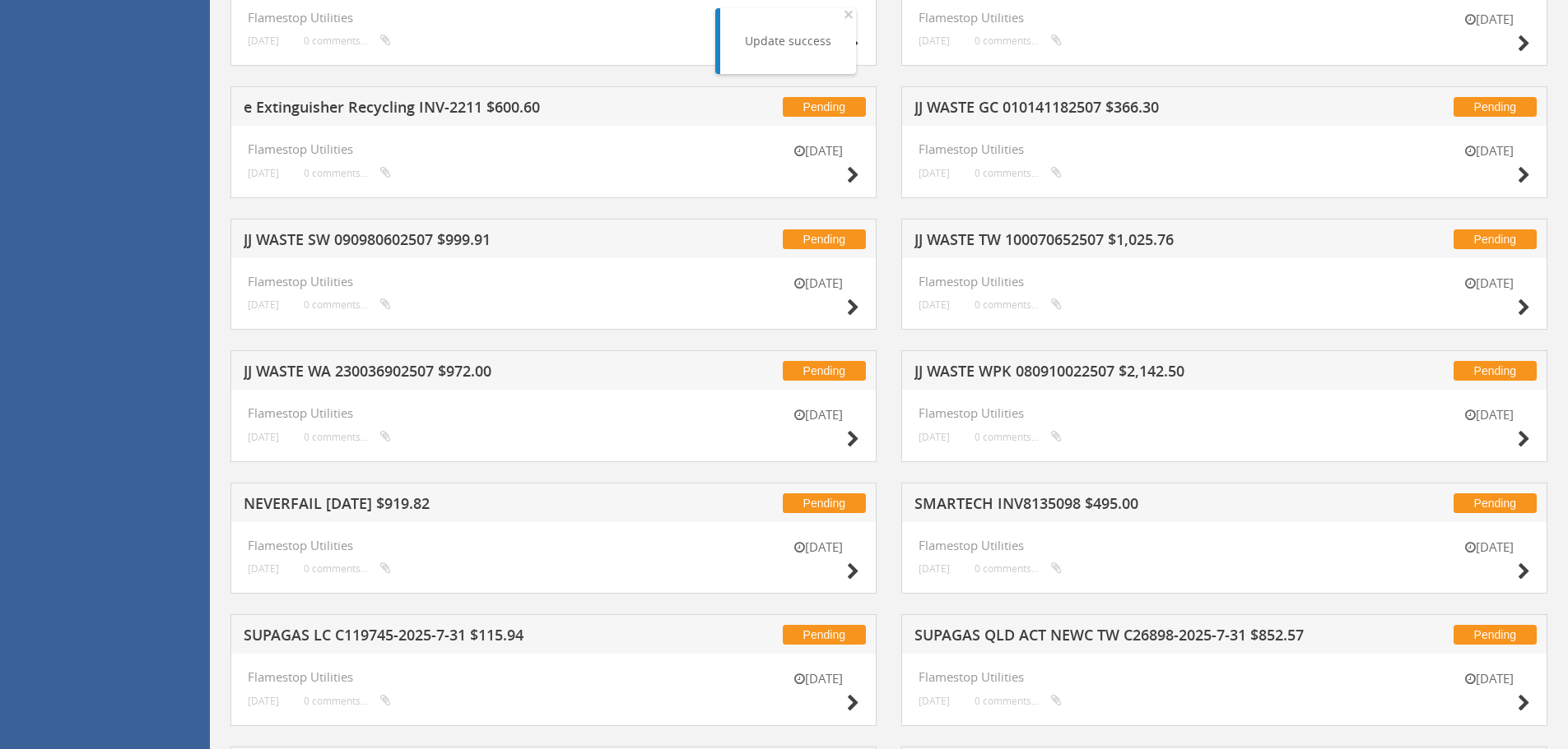
scroll to position [1379, 0]
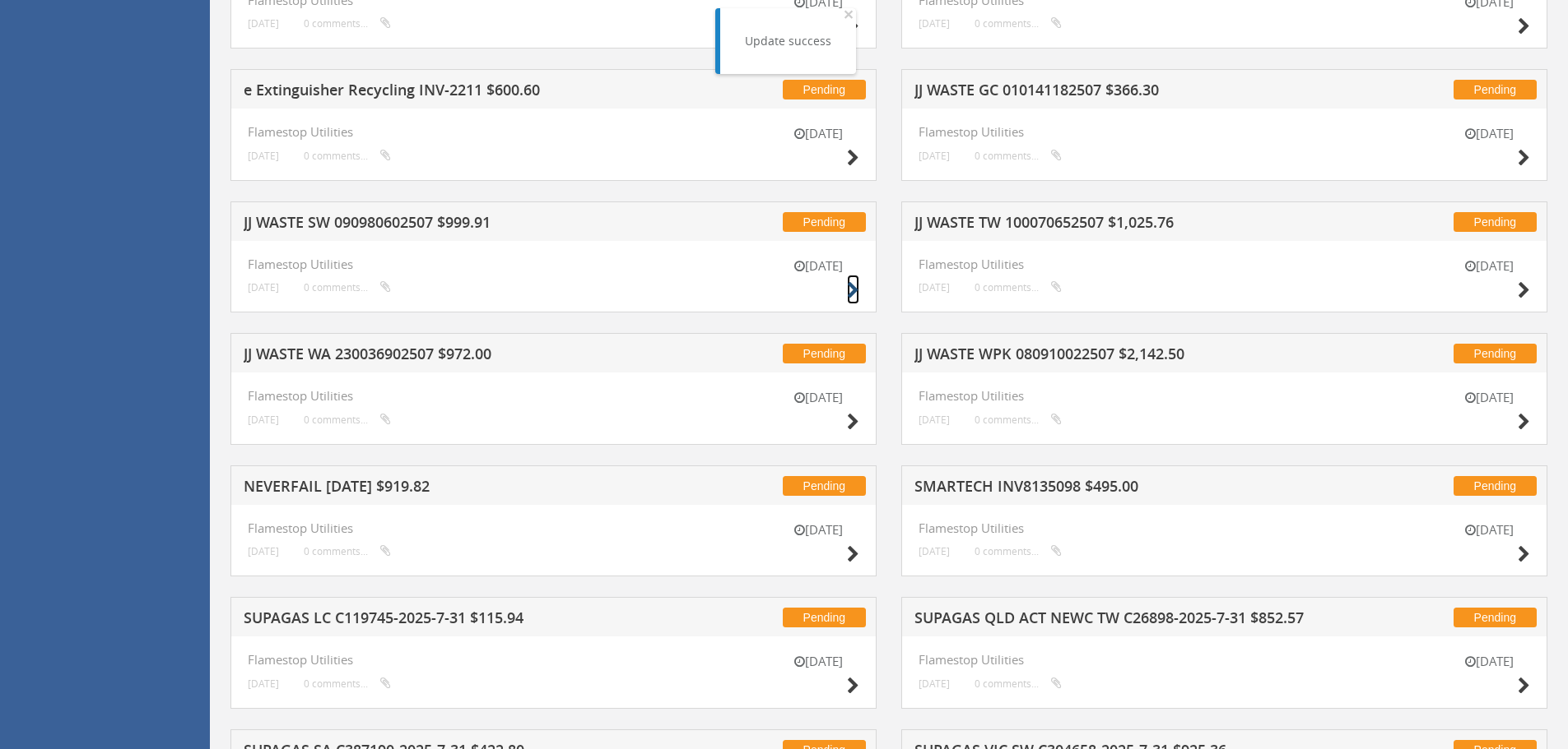
click at [853, 290] on icon at bounding box center [852, 290] width 12 height 18
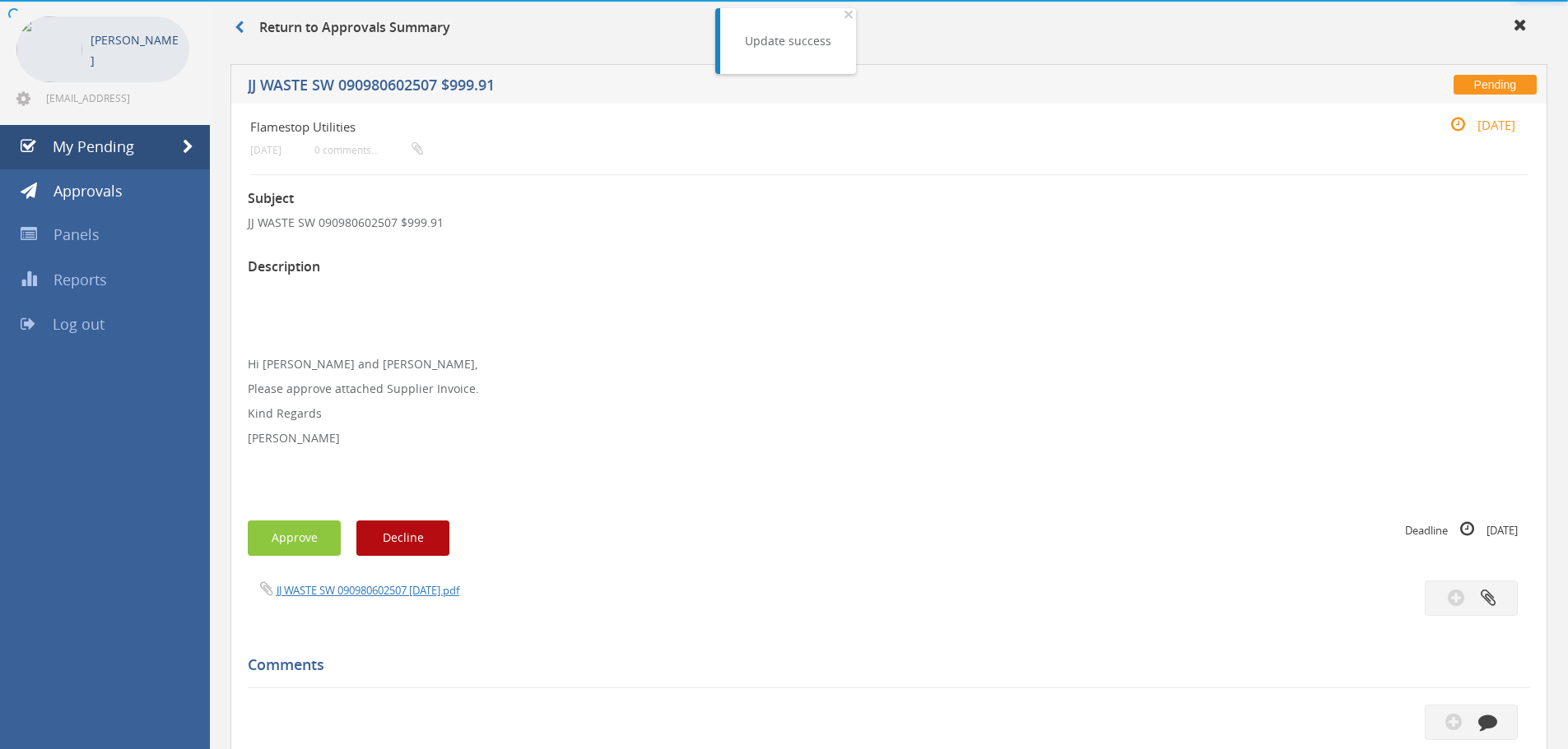
scroll to position [474, 0]
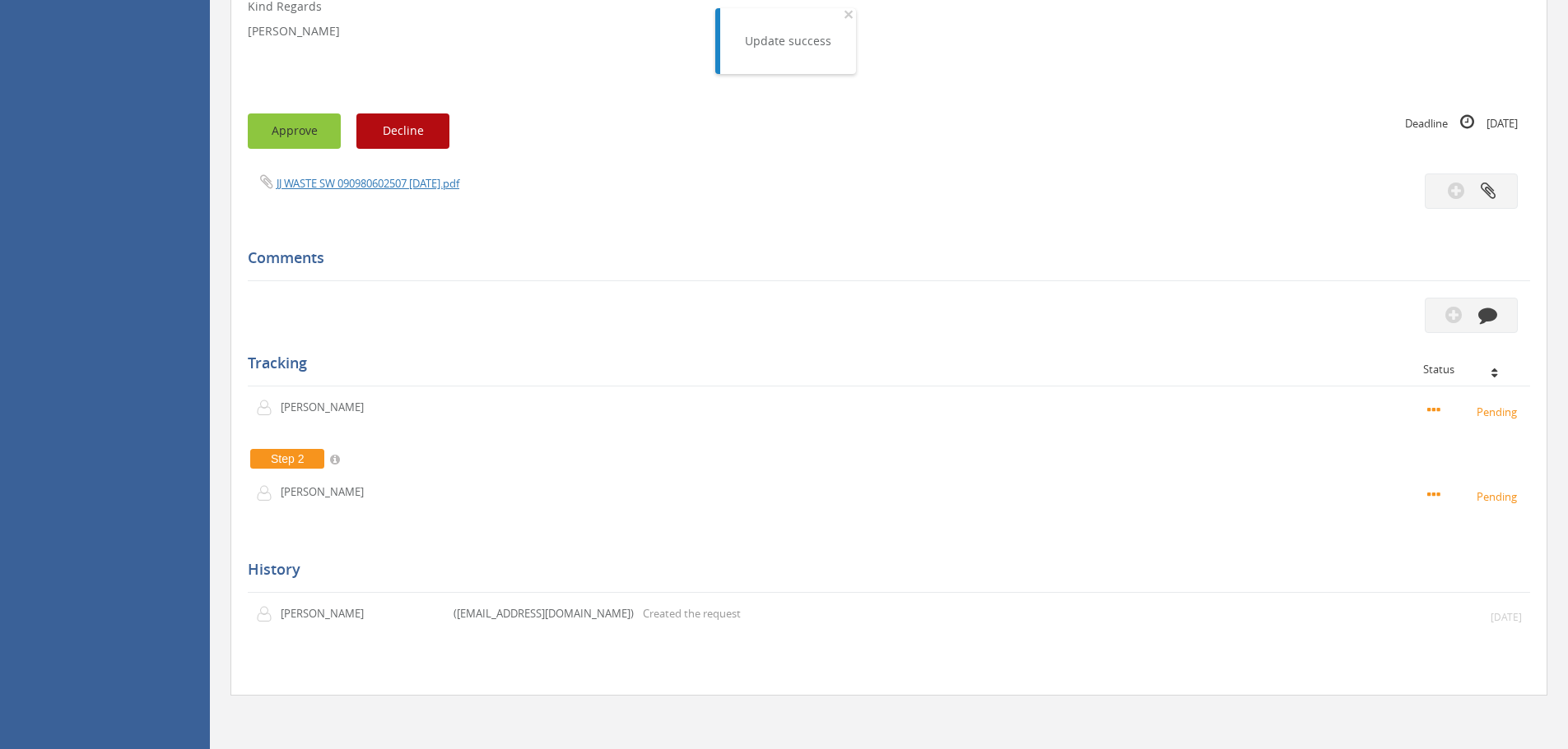
click at [282, 132] on button "Approve" at bounding box center [294, 132] width 93 height 35
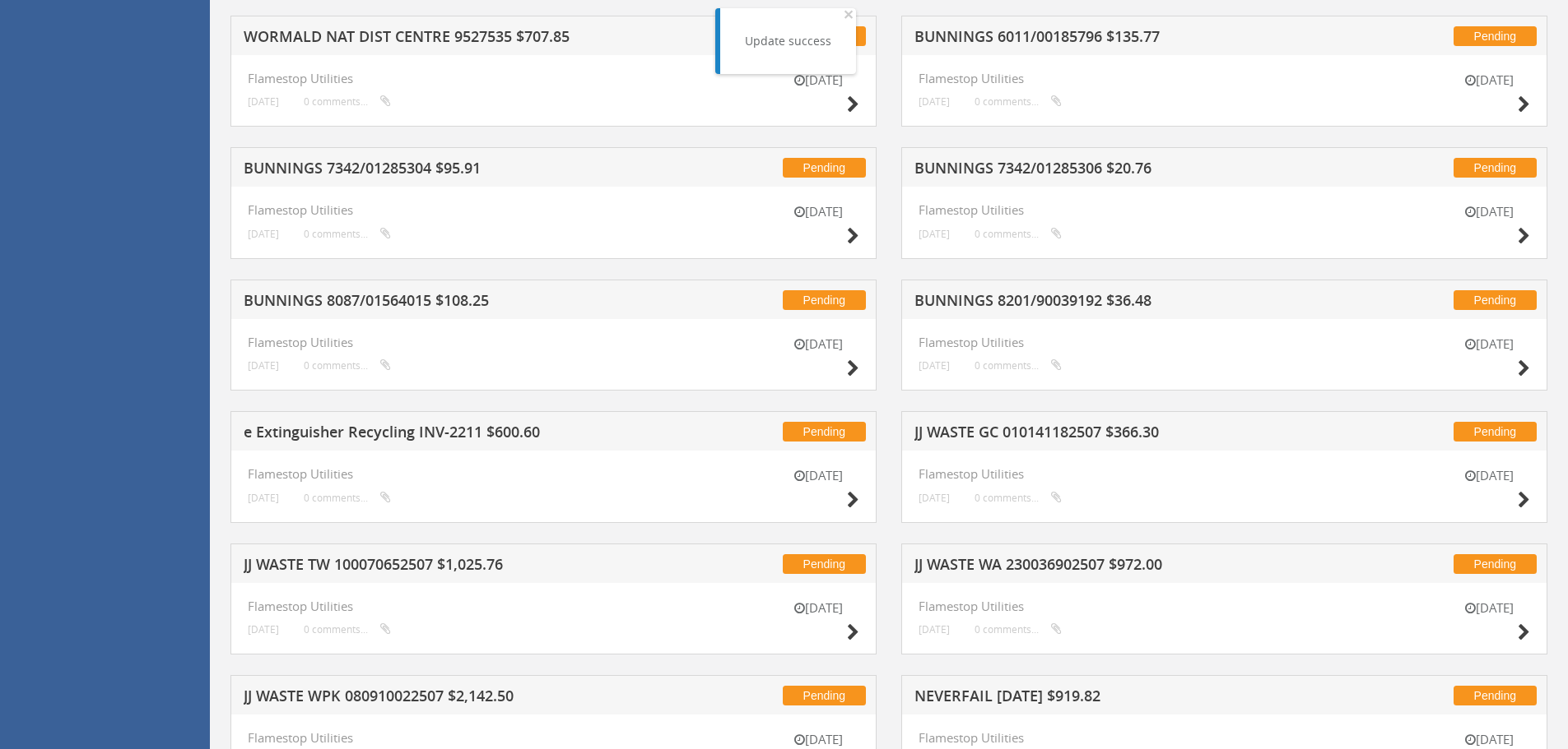
scroll to position [1131, 0]
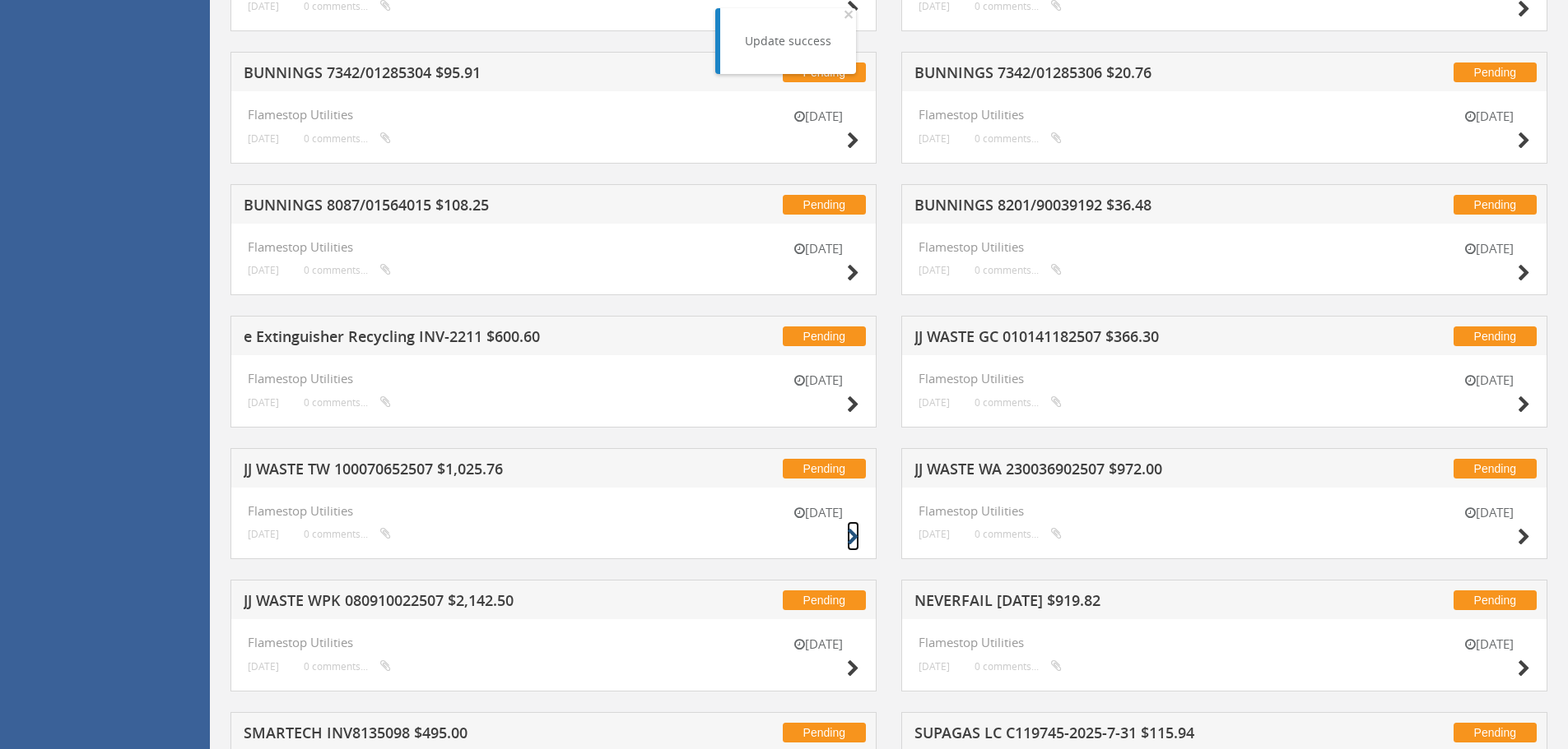
click at [853, 537] on icon at bounding box center [852, 537] width 12 height 18
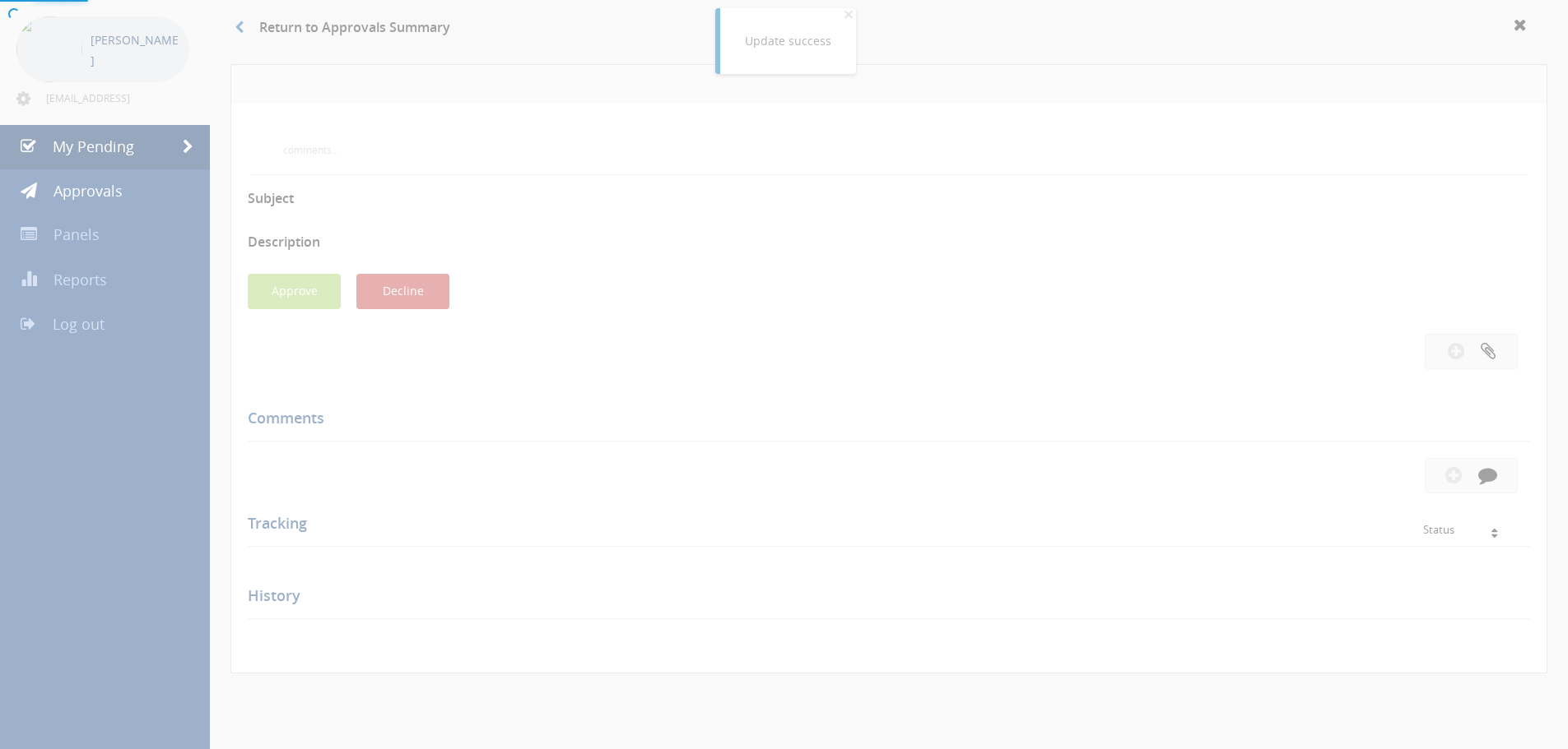
scroll to position [474, 0]
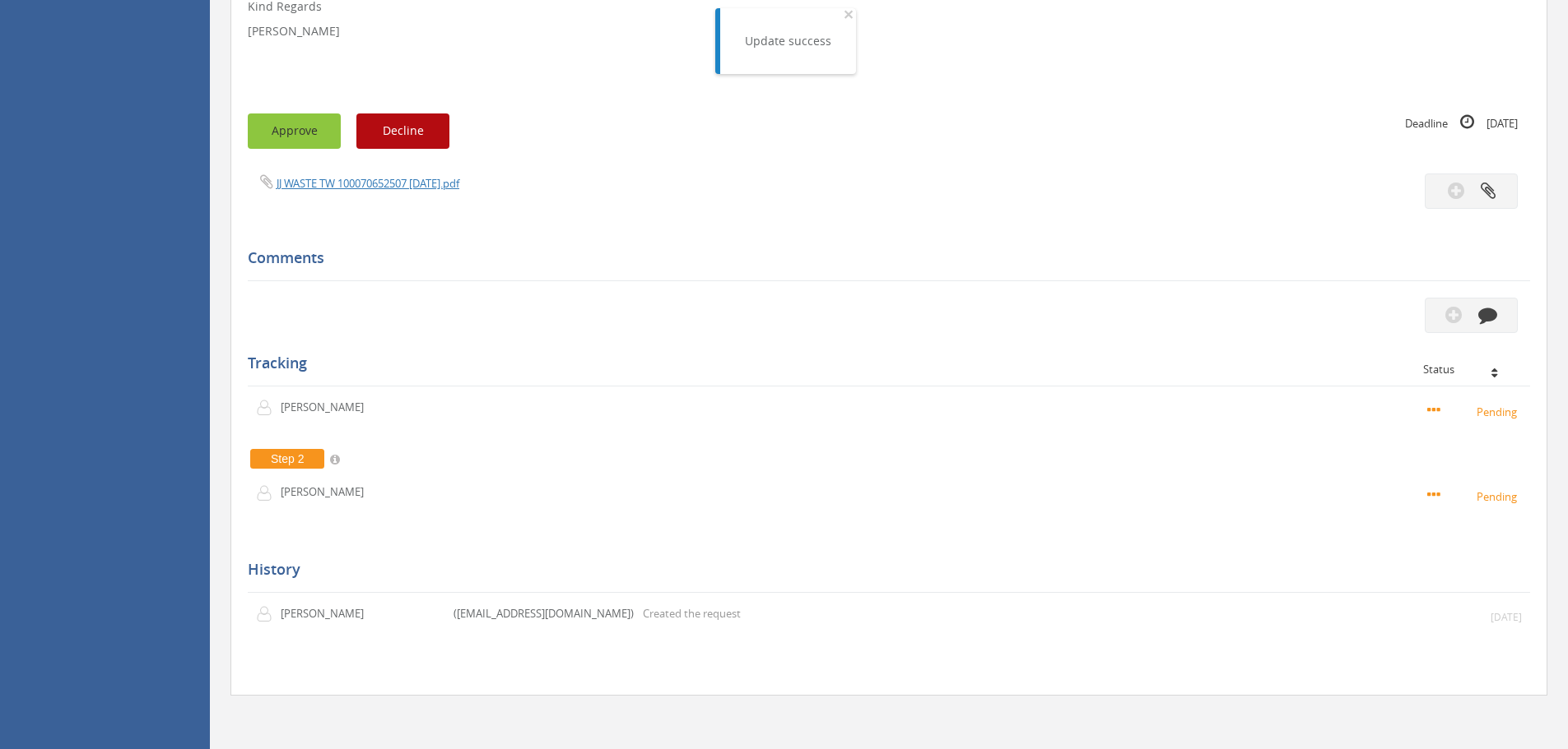
click at [296, 133] on button "Approve" at bounding box center [294, 132] width 93 height 35
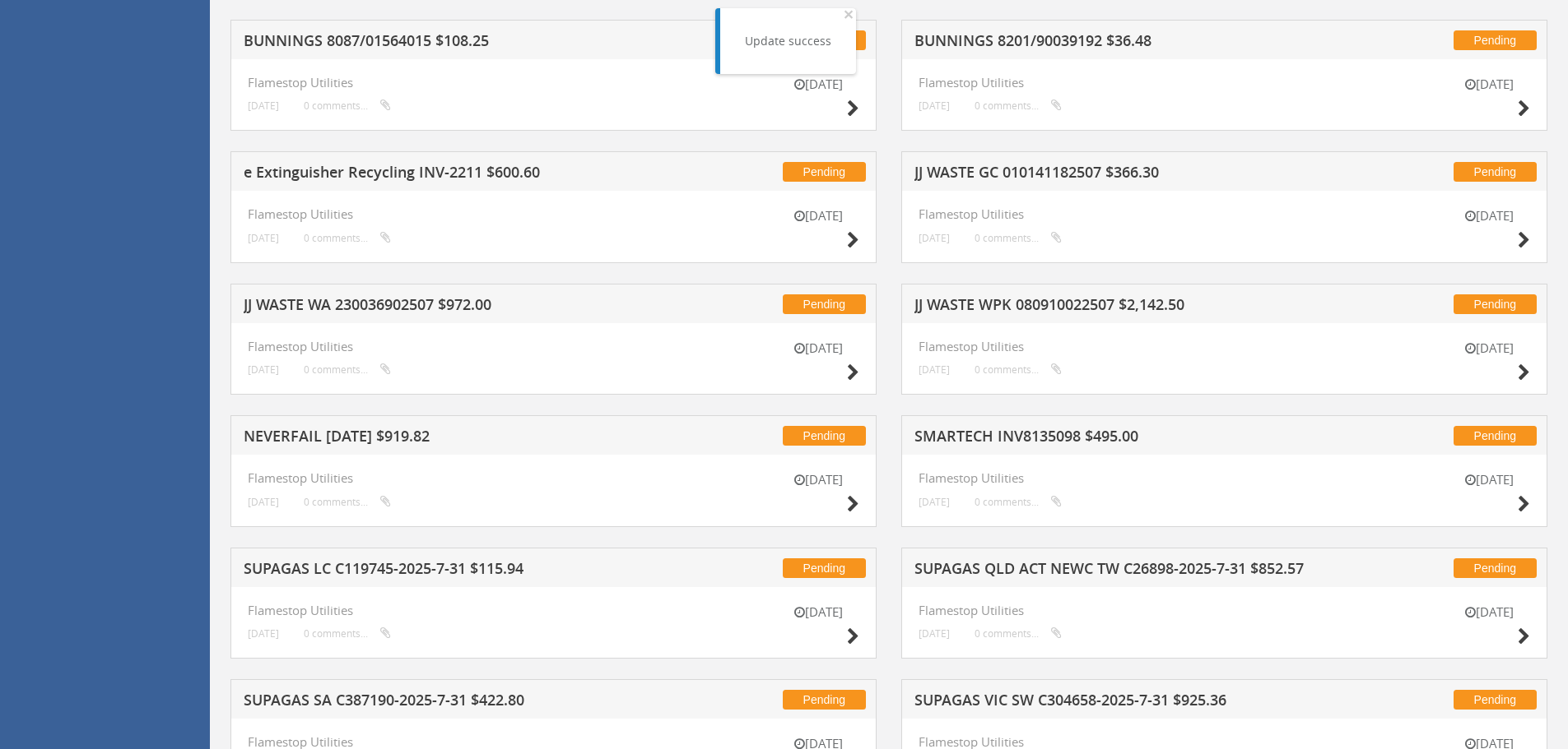
scroll to position [1379, 0]
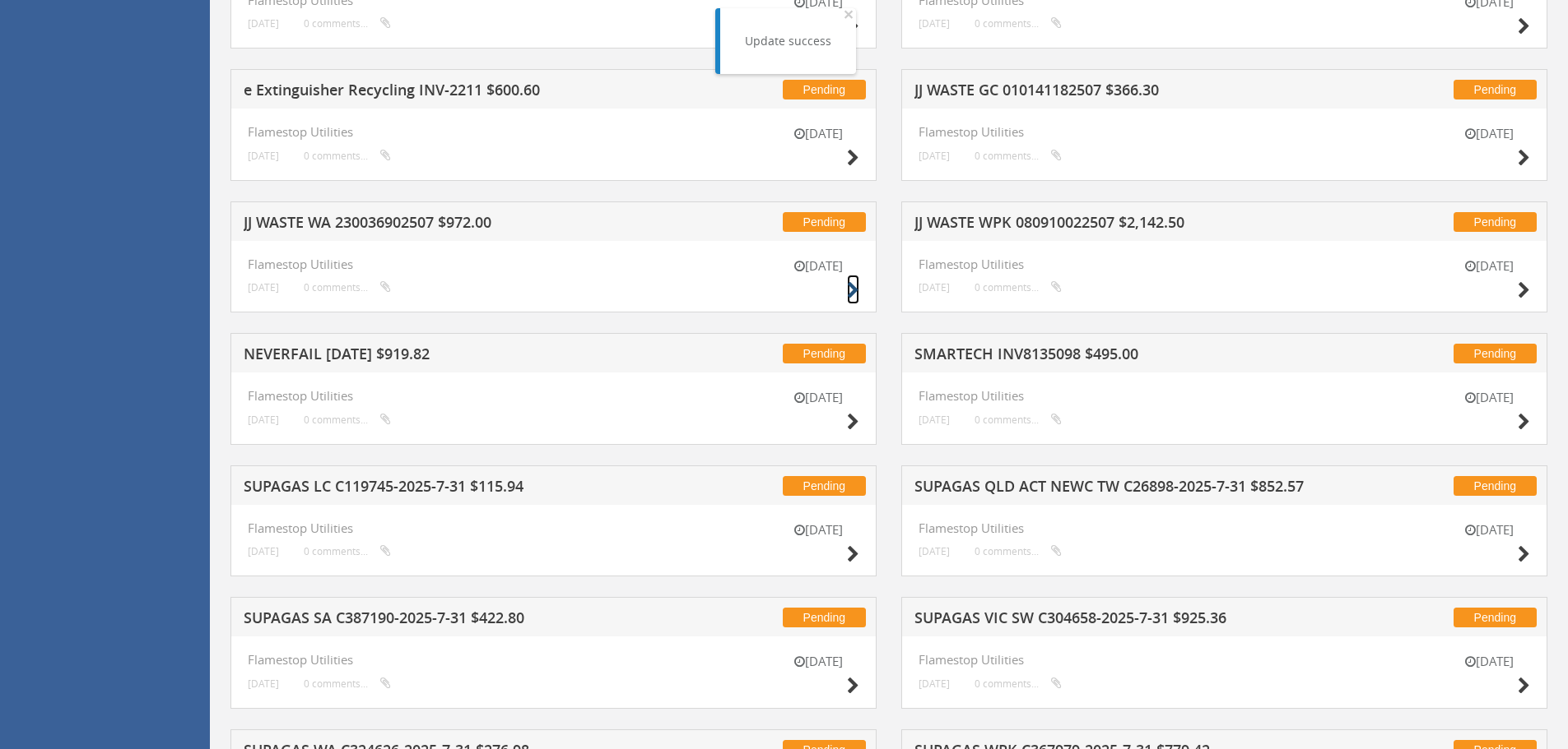
click at [849, 288] on icon at bounding box center [852, 290] width 12 height 18
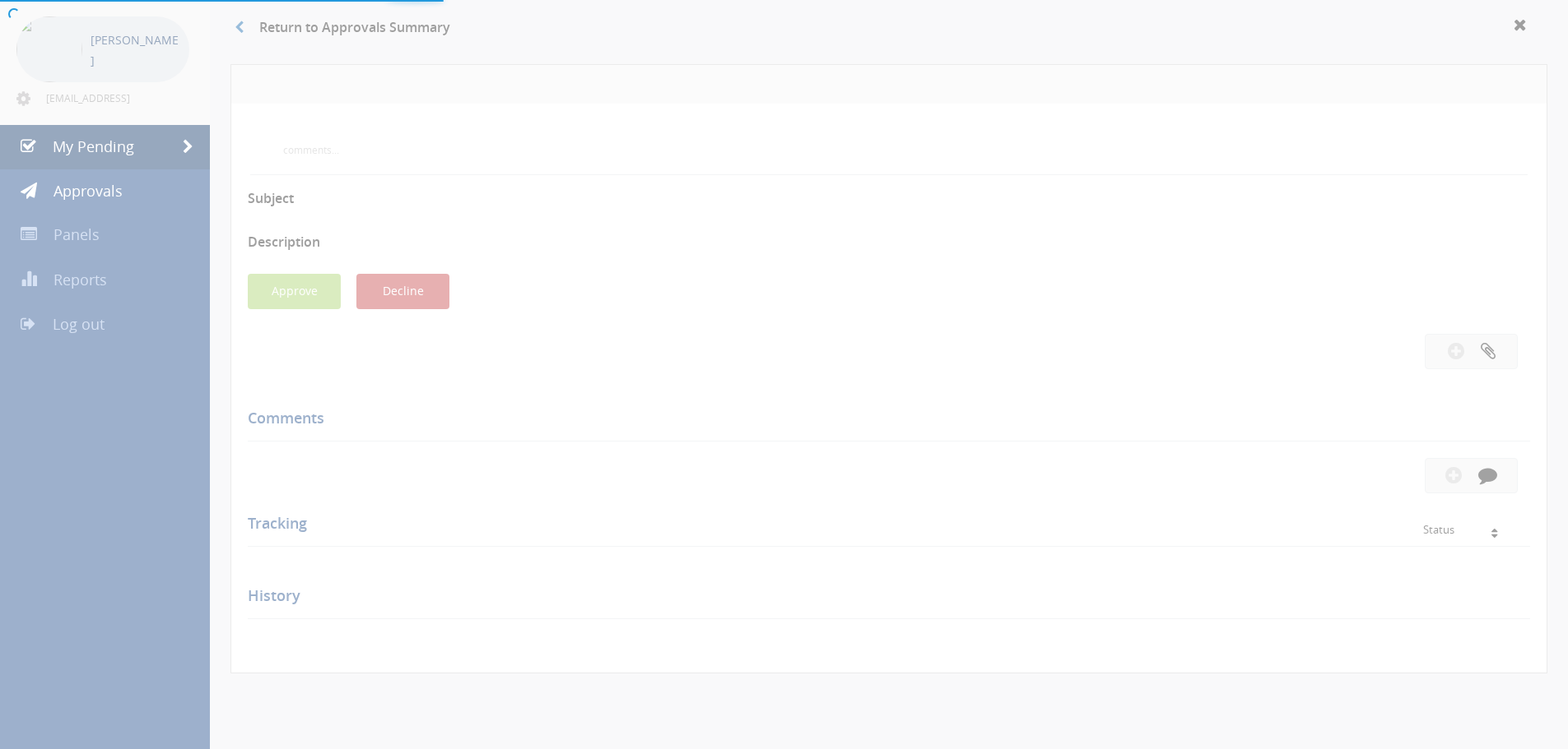
scroll to position [450, 0]
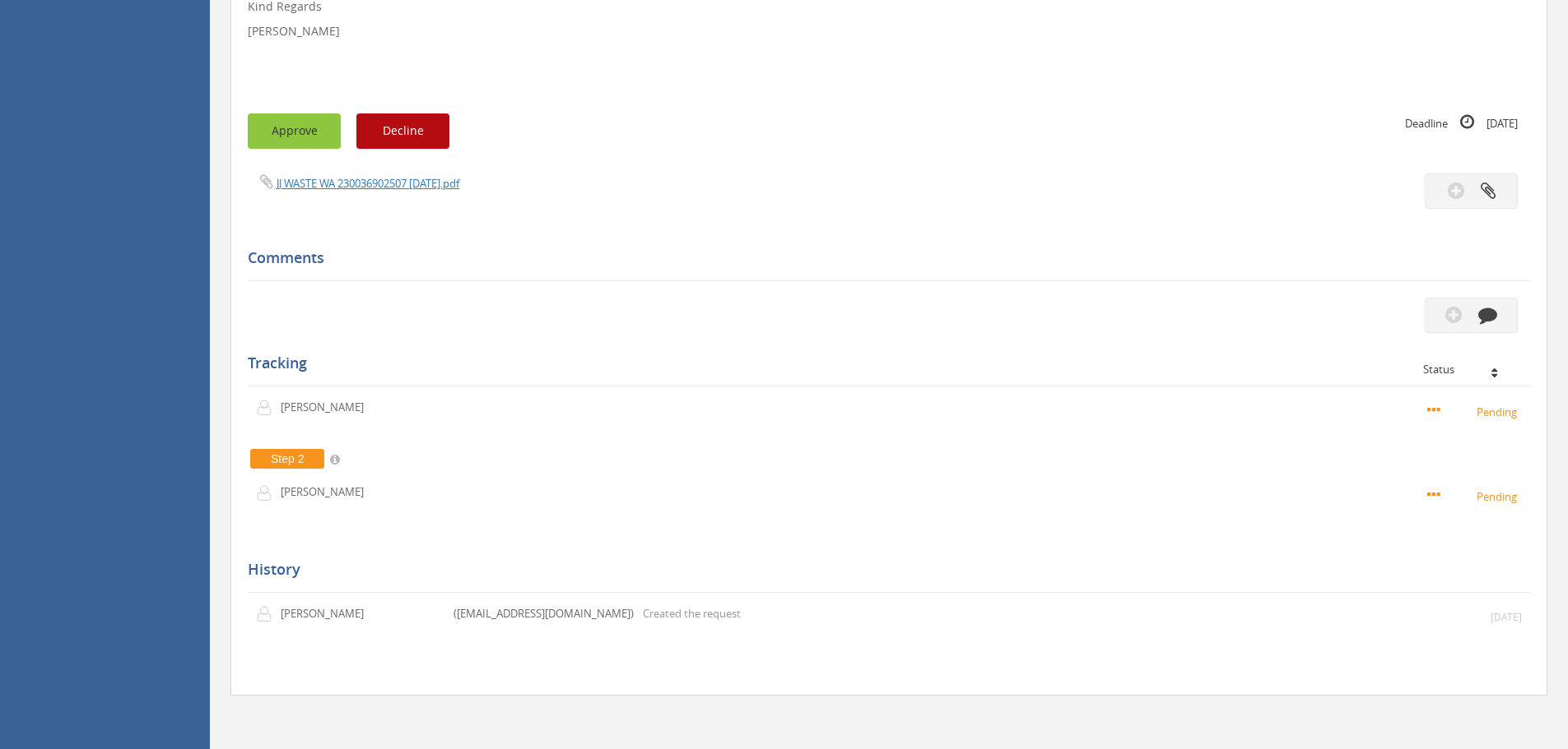
click at [303, 134] on button "Approve" at bounding box center [294, 132] width 93 height 35
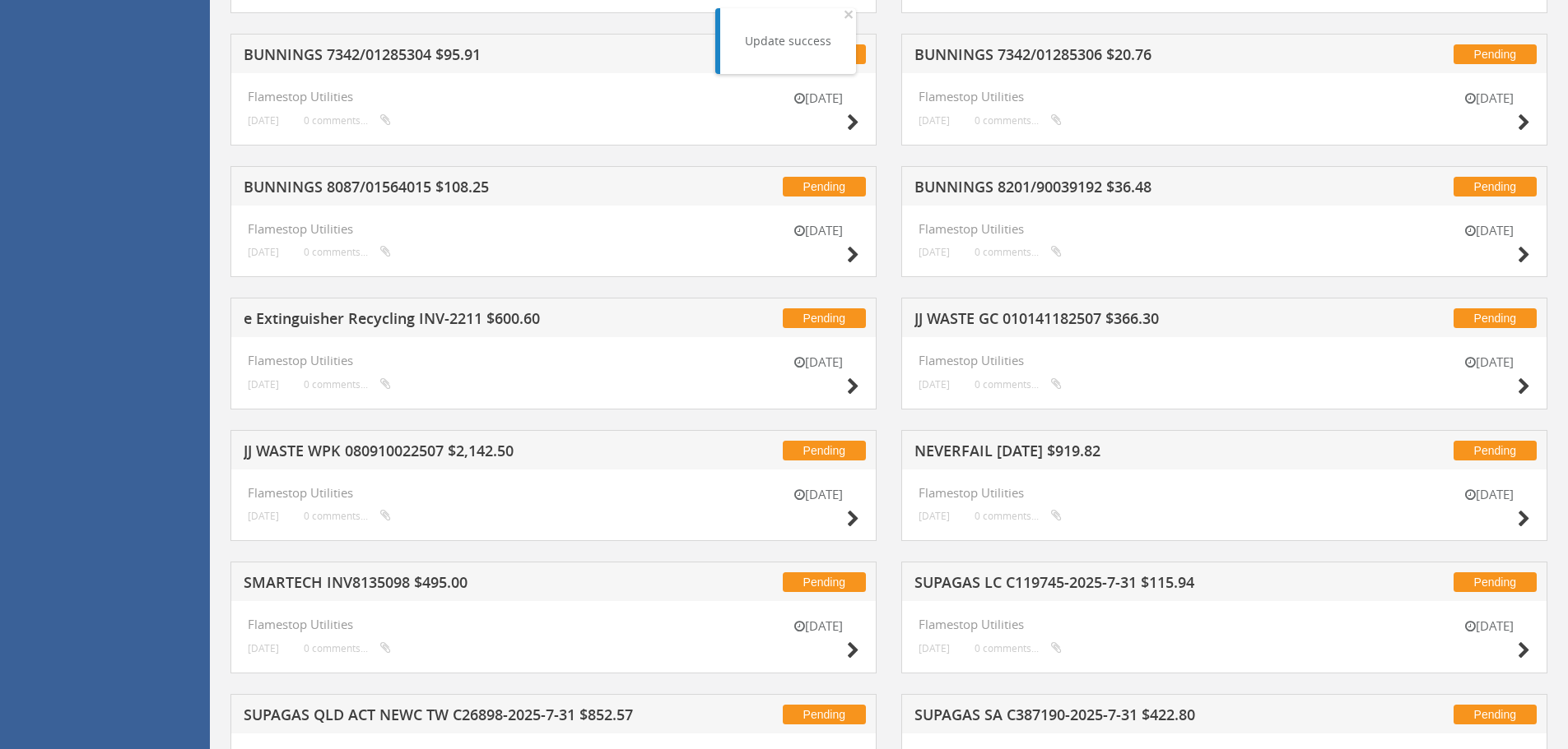
scroll to position [1189, 0]
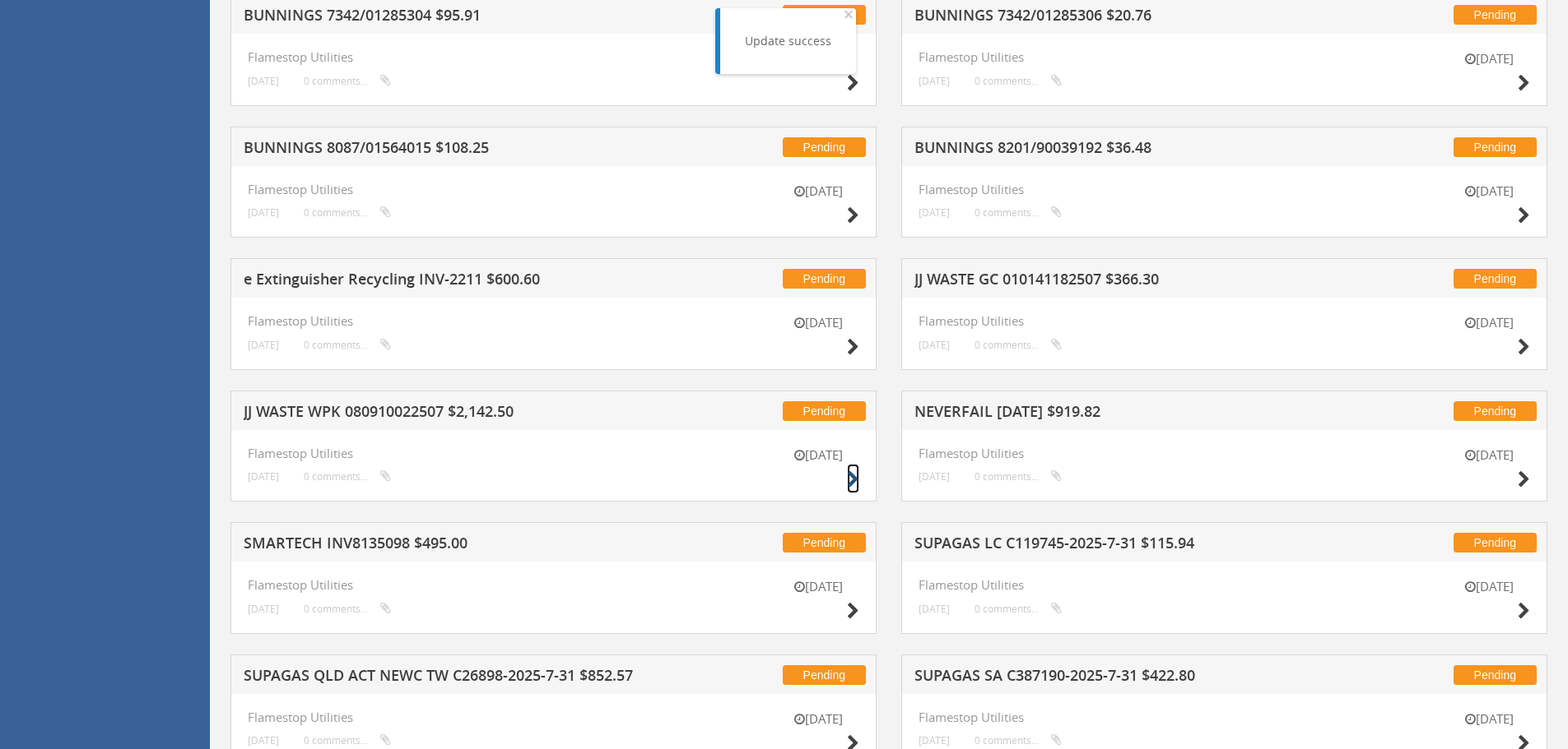
click at [848, 476] on icon at bounding box center [852, 479] width 12 height 18
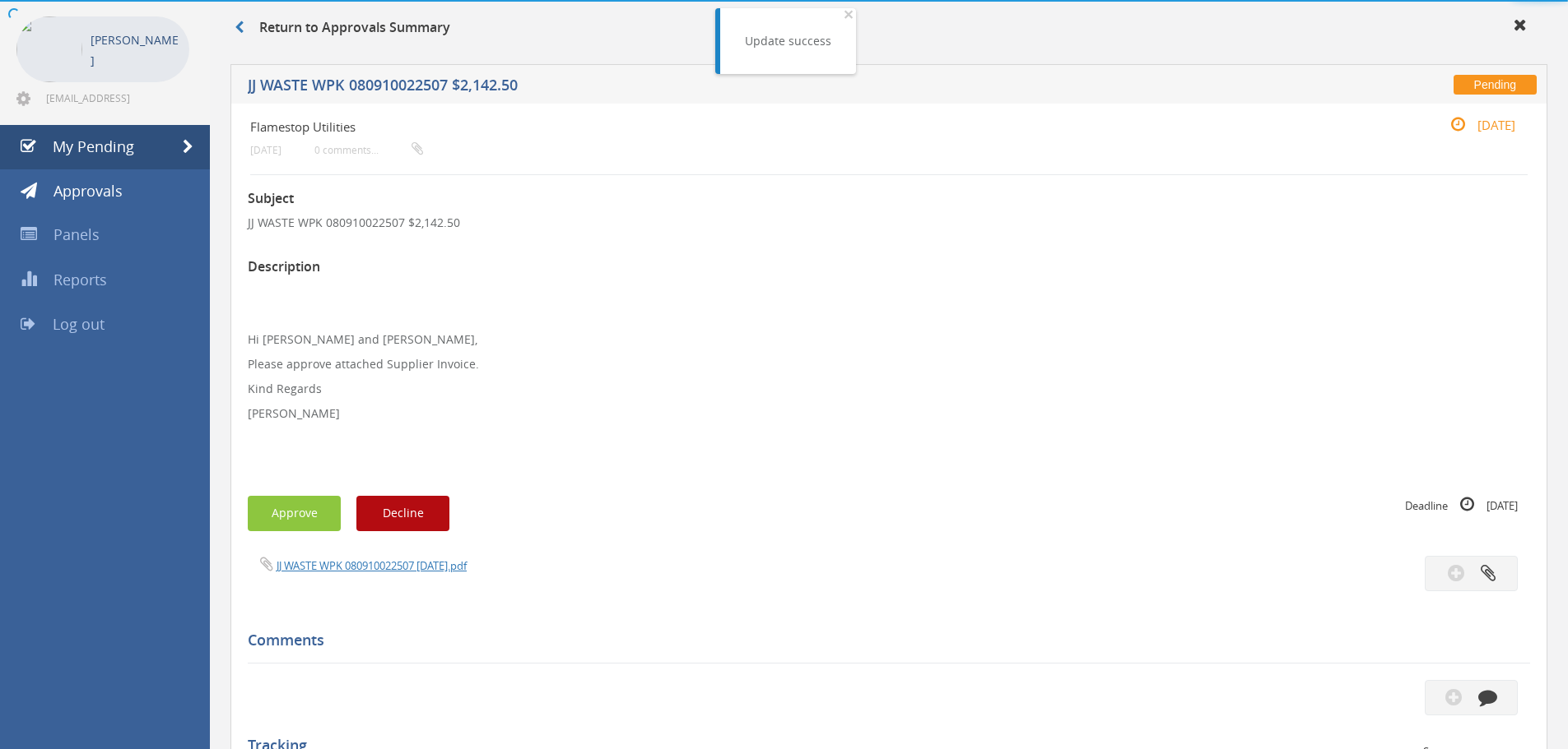
scroll to position [450, 0]
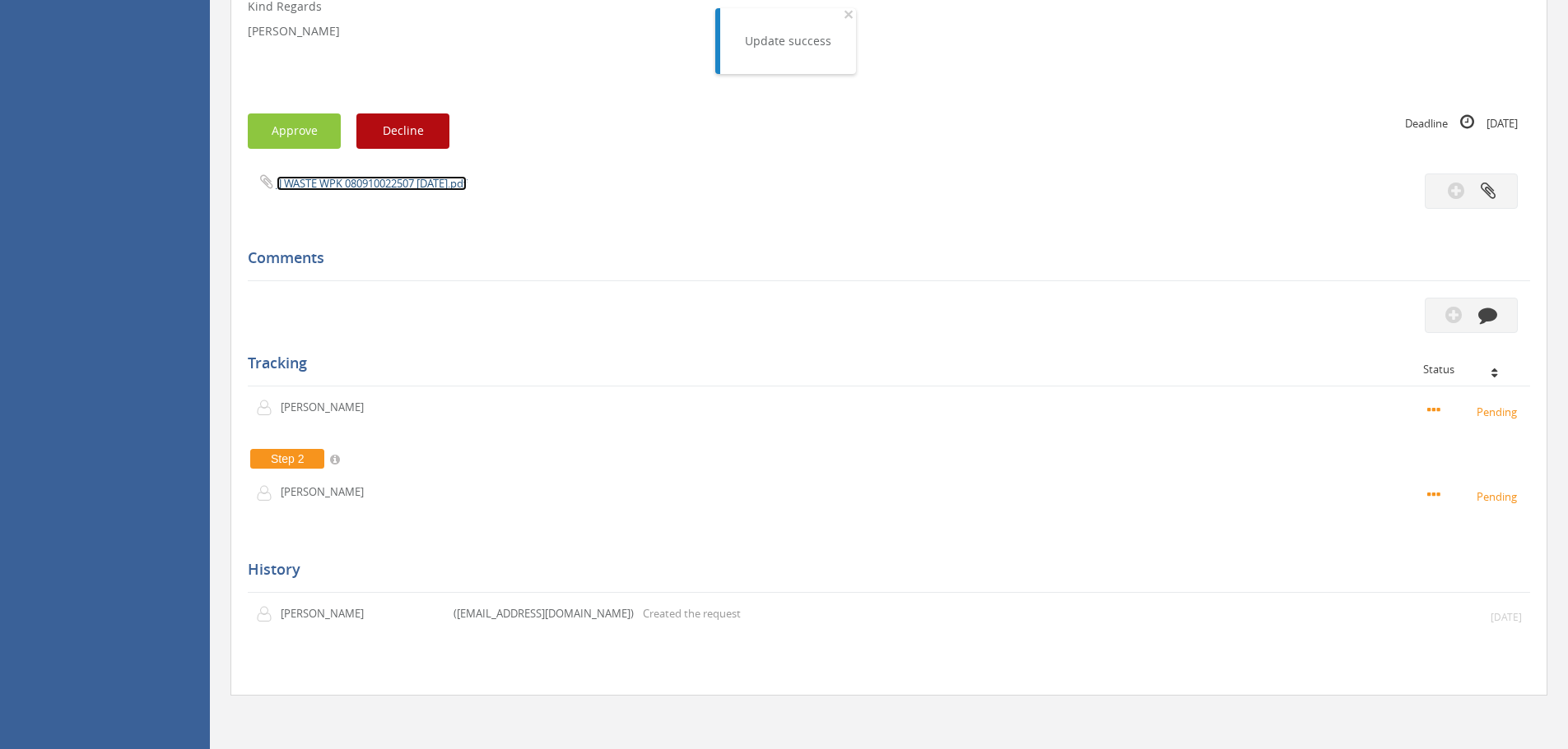
click at [333, 184] on link "JJ WASTE WPK 080910022507 [DATE].pdf" at bounding box center [371, 184] width 190 height 15
click at [311, 125] on button "Approve" at bounding box center [294, 132] width 93 height 35
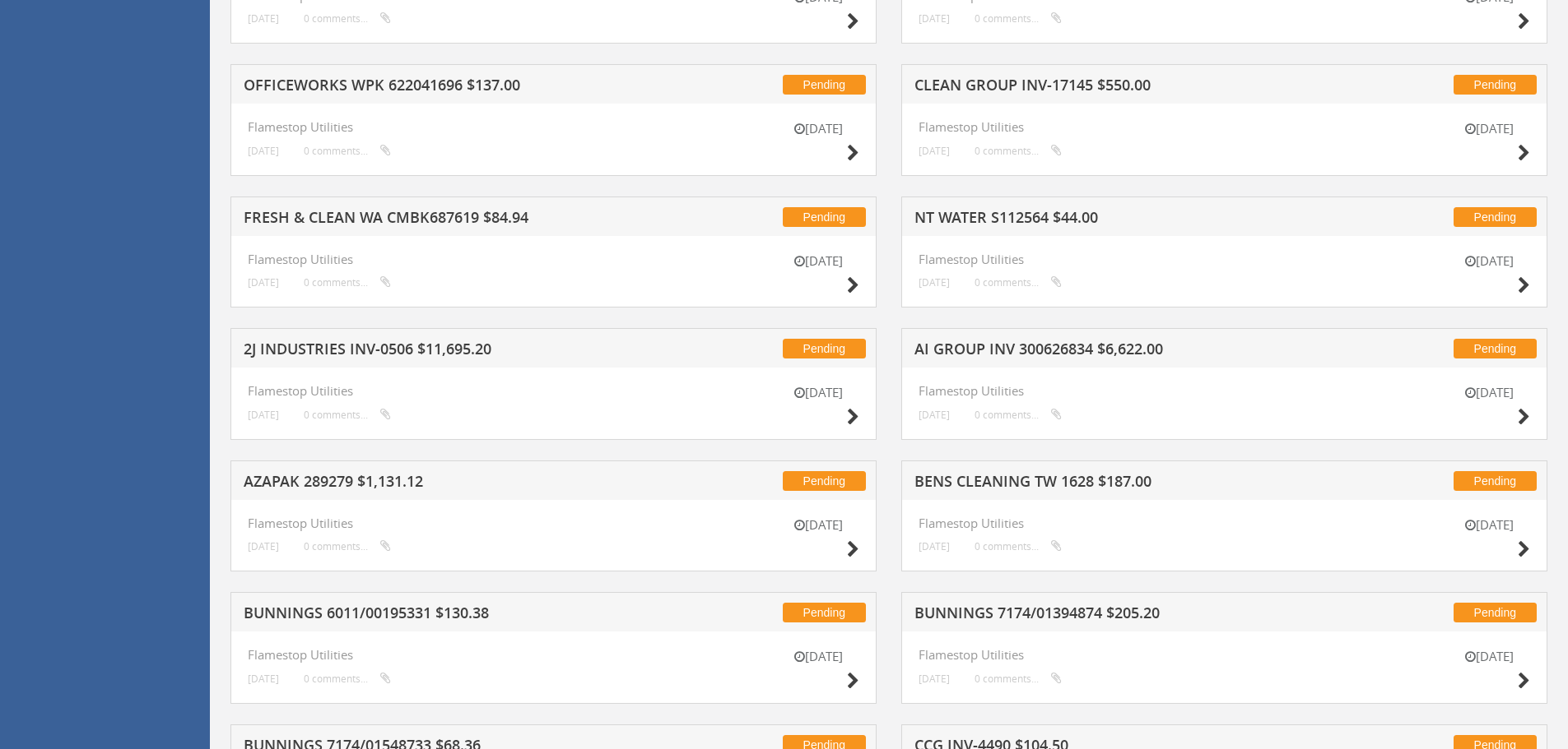
scroll to position [2176, 0]
click at [855, 284] on icon at bounding box center [852, 284] width 12 height 18
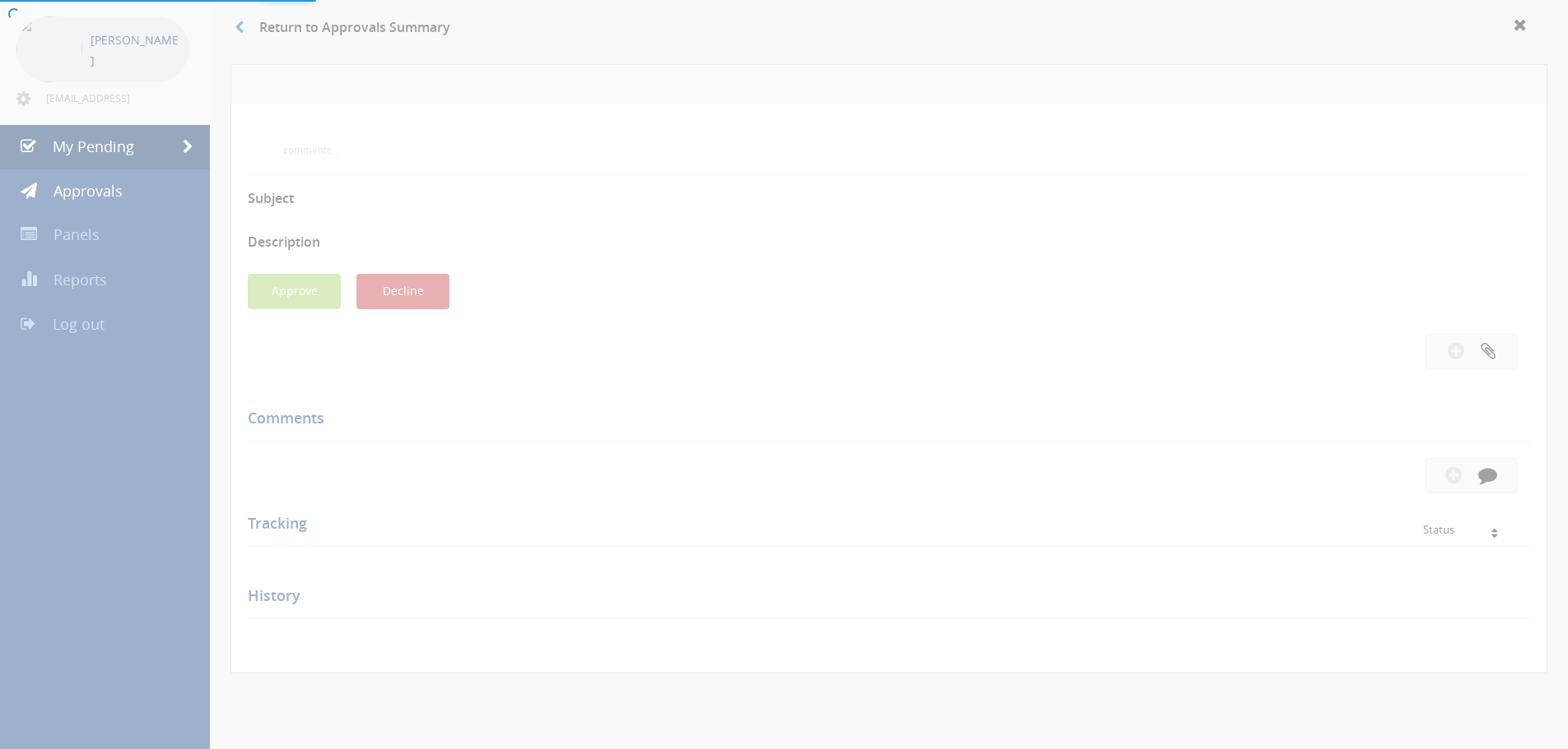
scroll to position [474, 0]
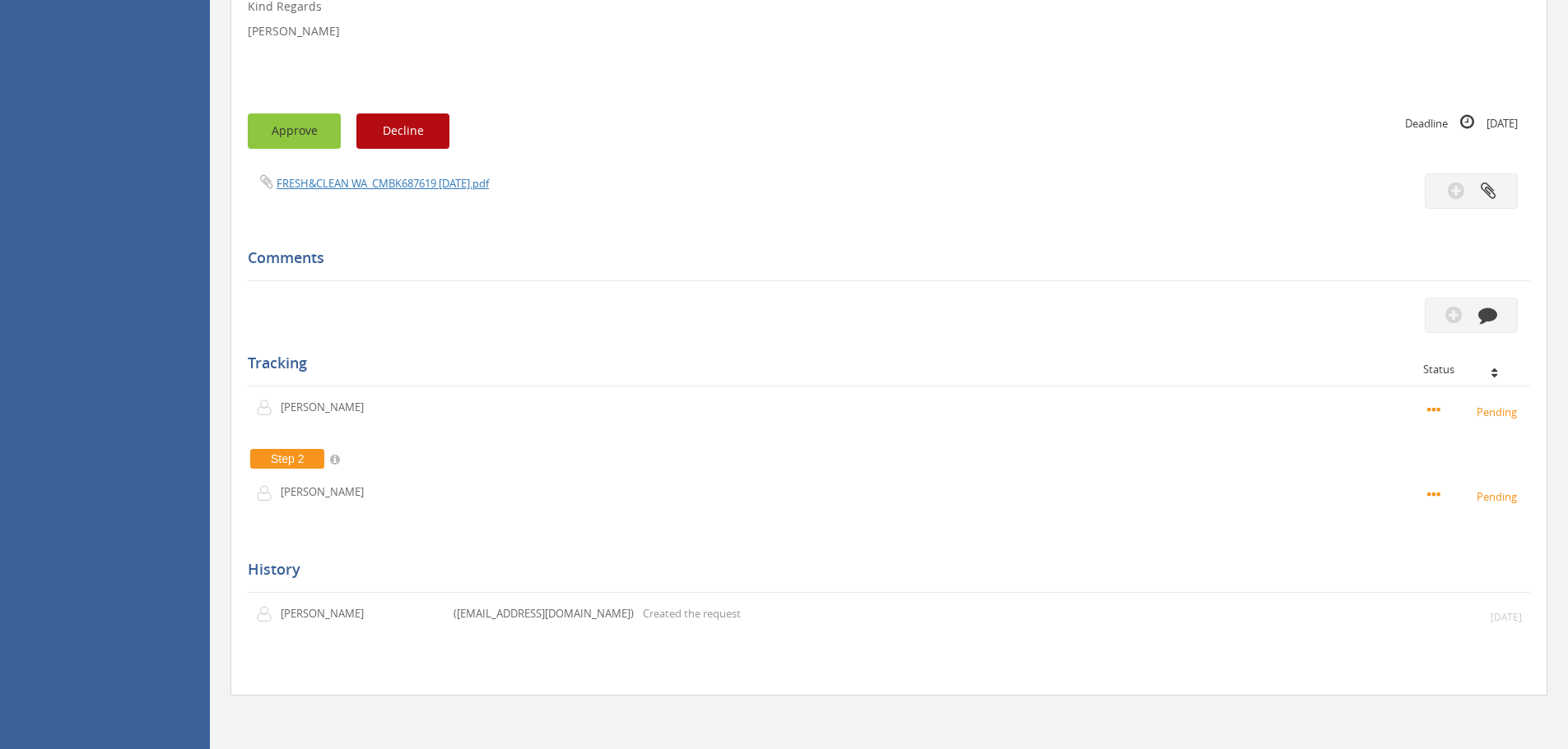
click at [315, 137] on button "Approve" at bounding box center [294, 132] width 93 height 35
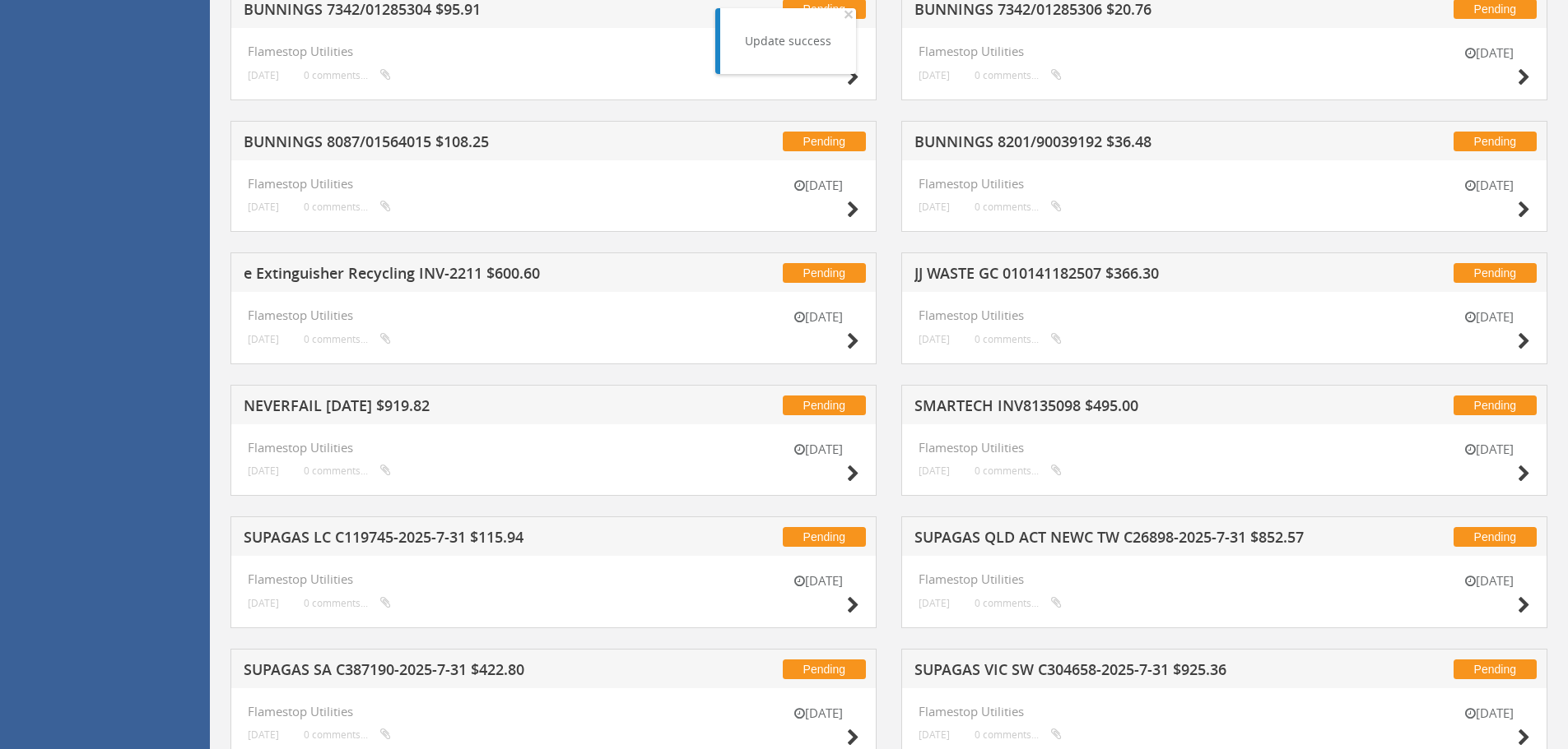
scroll to position [1379, 0]
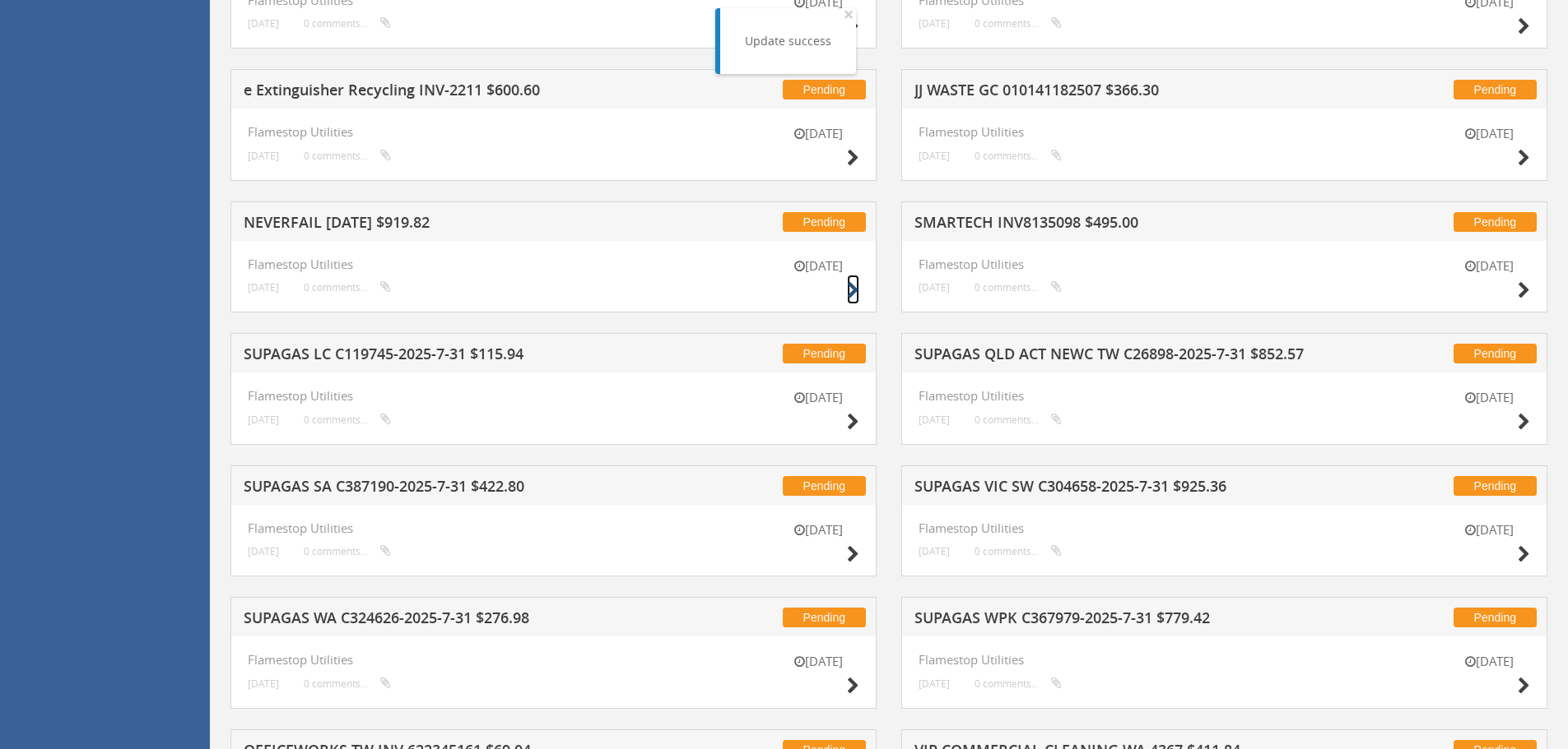
click at [853, 288] on icon at bounding box center [852, 290] width 12 height 18
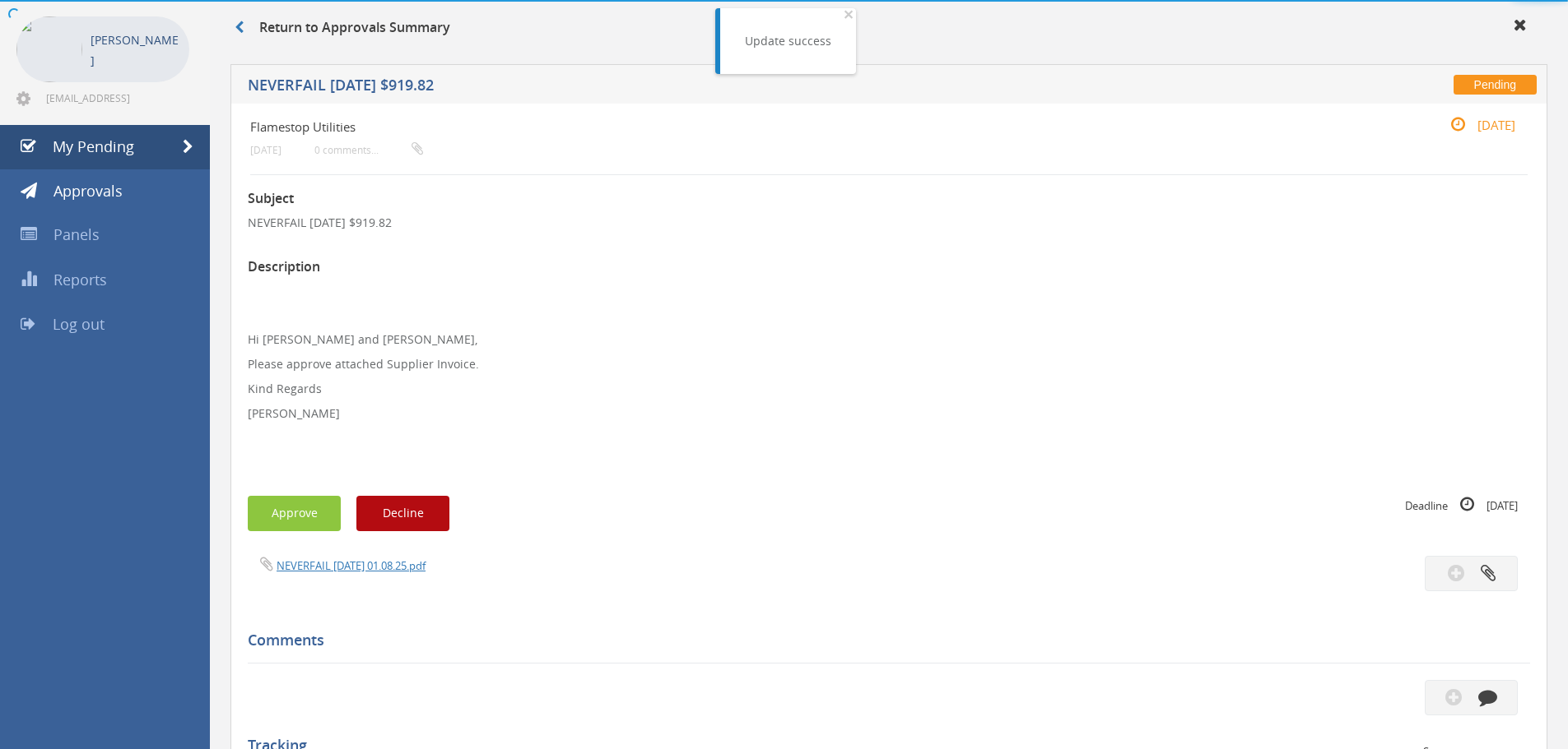
scroll to position [450, 0]
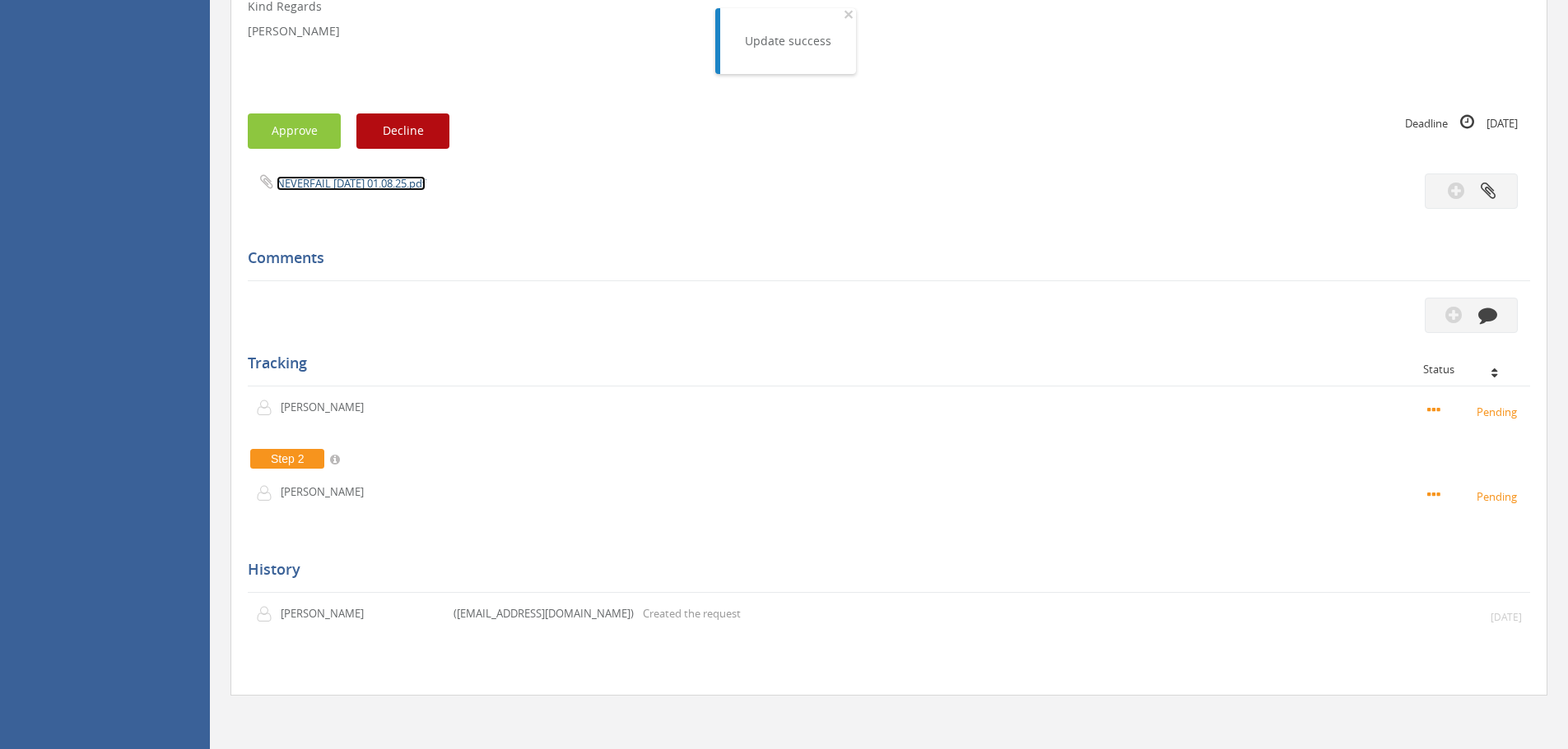
click at [338, 182] on link "NEVERFAIL [DATE] 01.08.25.pdf" at bounding box center [351, 184] width 149 height 15
click at [295, 131] on button "Approve" at bounding box center [294, 132] width 93 height 35
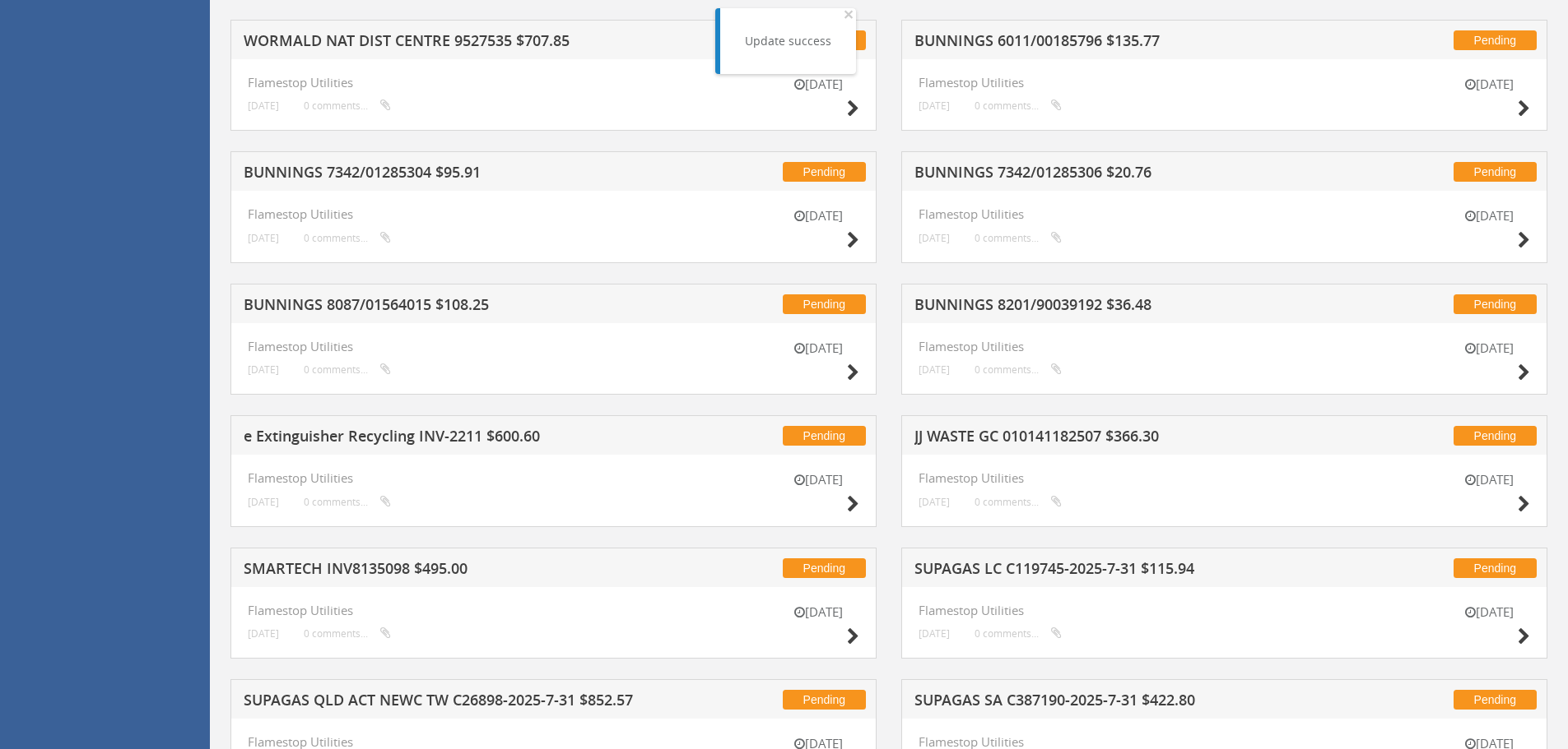
scroll to position [1271, 0]
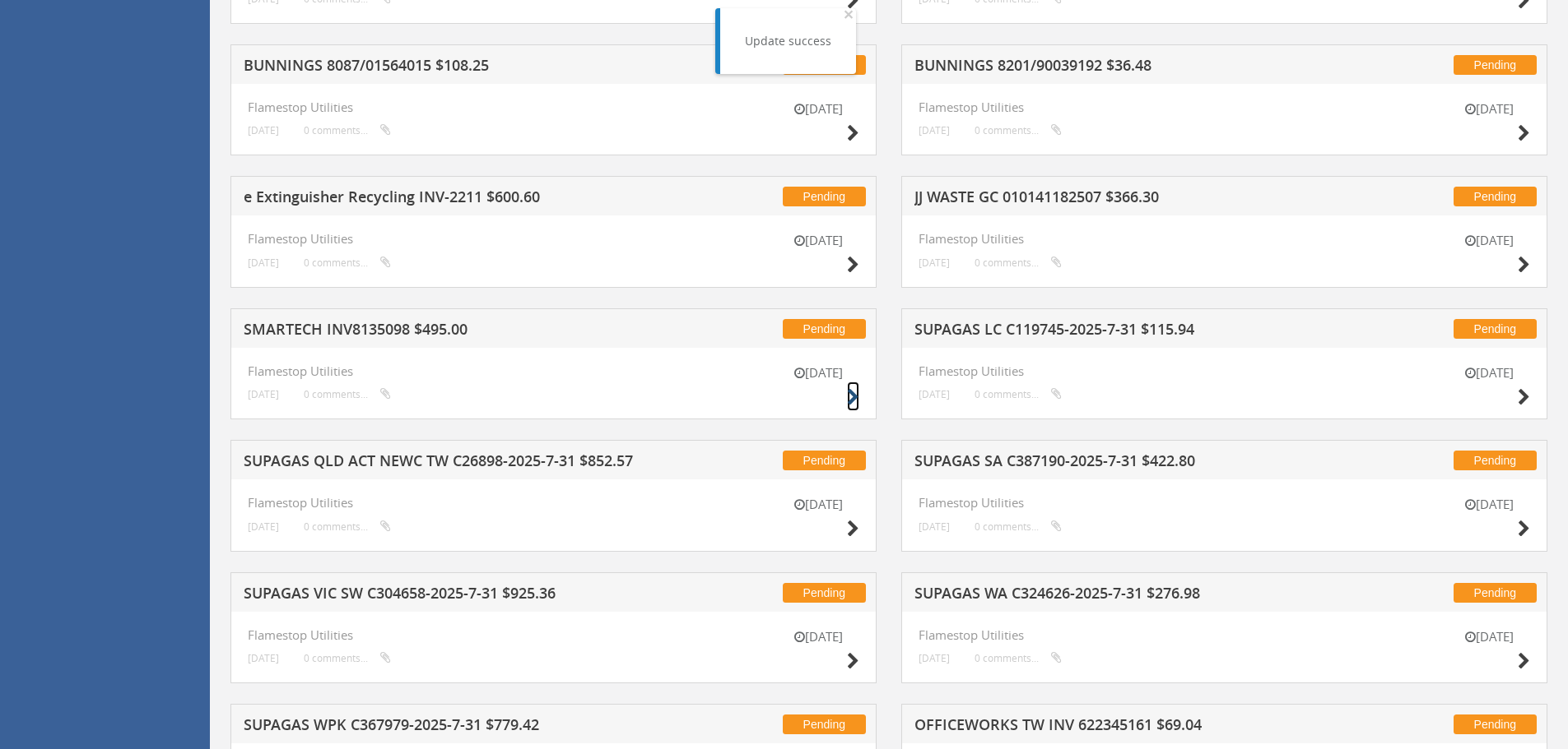
click at [847, 394] on icon at bounding box center [852, 397] width 12 height 18
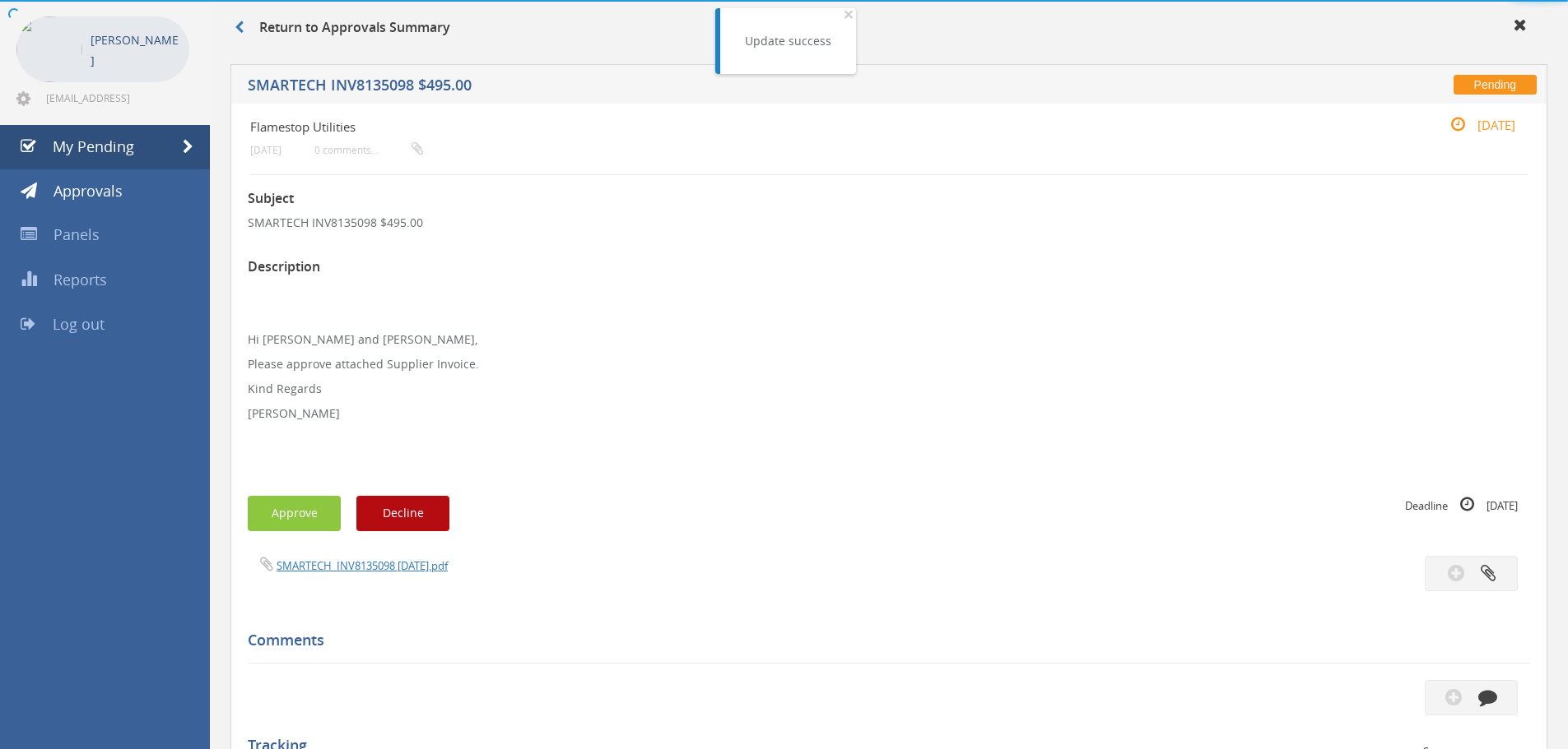
scroll to position [450, 0]
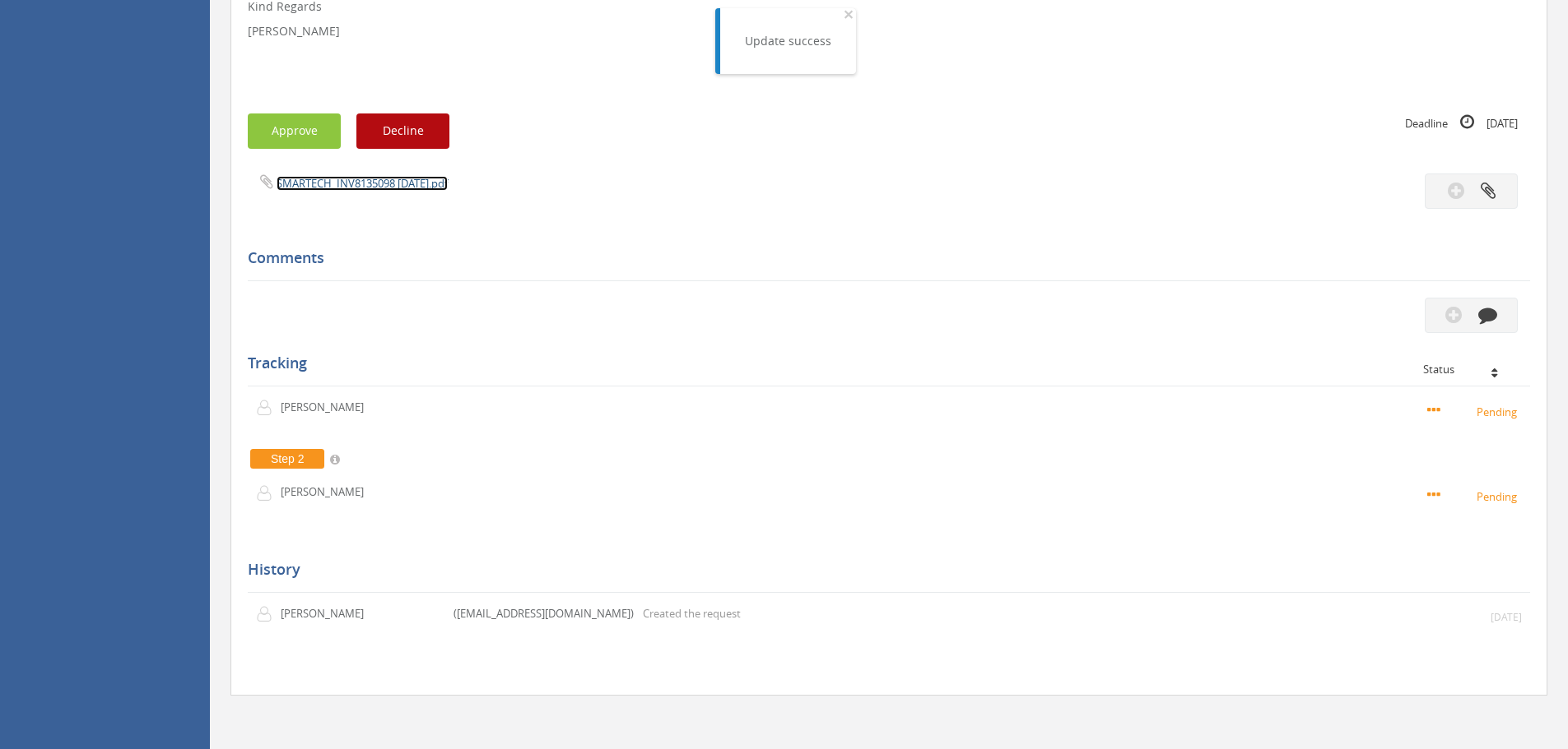
click at [353, 184] on link "SMARTECH_INV8135098 [DATE].pdf" at bounding box center [361, 184] width 171 height 15
click at [290, 129] on button "Approve" at bounding box center [294, 132] width 93 height 35
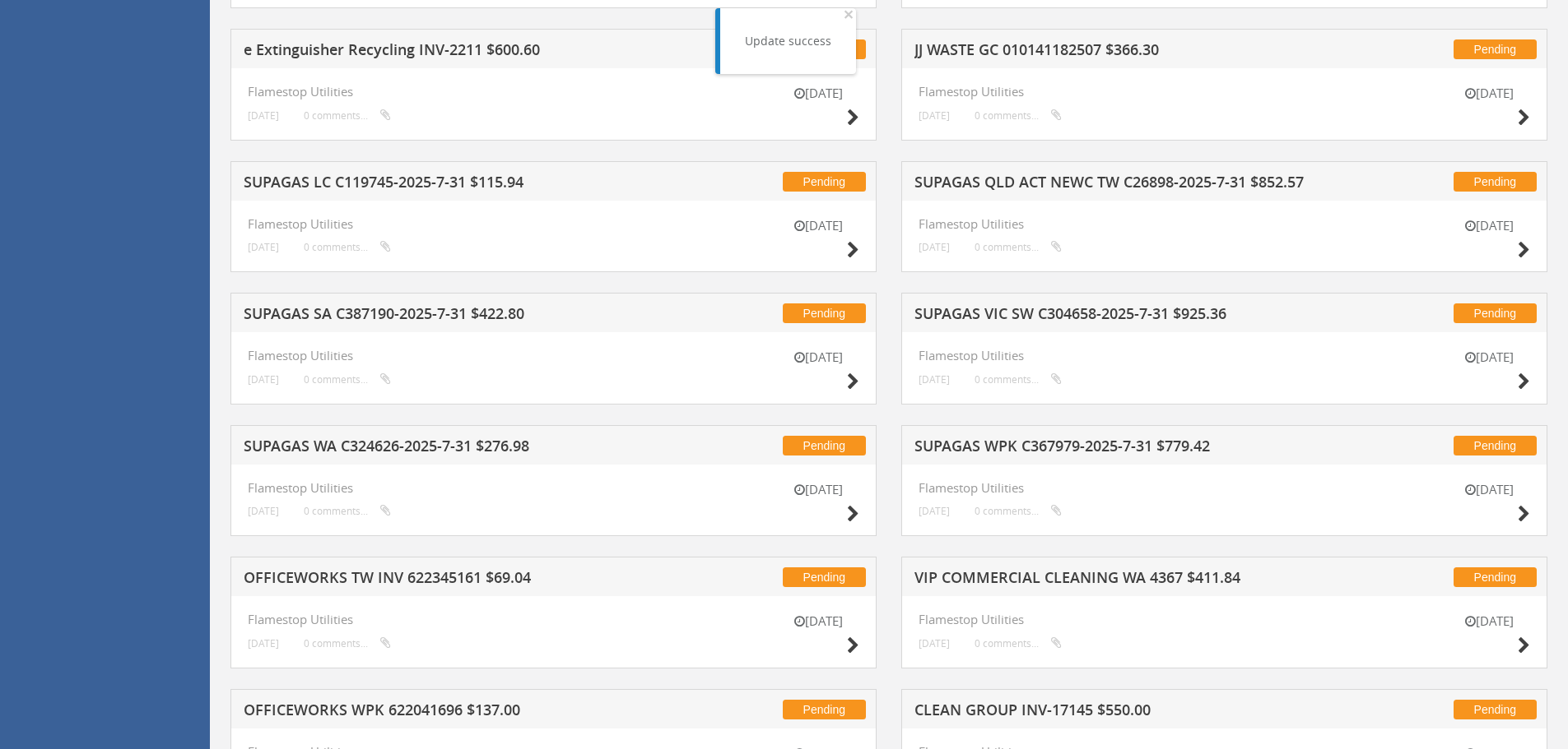
scroll to position [1436, 0]
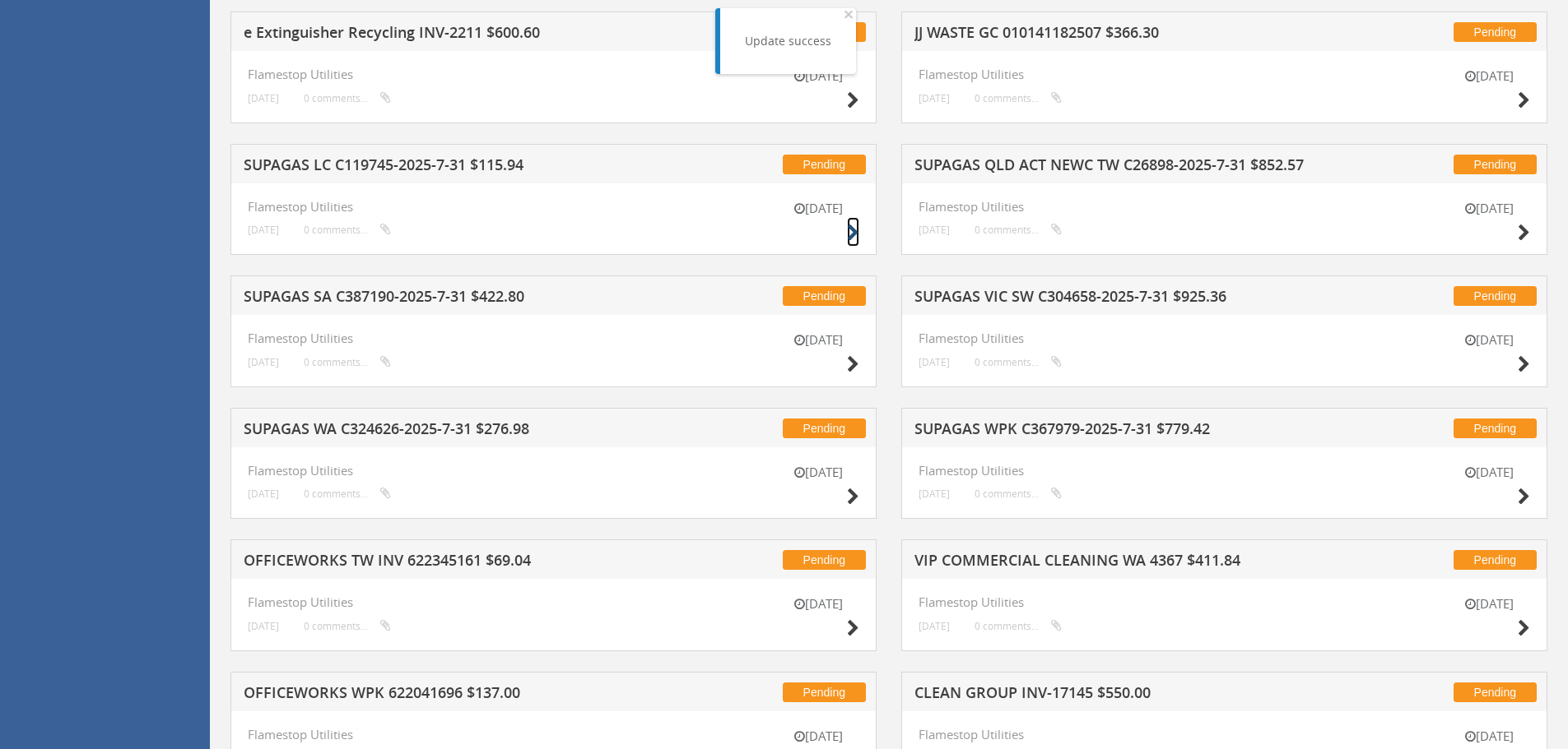
click at [849, 231] on icon at bounding box center [852, 233] width 12 height 18
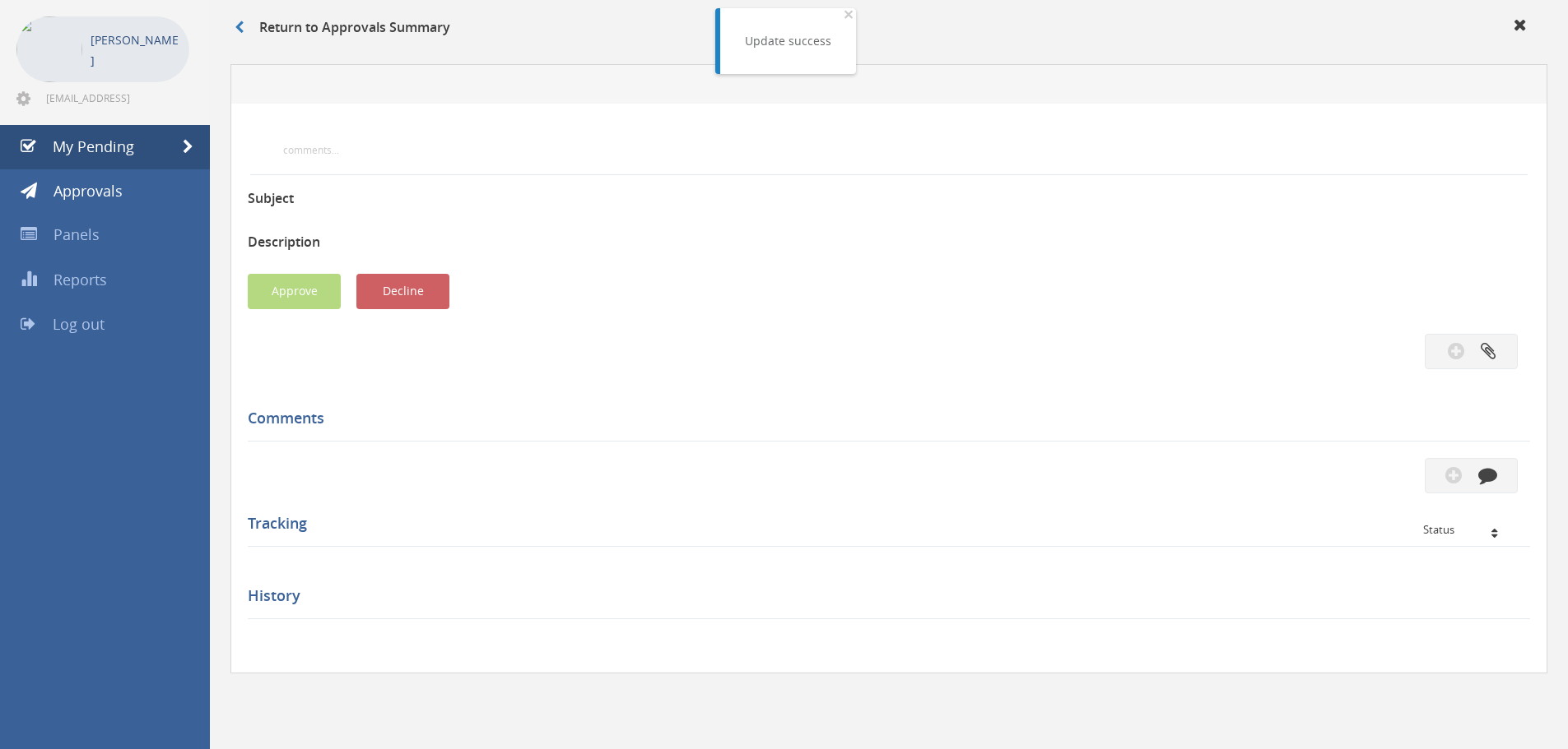
scroll to position [450, 0]
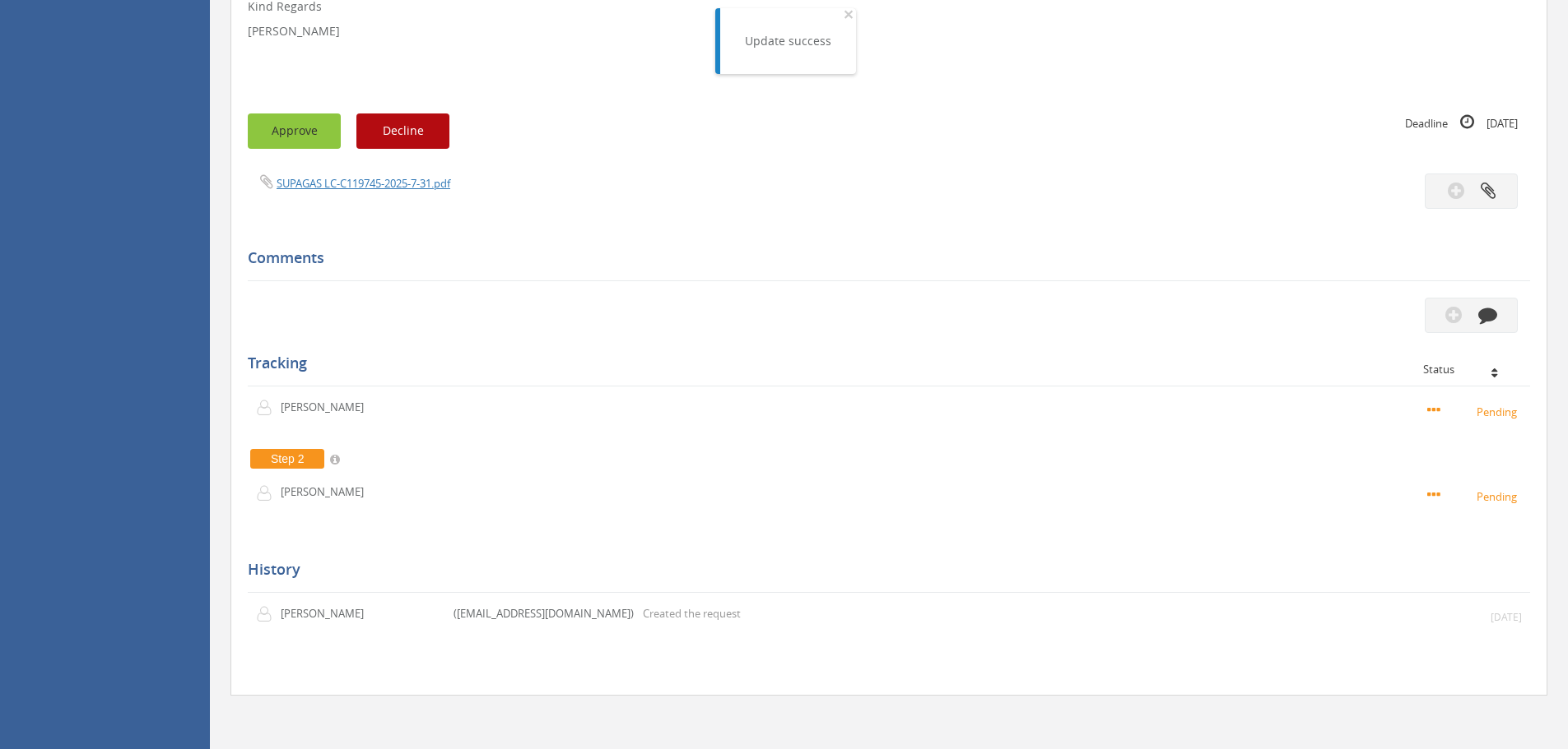
click at [302, 131] on button "Approve" at bounding box center [294, 132] width 93 height 35
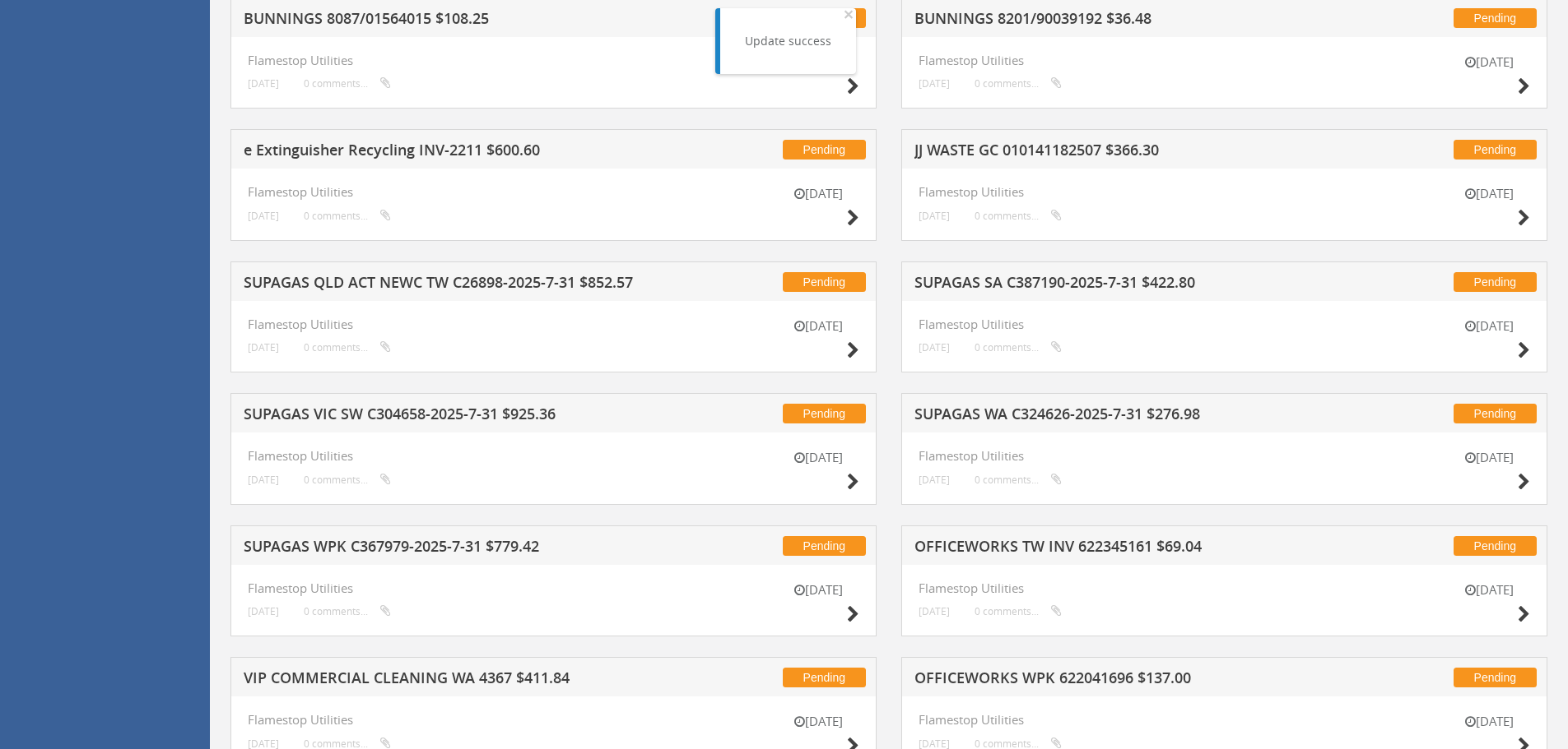
scroll to position [1271, 0]
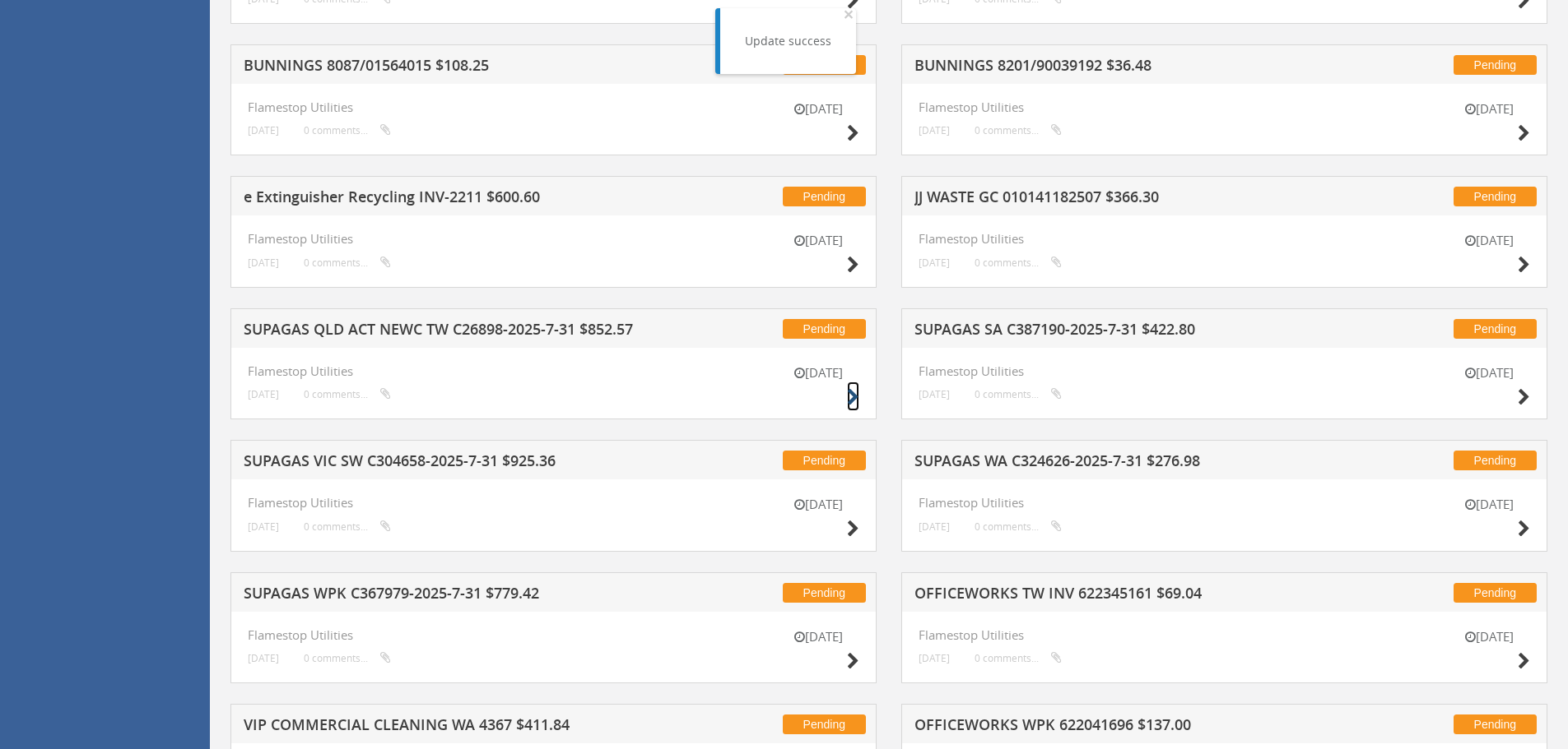
click at [854, 391] on icon at bounding box center [852, 397] width 12 height 18
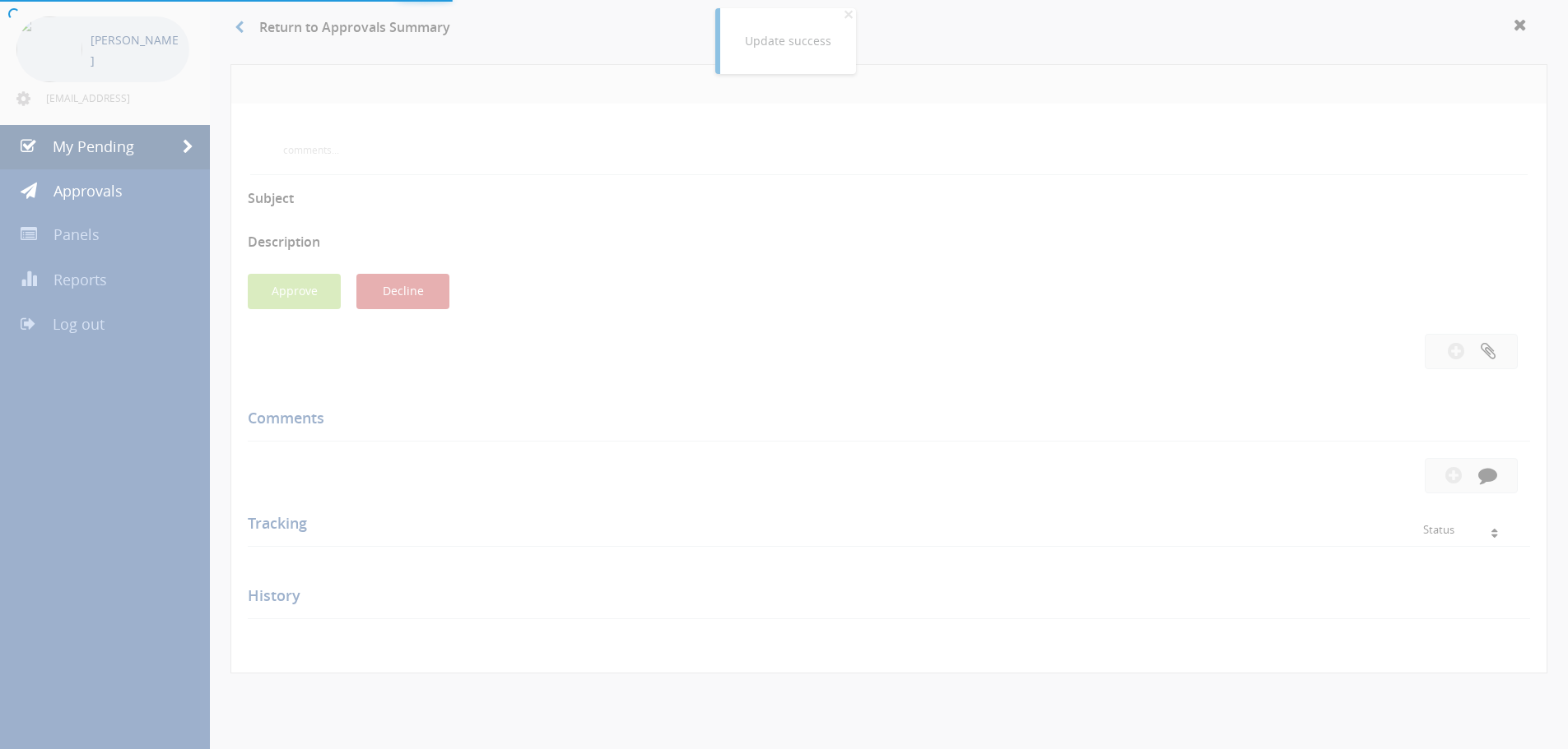
scroll to position [450, 0]
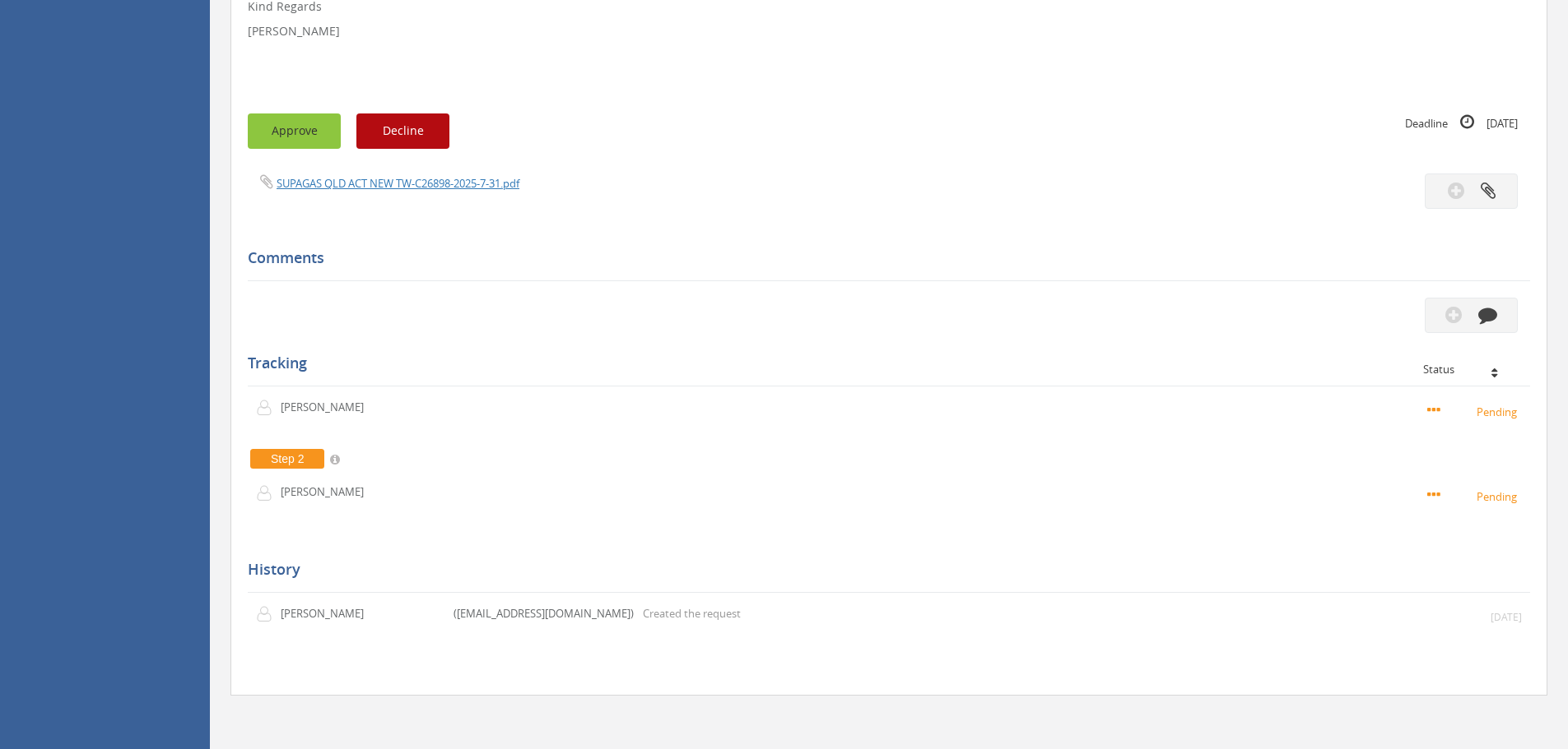
click at [310, 136] on button "Approve" at bounding box center [294, 132] width 93 height 35
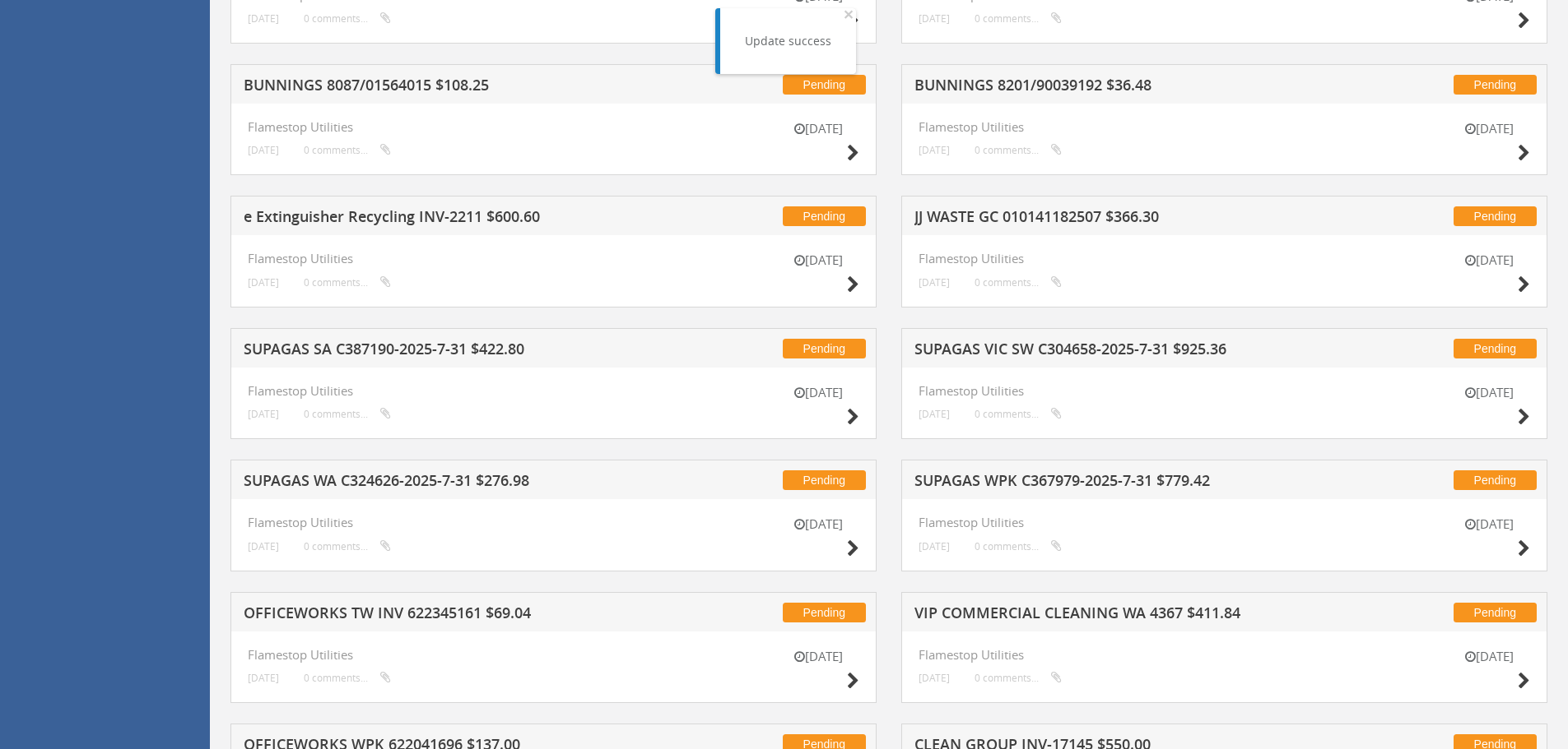
scroll to position [1271, 0]
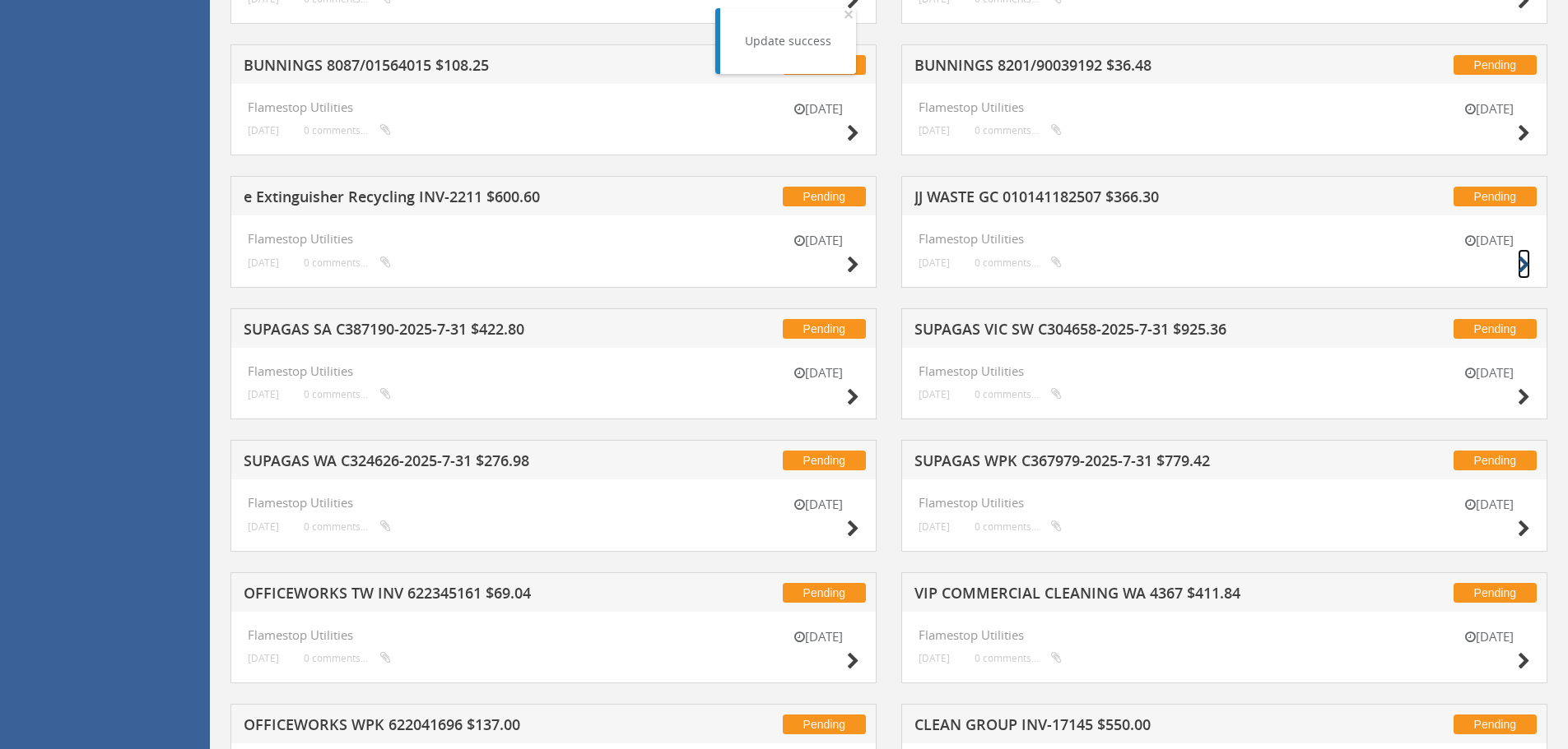
click at [1523, 260] on icon at bounding box center [1523, 265] width 12 height 18
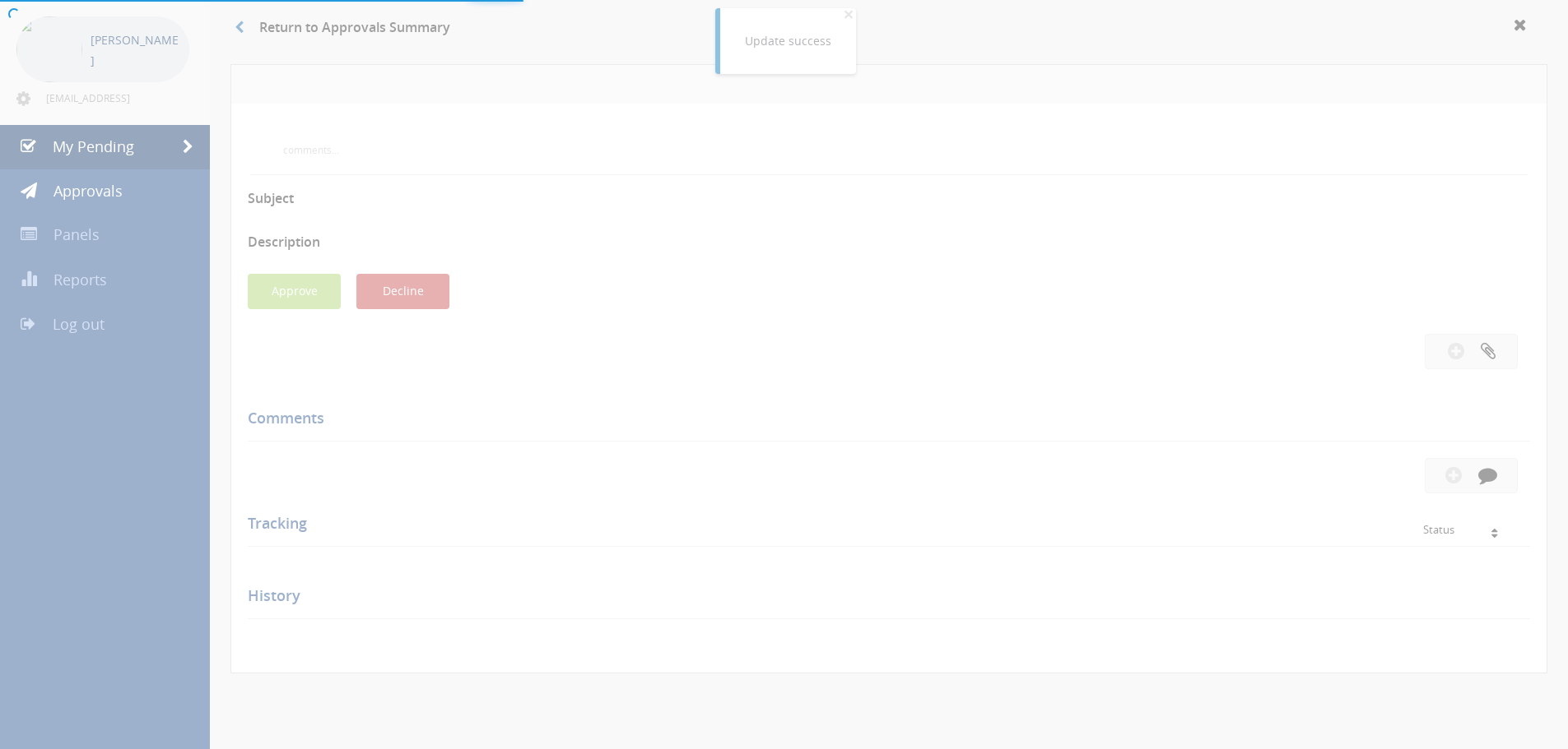
scroll to position [474, 0]
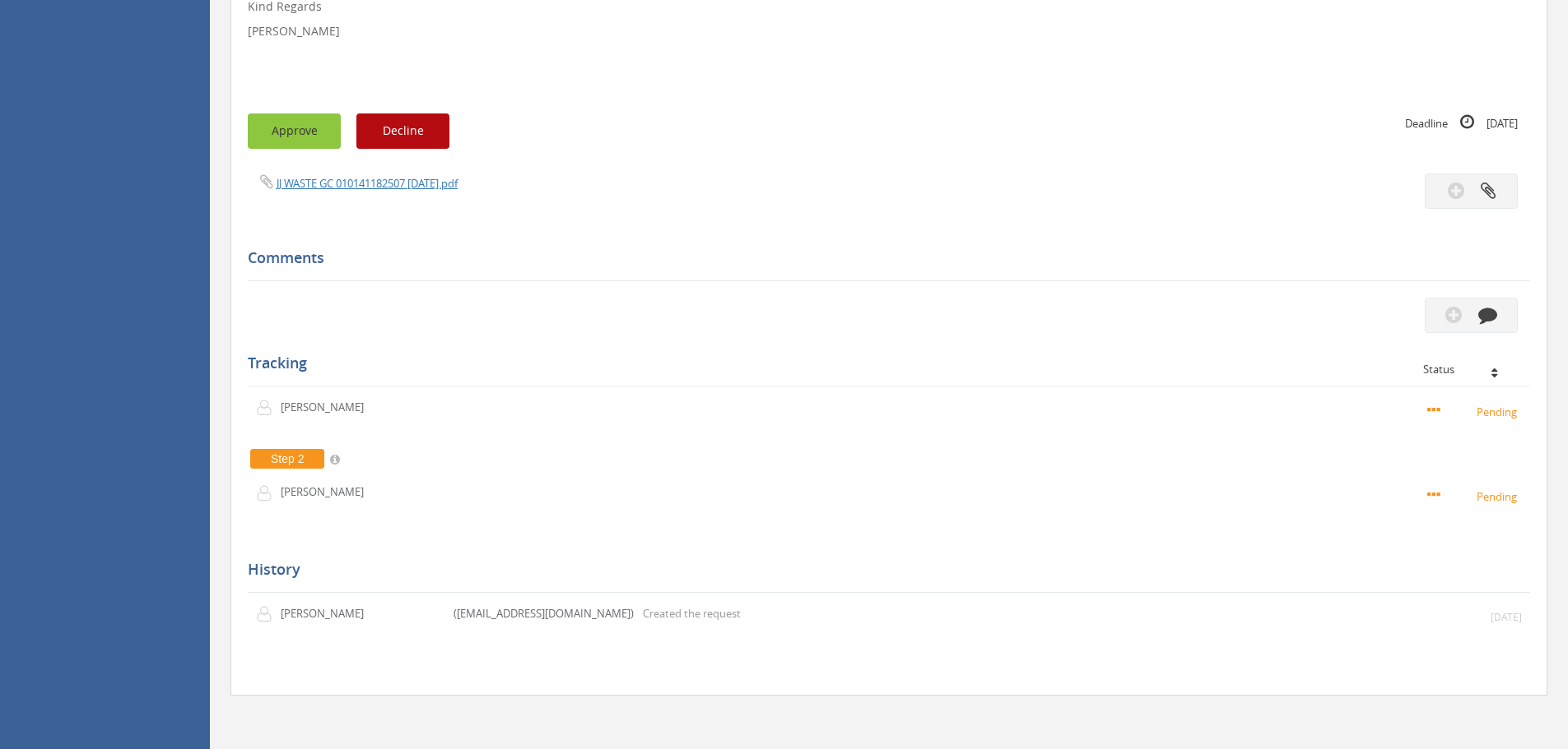
click at [317, 139] on button "Approve" at bounding box center [294, 132] width 93 height 35
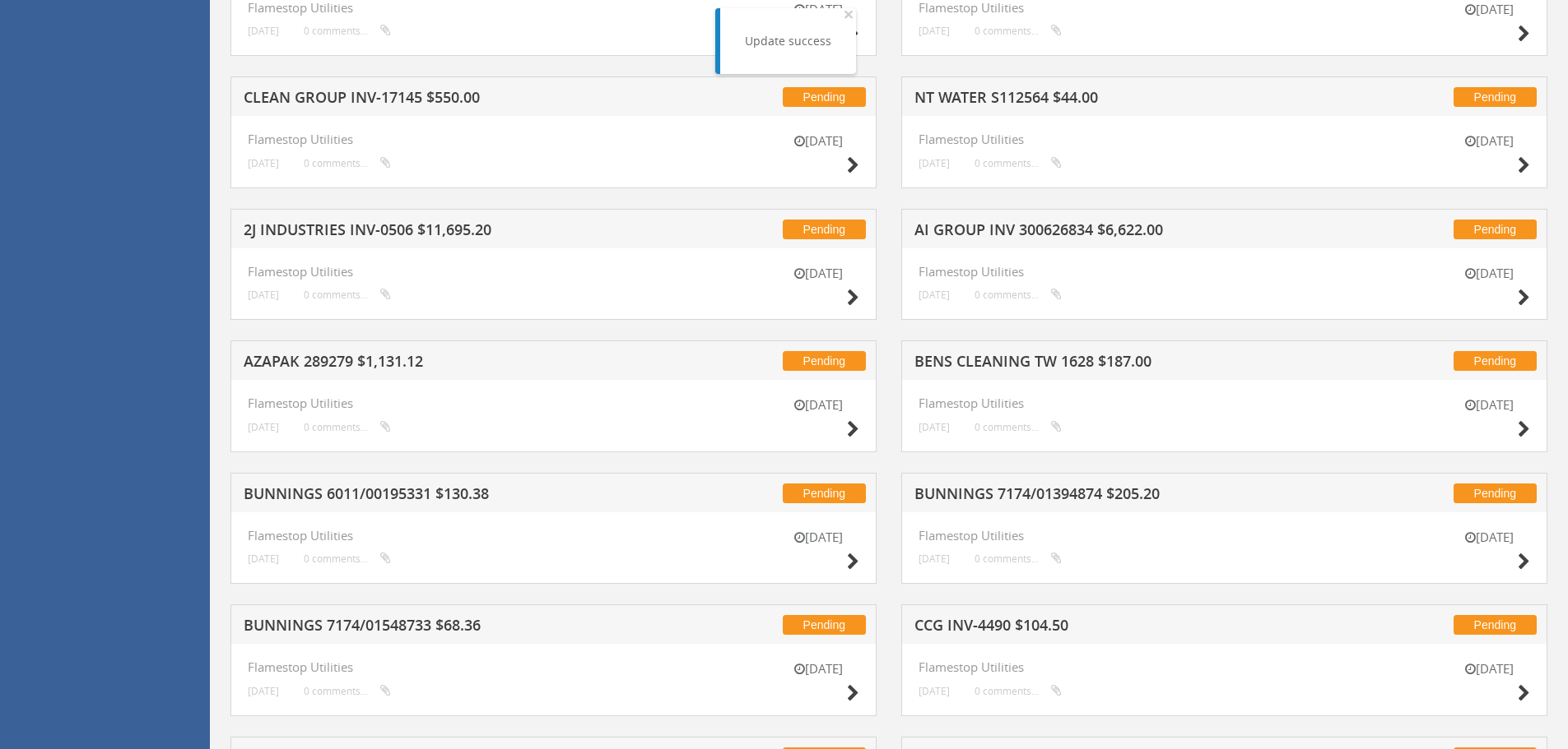
scroll to position [2037, 0]
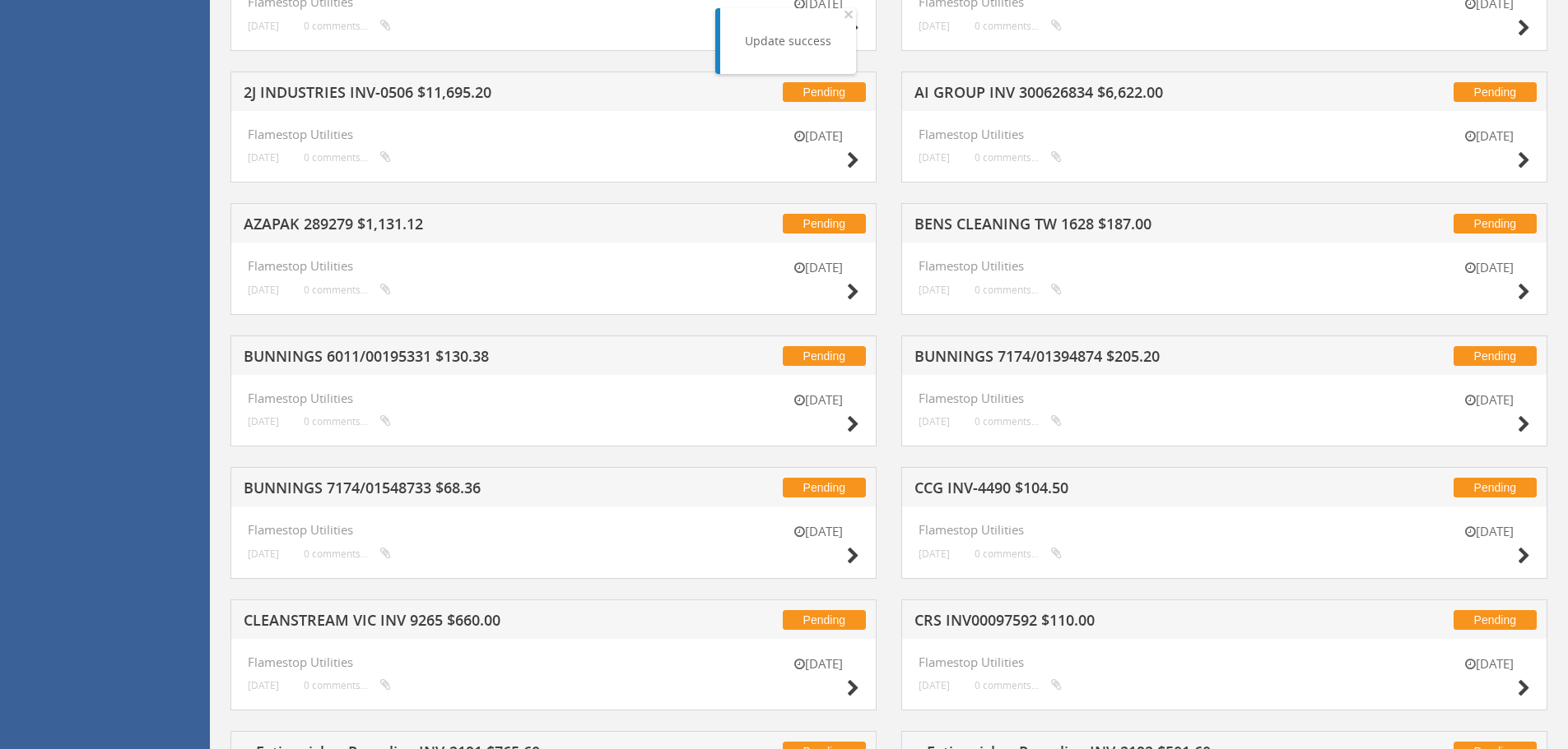
click at [843, 296] on div "[DATE]" at bounding box center [818, 283] width 82 height 47
click at [849, 293] on icon at bounding box center [852, 292] width 12 height 18
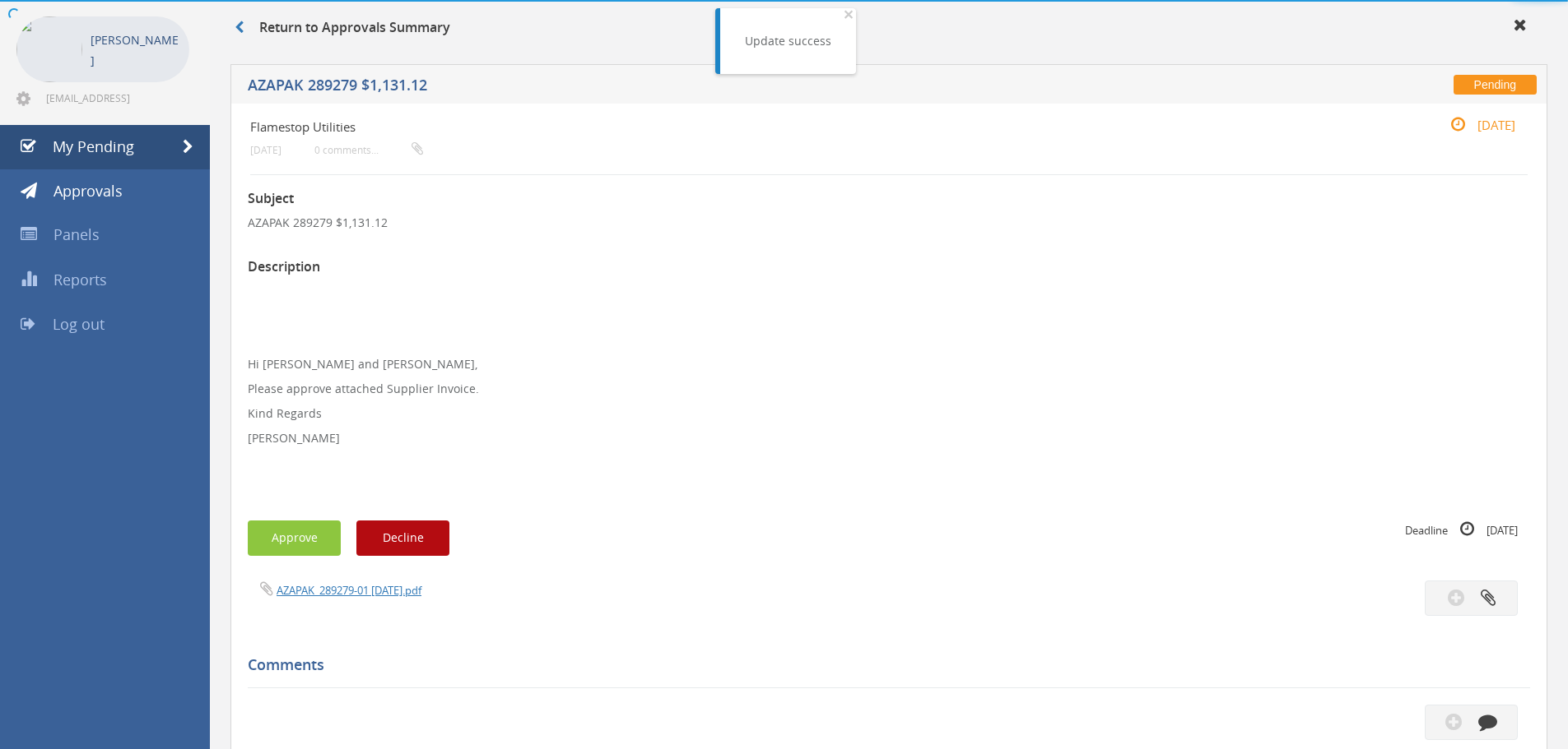
scroll to position [474, 0]
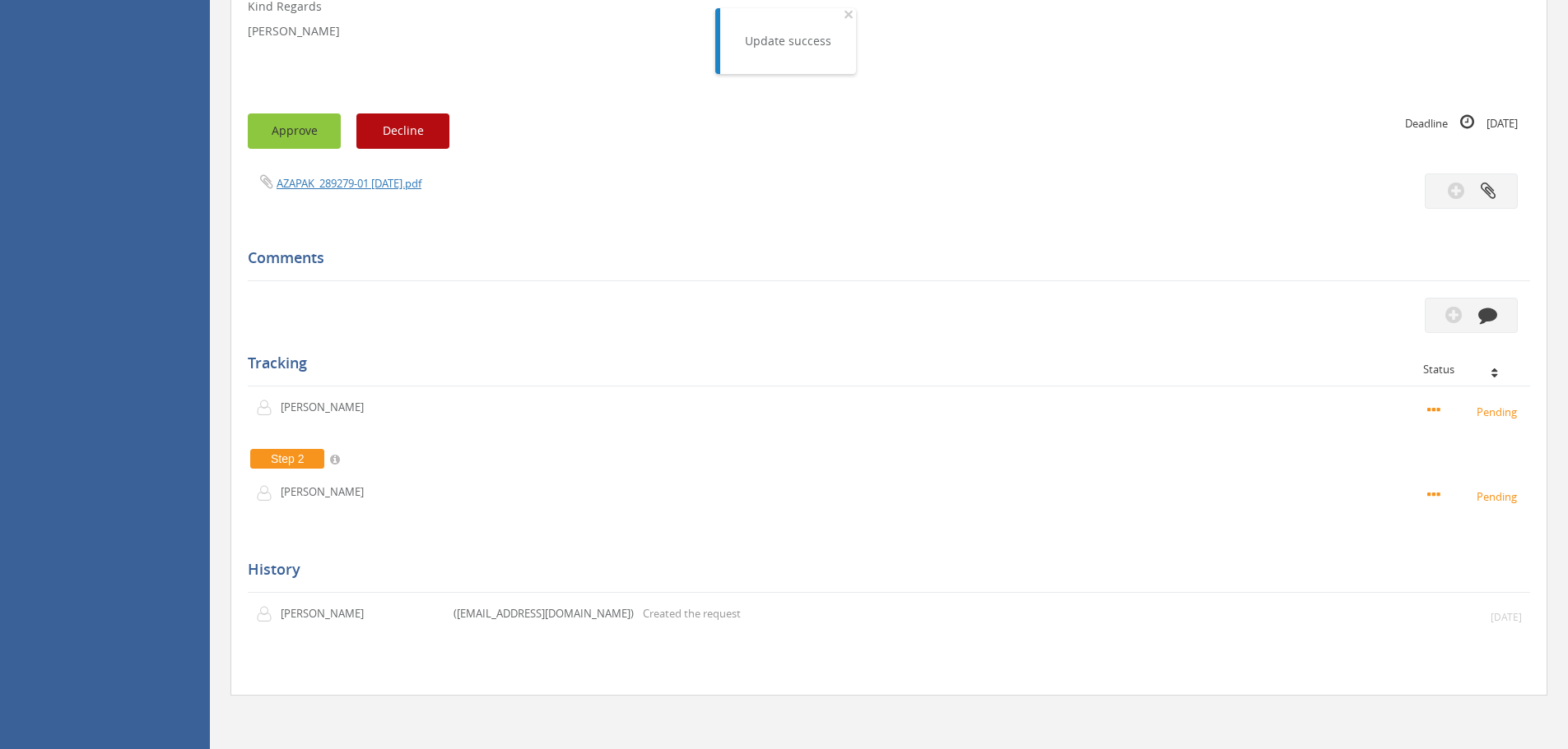
click at [279, 135] on button "Approve" at bounding box center [294, 132] width 93 height 35
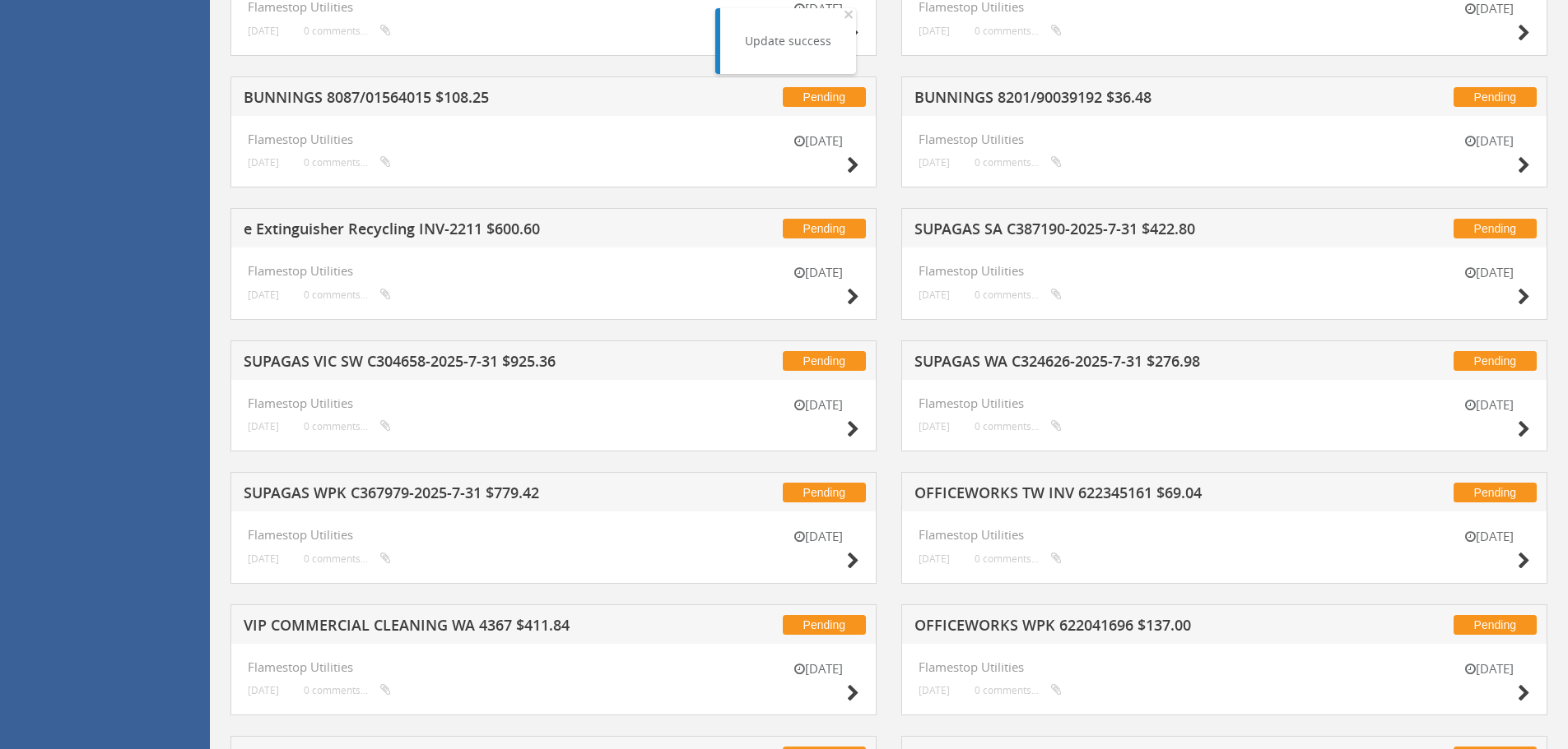
scroll to position [1214, 0]
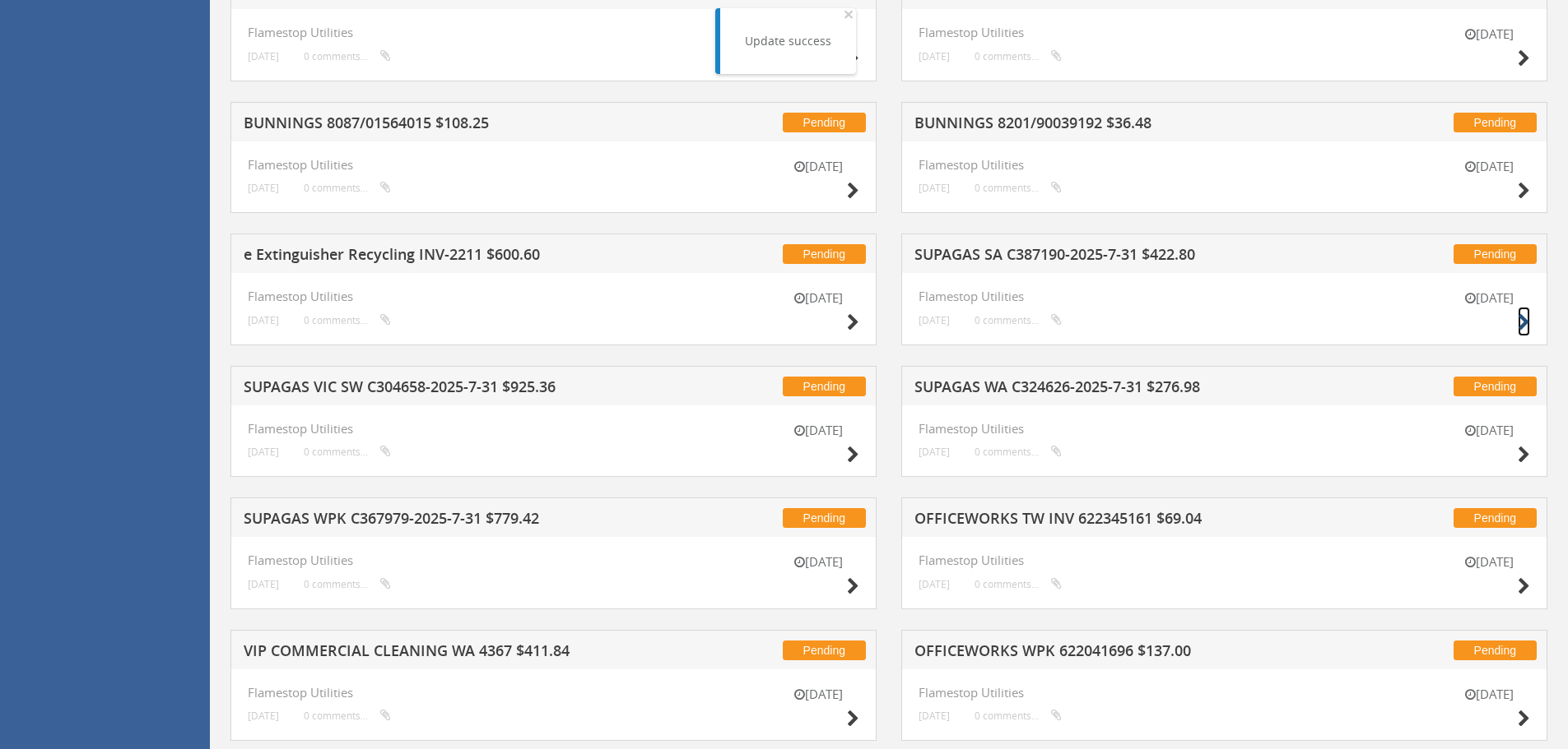
click at [1522, 322] on icon at bounding box center [1523, 323] width 12 height 18
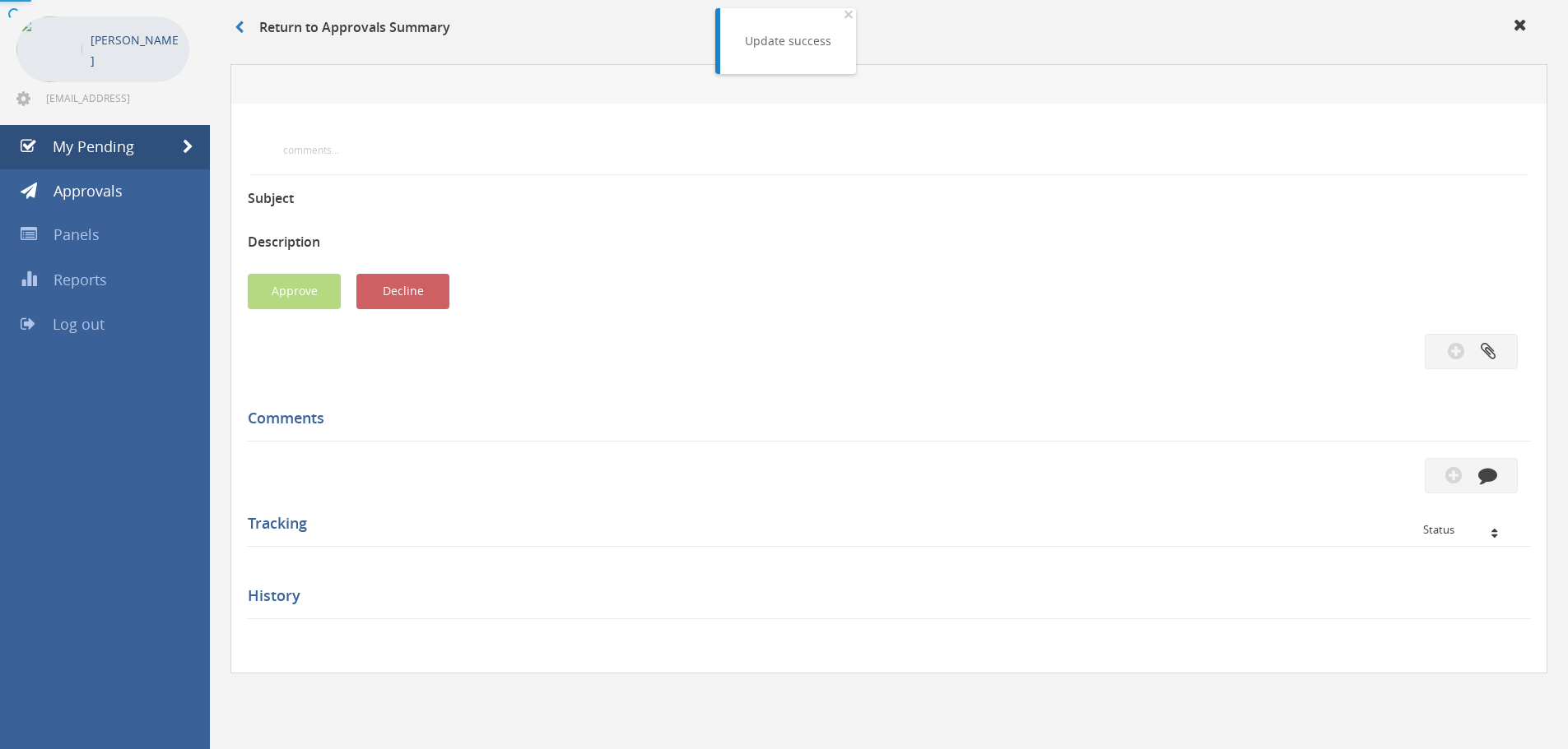
scroll to position [450, 0]
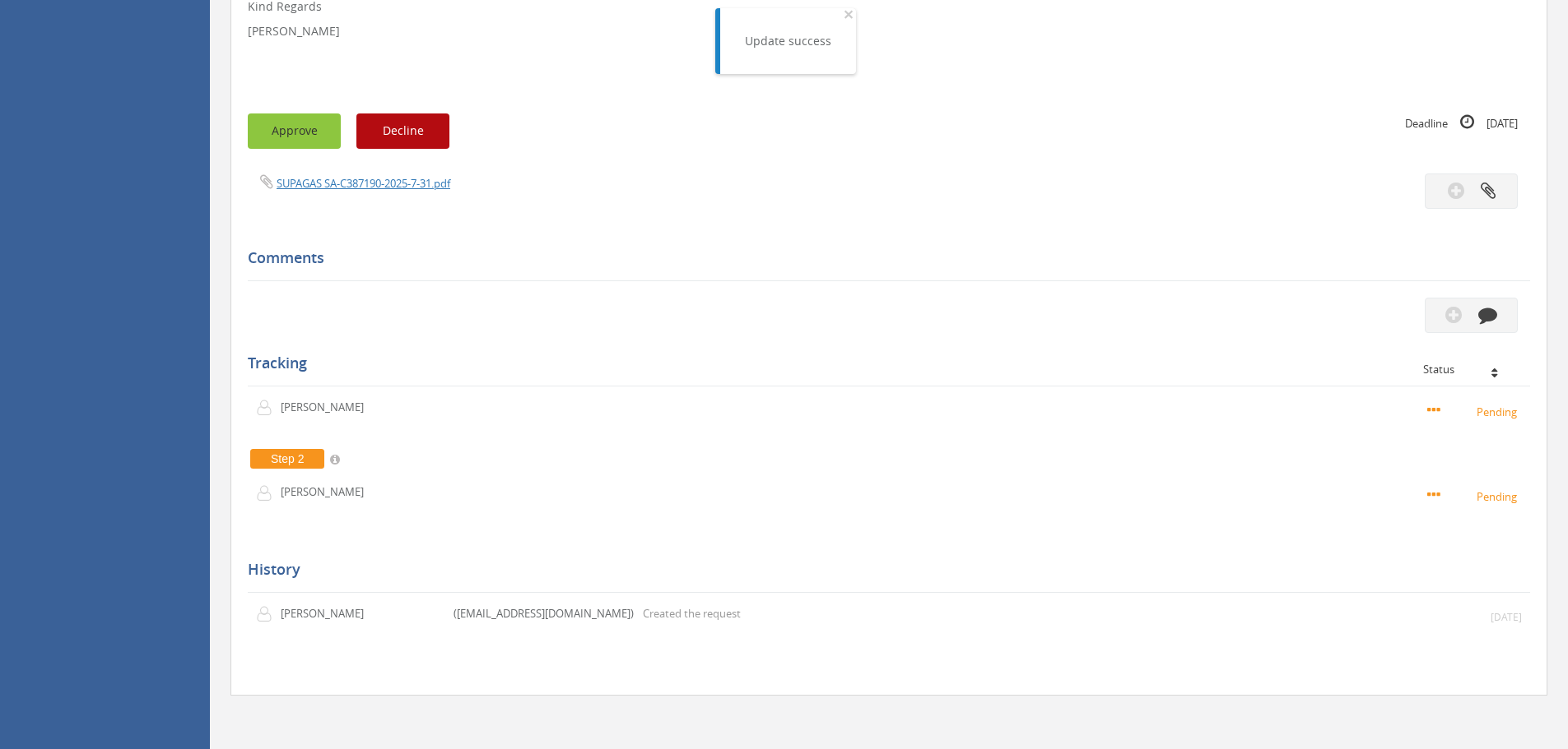
click at [329, 142] on button "Approve" at bounding box center [294, 132] width 93 height 35
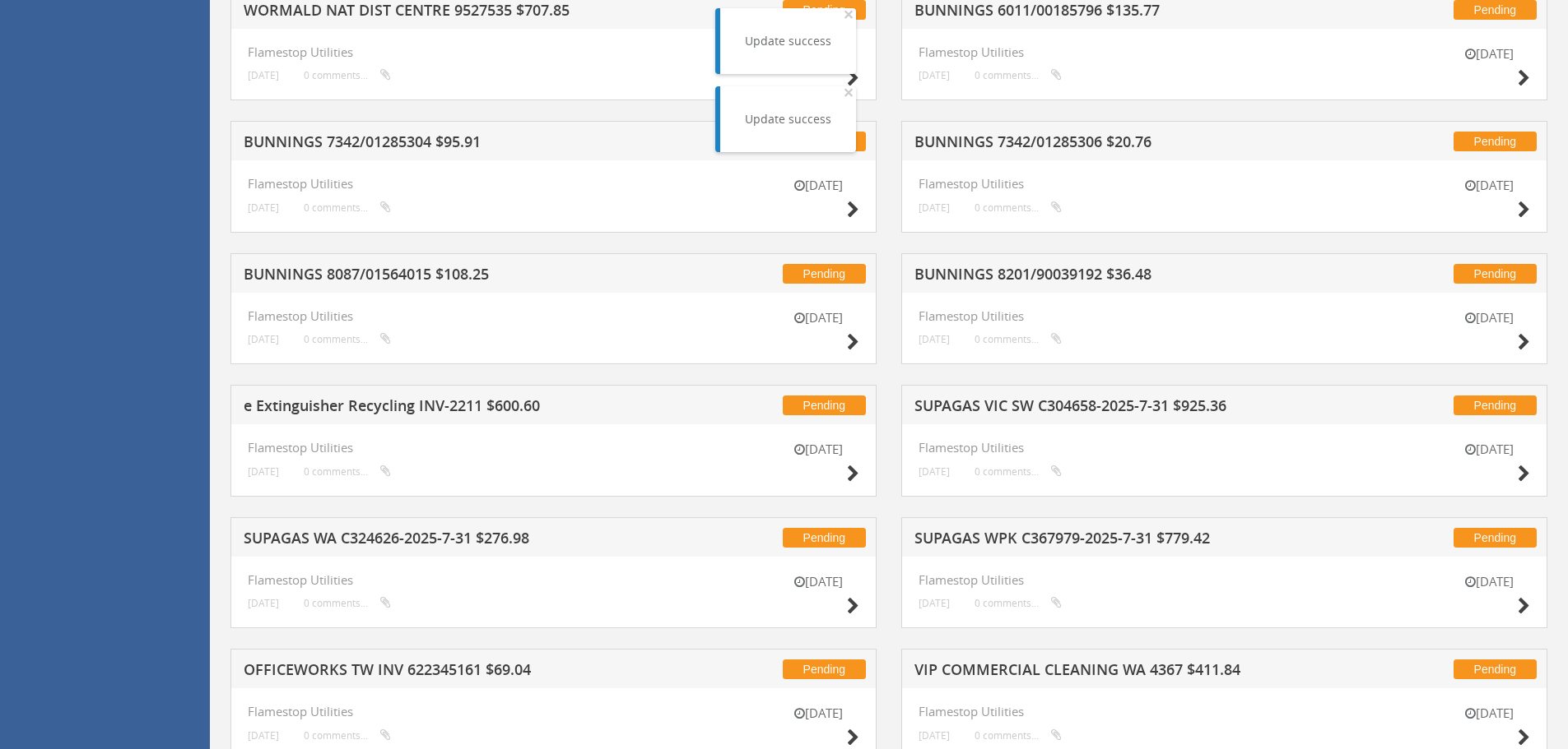
scroll to position [1107, 0]
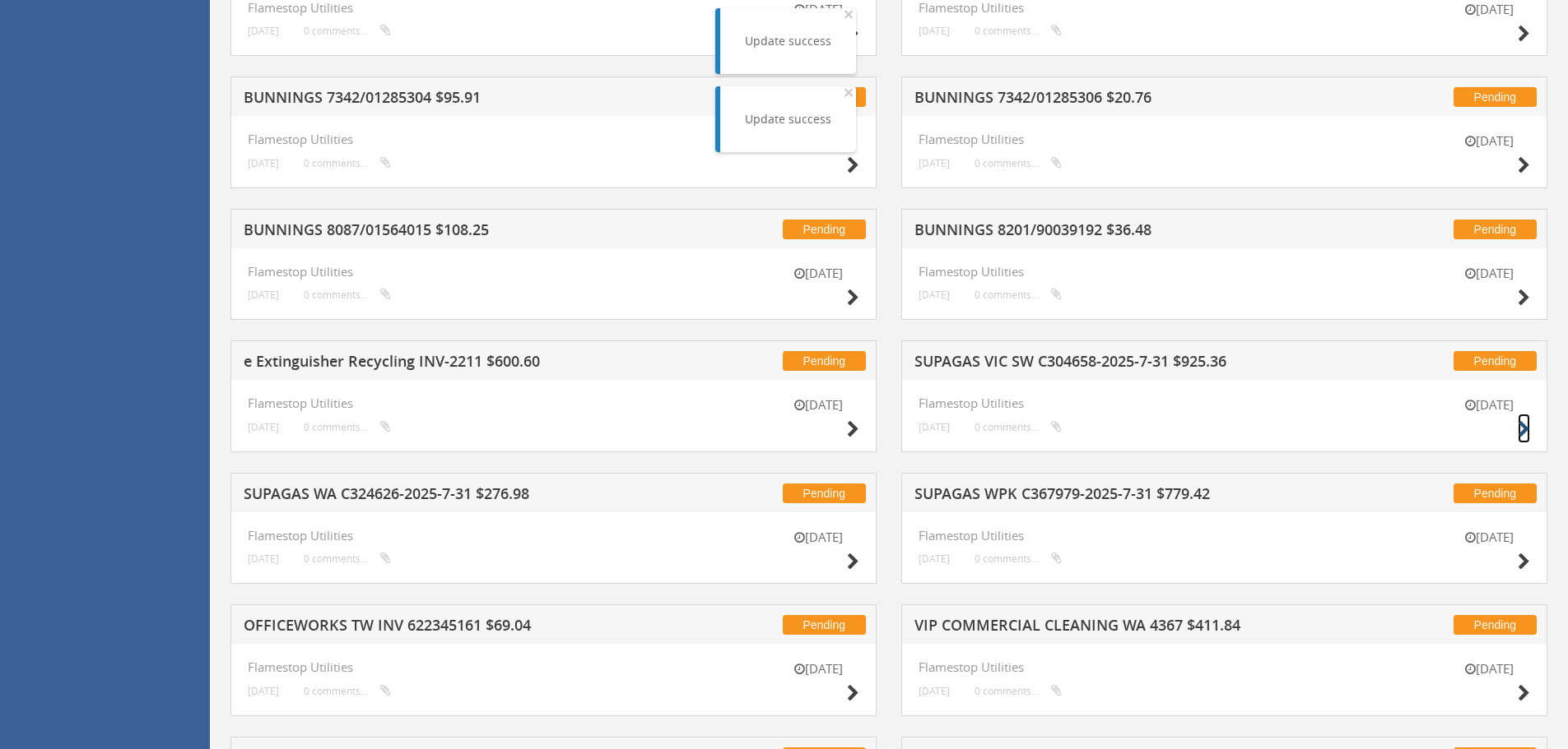
click at [1523, 428] on icon at bounding box center [1523, 430] width 12 height 18
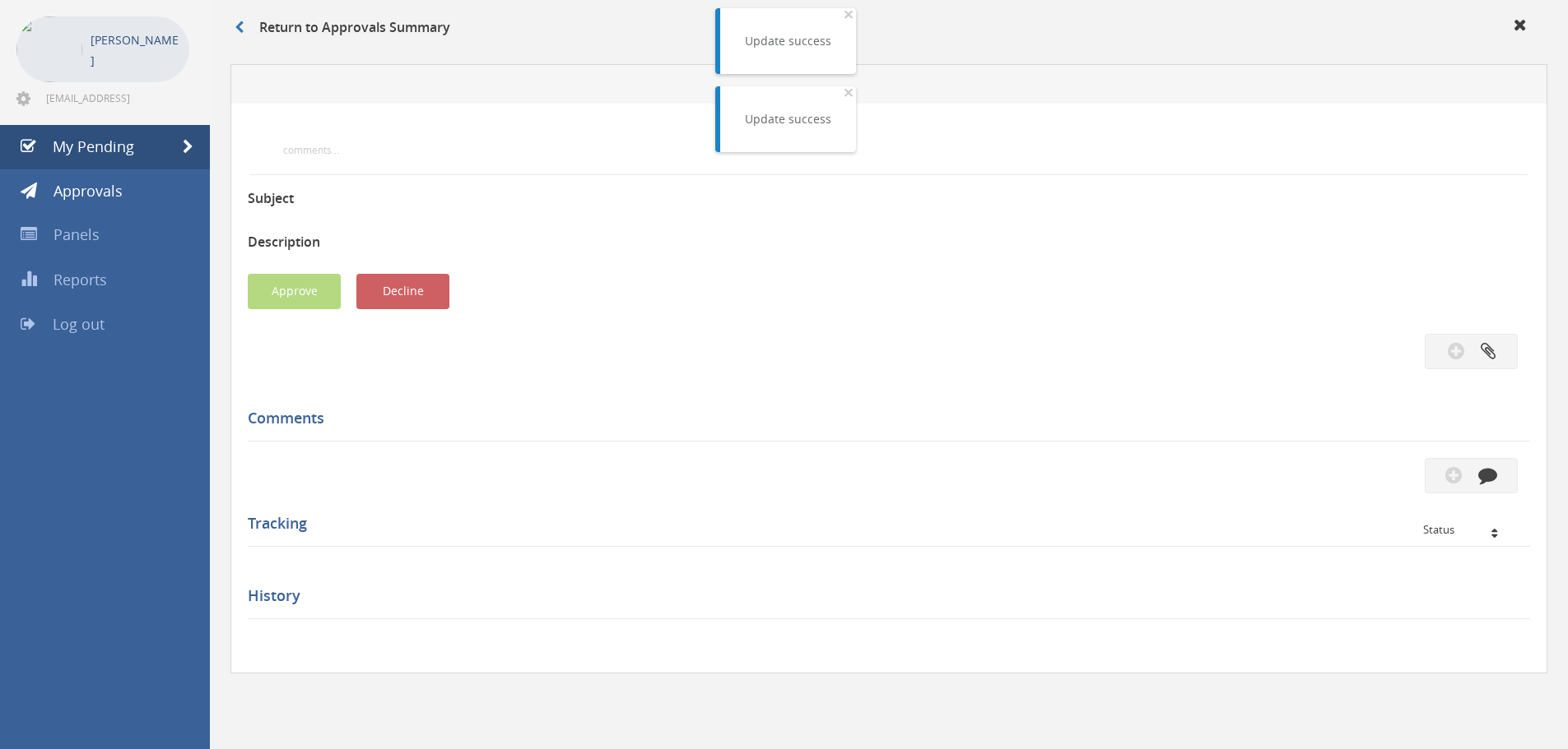
scroll to position [450, 0]
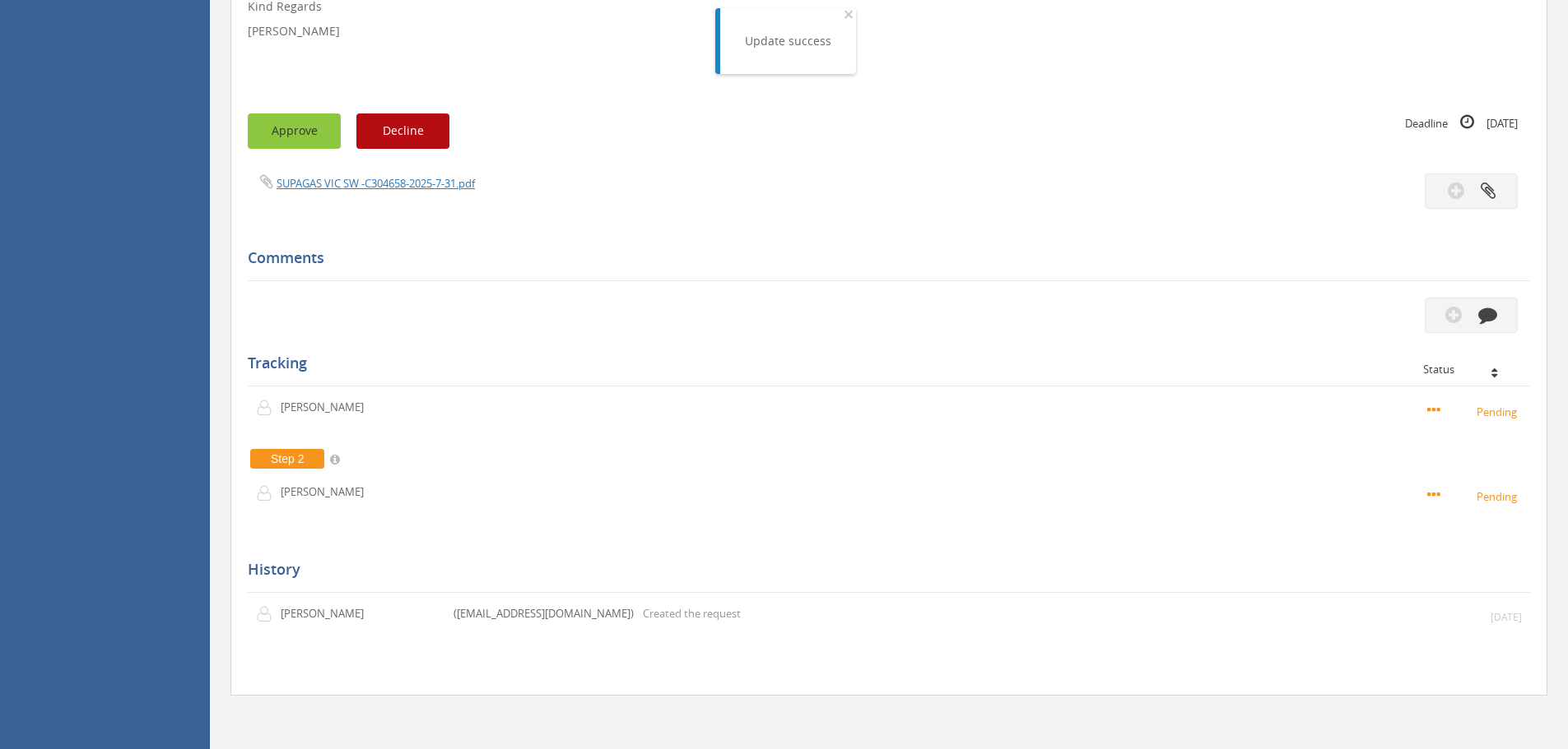
click at [324, 133] on button "Approve" at bounding box center [294, 132] width 93 height 35
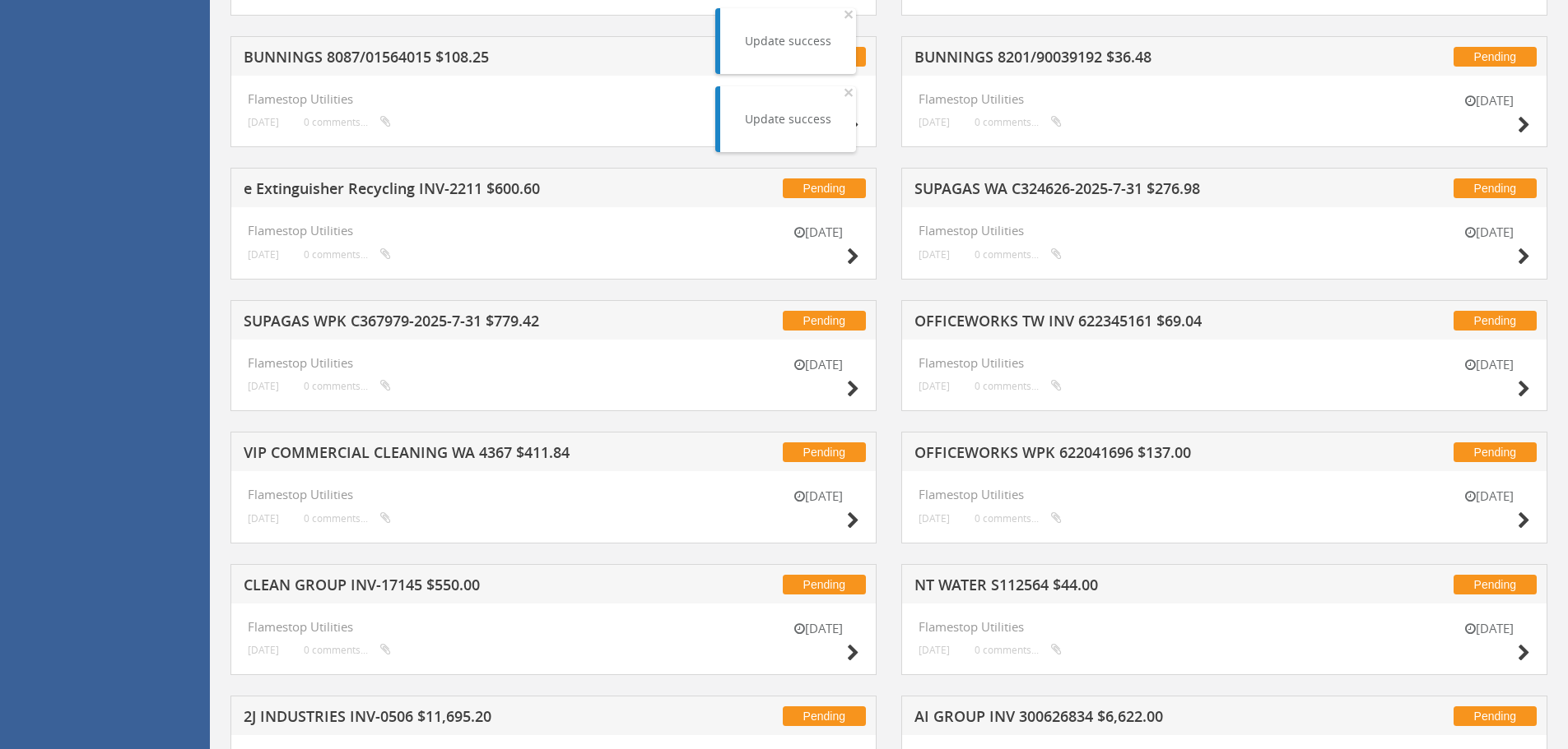
scroll to position [1519, 0]
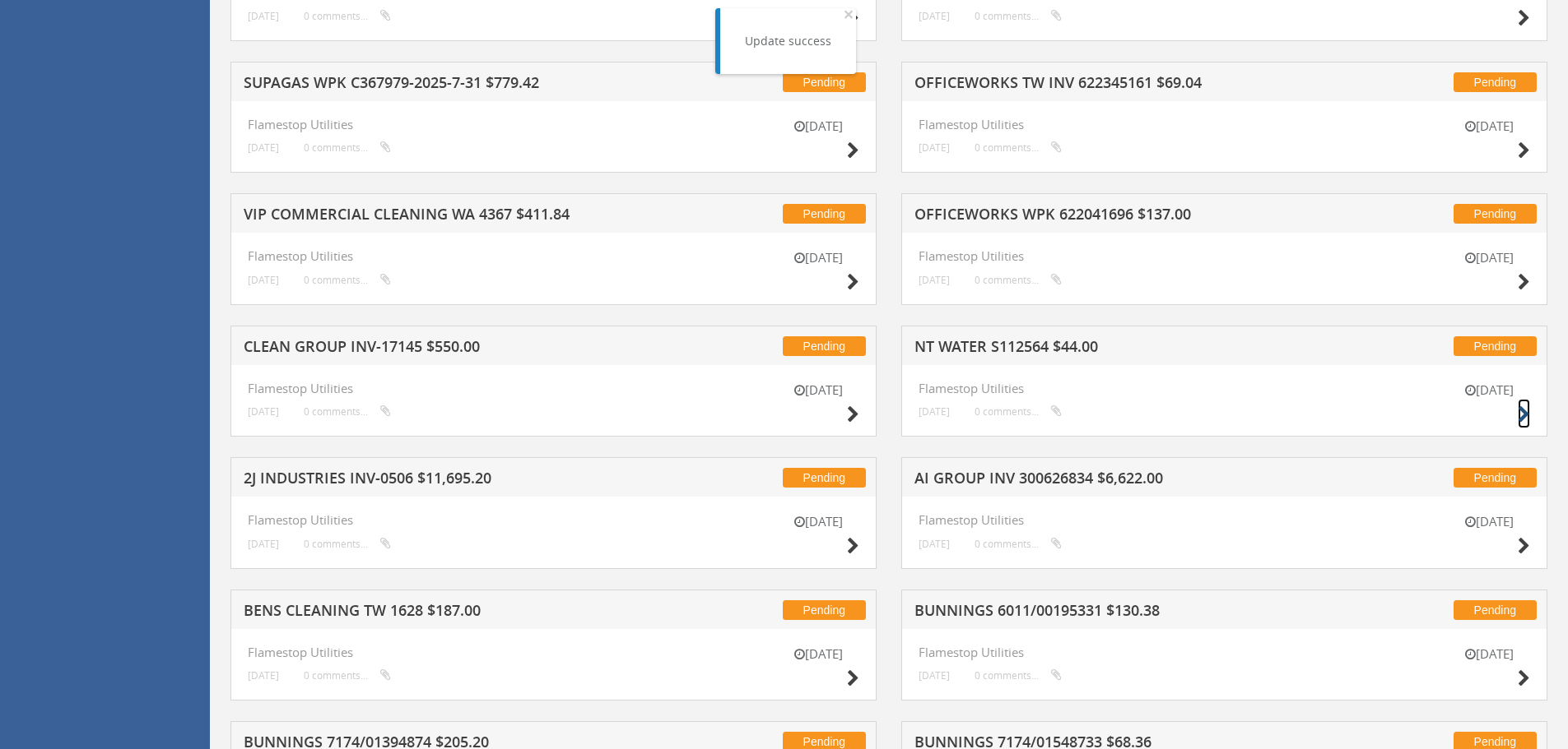
click at [1519, 408] on icon at bounding box center [1523, 415] width 12 height 18
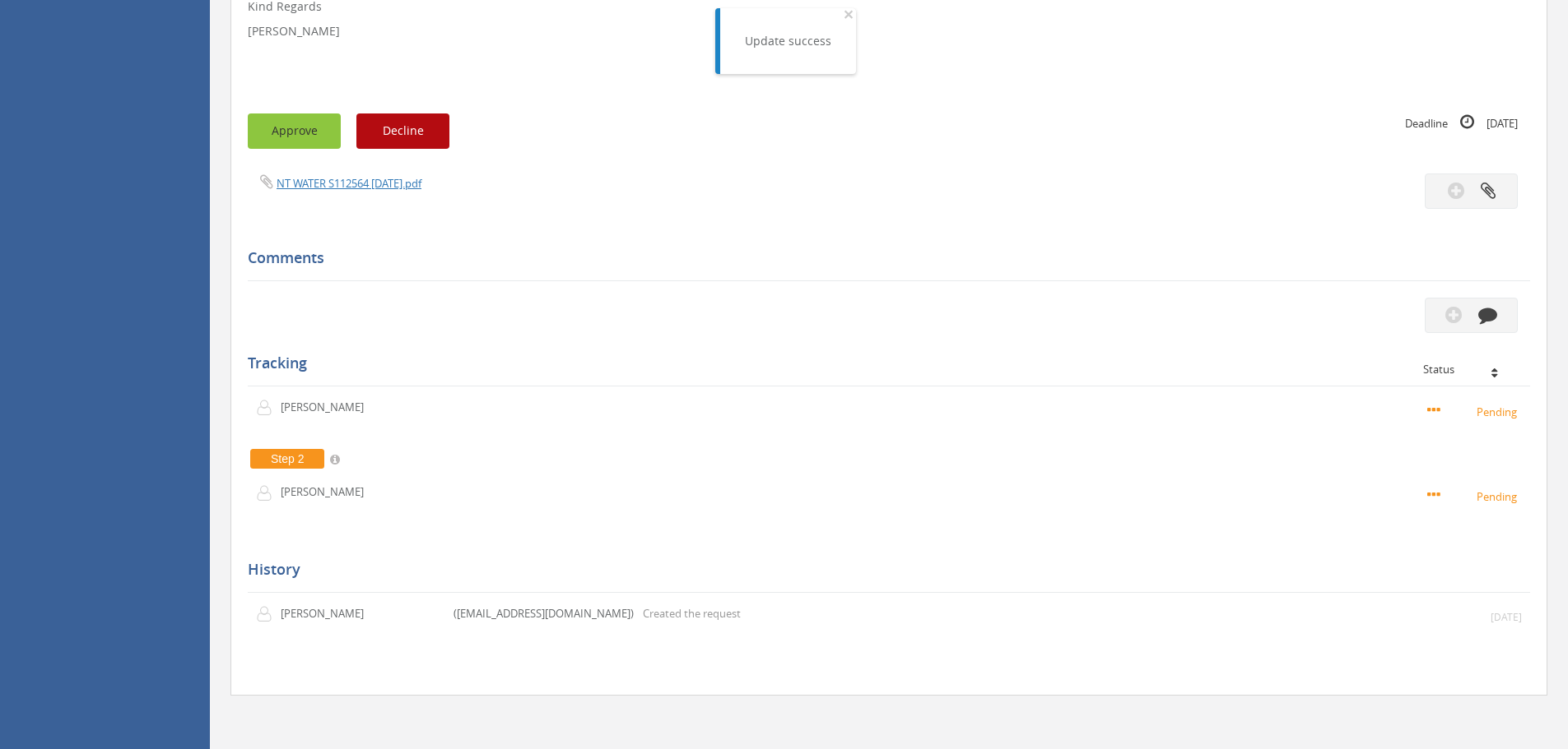
click at [305, 142] on button "Approve" at bounding box center [294, 132] width 93 height 35
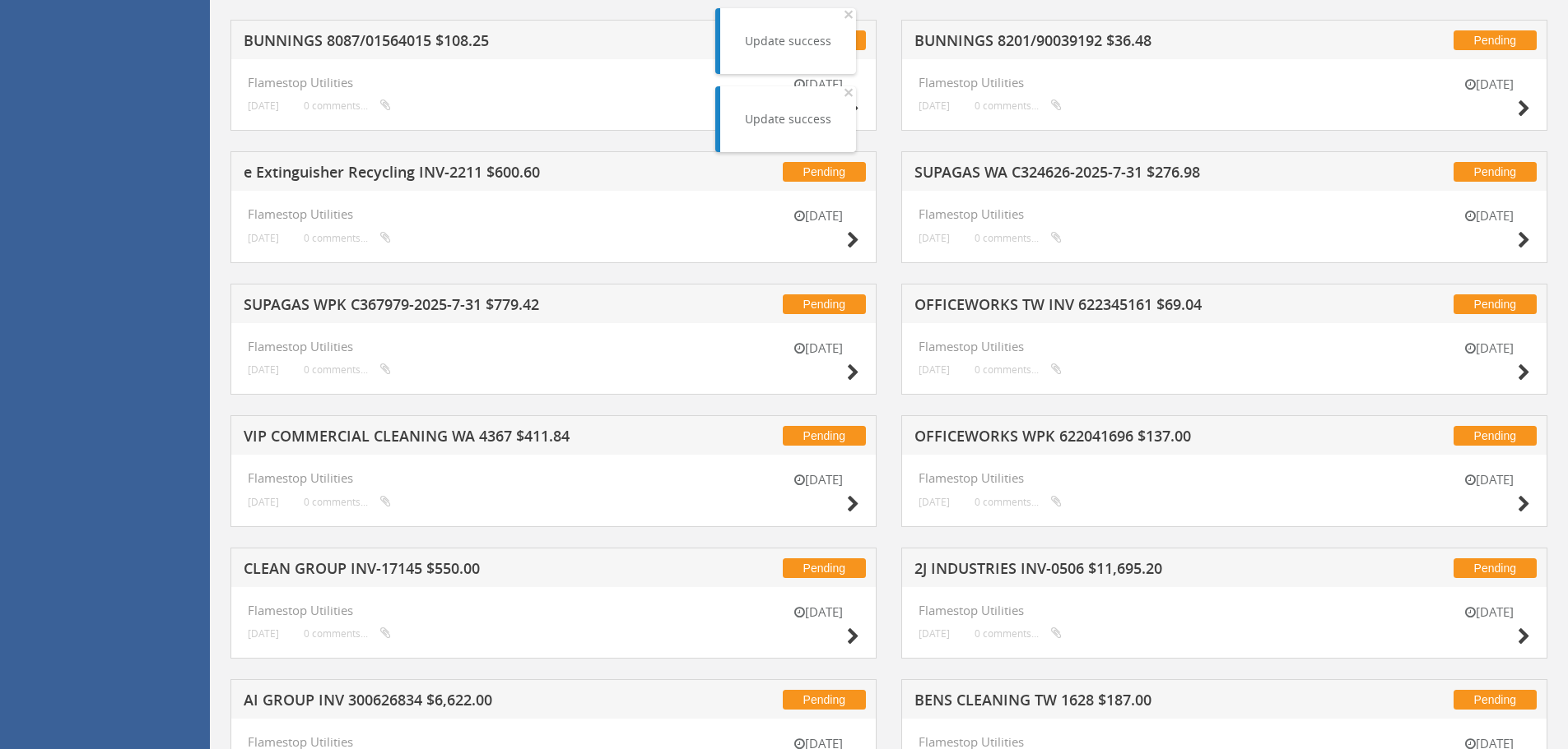
scroll to position [1354, 0]
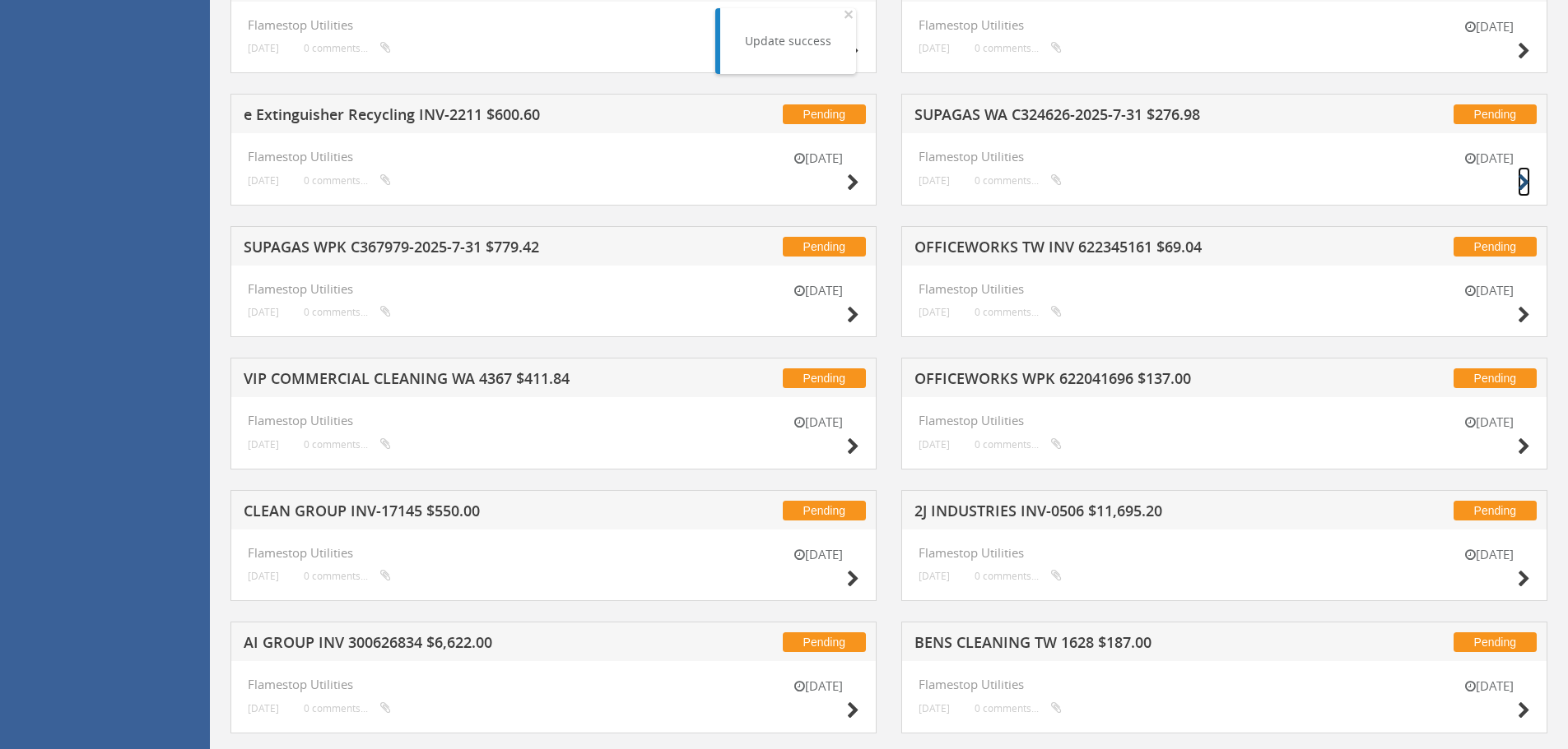
click at [1525, 182] on icon at bounding box center [1523, 183] width 12 height 18
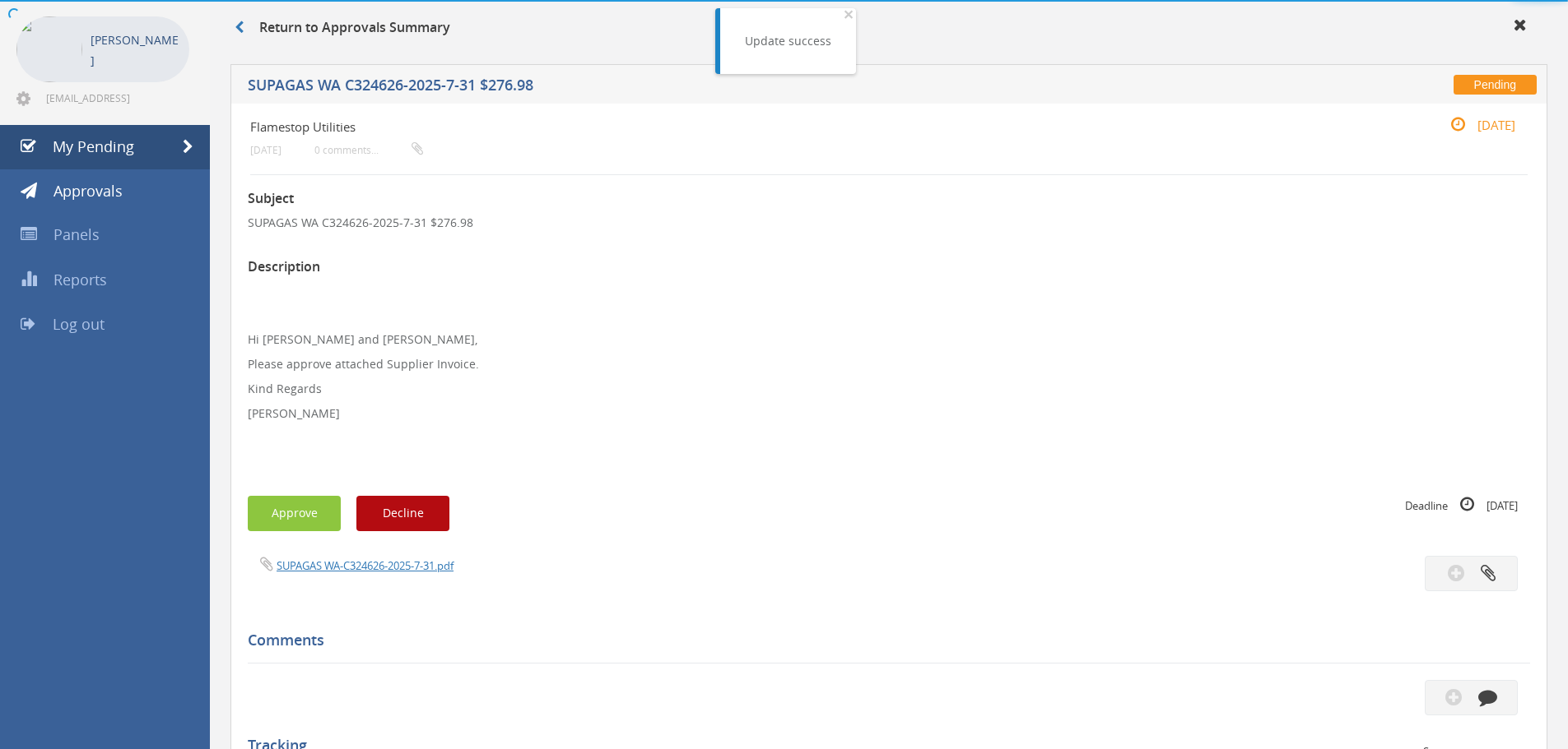
scroll to position [450, 0]
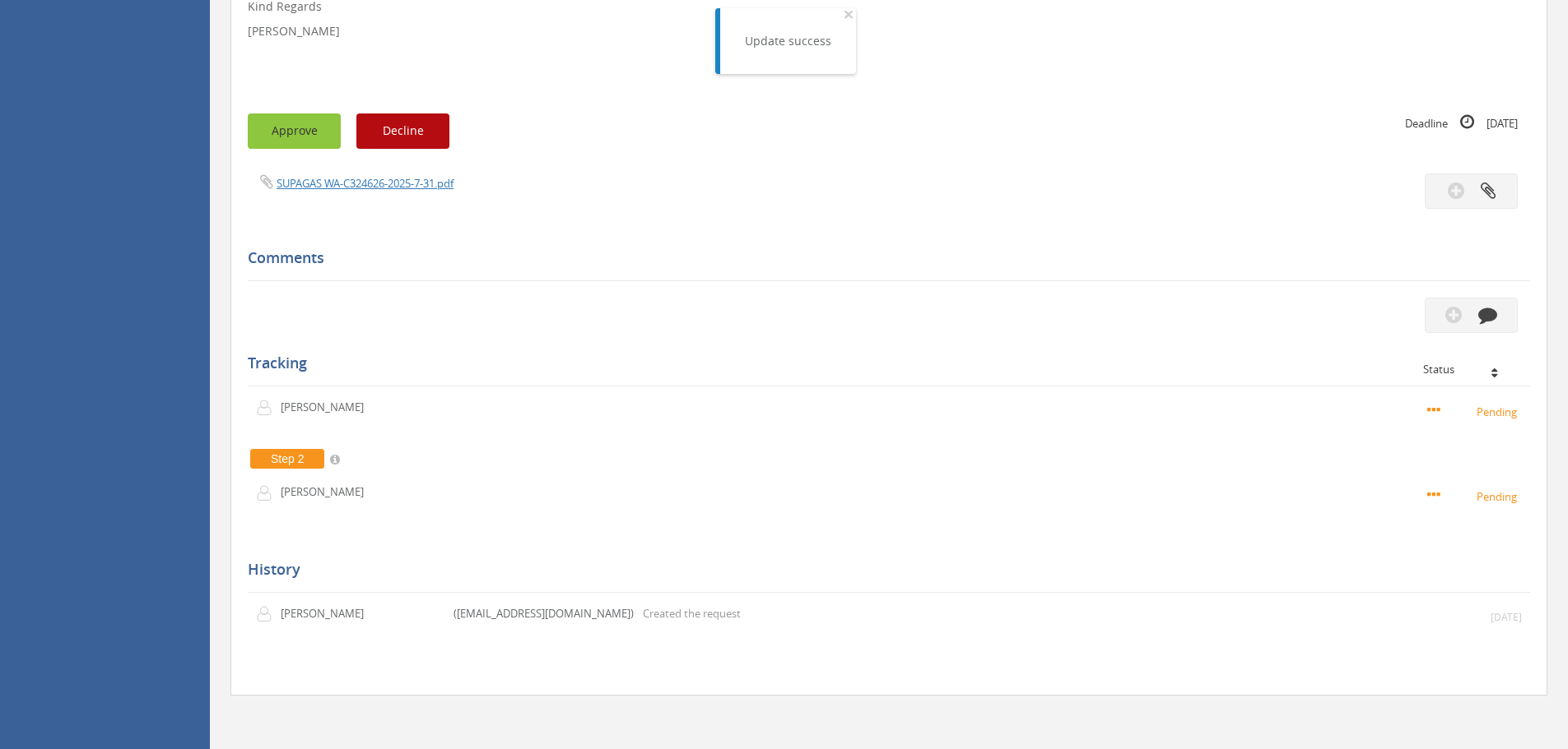
click at [295, 142] on button "Approve" at bounding box center [294, 132] width 93 height 35
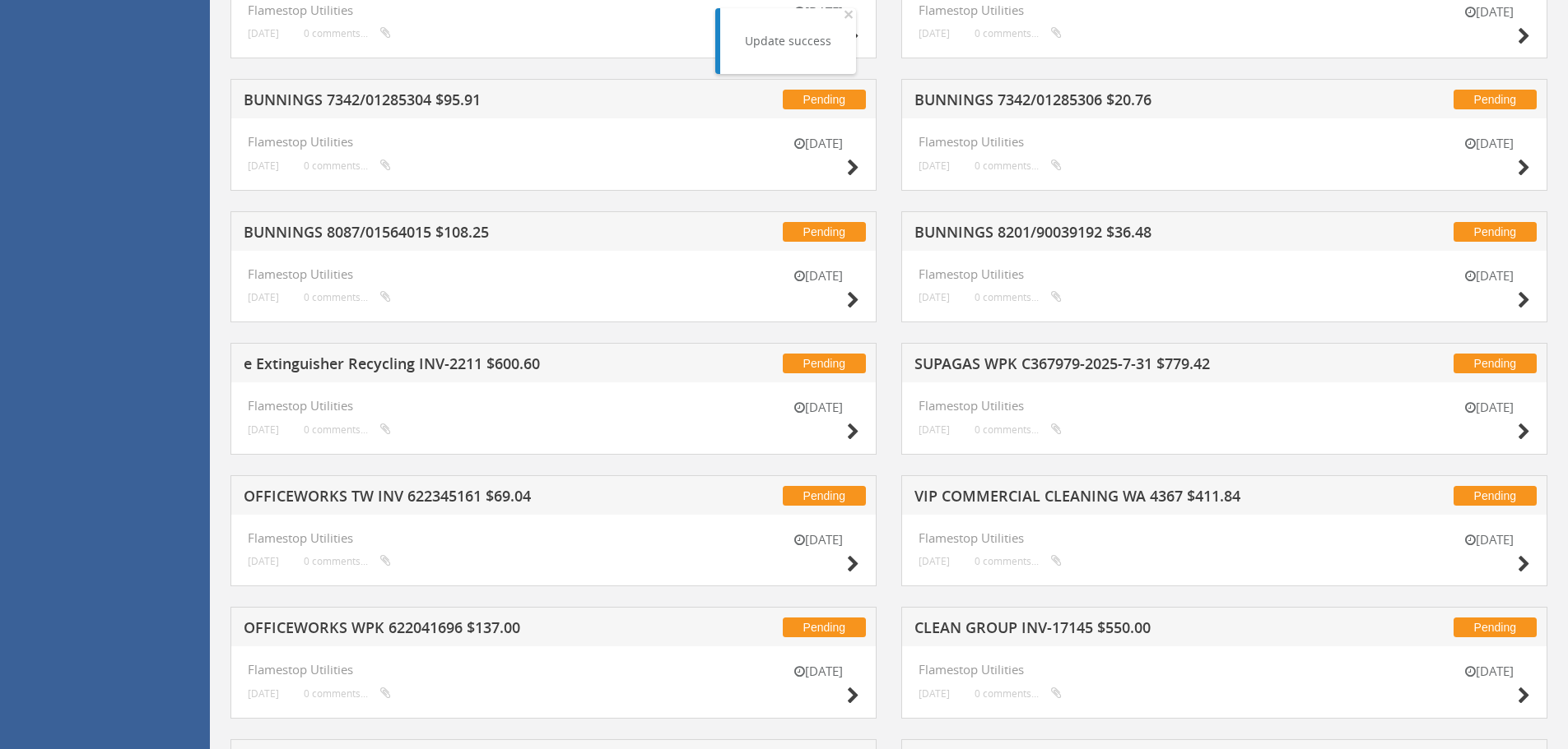
scroll to position [1107, 0]
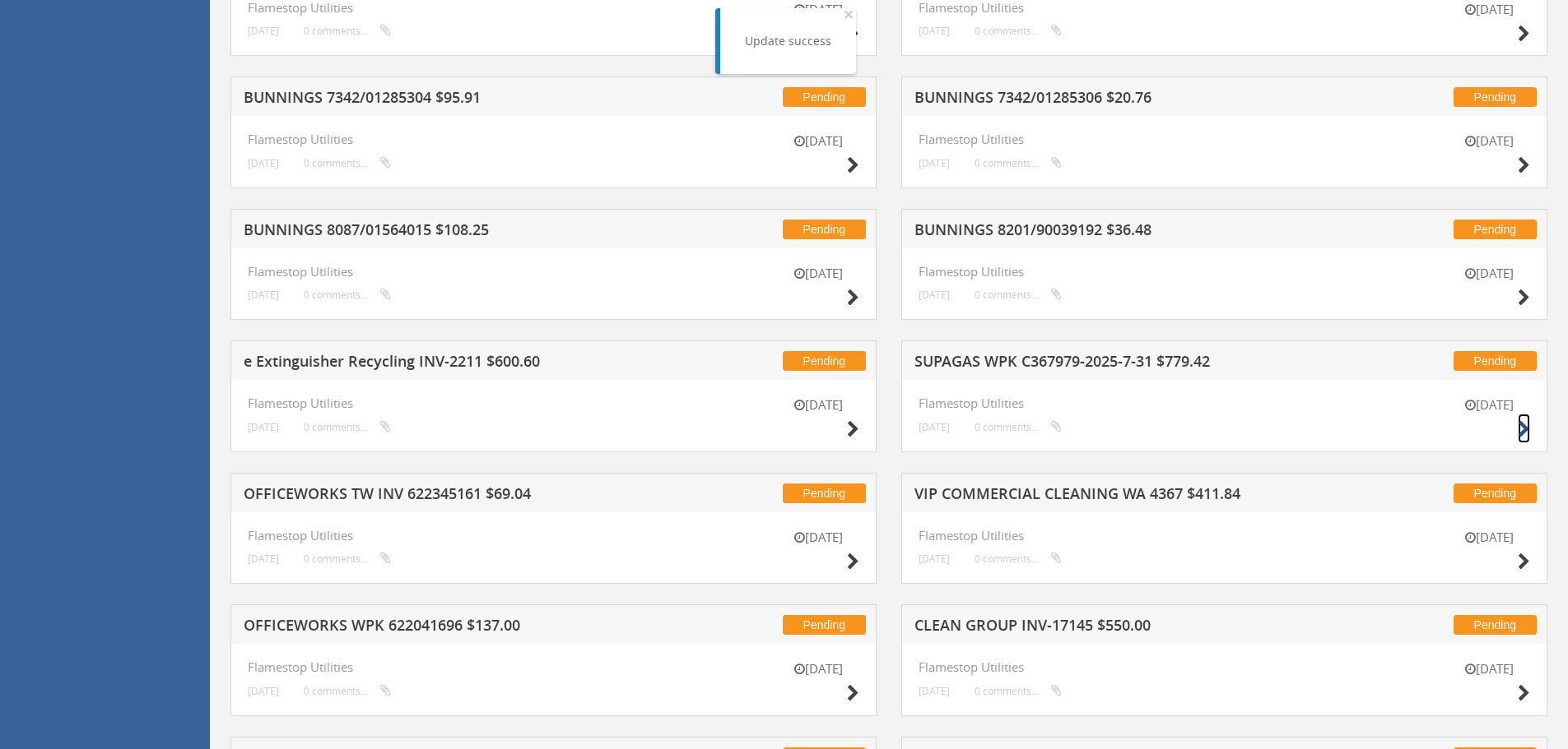
click at [1529, 429] on icon at bounding box center [1523, 430] width 12 height 18
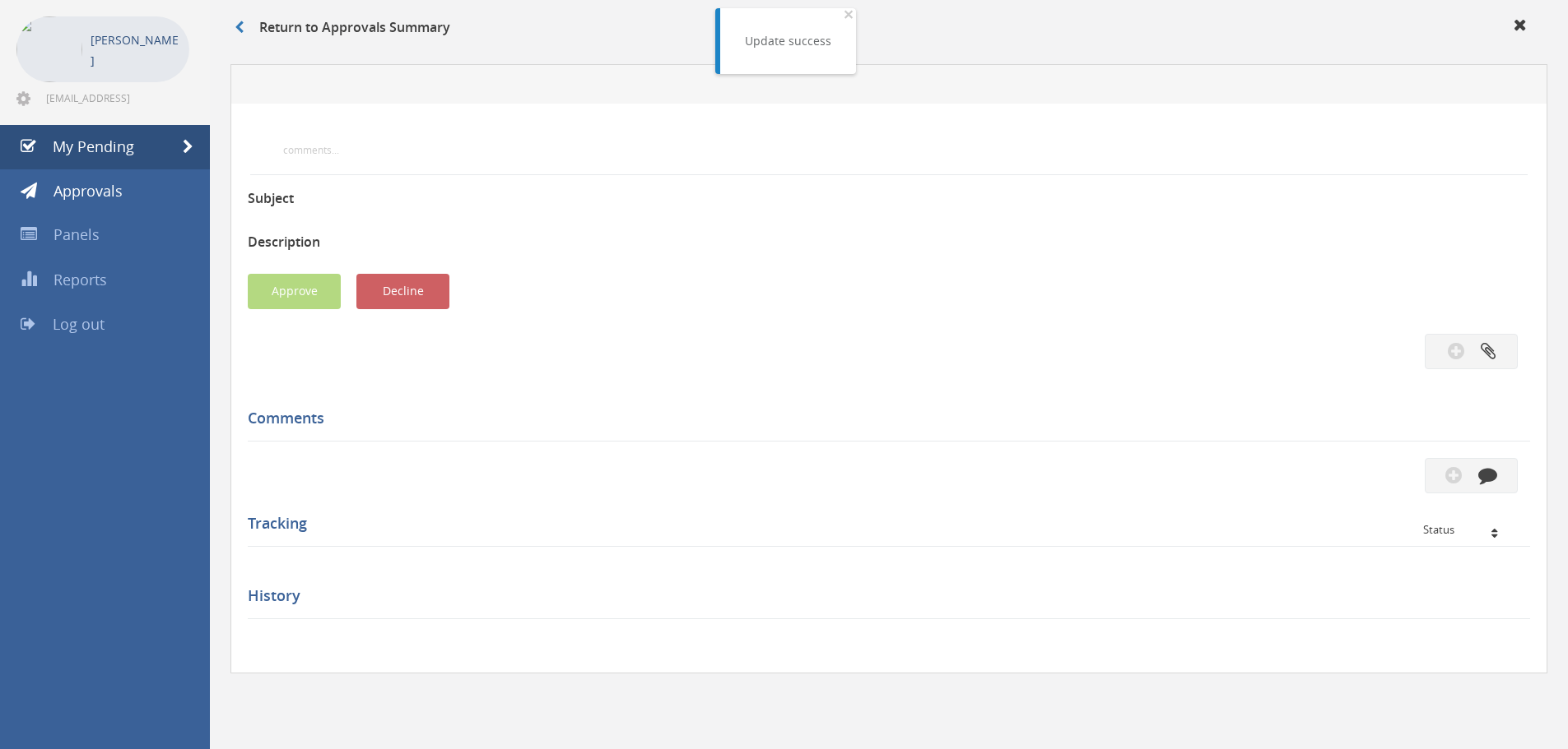
scroll to position [450, 0]
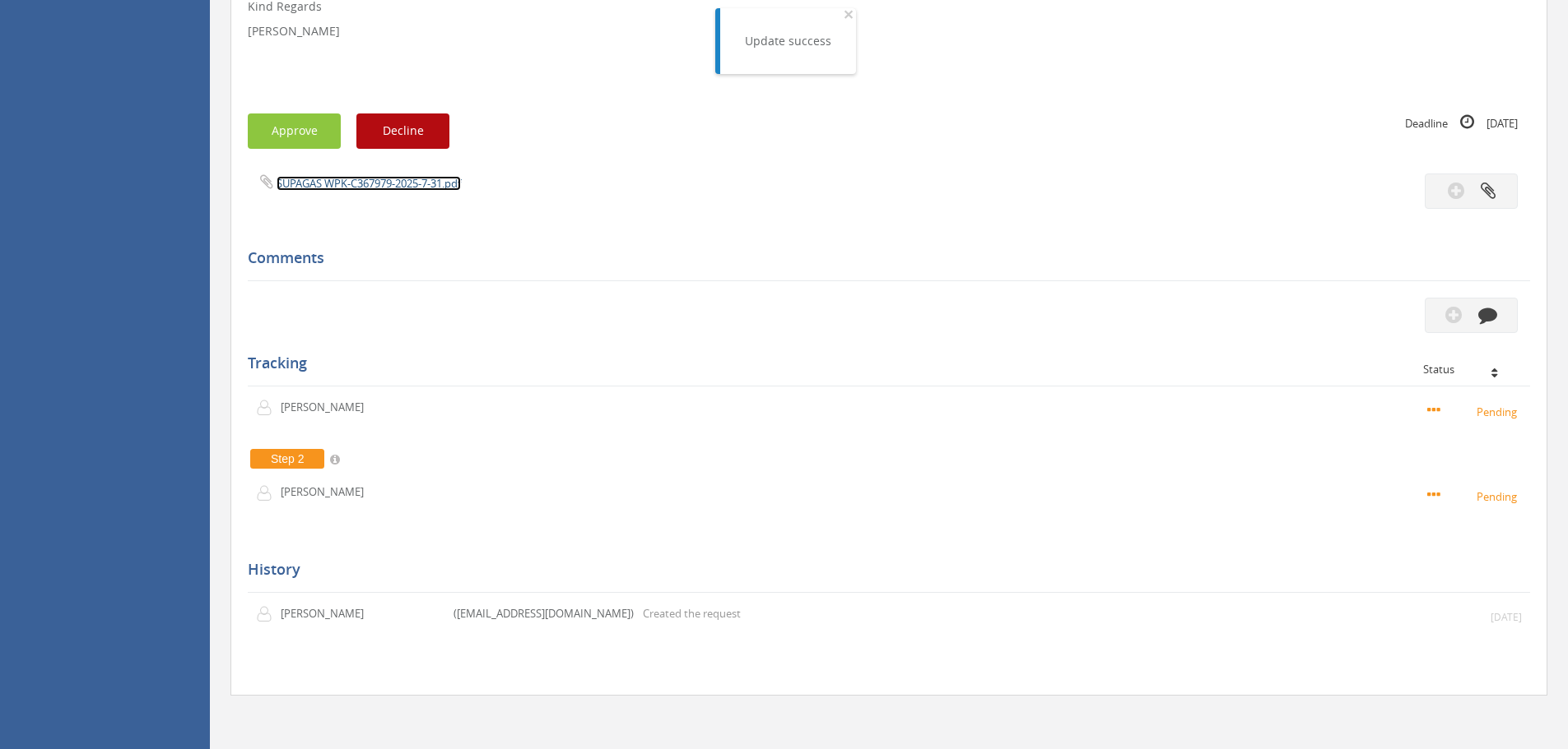
click at [349, 177] on link "SUPAGAS WPK-C367979-2025-7-31.pdf" at bounding box center [369, 184] width 185 height 15
click at [296, 125] on button "Approve" at bounding box center [294, 132] width 93 height 35
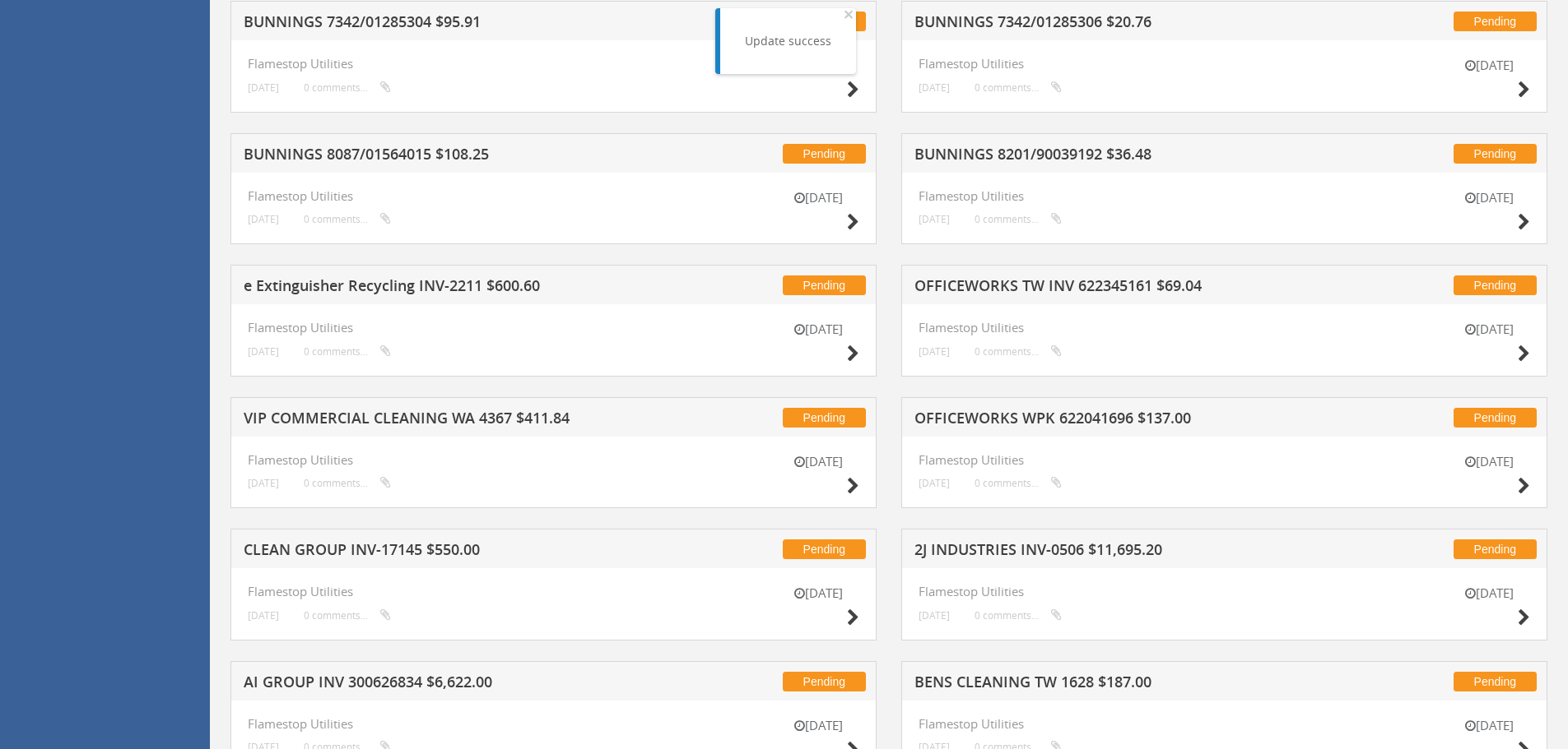
scroll to position [1271, 0]
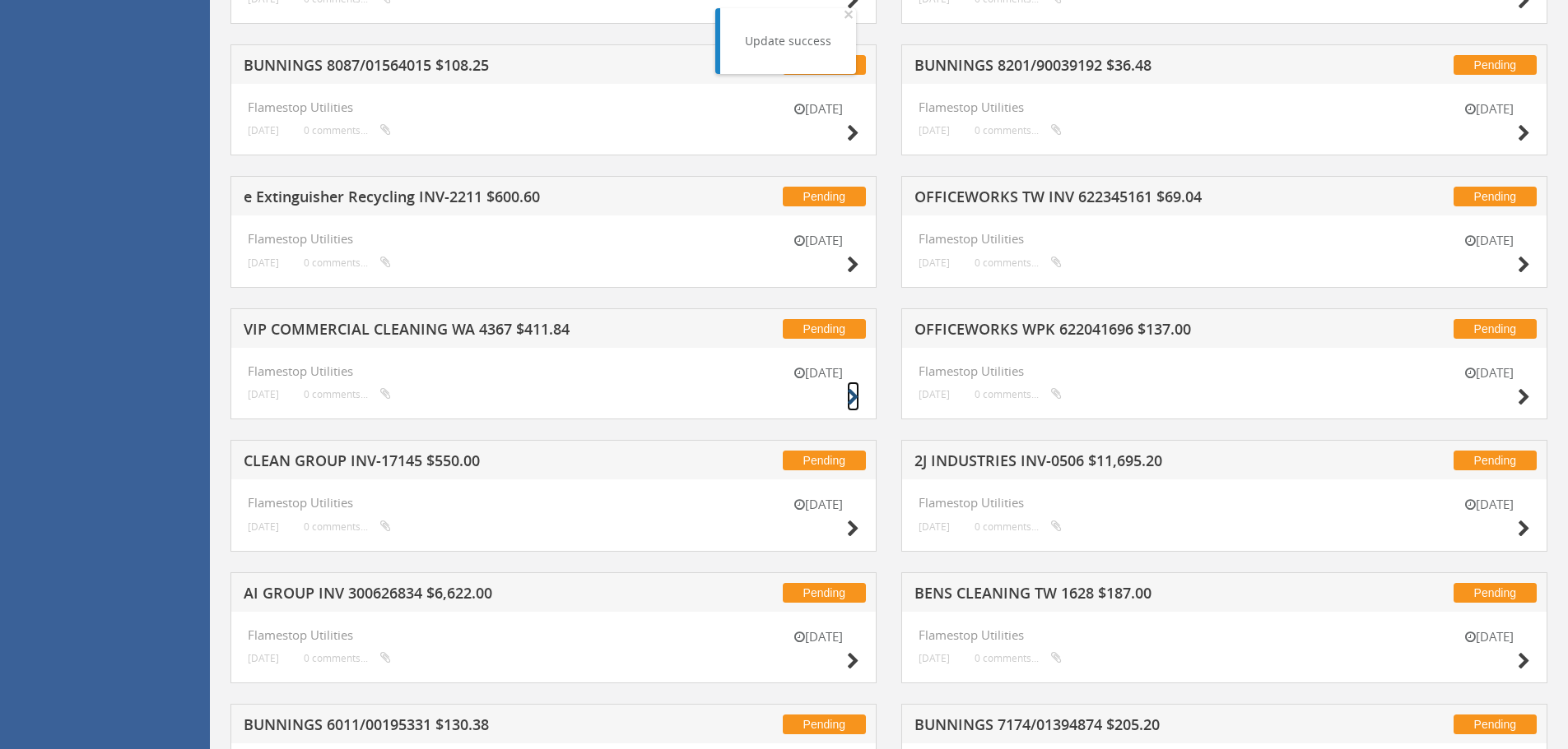
click at [852, 394] on icon at bounding box center [852, 397] width 12 height 18
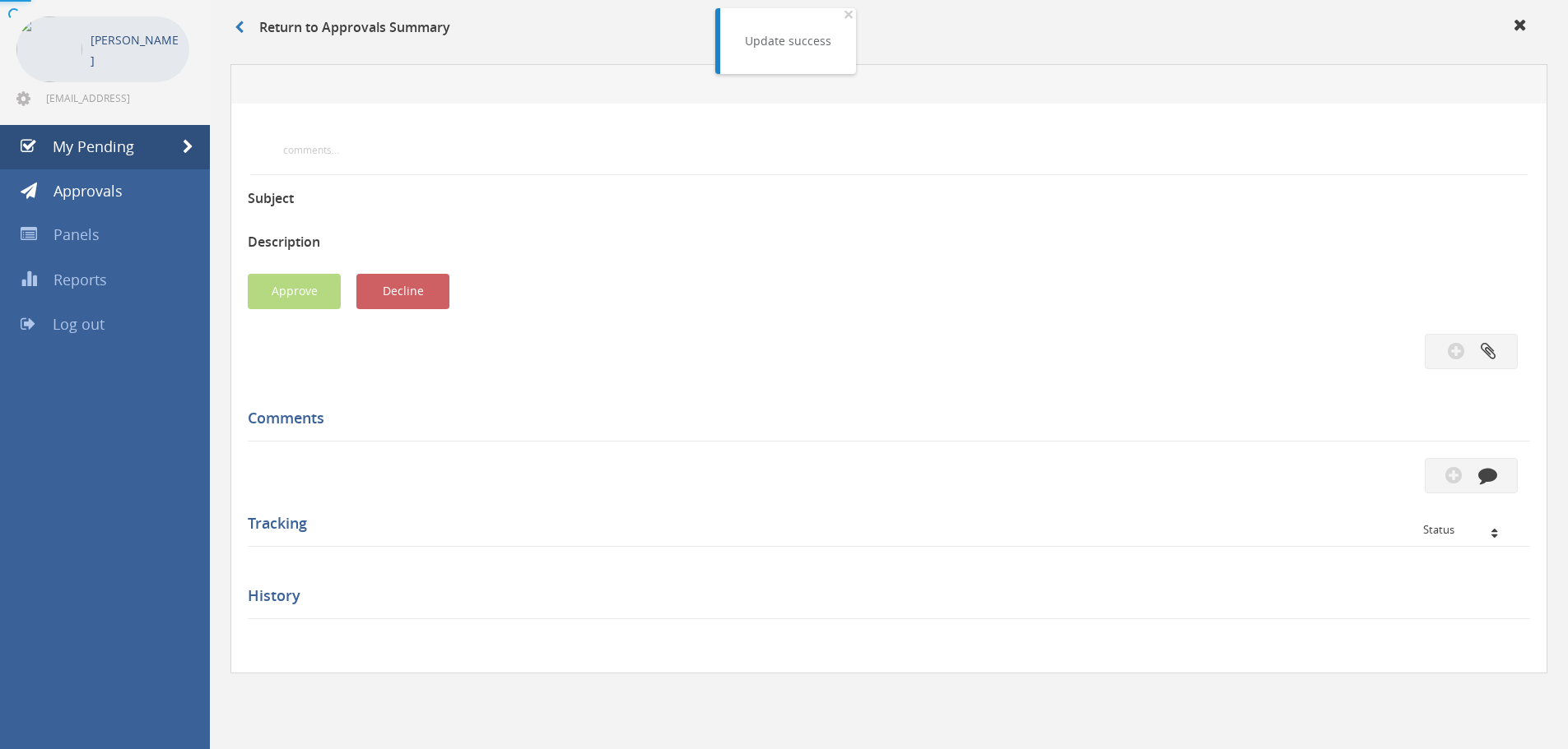
scroll to position [424, 0]
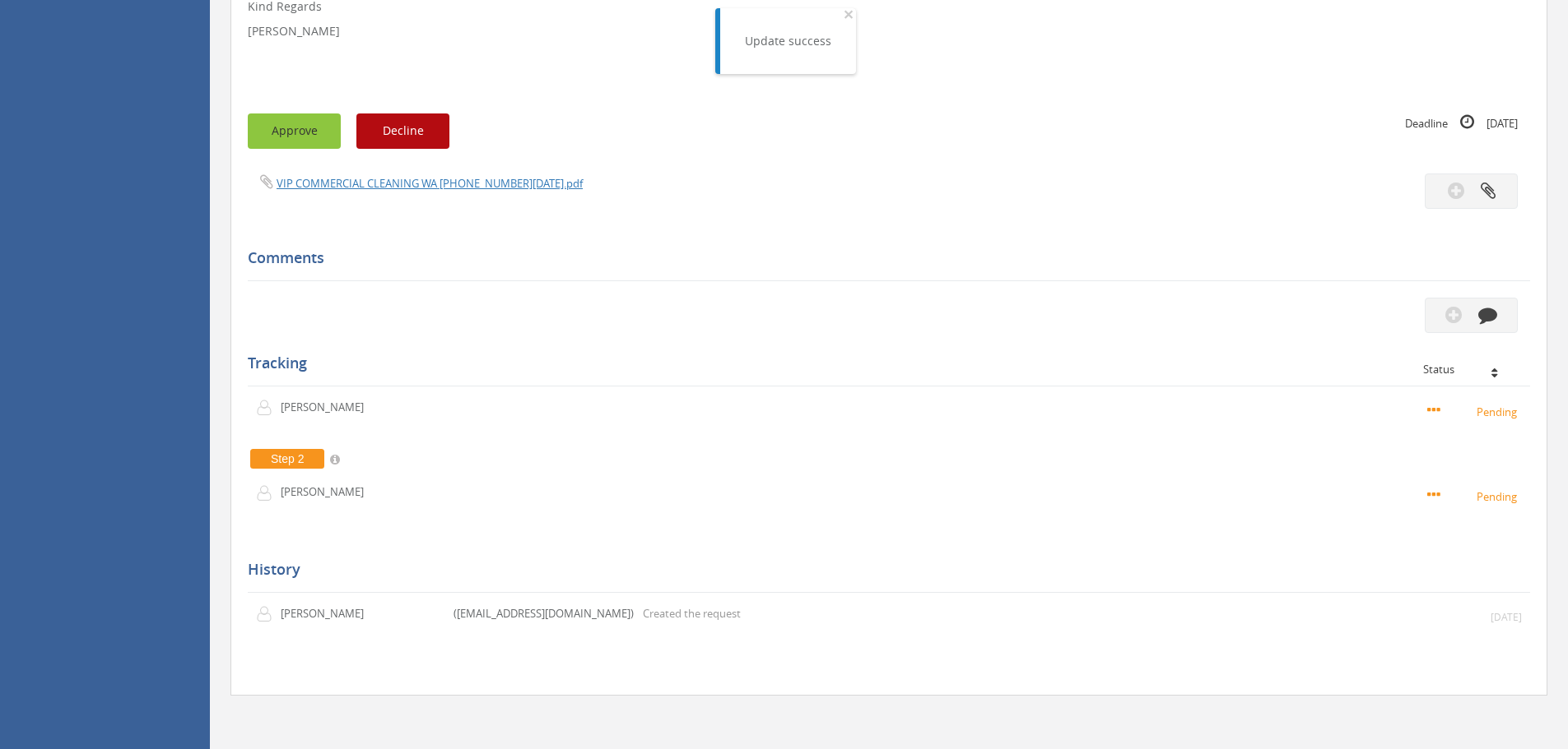
click at [305, 127] on button "Approve" at bounding box center [294, 132] width 93 height 35
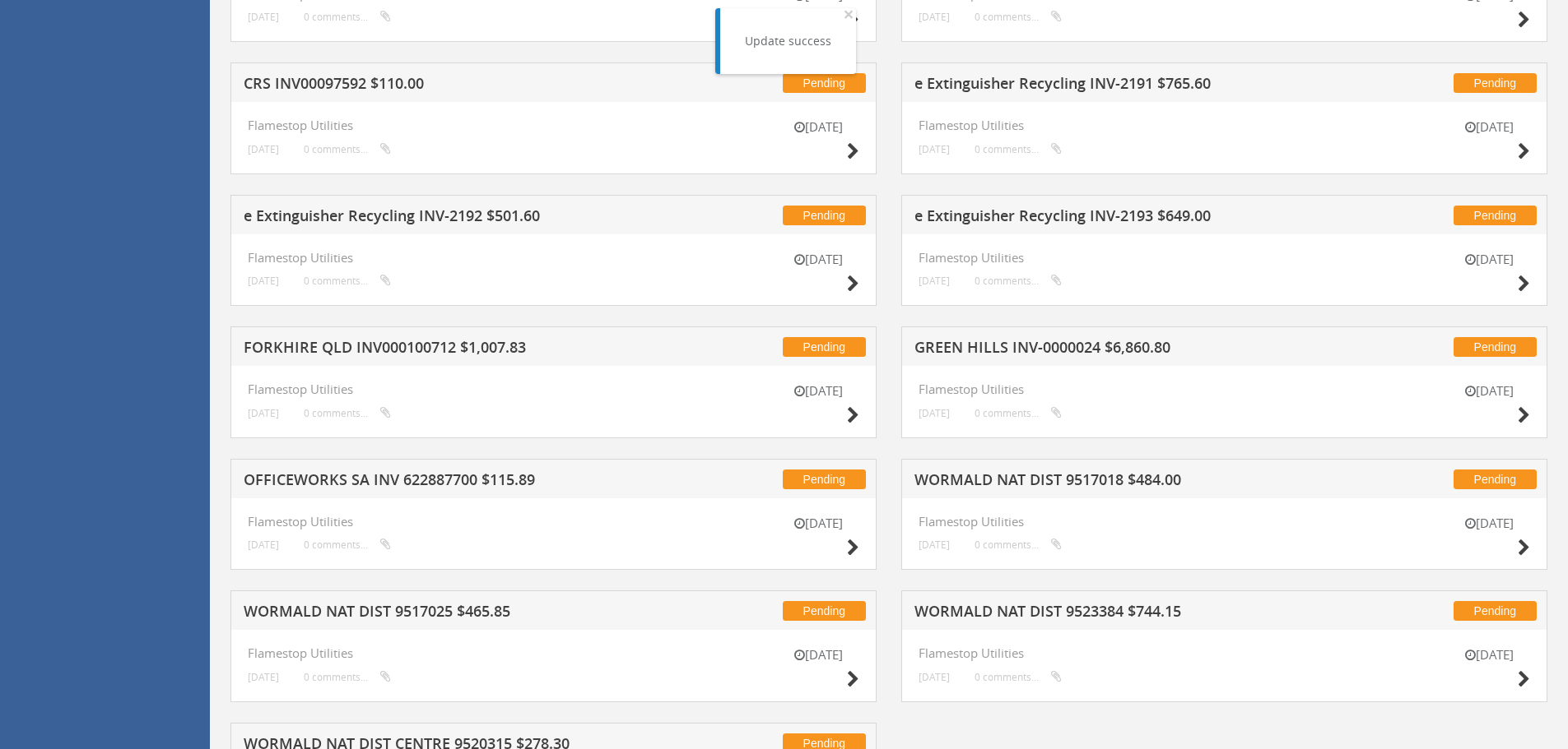
scroll to position [2315, 0]
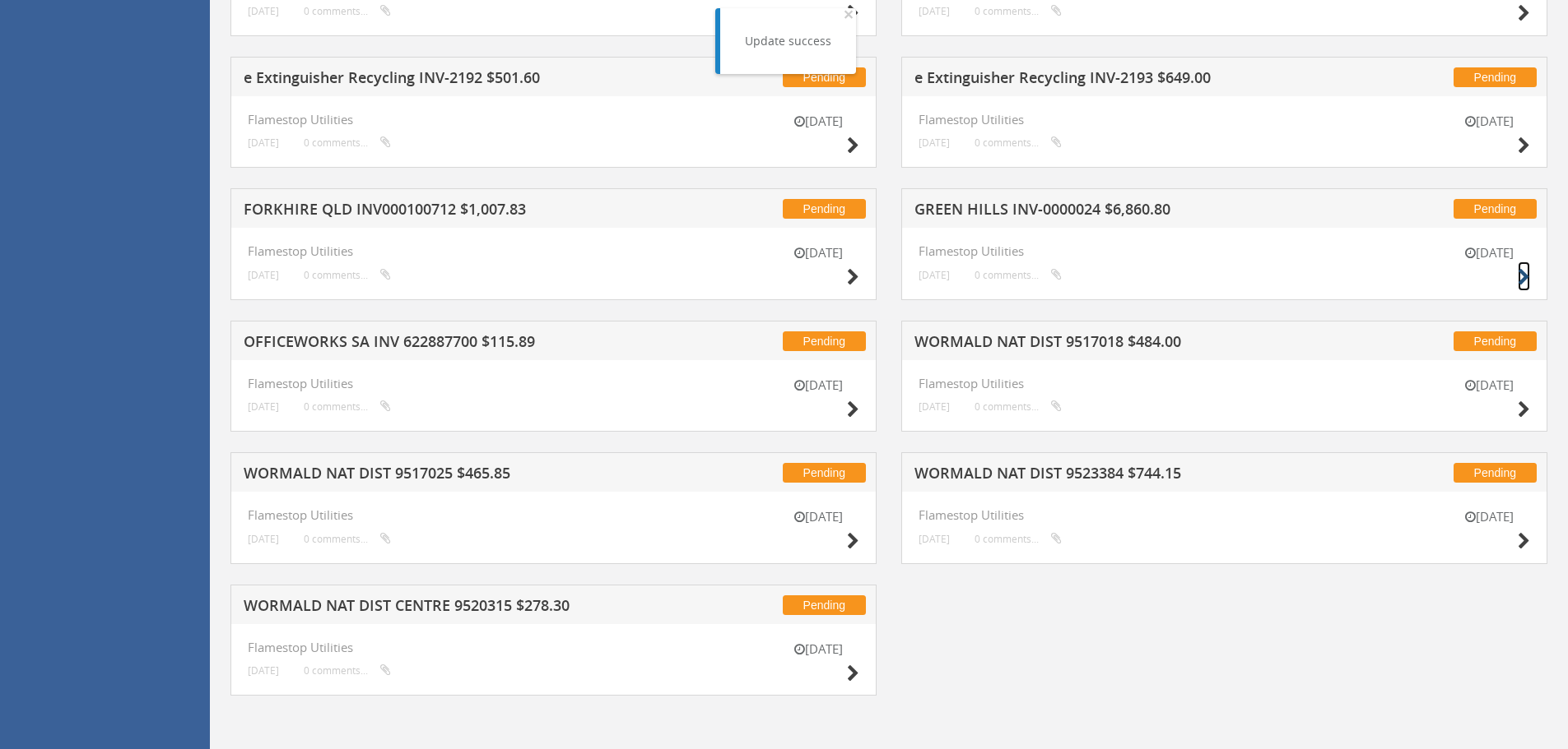
click at [1521, 279] on icon at bounding box center [1523, 277] width 12 height 18
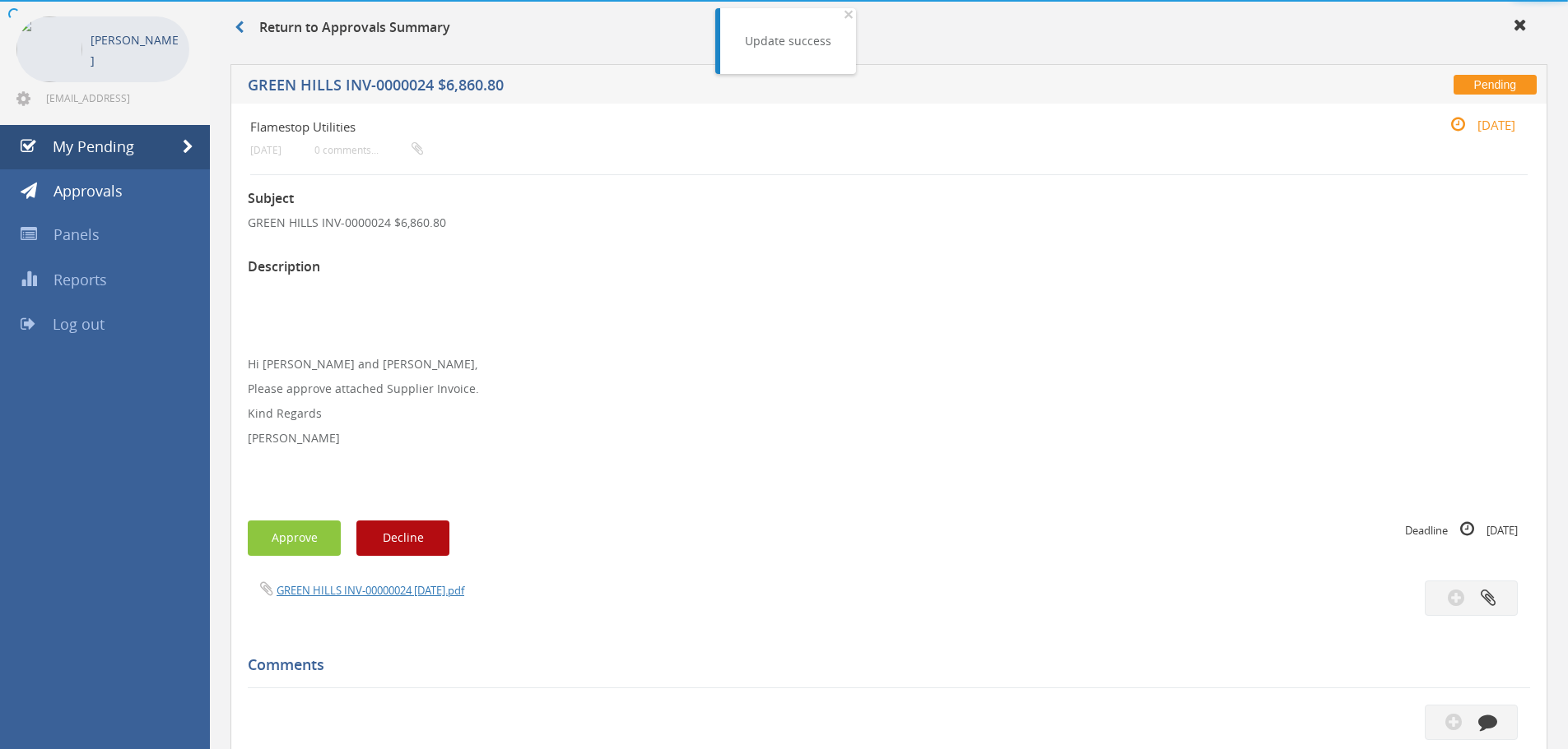
scroll to position [474, 0]
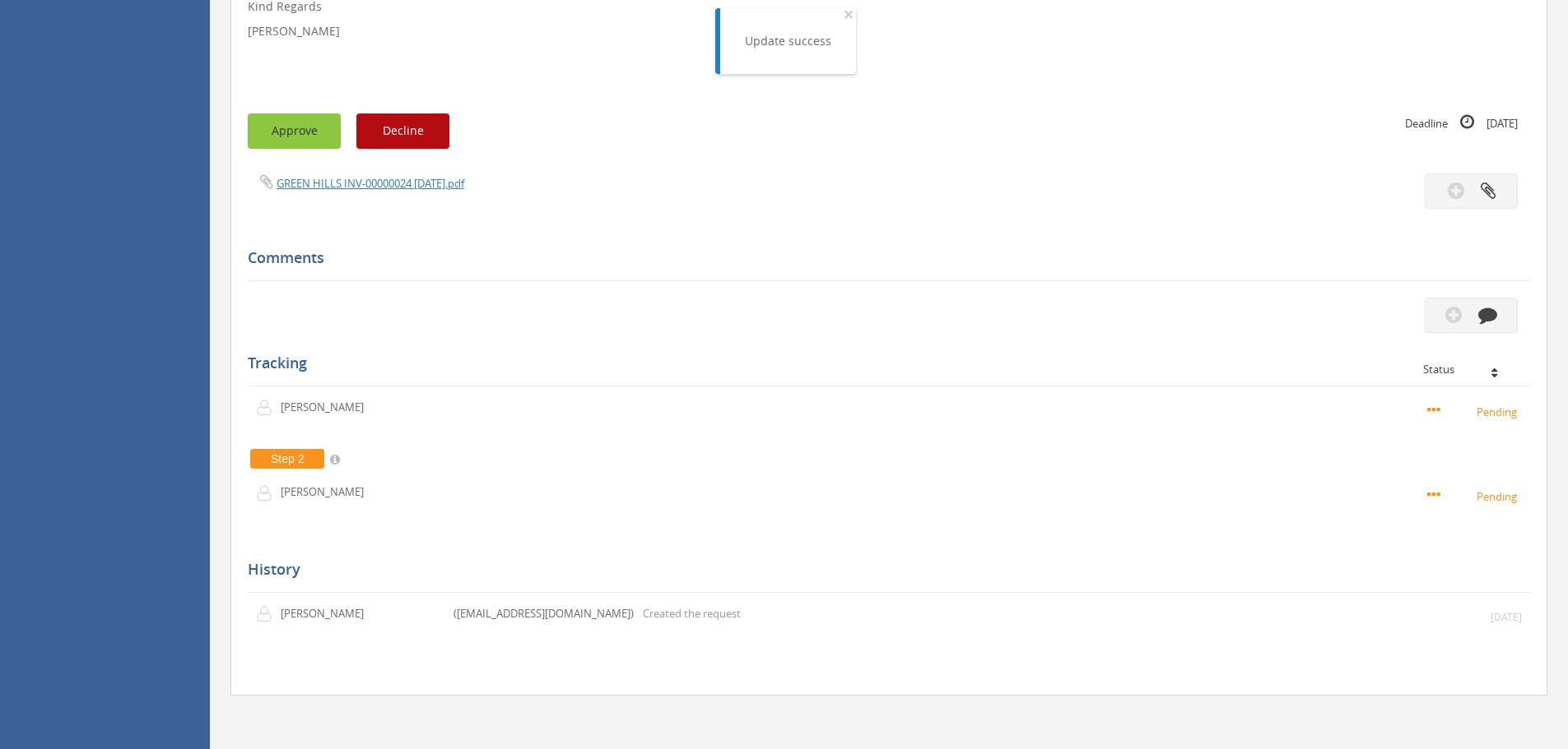
click at [294, 134] on button "Approve" at bounding box center [294, 132] width 93 height 35
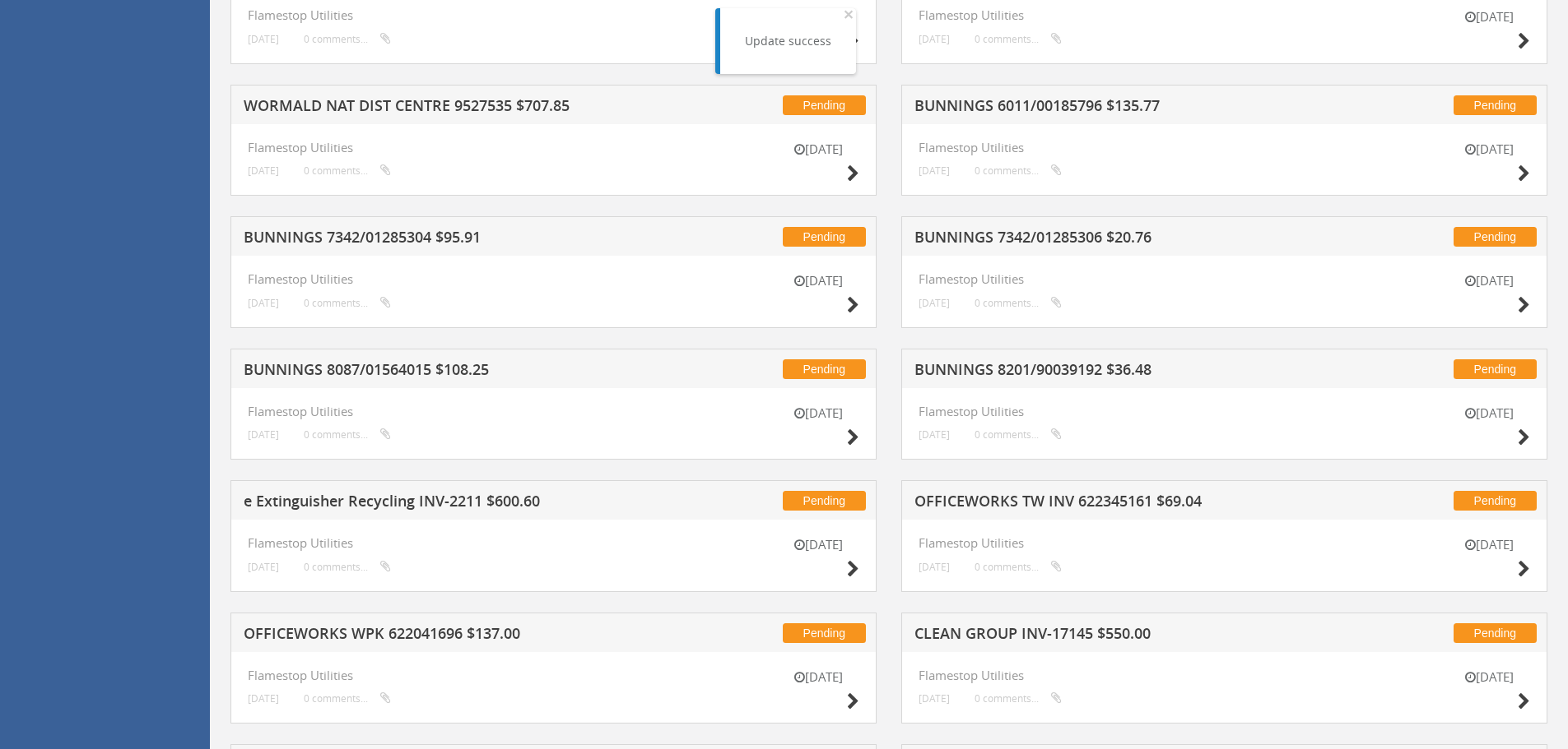
scroll to position [1049, 0]
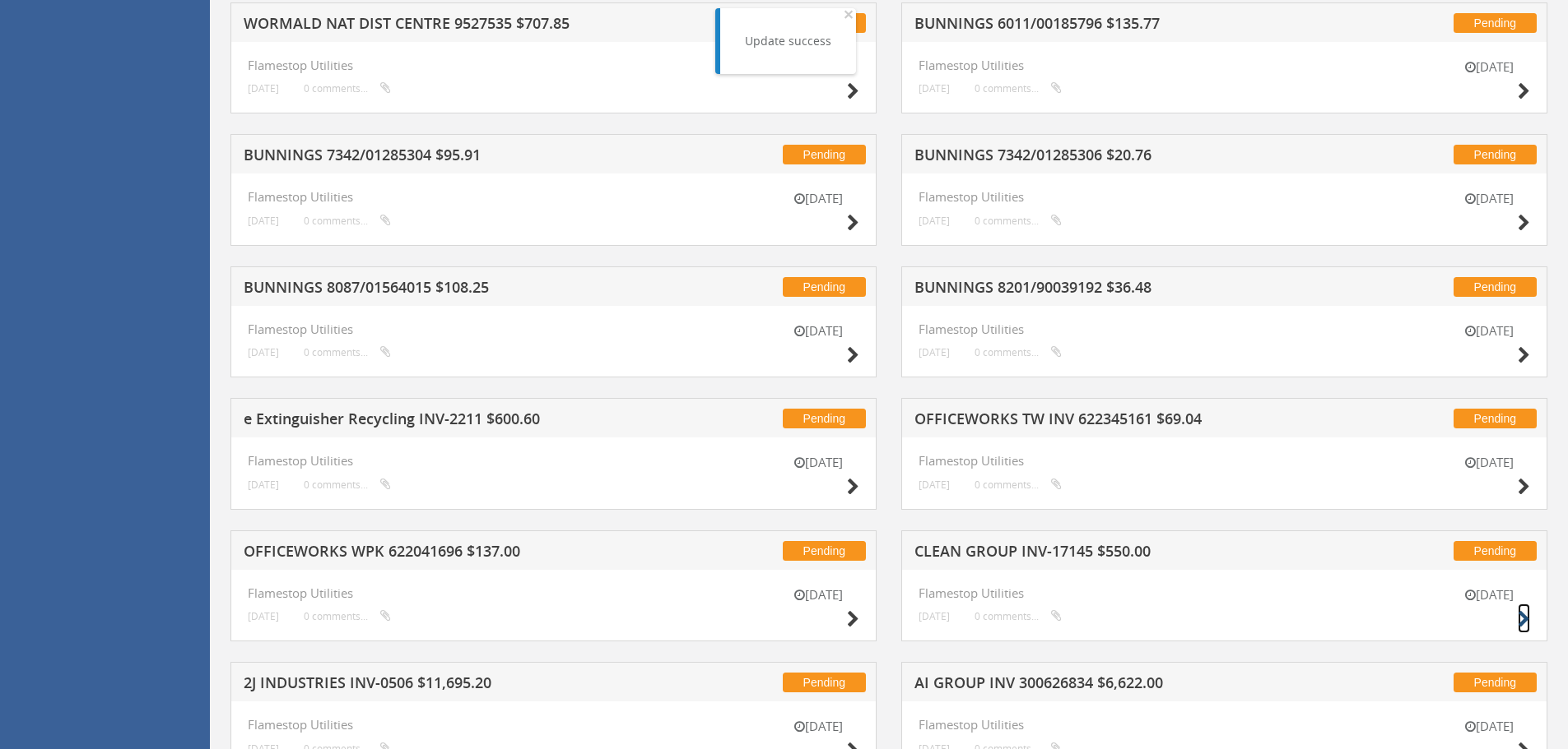
click at [1528, 617] on icon at bounding box center [1523, 619] width 12 height 18
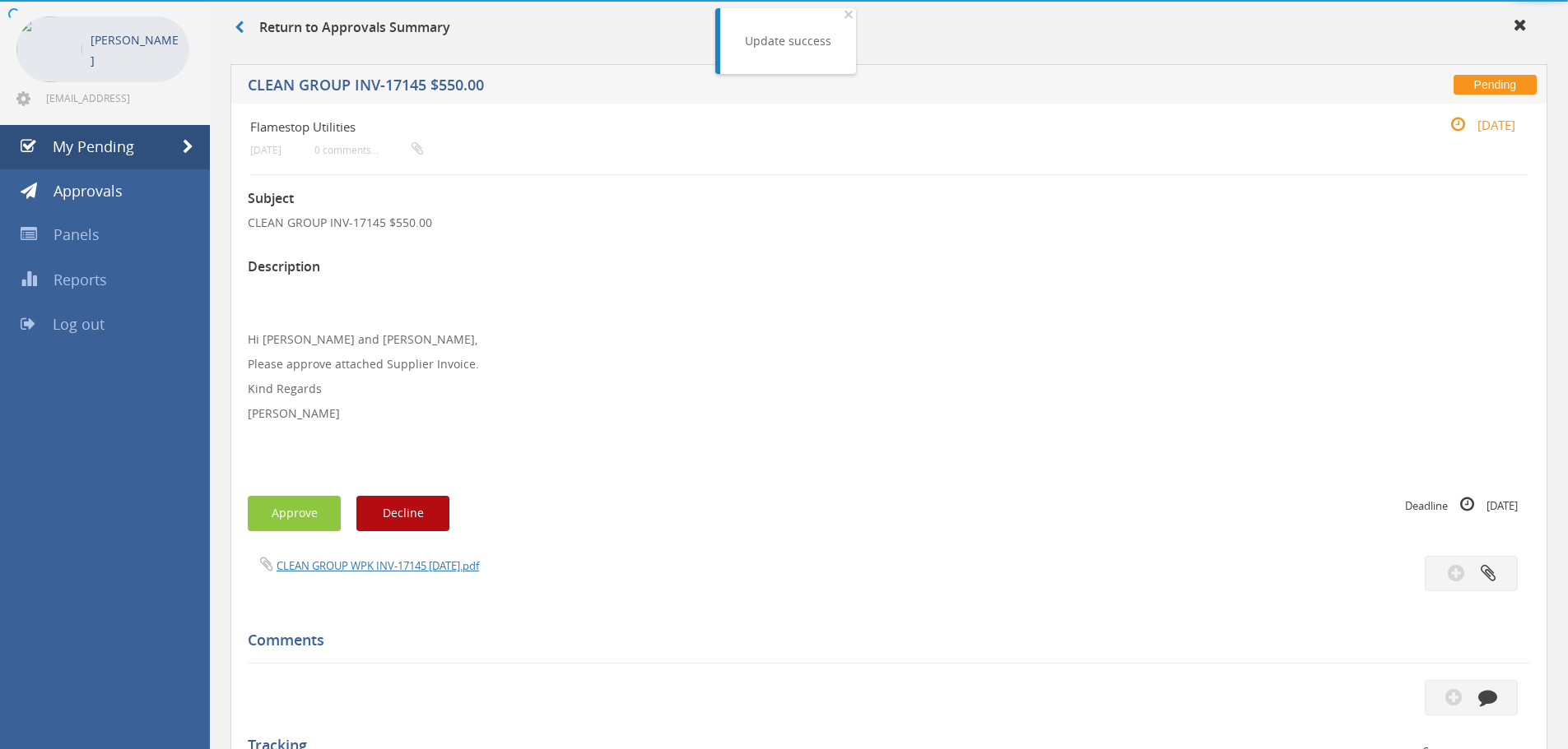
scroll to position [450, 0]
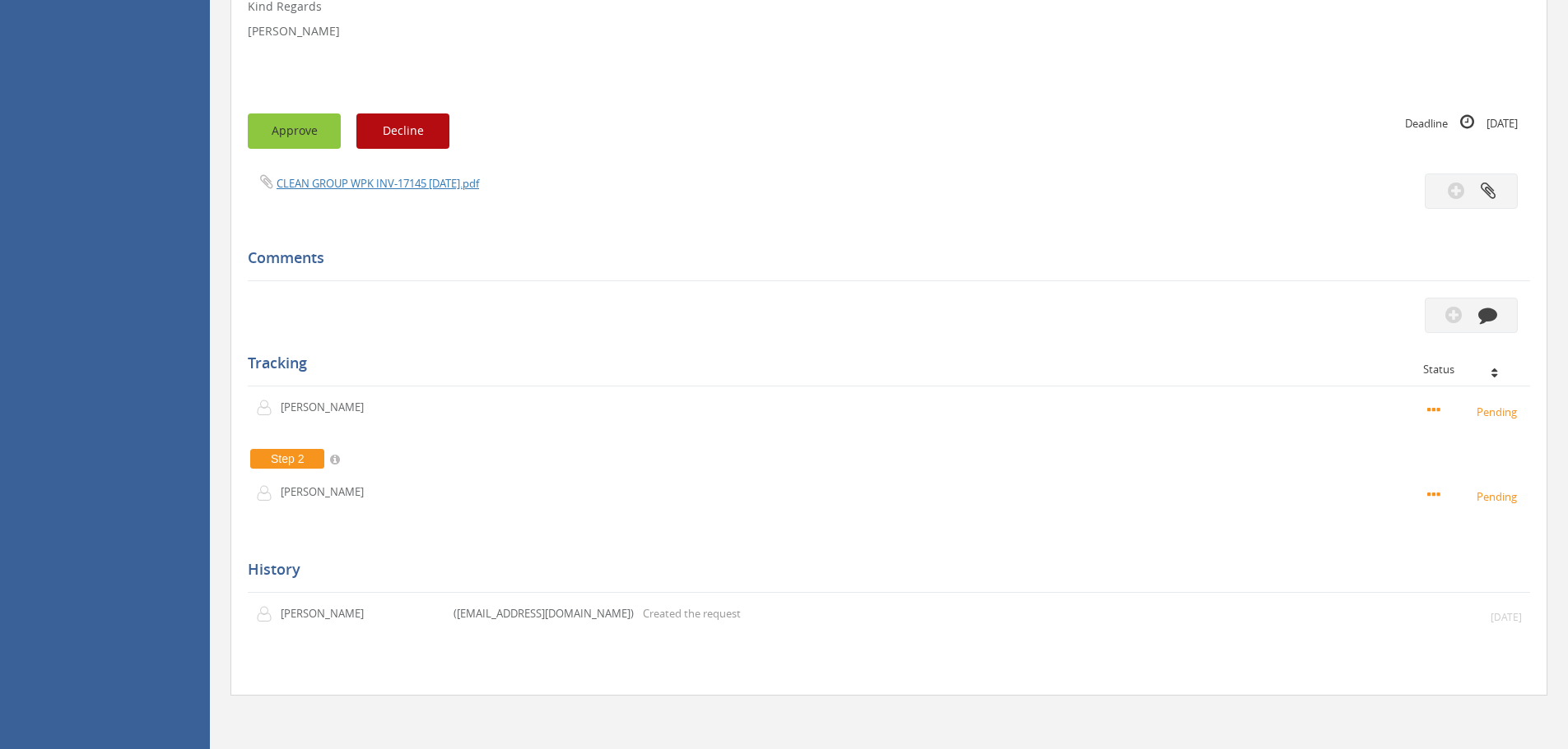
click at [330, 135] on button "Approve" at bounding box center [294, 132] width 93 height 35
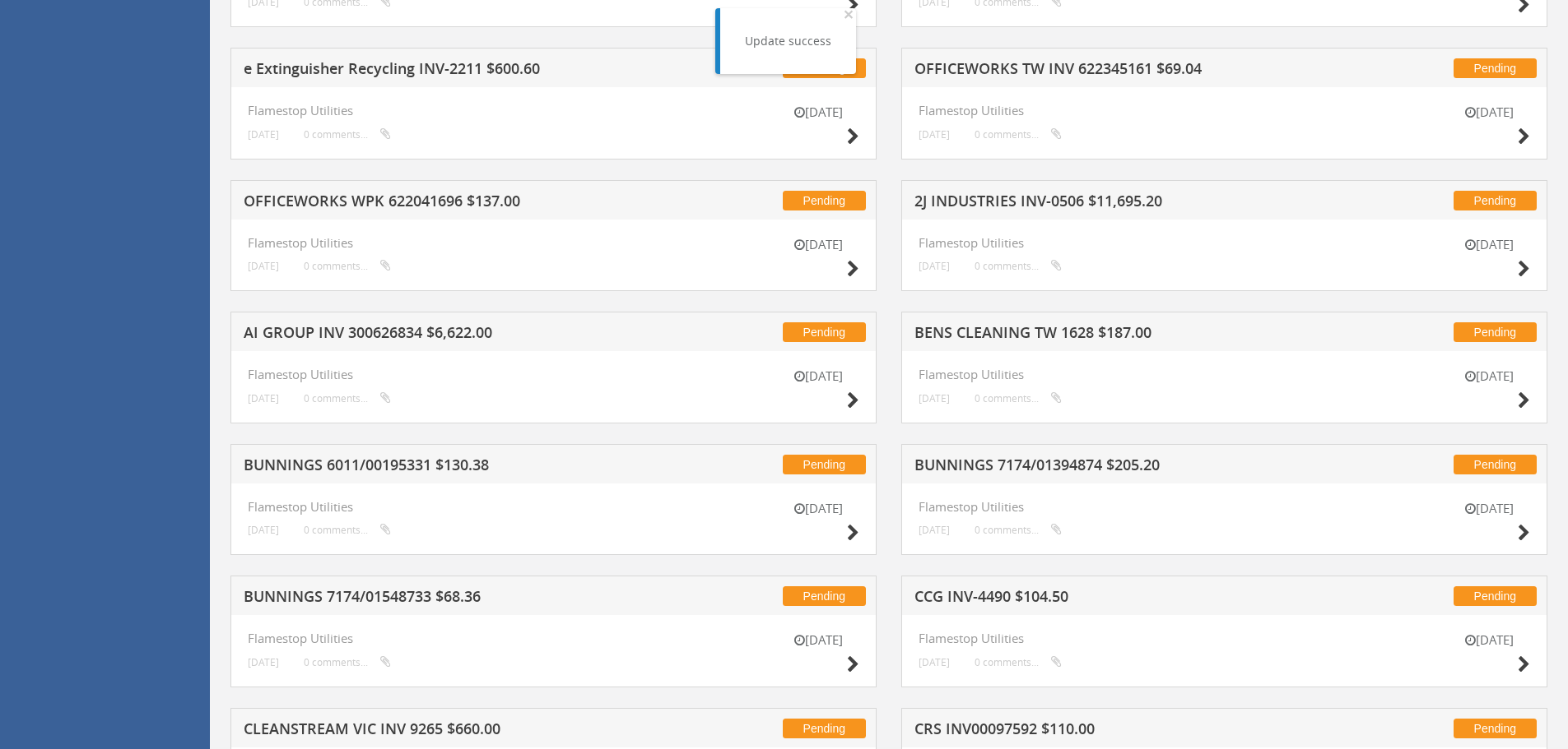
scroll to position [1436, 0]
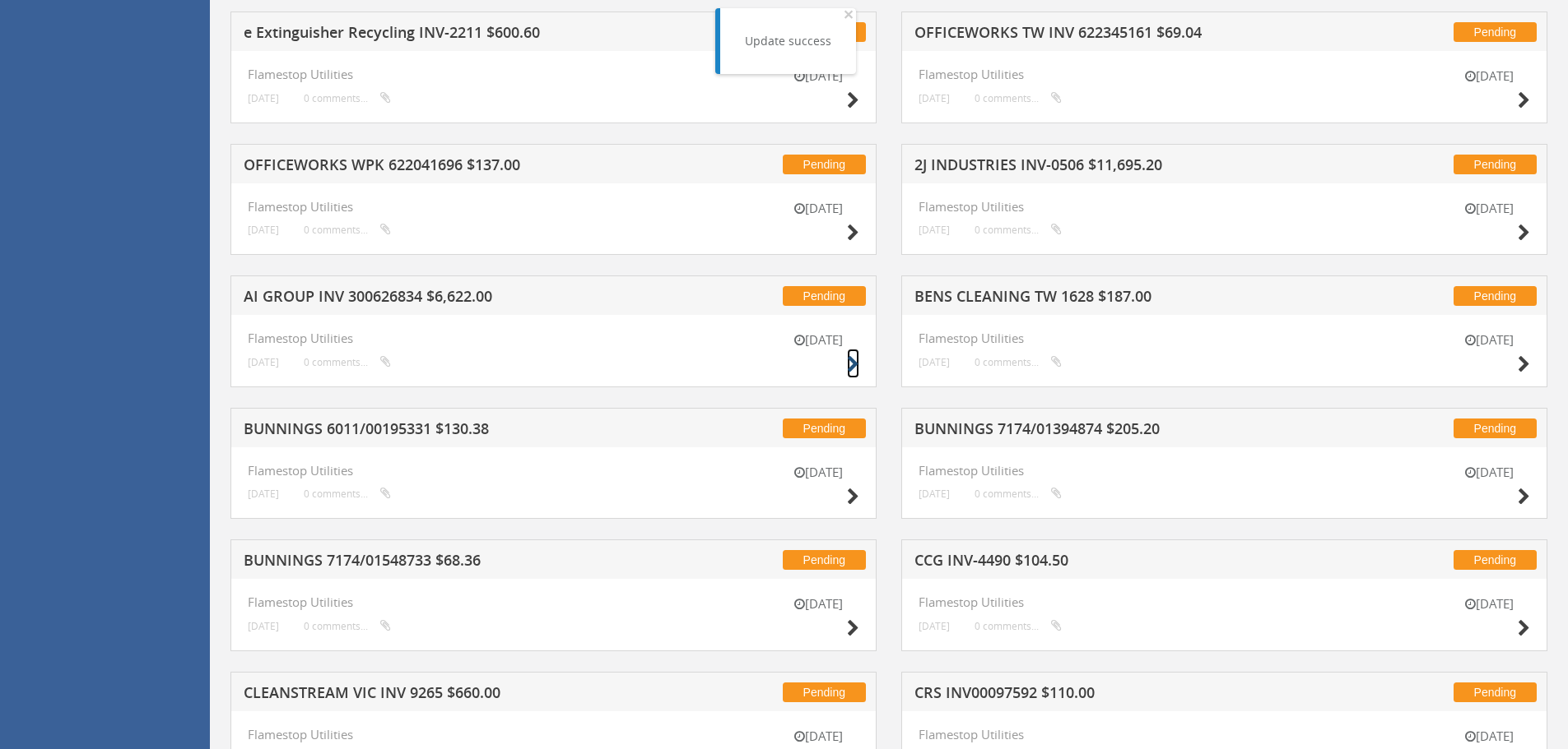
click at [850, 361] on icon at bounding box center [852, 365] width 12 height 18
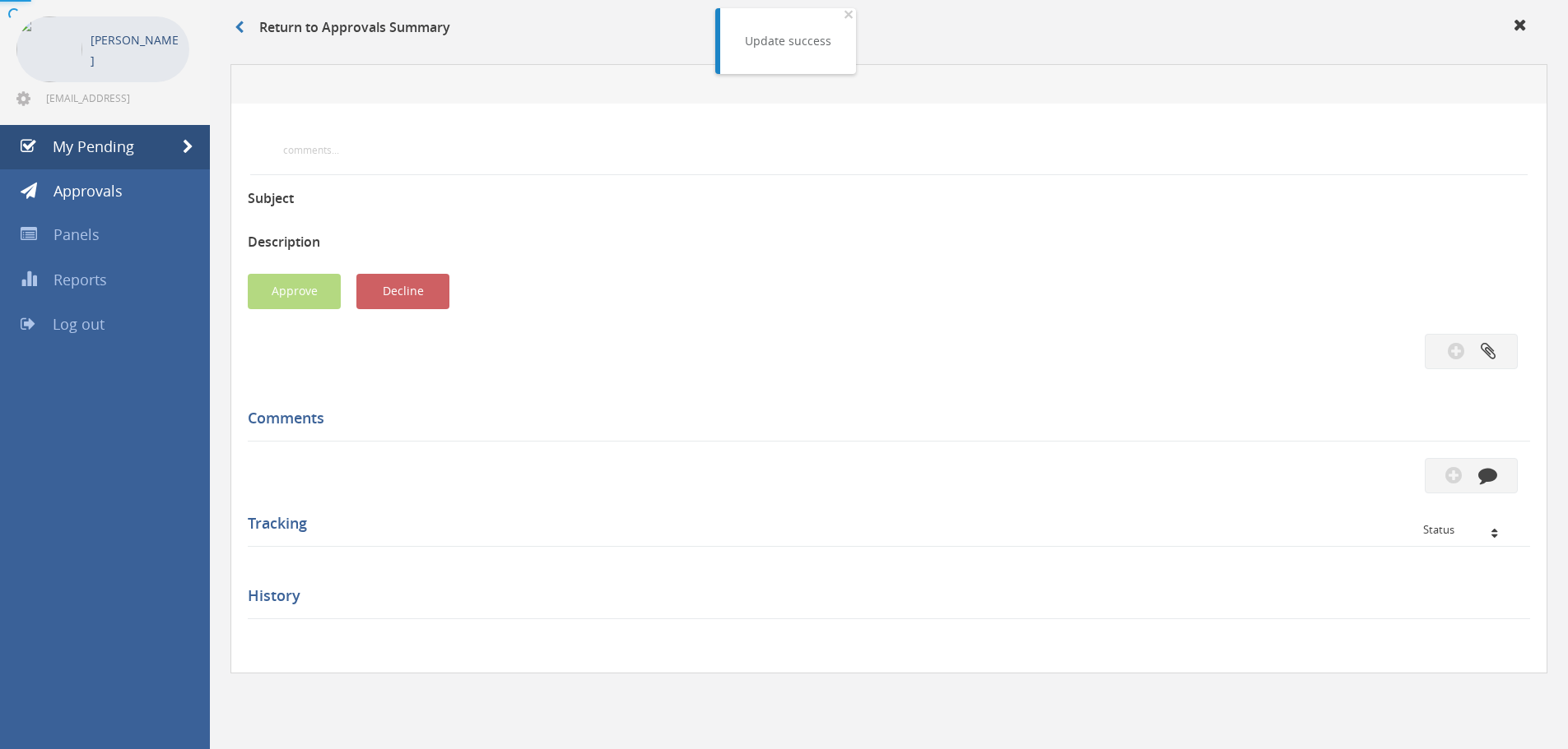
scroll to position [474, 0]
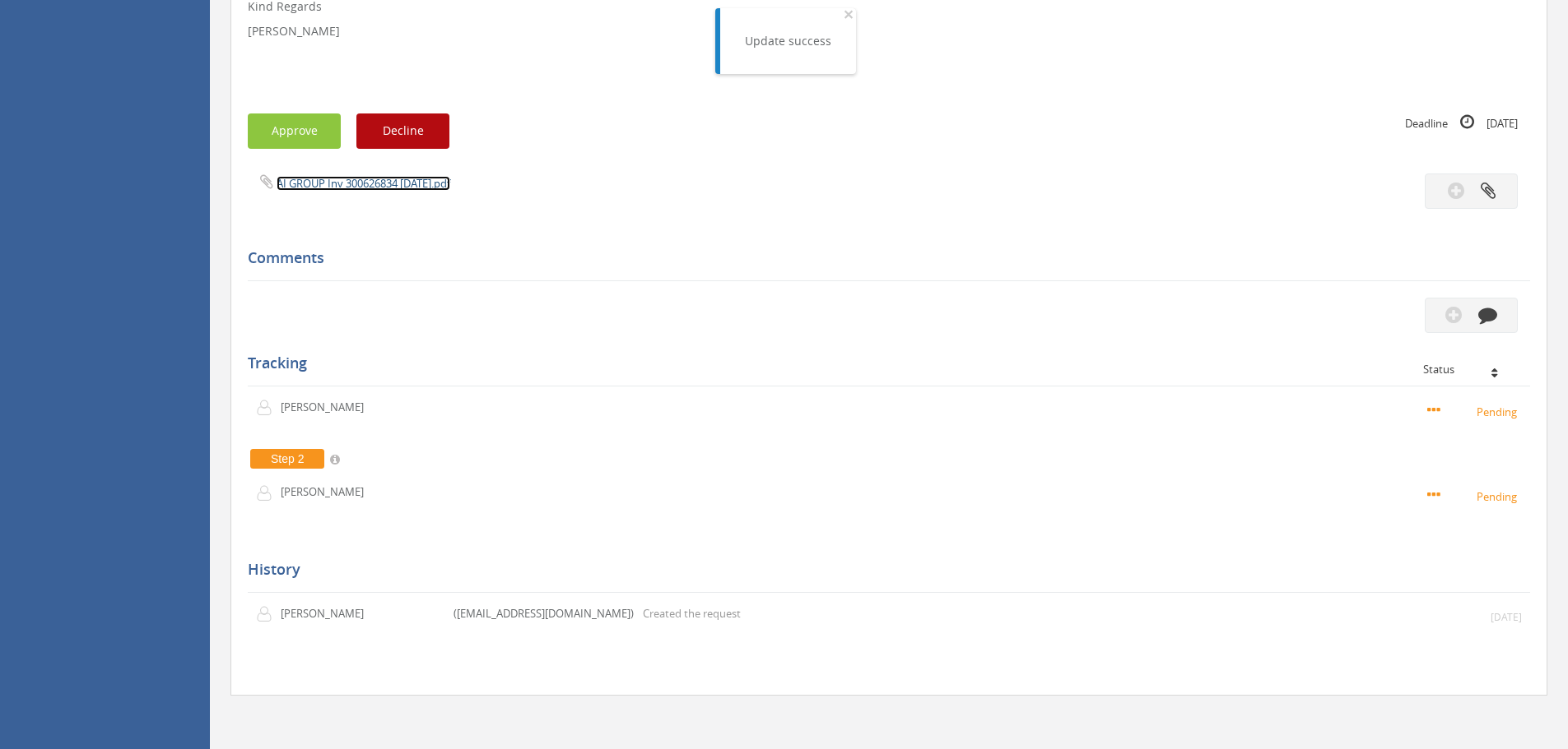
click at [326, 191] on link "AI GROUP Inv 300626834 [DATE].pdf" at bounding box center [363, 184] width 174 height 15
click at [282, 134] on button "Approve" at bounding box center [294, 132] width 93 height 35
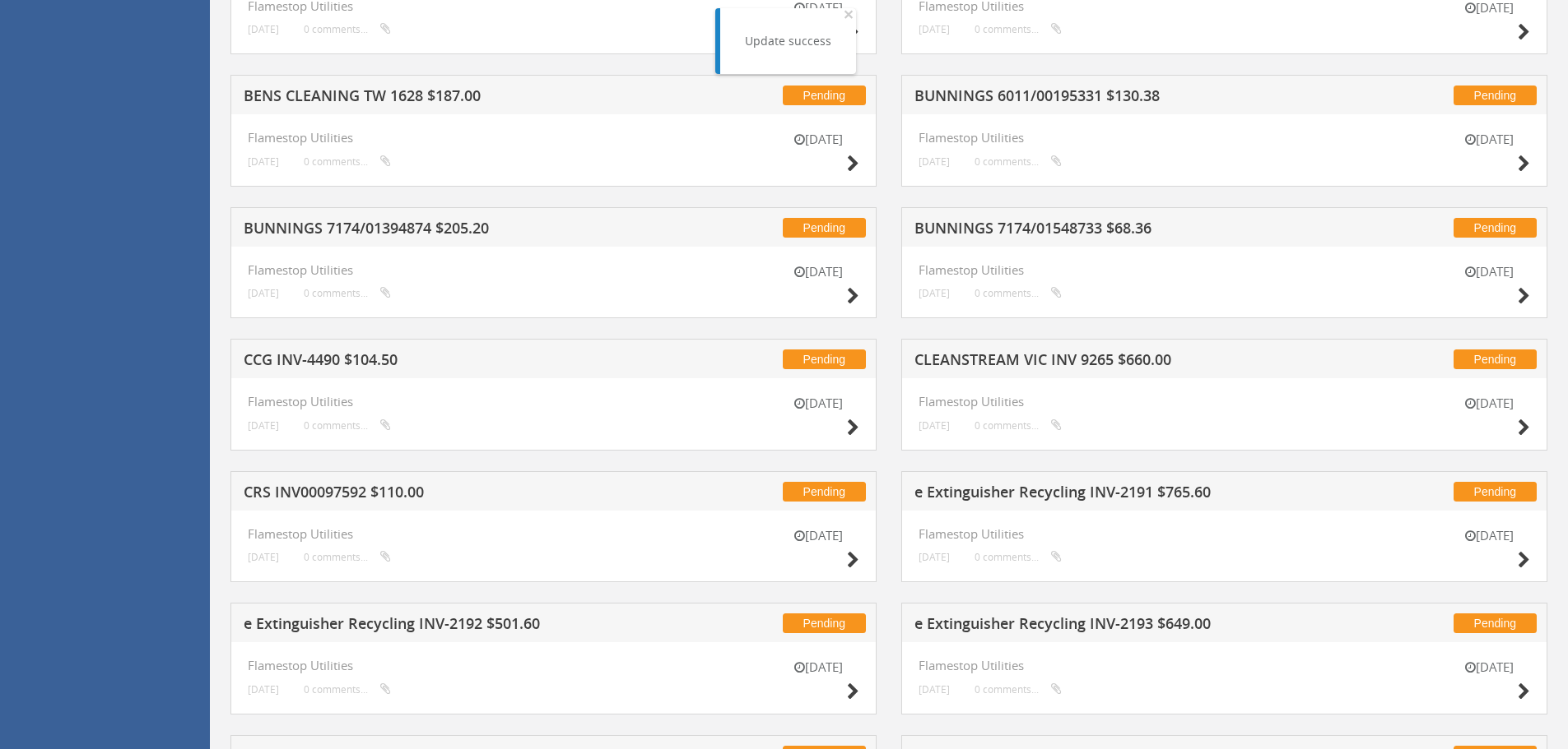
scroll to position [1708, 0]
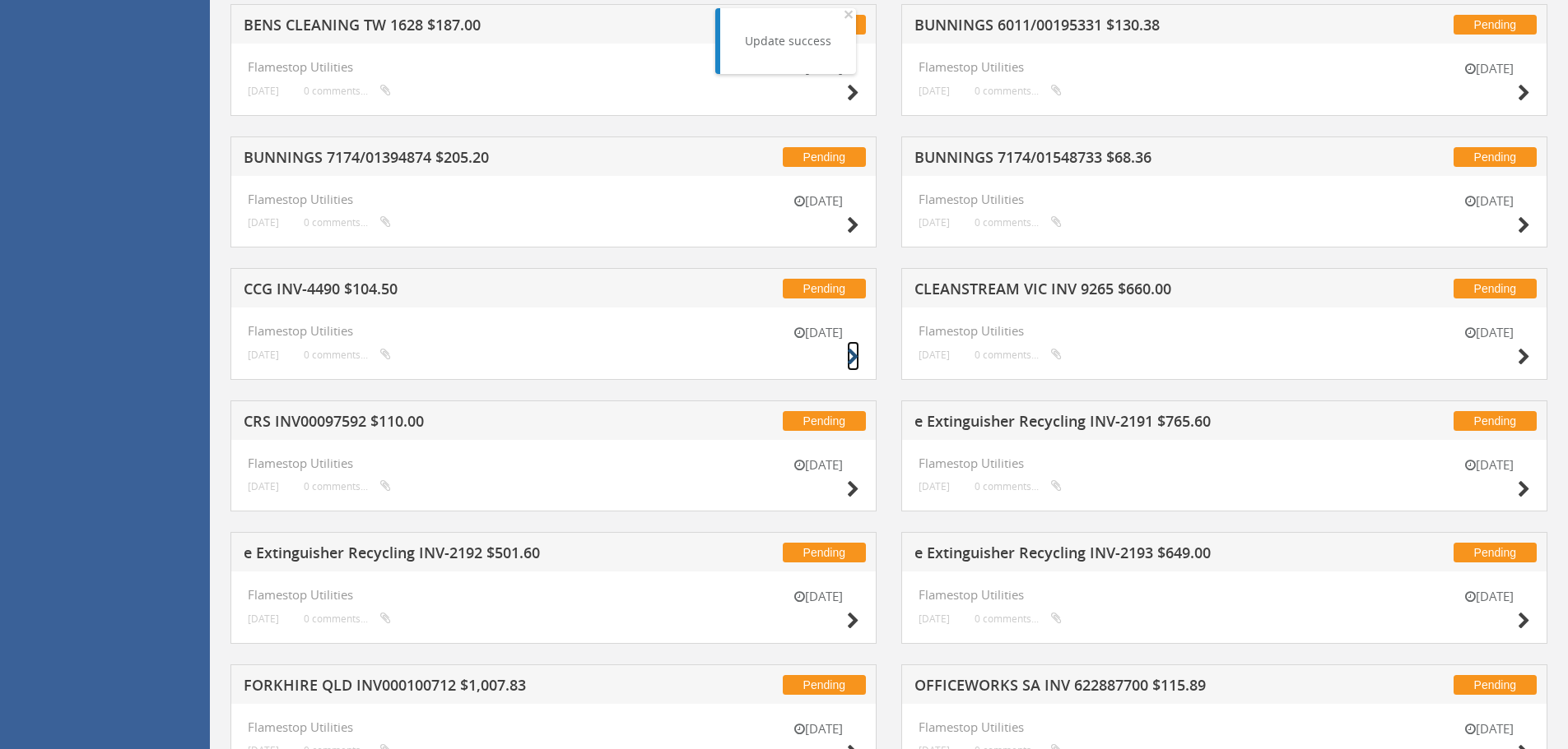
click at [851, 358] on icon at bounding box center [852, 357] width 12 height 18
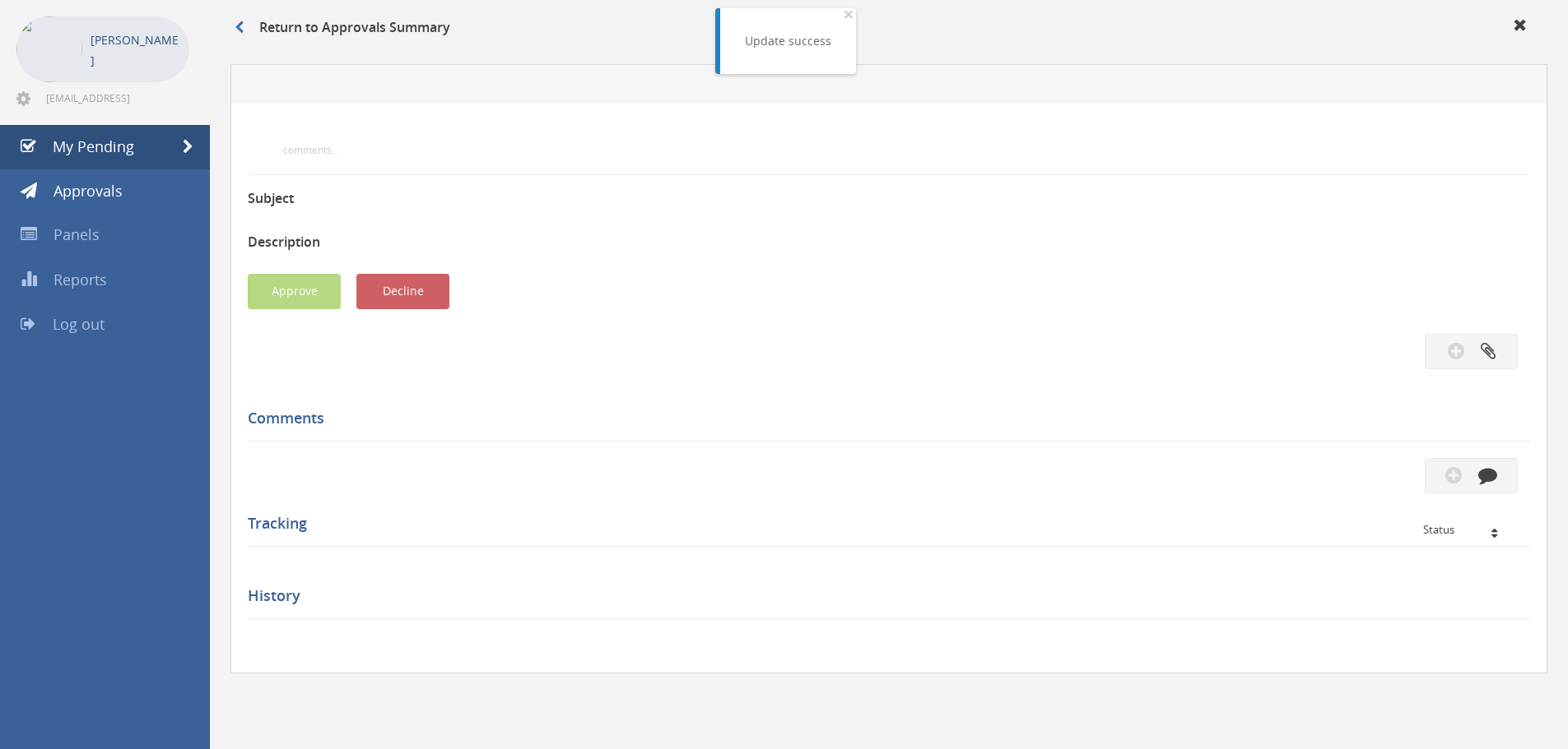
scroll to position [474, 0]
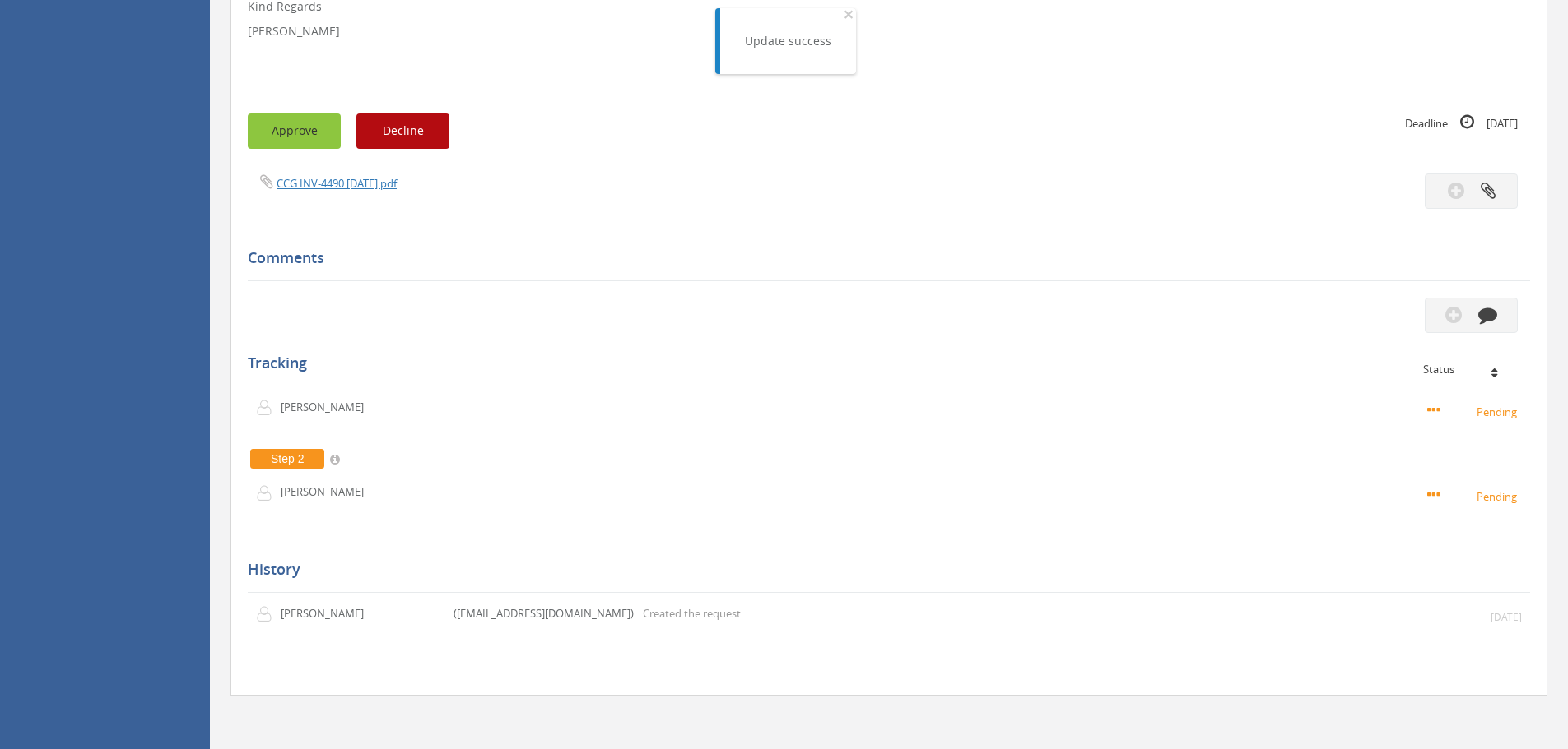
click at [305, 139] on button "Approve" at bounding box center [294, 132] width 93 height 35
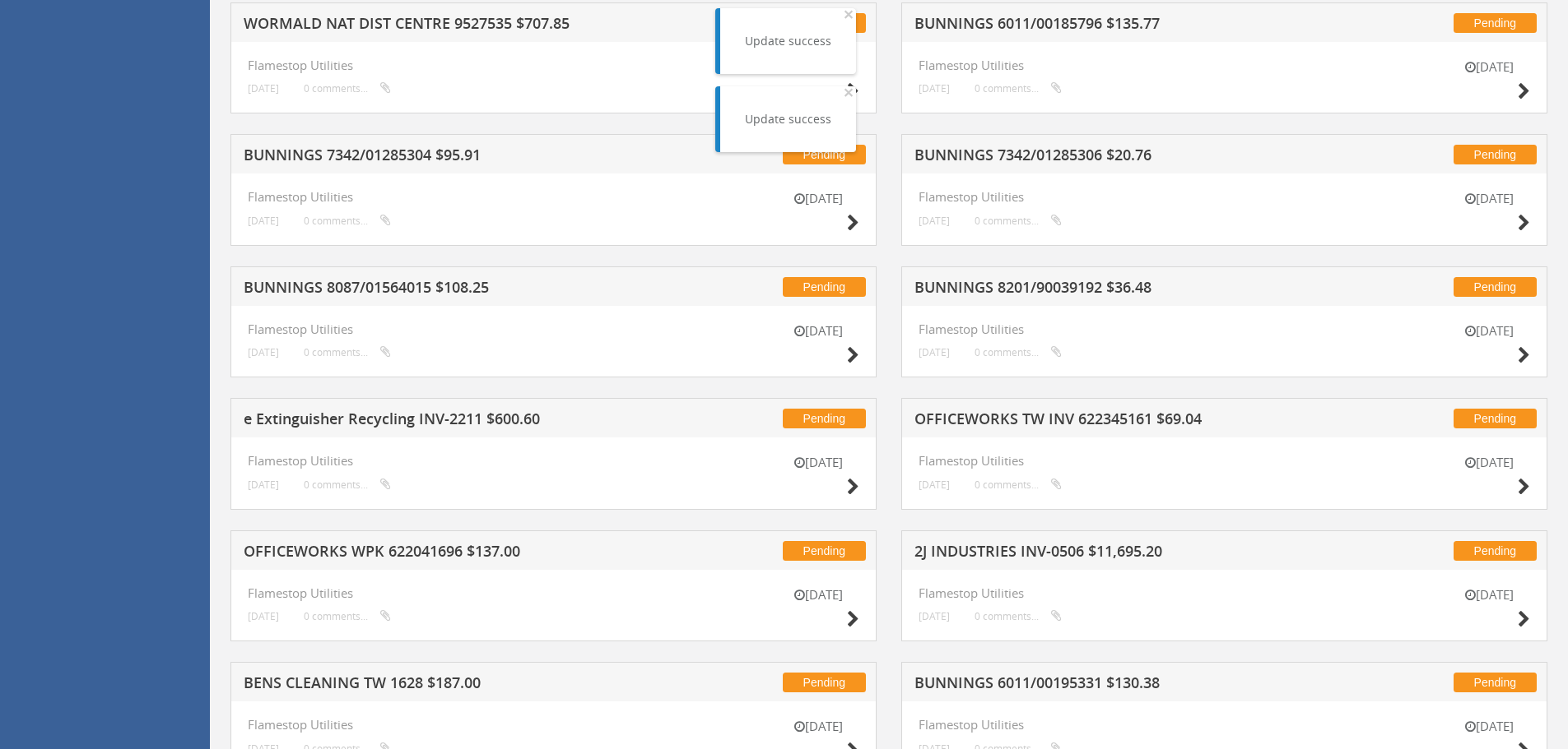
scroll to position [1626, 0]
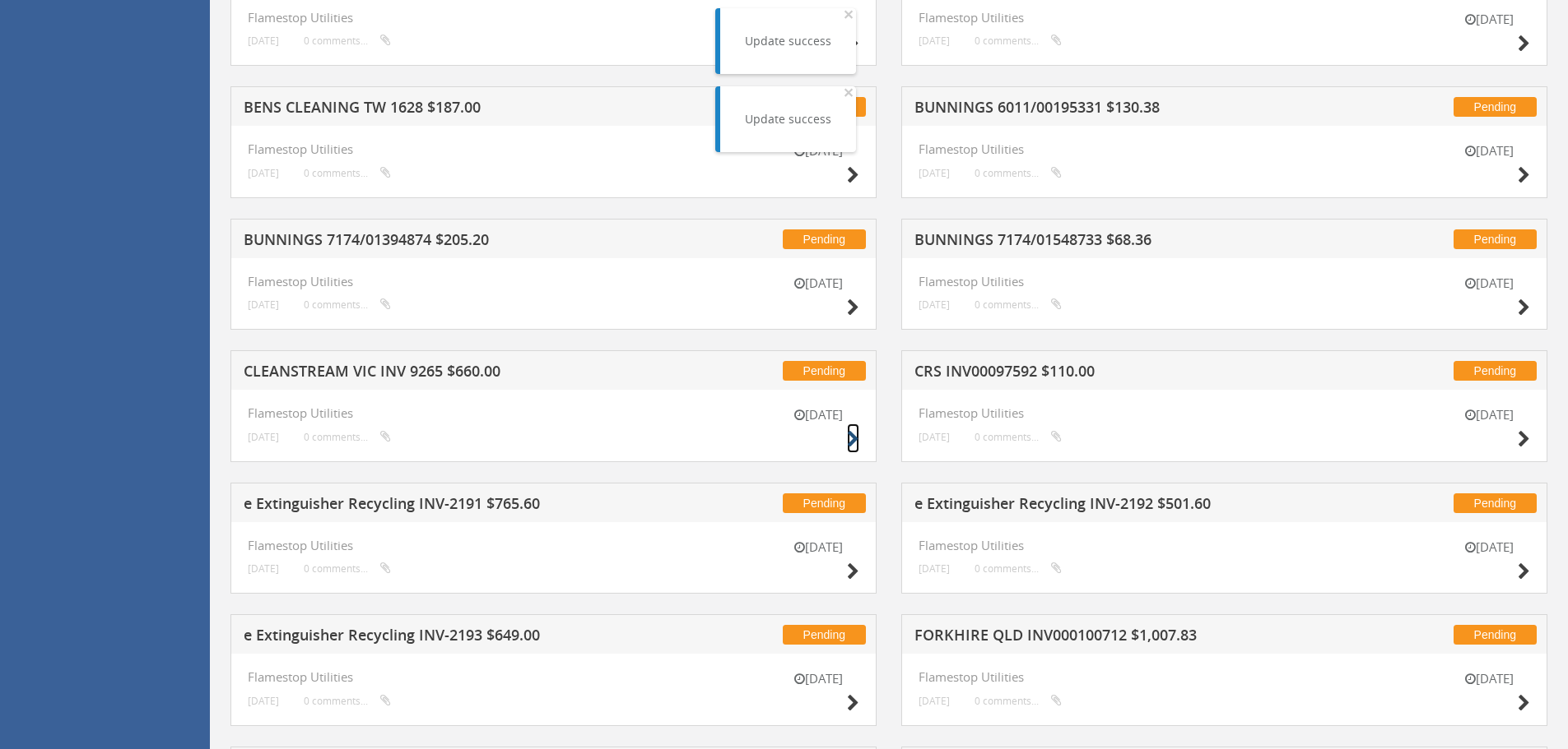
click at [853, 434] on icon at bounding box center [852, 439] width 12 height 18
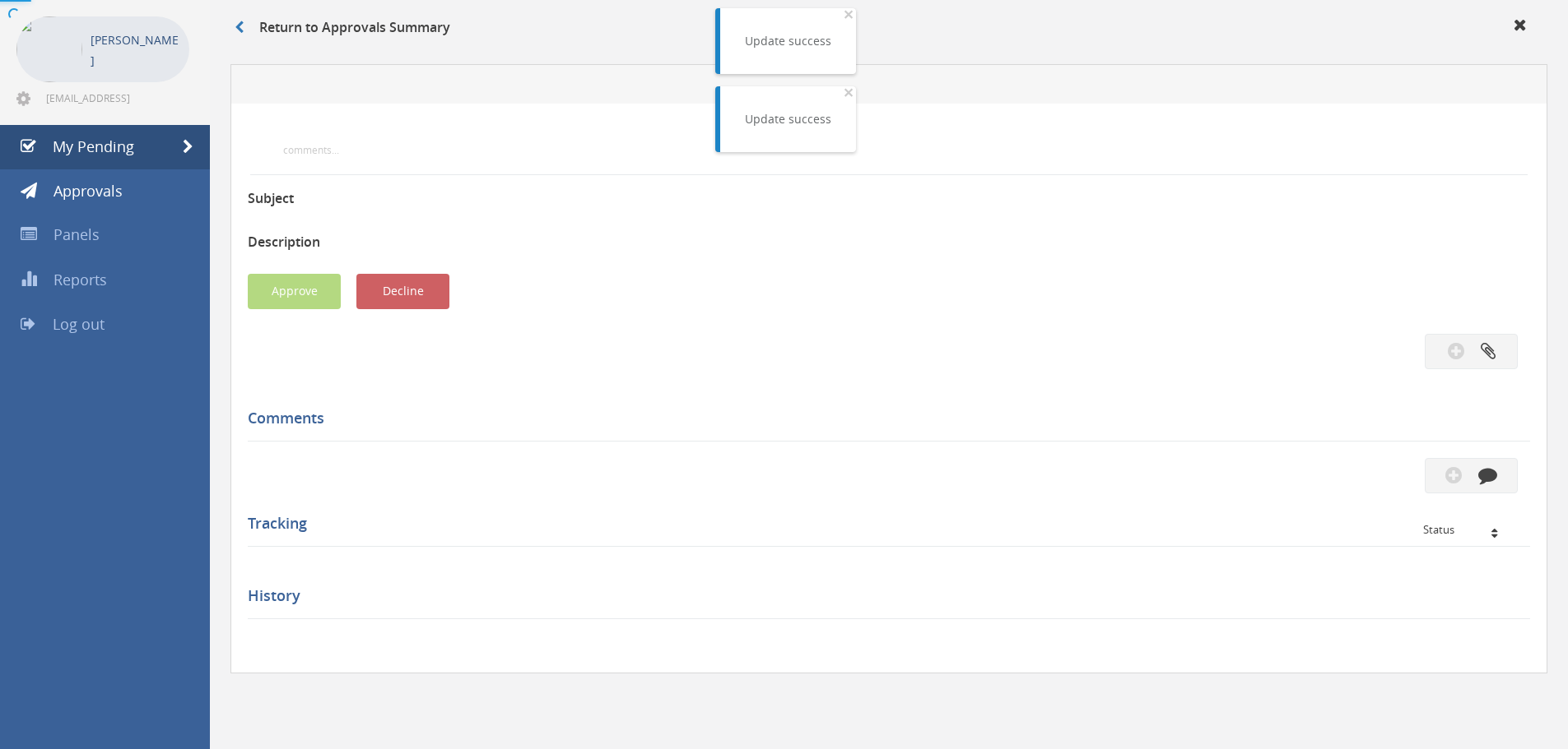
scroll to position [474, 0]
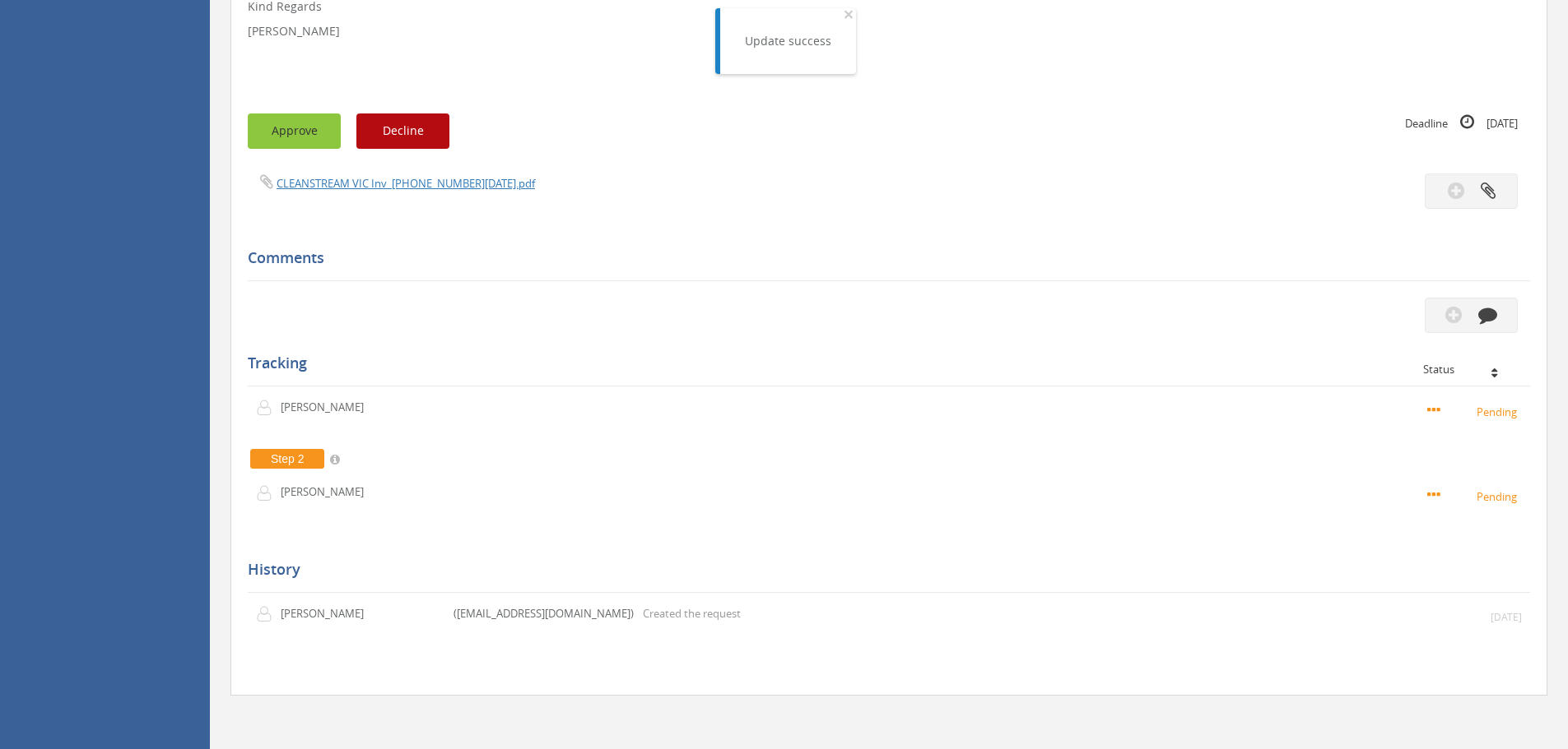
click at [276, 136] on button "Approve" at bounding box center [294, 132] width 93 height 35
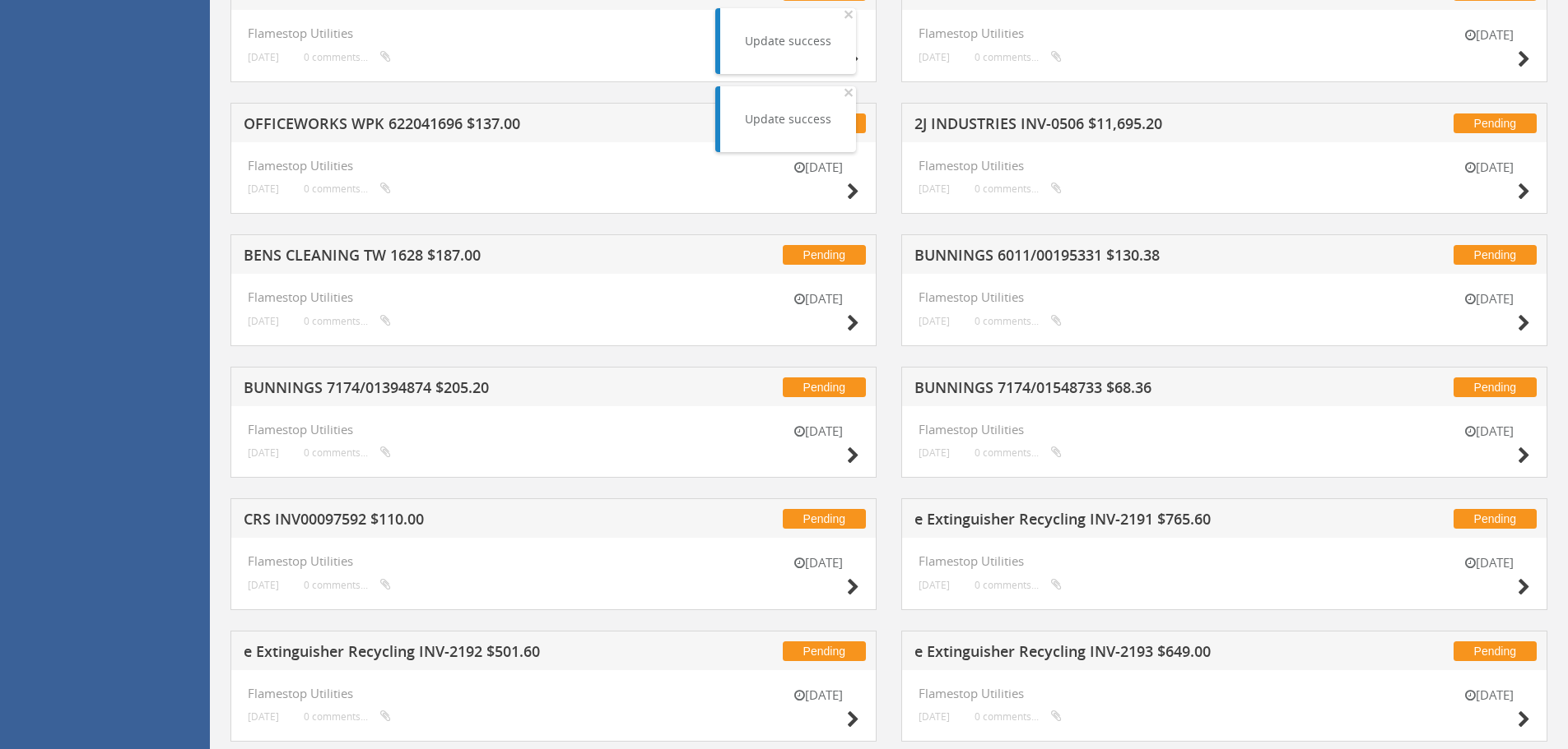
scroll to position [1426, 0]
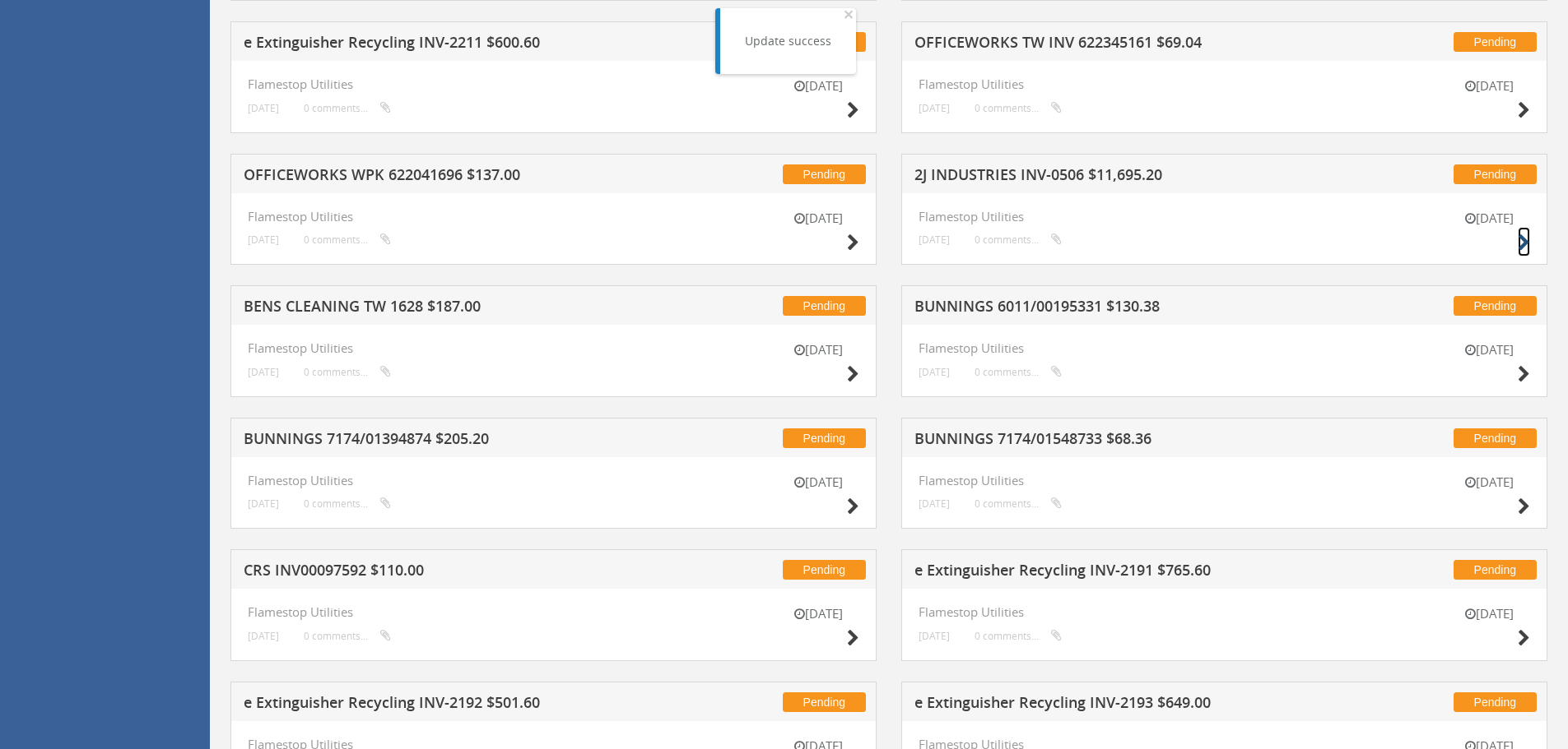
click at [1523, 242] on icon at bounding box center [1523, 243] width 12 height 18
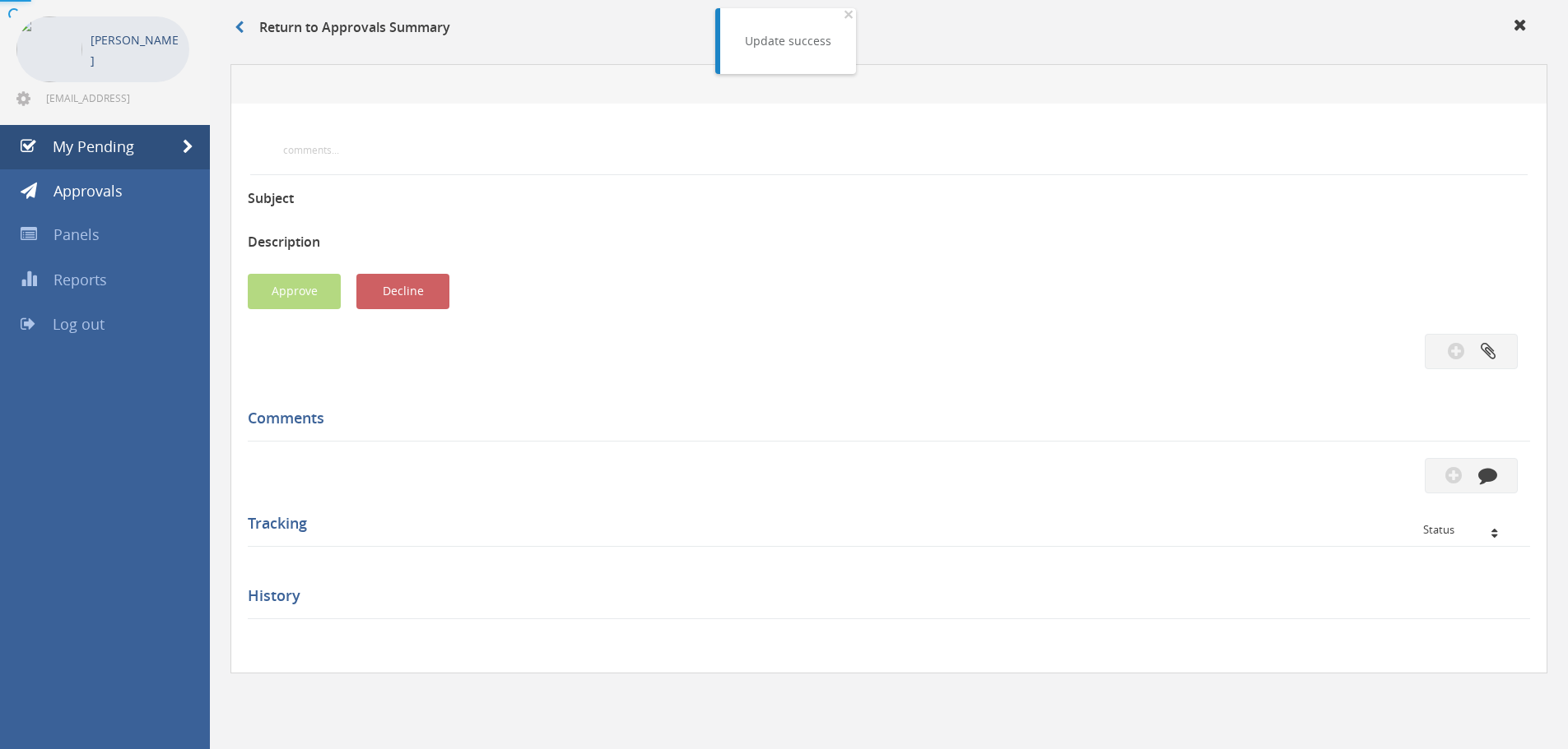
scroll to position [474, 0]
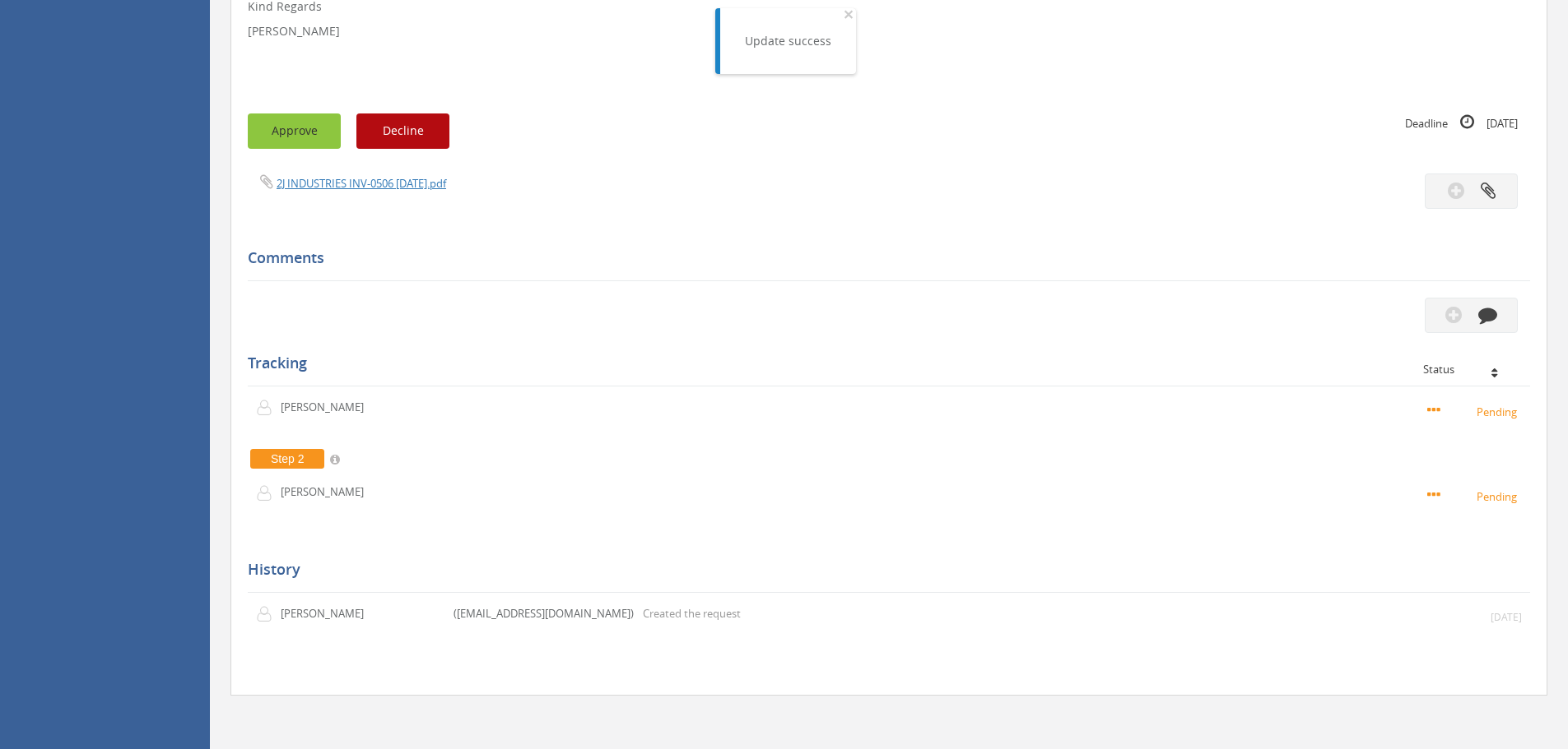
click at [310, 132] on button "Approve" at bounding box center [294, 132] width 93 height 35
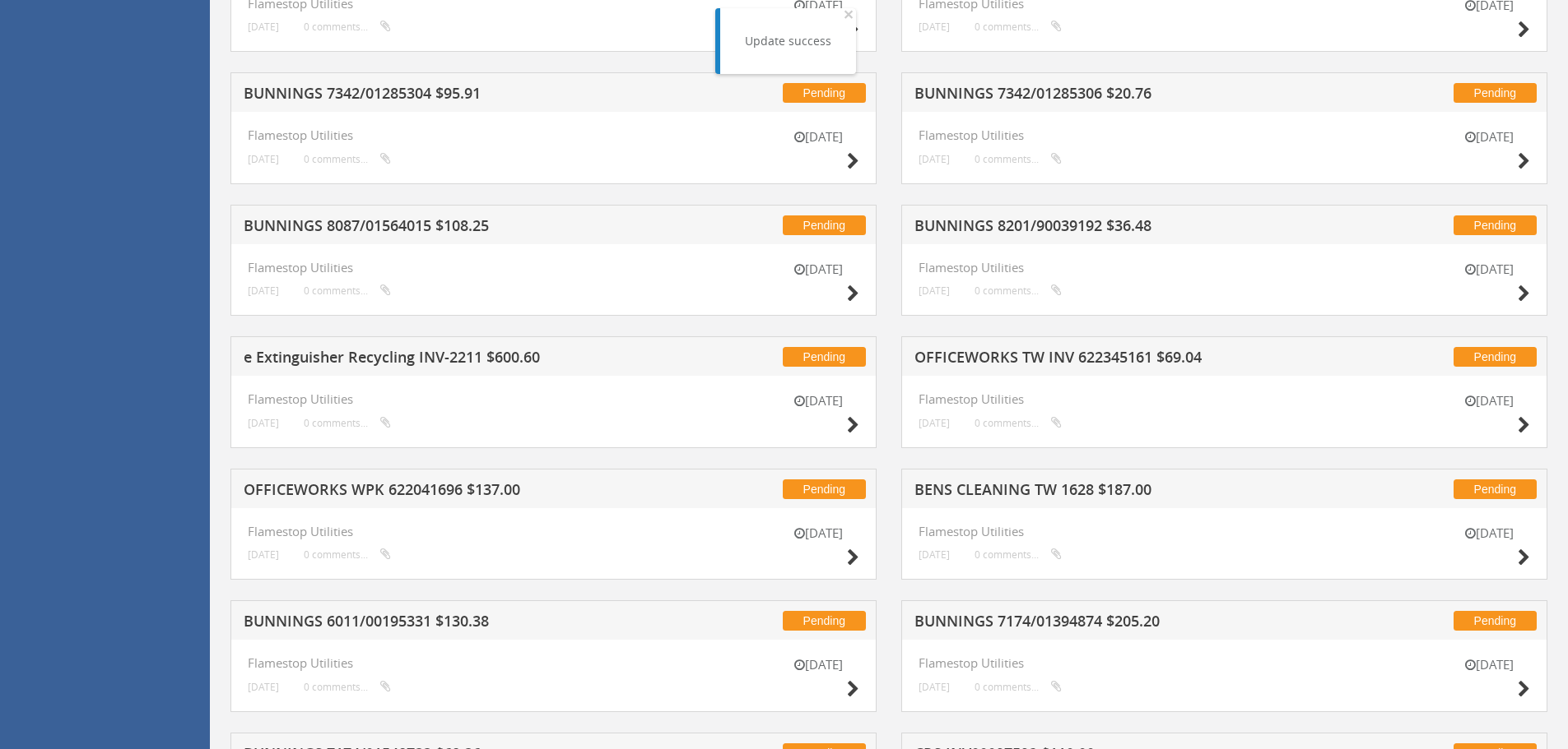
scroll to position [1131, 0]
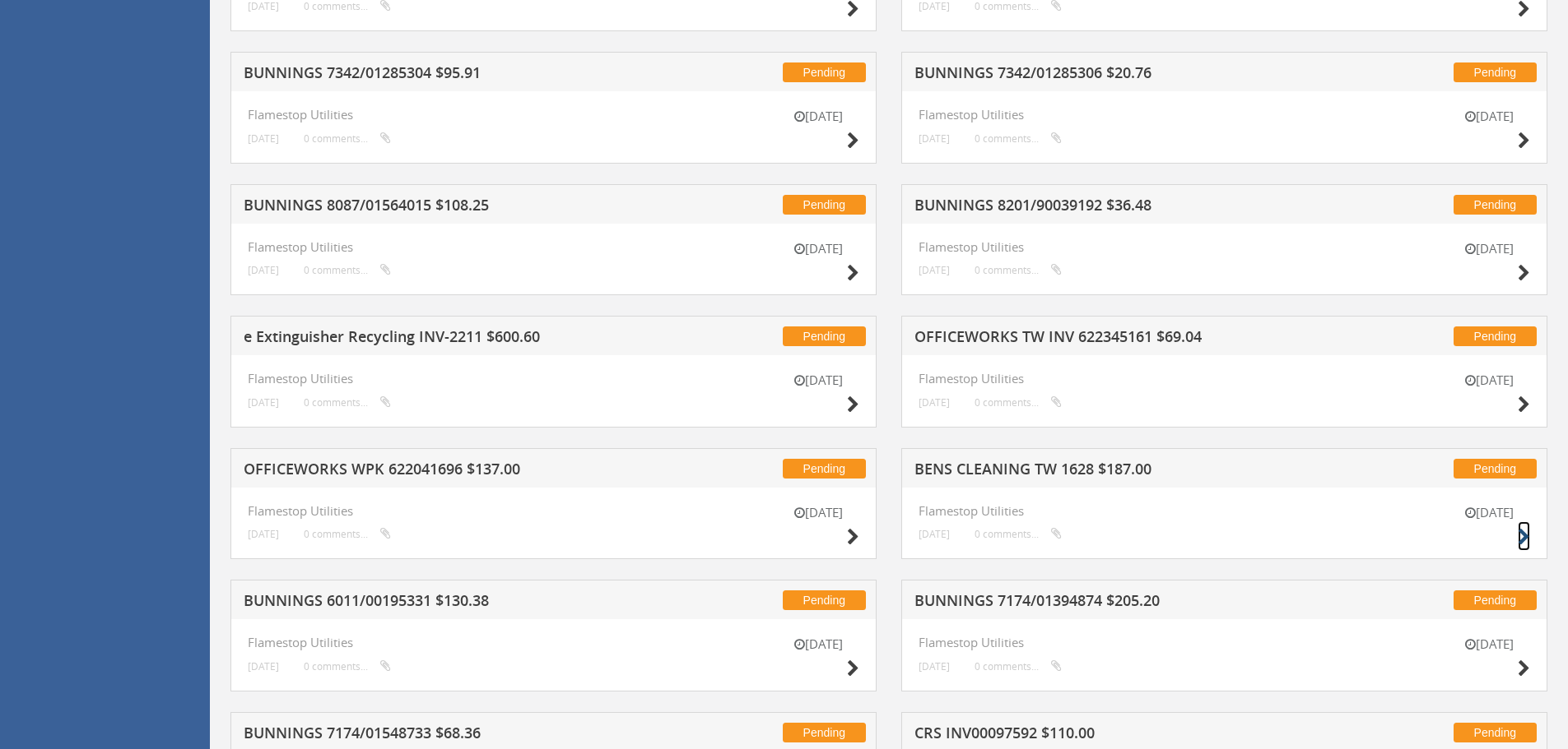
click at [1522, 533] on icon at bounding box center [1523, 537] width 12 height 18
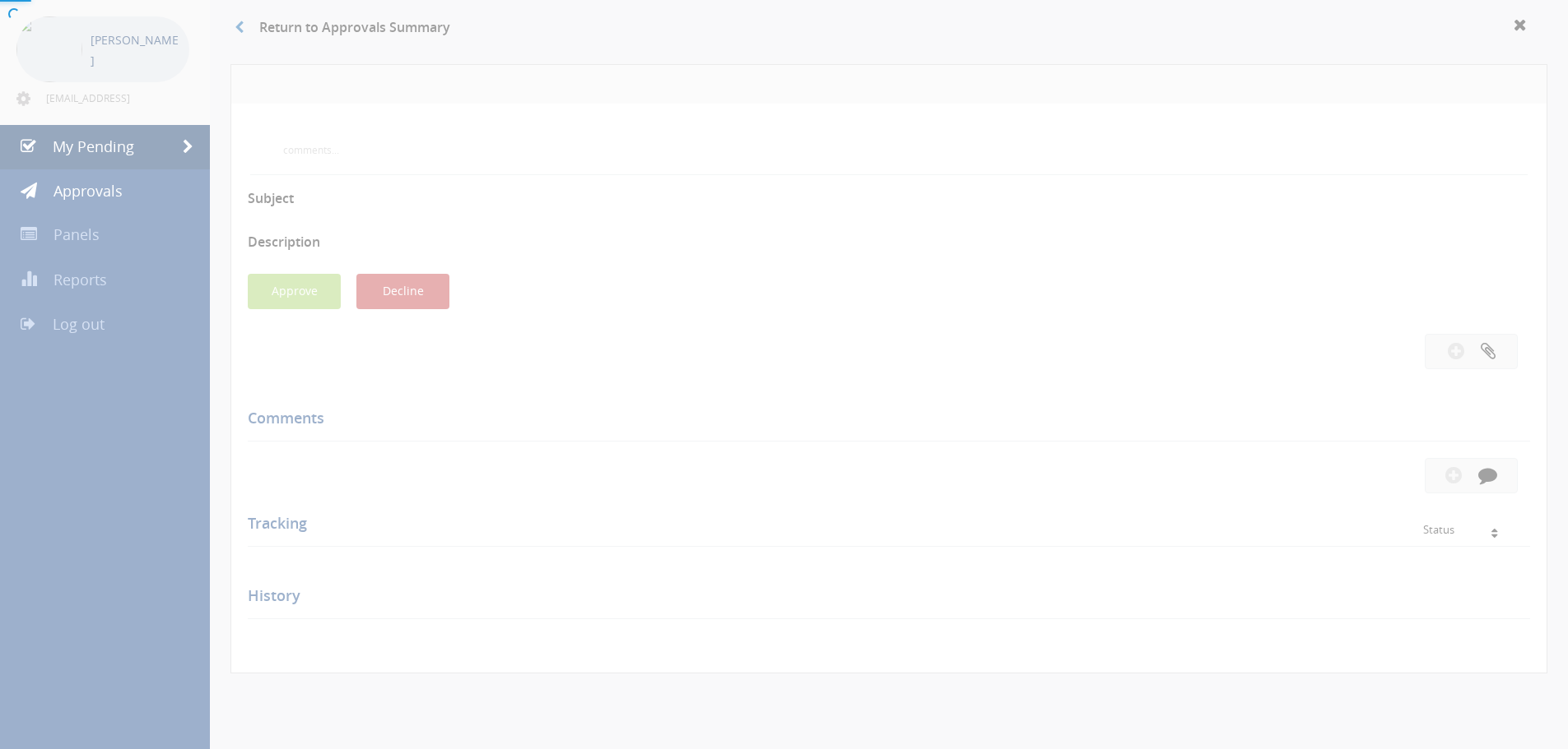
scroll to position [474, 0]
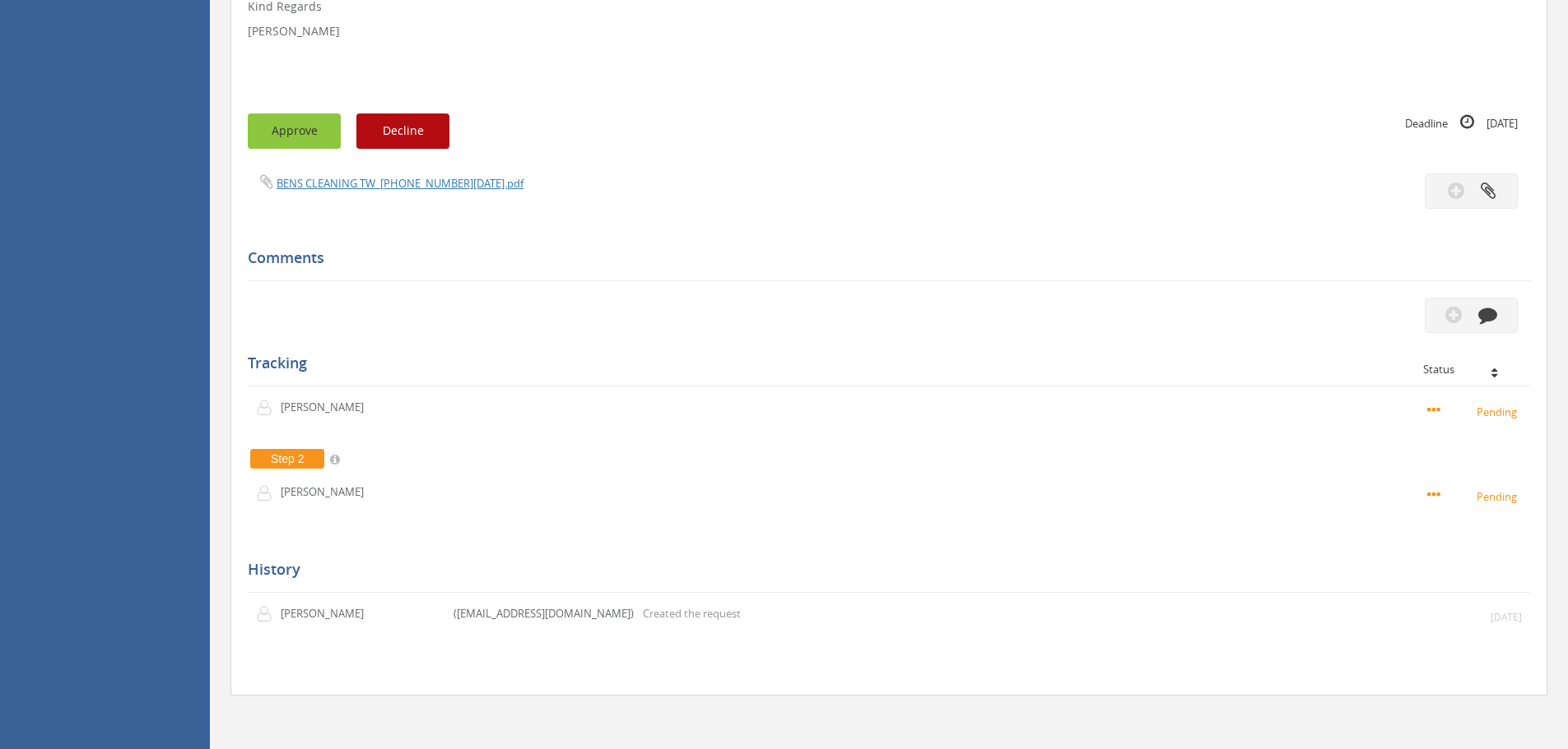
click at [318, 128] on button "Approve" at bounding box center [294, 132] width 93 height 35
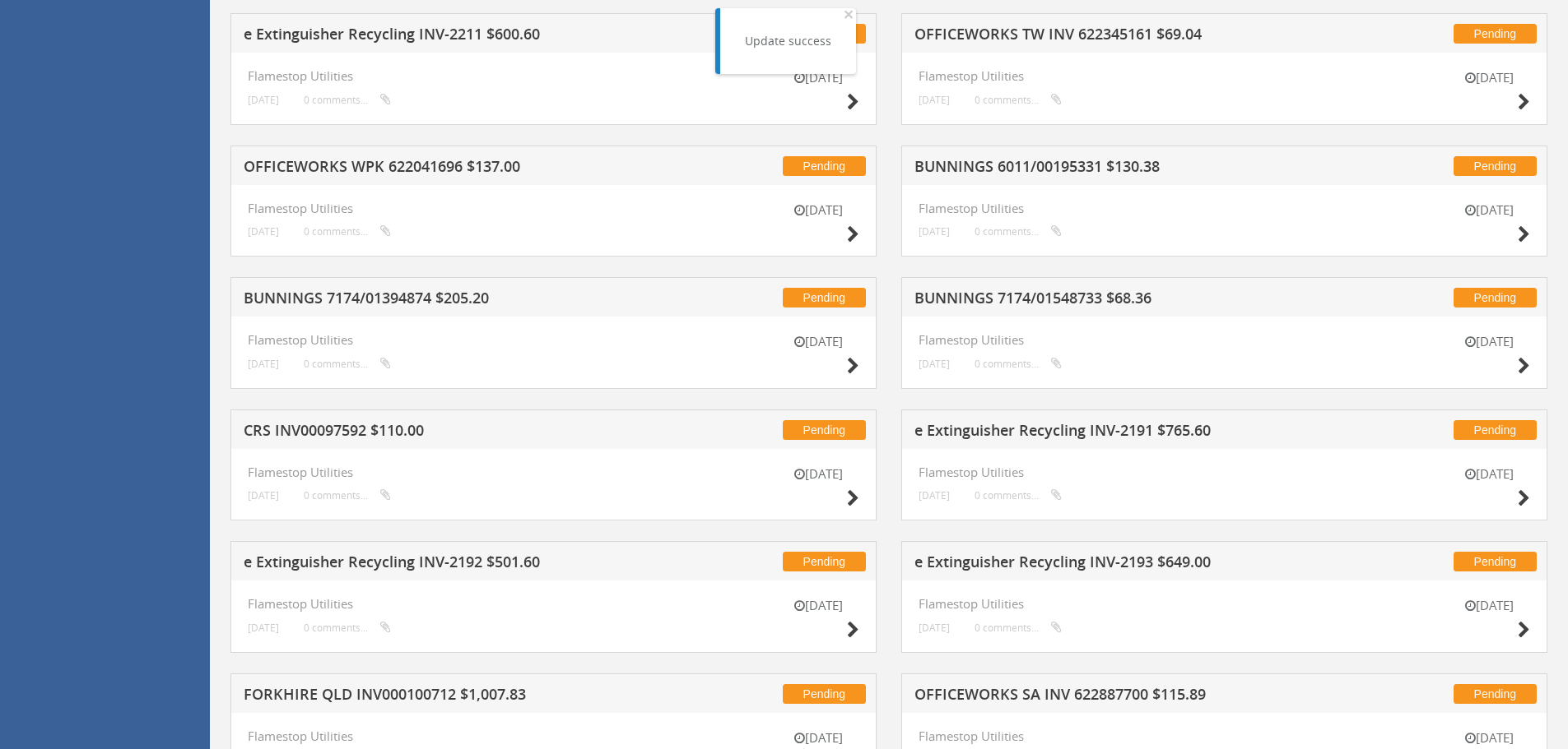
scroll to position [1461, 0]
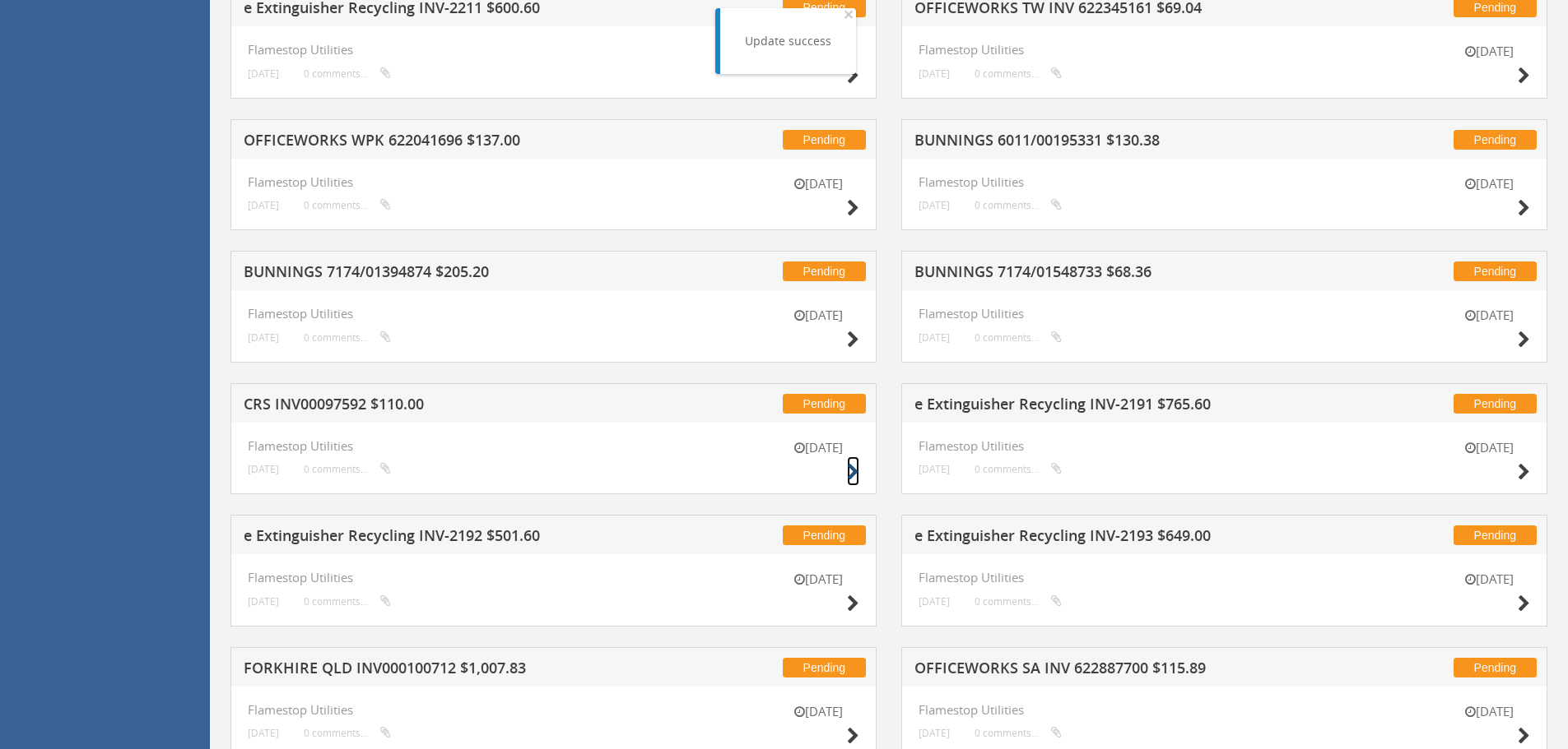
click at [847, 466] on icon at bounding box center [852, 472] width 12 height 18
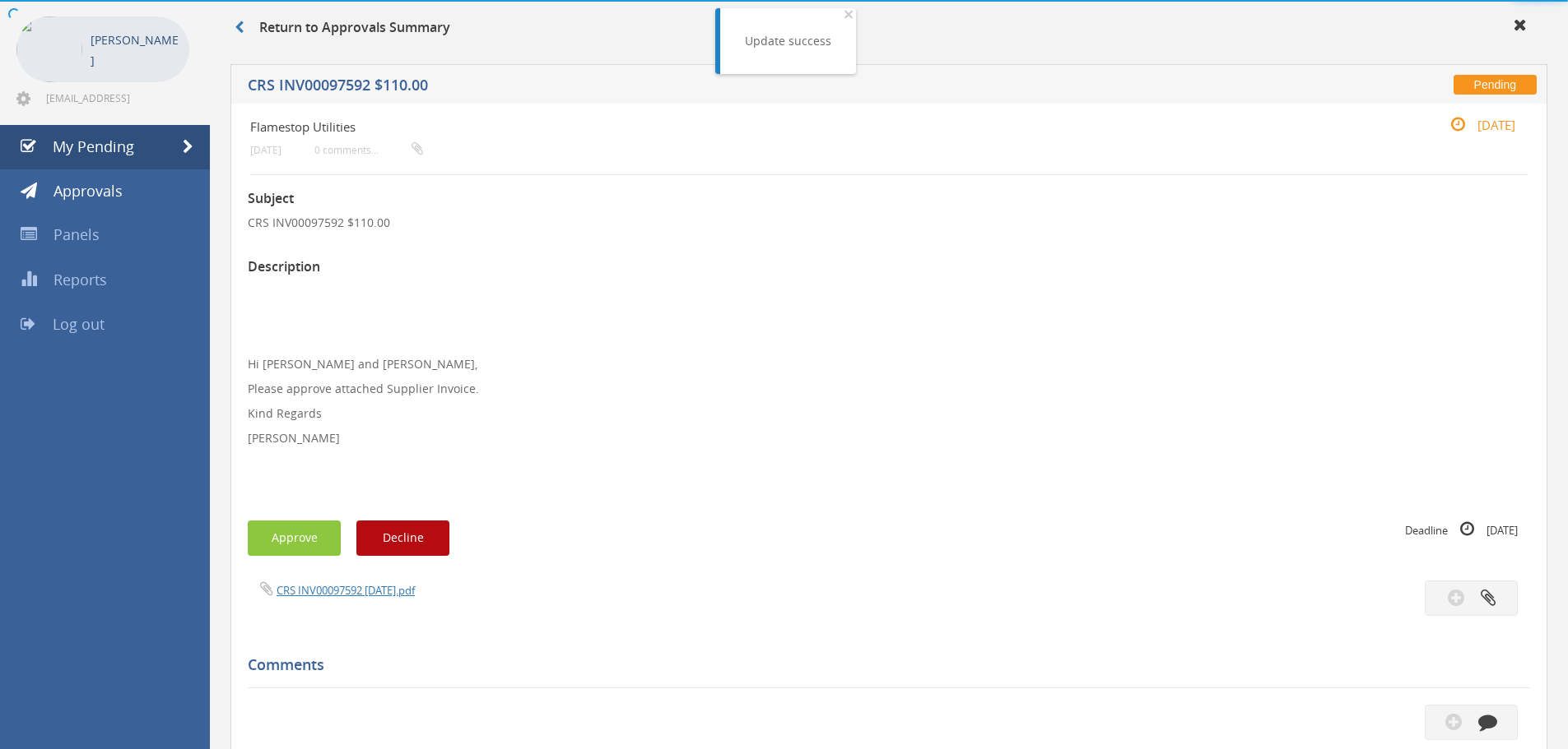
scroll to position [474, 0]
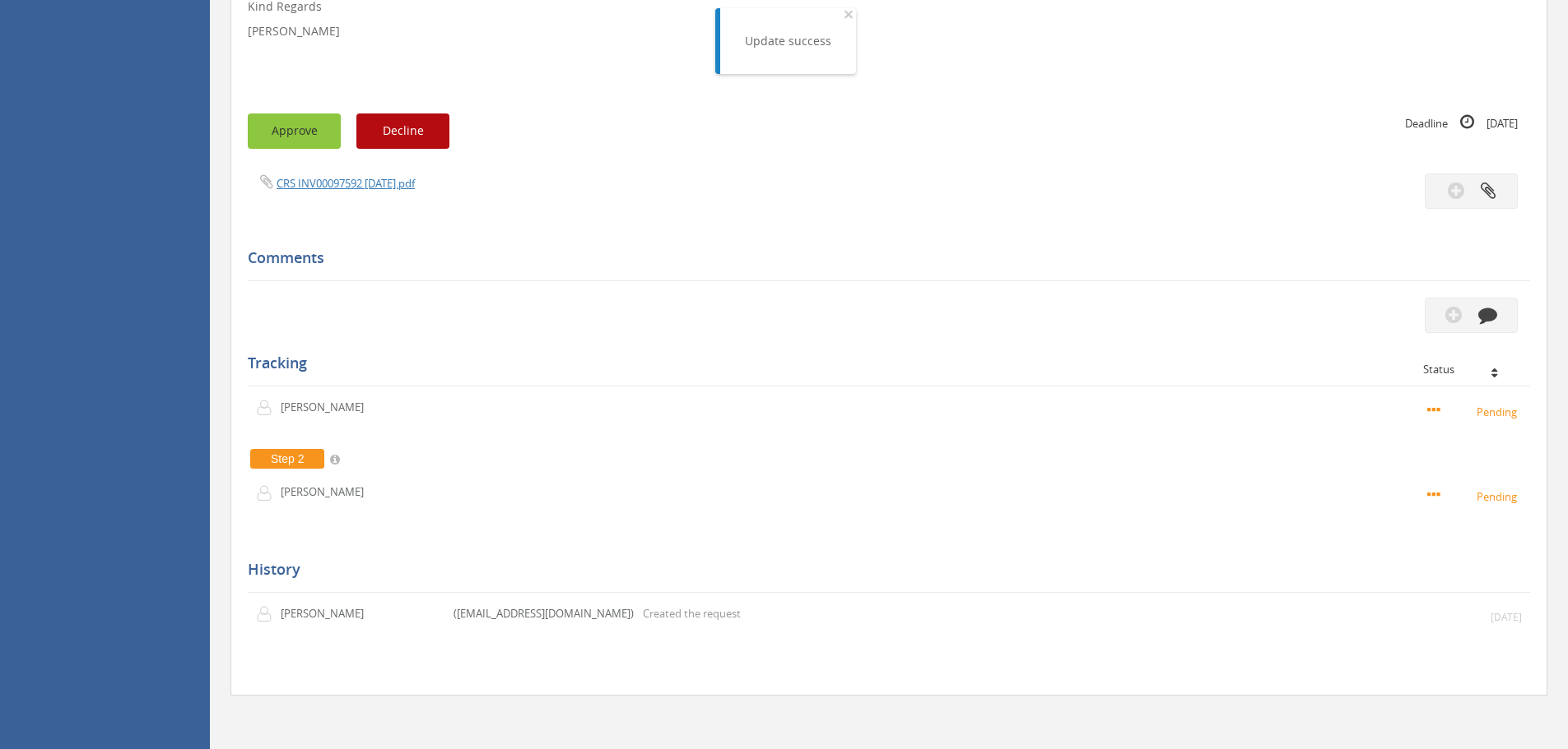
click at [296, 143] on button "Approve" at bounding box center [294, 132] width 93 height 35
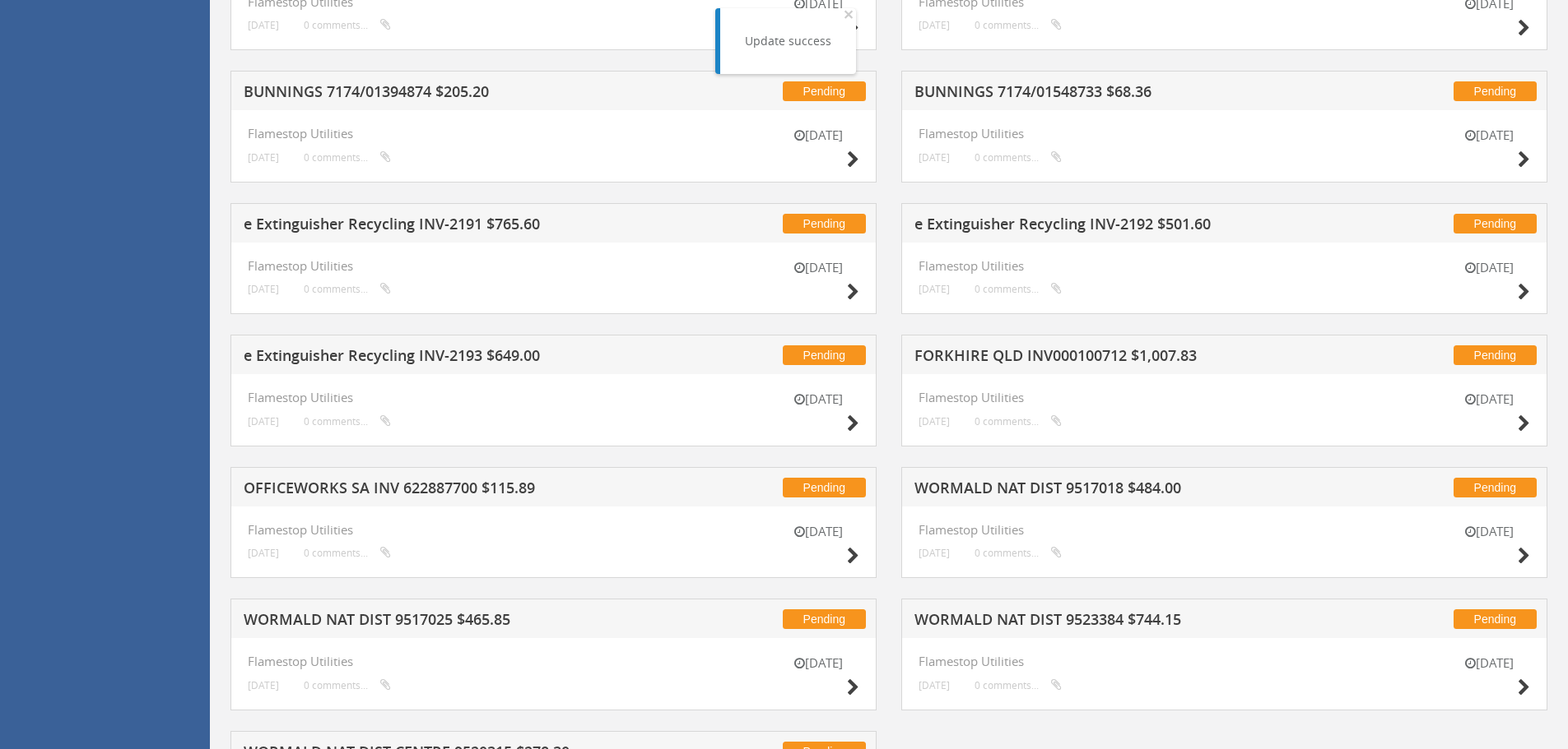
scroll to position [1708, 0]
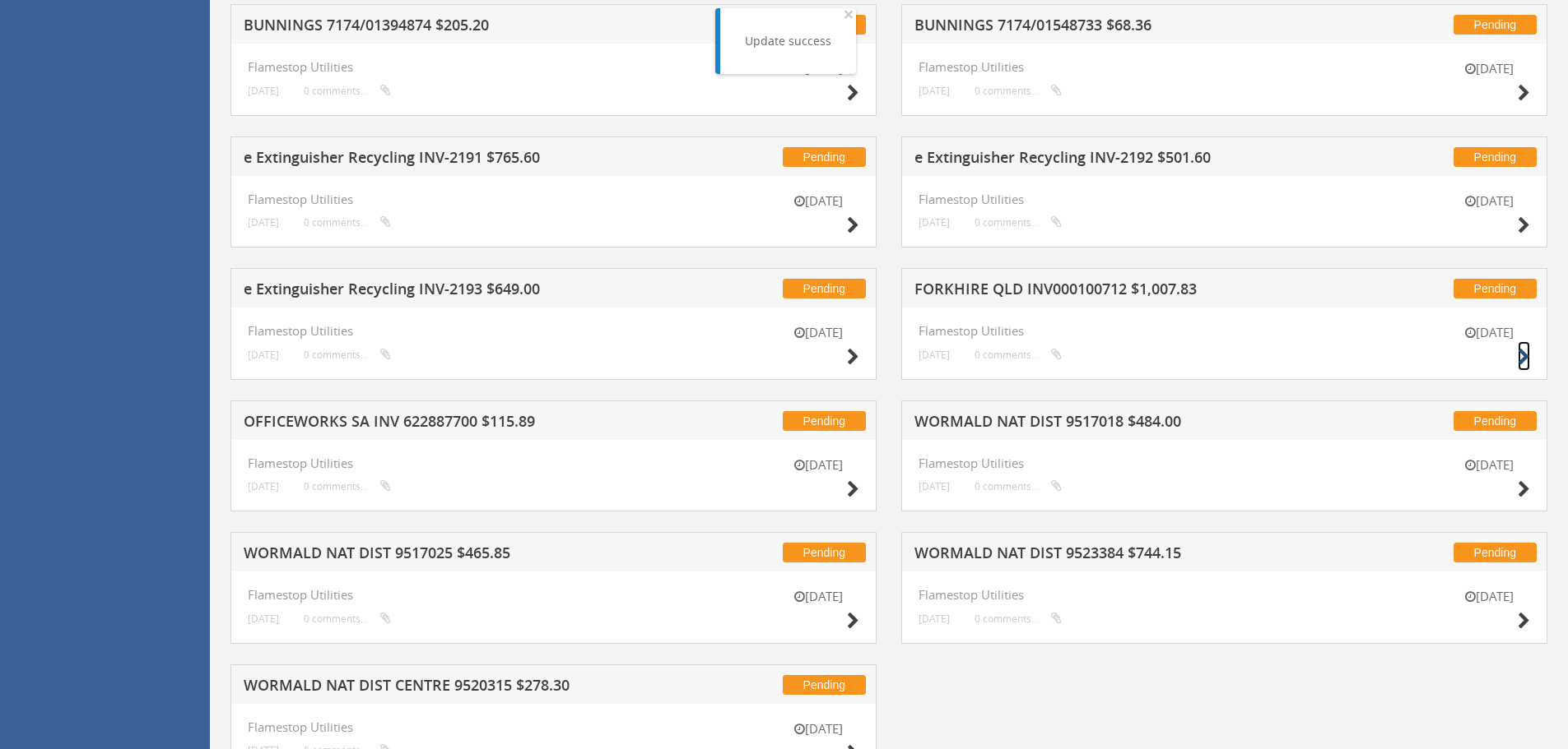
click at [1520, 355] on icon at bounding box center [1523, 357] width 12 height 18
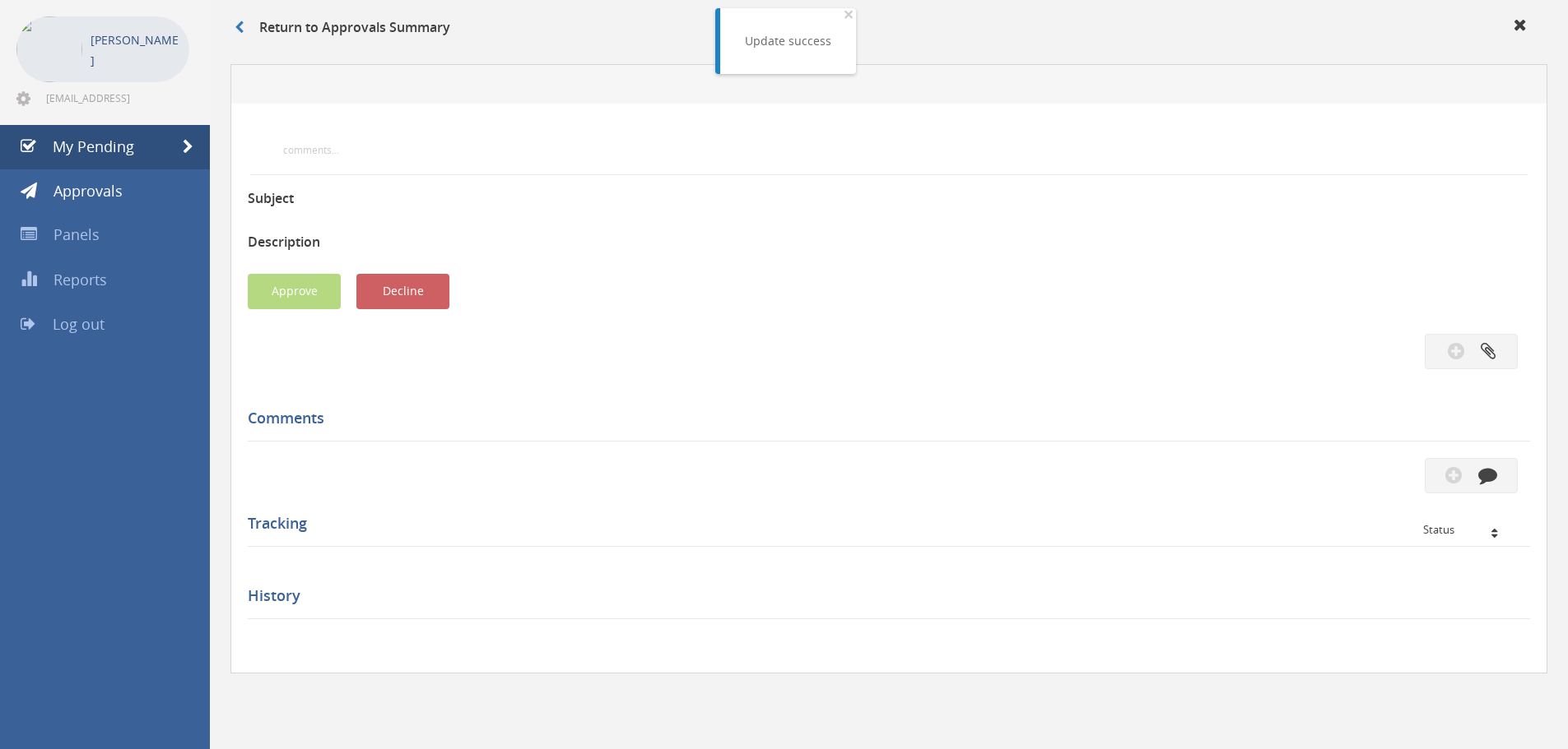
scroll to position [474, 0]
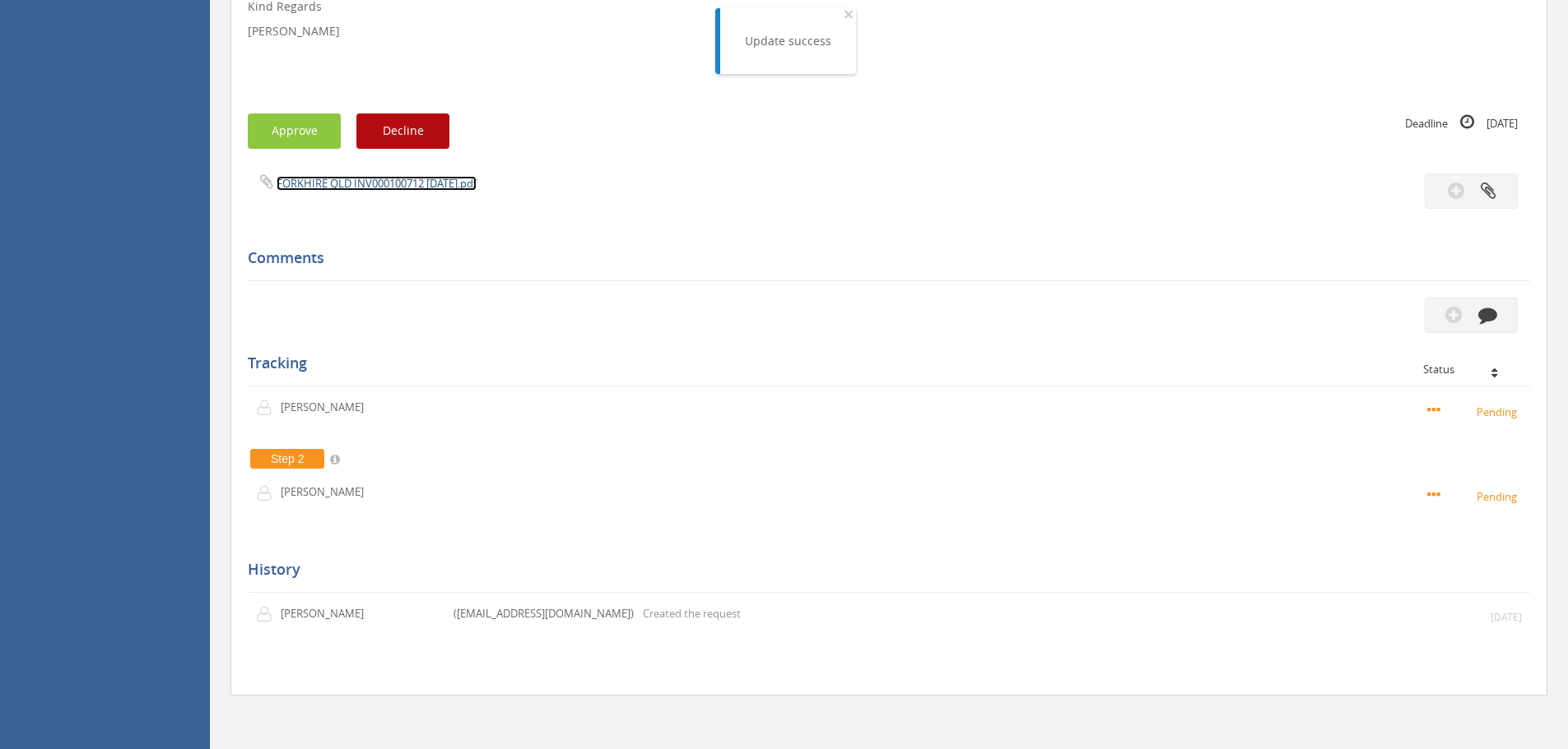
click at [360, 184] on link "FORKHIRE QLD INV000100712 [DATE].pdf" at bounding box center [376, 184] width 200 height 15
click at [307, 138] on button "Approve" at bounding box center [294, 132] width 93 height 35
